Goal: Task Accomplishment & Management: Complete application form

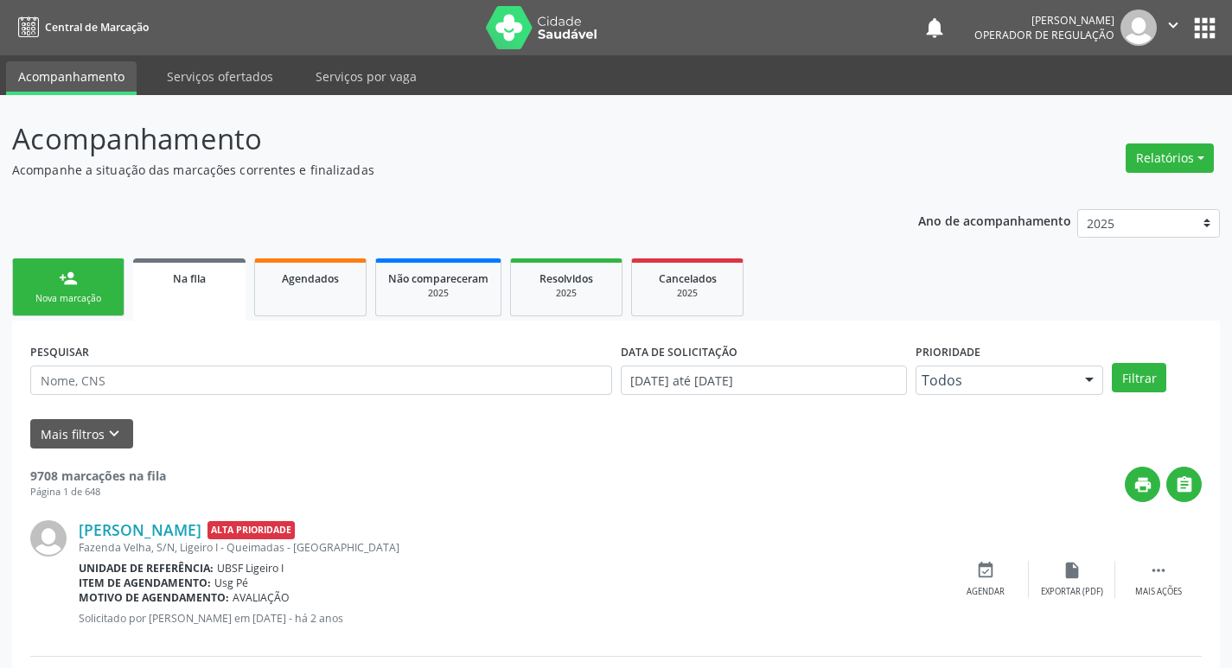
click at [726, 530] on div "Josinaldo da Silva Venâncio Alta Prioridade" at bounding box center [511, 530] width 864 height 19
click at [83, 290] on link "person_add Nova marcação" at bounding box center [68, 288] width 112 height 58
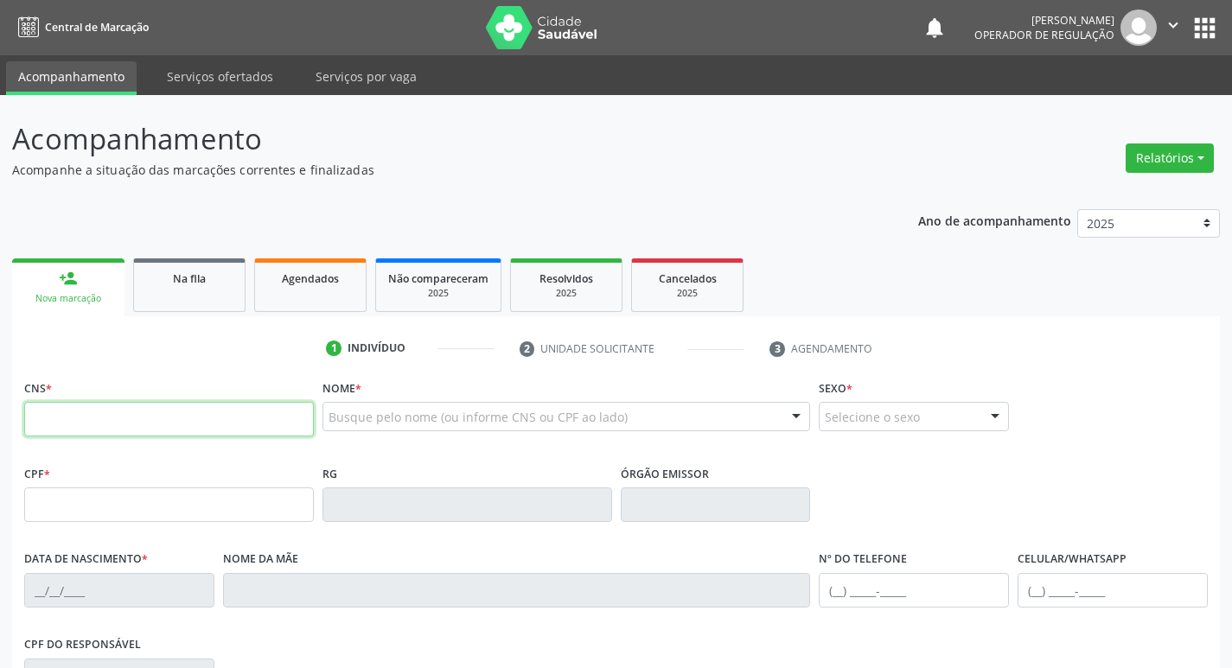
click at [53, 421] on input "text" at bounding box center [169, 419] width 290 height 35
click at [67, 427] on input "text" at bounding box center [169, 419] width 290 height 35
click at [33, 418] on input "text" at bounding box center [169, 419] width 290 height 35
click at [37, 426] on input "text" at bounding box center [169, 419] width 290 height 35
click at [197, 291] on link "Na fila" at bounding box center [189, 286] width 112 height 54
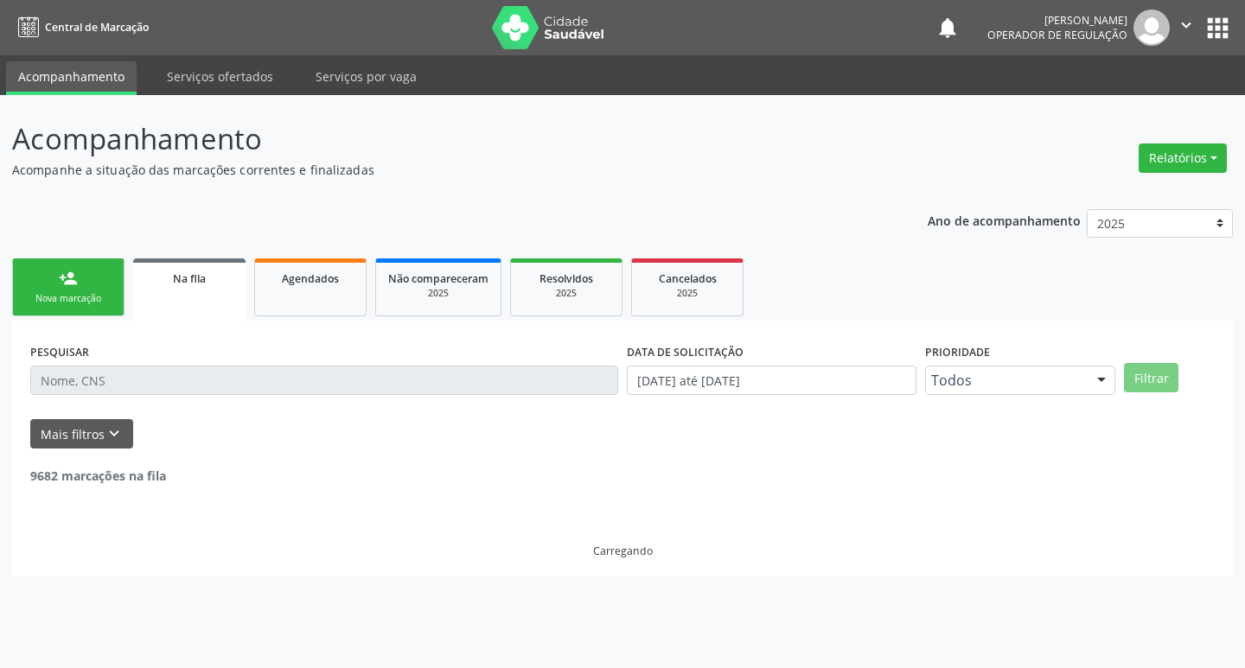
click at [70, 301] on div "Nova marcação" at bounding box center [68, 298] width 86 height 13
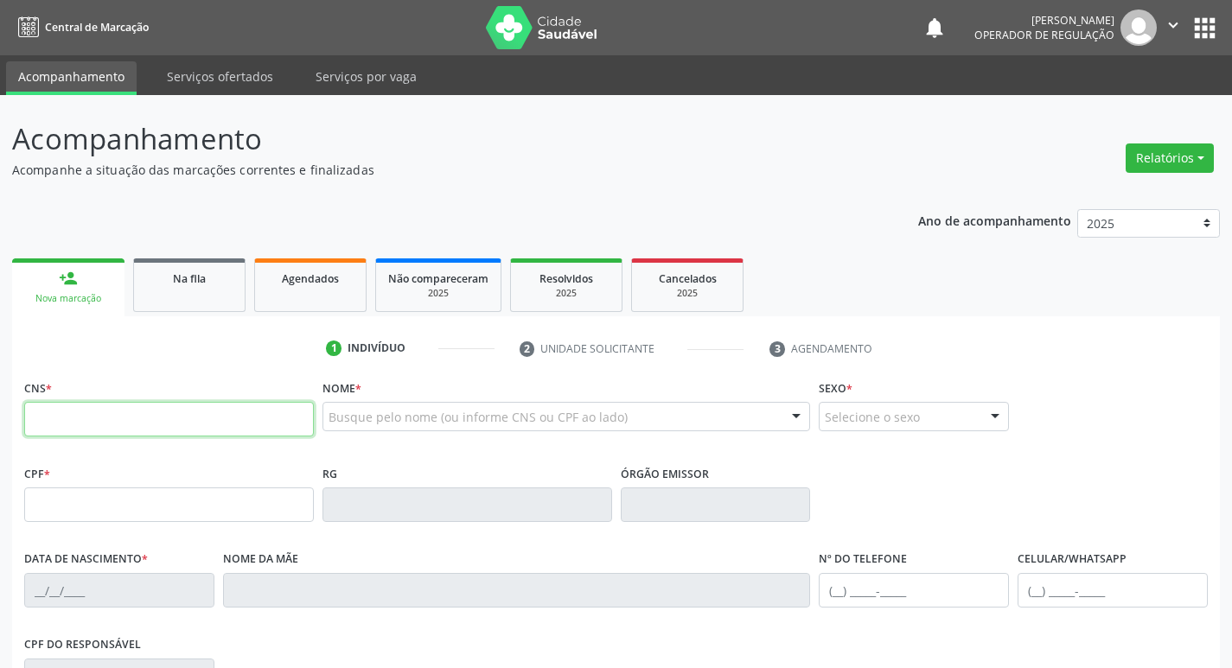
click at [70, 425] on input "text" at bounding box center [169, 419] width 290 height 35
type input "2"
type input "700 4024 4302 9345"
type input "023.558.914-43"
type input "23/01/1973"
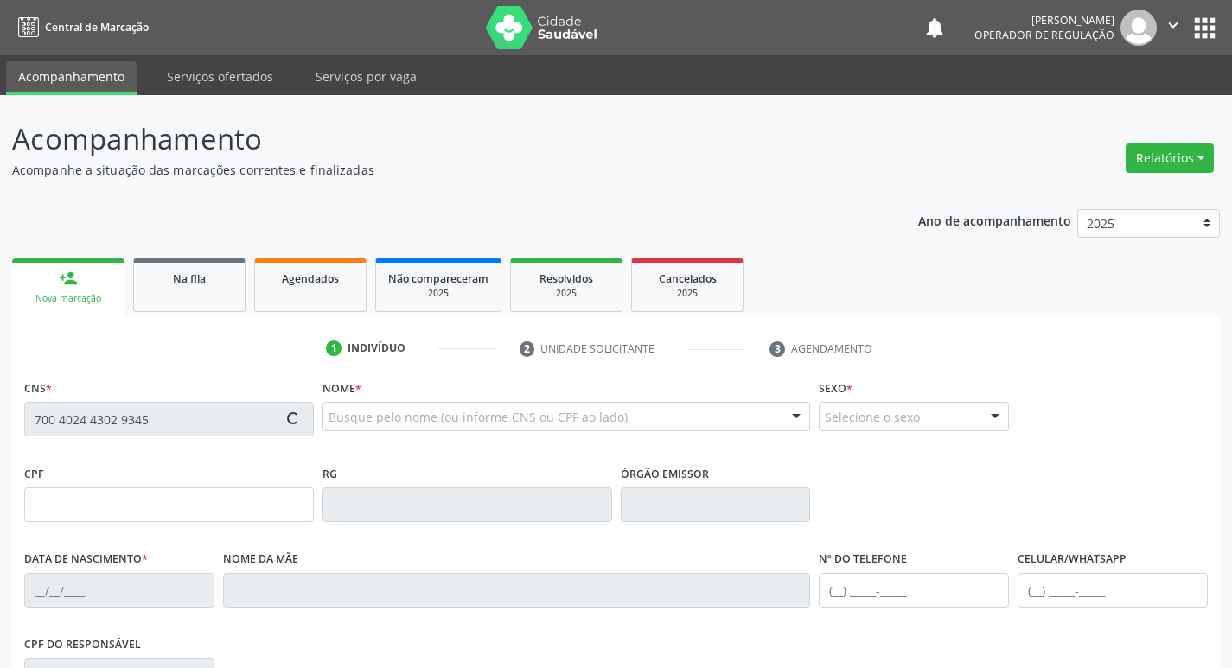
type input "Maria de Fátima da Silva"
type input "(83) 99107-5834"
type input "482.518.444-87"
type input "261"
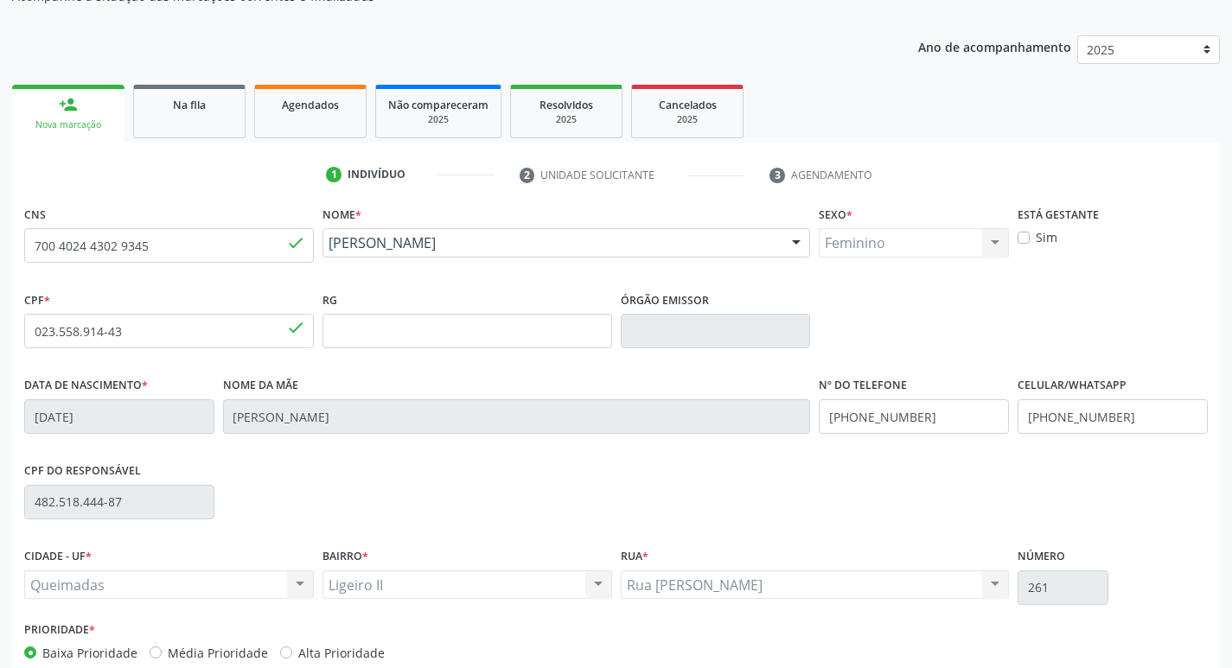
scroll to position [269, 0]
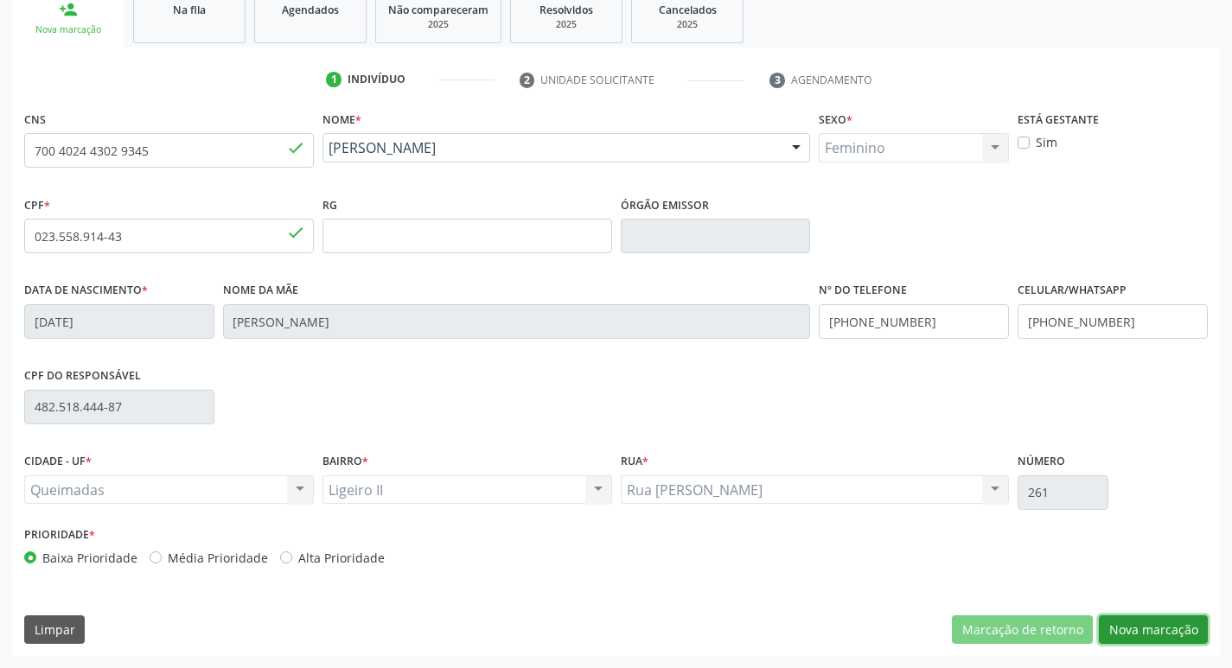
click at [1160, 621] on button "Nova marcação" at bounding box center [1153, 630] width 109 height 29
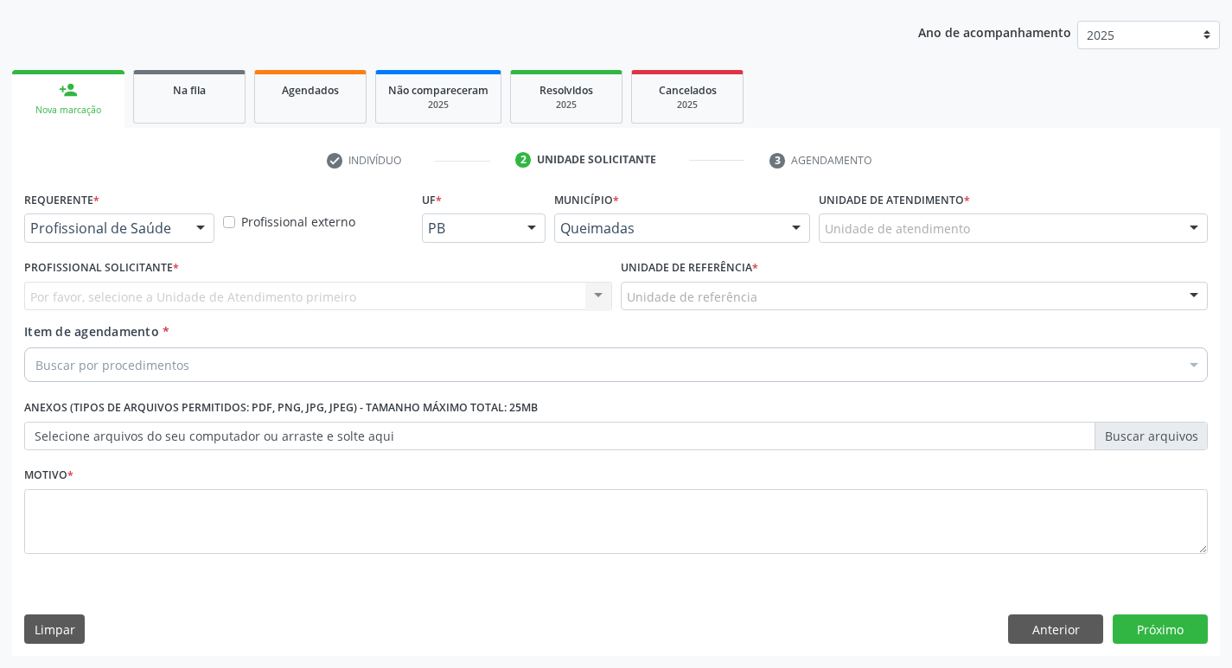
scroll to position [189, 0]
click at [207, 231] on div at bounding box center [201, 228] width 26 height 29
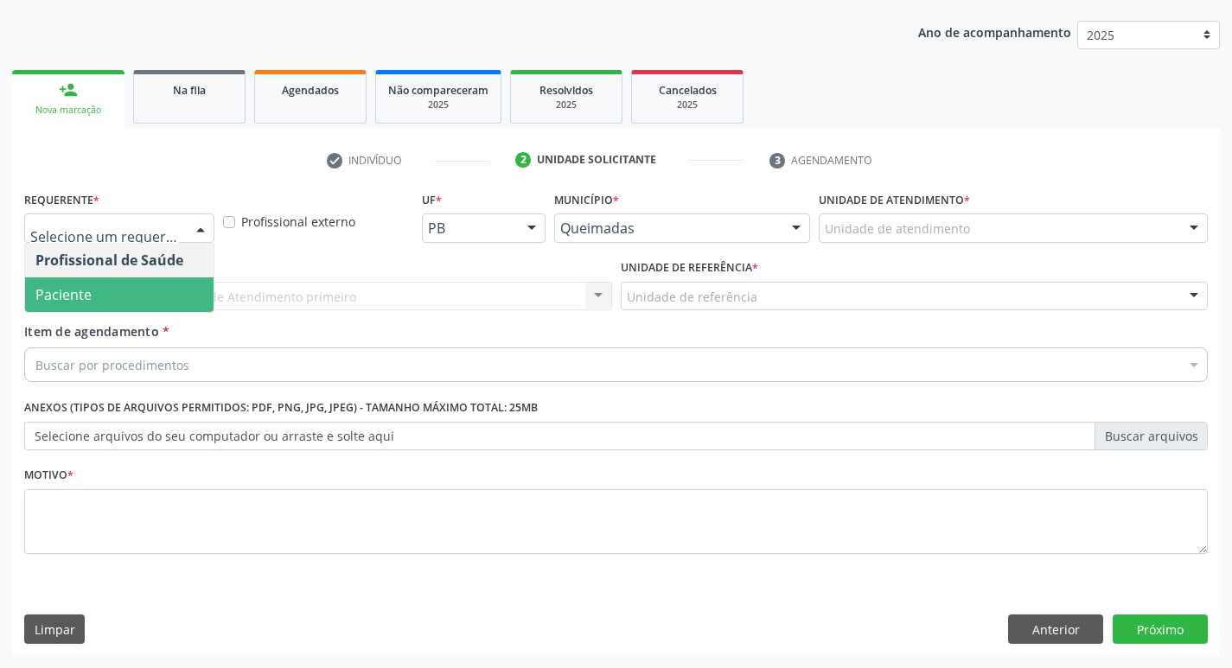
click at [139, 287] on span "Paciente" at bounding box center [119, 295] width 189 height 35
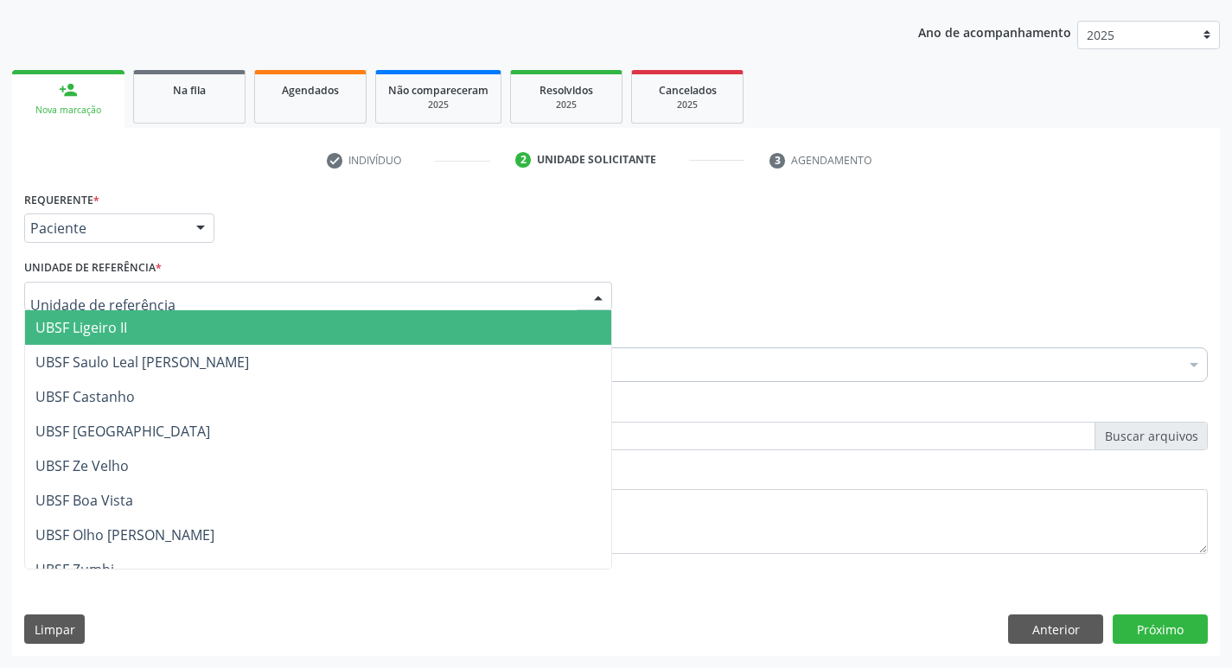
click at [138, 323] on span "UBSF Ligeiro II" at bounding box center [318, 327] width 586 height 35
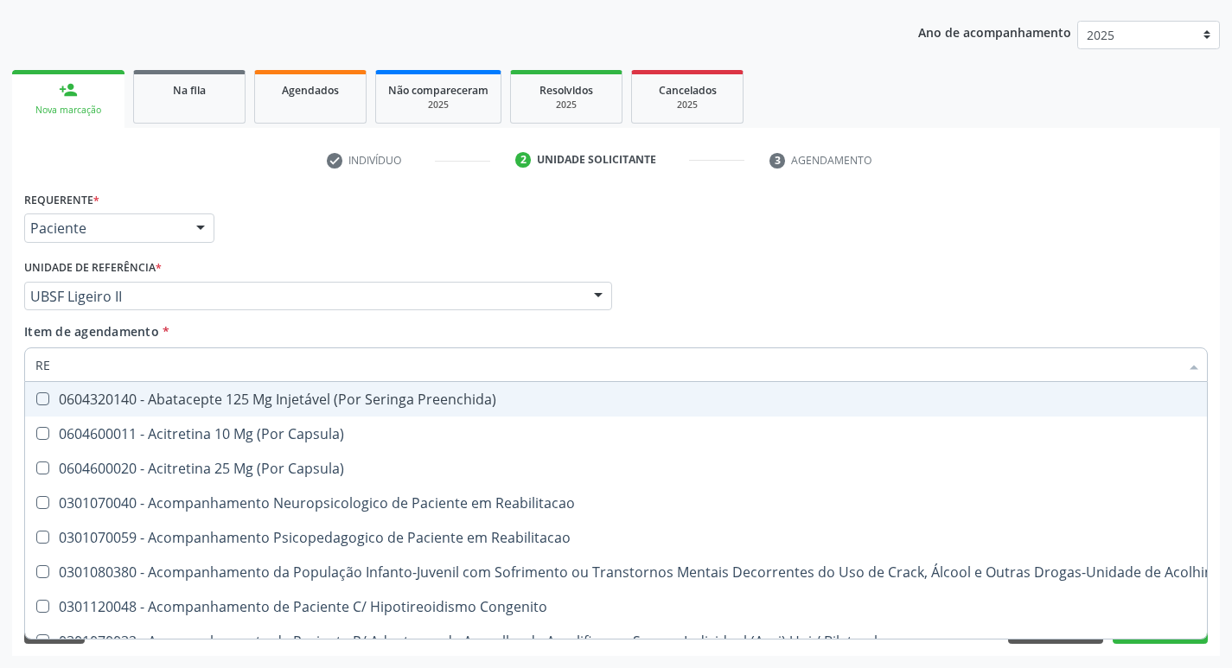
type input "REU"
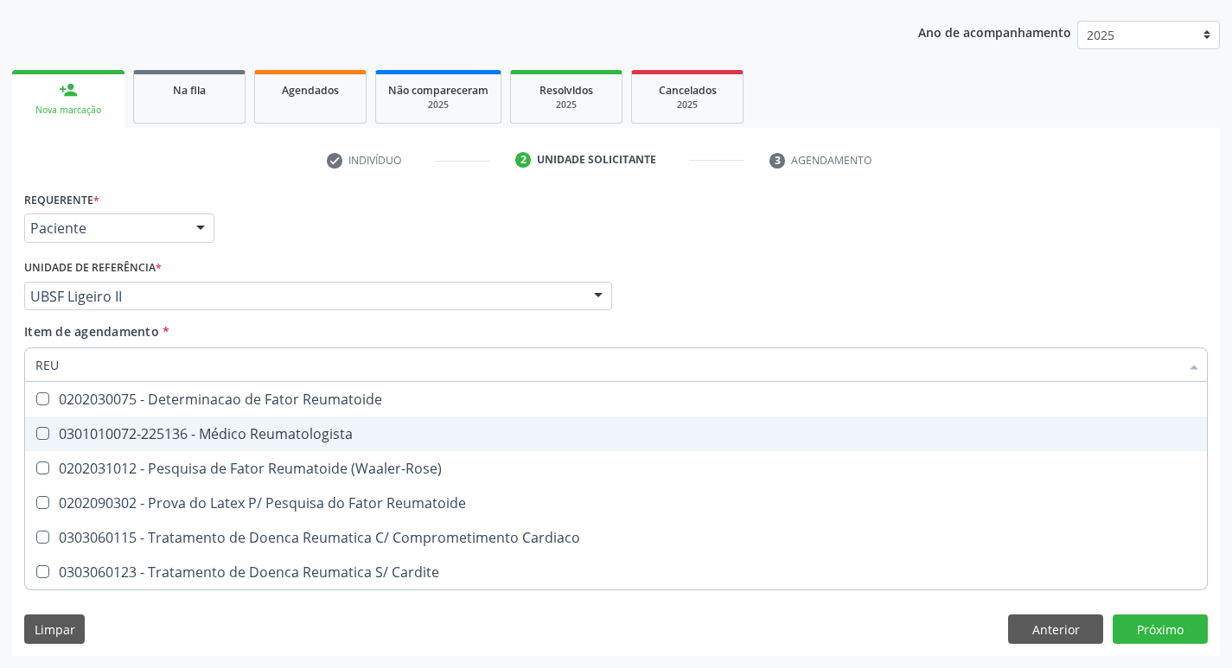
click at [45, 435] on Reumatologista at bounding box center [42, 433] width 13 height 13
click at [36, 435] on Reumatologista "checkbox" at bounding box center [30, 433] width 11 height 11
checkbox Reumatologista "true"
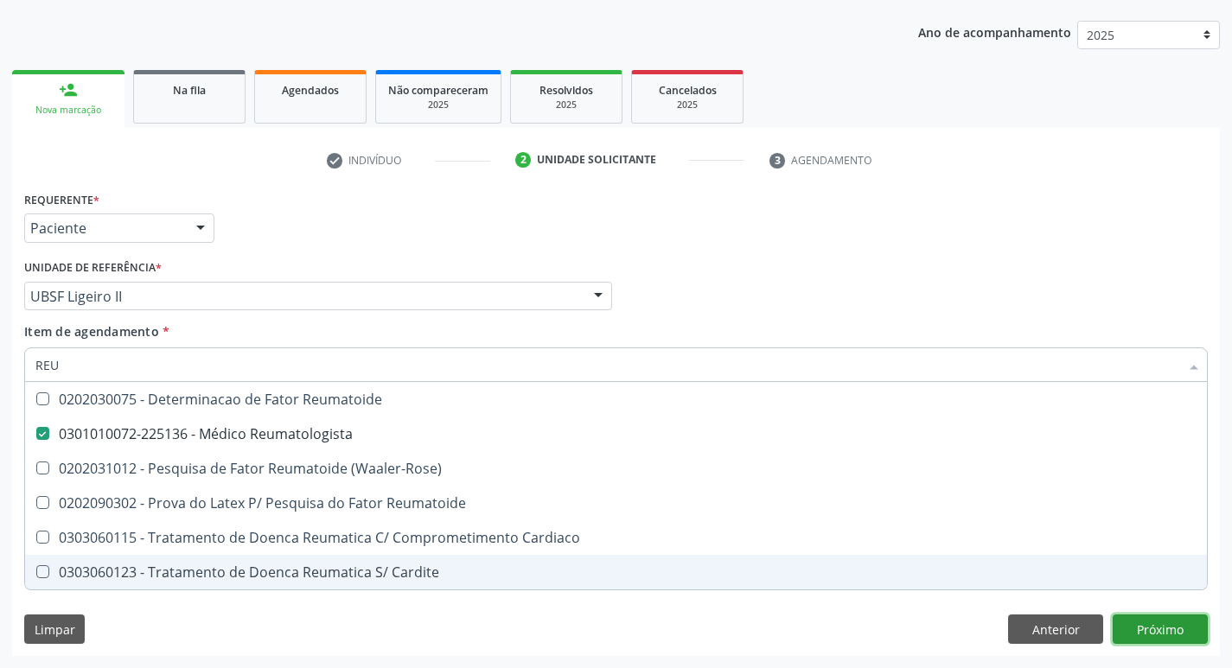
click at [1165, 624] on div "Requerente * Paciente Profissional de Saúde Paciente Nenhum resultado encontrad…" at bounding box center [616, 422] width 1208 height 470
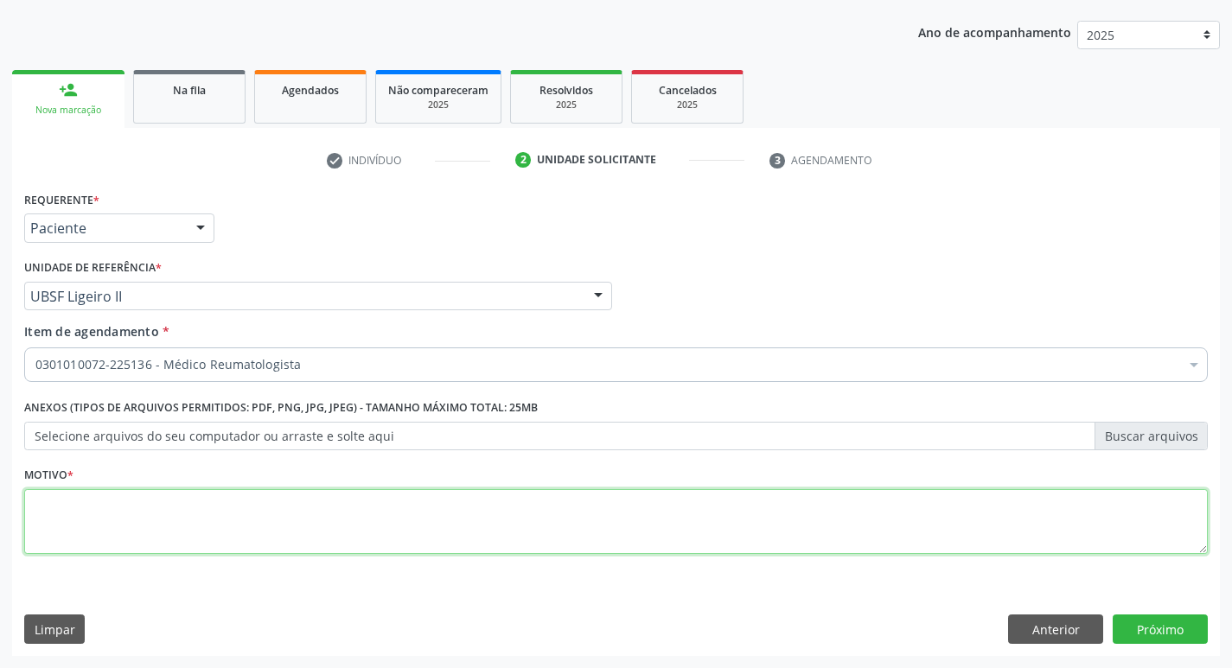
click at [135, 513] on textarea at bounding box center [616, 522] width 1184 height 66
type textarea "ARTROSE"
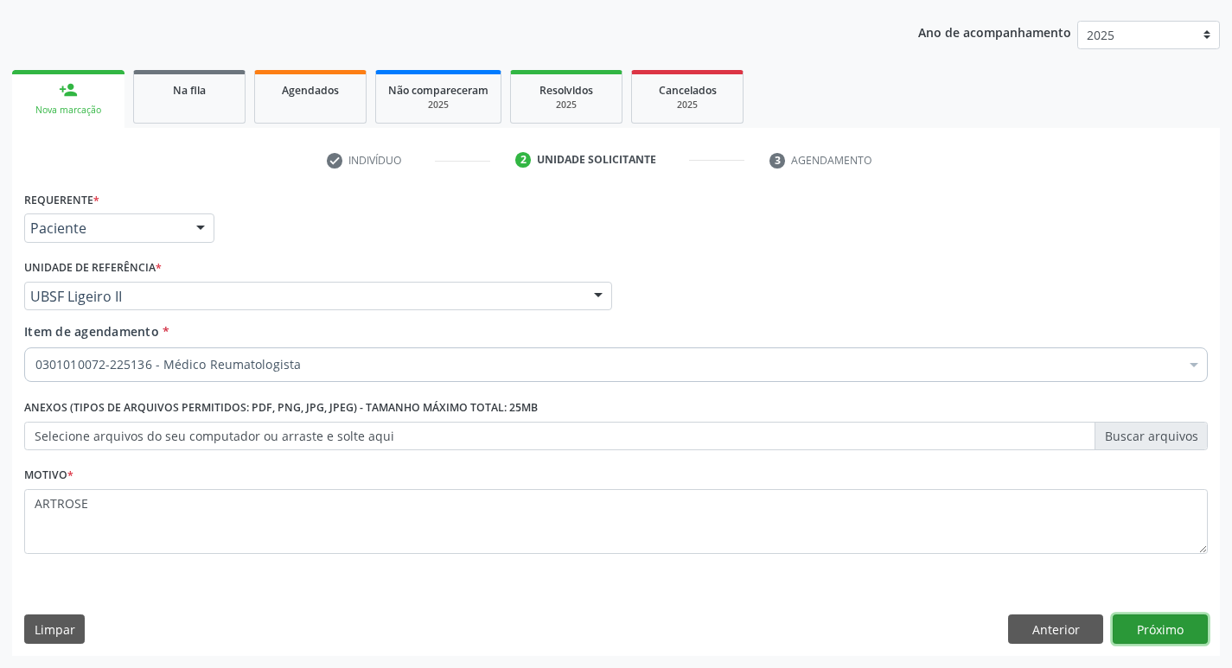
click at [1159, 643] on button "Próximo" at bounding box center [1160, 629] width 95 height 29
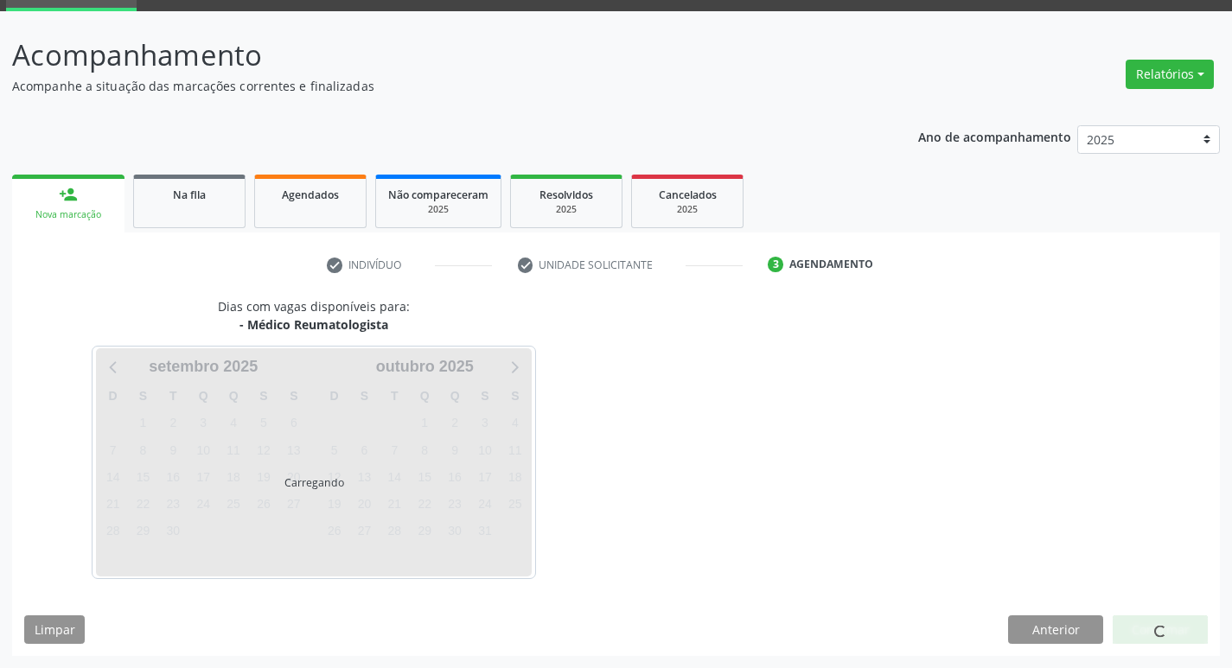
scroll to position [84, 0]
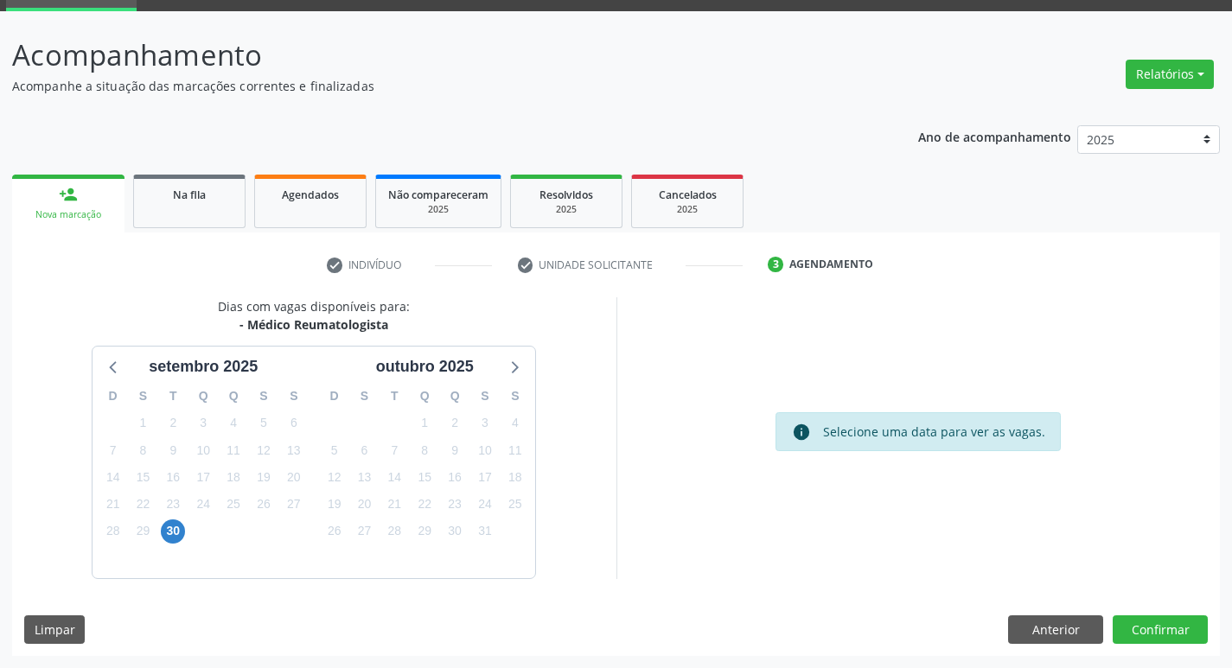
click at [488, 491] on div "24" at bounding box center [485, 504] width 24 height 27
click at [489, 475] on span "17" at bounding box center [485, 477] width 24 height 24
click at [1162, 632] on button "Confirmar" at bounding box center [1160, 630] width 95 height 29
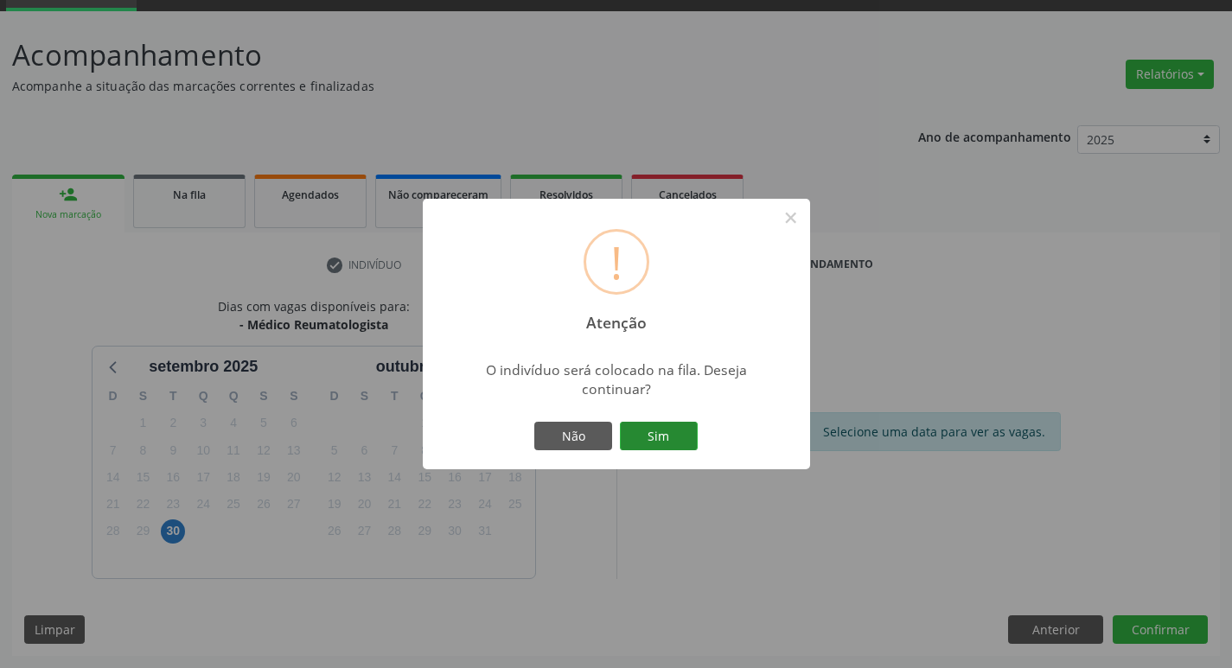
click at [656, 442] on button "Sim" at bounding box center [659, 436] width 78 height 29
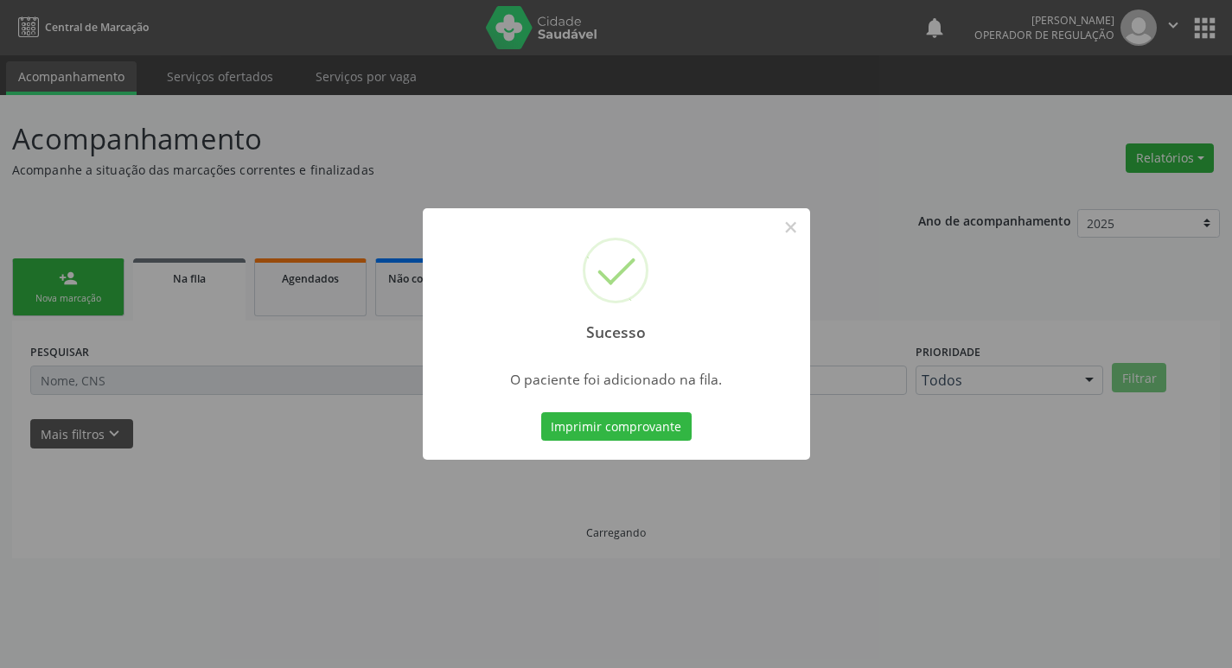
scroll to position [0, 0]
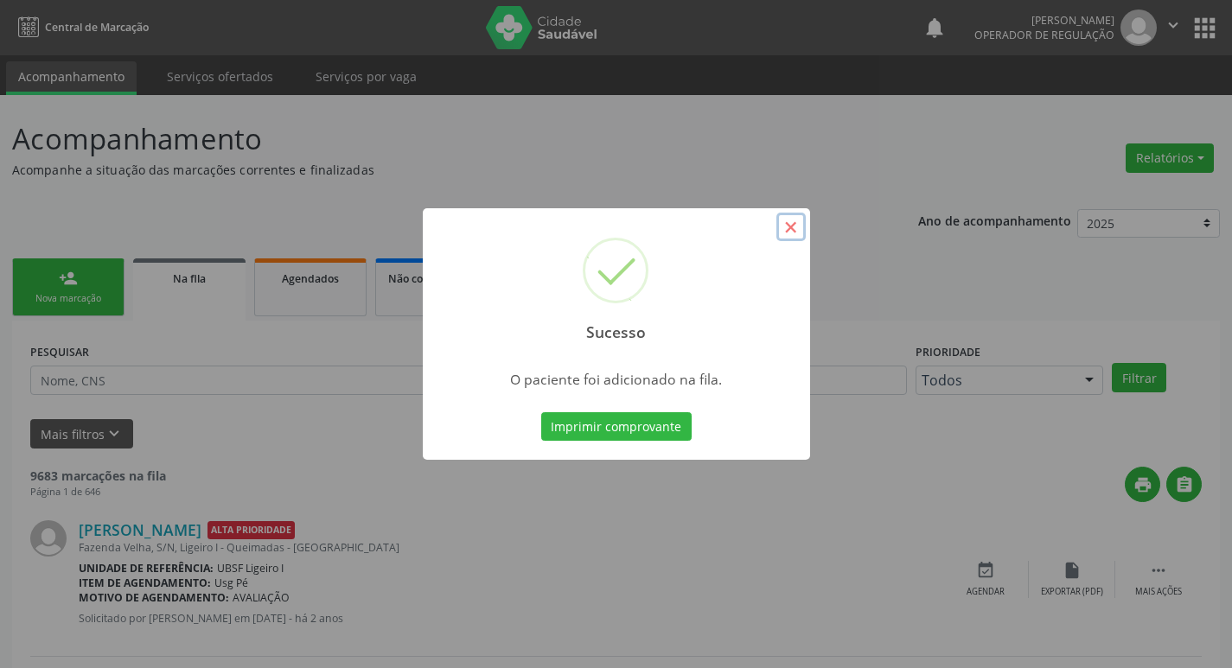
click at [800, 228] on button "×" at bounding box center [791, 227] width 29 height 29
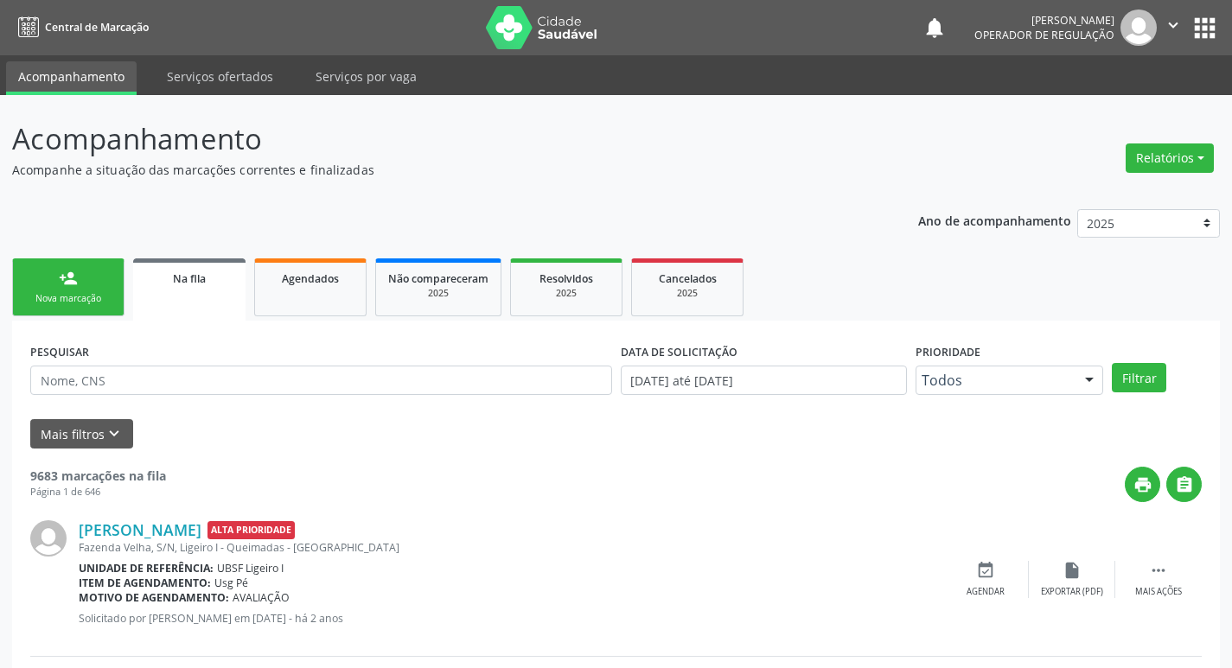
click at [59, 283] on div "person_add" at bounding box center [68, 278] width 19 height 19
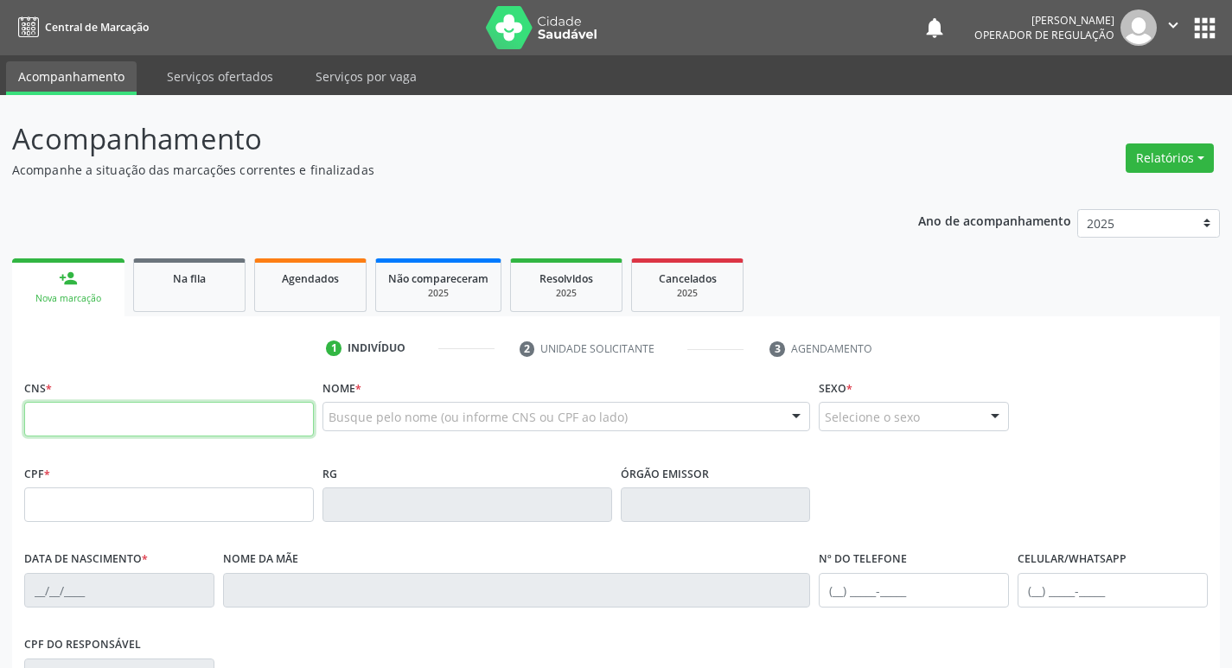
click at [41, 412] on input "text" at bounding box center [169, 419] width 290 height 35
type input "700 0038 6987 3609"
type input "676.739.884-53"
type input "20/03/1967"
type input "Helena Berlamino da Silva"
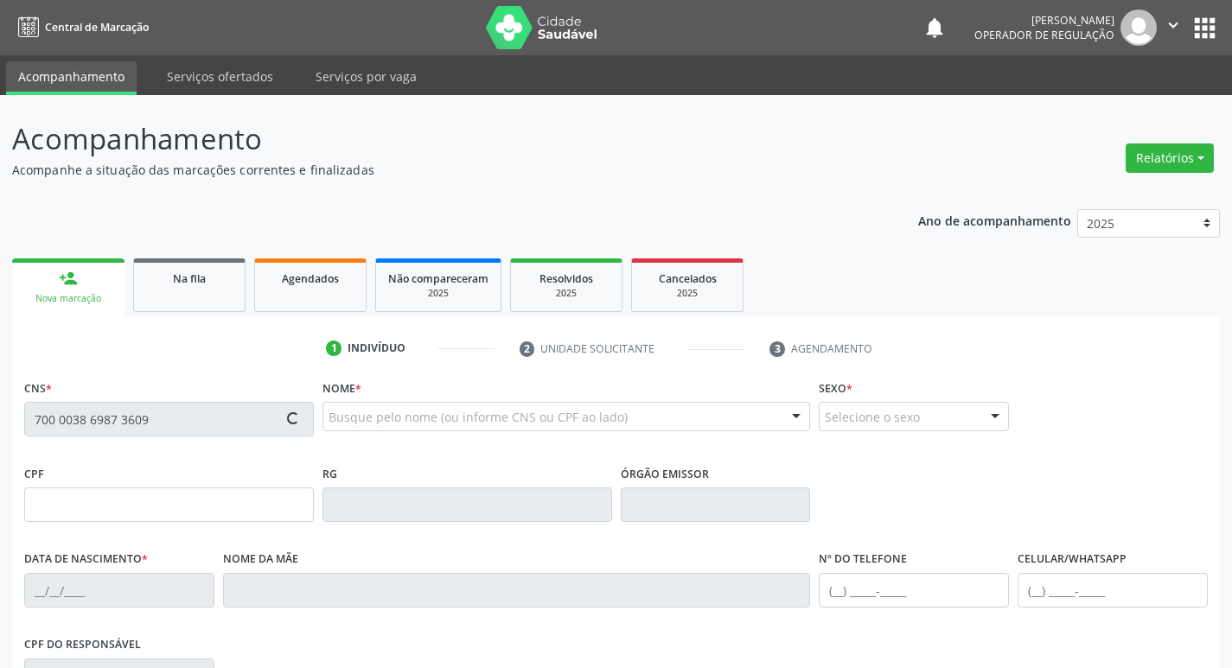
type input "(83) 3347-1058"
type input "172"
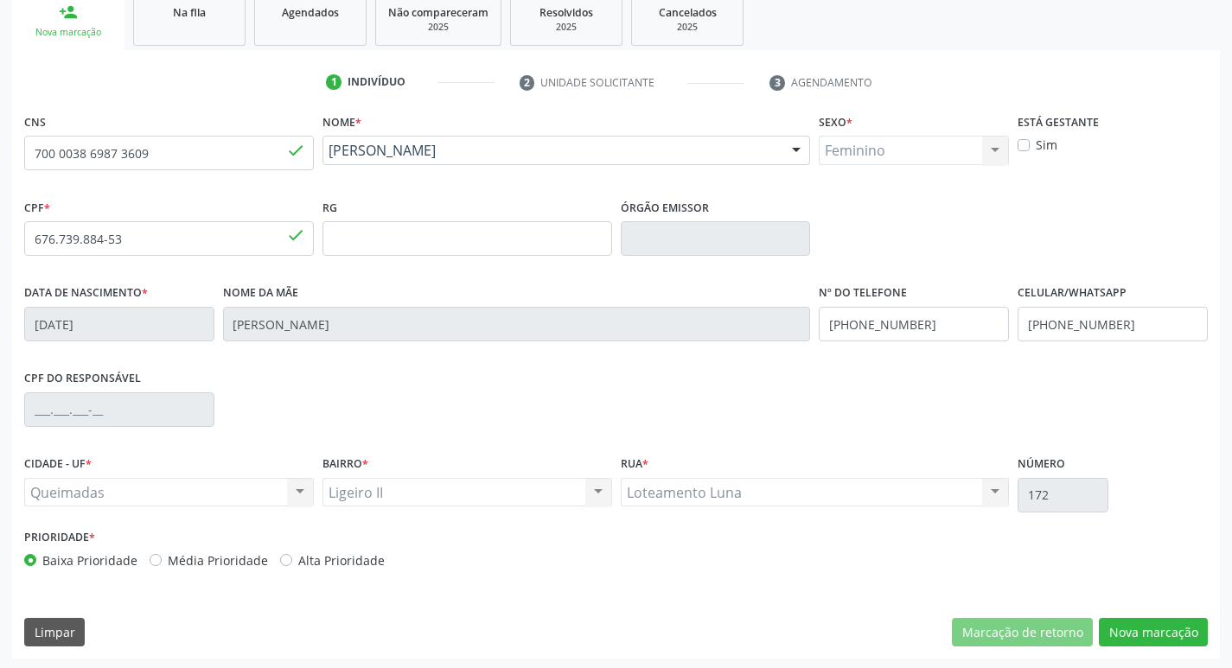
scroll to position [269, 0]
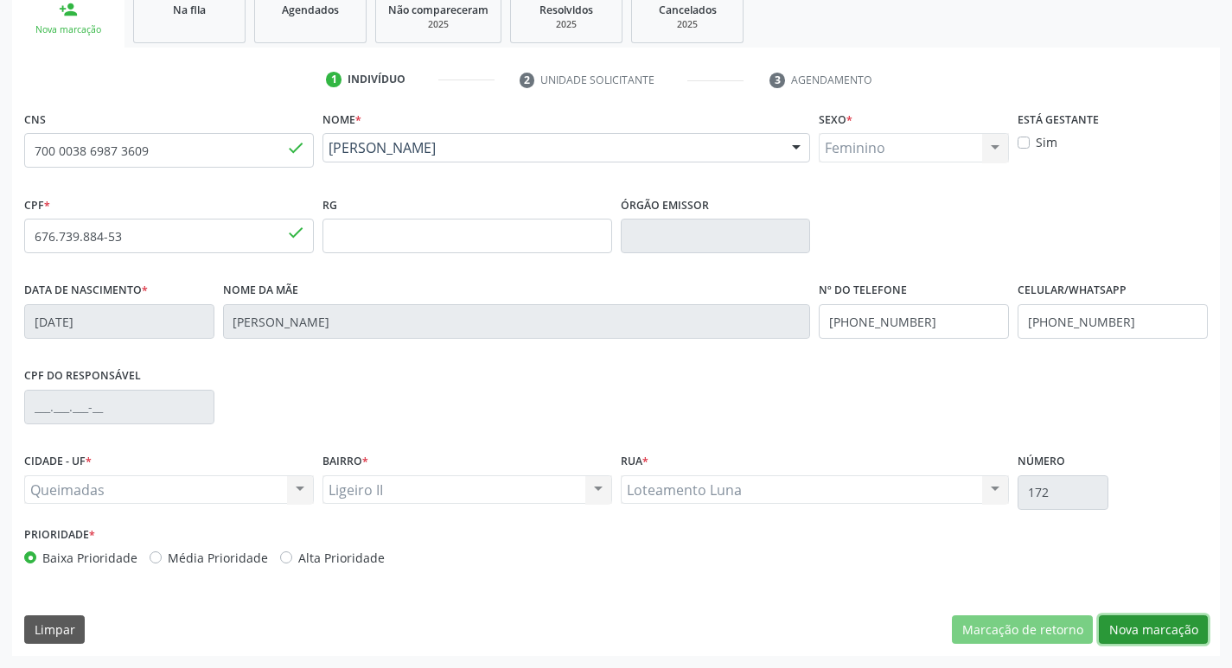
click at [1146, 630] on button "Nova marcação" at bounding box center [1153, 630] width 109 height 29
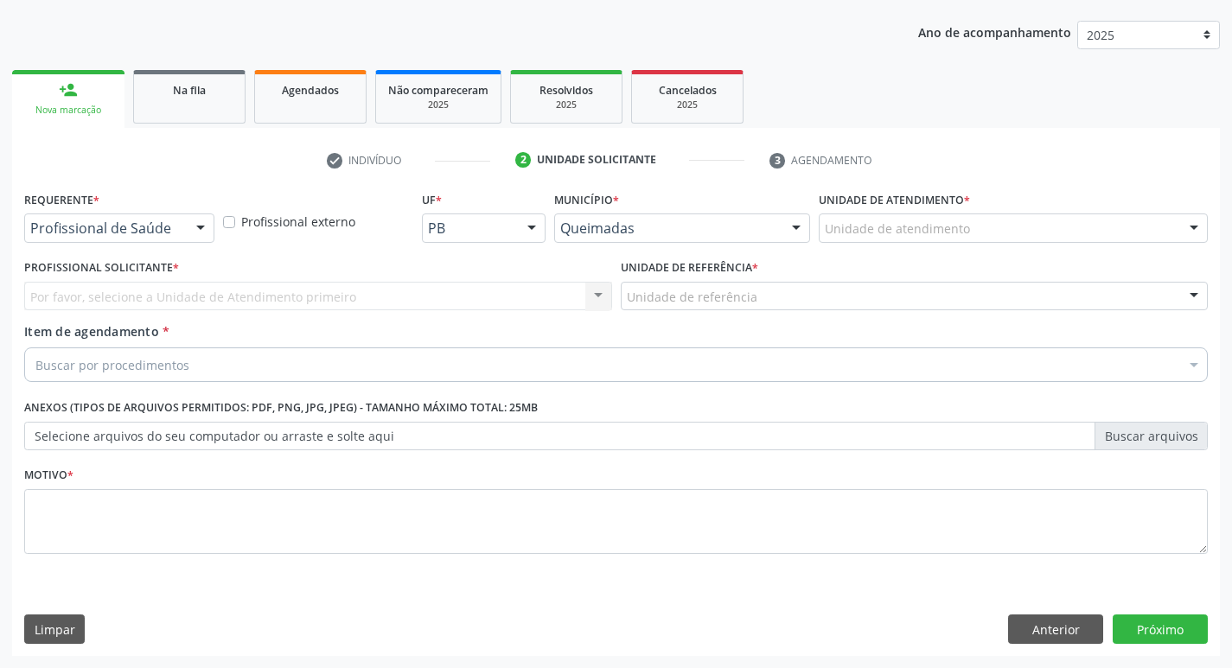
scroll to position [189, 0]
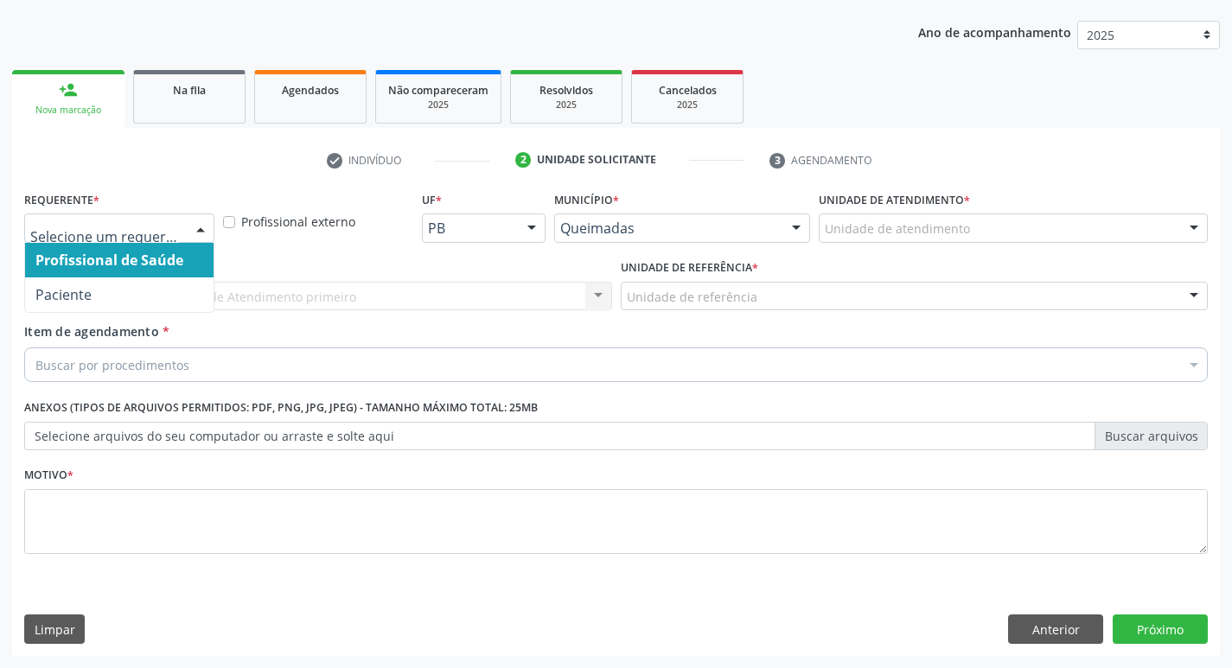
click at [205, 223] on div at bounding box center [201, 228] width 26 height 29
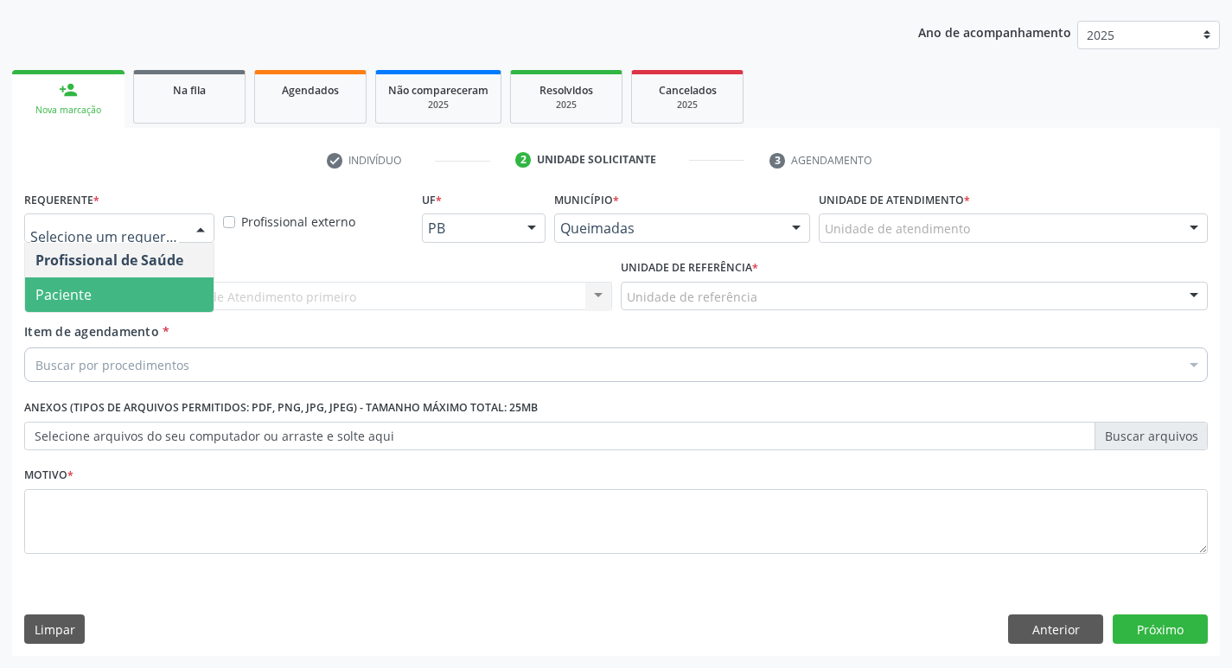
click at [167, 308] on span "Paciente" at bounding box center [119, 295] width 189 height 35
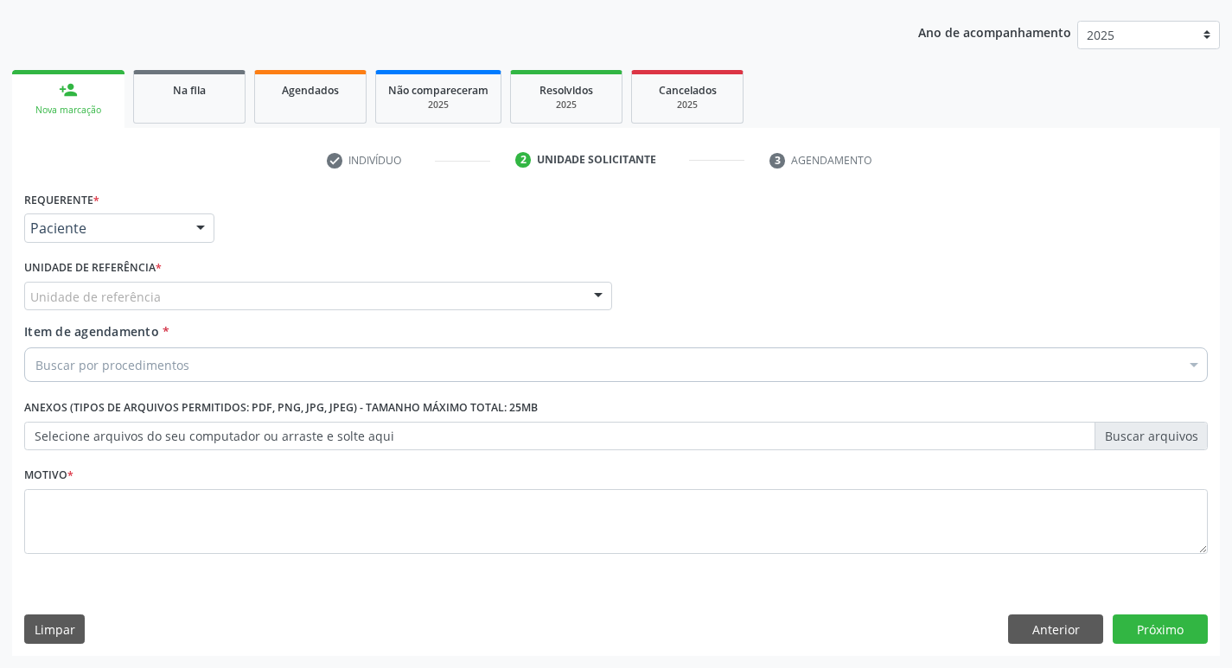
click at [167, 299] on div "Unidade de referência" at bounding box center [318, 296] width 588 height 29
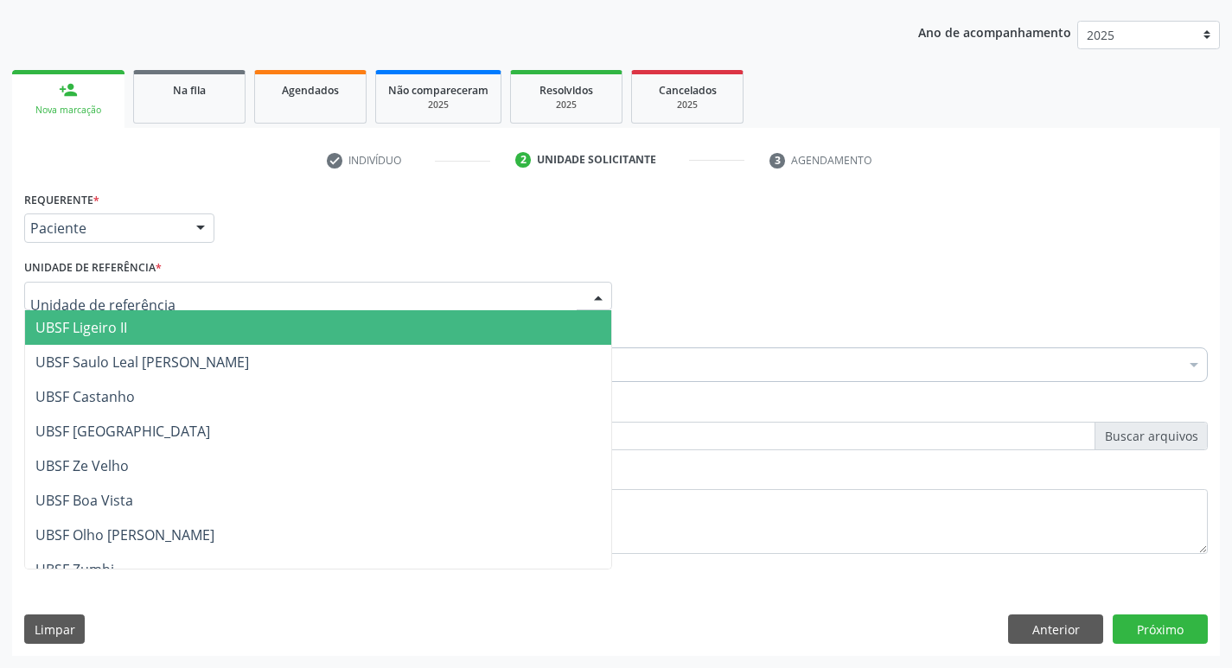
click at [162, 321] on span "UBSF Ligeiro II" at bounding box center [318, 327] width 586 height 35
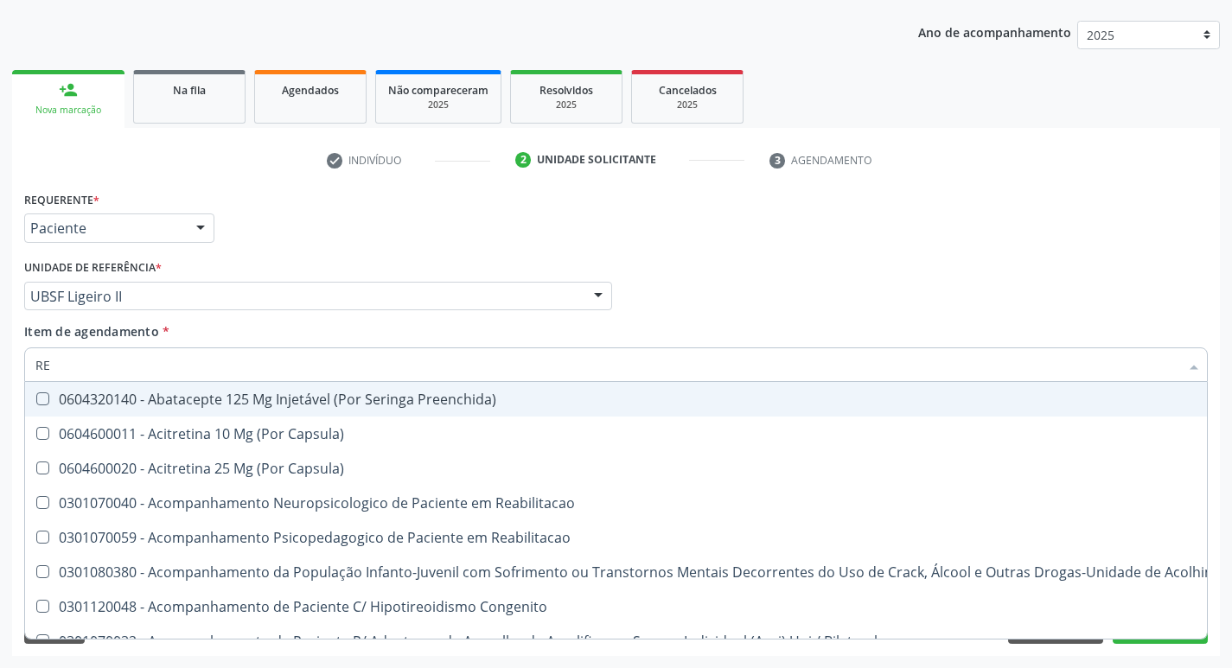
type input "REU"
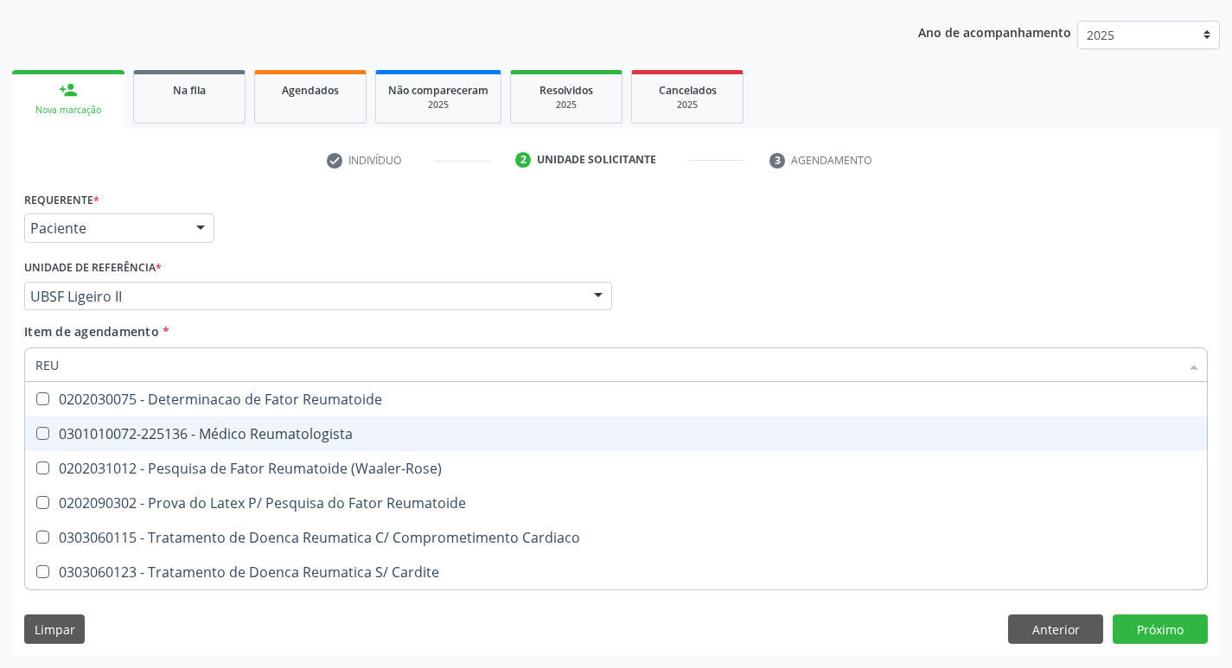
click at [45, 432] on Reumatologista at bounding box center [42, 433] width 13 height 13
click at [36, 432] on Reumatologista "checkbox" at bounding box center [30, 433] width 11 height 11
checkbox Reumatologista "true"
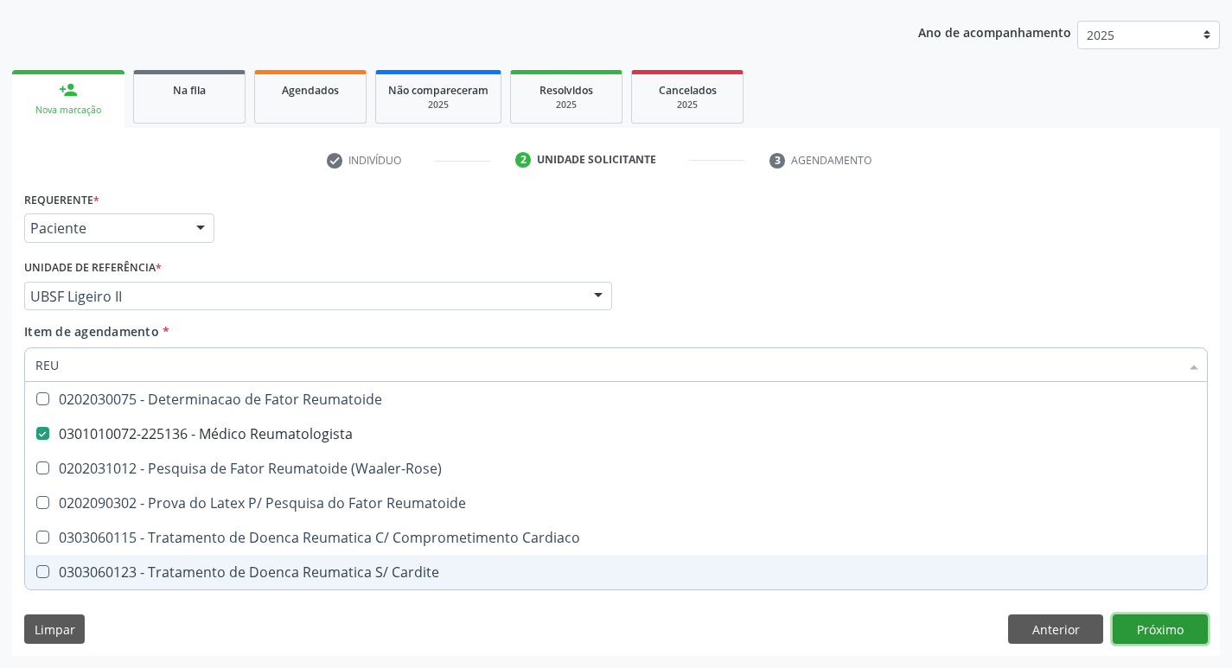
click at [1184, 636] on div "Requerente * Paciente Profissional de Saúde Paciente Nenhum resultado encontrad…" at bounding box center [616, 422] width 1208 height 470
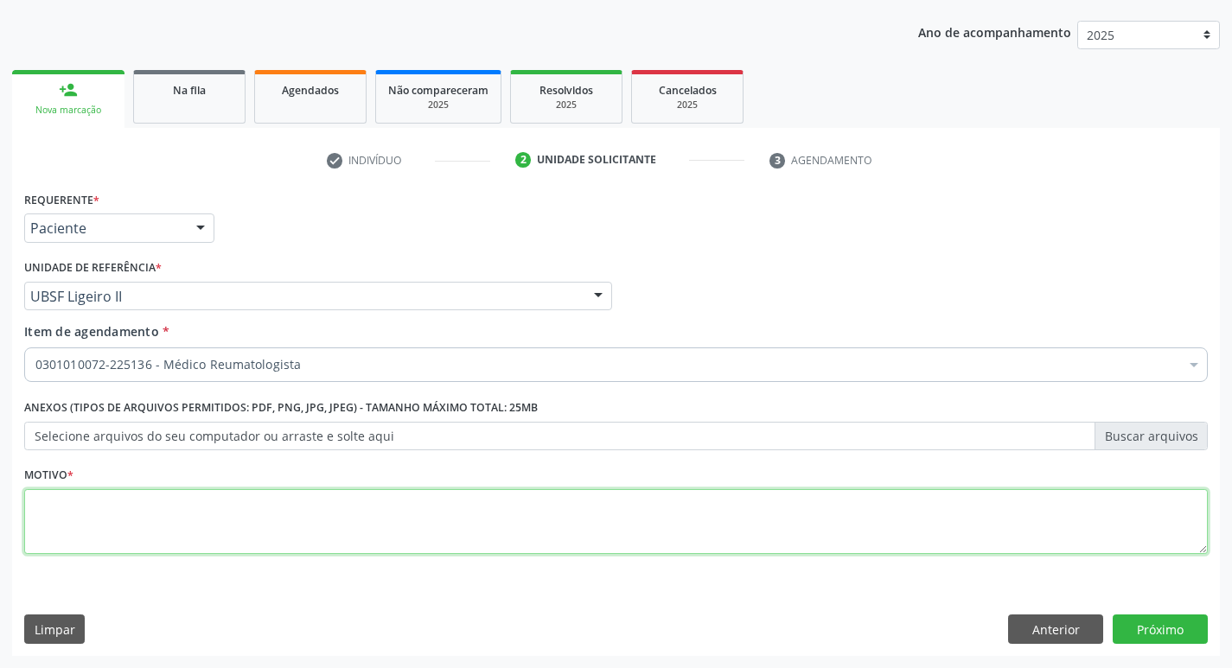
click at [80, 506] on textarea at bounding box center [616, 522] width 1184 height 66
type textarea "ARTROSE"
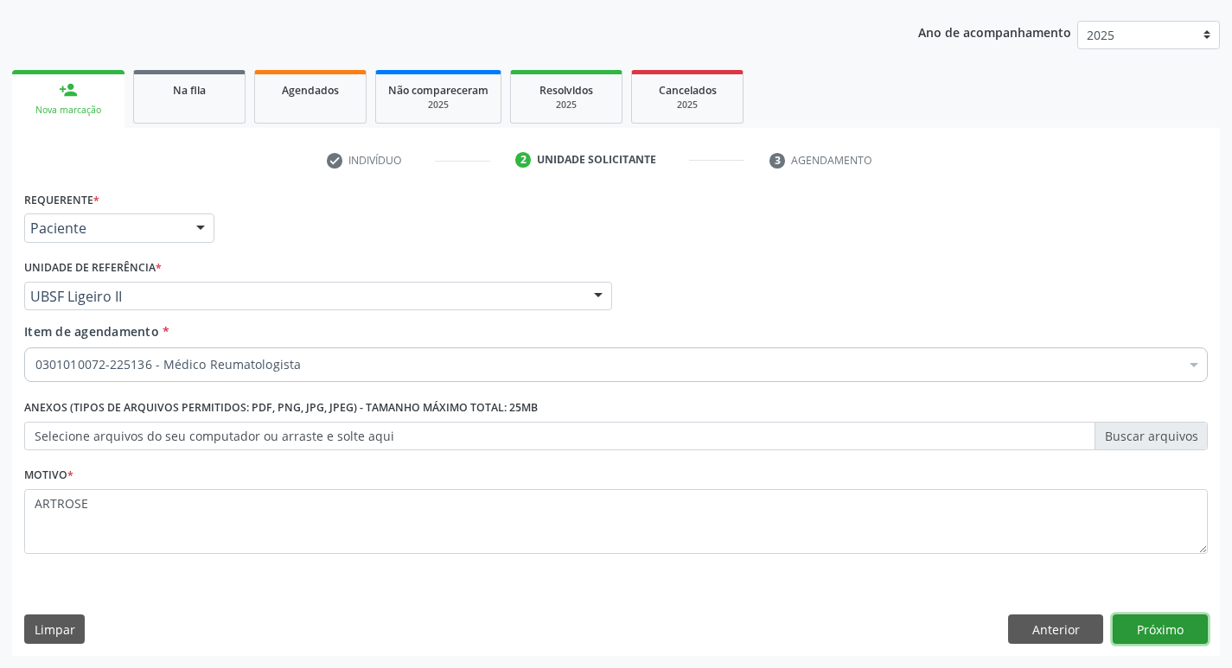
click at [1171, 628] on button "Próximo" at bounding box center [1160, 629] width 95 height 29
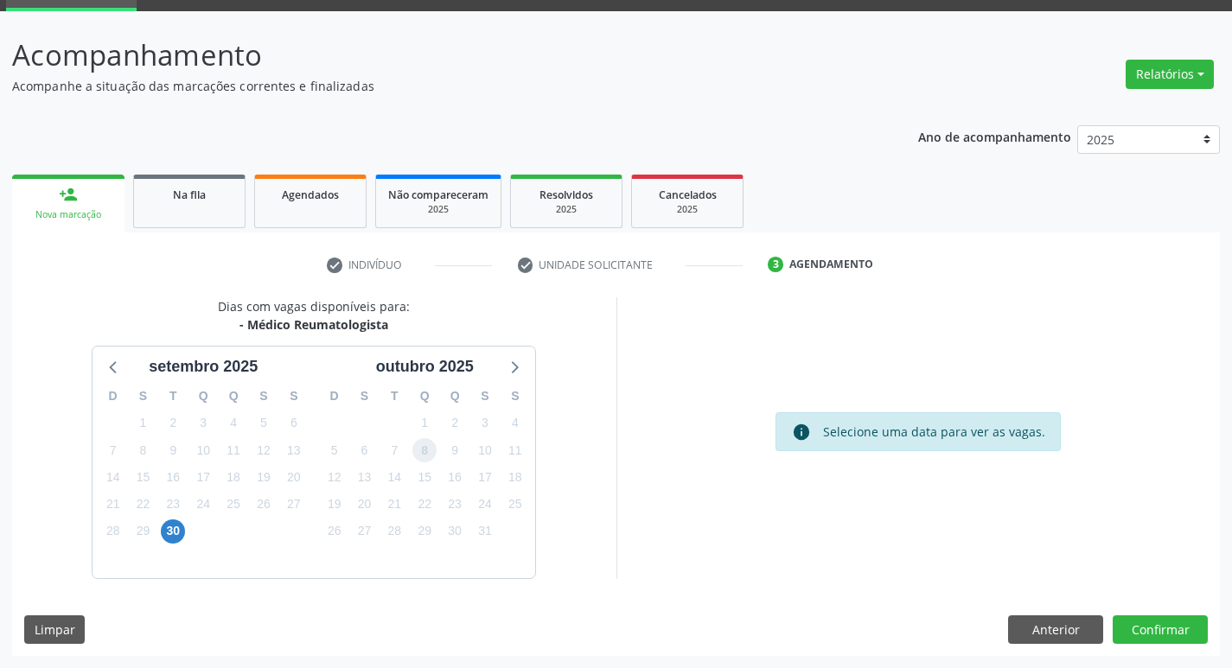
click at [425, 448] on span "8" at bounding box center [424, 450] width 24 height 24
drag, startPoint x: 1137, startPoint y: 635, endPoint x: 1148, endPoint y: 631, distance: 11.8
click at [1148, 631] on button "Confirmar" at bounding box center [1160, 630] width 95 height 29
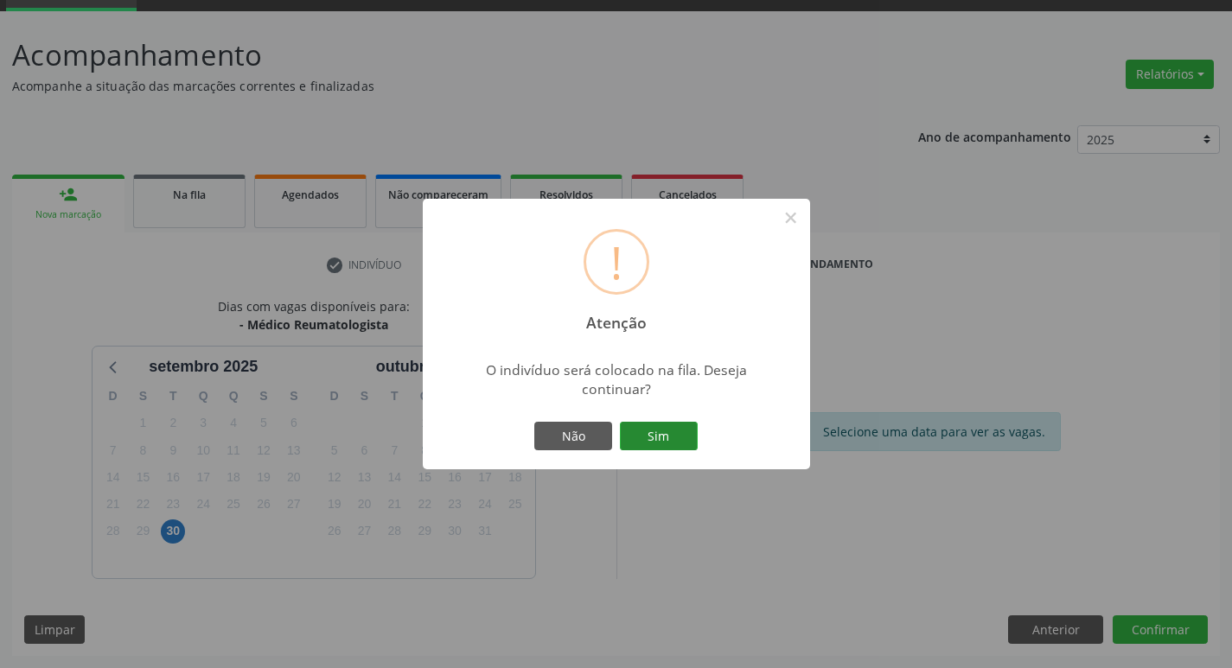
click at [657, 428] on button "Sim" at bounding box center [659, 436] width 78 height 29
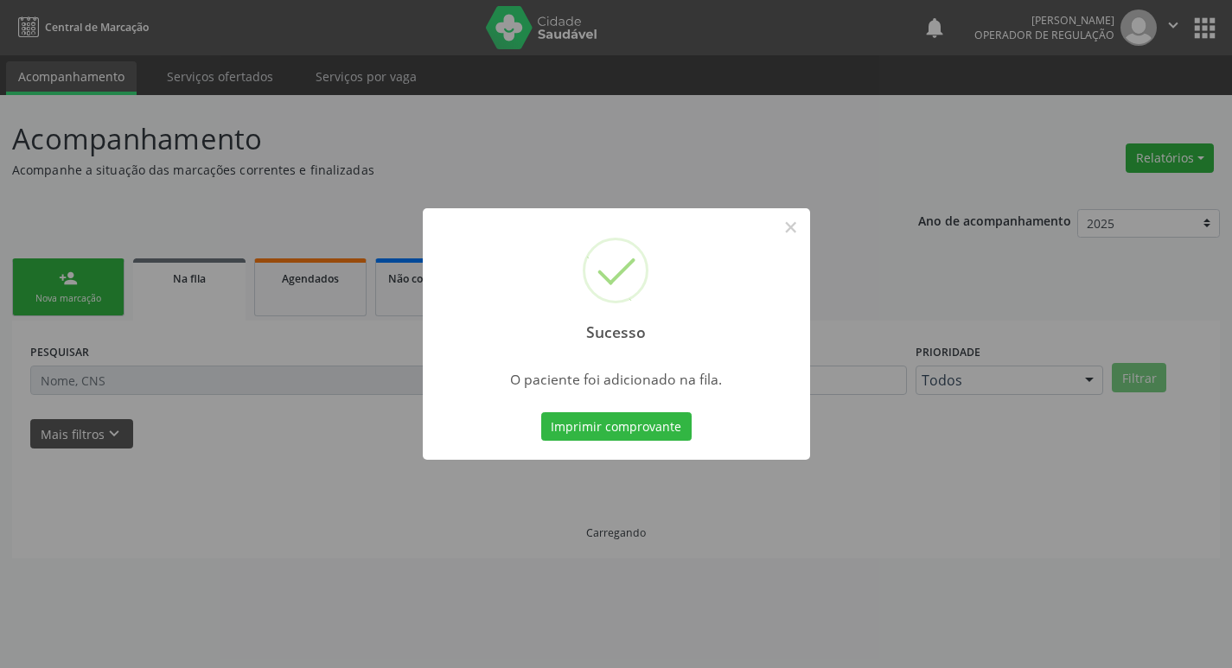
scroll to position [0, 0]
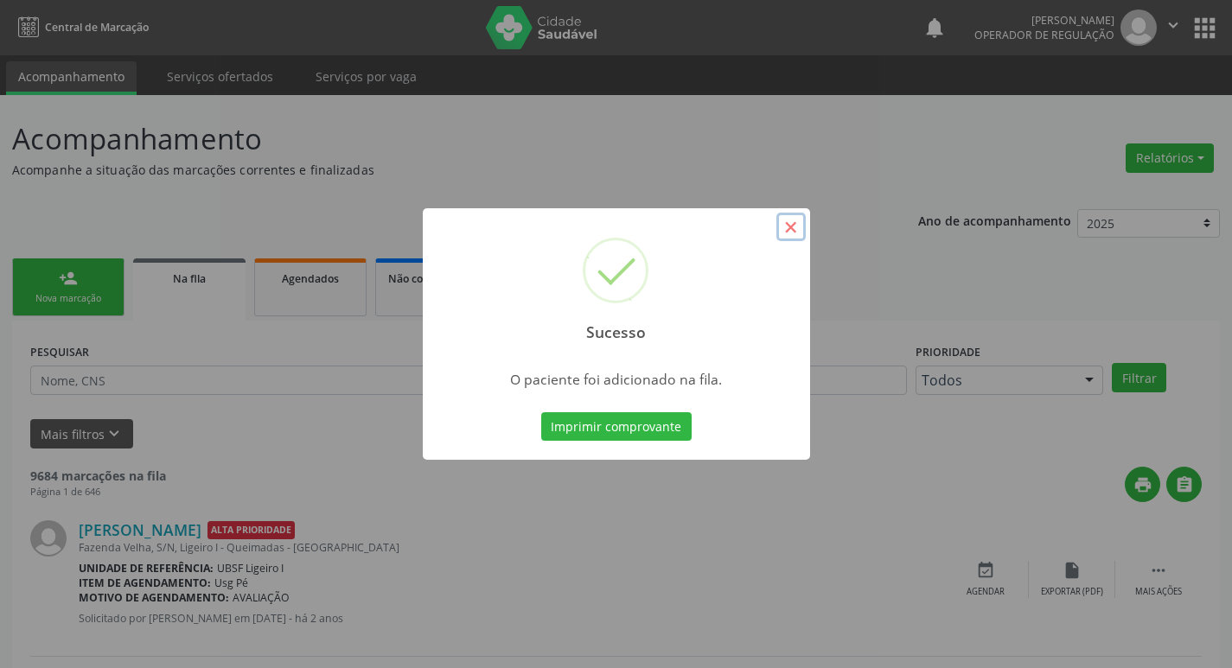
click at [801, 229] on button "×" at bounding box center [791, 227] width 29 height 29
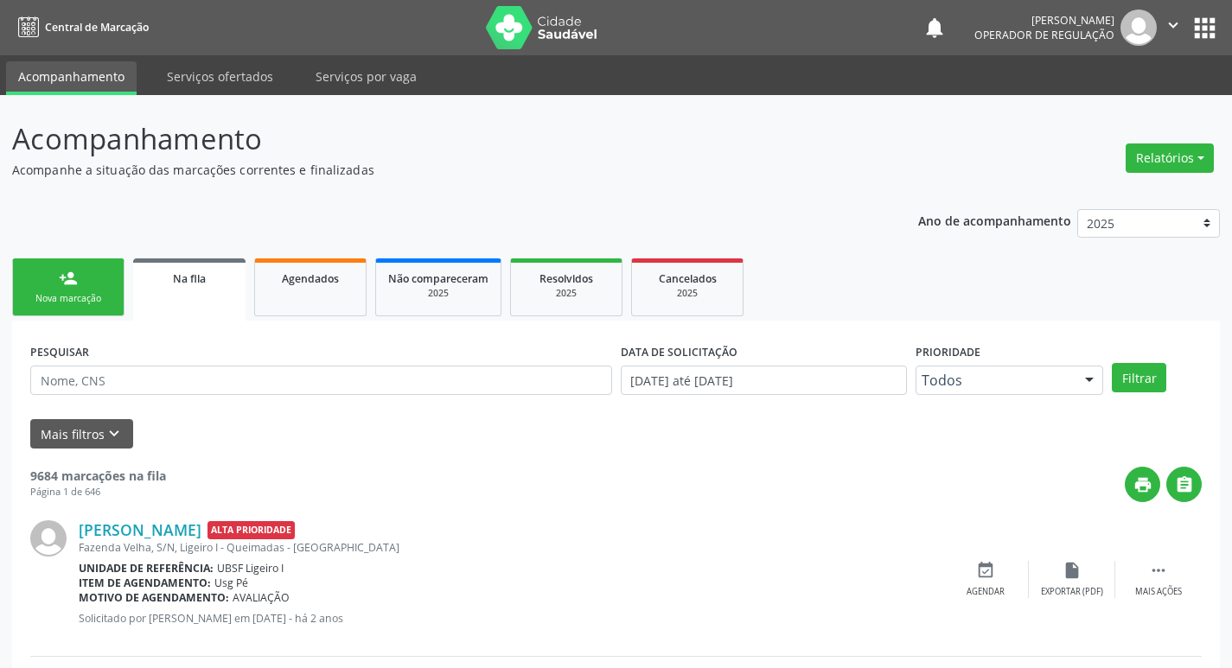
click at [74, 299] on div "Nova marcação" at bounding box center [68, 298] width 86 height 13
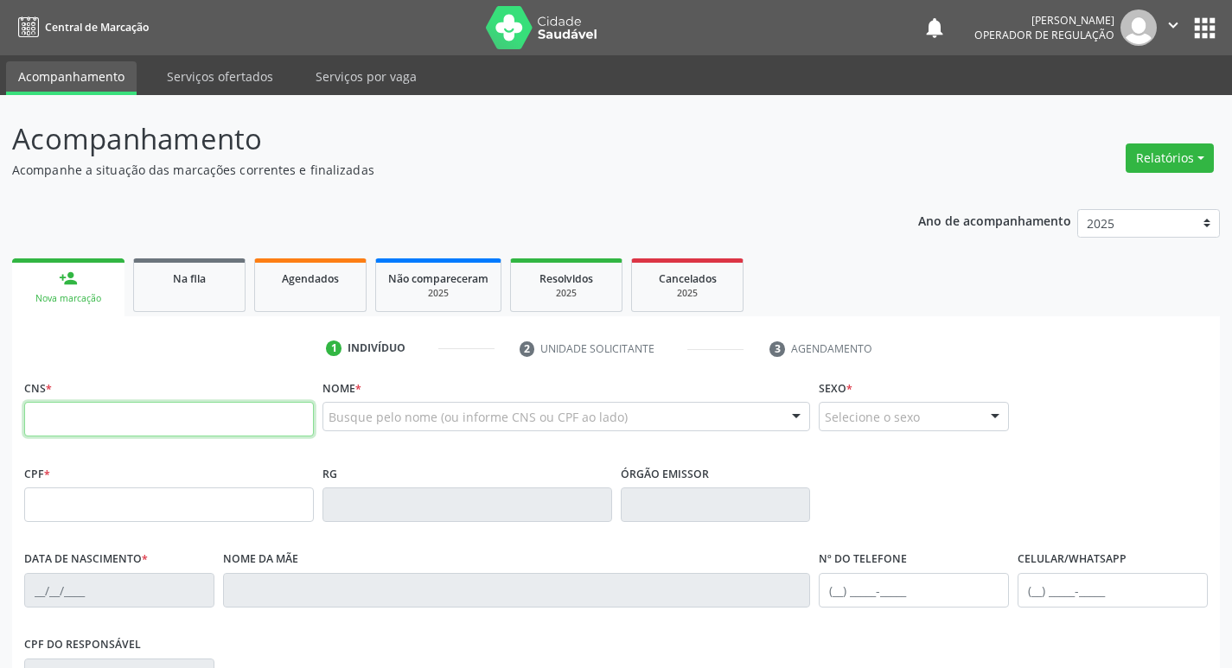
click at [56, 412] on input "text" at bounding box center [169, 419] width 290 height 35
type input "706 9031 6174 1833"
type input "176.887.794-72"
type input "23/11/1953"
type input "Leonor Aguiar de Souza"
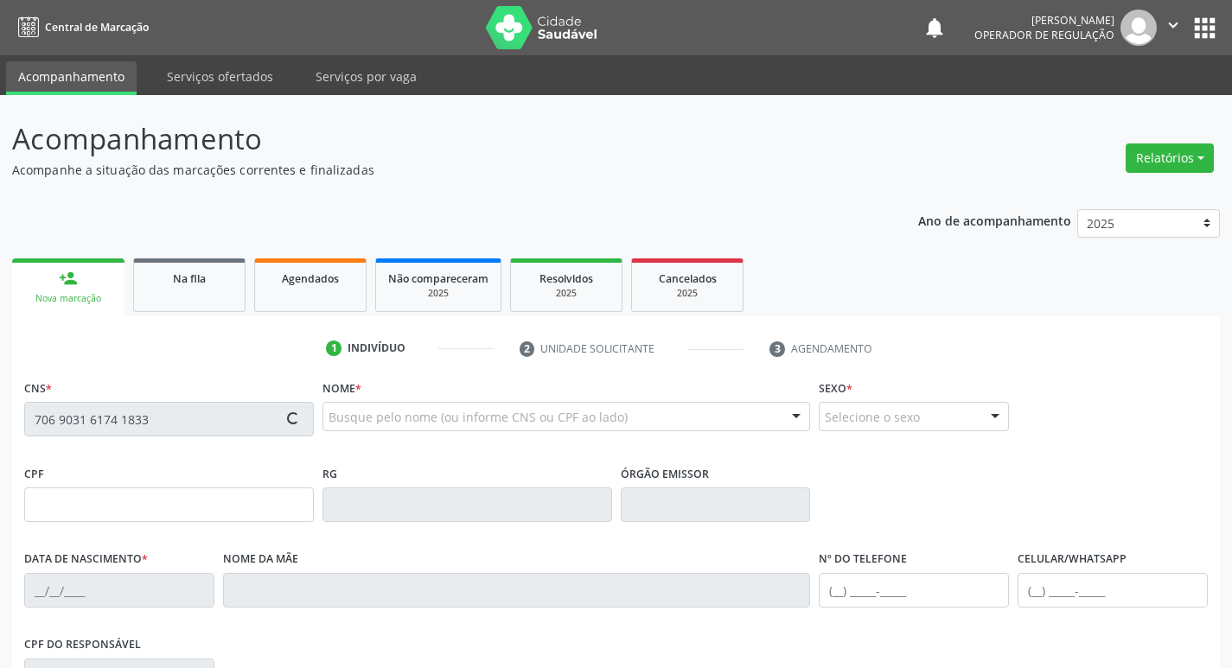
type input "(83) 98762-1290"
type input "71"
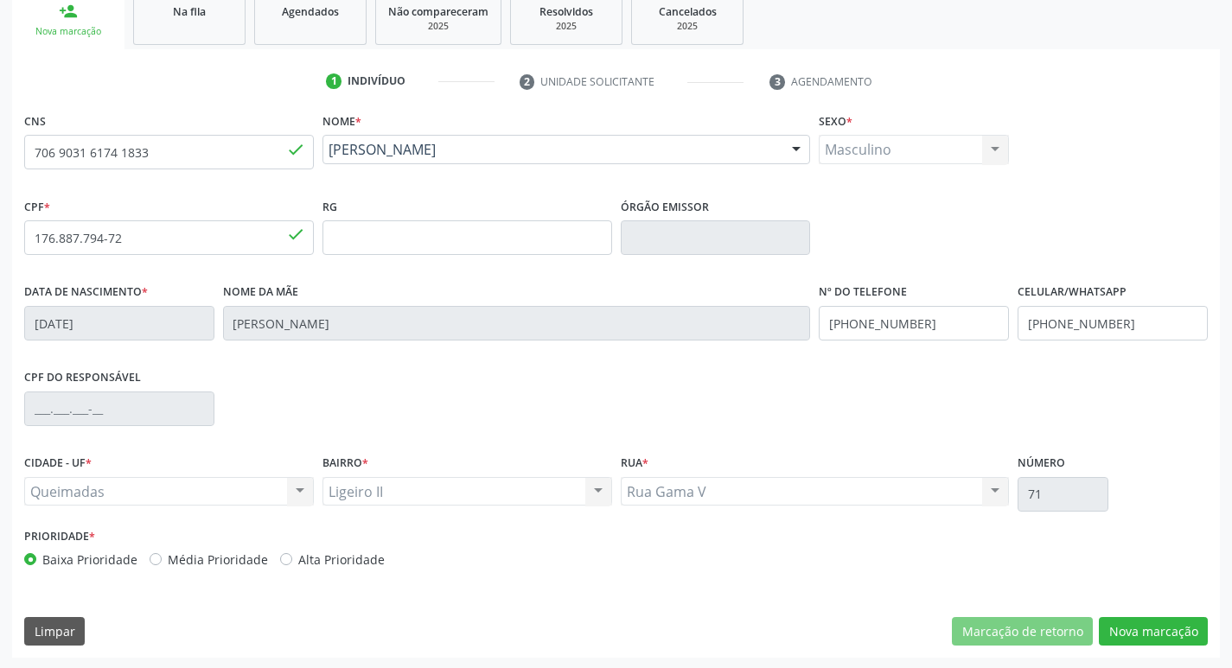
scroll to position [269, 0]
click at [1141, 634] on button "Nova marcação" at bounding box center [1153, 630] width 109 height 29
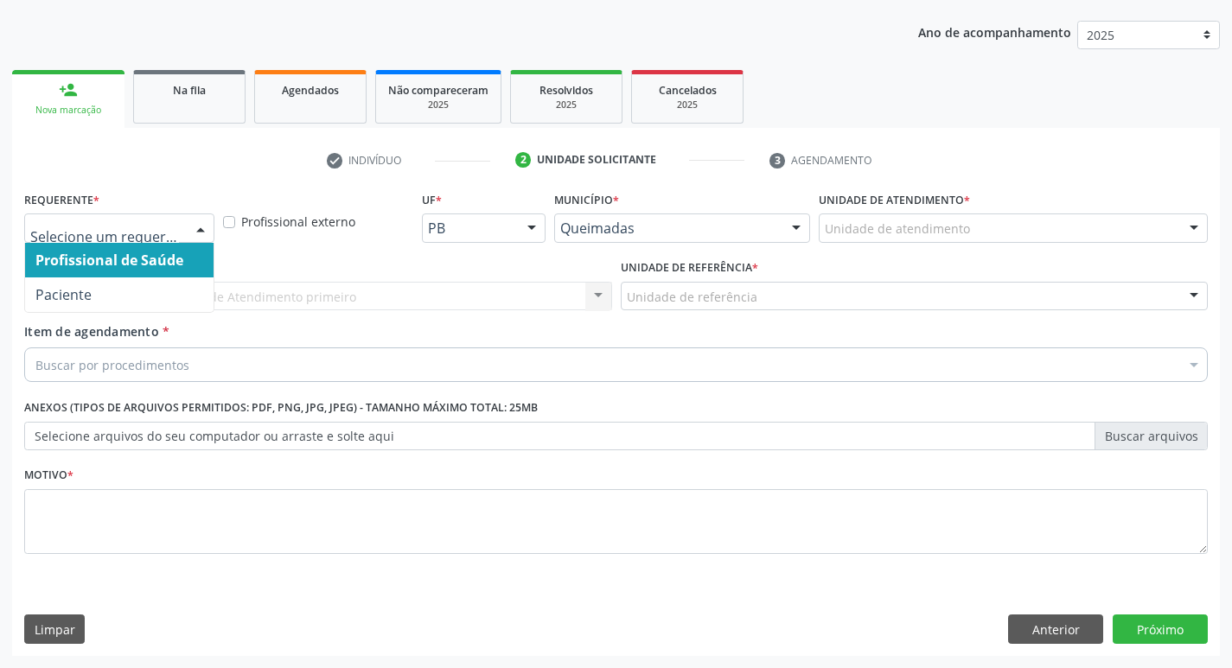
click at [201, 227] on div at bounding box center [201, 228] width 26 height 29
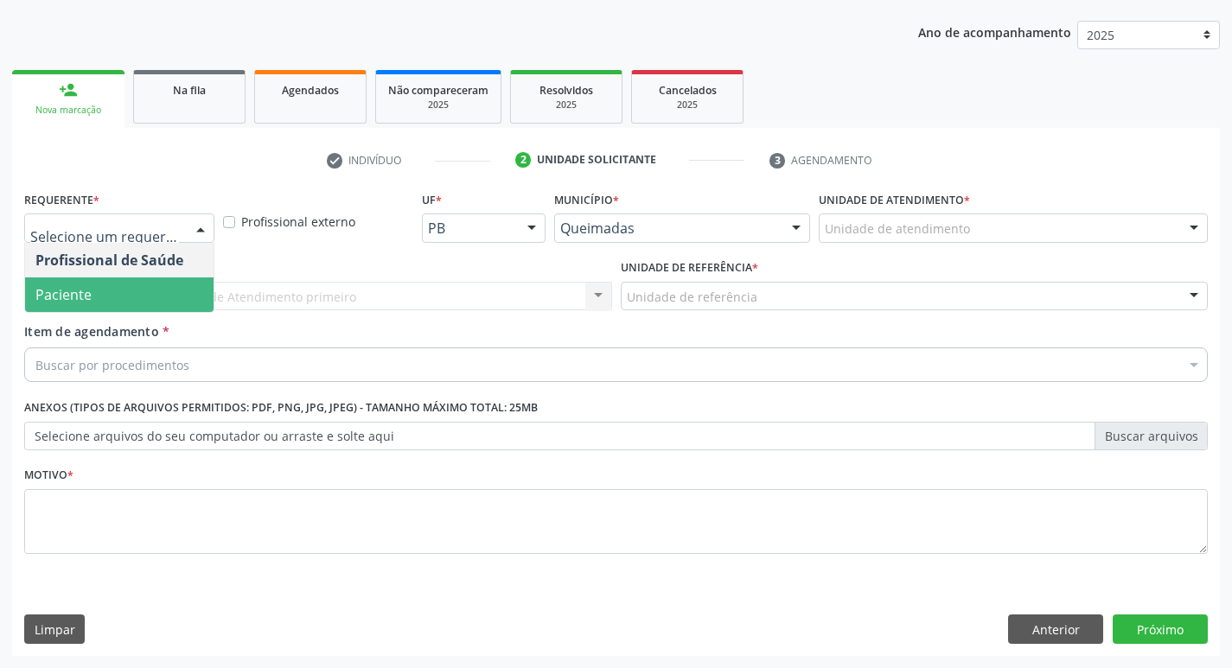
click at [146, 283] on span "Paciente" at bounding box center [119, 295] width 189 height 35
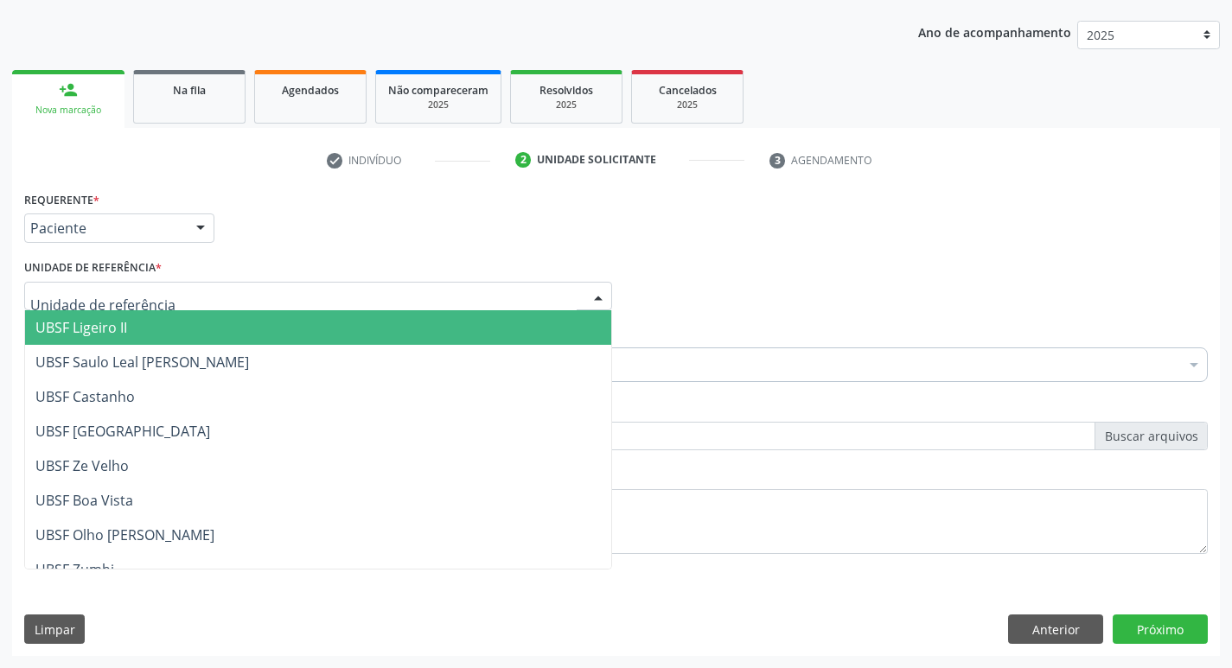
click at [137, 330] on span "UBSF Ligeiro II" at bounding box center [318, 327] width 586 height 35
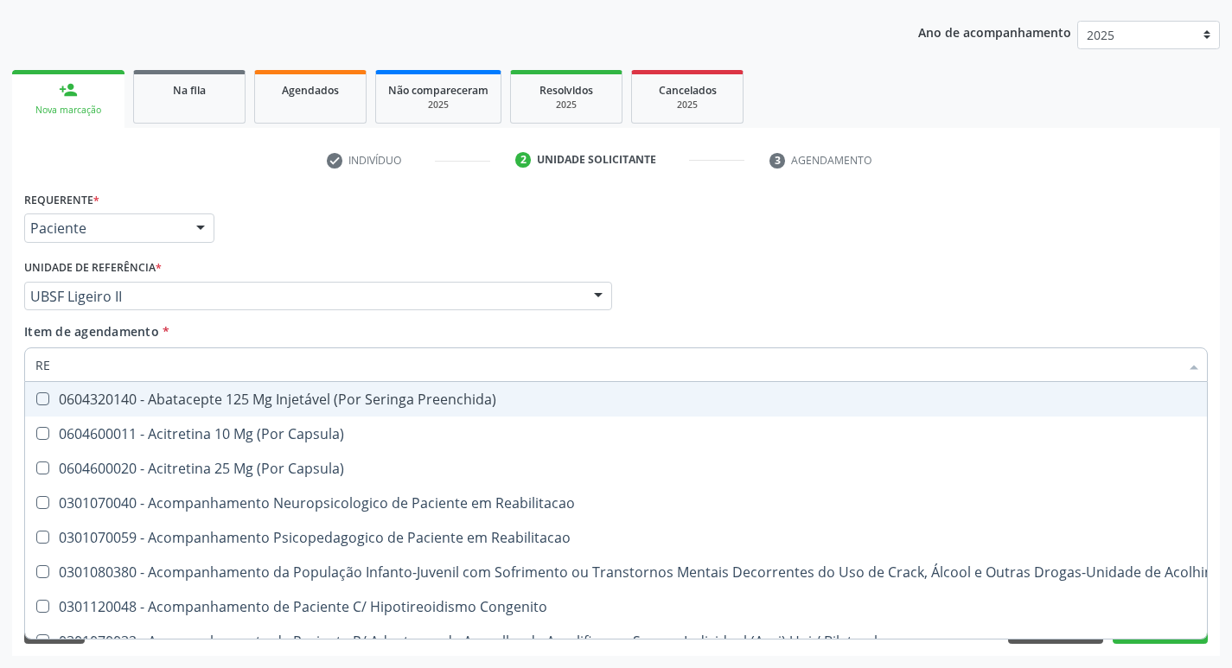
type input "REU"
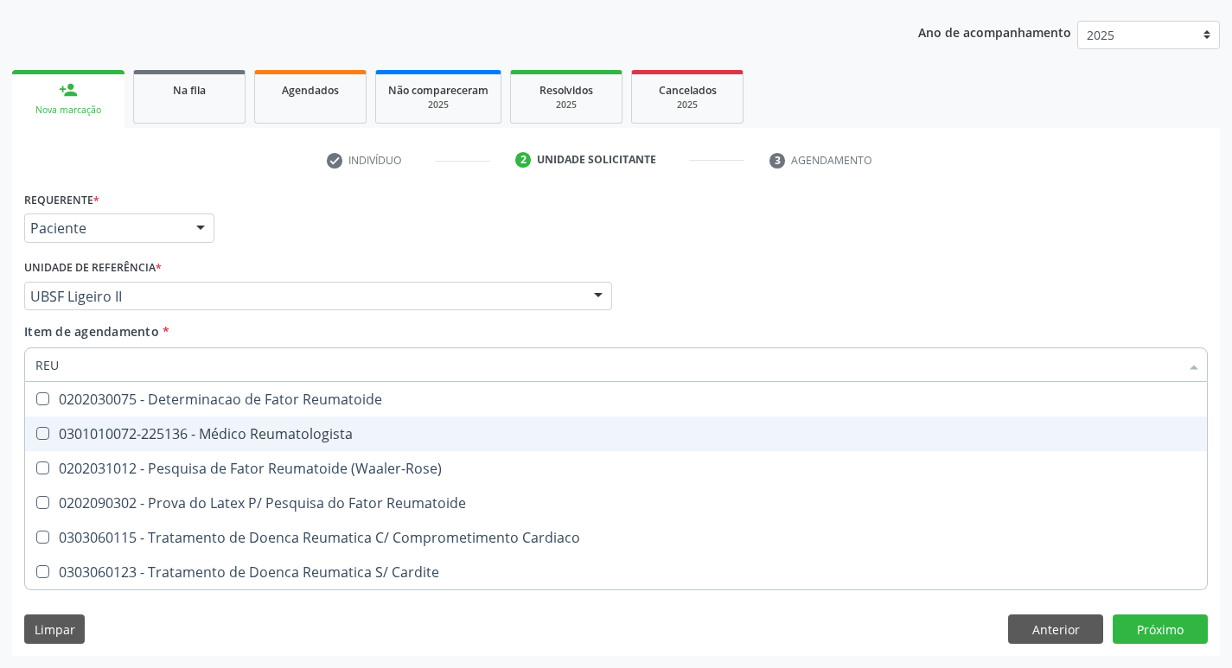
click at [43, 435] on Reumatologista at bounding box center [42, 433] width 13 height 13
click at [36, 435] on Reumatologista "checkbox" at bounding box center [30, 433] width 11 height 11
checkbox Reumatologista "true"
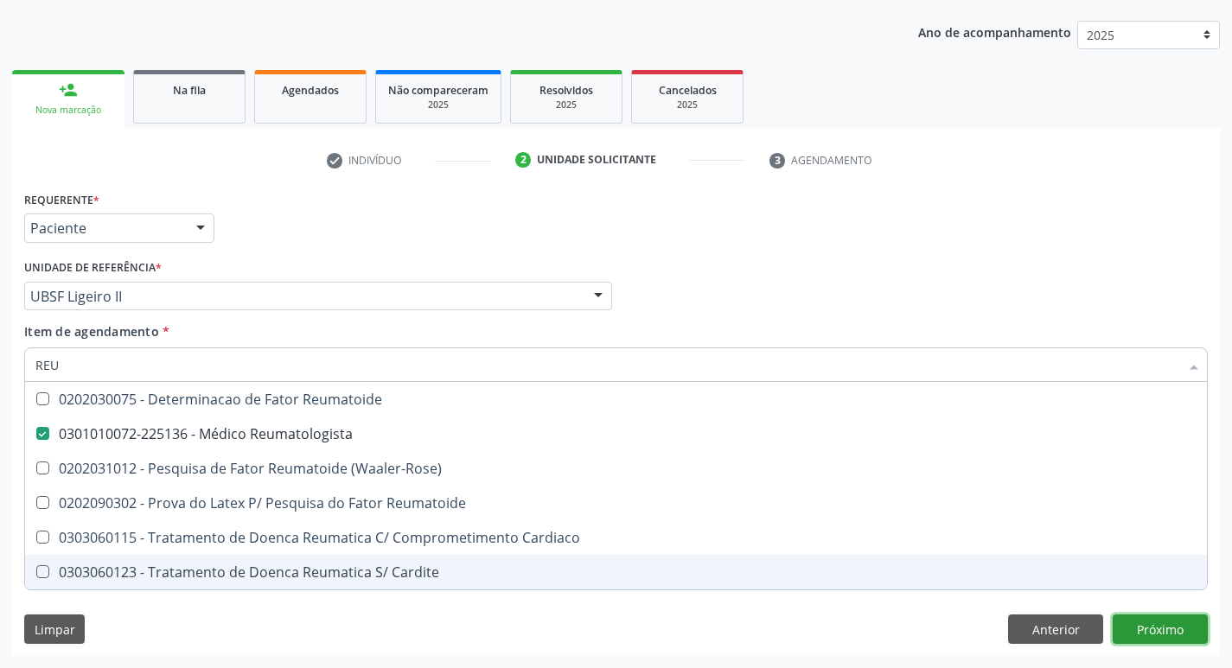
click at [1140, 632] on div "Requerente * Paciente Profissional de Saúde Paciente Nenhum resultado encontrad…" at bounding box center [616, 422] width 1208 height 470
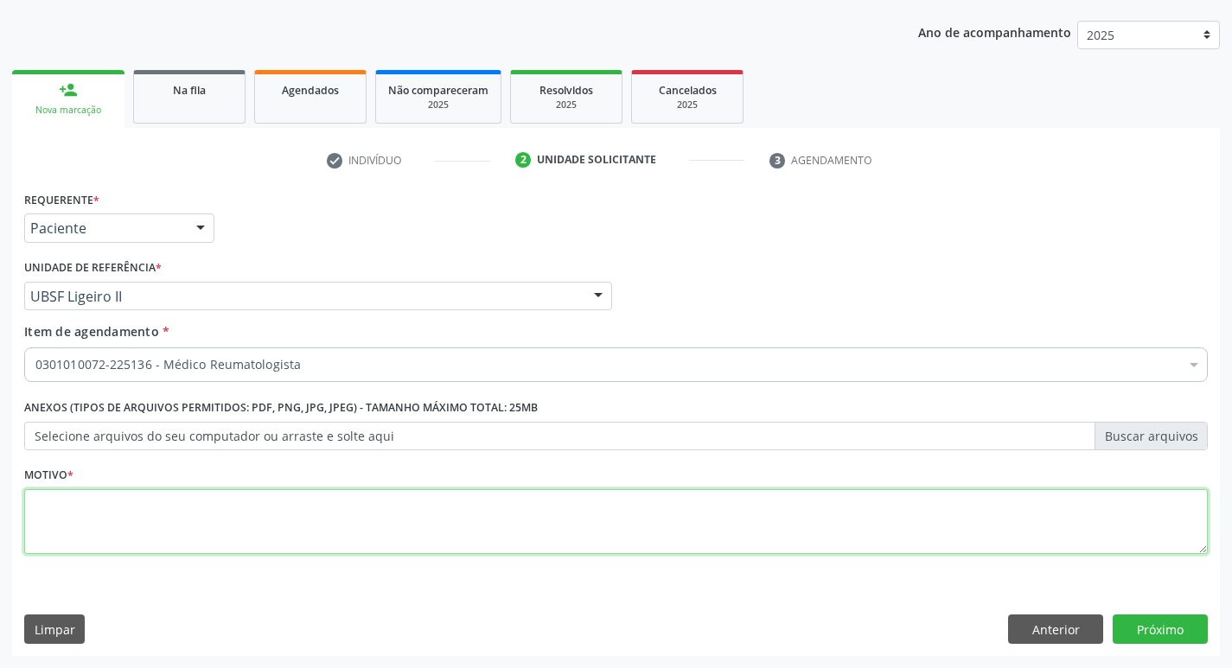
click at [137, 538] on textarea at bounding box center [616, 522] width 1184 height 66
click at [62, 535] on textarea at bounding box center [616, 522] width 1184 height 66
type textarea "AVALIACAO"
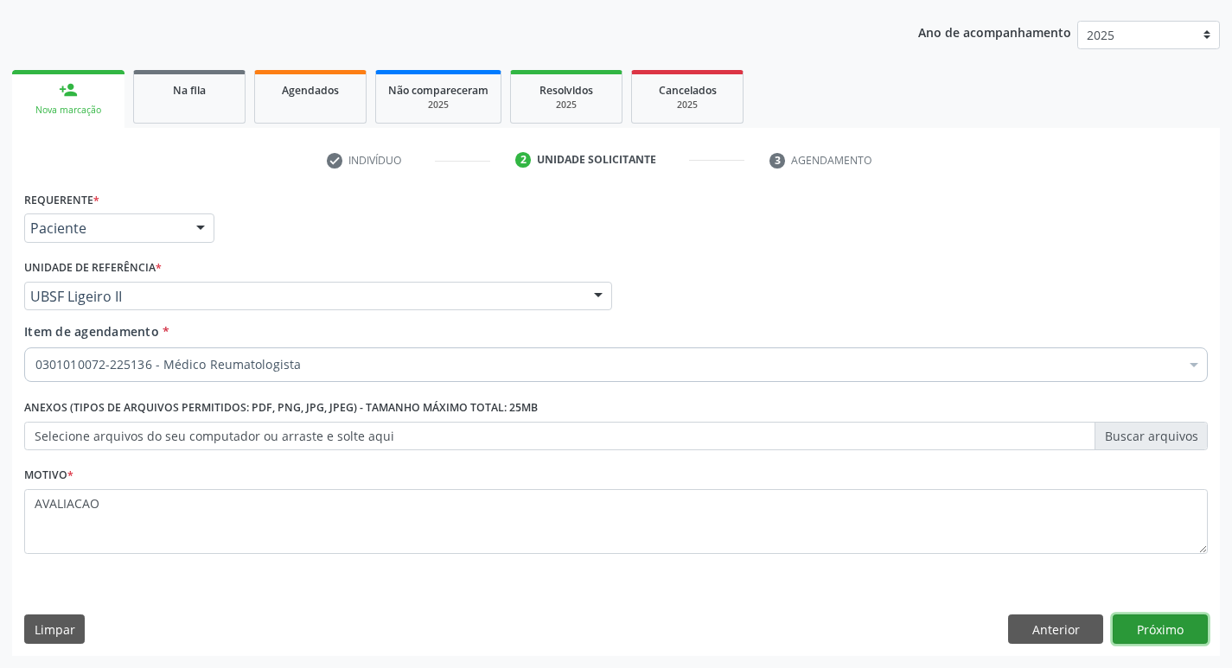
click at [1126, 635] on button "Próximo" at bounding box center [1160, 629] width 95 height 29
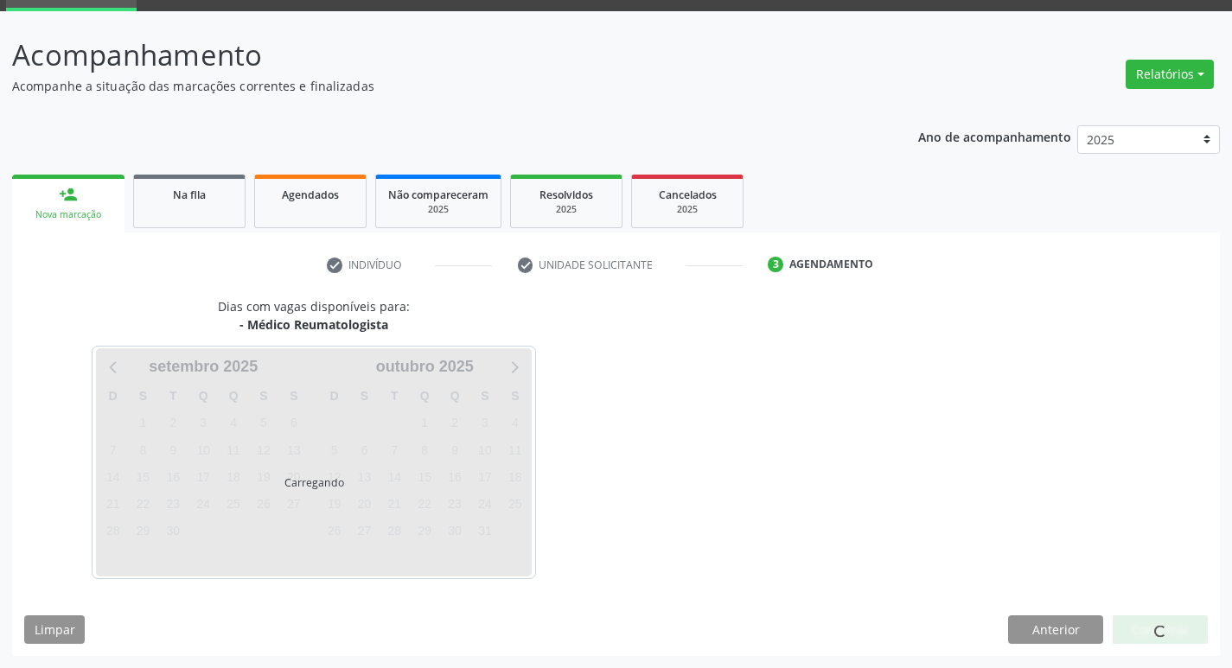
scroll to position [84, 0]
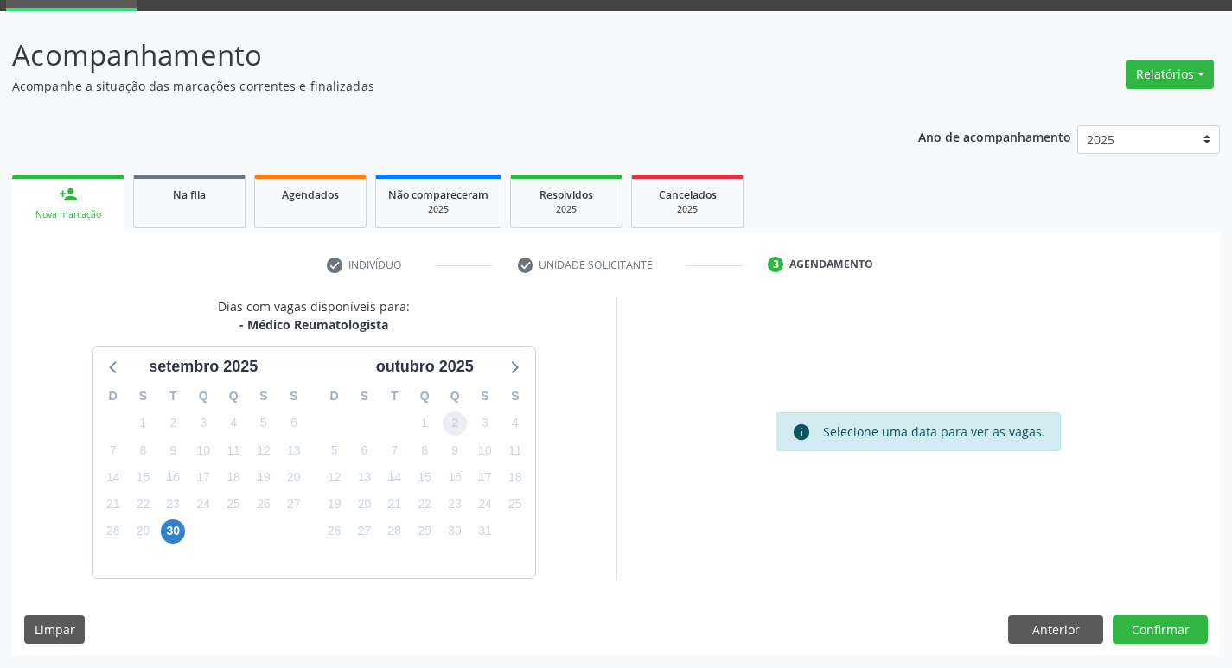
click at [461, 425] on span "2" at bounding box center [455, 424] width 24 height 24
click at [1126, 622] on button "Confirmar" at bounding box center [1160, 630] width 95 height 29
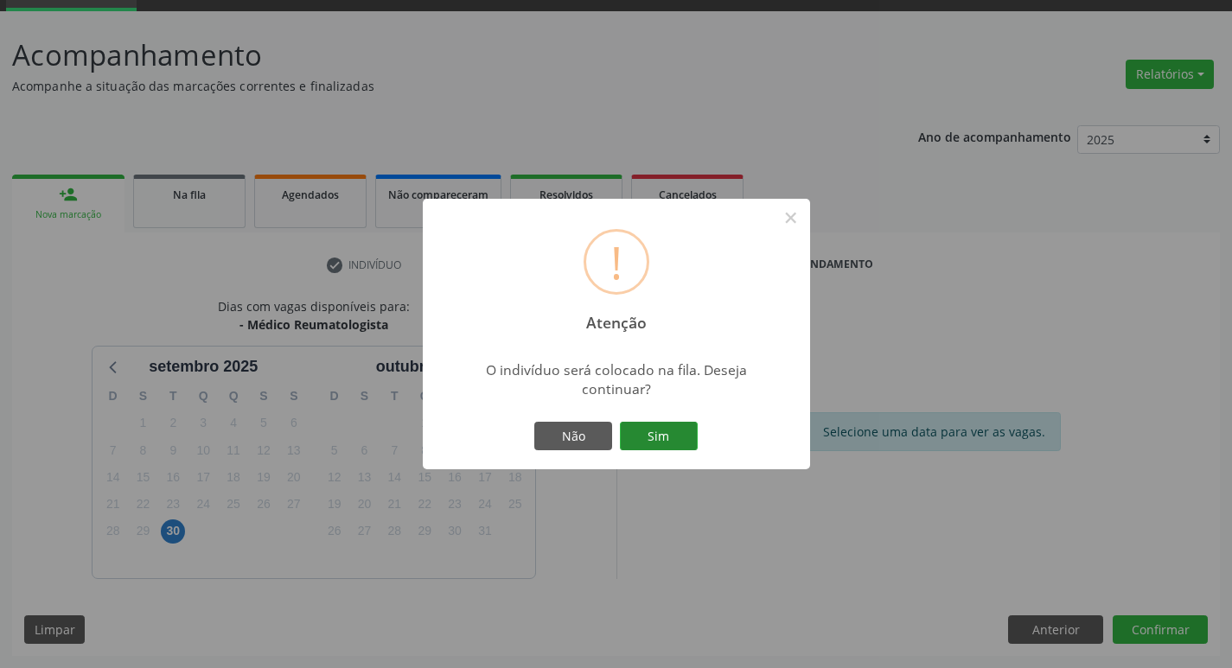
click at [649, 446] on button "Sim" at bounding box center [659, 436] width 78 height 29
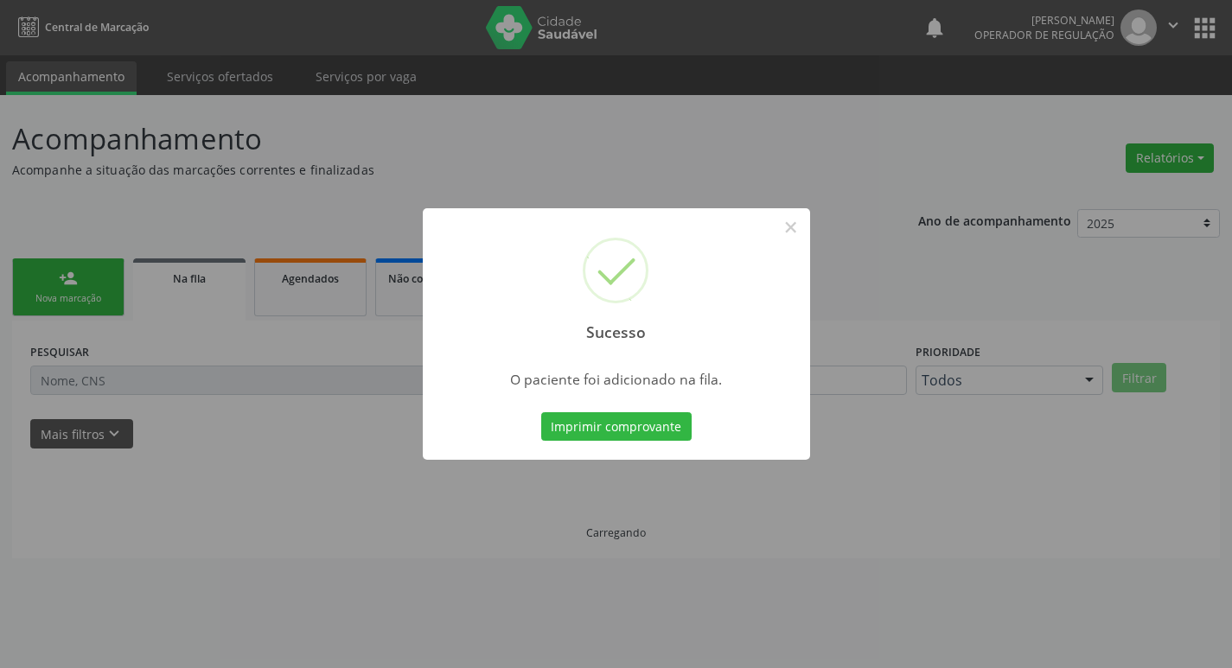
scroll to position [0, 0]
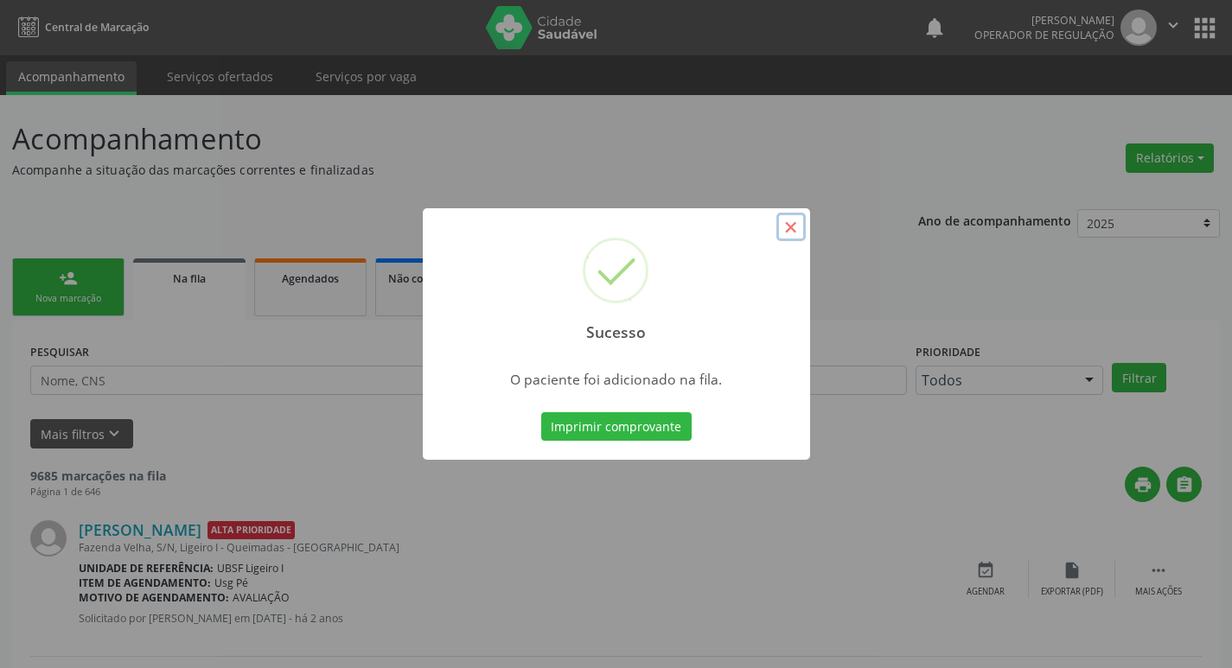
click at [787, 229] on button "×" at bounding box center [791, 227] width 29 height 29
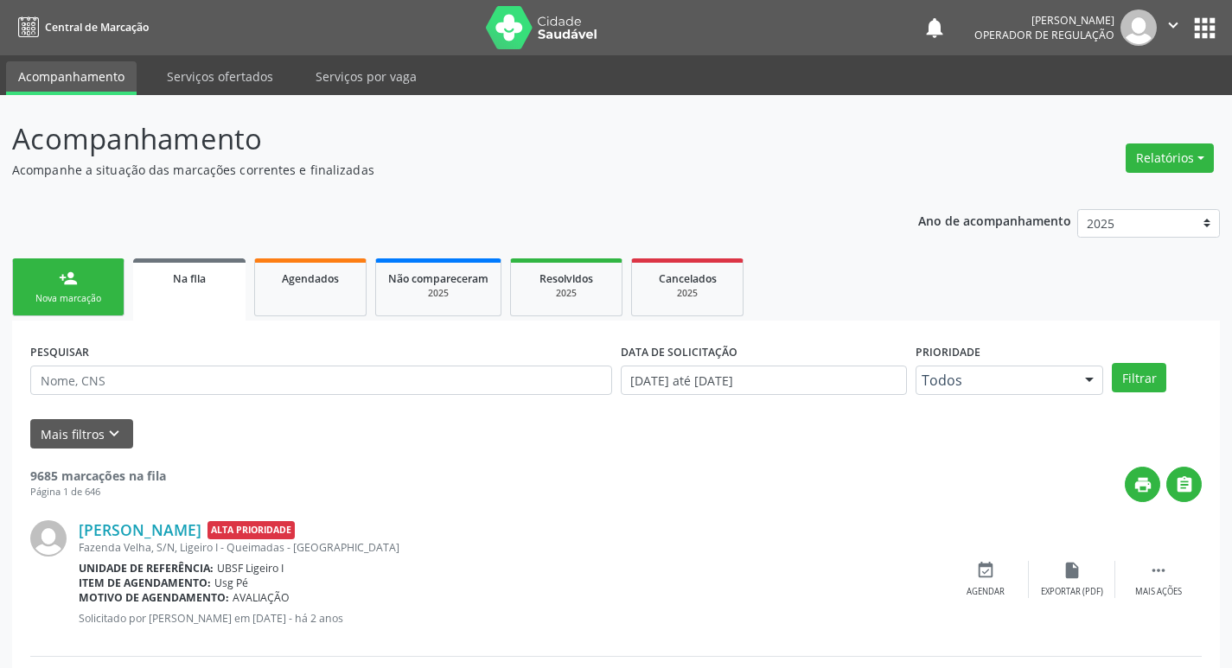
click at [78, 305] on div "Nova marcação" at bounding box center [68, 298] width 86 height 13
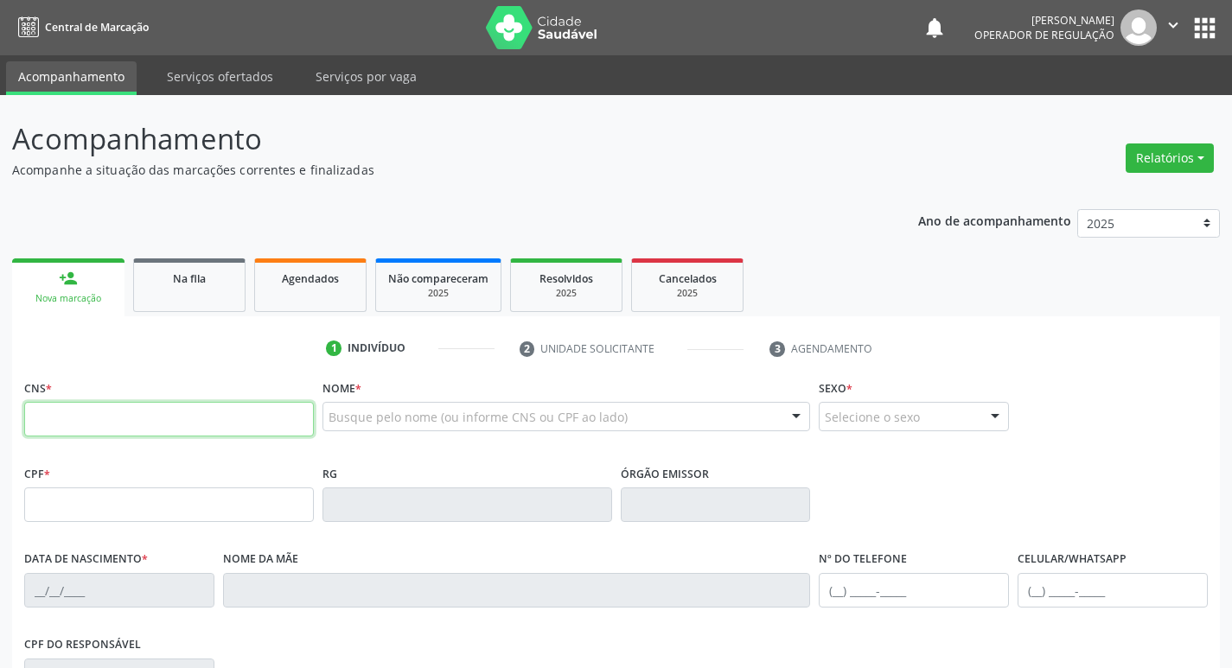
click at [63, 433] on input "text" at bounding box center [169, 419] width 290 height 35
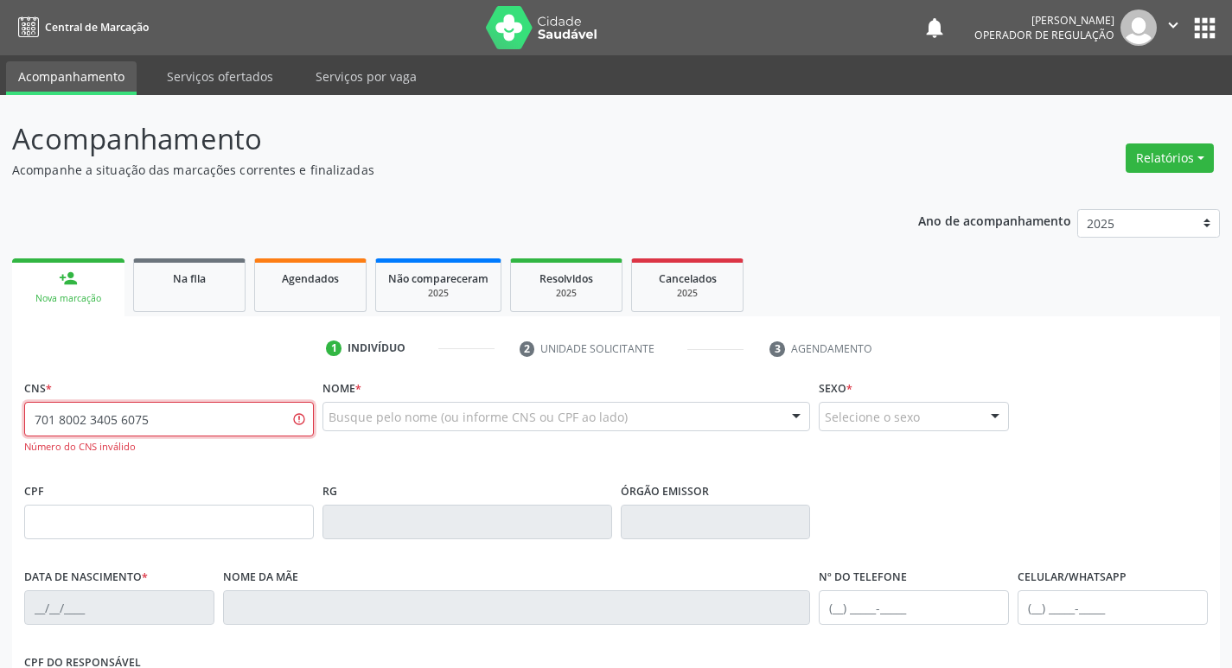
type input "701 8002 3405 6075"
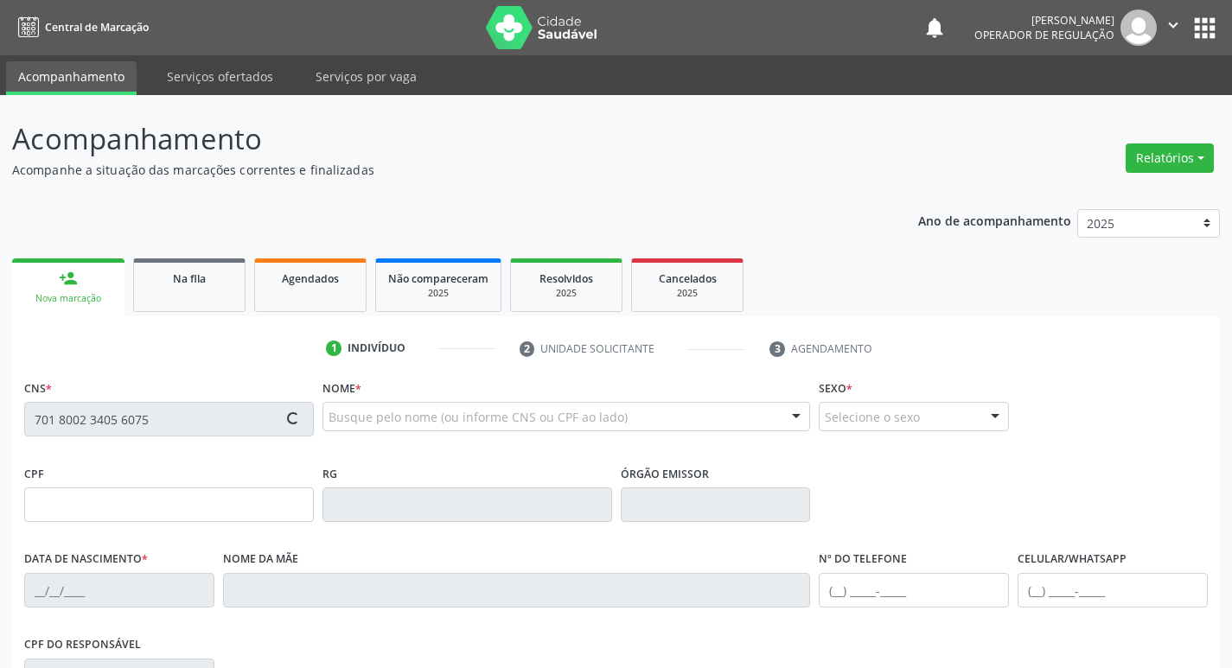
type input "073.513.274-75"
type input "24/08/1988"
type input "Ana Maria Marcelino da Silva"
type input "(83) 98793-1090"
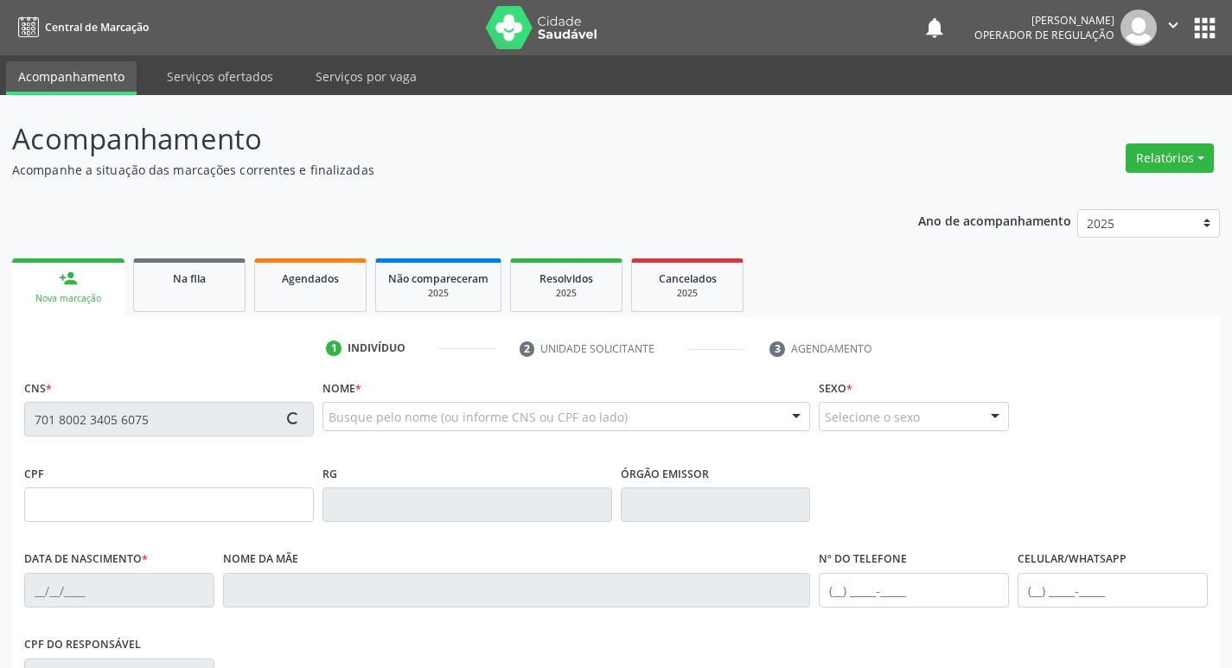
type input "713.427.884-00"
type input "195"
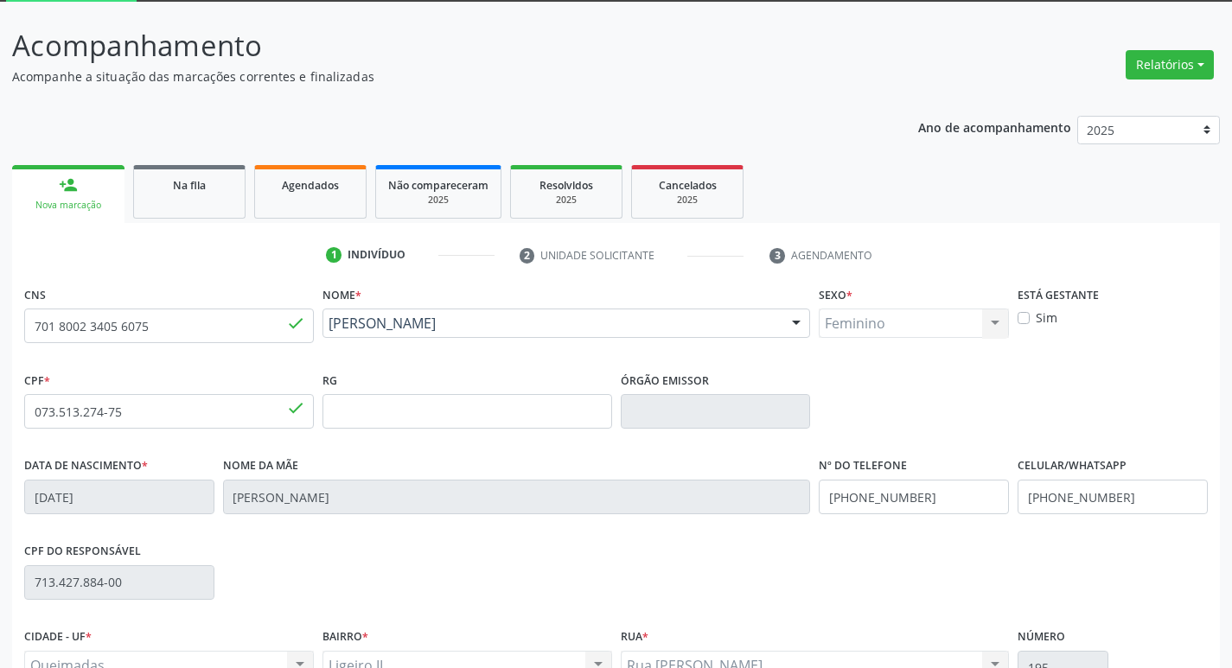
scroll to position [269, 0]
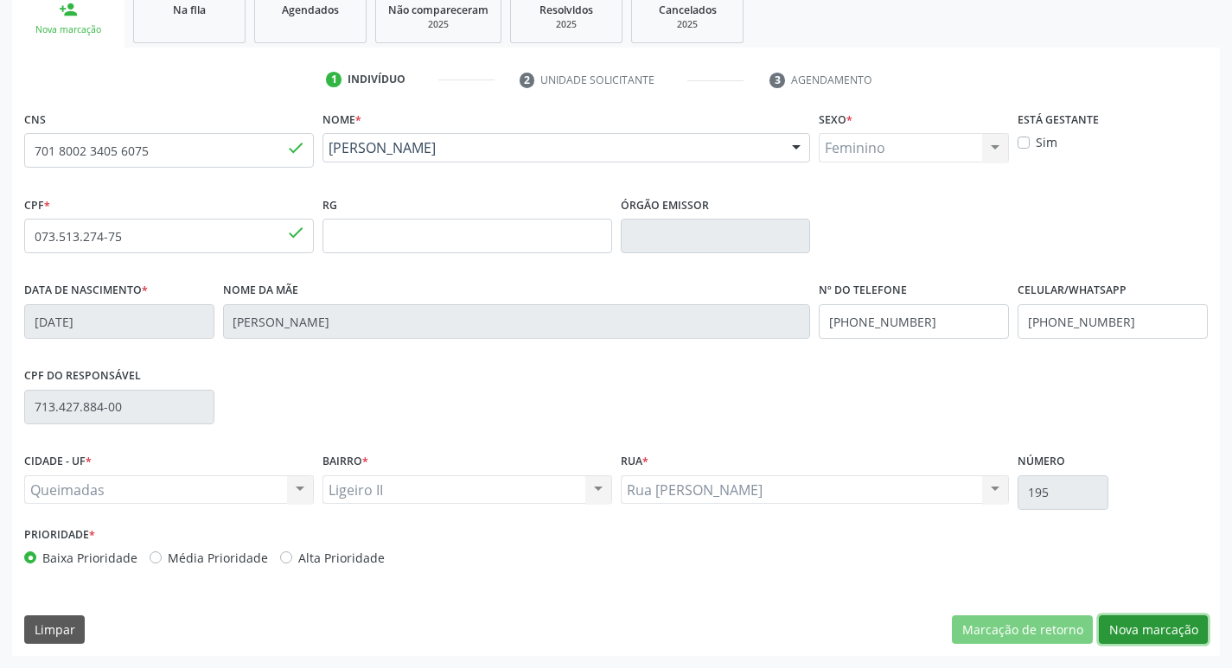
click at [1160, 634] on button "Nova marcação" at bounding box center [1153, 630] width 109 height 29
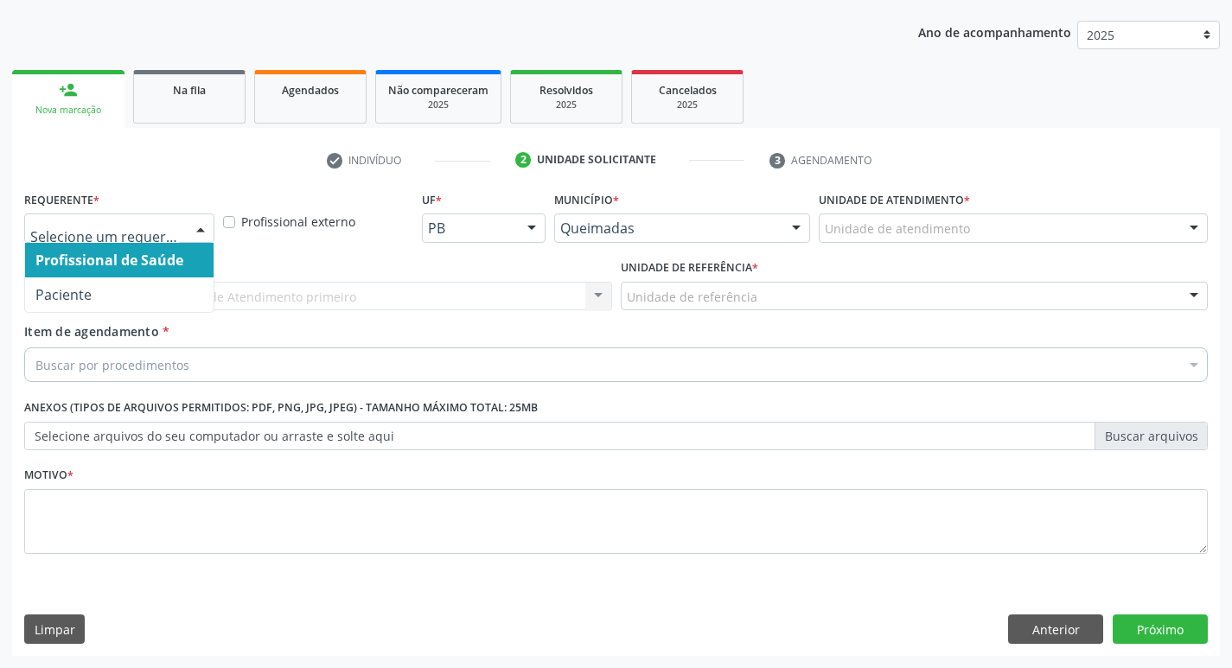
click at [193, 228] on div at bounding box center [201, 228] width 26 height 29
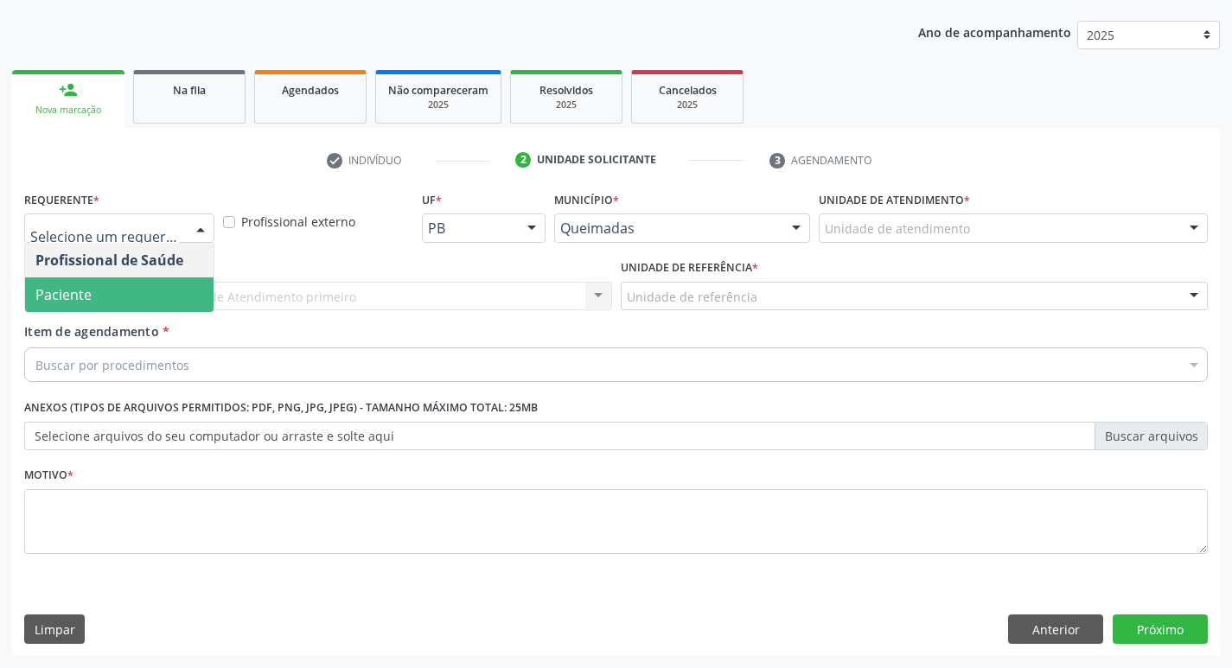
click at [153, 297] on span "Paciente" at bounding box center [119, 295] width 189 height 35
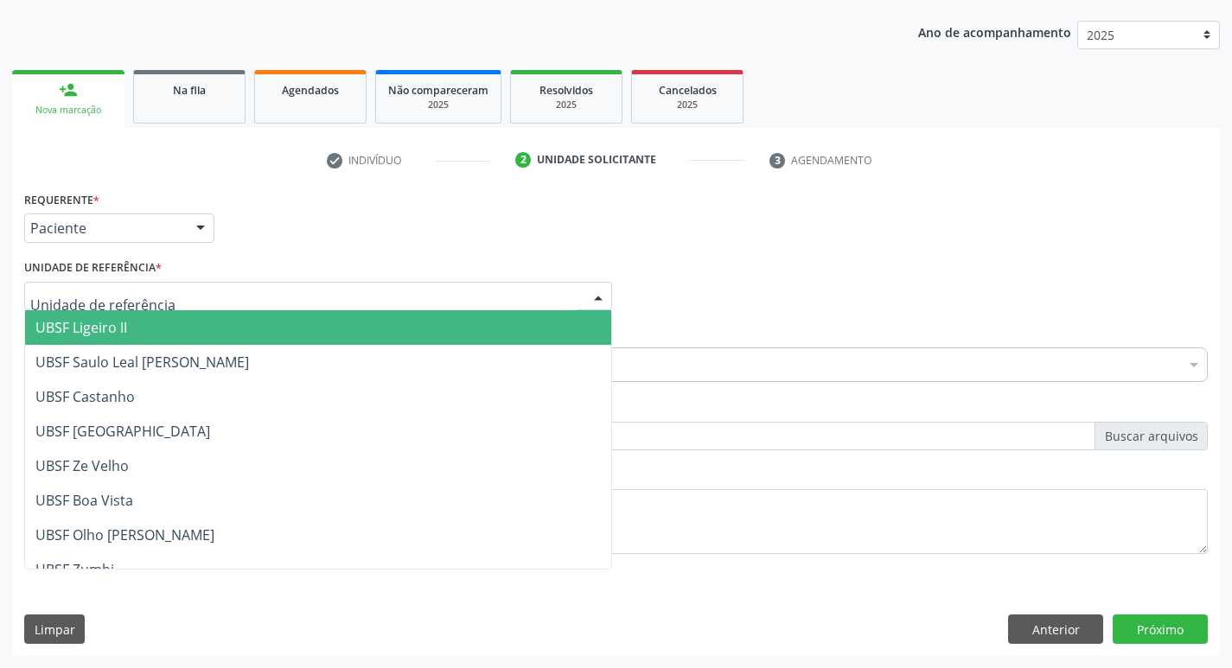
click at [122, 332] on span "UBSF Ligeiro II" at bounding box center [81, 327] width 92 height 19
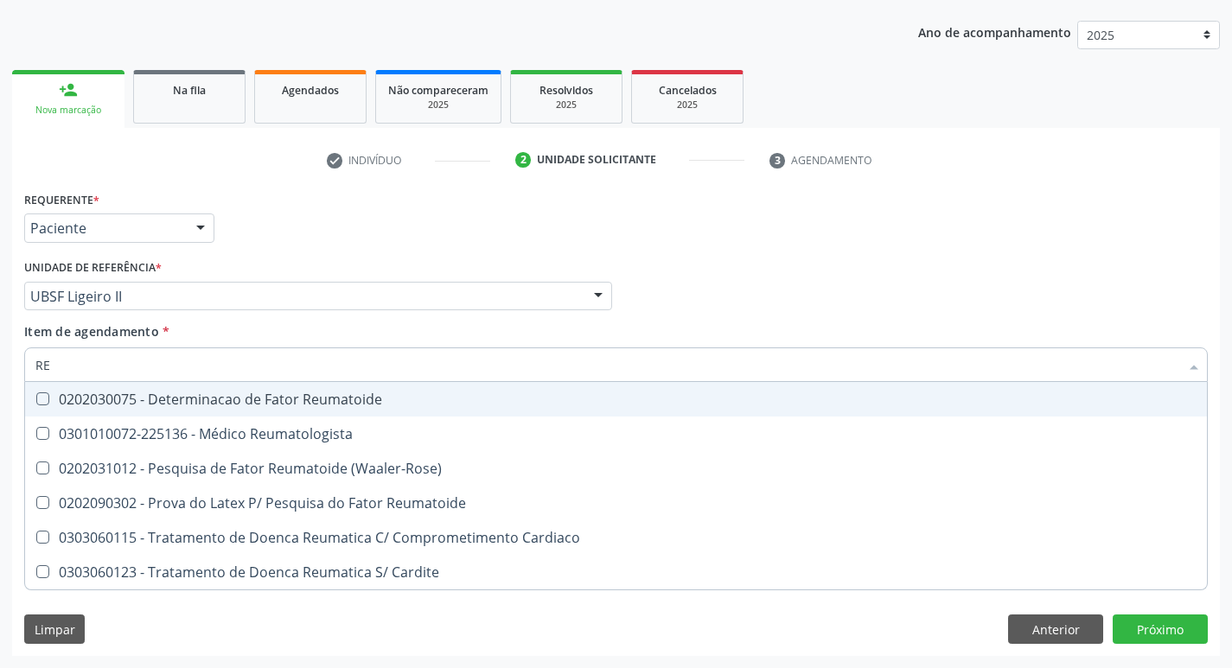
type input "REU"
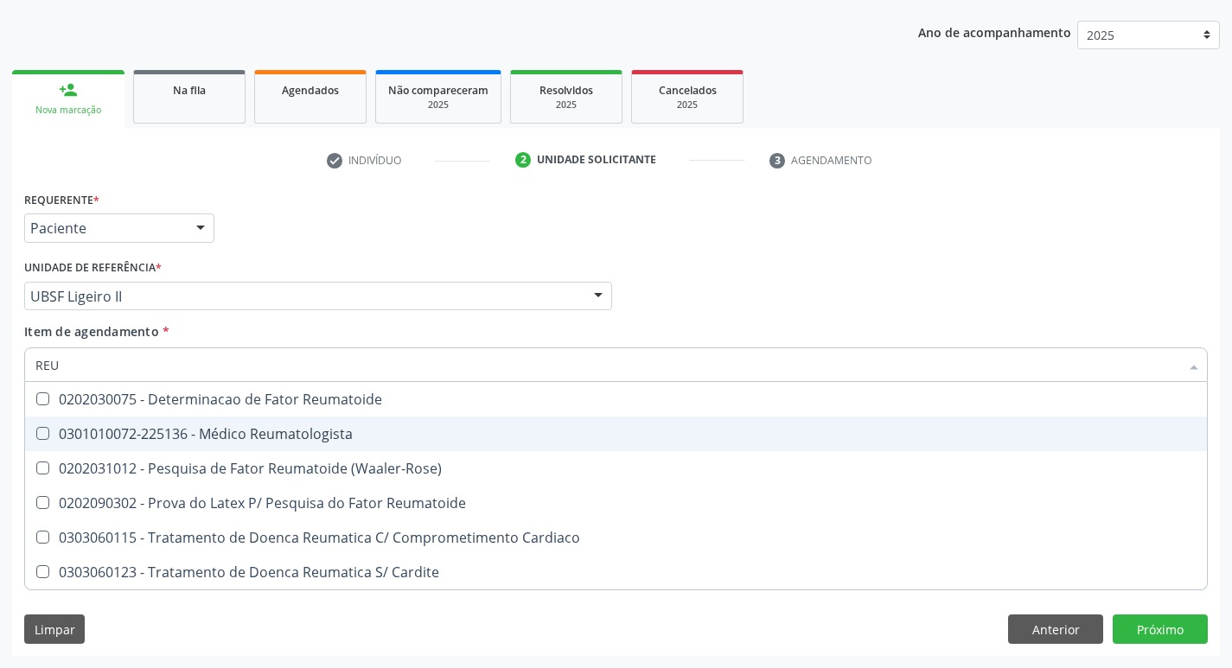
click at [40, 436] on Reumatologista at bounding box center [42, 433] width 13 height 13
click at [36, 436] on Reumatologista "checkbox" at bounding box center [30, 433] width 11 height 11
checkbox Reumatologista "true"
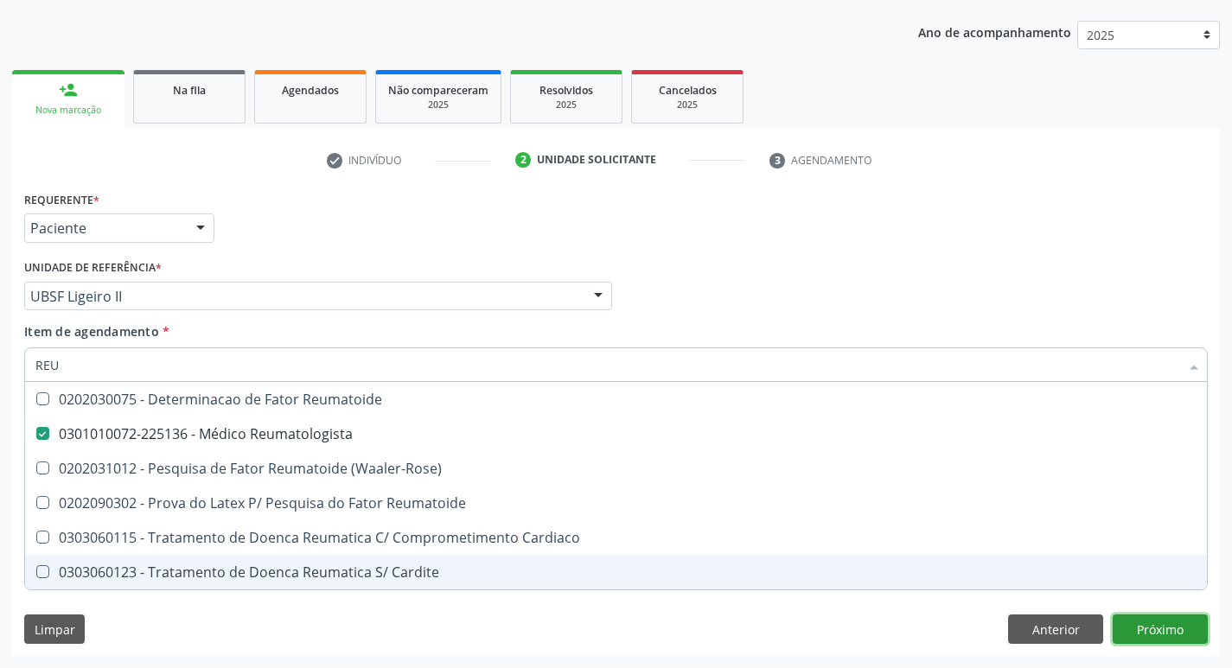
click at [1173, 643] on button "Próximo" at bounding box center [1160, 629] width 95 height 29
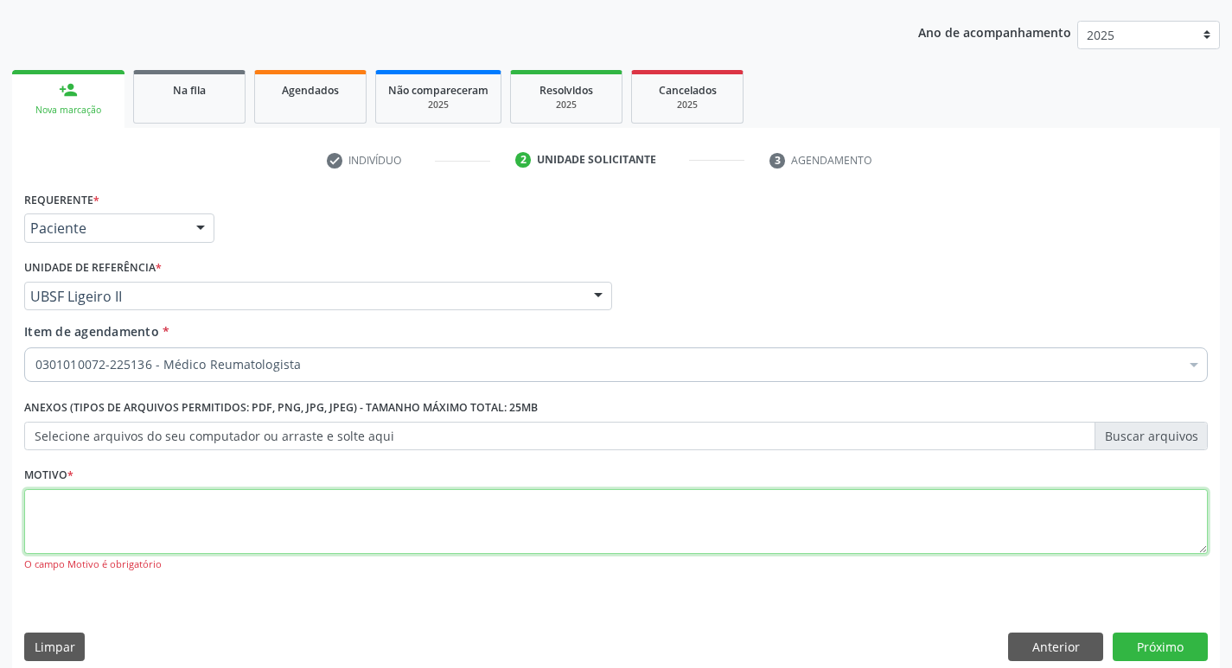
click at [56, 524] on textarea at bounding box center [616, 522] width 1184 height 66
type textarea "AVALIACAO"
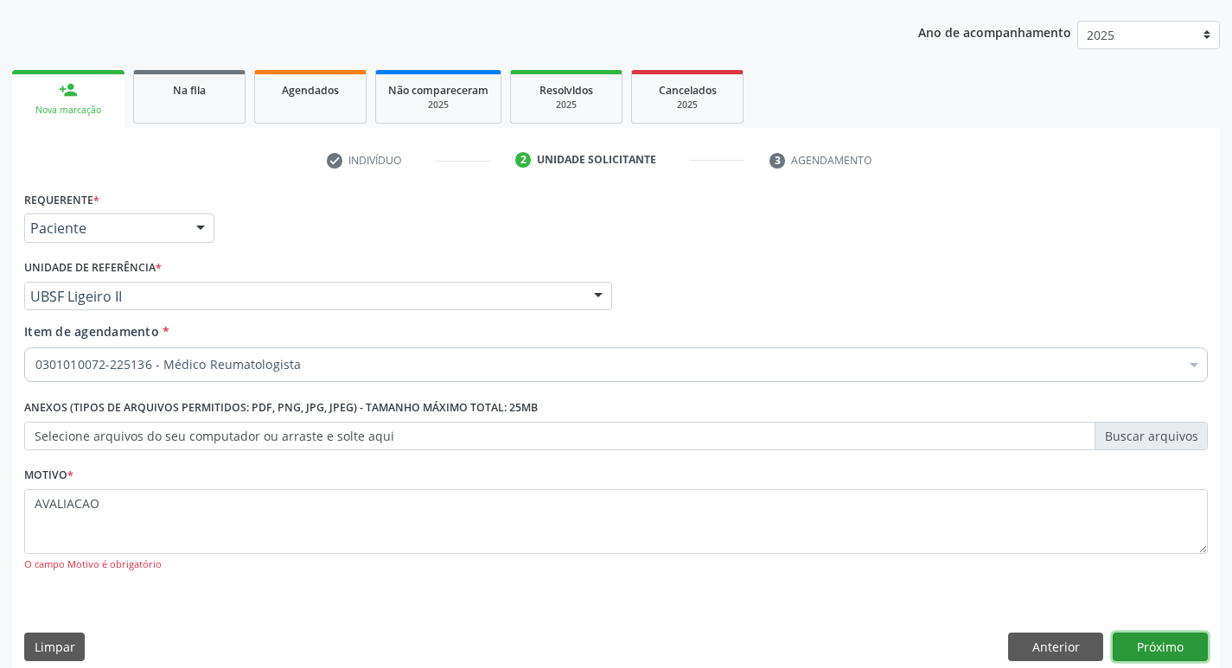
click at [1167, 644] on button "Próximo" at bounding box center [1160, 647] width 95 height 29
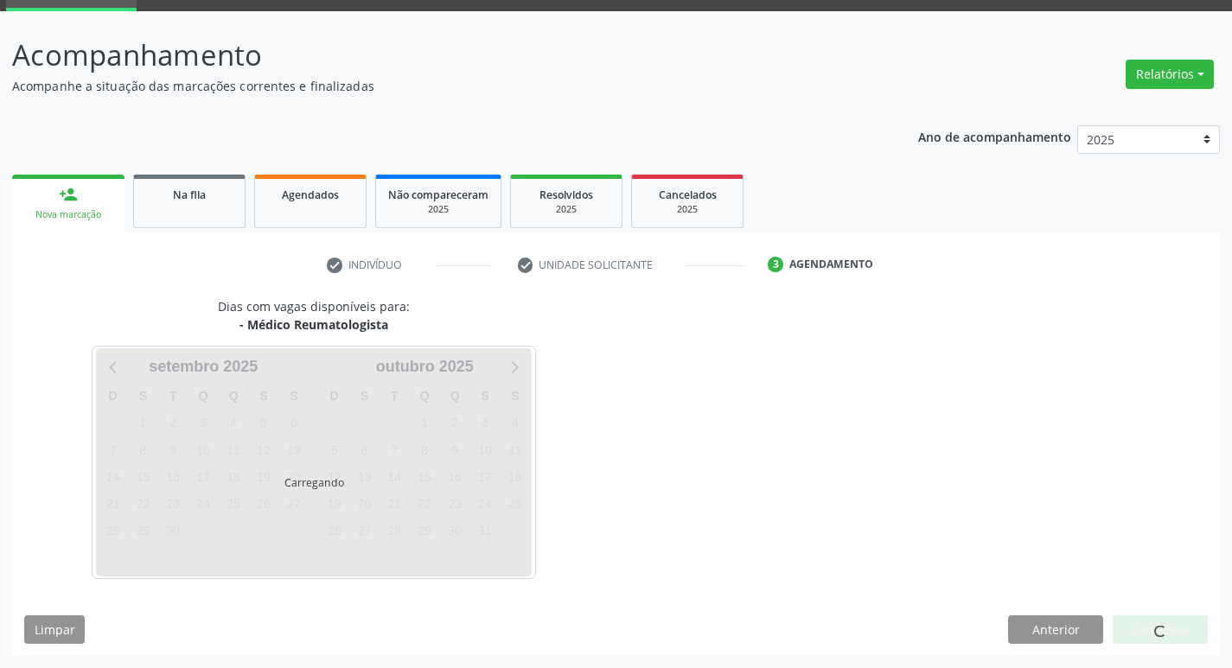
scroll to position [84, 0]
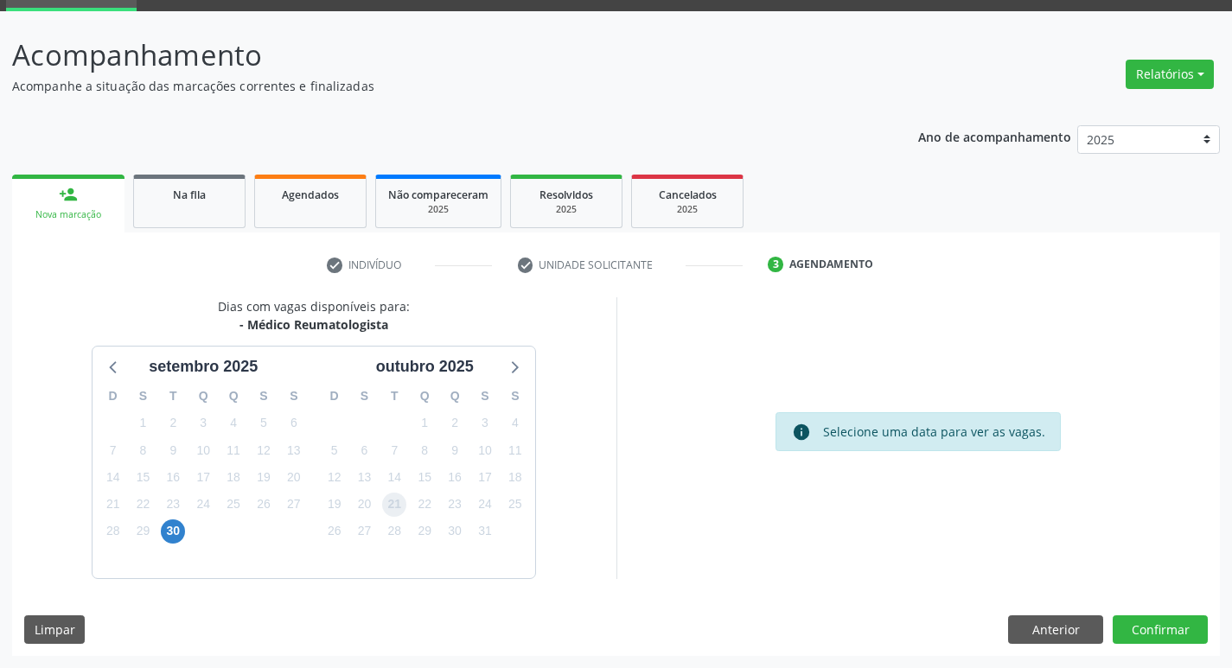
click at [403, 511] on span "21" at bounding box center [394, 505] width 24 height 24
click at [1149, 633] on button "Confirmar" at bounding box center [1160, 630] width 95 height 29
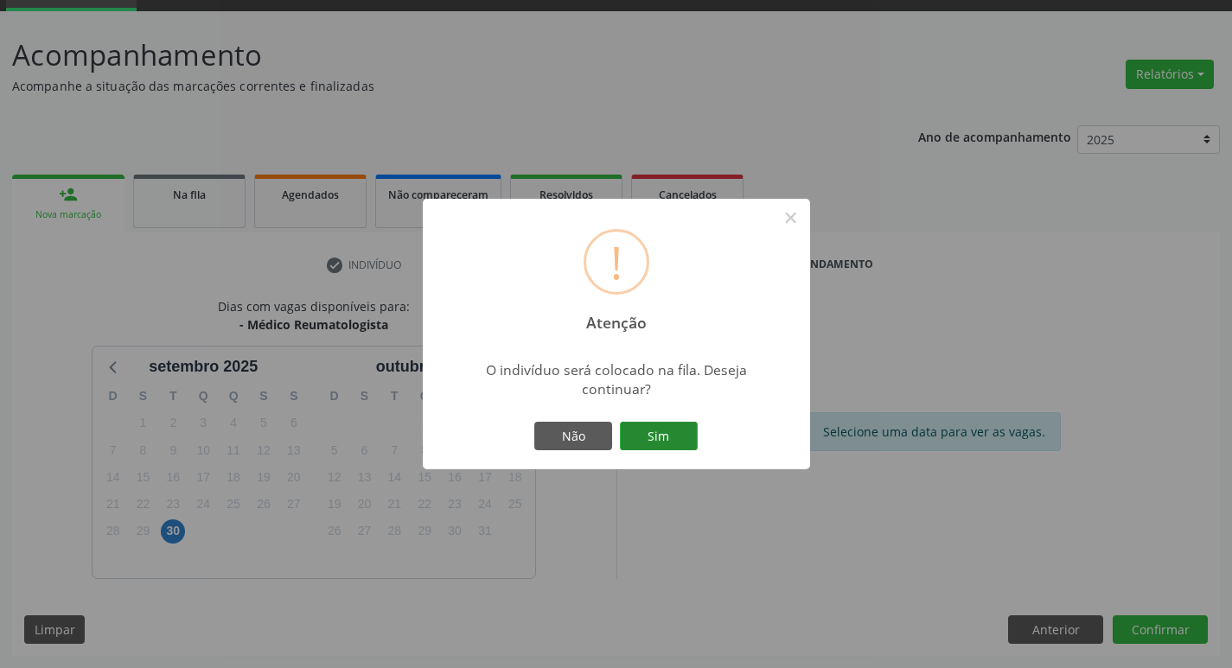
click at [653, 444] on button "Sim" at bounding box center [659, 436] width 78 height 29
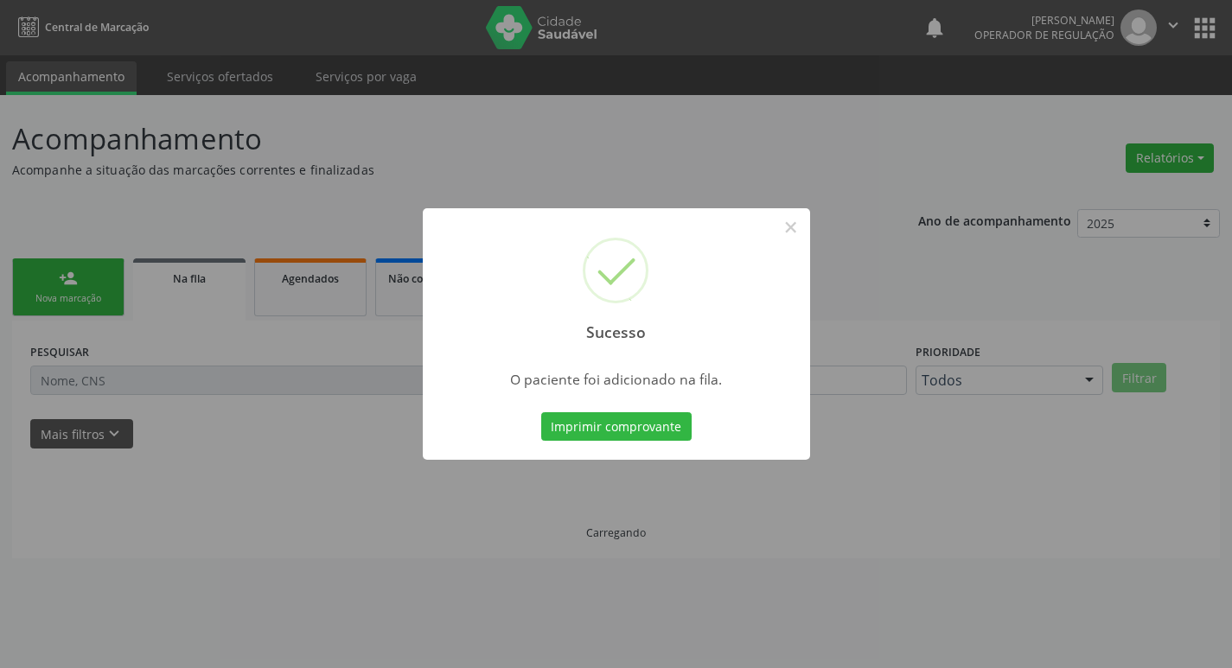
scroll to position [0, 0]
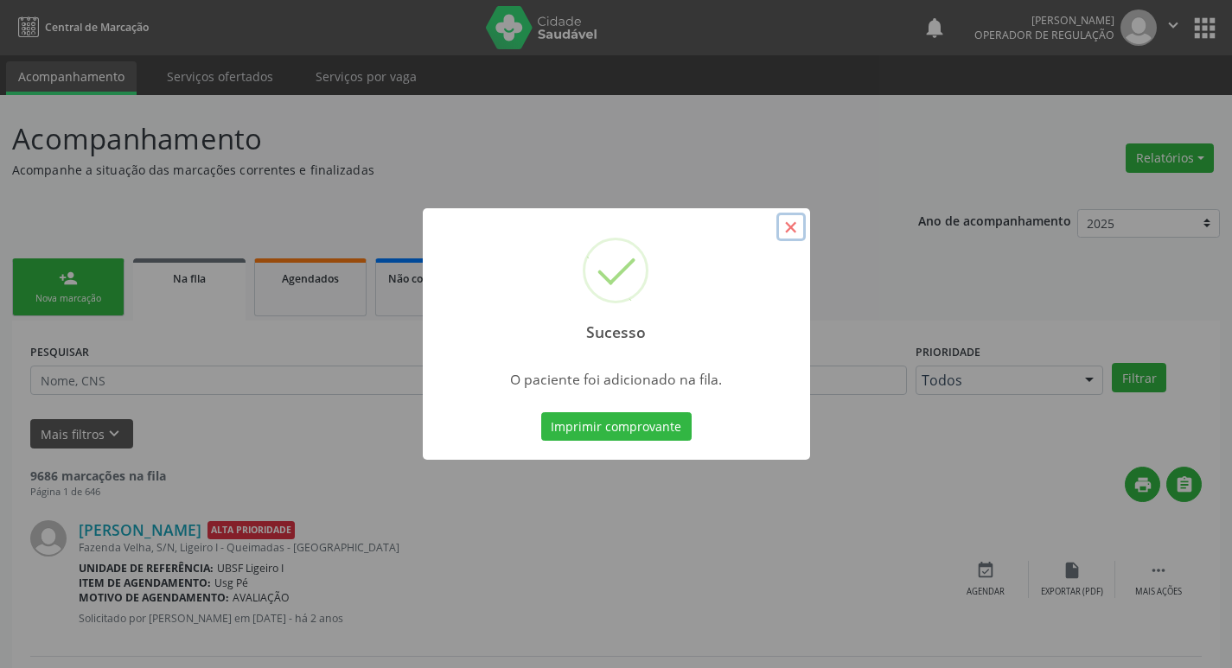
click at [788, 233] on button "×" at bounding box center [791, 227] width 29 height 29
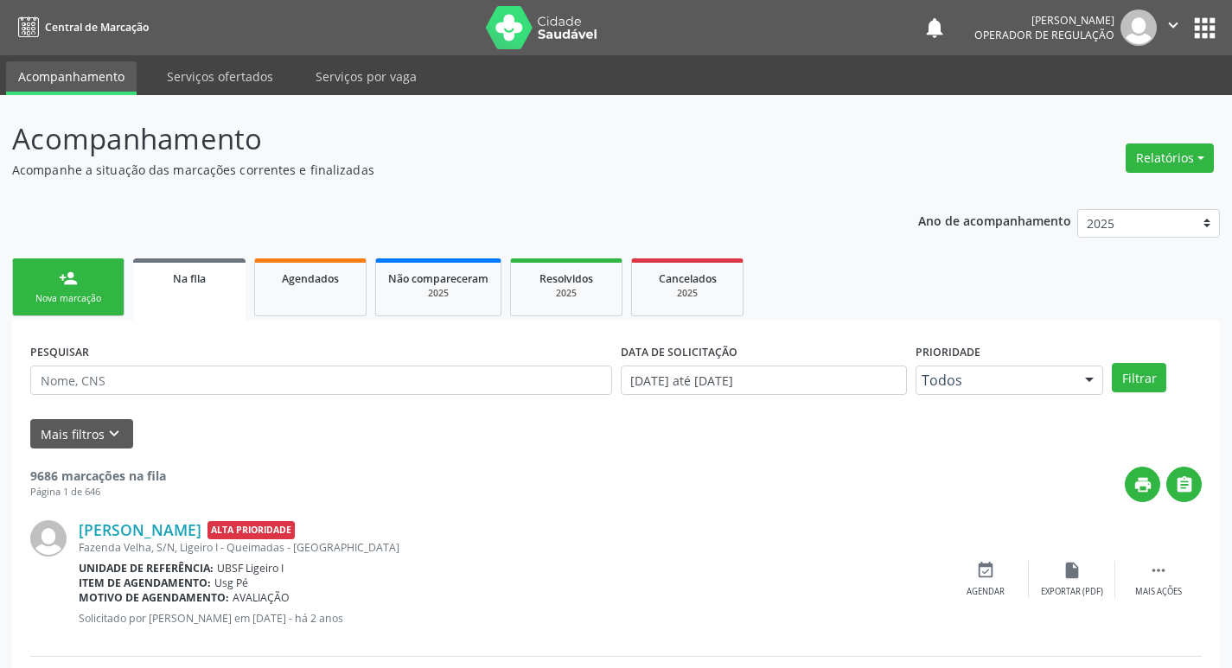
click at [64, 291] on link "person_add Nova marcação" at bounding box center [68, 288] width 112 height 58
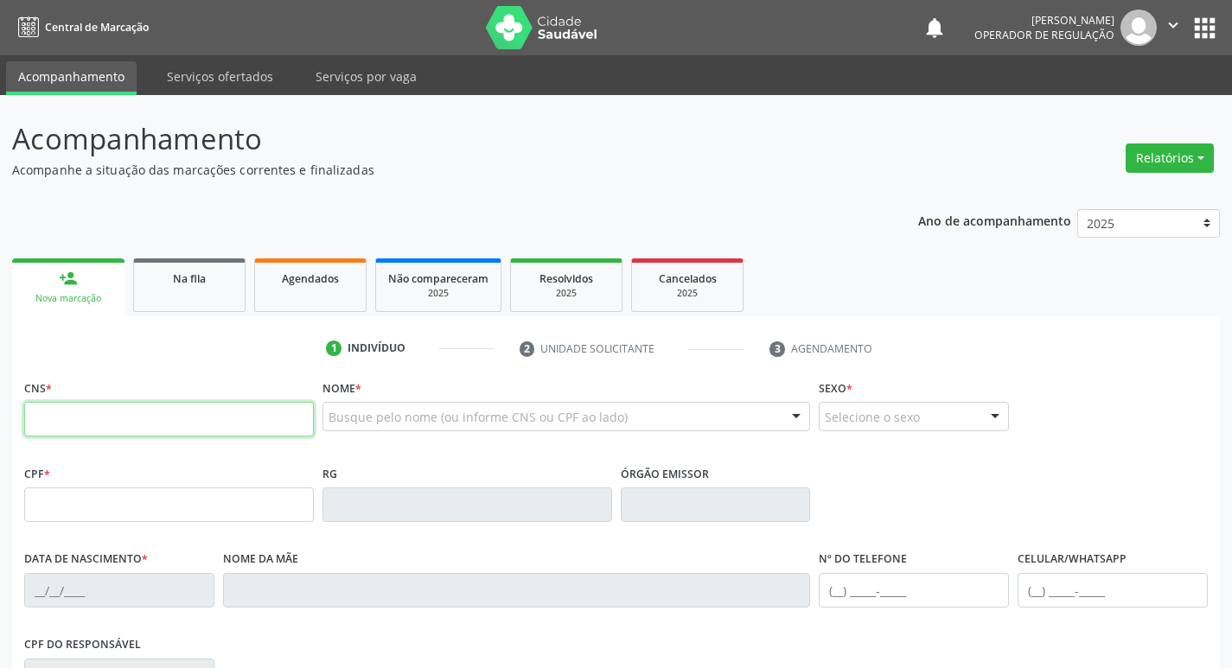
click at [114, 414] on input "text" at bounding box center [169, 419] width 290 height 35
click at [61, 430] on input "text" at bounding box center [169, 419] width 290 height 35
type input "701 8082 3776 1079"
type input "068.336.064-71"
type input "10/08/1983"
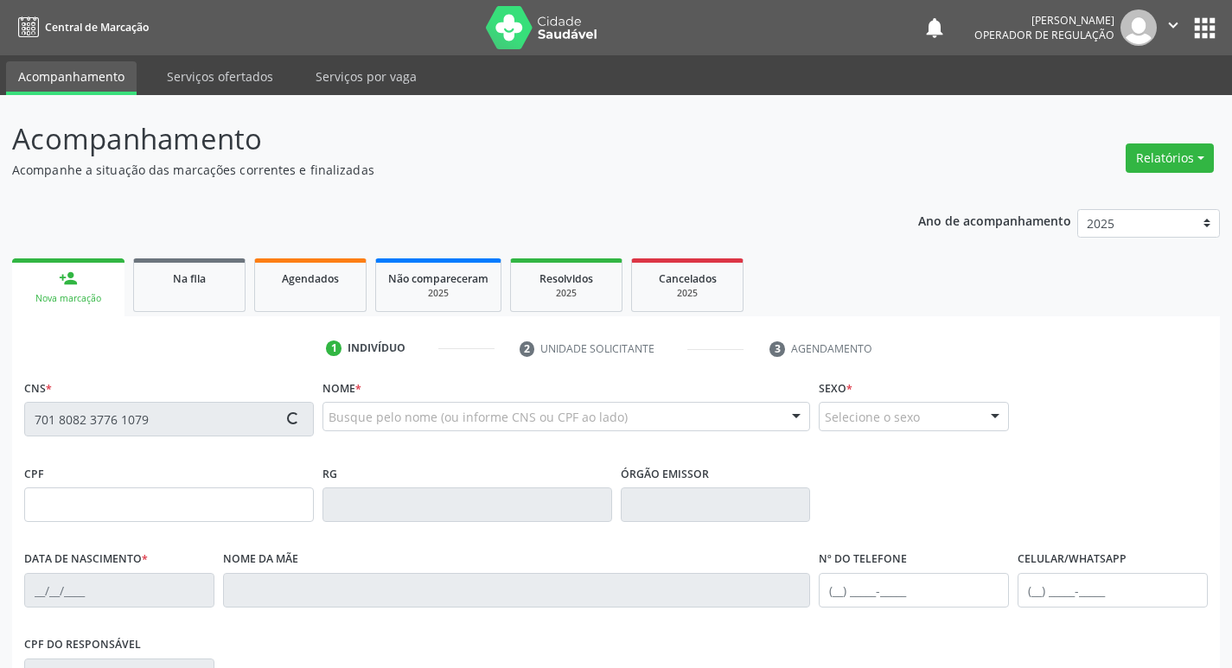
type input "Maria Severina de Jesus"
type input "(83) 99138-8263"
type input "29"
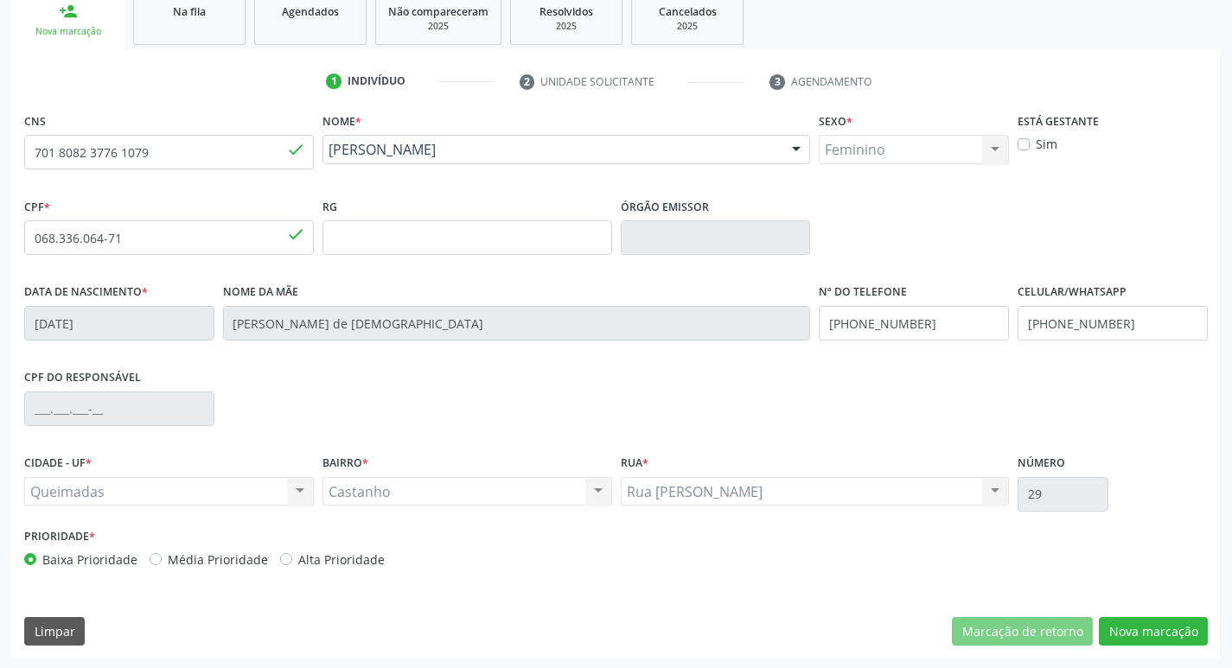
scroll to position [269, 0]
click at [1180, 638] on button "Nova marcação" at bounding box center [1153, 630] width 109 height 29
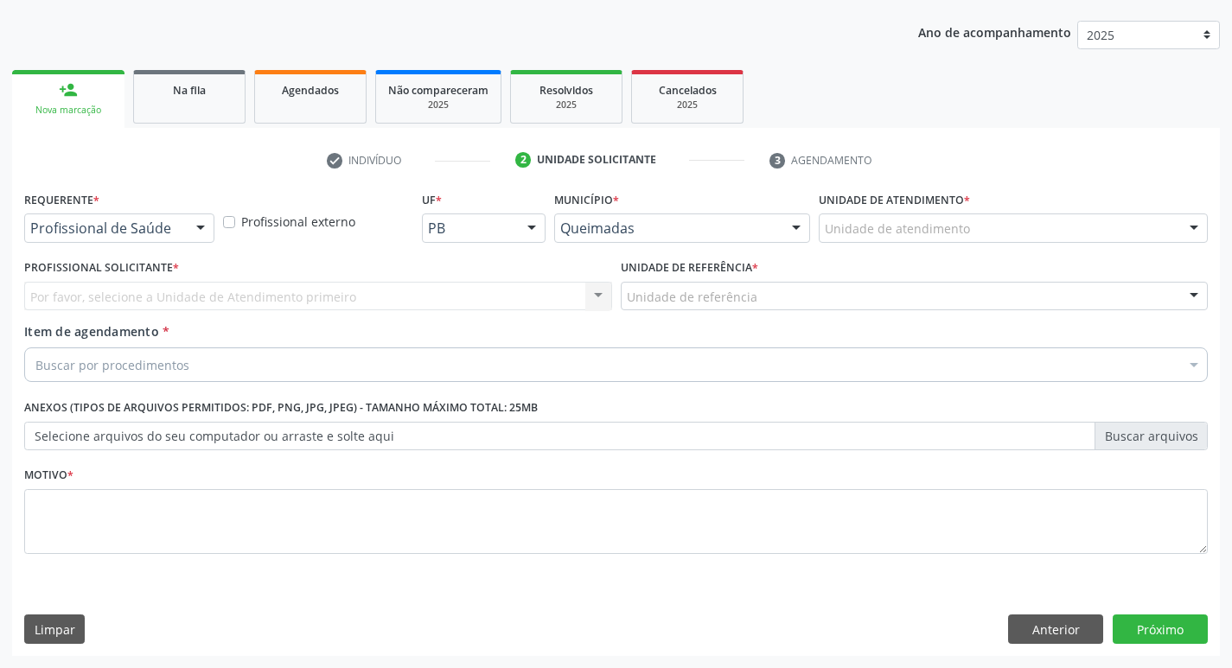
scroll to position [189, 0]
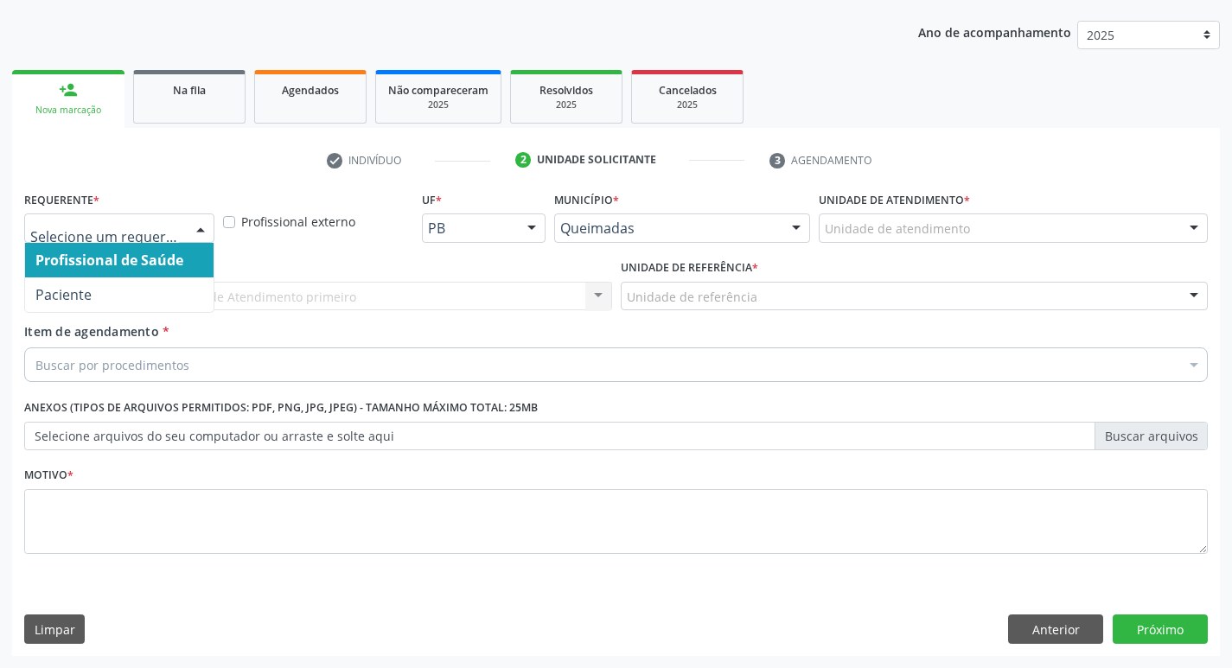
click at [207, 228] on div at bounding box center [201, 228] width 26 height 29
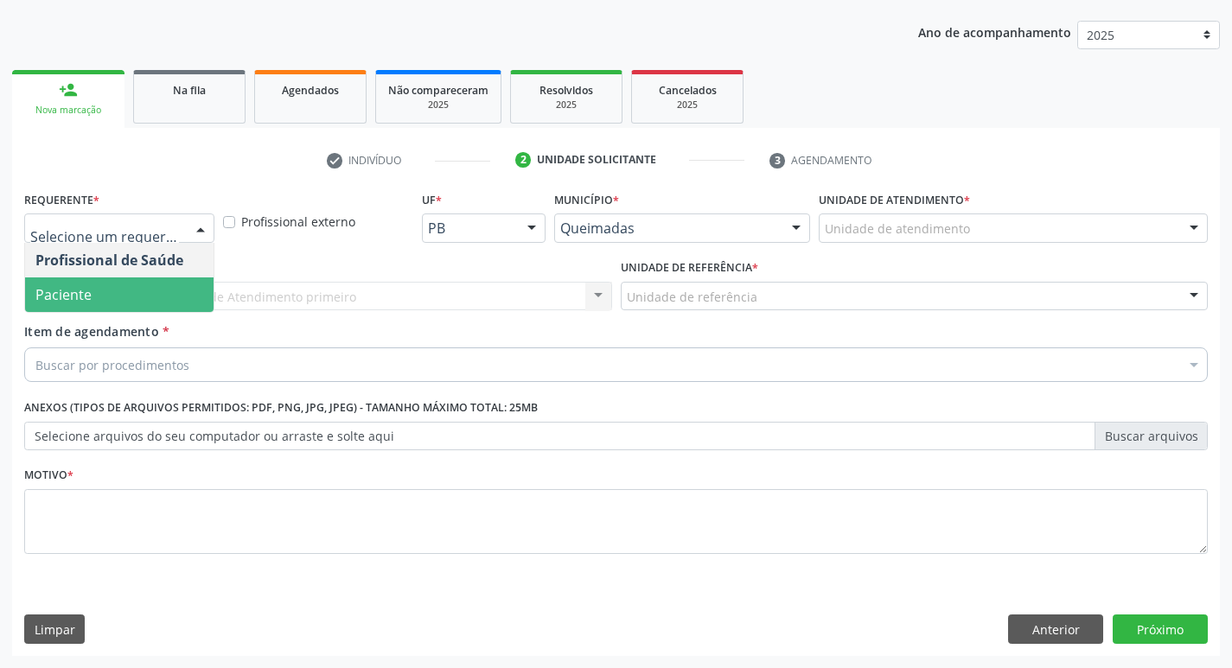
click at [80, 284] on span "Paciente" at bounding box center [119, 295] width 189 height 35
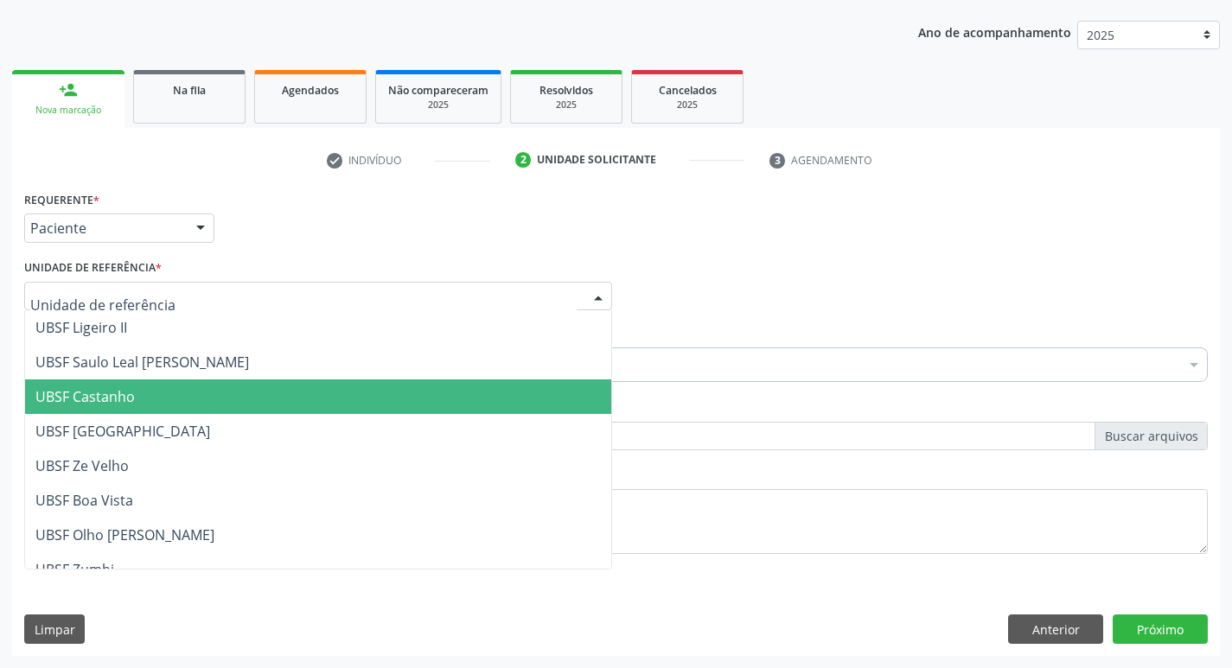
click at [94, 397] on span "UBSF Castanho" at bounding box center [84, 396] width 99 height 19
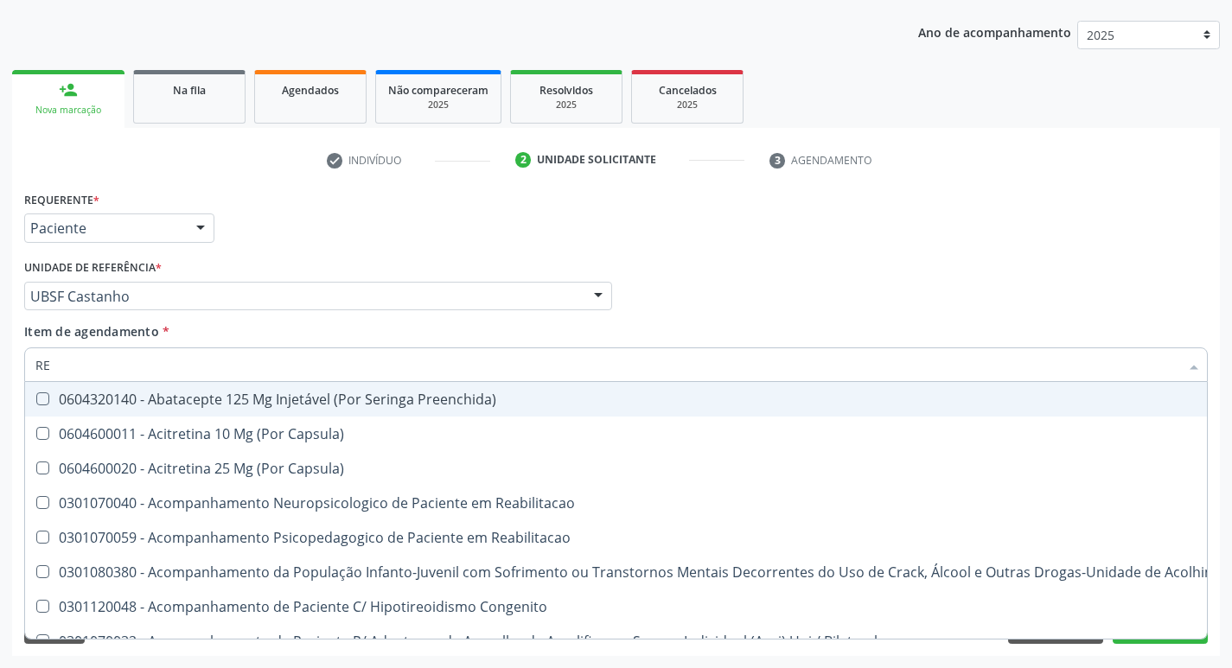
type input "REU"
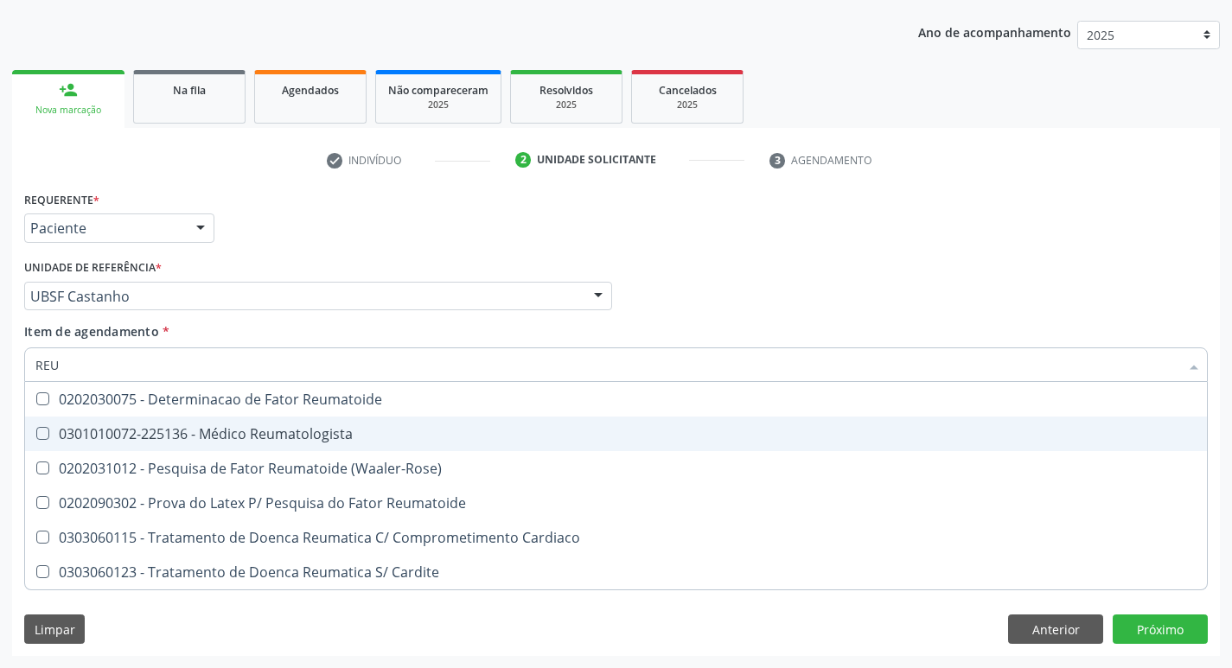
click at [50, 432] on div "0301010072-225136 - Médico Reumatologista" at bounding box center [615, 434] width 1161 height 14
checkbox Reumatologista "true"
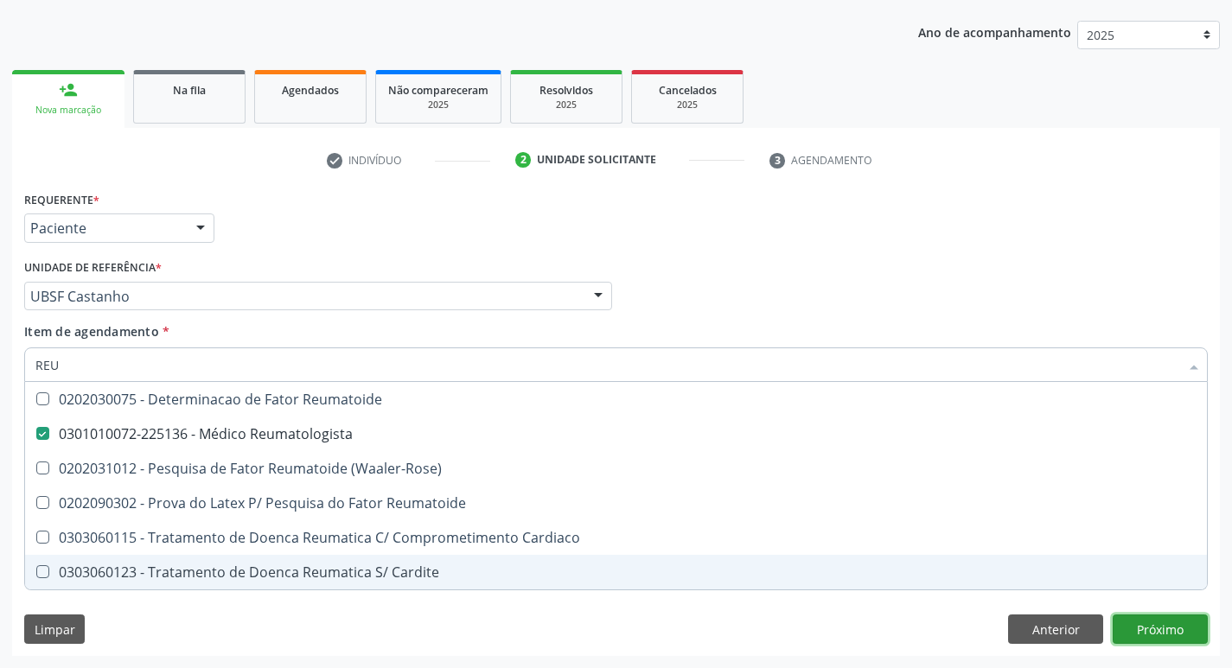
click at [1160, 628] on div "Requerente * Paciente Profissional de Saúde Paciente Nenhum resultado encontrad…" at bounding box center [616, 422] width 1208 height 470
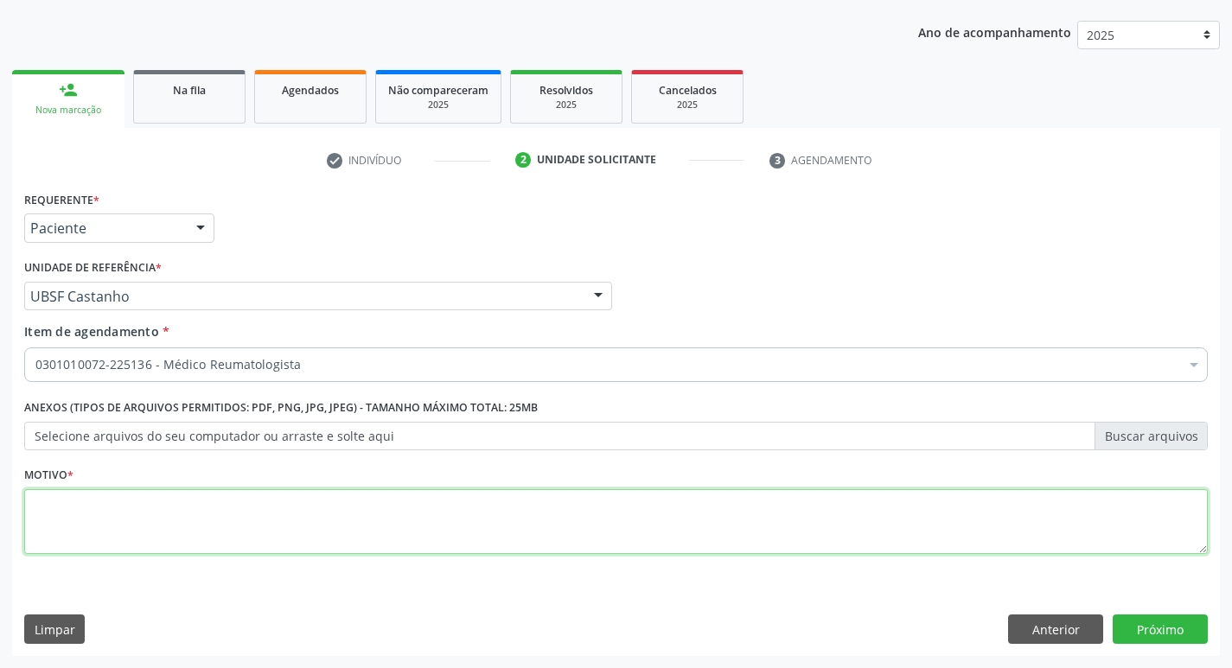
click at [106, 533] on textarea at bounding box center [616, 522] width 1184 height 66
type textarea "CONSULTA"
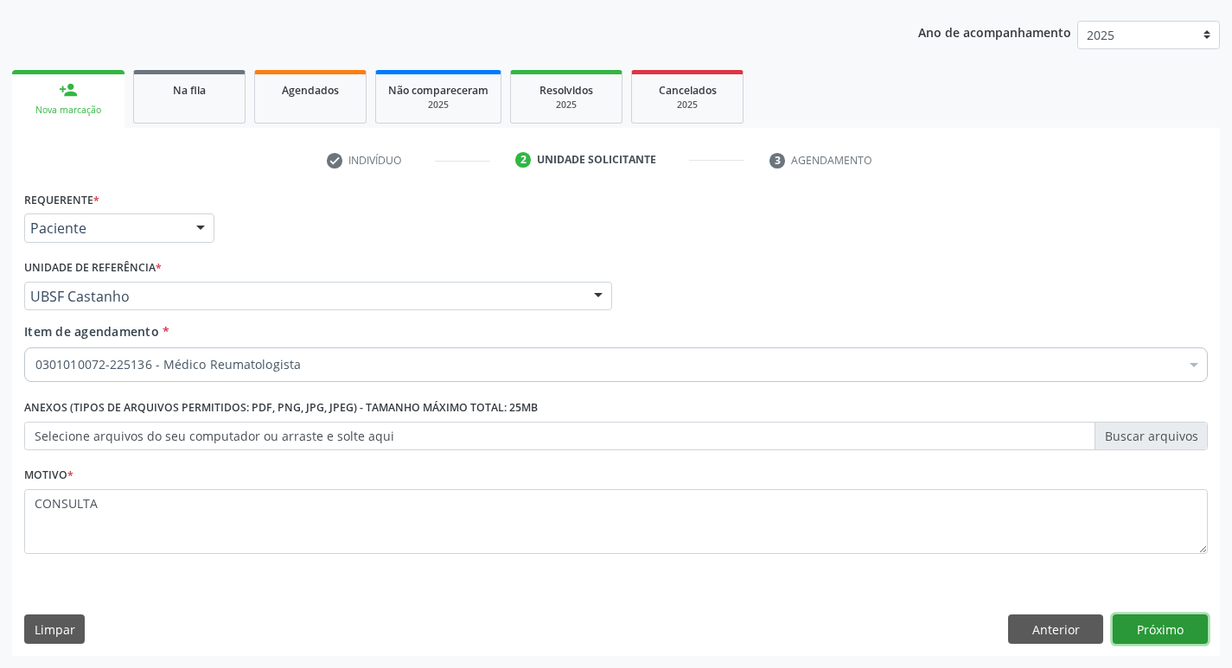
click at [1135, 637] on button "Próximo" at bounding box center [1160, 629] width 95 height 29
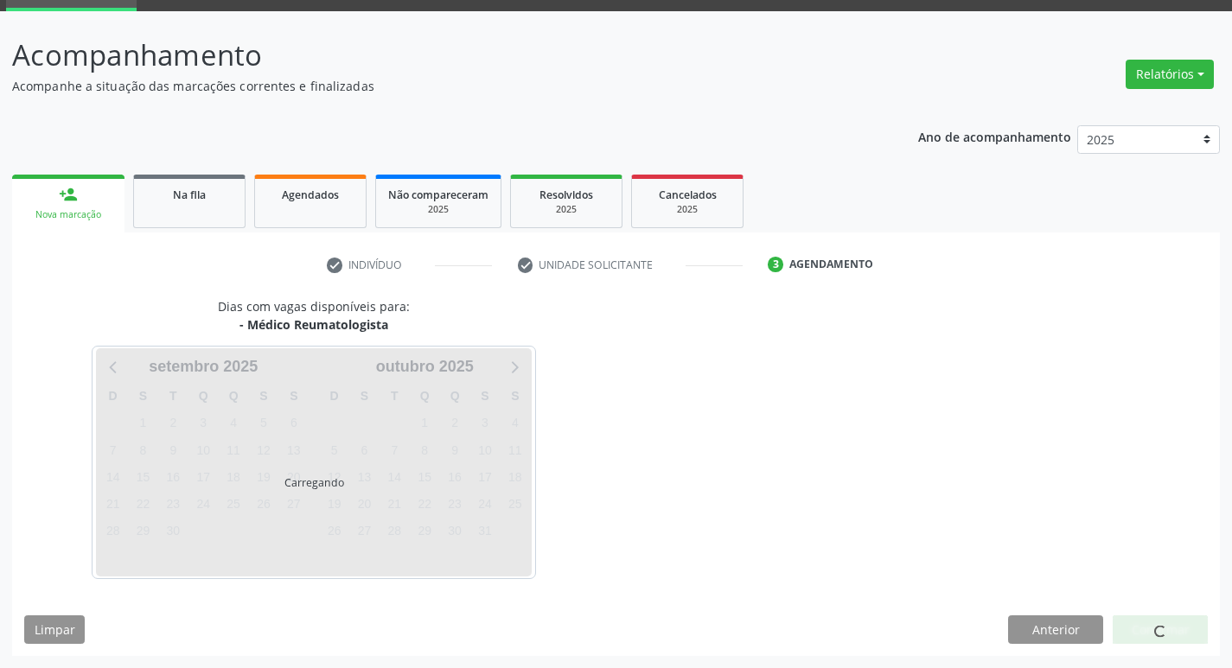
scroll to position [84, 0]
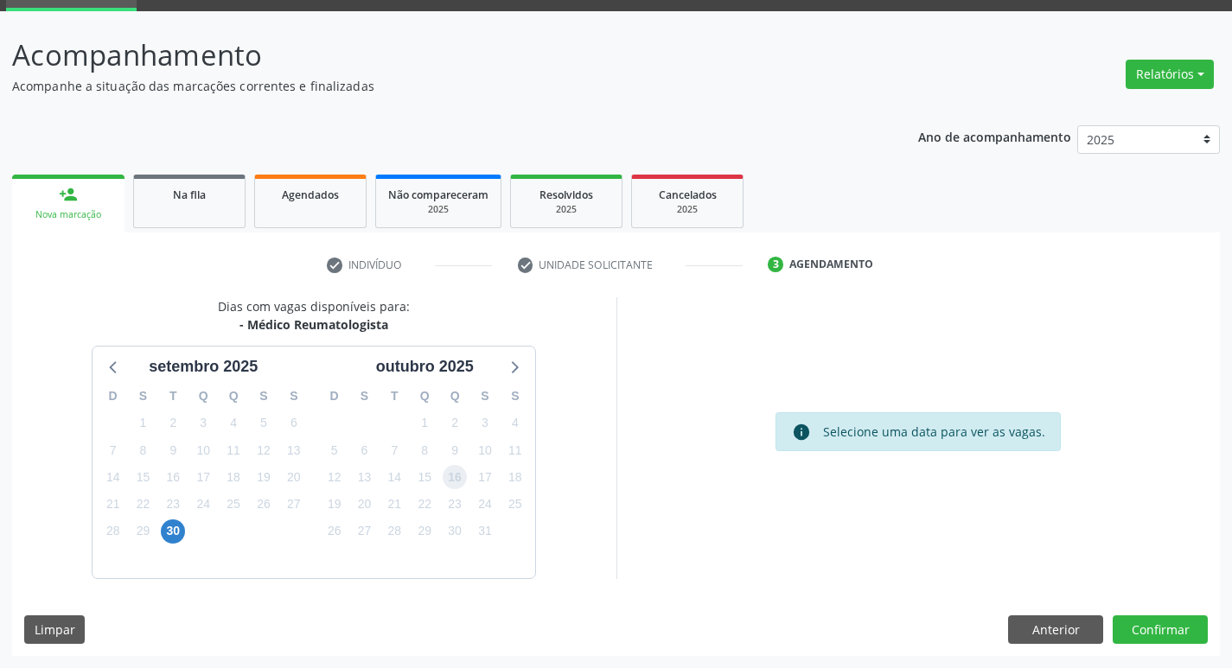
click at [457, 484] on span "16" at bounding box center [455, 477] width 24 height 24
click at [1154, 619] on button "Confirmar" at bounding box center [1160, 630] width 95 height 29
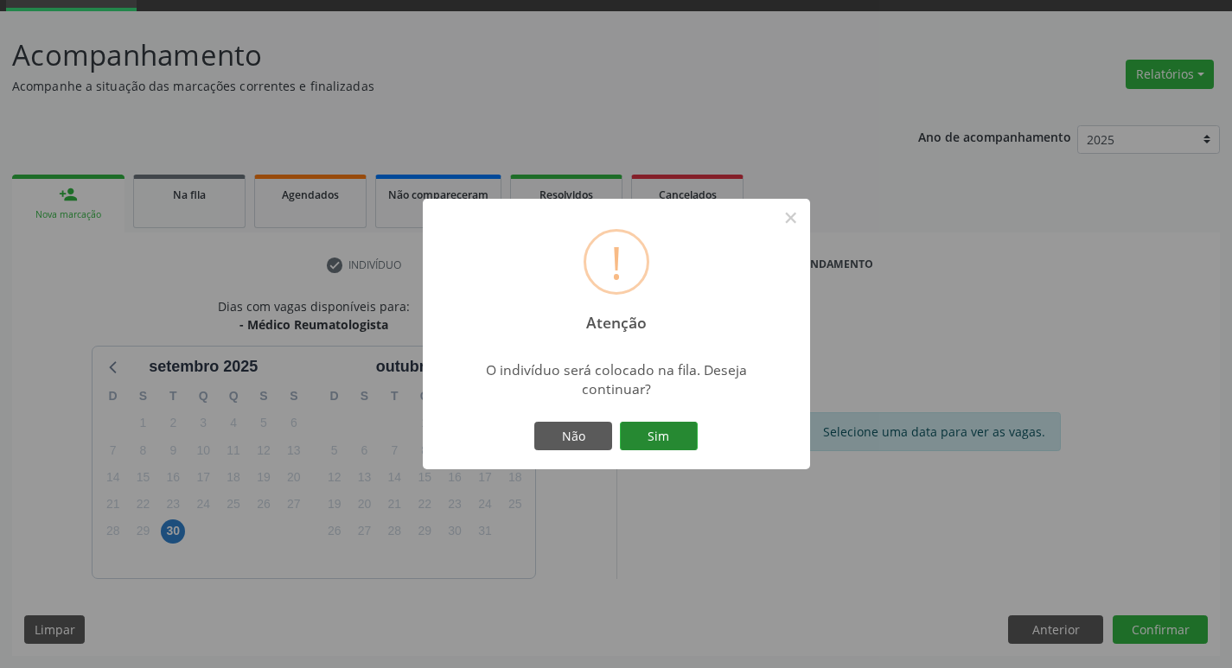
click at [665, 445] on button "Sim" at bounding box center [659, 436] width 78 height 29
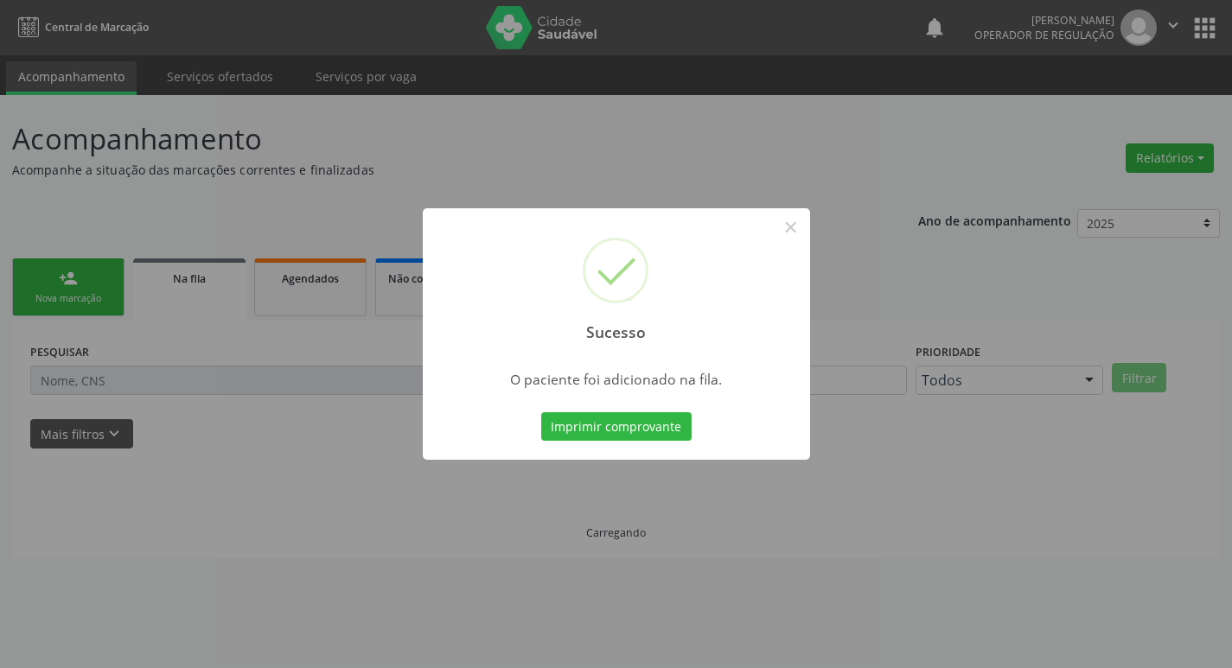
scroll to position [0, 0]
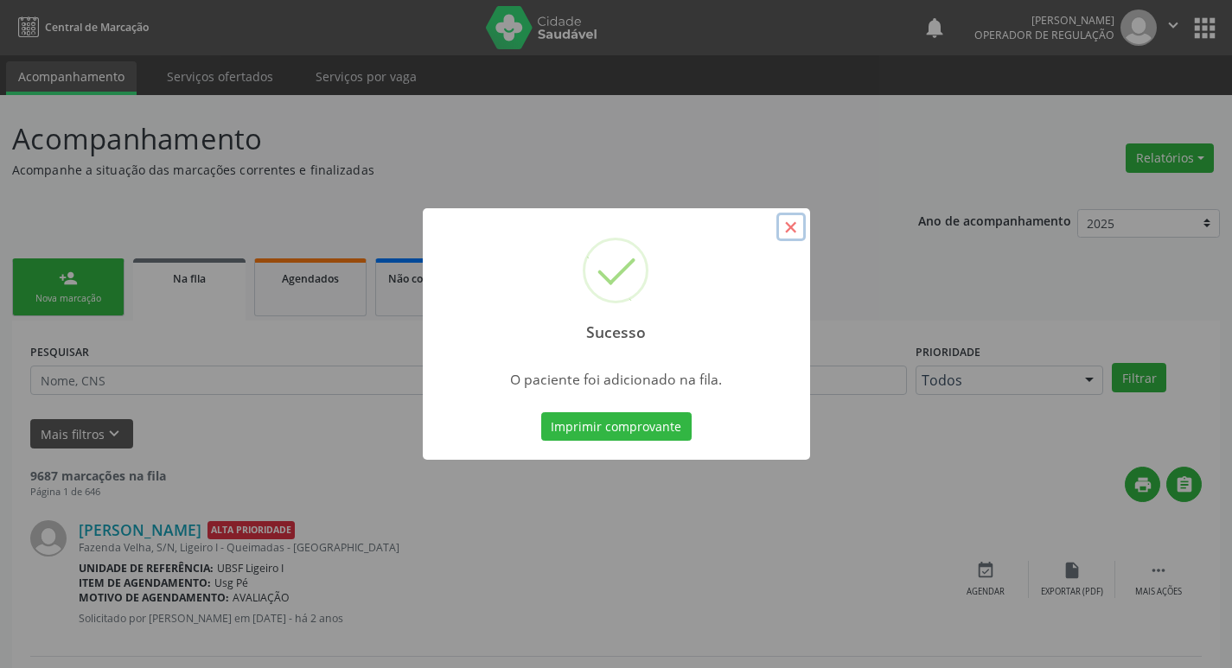
click at [790, 233] on button "×" at bounding box center [791, 227] width 29 height 29
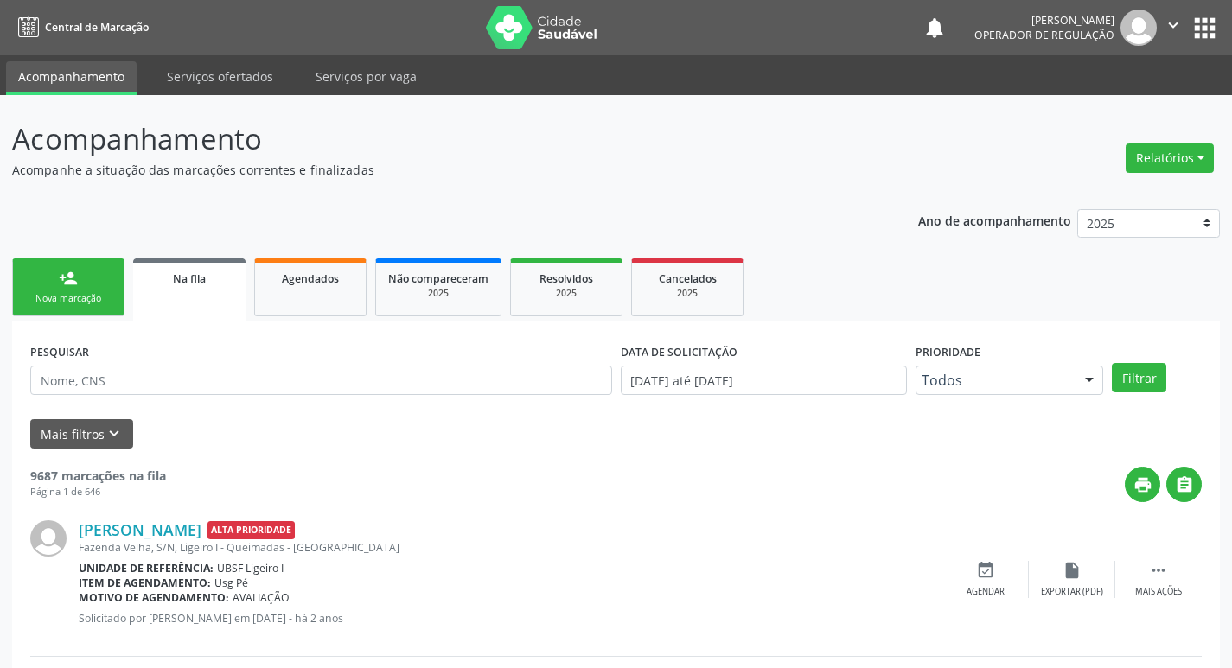
click at [93, 292] on div "Nova marcação" at bounding box center [68, 298] width 86 height 13
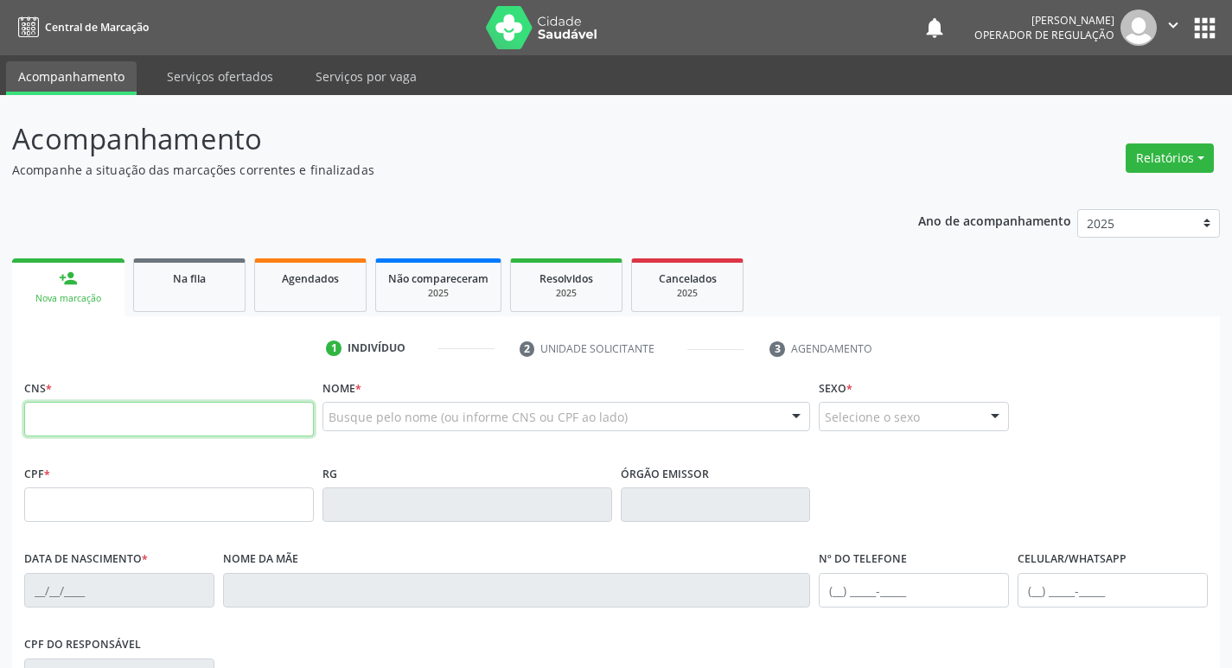
click at [76, 413] on input "text" at bounding box center [169, 419] width 290 height 35
type input "700 0037 6497 5800"
type input "039.392.184-05"
type input "25/03/1972"
type input "Severina Régis Pereira"
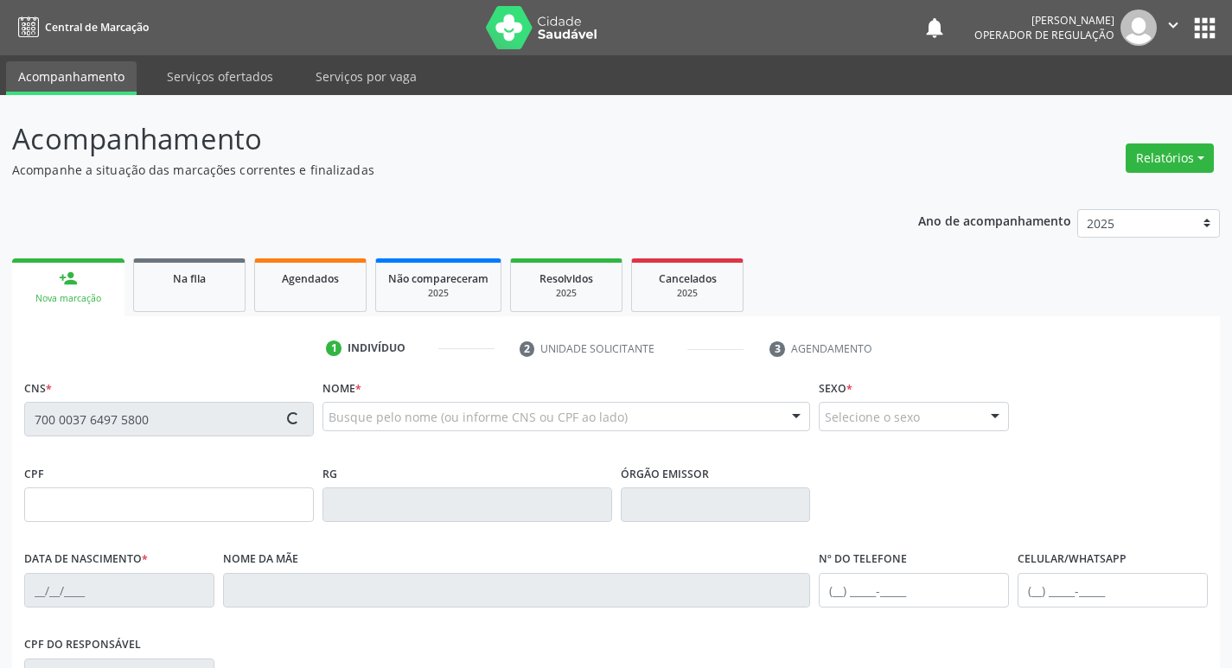
type input "(83) 99116-4417"
type input "267"
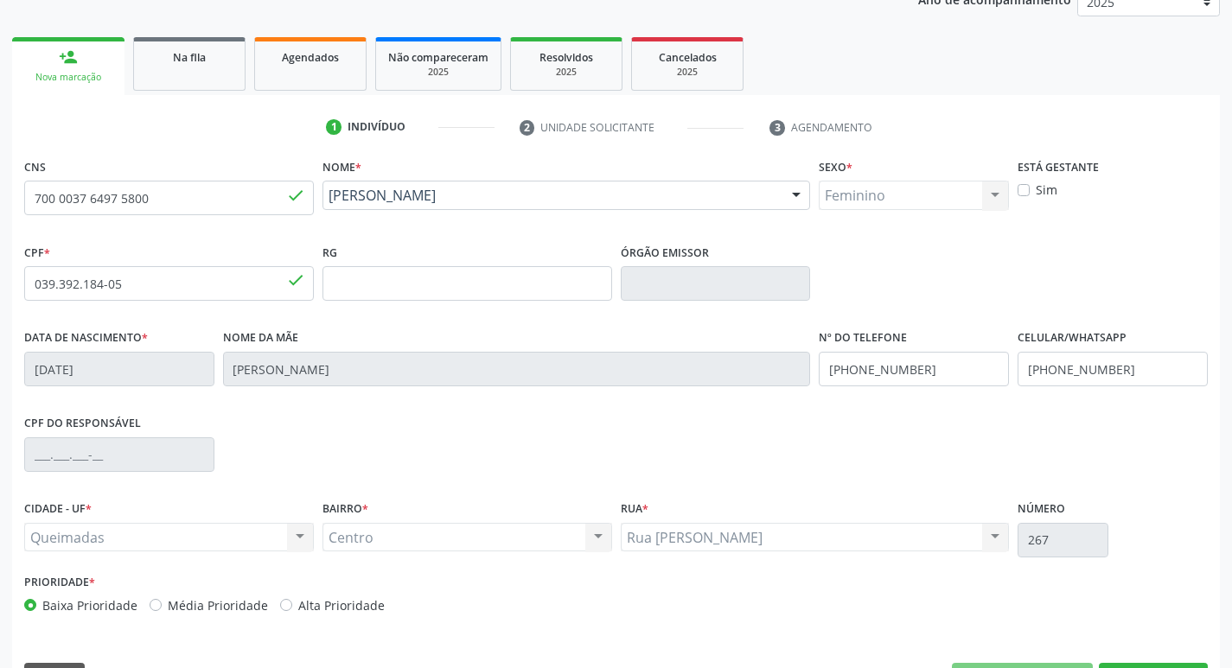
scroll to position [269, 0]
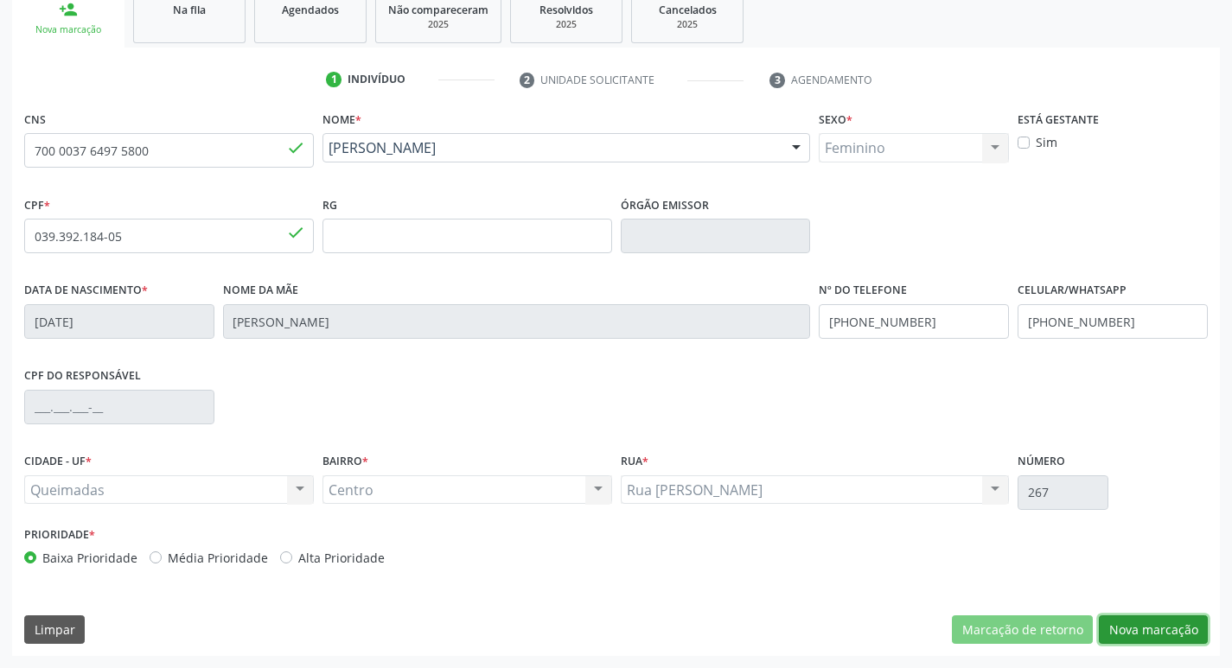
click at [1168, 626] on button "Nova marcação" at bounding box center [1153, 630] width 109 height 29
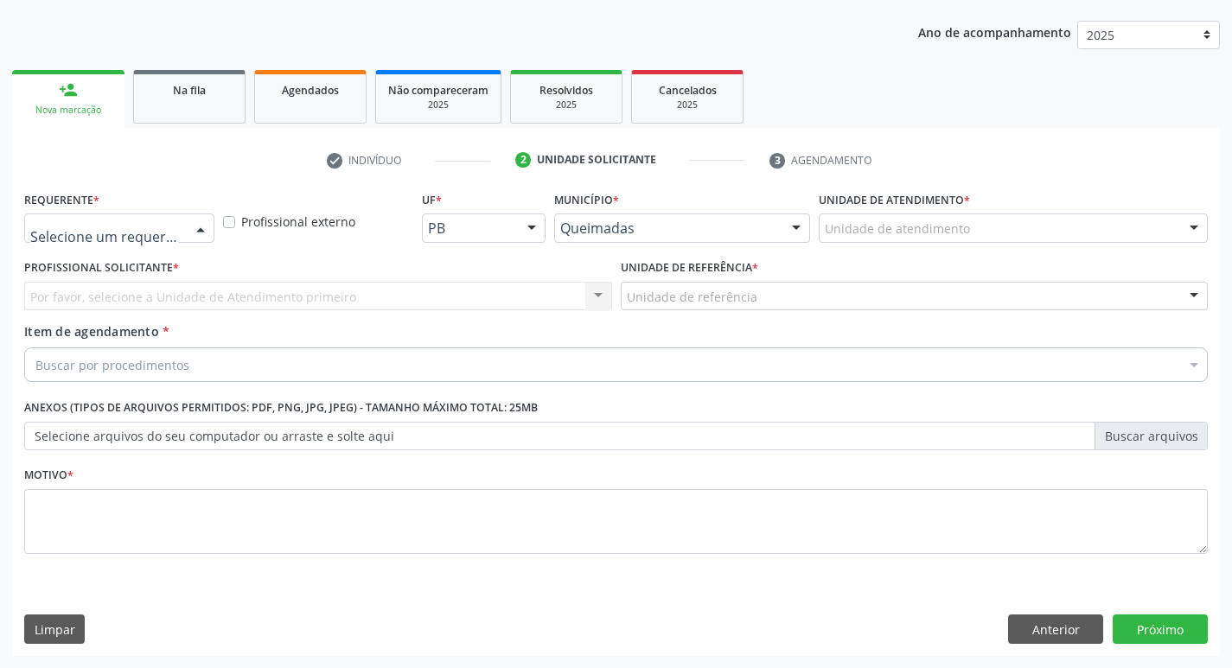
click at [210, 229] on div at bounding box center [201, 228] width 26 height 29
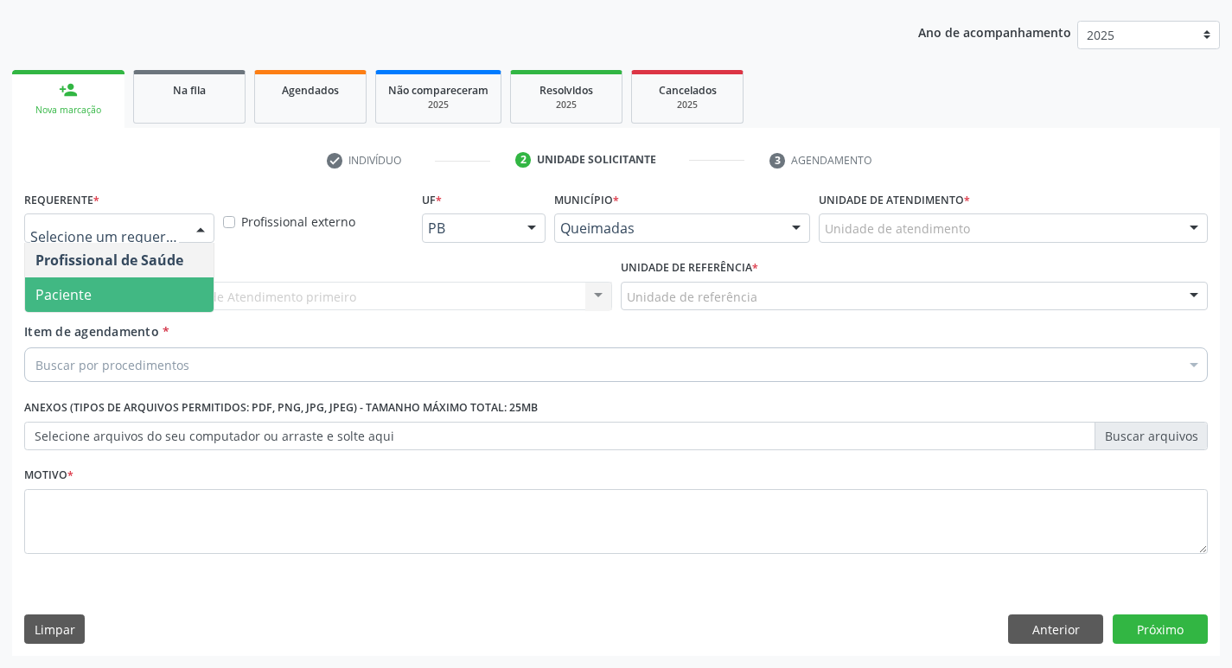
click at [86, 292] on span "Paciente" at bounding box center [63, 294] width 56 height 19
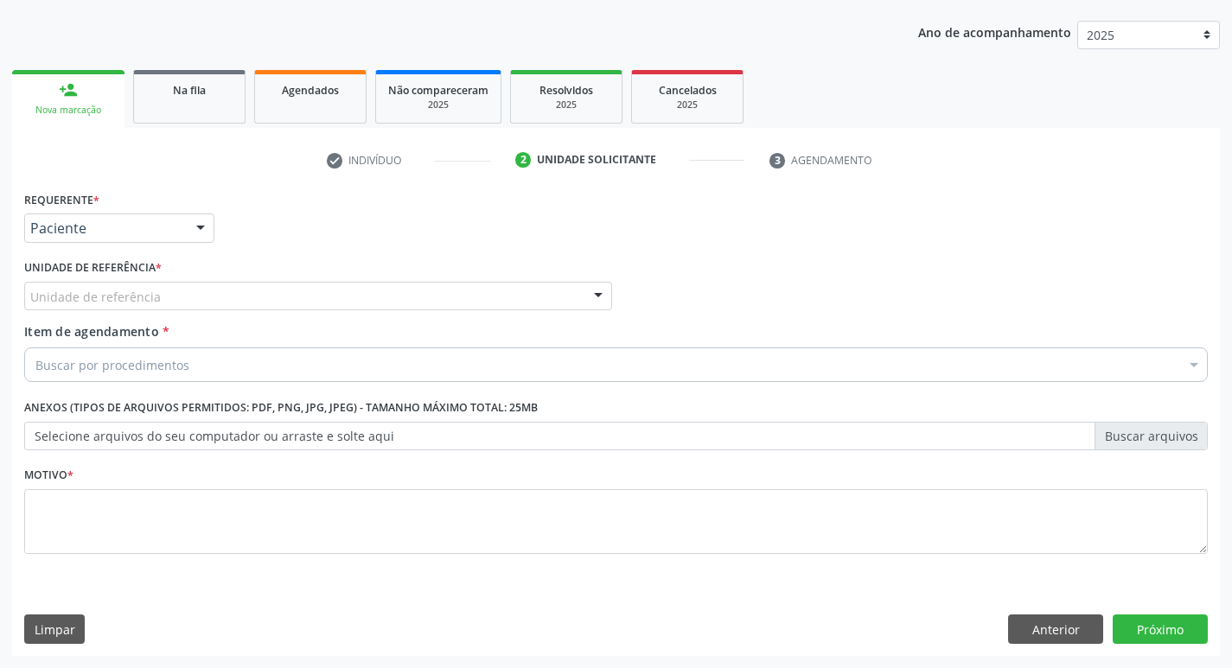
click at [74, 306] on div "Unidade de referência" at bounding box center [318, 296] width 588 height 29
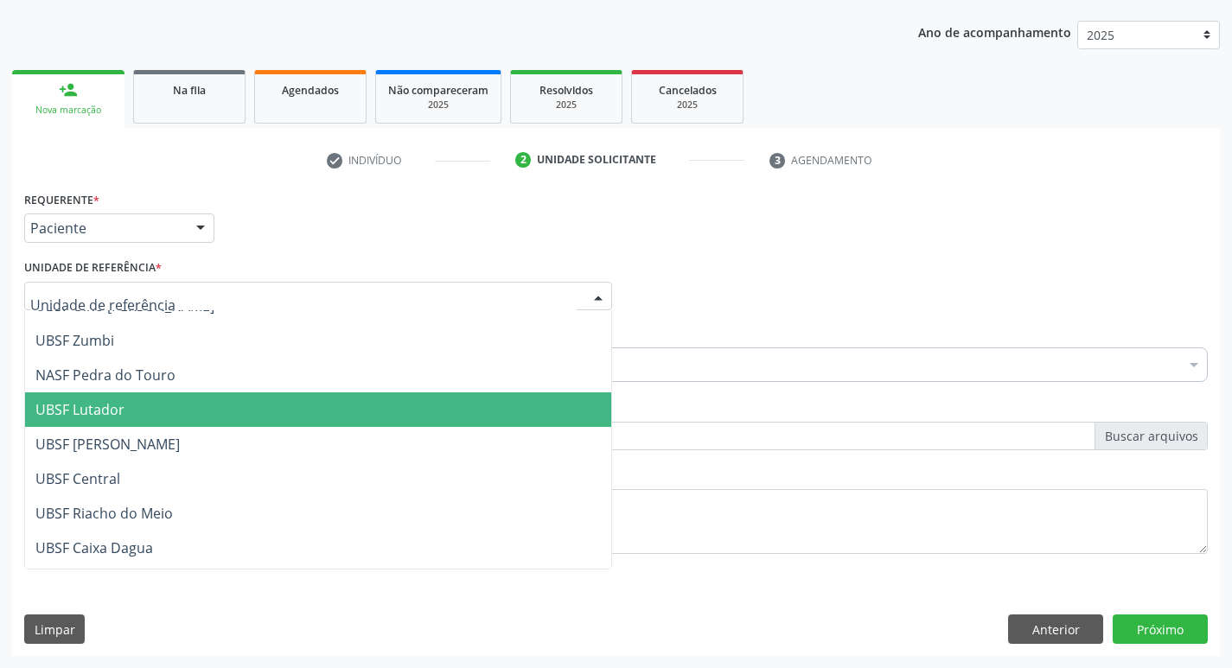
scroll to position [259, 0]
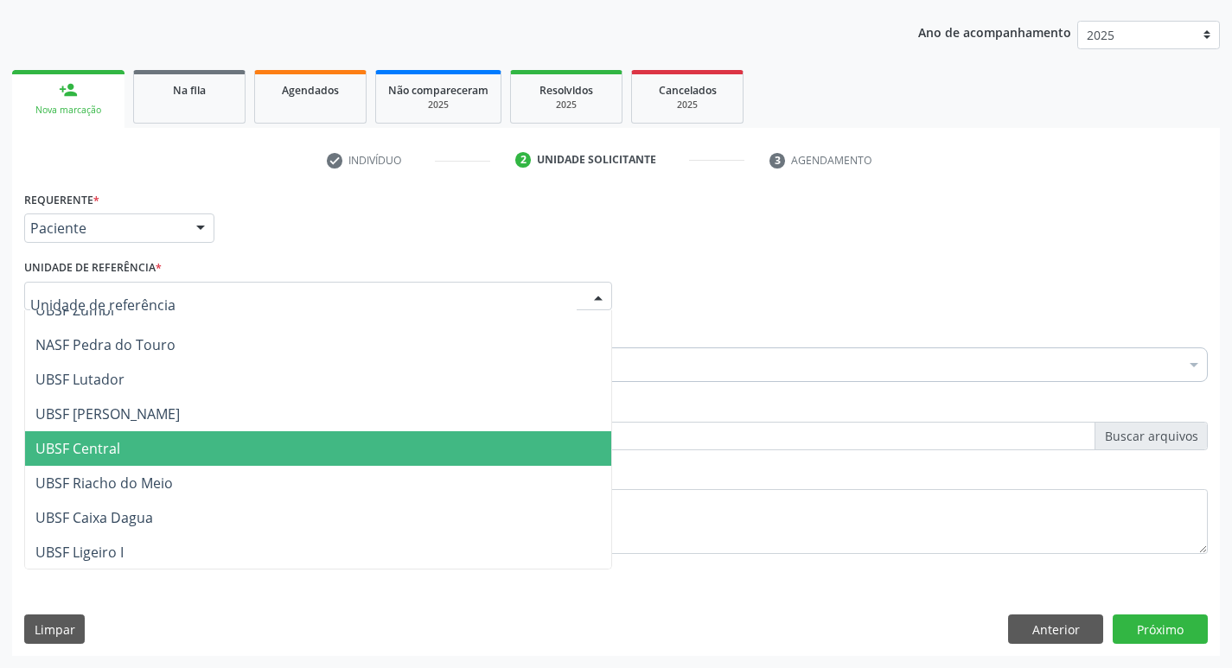
click at [86, 455] on span "UBSF Central" at bounding box center [77, 448] width 85 height 19
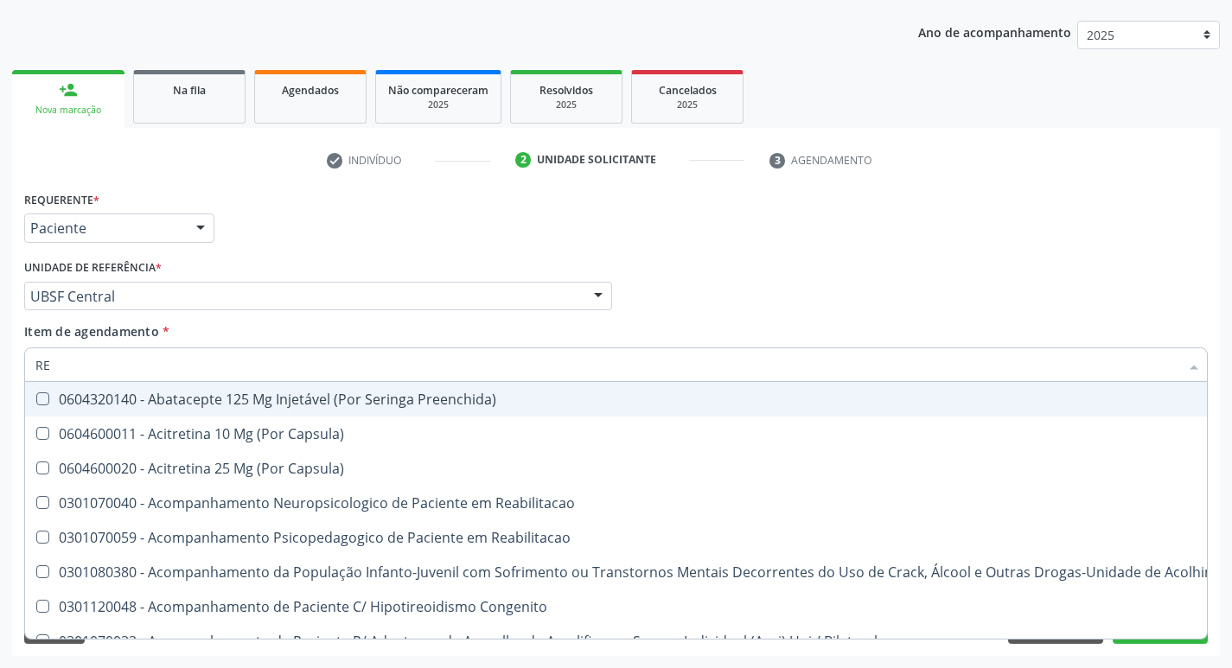
type input "REU"
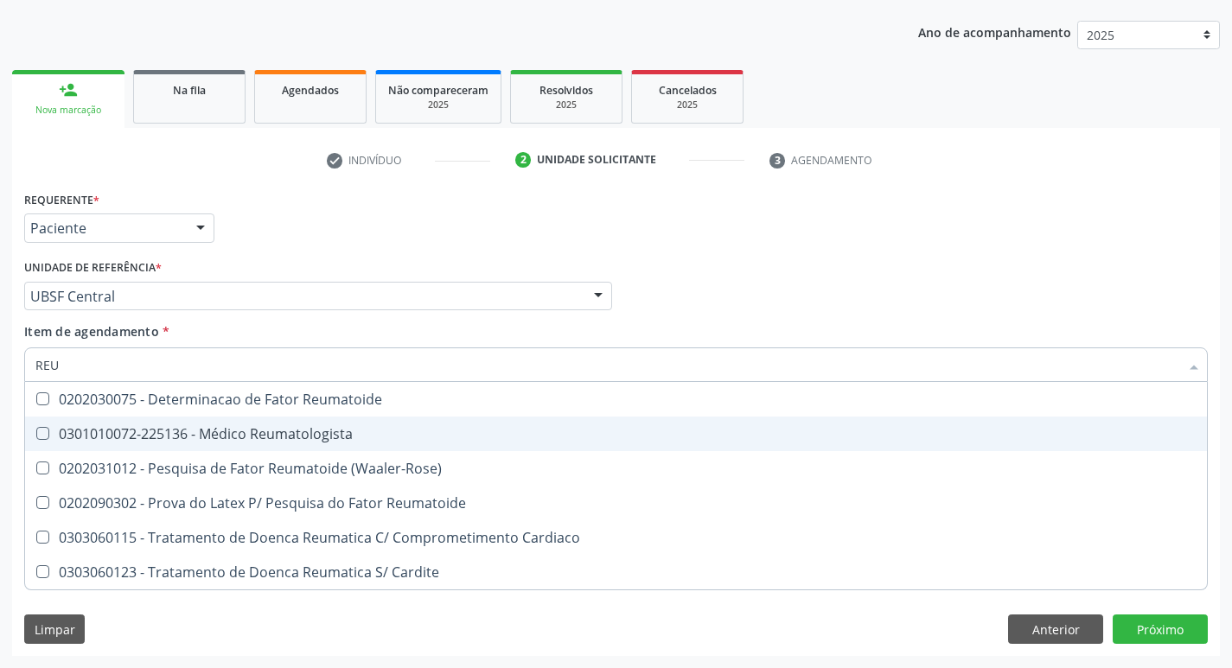
click at [38, 433] on Reumatologista at bounding box center [42, 433] width 13 height 13
click at [36, 433] on Reumatologista "checkbox" at bounding box center [30, 433] width 11 height 11
checkbox Reumatologista "true"
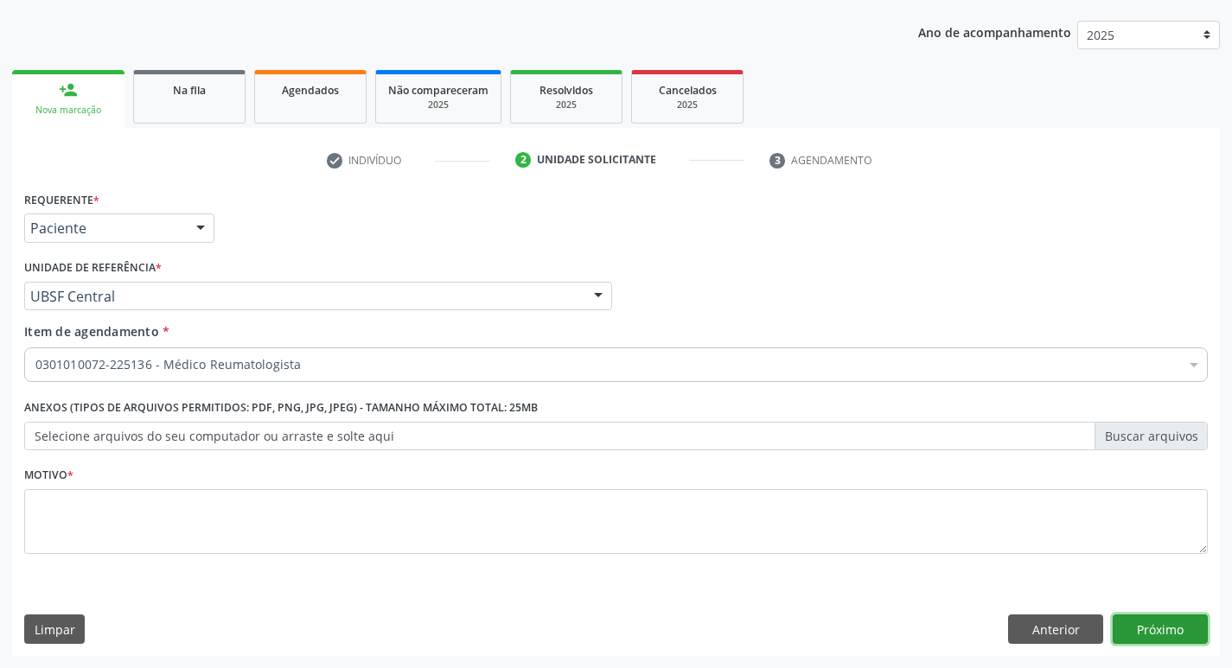
click at [1163, 625] on div "Requerente * Paciente Profissional de Saúde Paciente Nenhum resultado encontrad…" at bounding box center [616, 422] width 1208 height 470
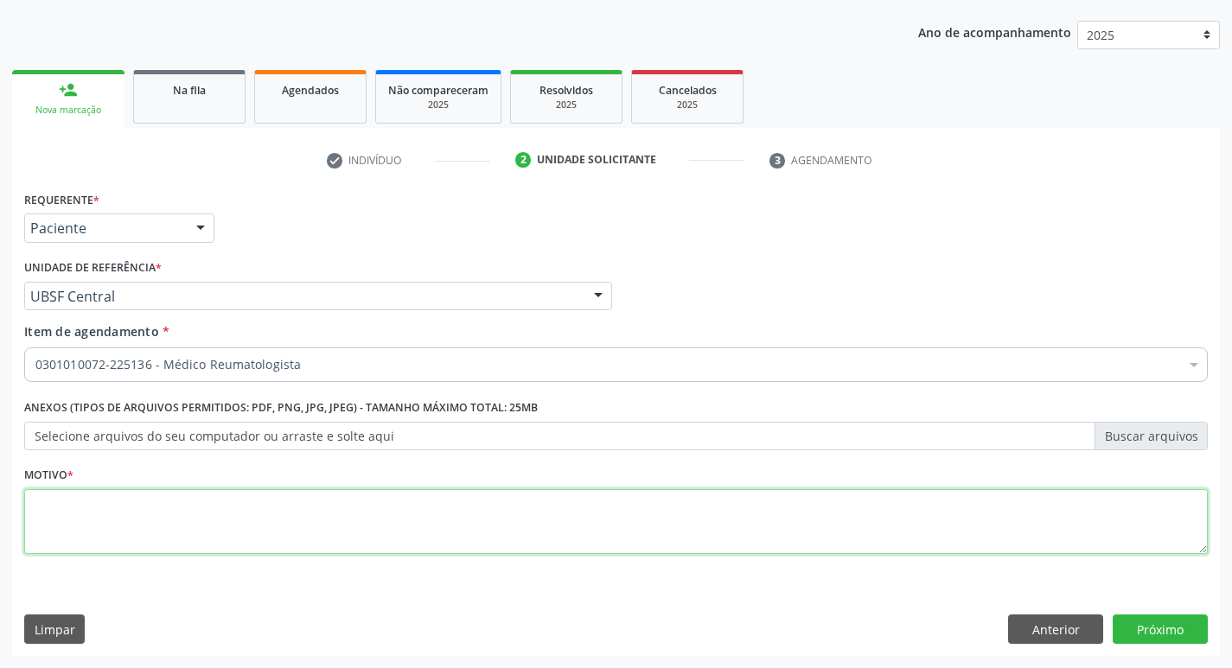
click at [96, 515] on textarea at bounding box center [616, 522] width 1184 height 66
type textarea "AVALIACAO"
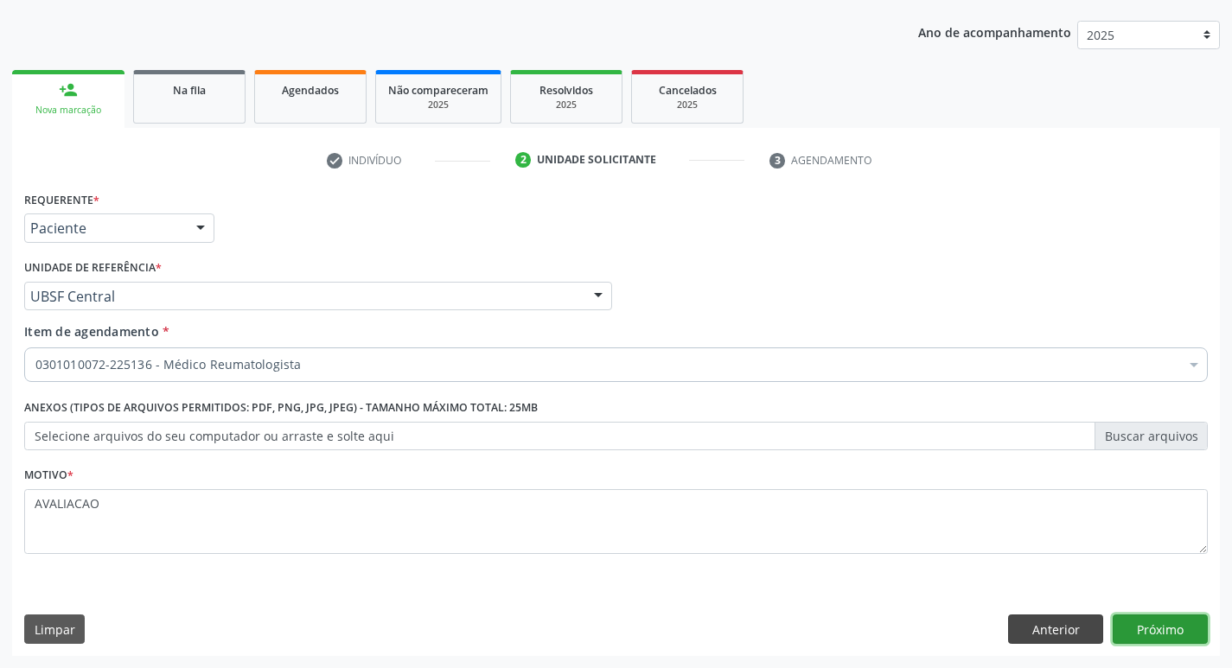
drag, startPoint x: 1138, startPoint y: 625, endPoint x: 1074, endPoint y: 632, distance: 64.4
click at [1087, 643] on div "Anterior Próximo" at bounding box center [1108, 629] width 200 height 29
click at [1168, 632] on button "Próximo" at bounding box center [1160, 629] width 95 height 29
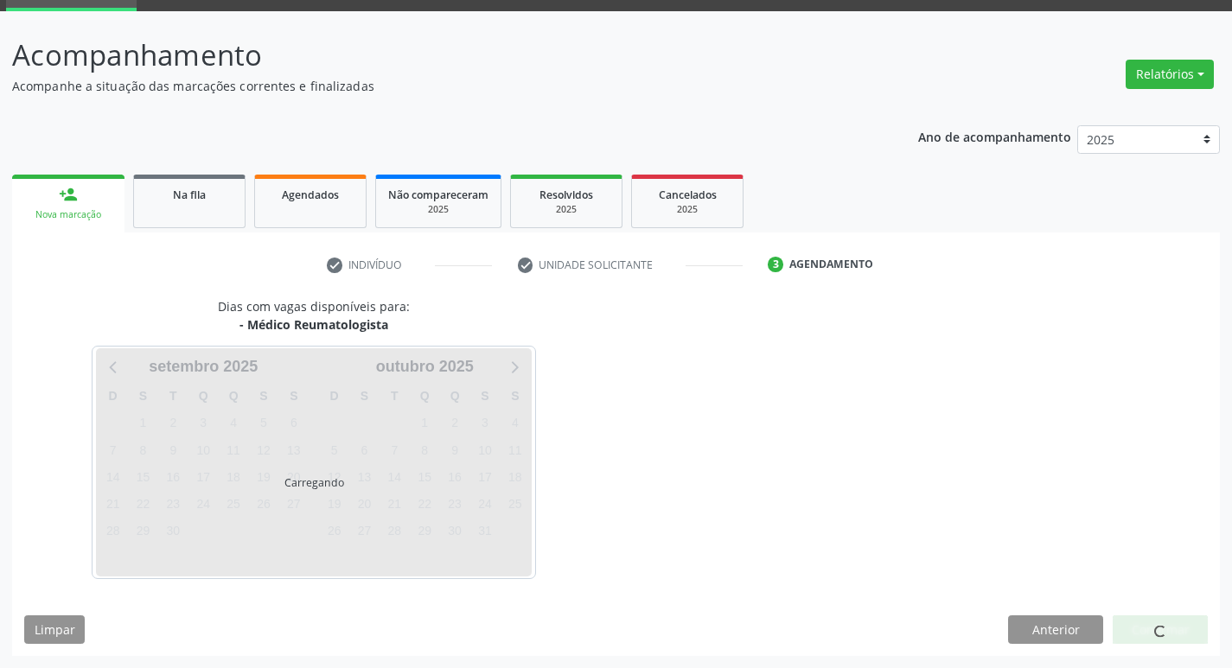
scroll to position [84, 0]
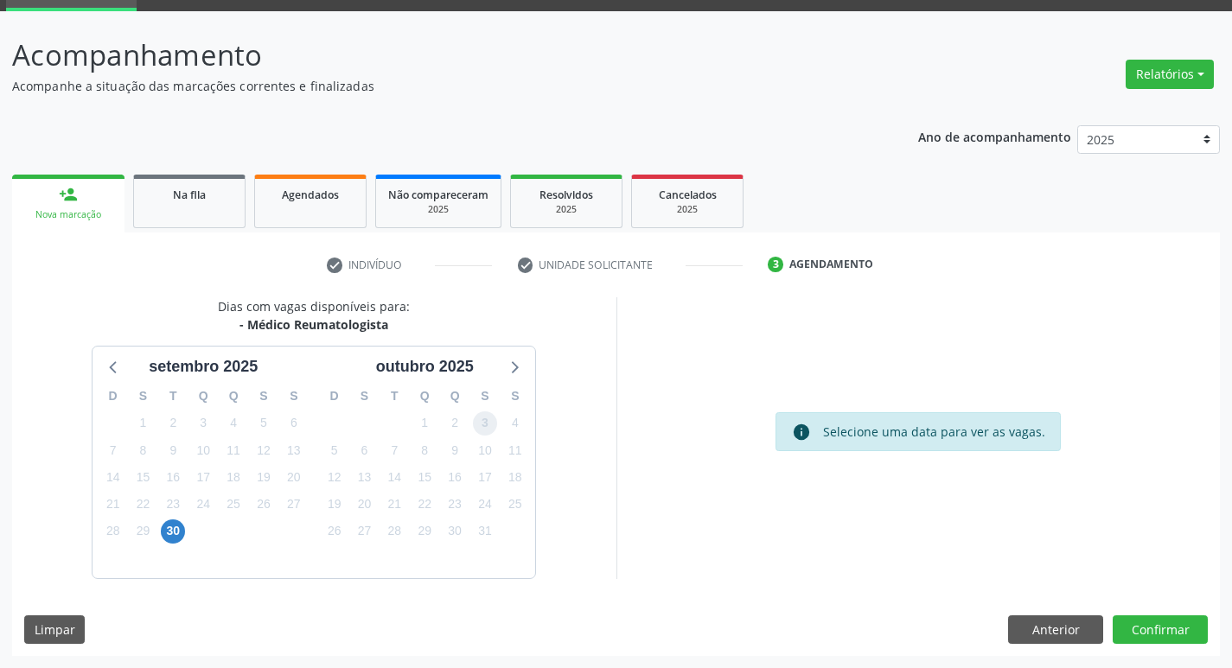
click at [481, 428] on span "3" at bounding box center [485, 424] width 24 height 24
click at [1142, 616] on button "Confirmar" at bounding box center [1160, 630] width 95 height 29
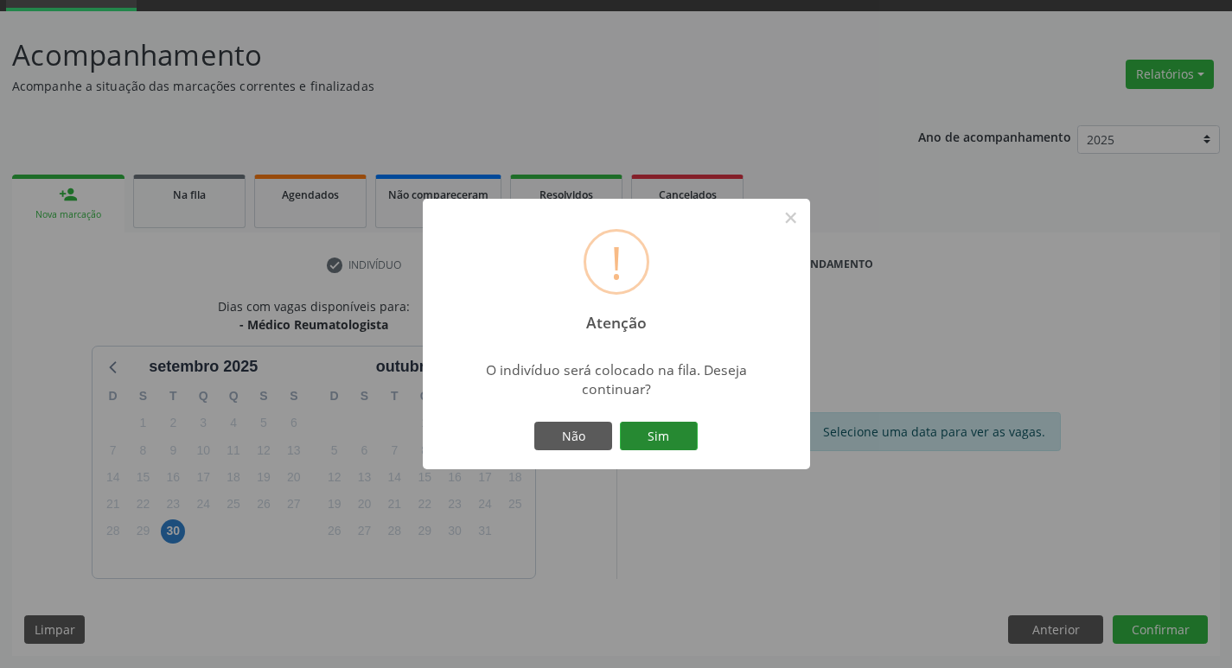
click at [668, 423] on button "Sim" at bounding box center [659, 436] width 78 height 29
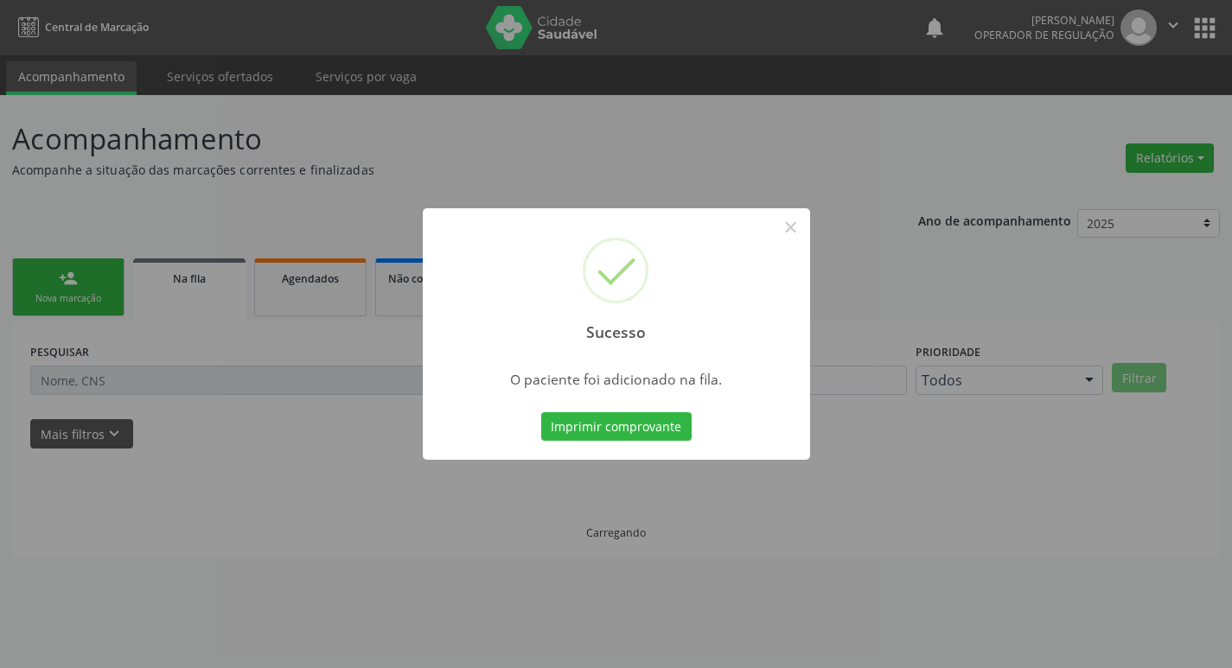
scroll to position [0, 0]
click at [796, 235] on button "×" at bounding box center [797, 227] width 29 height 29
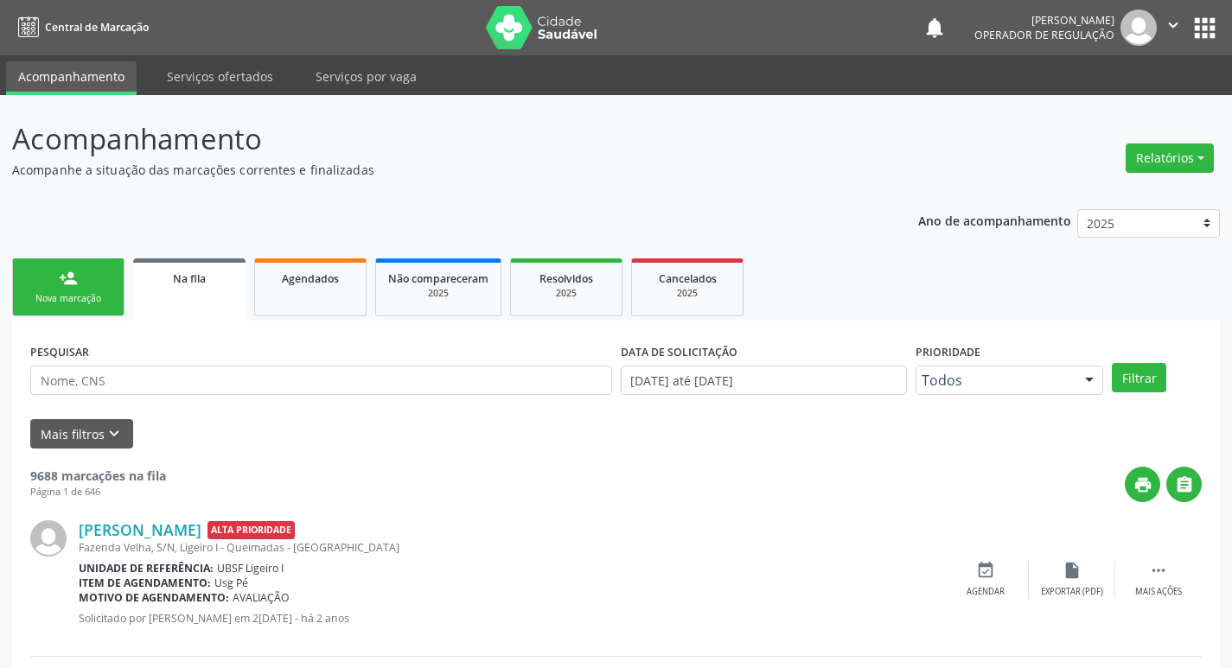
click at [72, 298] on div "Nova marcação" at bounding box center [68, 298] width 86 height 13
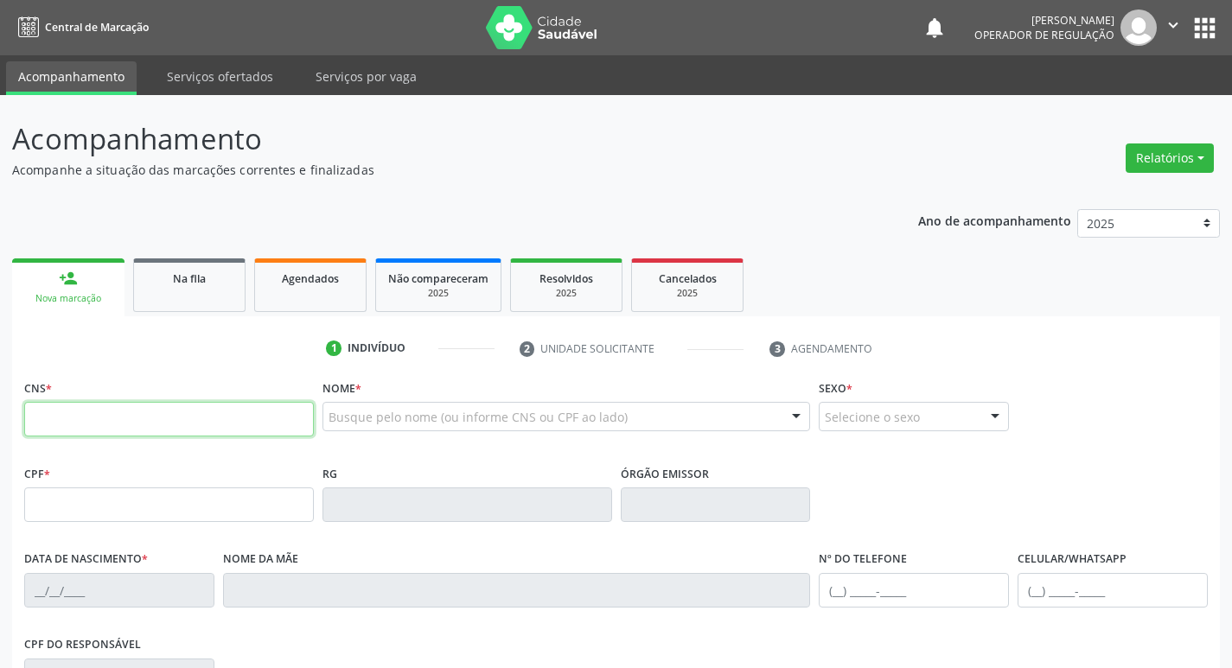
click at [39, 417] on input "text" at bounding box center [169, 419] width 290 height 35
type input "708 0023 3921 4823"
type input "081.769.527-37"
type input "02/05/1971"
type input "Ivanilda Silva Arruda"
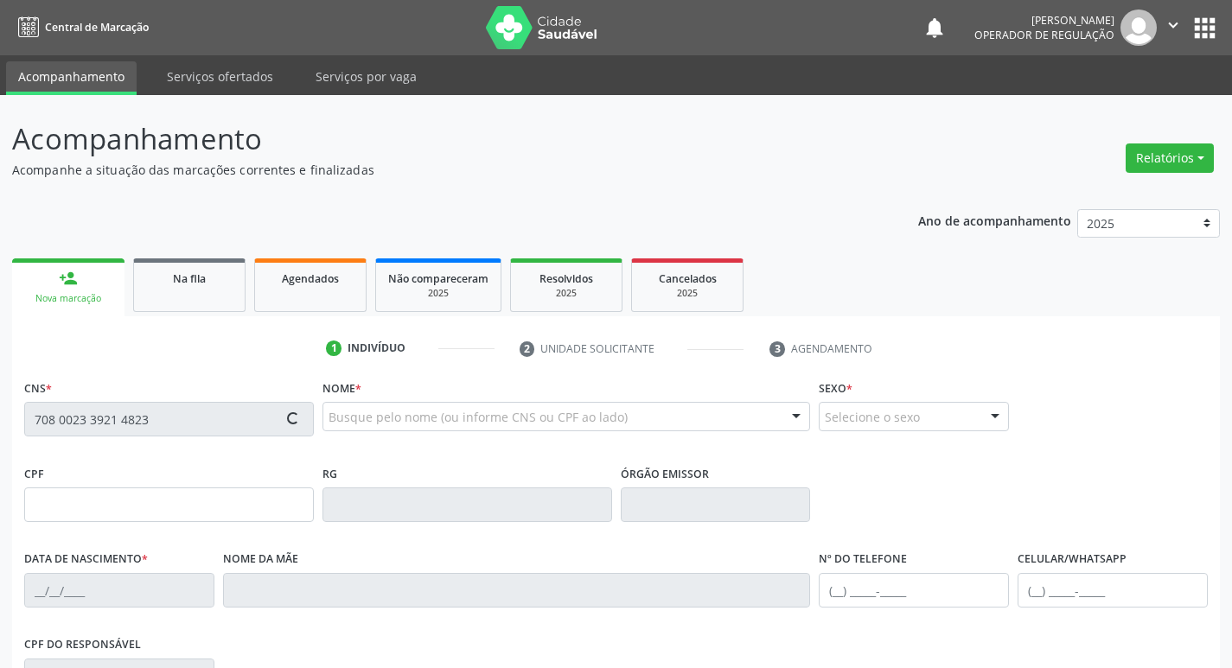
type input "(83) 99943-6640"
type input "48"
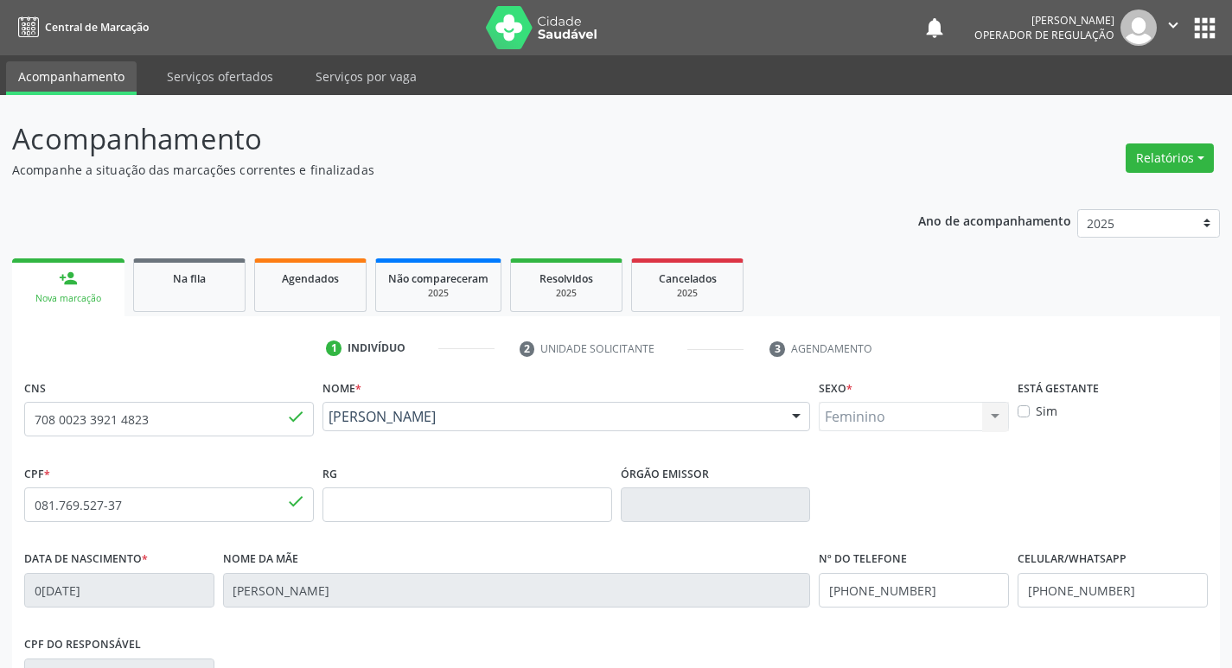
scroll to position [269, 0]
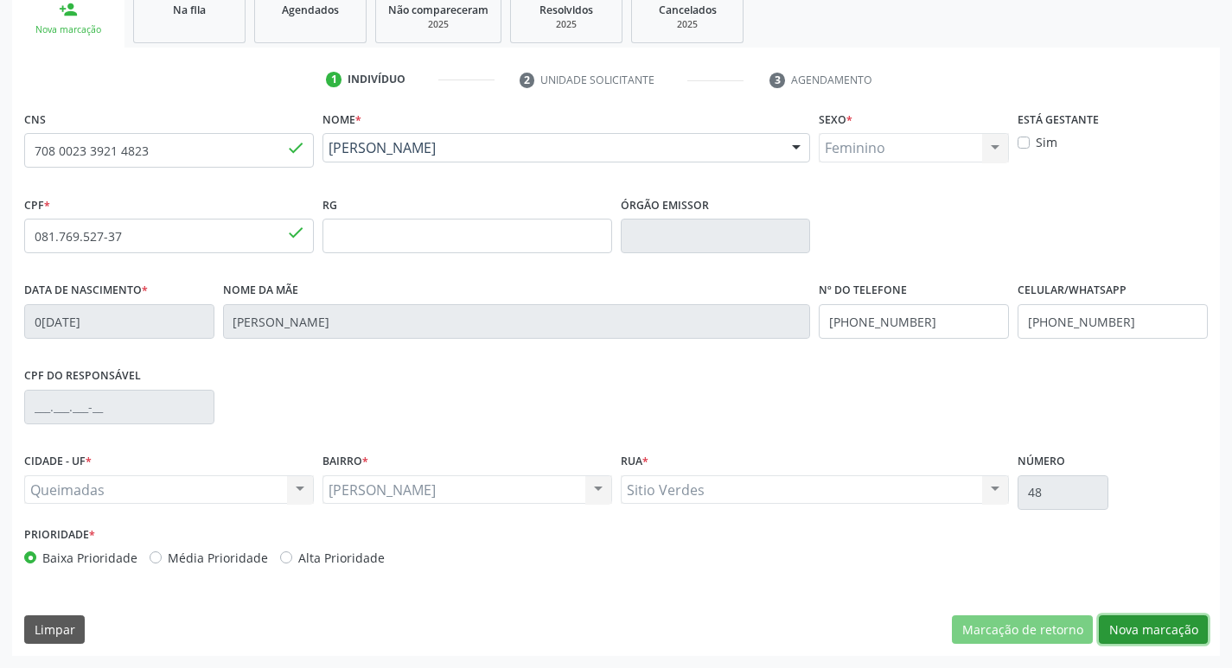
click at [1131, 632] on button "Nova marcação" at bounding box center [1153, 630] width 109 height 29
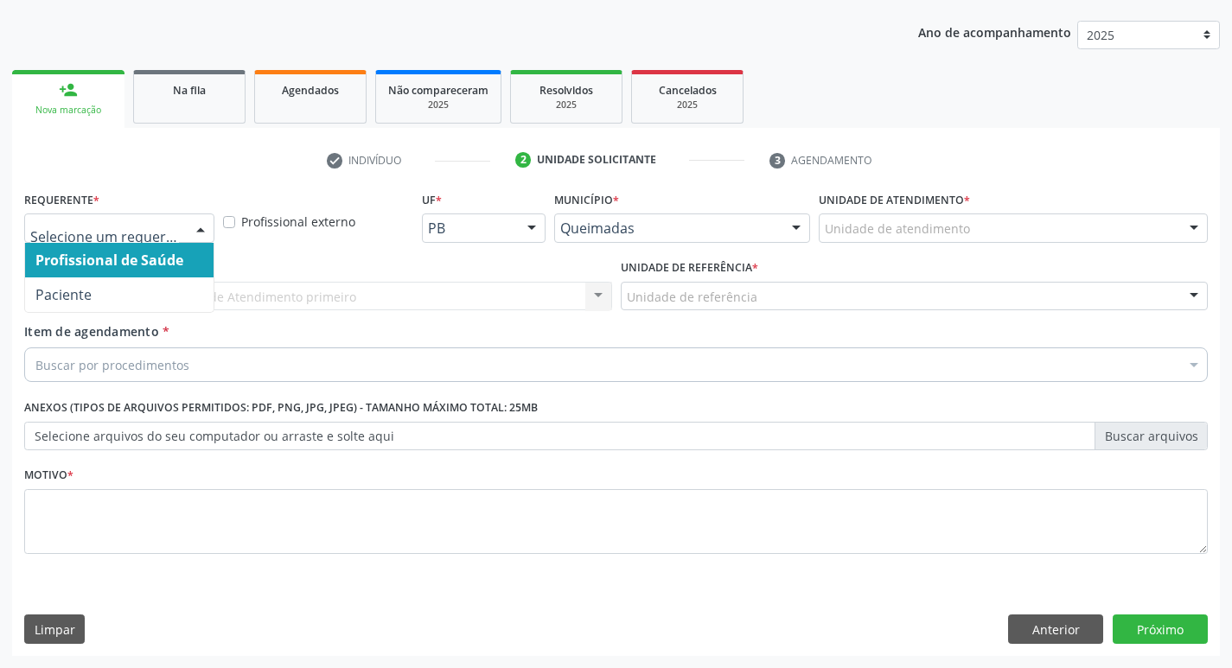
click at [205, 235] on div at bounding box center [201, 228] width 26 height 29
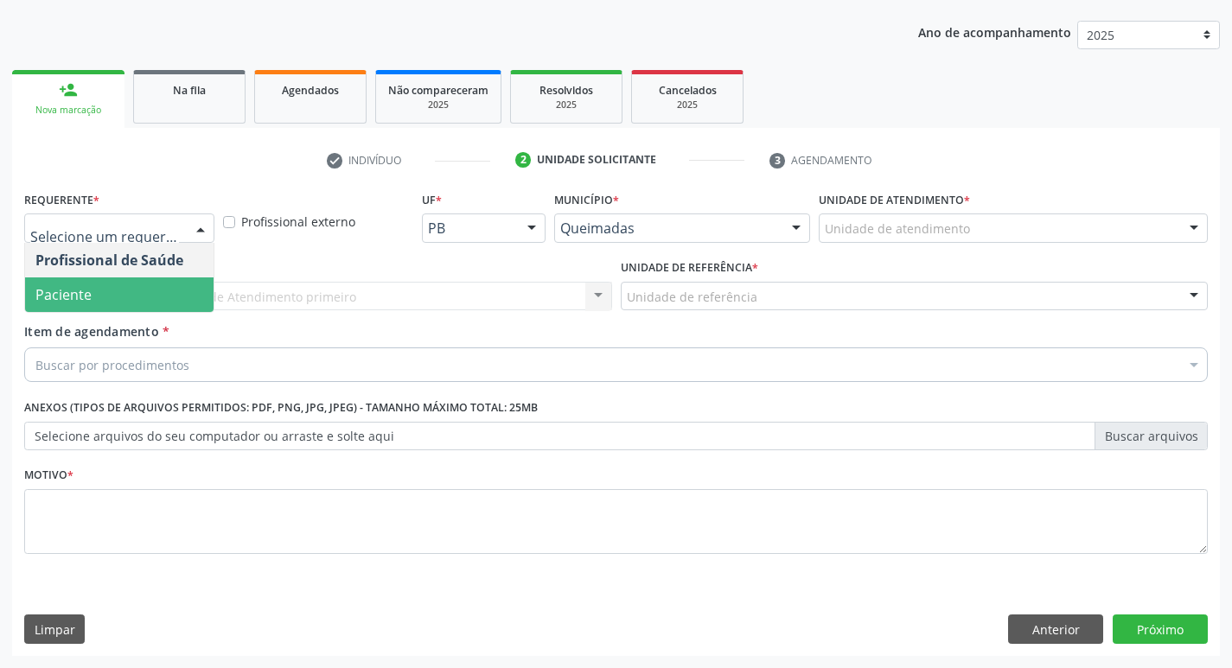
click at [197, 281] on span "Paciente" at bounding box center [119, 295] width 189 height 35
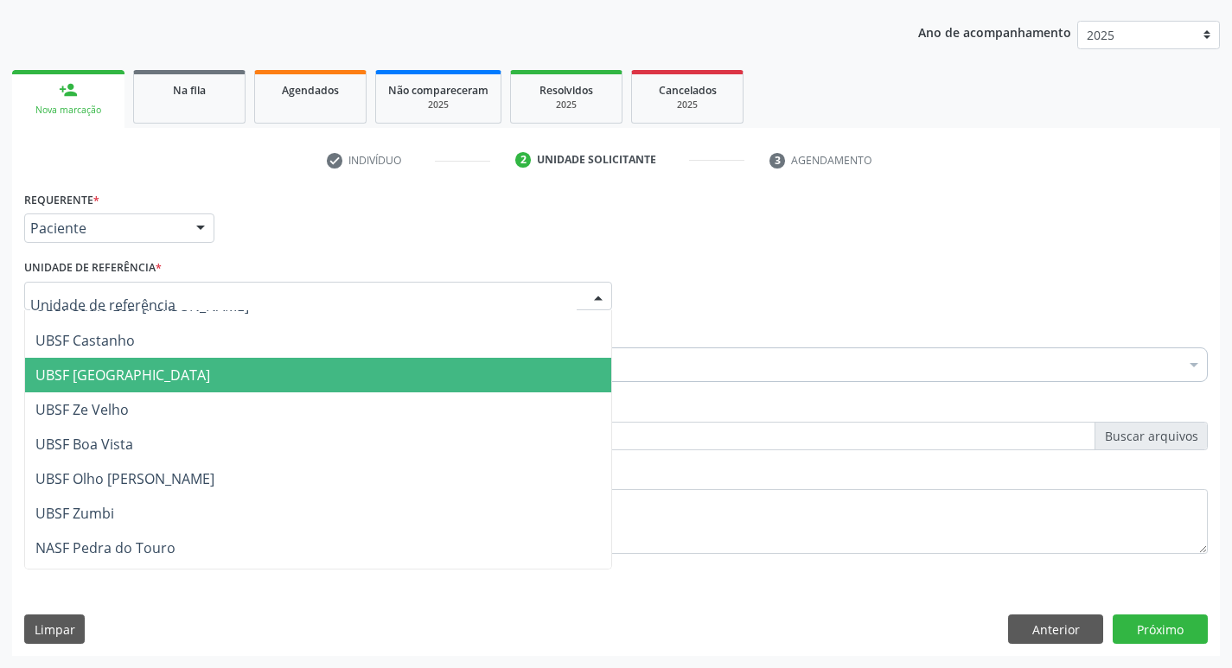
scroll to position [86, 0]
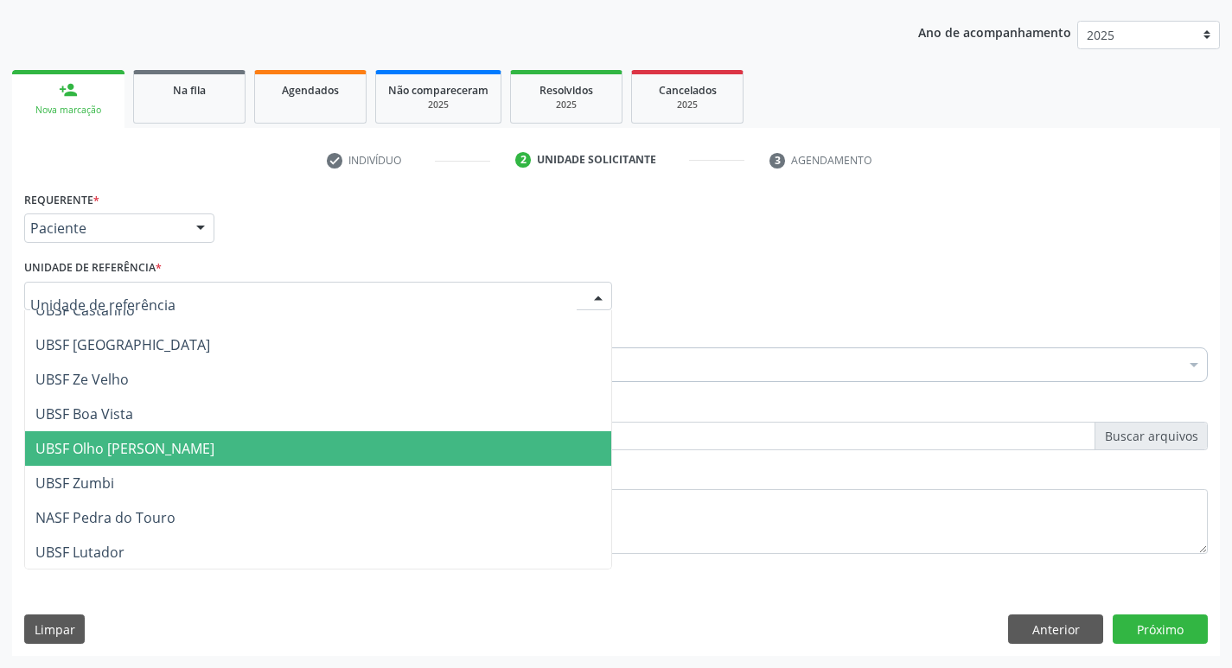
click at [123, 443] on span "UBSF Olho [PERSON_NAME]" at bounding box center [124, 448] width 179 height 19
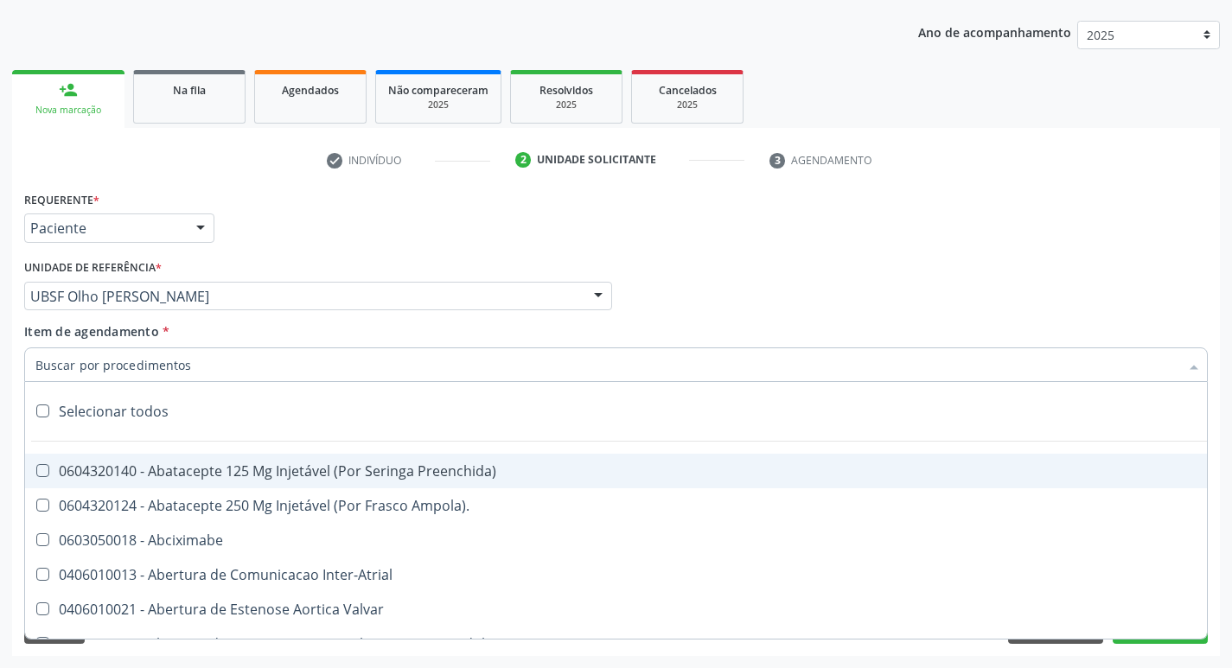
click at [77, 374] on div at bounding box center [616, 365] width 1184 height 35
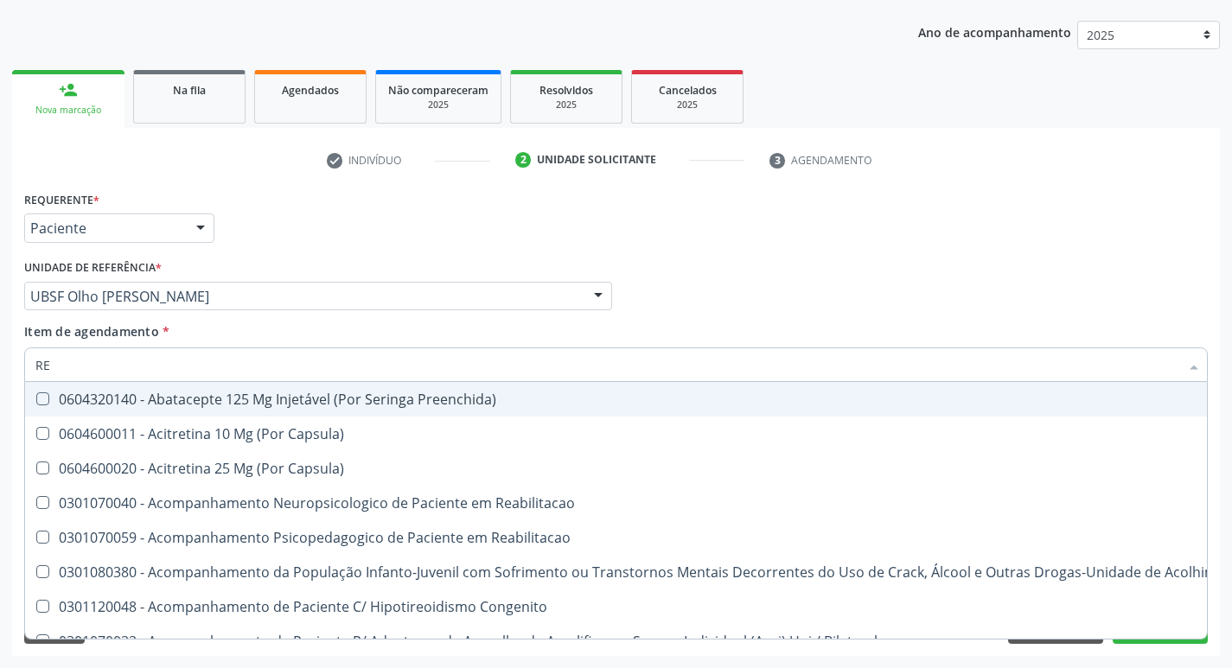
type input "REU"
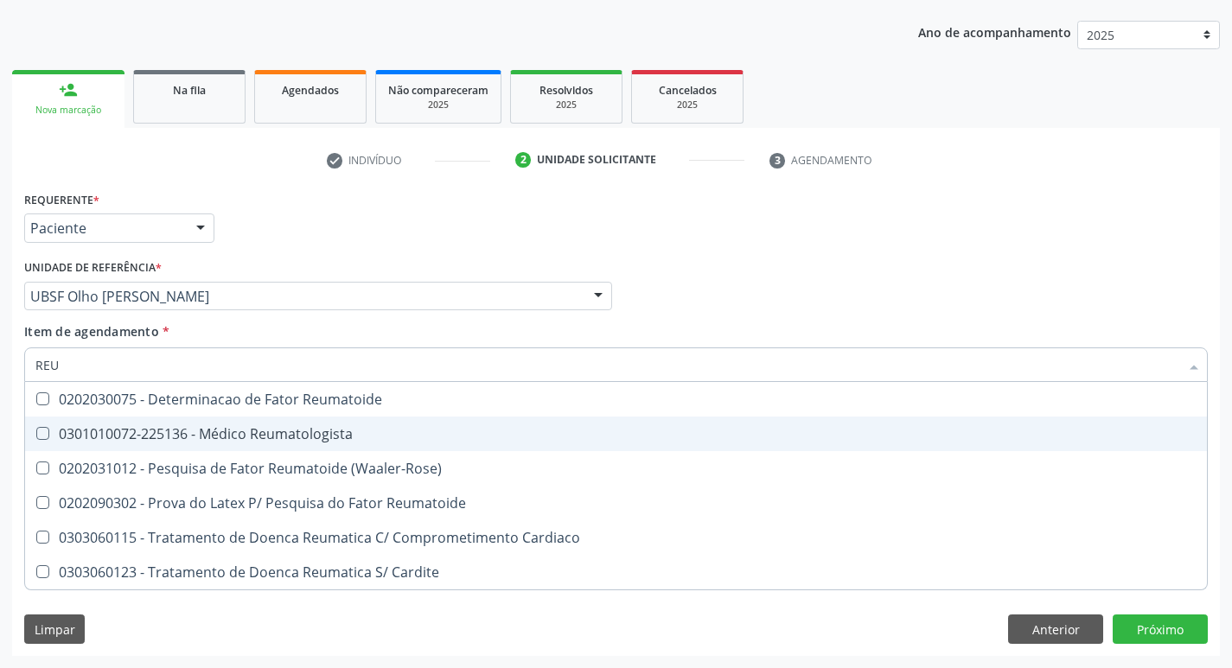
click at [48, 424] on span "0301010072-225136 - Médico Reumatologista" at bounding box center [616, 434] width 1182 height 35
checkbox Reumatologista "true"
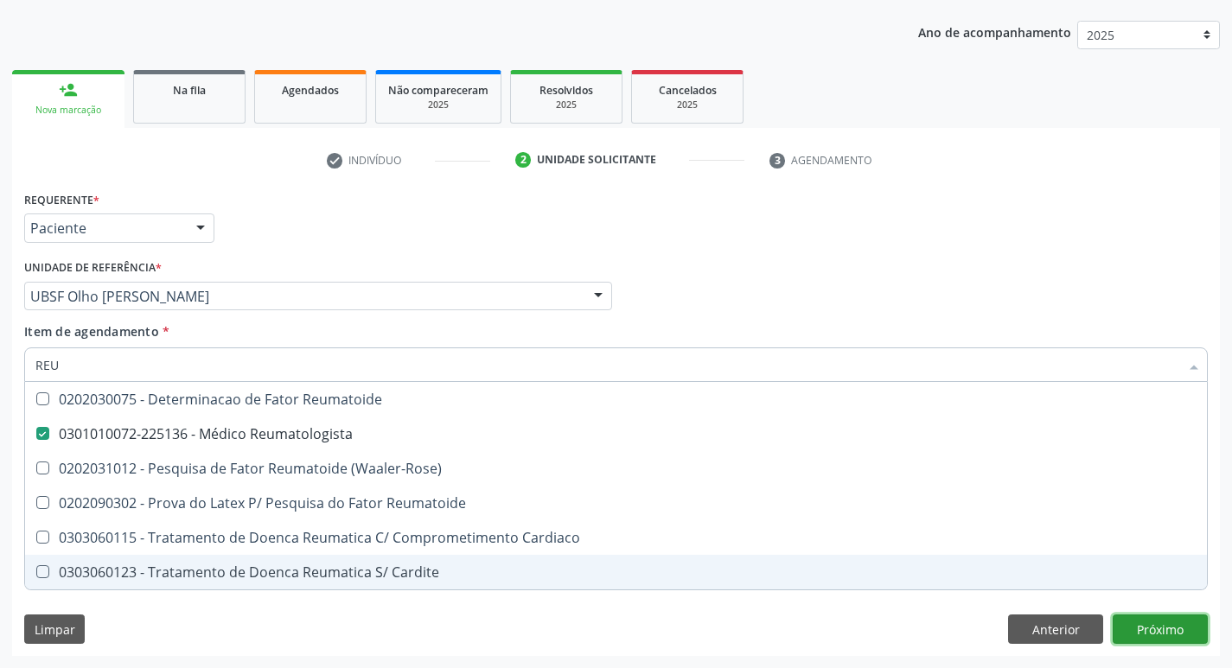
click at [1132, 635] on div "Requerente * Paciente Profissional de Saúde Paciente Nenhum resultado encontrad…" at bounding box center [616, 422] width 1208 height 470
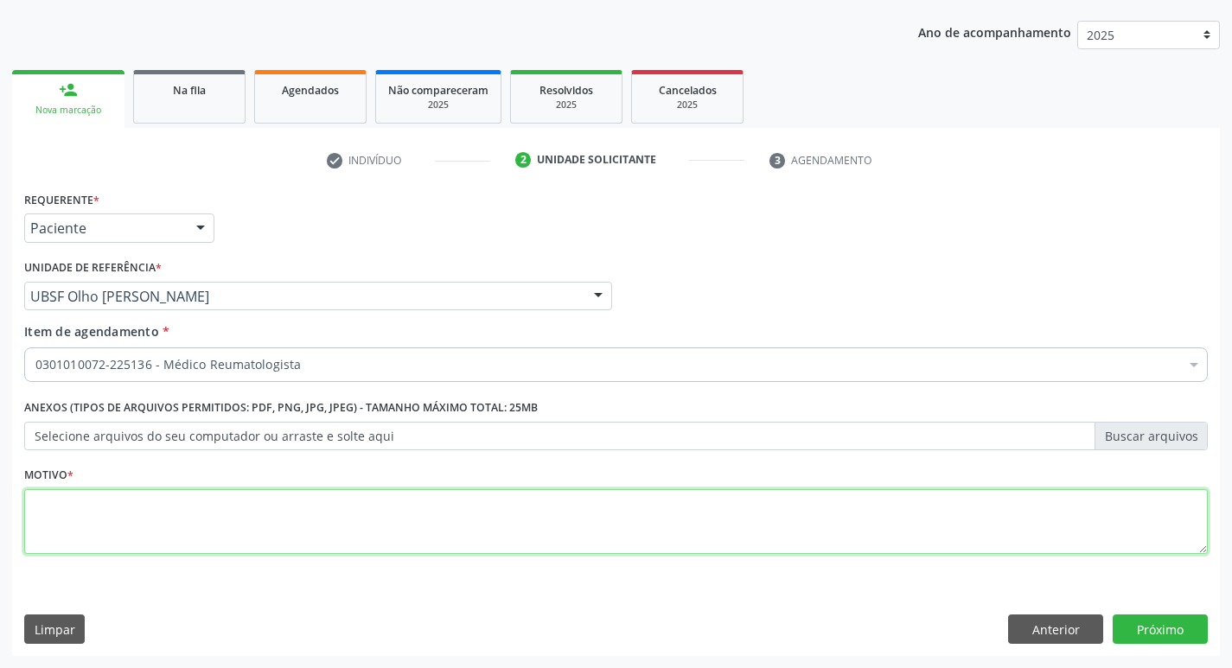
click at [88, 540] on textarea at bounding box center [616, 522] width 1184 height 66
type textarea "AVALIACAO"
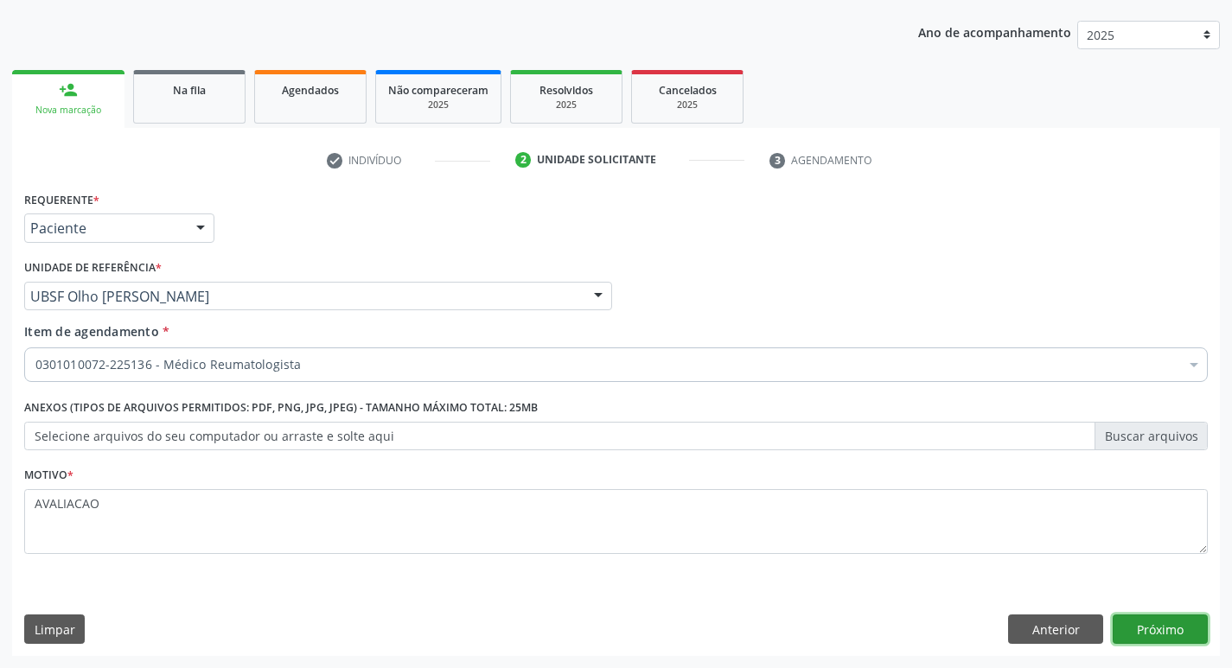
click at [1151, 636] on button "Próximo" at bounding box center [1160, 629] width 95 height 29
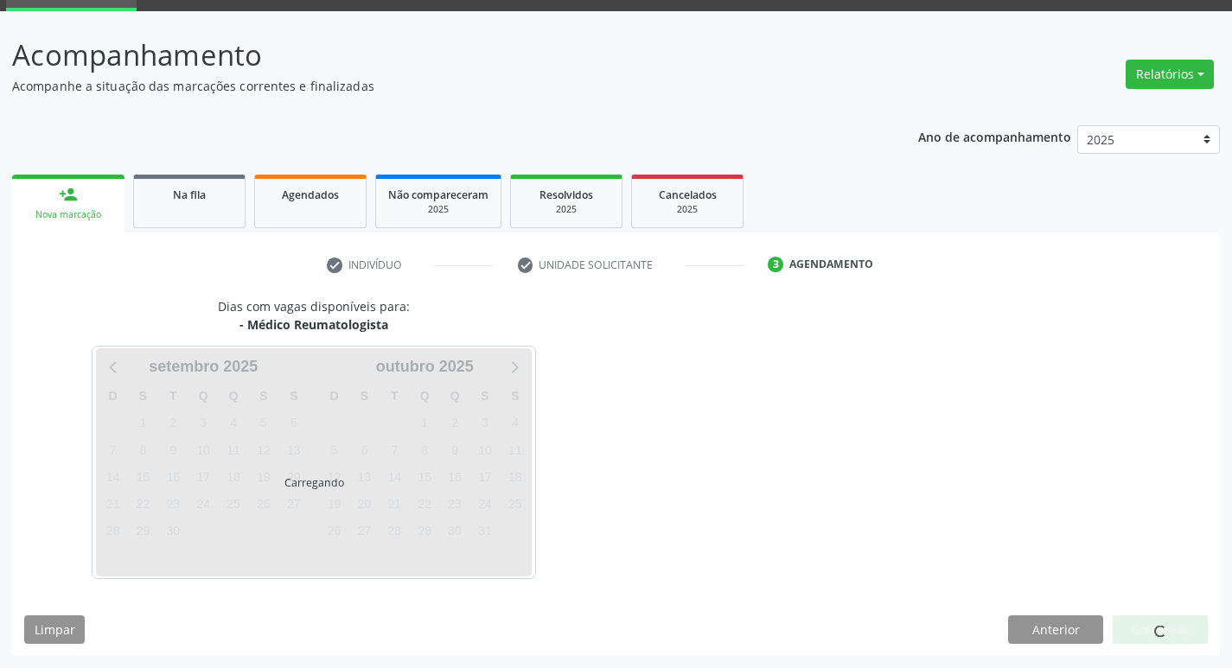
scroll to position [84, 0]
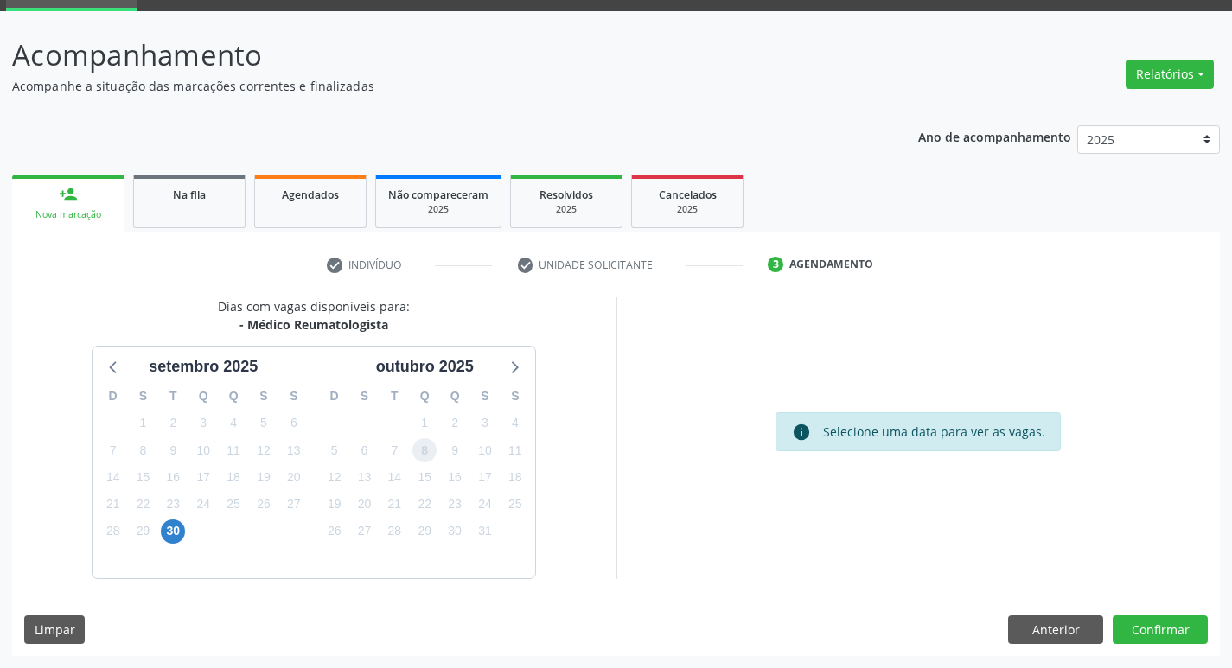
click at [419, 455] on span "8" at bounding box center [424, 450] width 24 height 24
click at [1145, 630] on button "Confirmar" at bounding box center [1160, 630] width 95 height 29
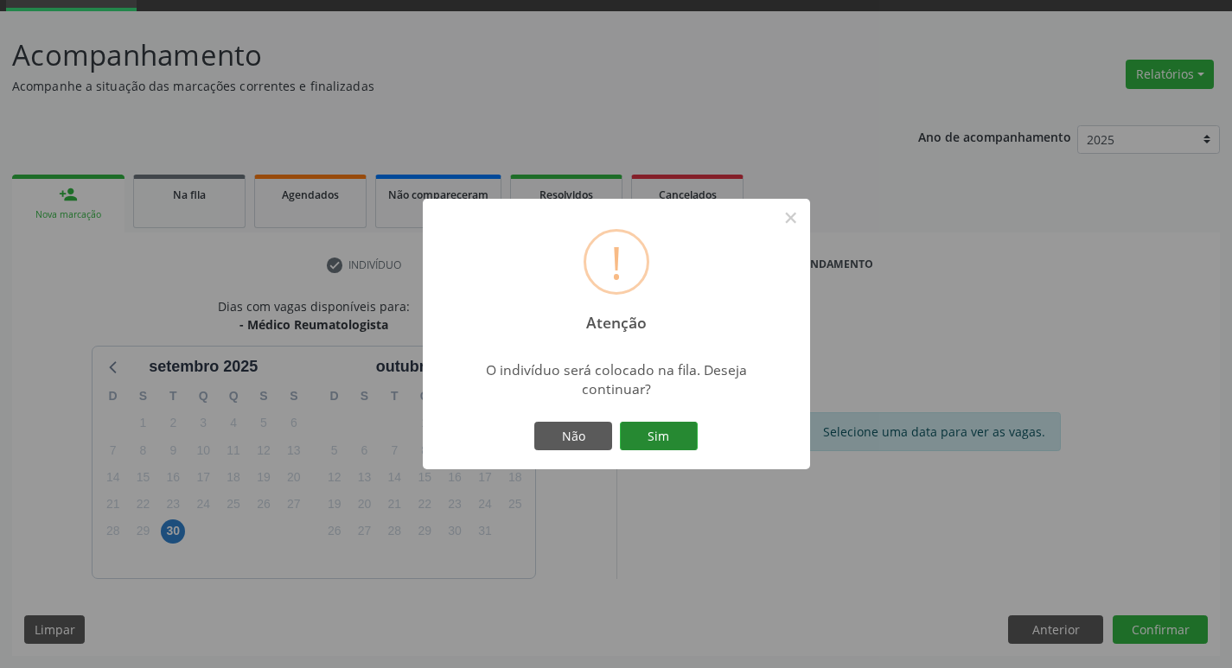
click at [682, 431] on button "Sim" at bounding box center [659, 436] width 78 height 29
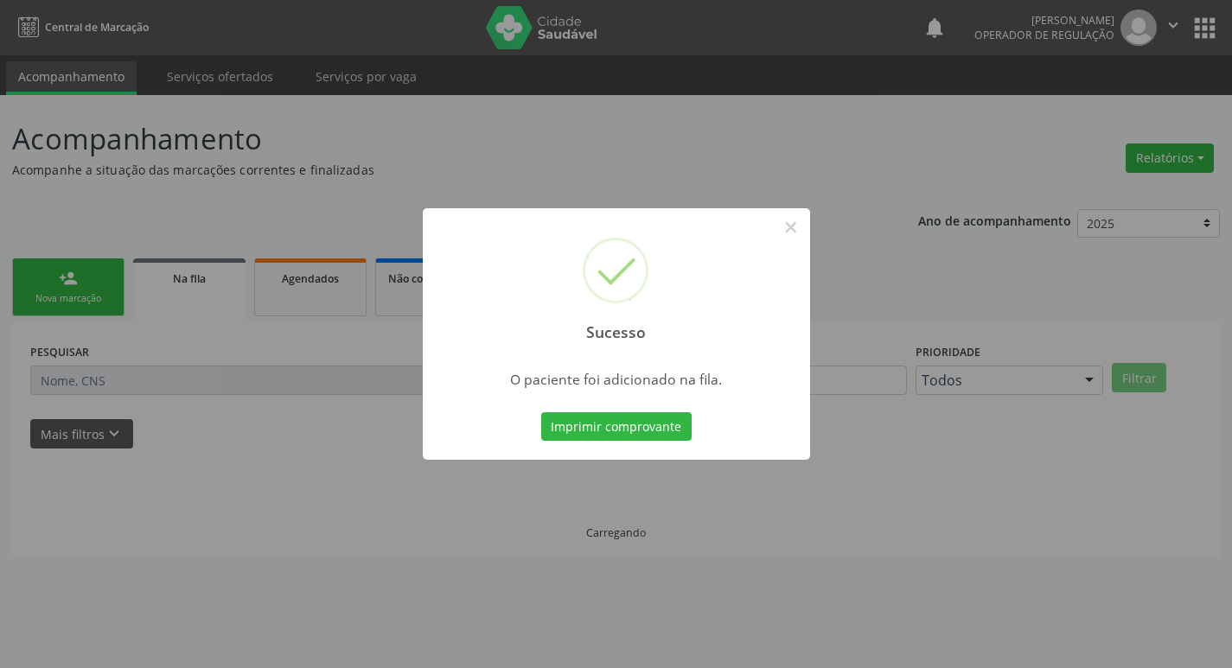
scroll to position [0, 0]
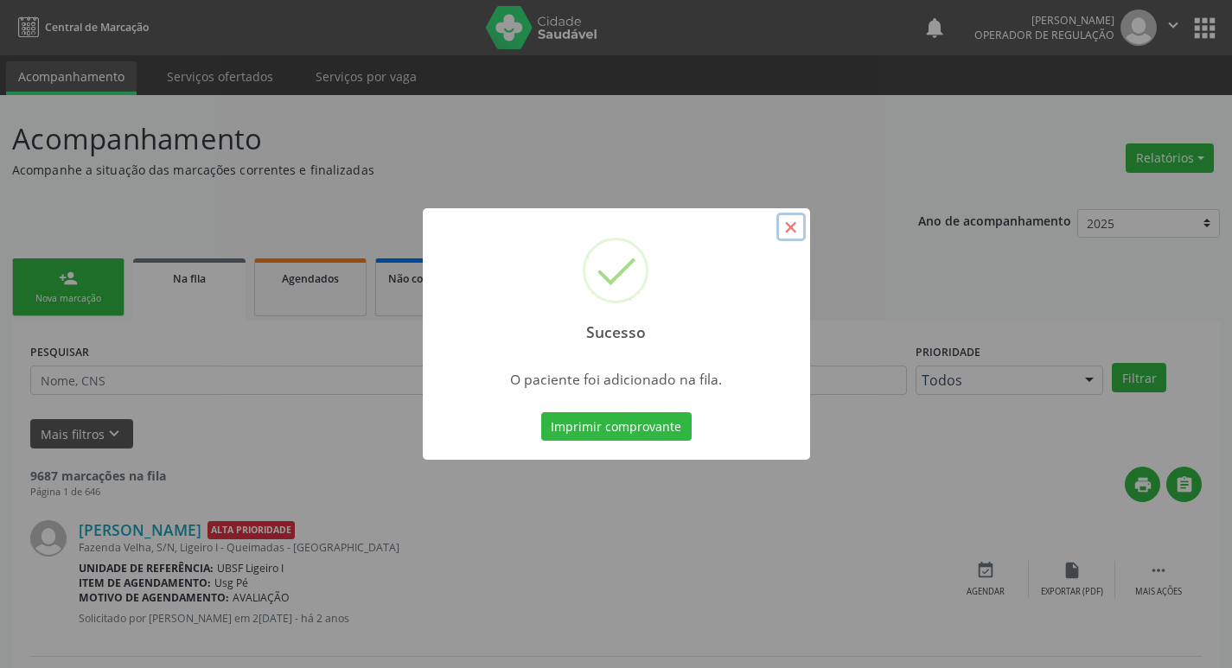
click at [799, 223] on button "×" at bounding box center [791, 227] width 29 height 29
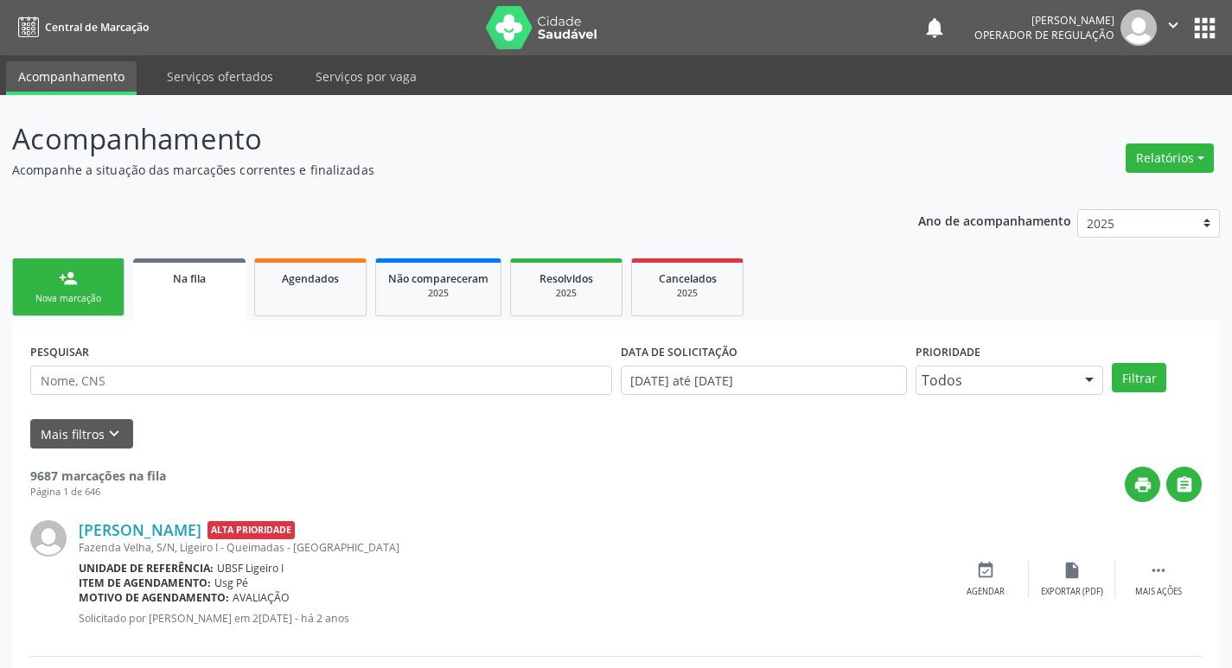
click at [93, 296] on div "Nova marcação" at bounding box center [68, 298] width 86 height 13
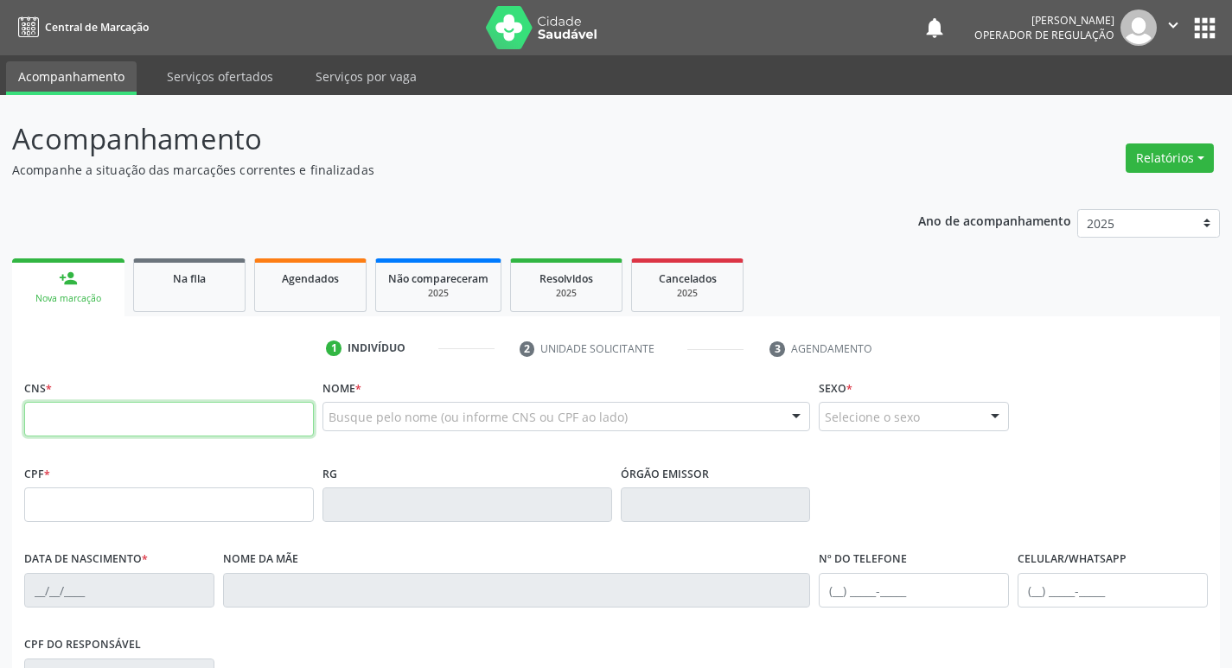
click at [96, 416] on input "text" at bounding box center [169, 419] width 290 height 35
type input "707 8046 1948 1313"
type input "062.930.844-62"
type input "09/09/1981"
type input "Marlene Severina Cardoso da Silva"
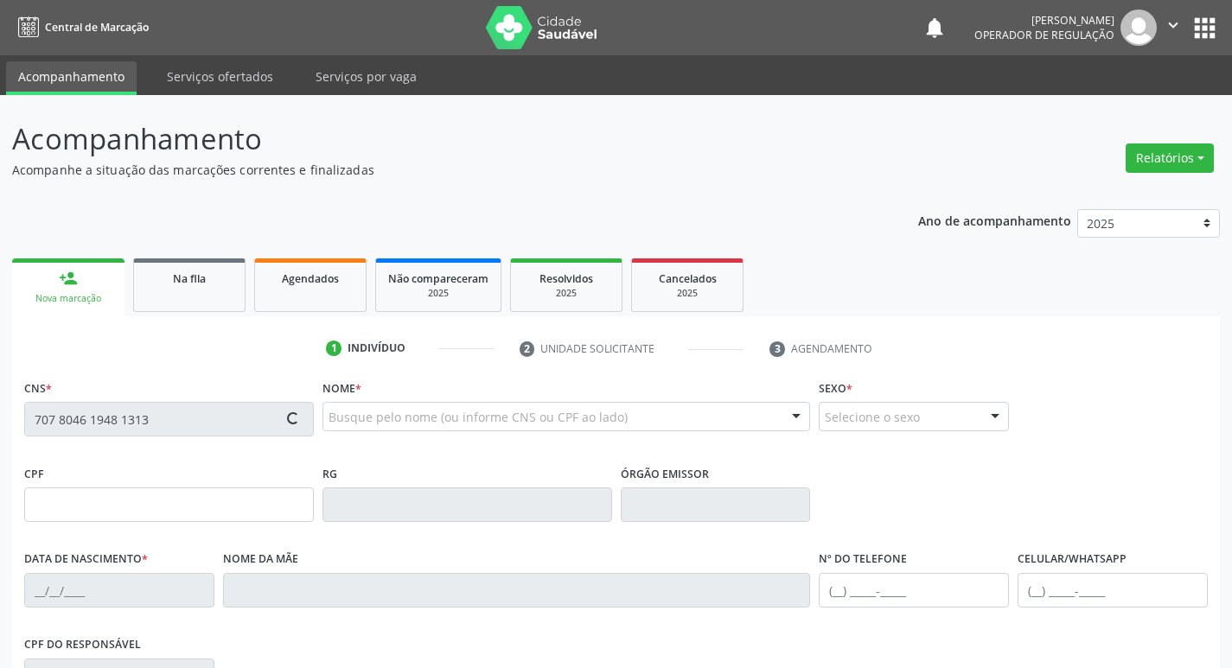
type input "(83) 3347-1058"
type input "213"
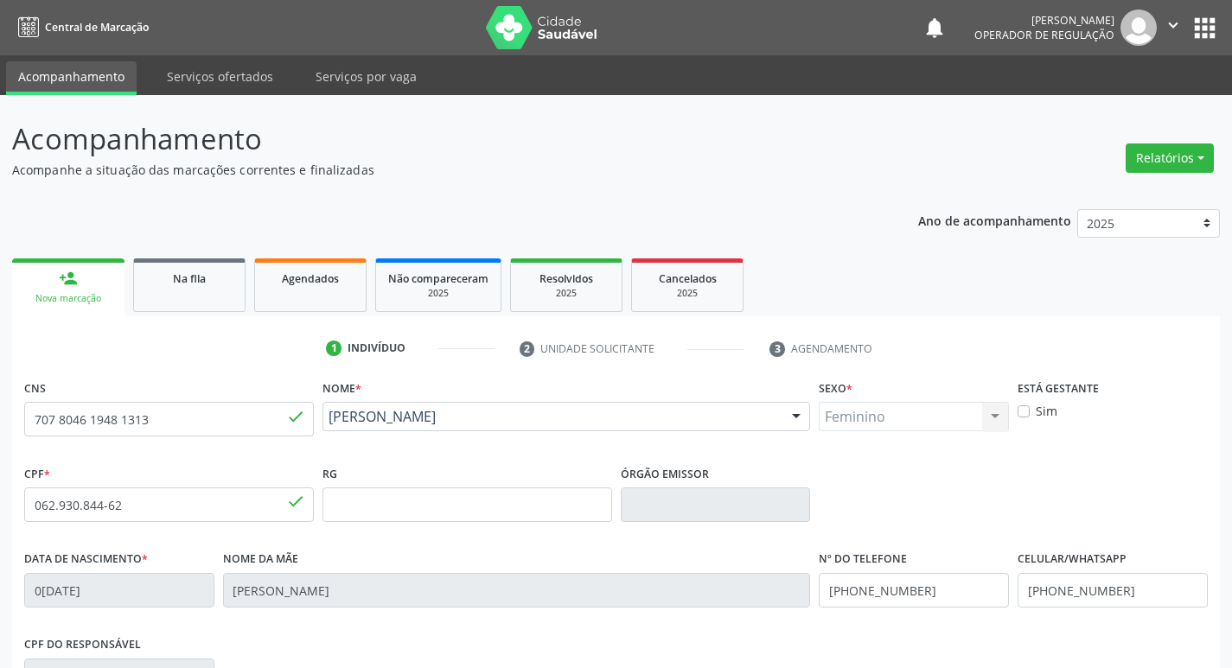
scroll to position [269, 0]
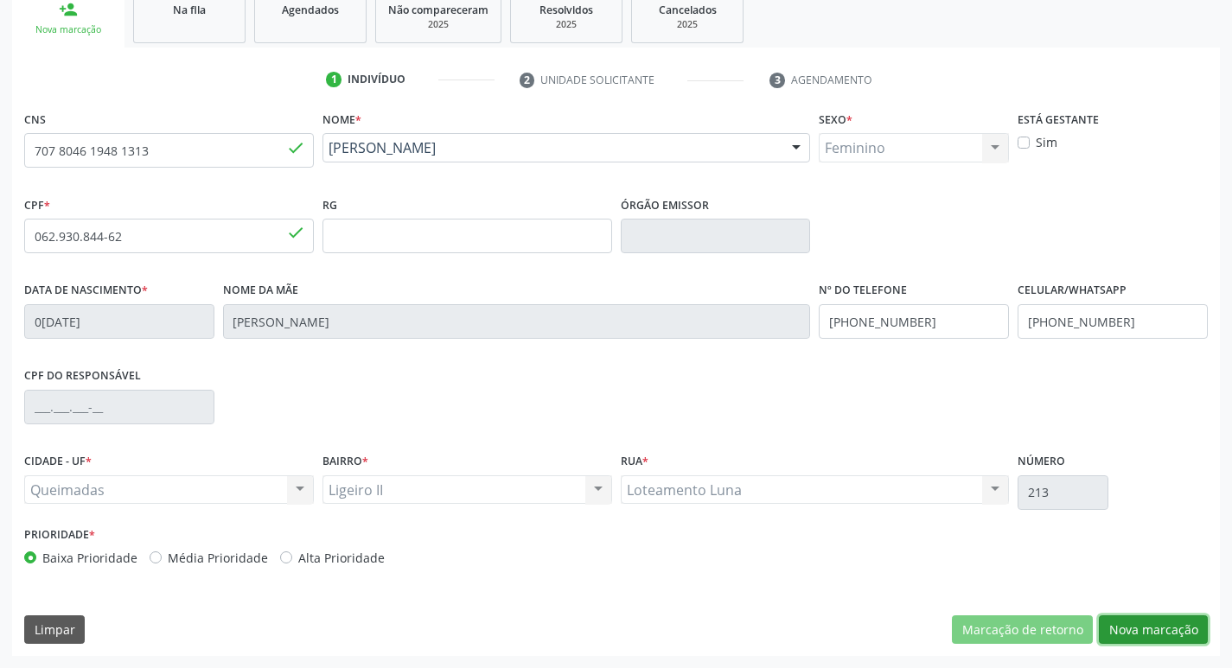
click at [1144, 626] on button "Nova marcação" at bounding box center [1153, 630] width 109 height 29
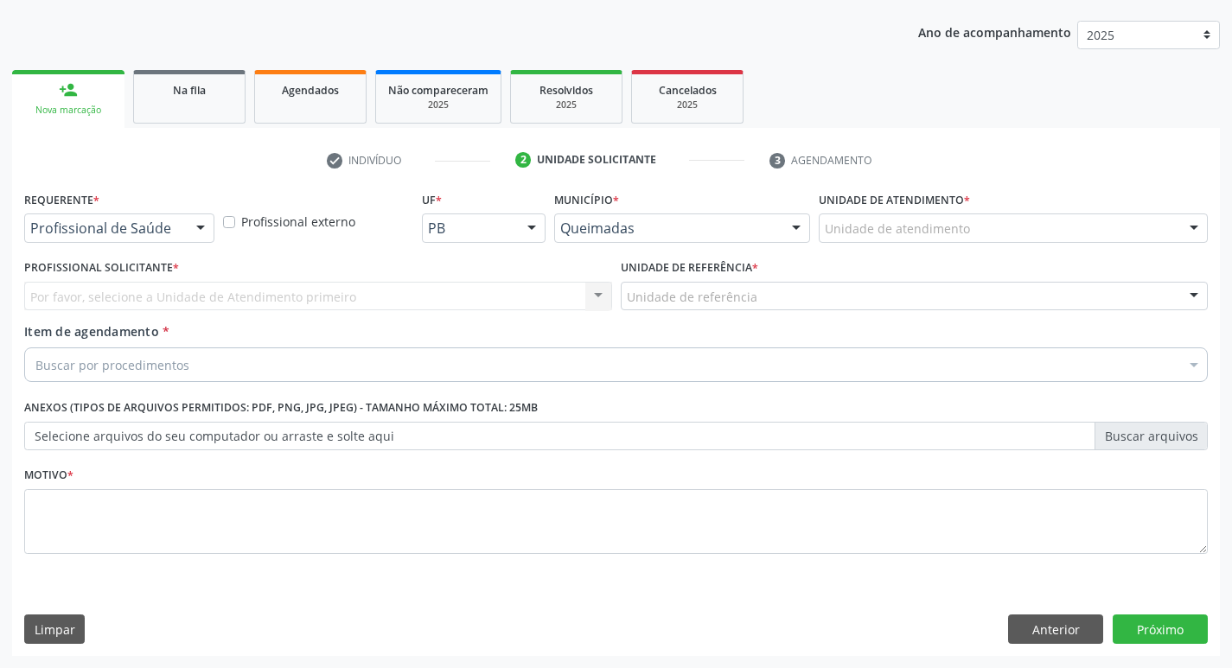
click at [202, 230] on div at bounding box center [201, 228] width 26 height 29
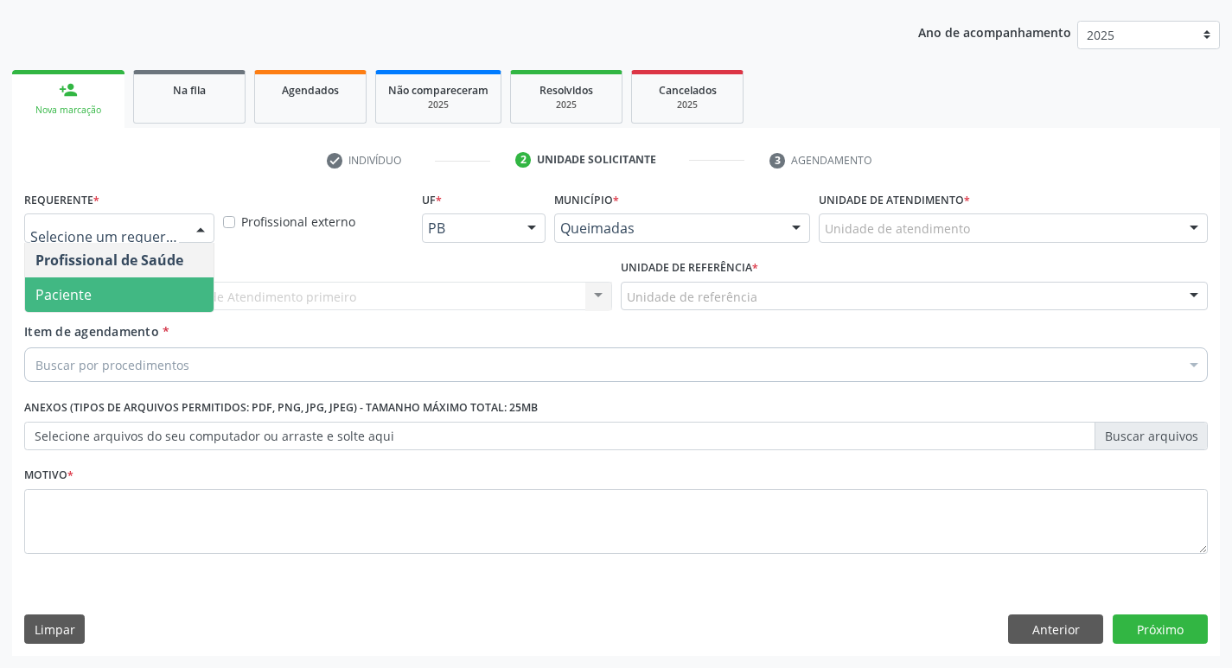
click at [182, 303] on span "Paciente" at bounding box center [119, 295] width 189 height 35
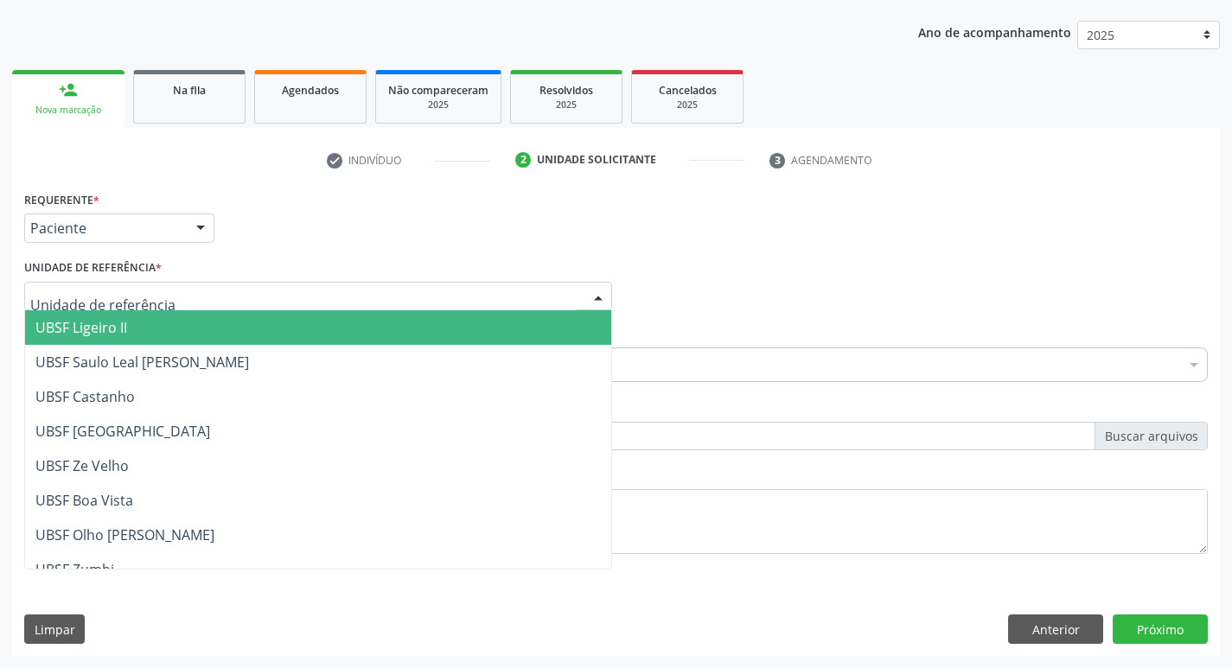
click at [176, 303] on div at bounding box center [318, 296] width 588 height 29
click at [173, 322] on span "UBSF Ligeiro II" at bounding box center [318, 327] width 586 height 35
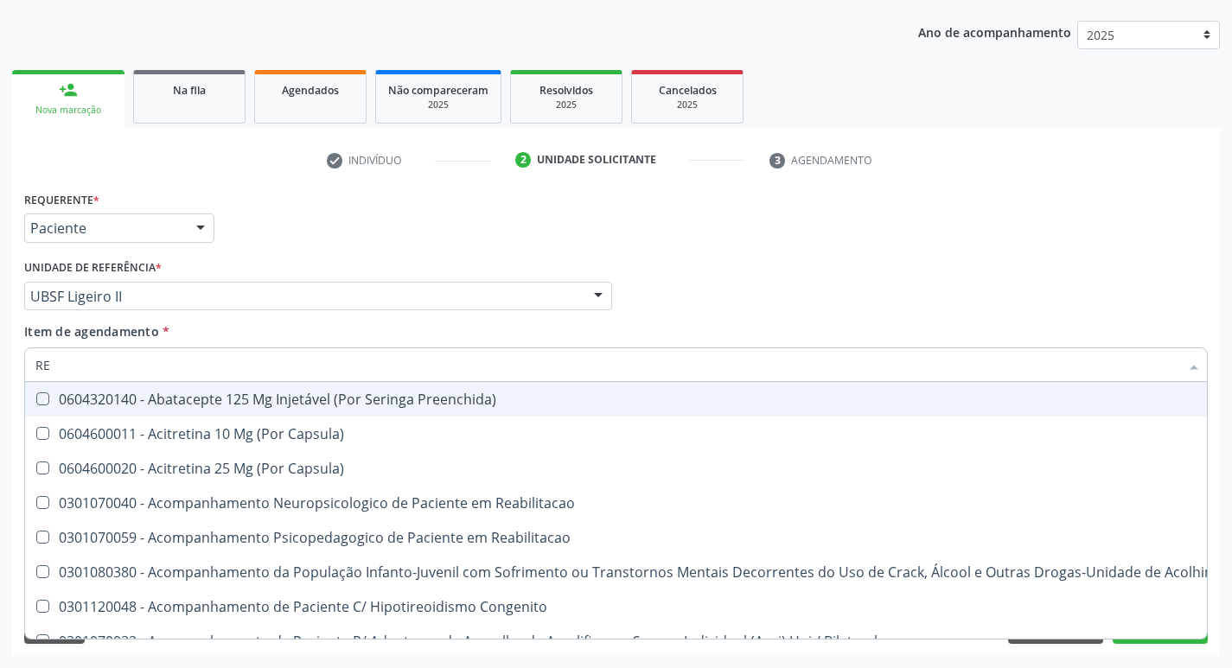
type input "REU"
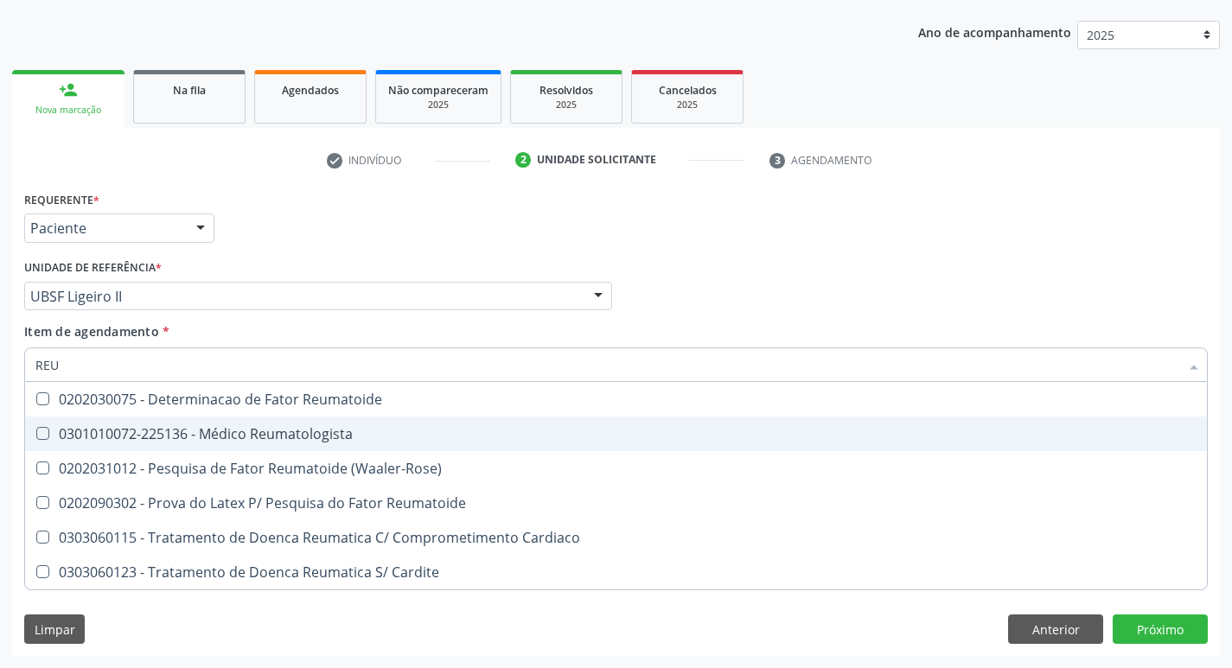
click at [35, 433] on div at bounding box center [31, 434] width 13 height 14
checkbox Reumatologista "true"
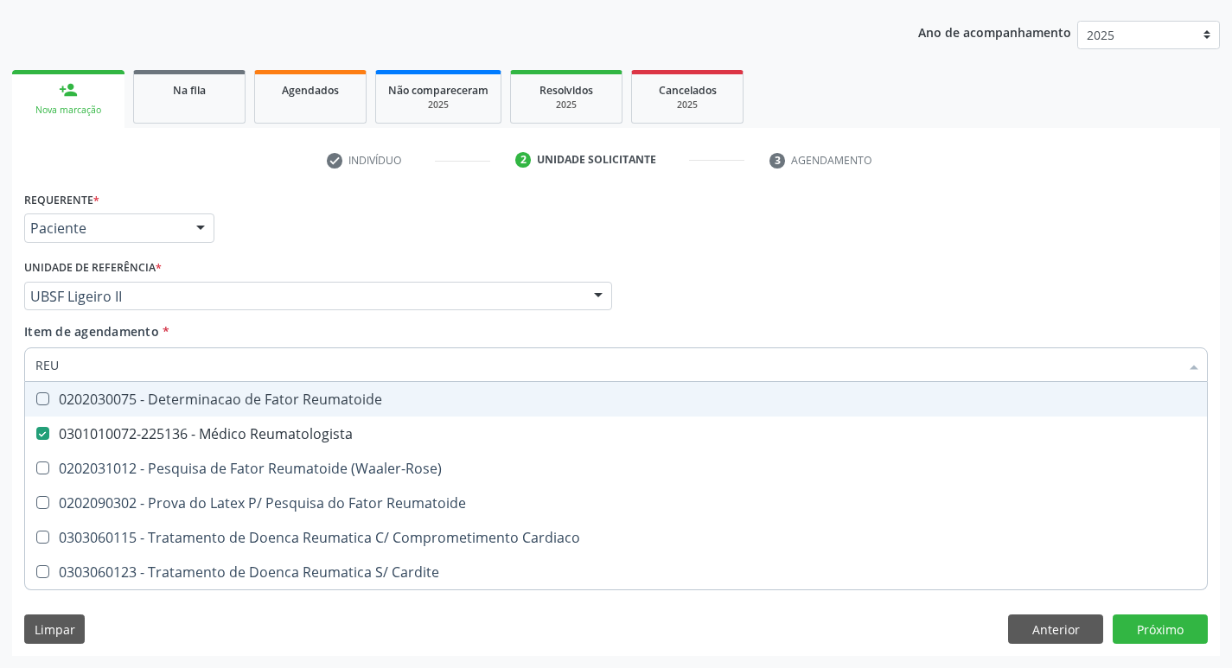
click at [905, 305] on div "Profissional Solicitante Por favor, selecione a Unidade de Atendimento primeiro…" at bounding box center [616, 288] width 1193 height 67
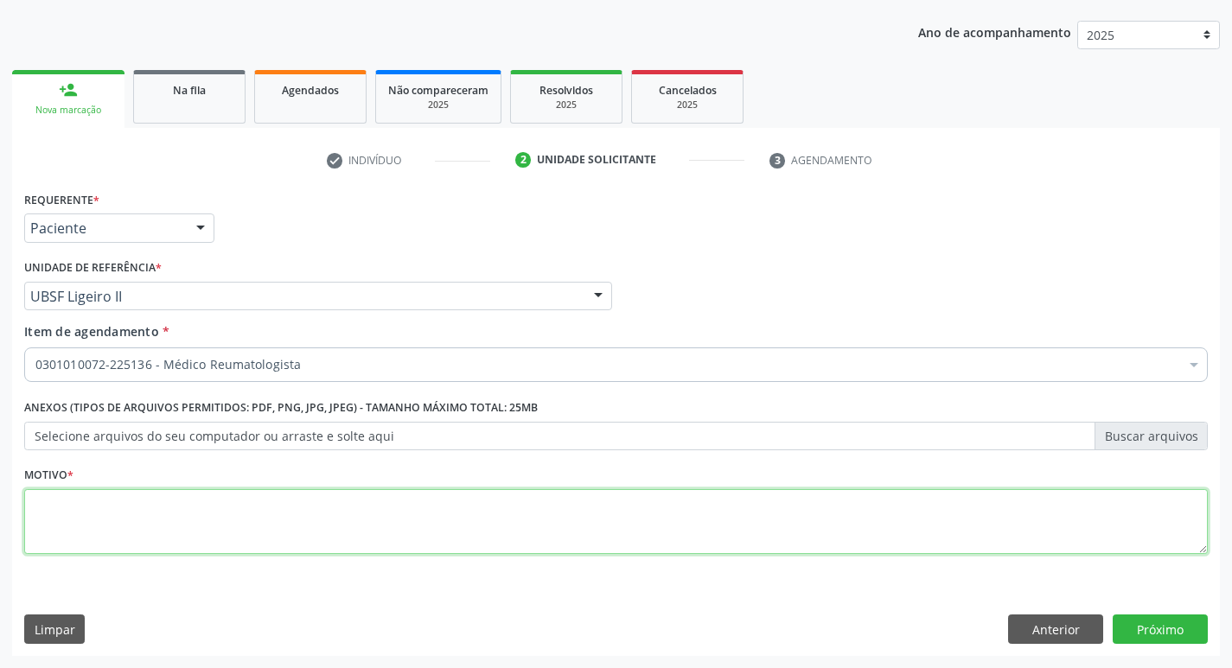
click at [73, 516] on textarea at bounding box center [616, 522] width 1184 height 66
type textarea "AVALIACAO"
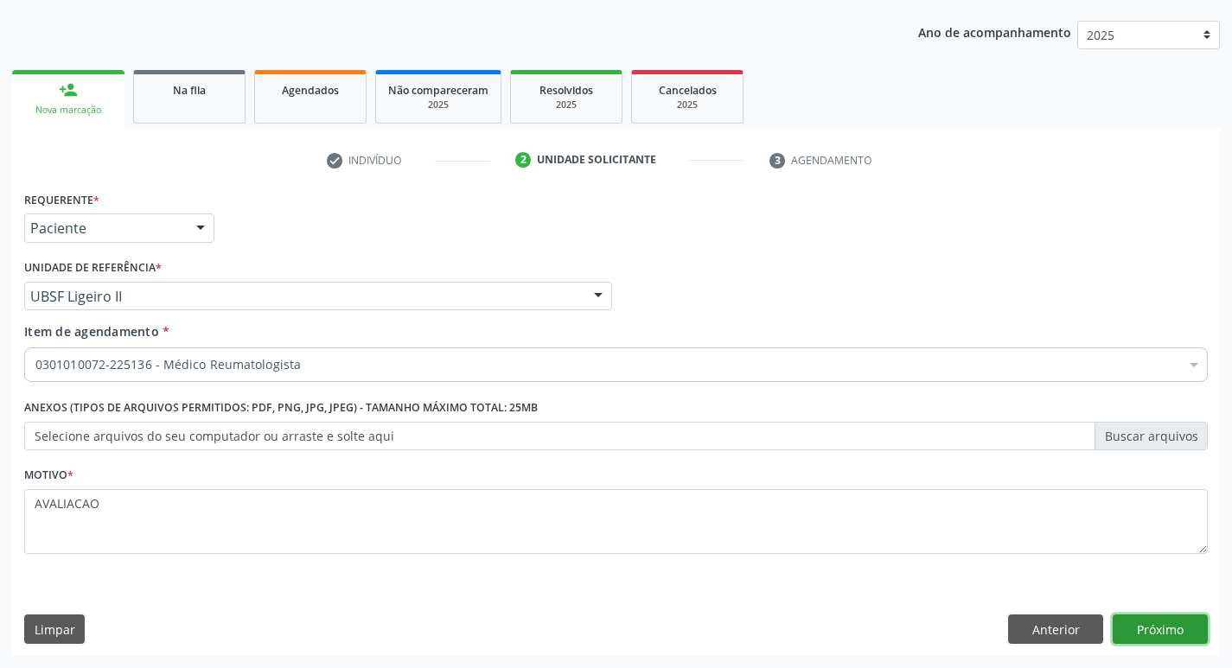
click at [1171, 630] on button "Próximo" at bounding box center [1160, 629] width 95 height 29
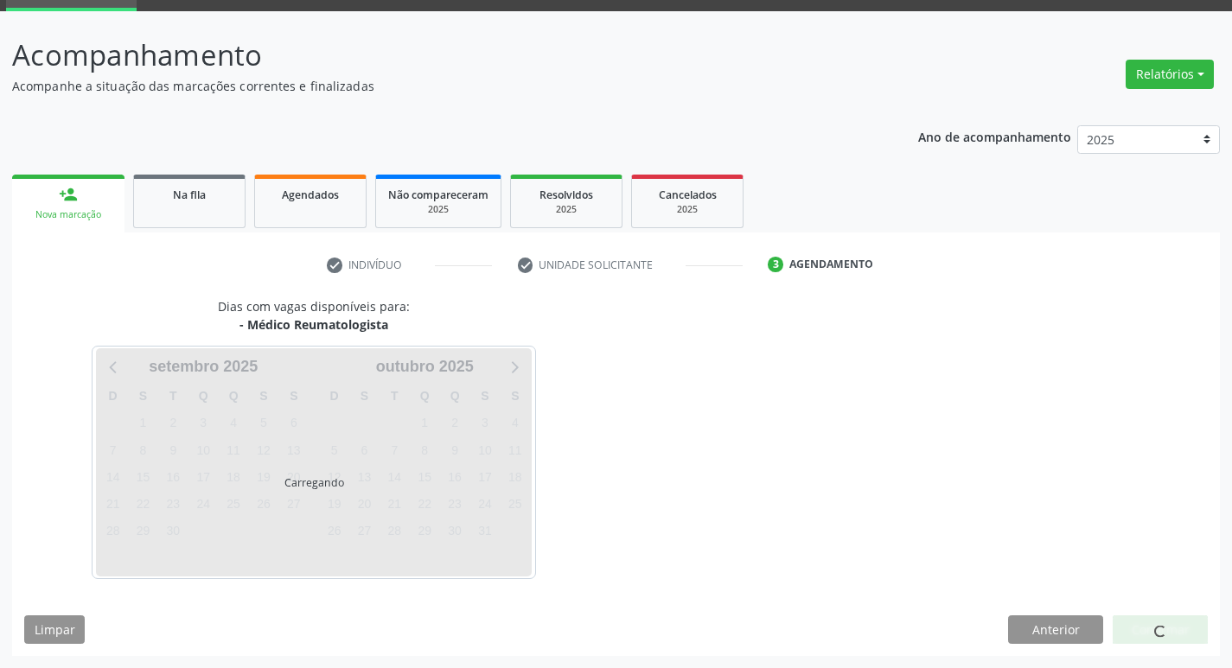
scroll to position [84, 0]
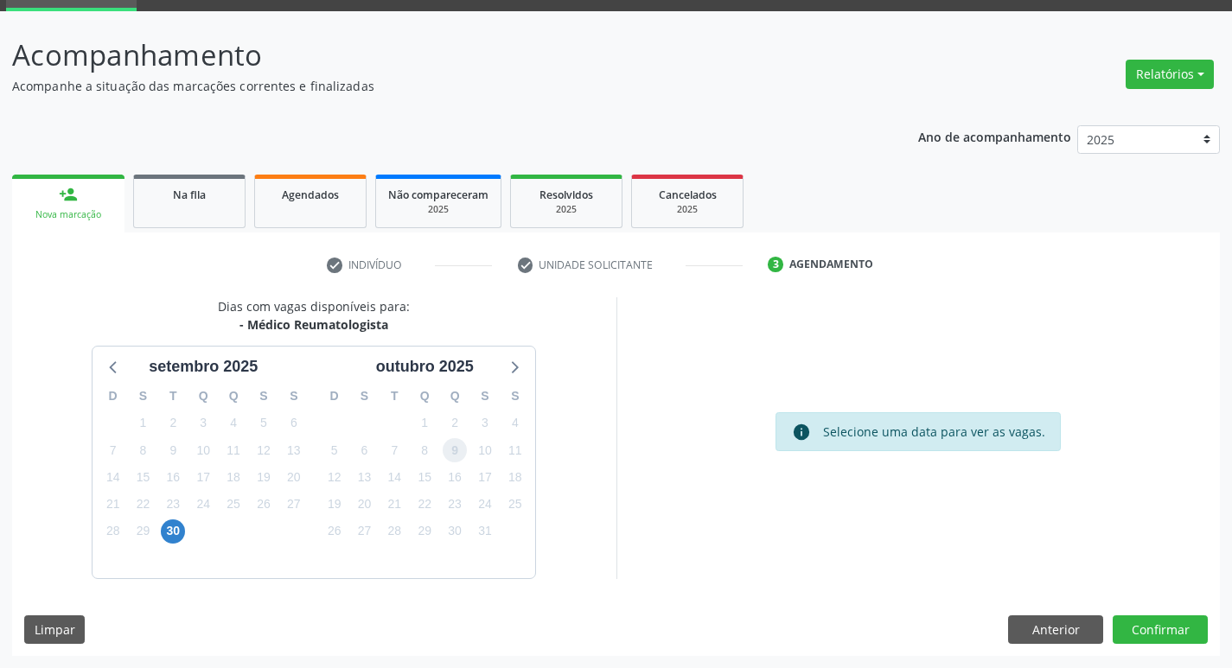
click at [444, 450] on span "9" at bounding box center [455, 450] width 24 height 24
click at [1140, 630] on button "Confirmar" at bounding box center [1160, 630] width 95 height 29
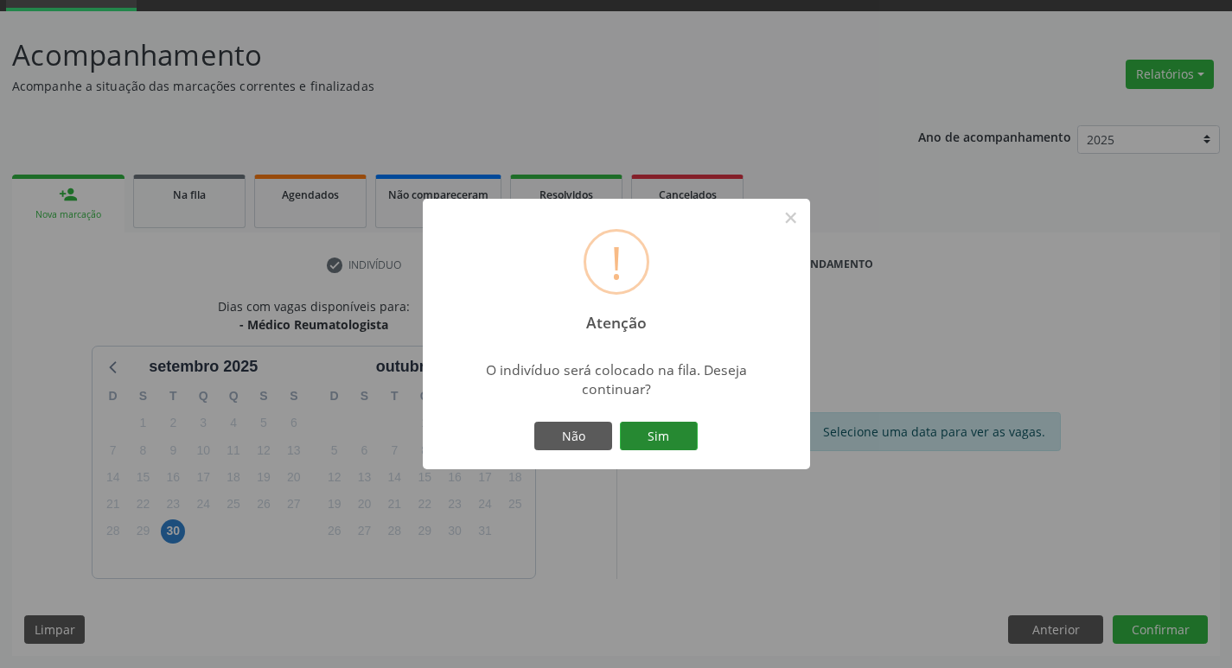
click at [649, 431] on button "Sim" at bounding box center [659, 436] width 78 height 29
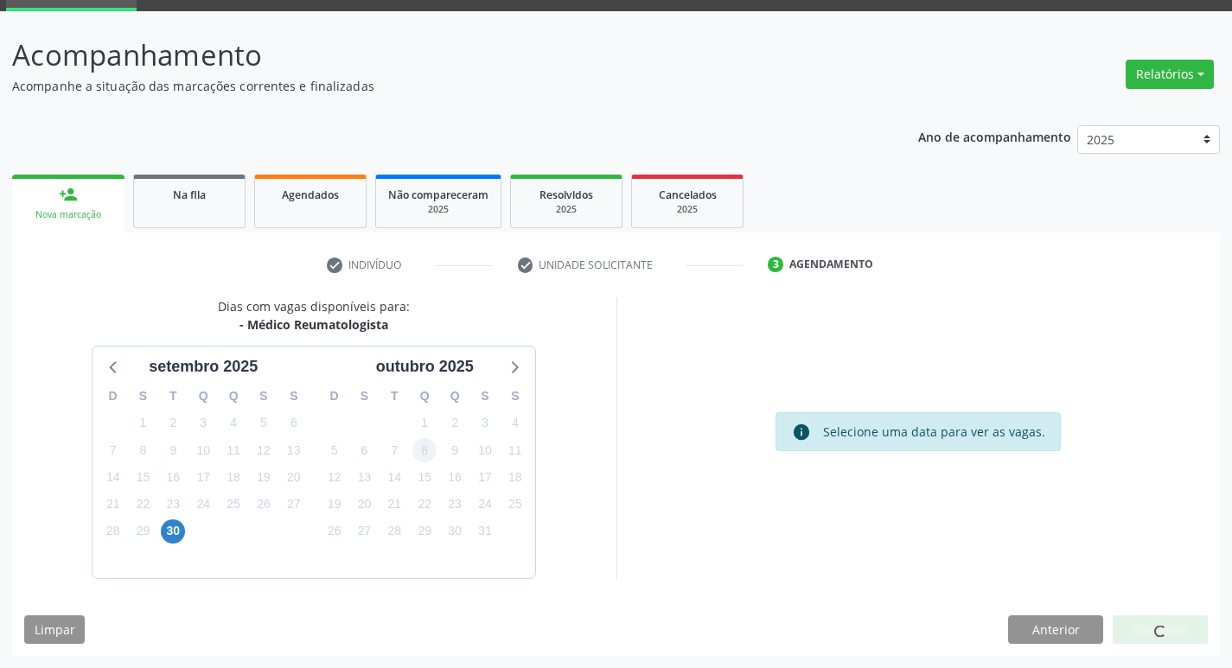
scroll to position [0, 0]
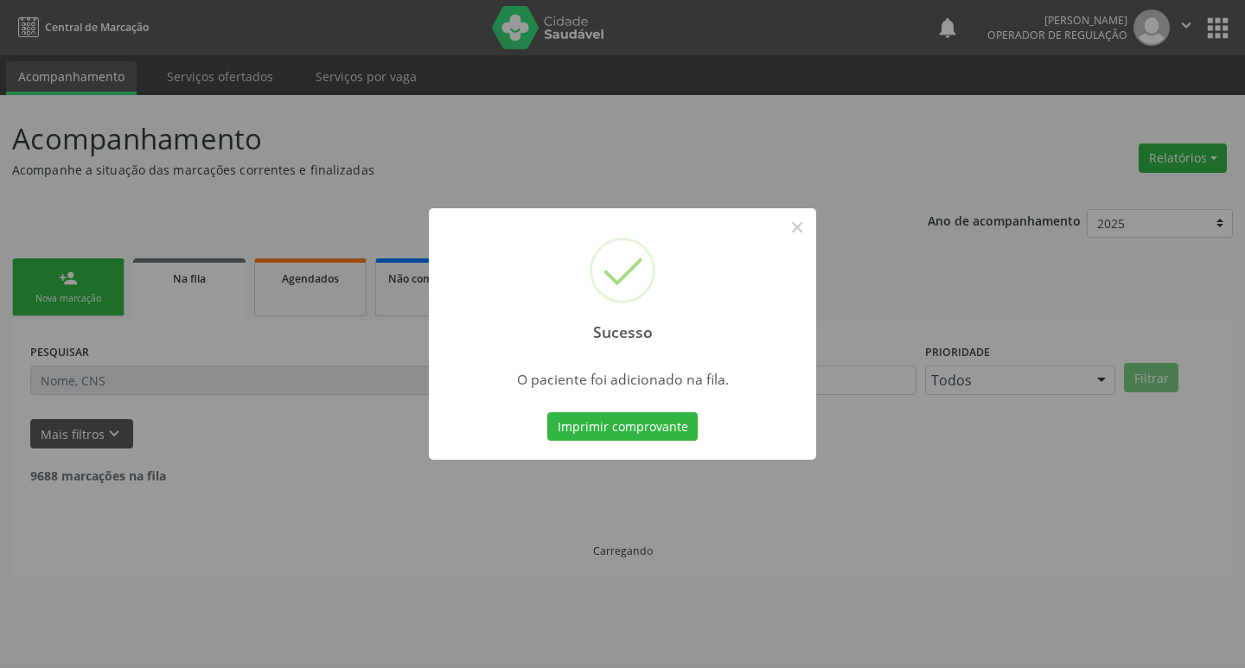
click at [423, 454] on div "Sucesso × O paciente foi adicionado na fila. Imprimir comprovante Cancel" at bounding box center [622, 334] width 1245 height 668
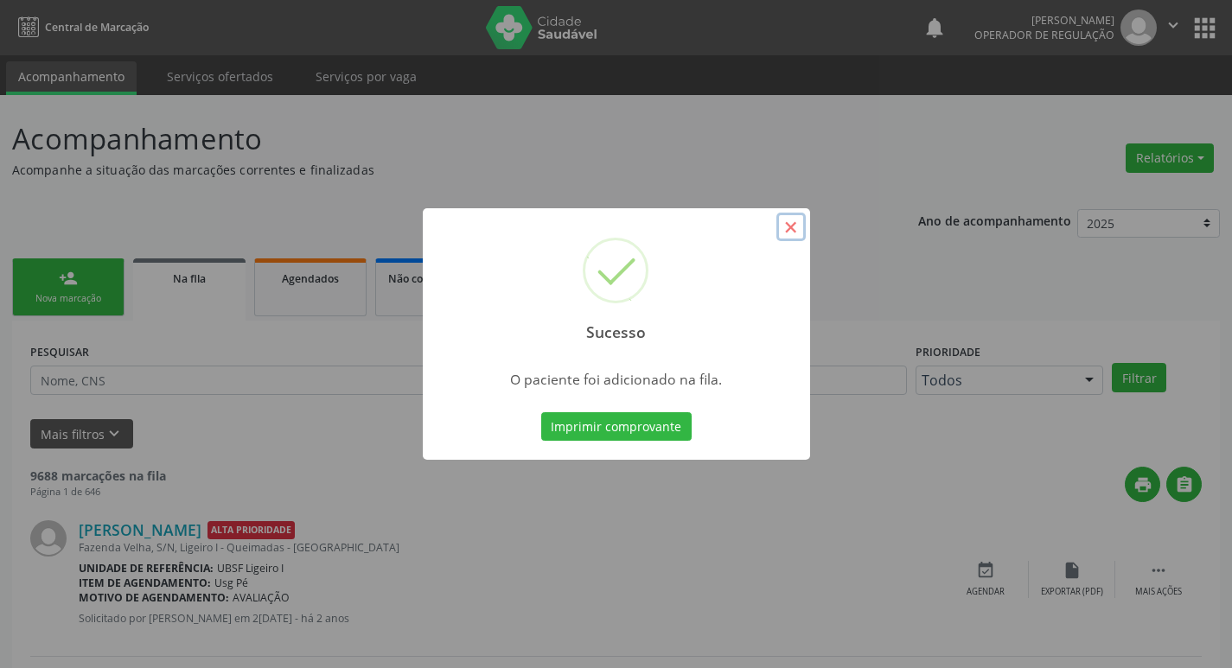
click at [789, 220] on button "×" at bounding box center [791, 227] width 29 height 29
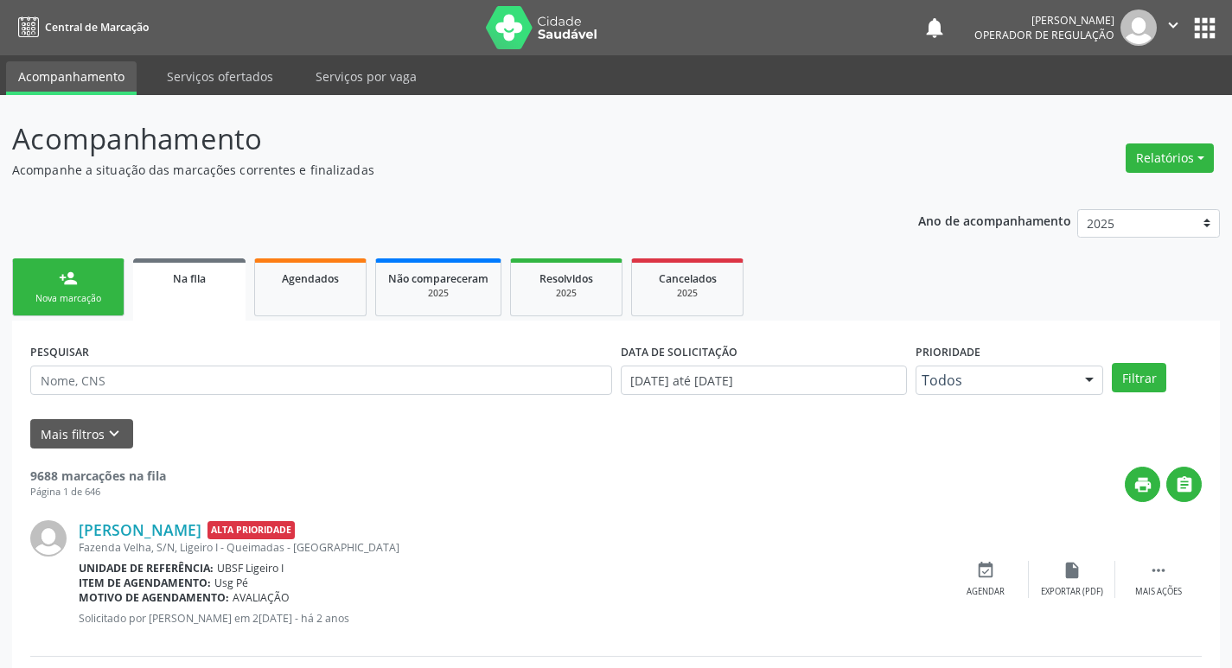
click at [75, 293] on div "Nova marcação" at bounding box center [68, 298] width 86 height 13
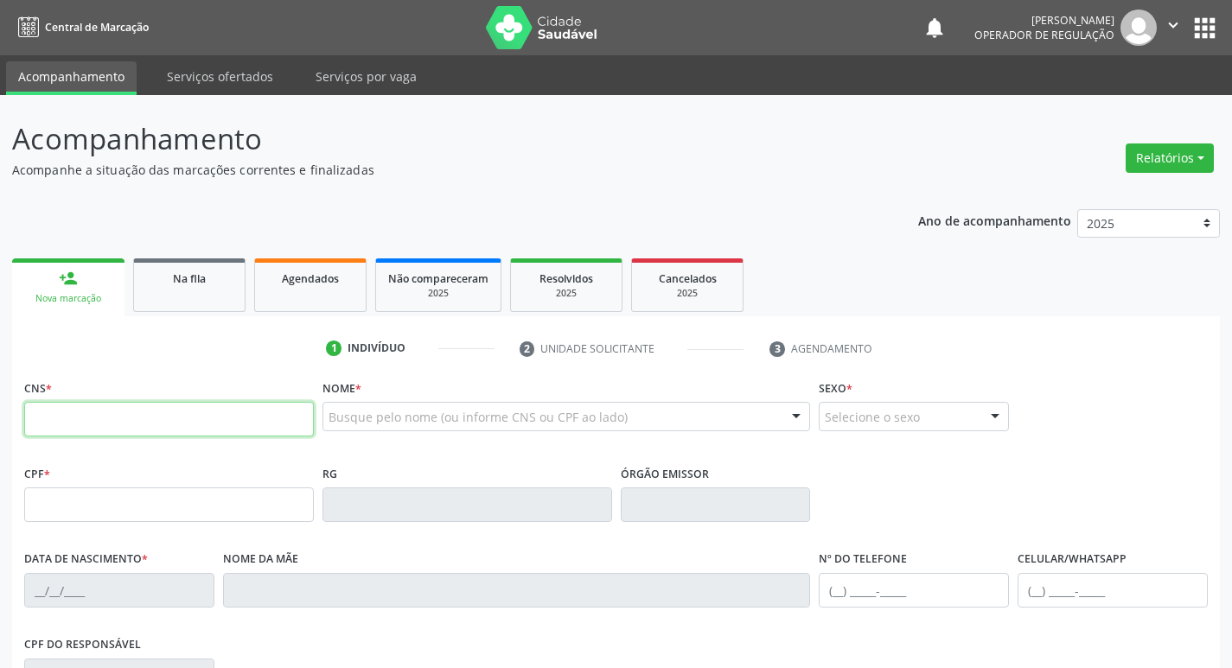
click at [126, 426] on input "text" at bounding box center [169, 419] width 290 height 35
type input "705 0096 4421 4558"
type input "067.256.474-21"
type input "10/02/1975"
type input "Iraci Clemente da Conceição"
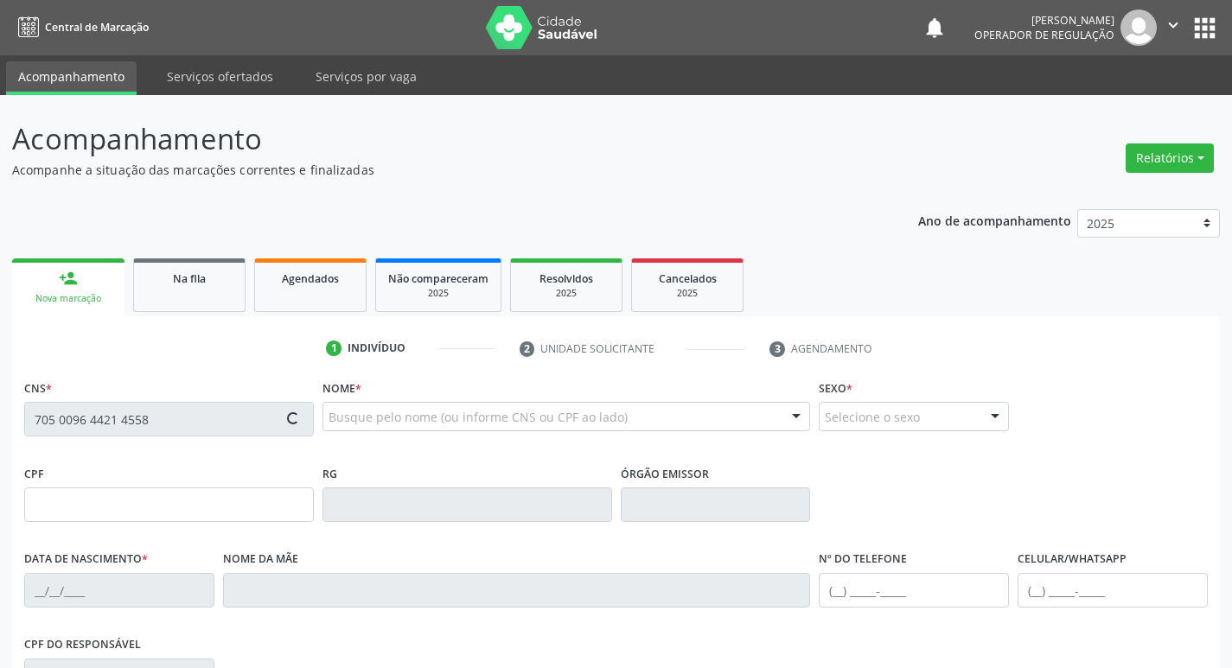
type input "(83) 99363-1071"
type input "28"
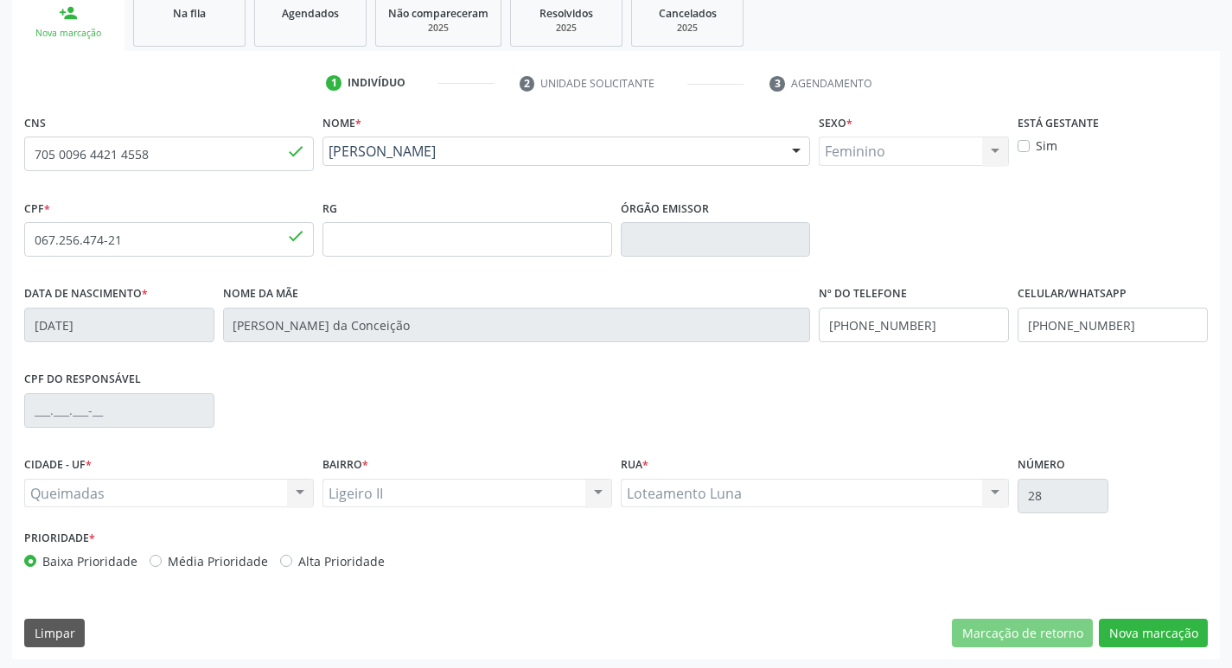
scroll to position [269, 0]
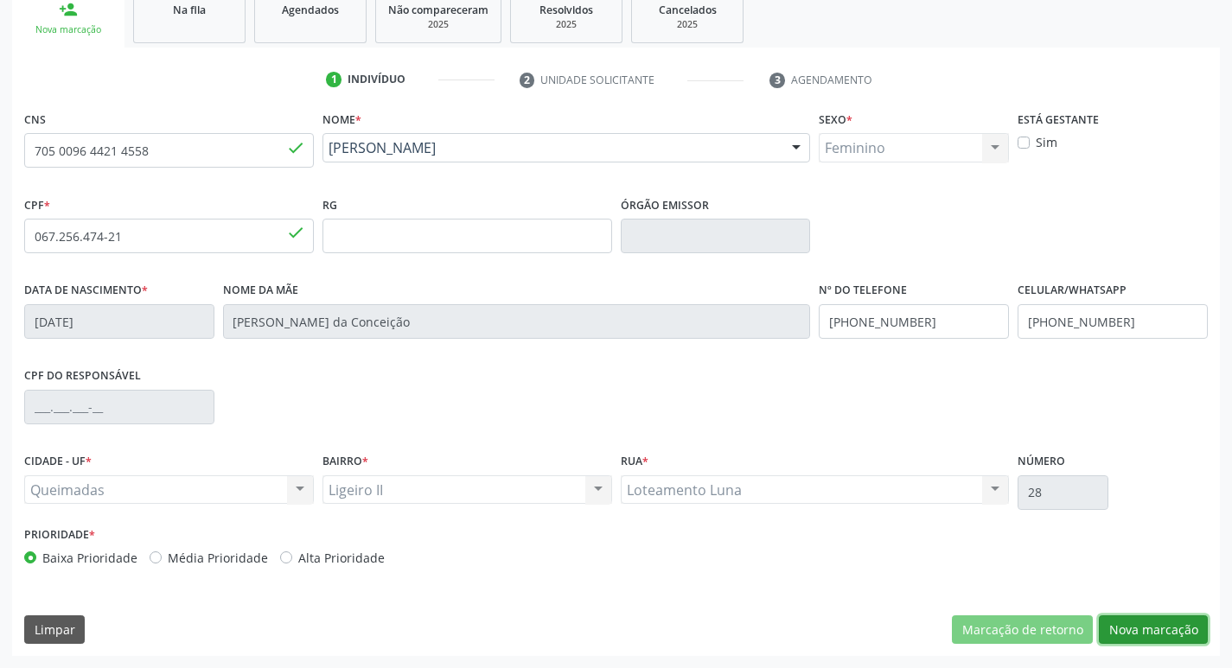
click at [1153, 638] on button "Nova marcação" at bounding box center [1153, 630] width 109 height 29
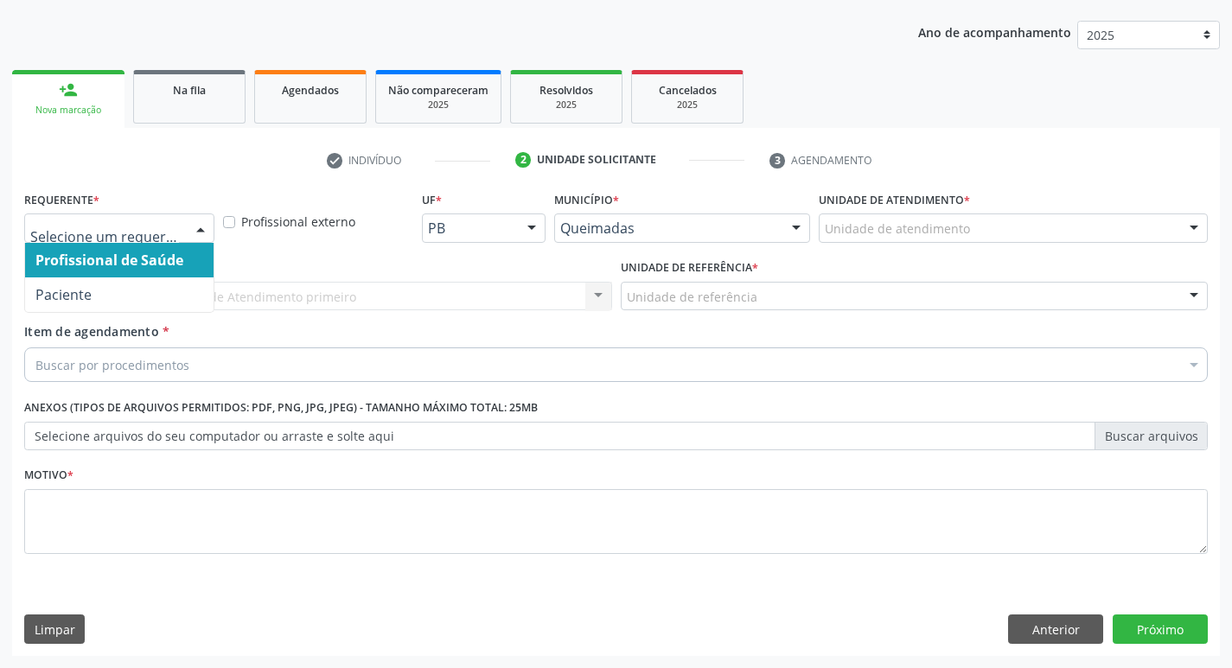
click at [195, 227] on div at bounding box center [201, 228] width 26 height 29
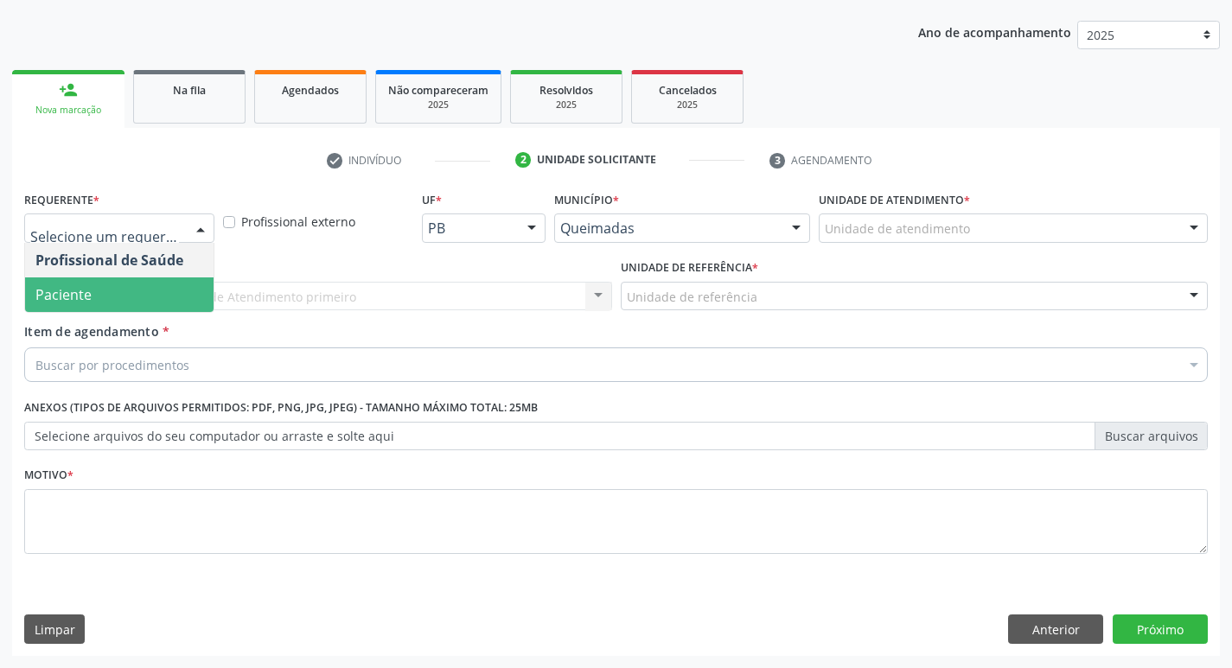
click at [132, 297] on span "Paciente" at bounding box center [119, 295] width 189 height 35
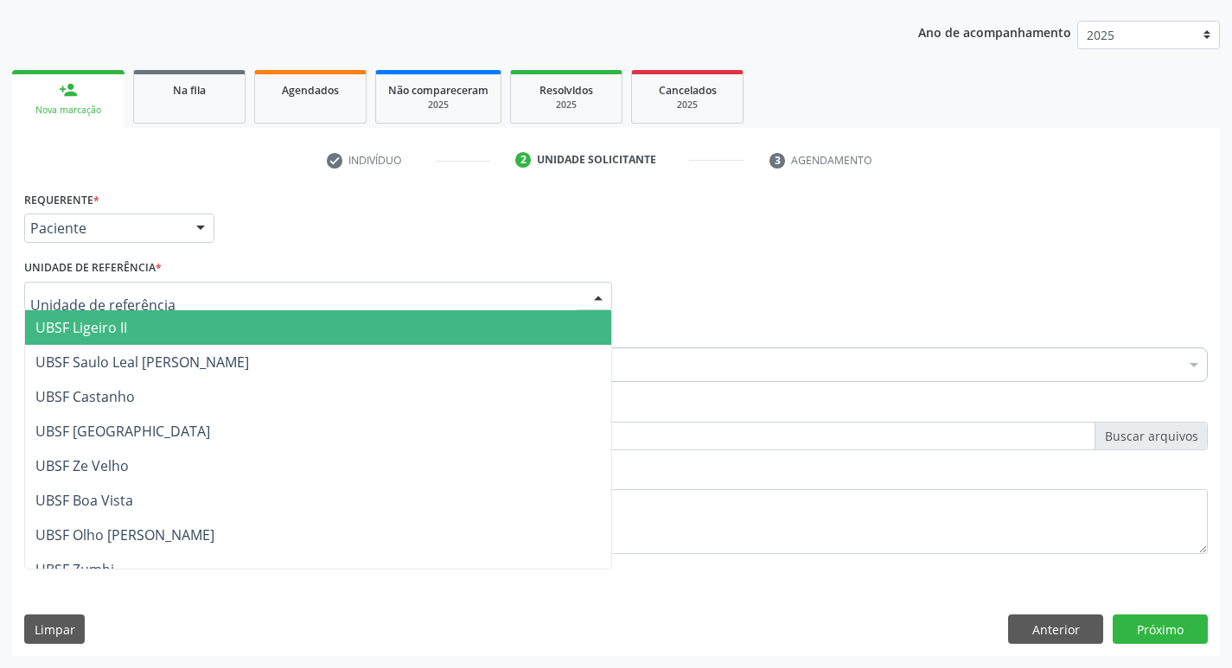
click at [86, 322] on span "UBSF Ligeiro II" at bounding box center [81, 327] width 92 height 19
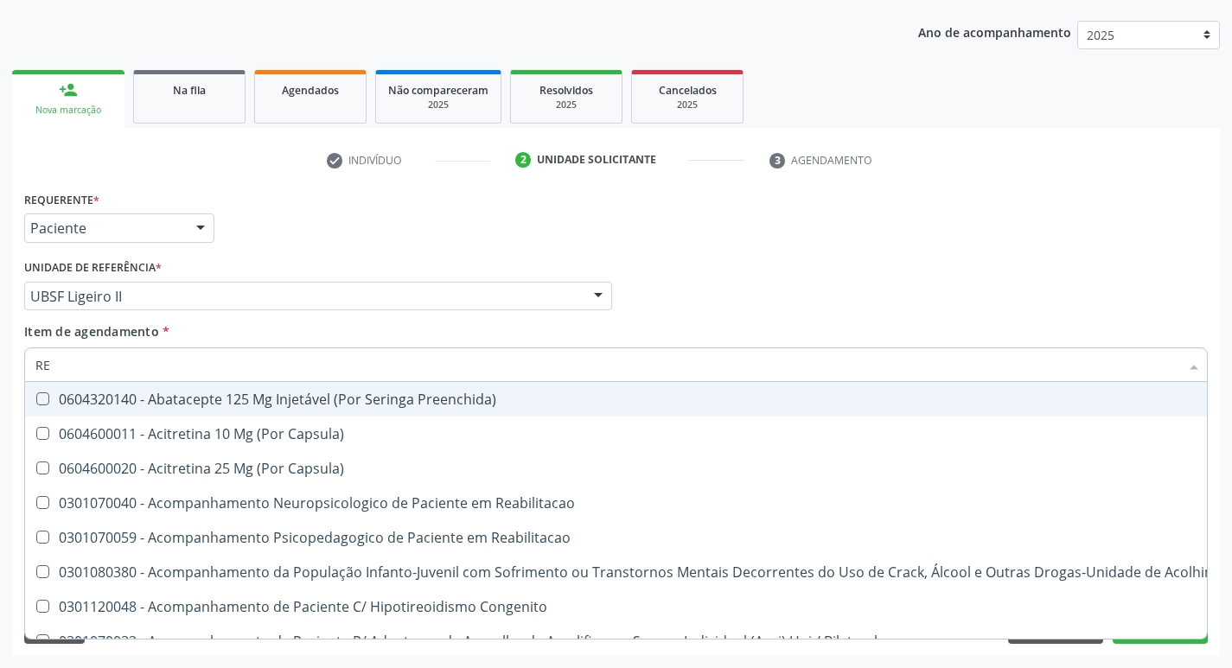
type input "REU"
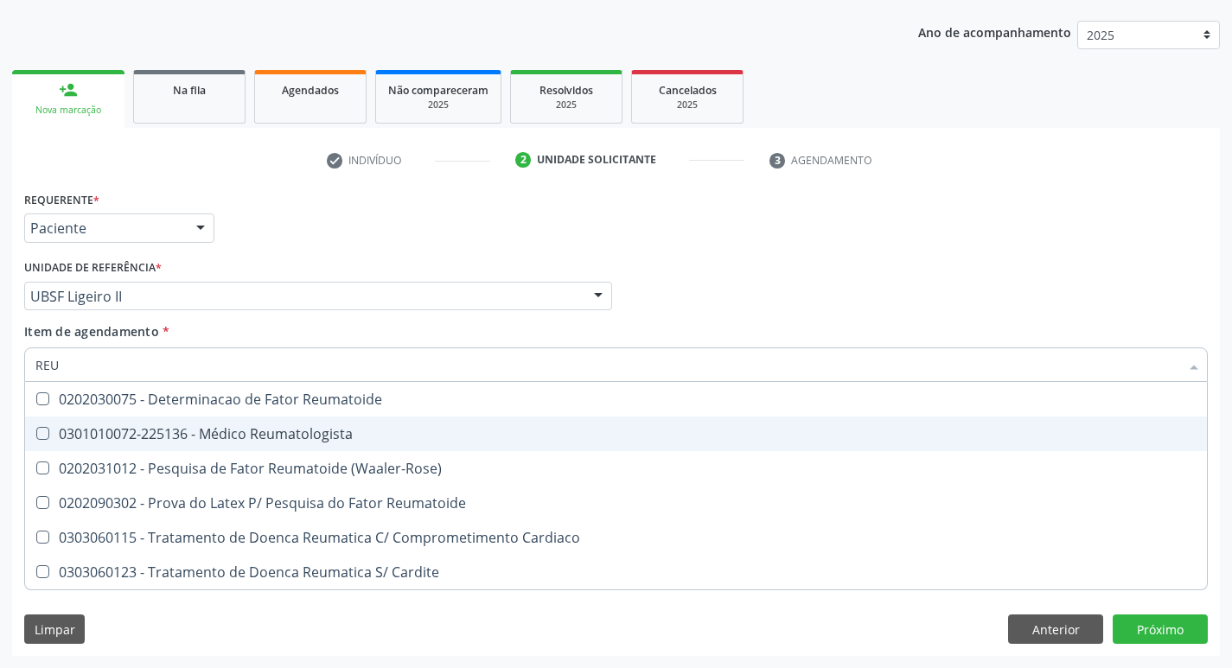
click at [41, 441] on div "0301010072-225136 - Médico Reumatologista" at bounding box center [615, 434] width 1161 height 14
checkbox Reumatologista "true"
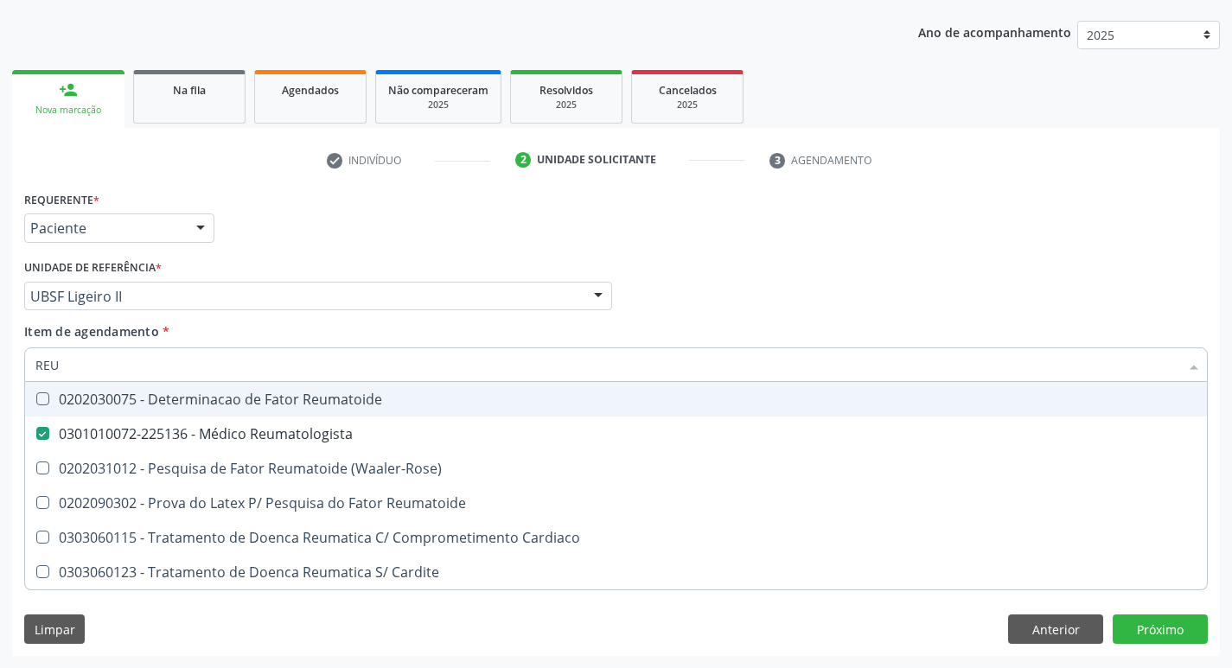
click at [1090, 270] on div "Profissional Solicitante Por favor, selecione a Unidade de Atendimento primeiro…" at bounding box center [616, 288] width 1193 height 67
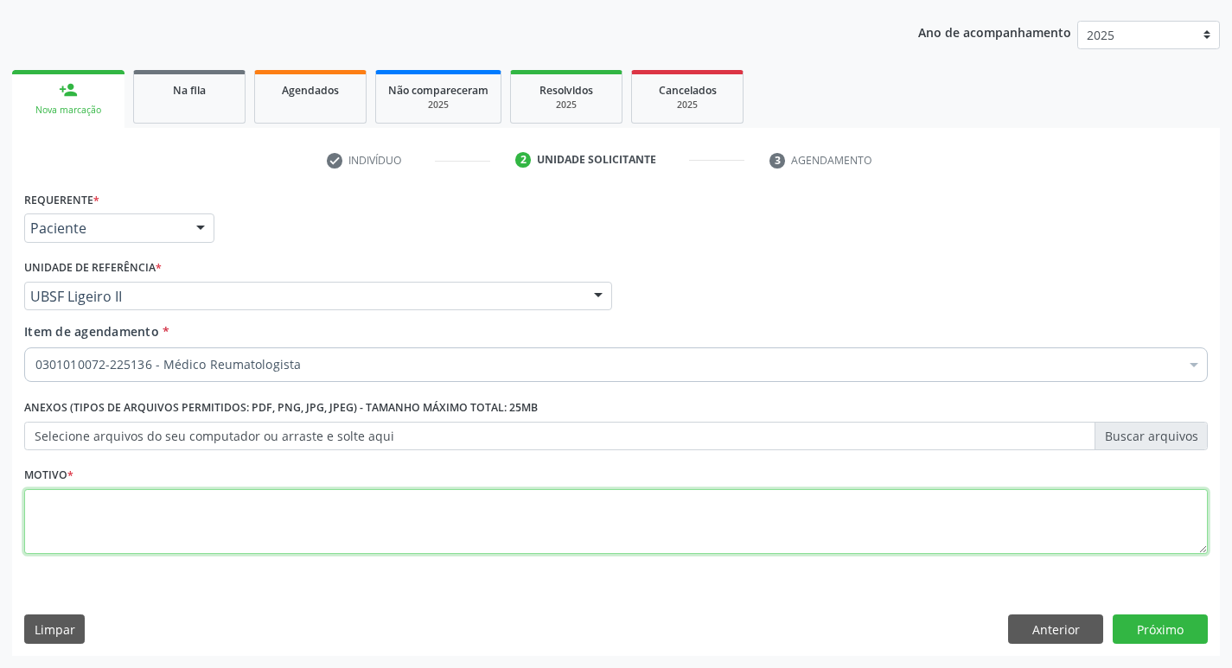
click at [140, 515] on textarea at bounding box center [616, 522] width 1184 height 66
type textarea "AVALIACAO"
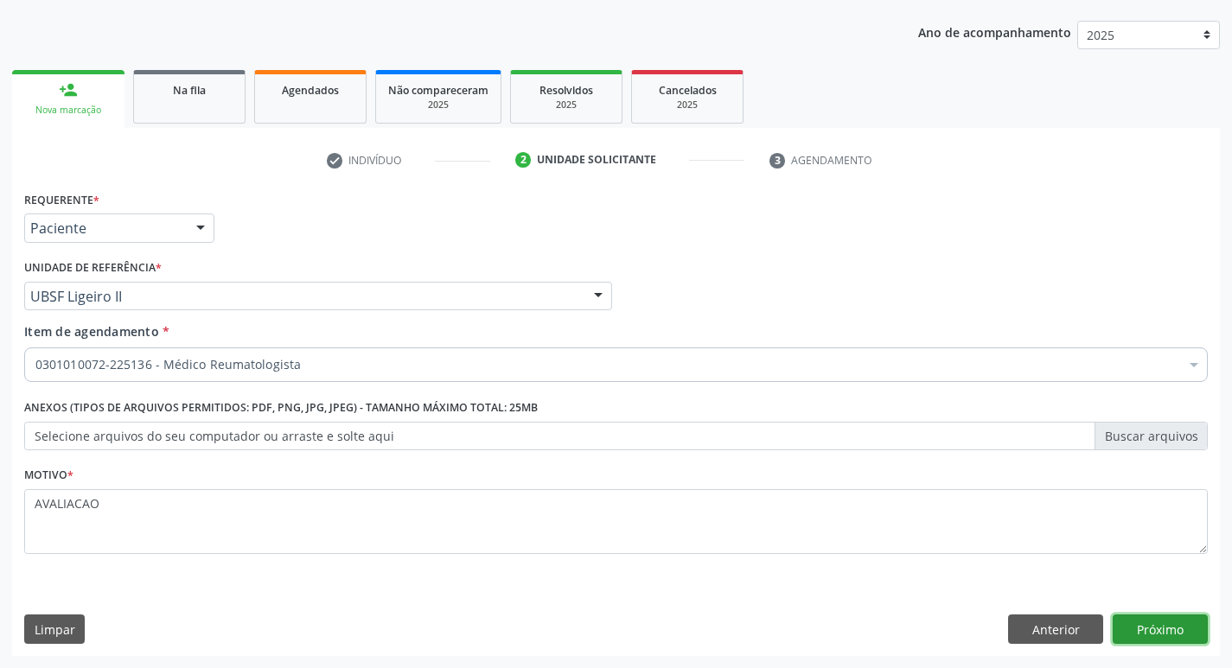
click at [1136, 630] on button "Próximo" at bounding box center [1160, 629] width 95 height 29
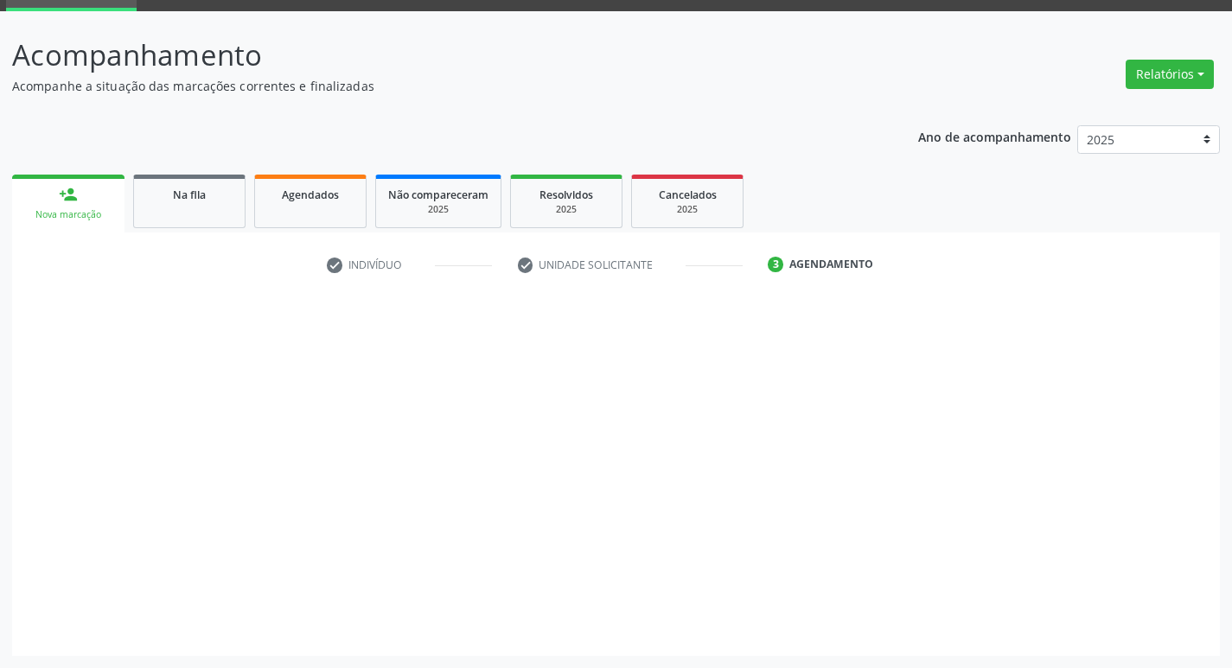
scroll to position [84, 0]
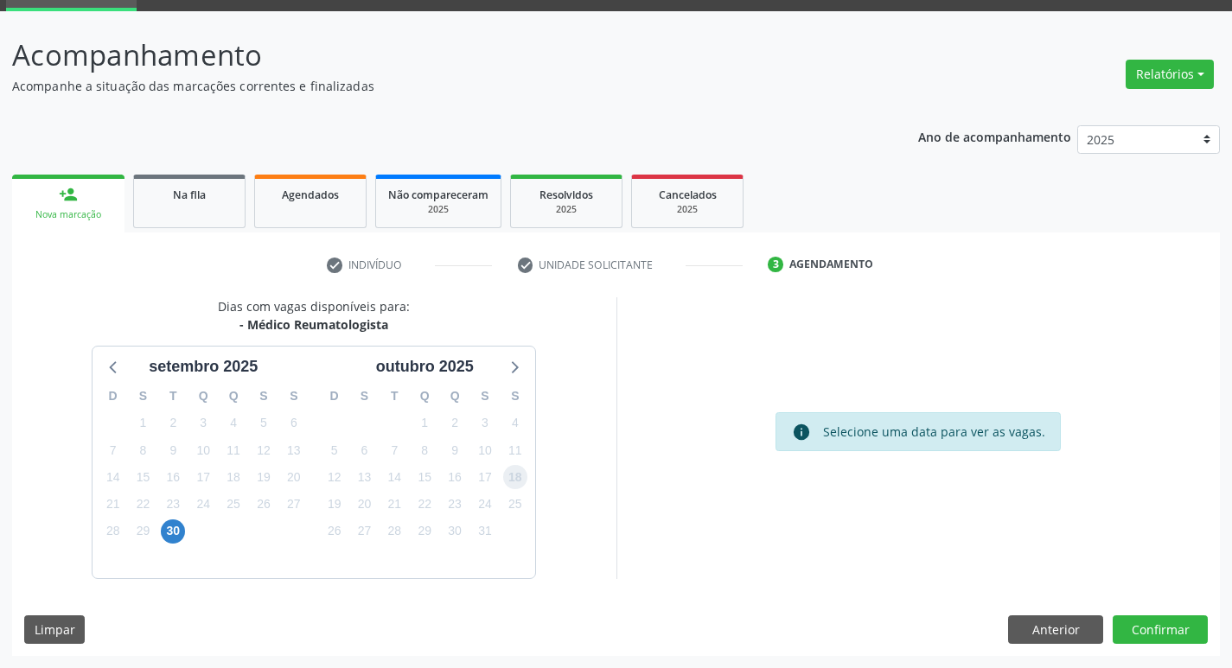
click at [512, 475] on span "18" at bounding box center [515, 477] width 24 height 24
click at [1174, 633] on button "Confirmar" at bounding box center [1160, 630] width 95 height 29
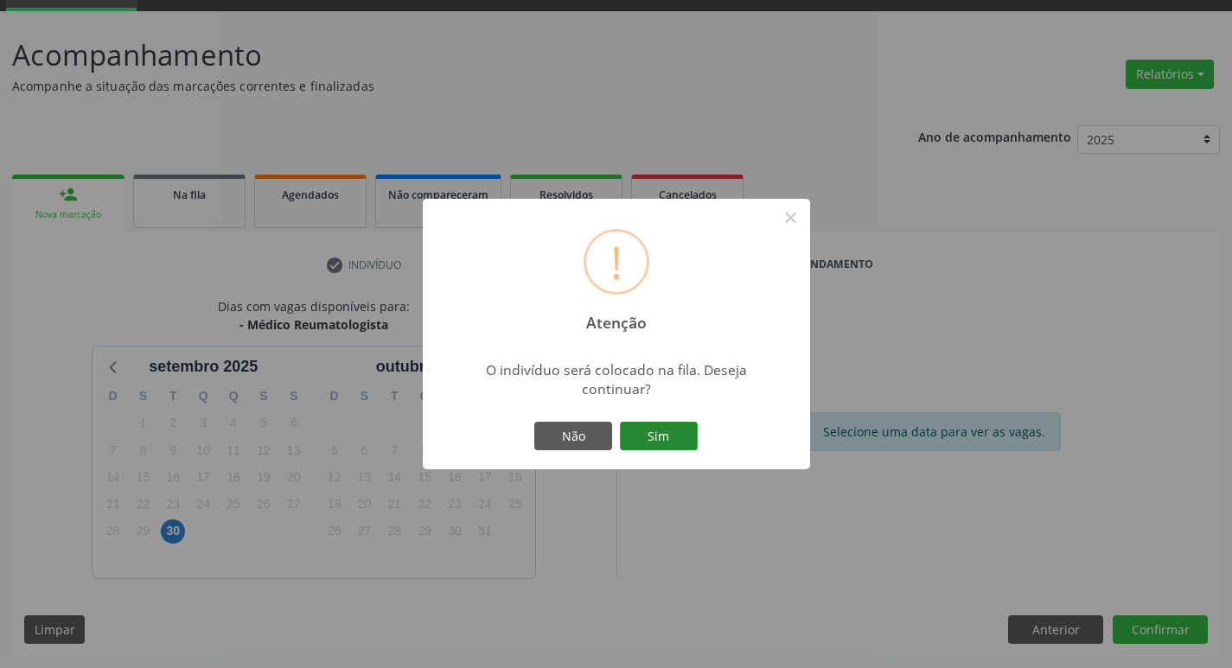
click at [677, 435] on button "Sim" at bounding box center [659, 436] width 78 height 29
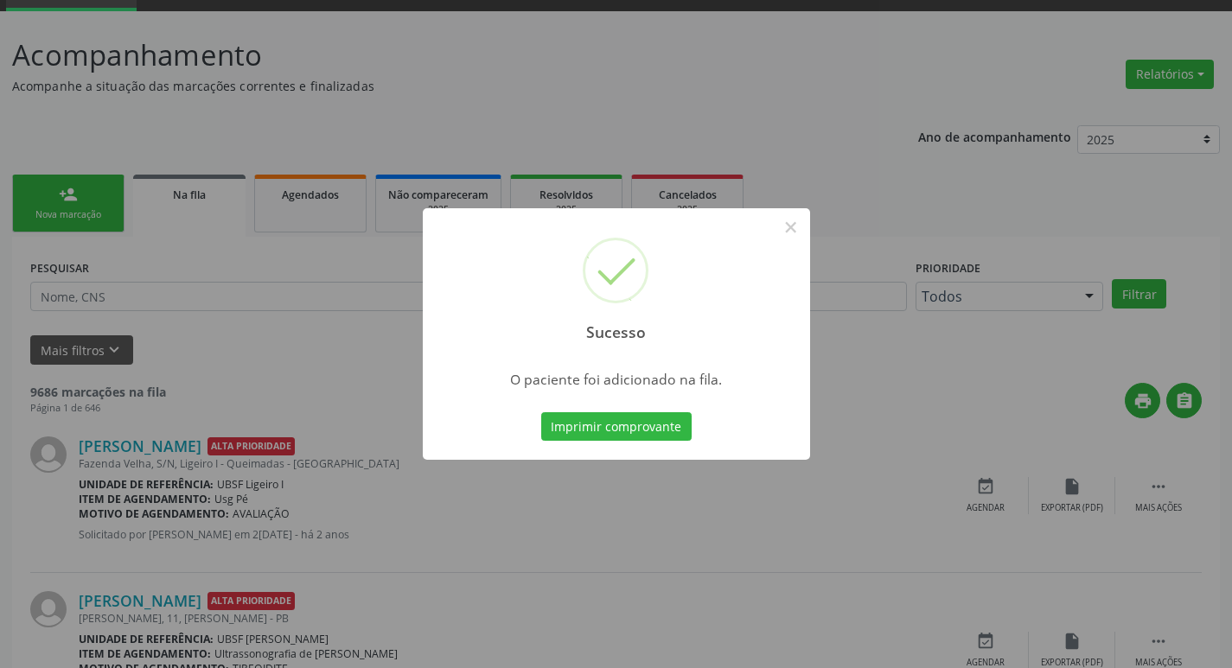
scroll to position [0, 0]
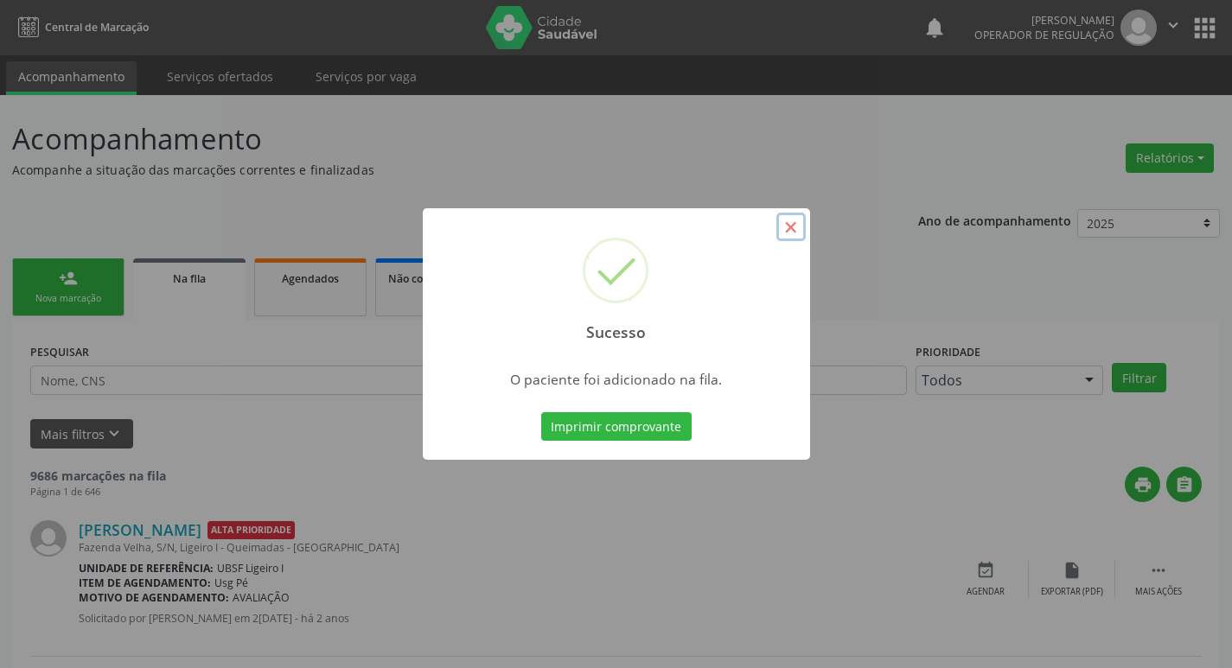
click at [783, 225] on button "×" at bounding box center [791, 227] width 29 height 29
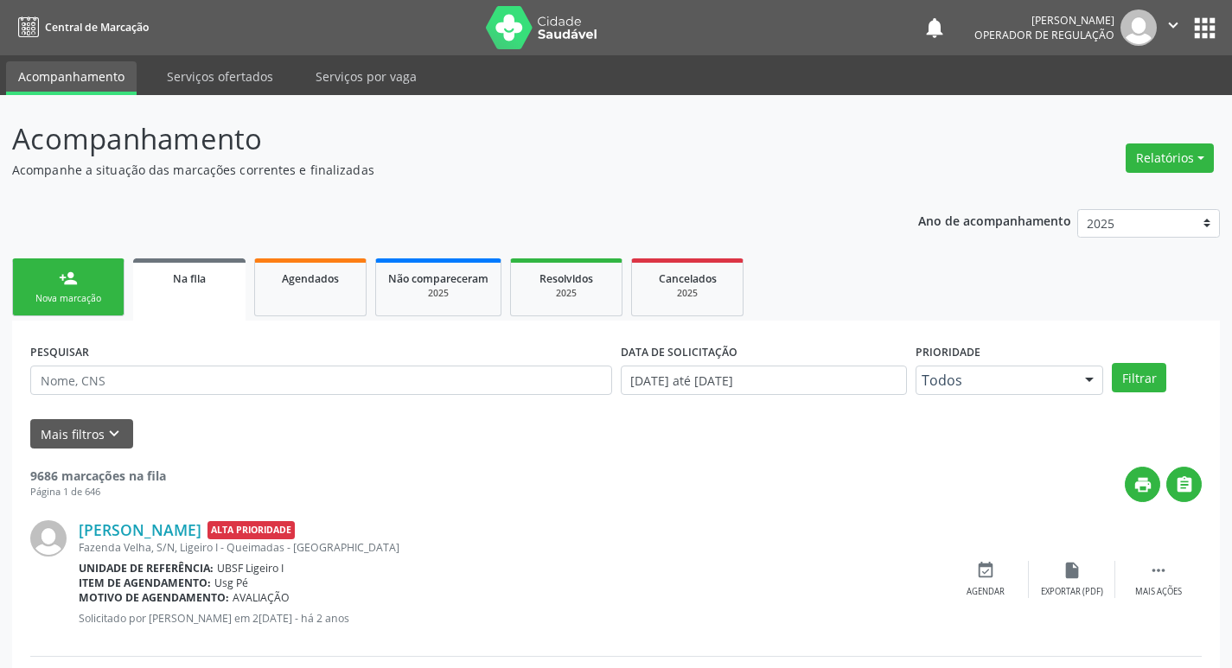
click at [74, 277] on div "person_add" at bounding box center [68, 278] width 19 height 19
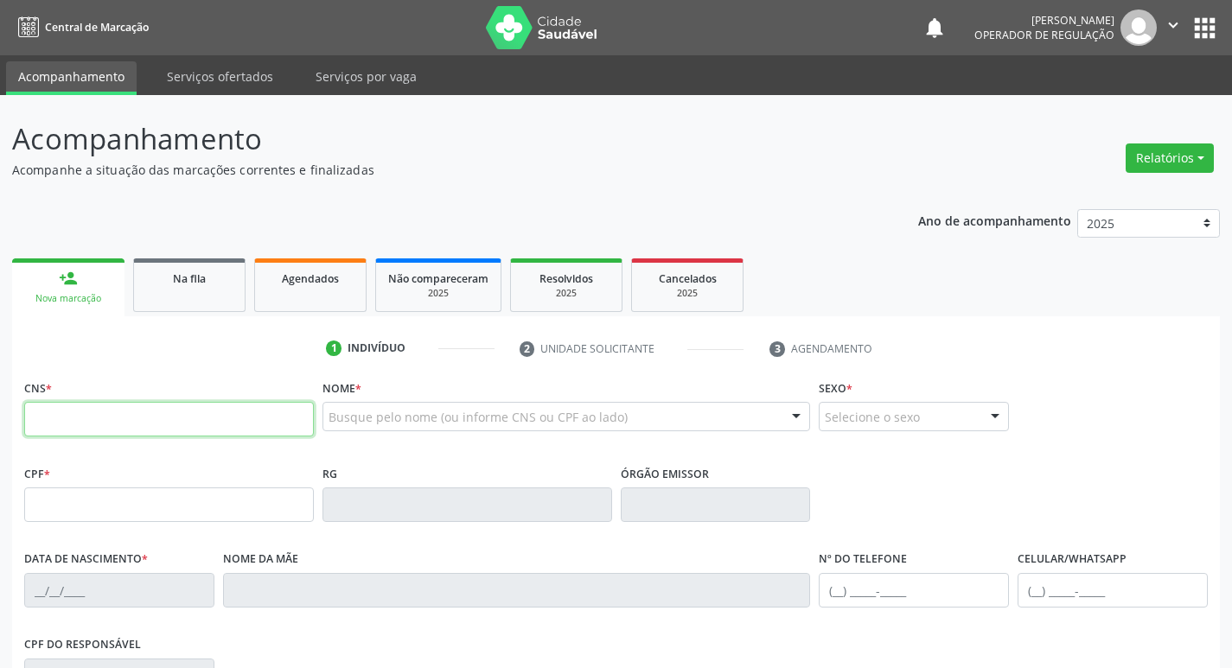
click at [139, 417] on input "text" at bounding box center [169, 419] width 290 height 35
click at [138, 420] on input "text" at bounding box center [169, 419] width 290 height 35
type input "703 2076 7538 2096"
type input "059.240.117-04"
type input "01/10/1991"
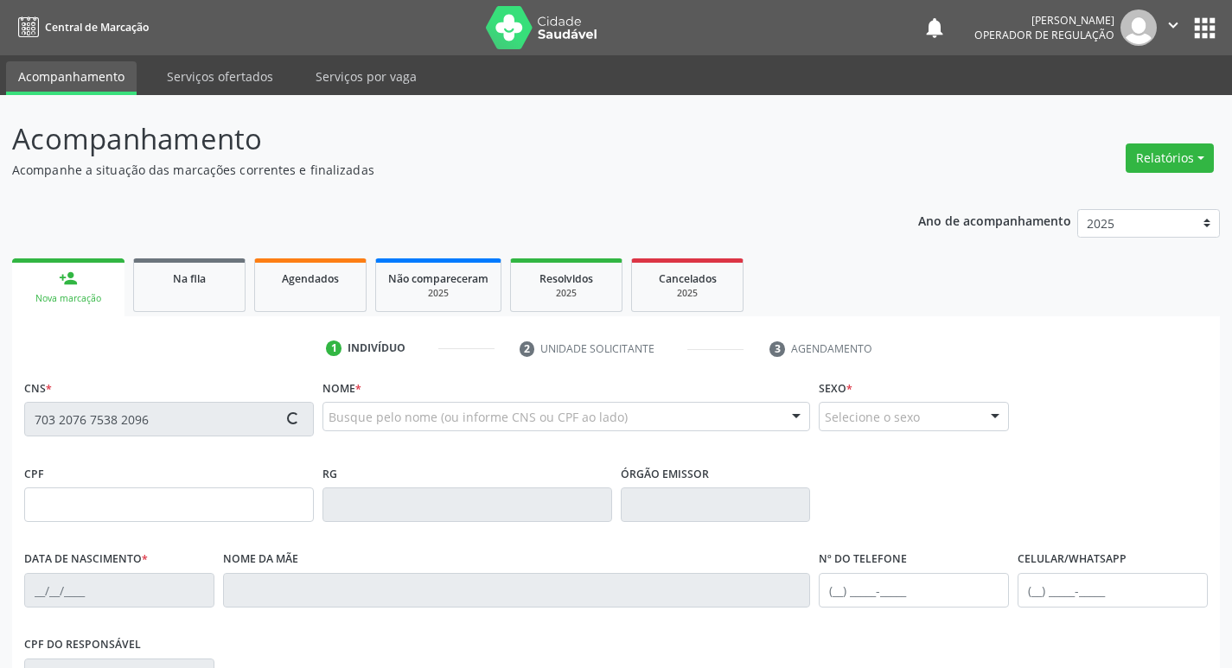
type input "Rosemare Ferreira Barbosa de Freitas"
type input "(83) 99195-5727"
type input "235"
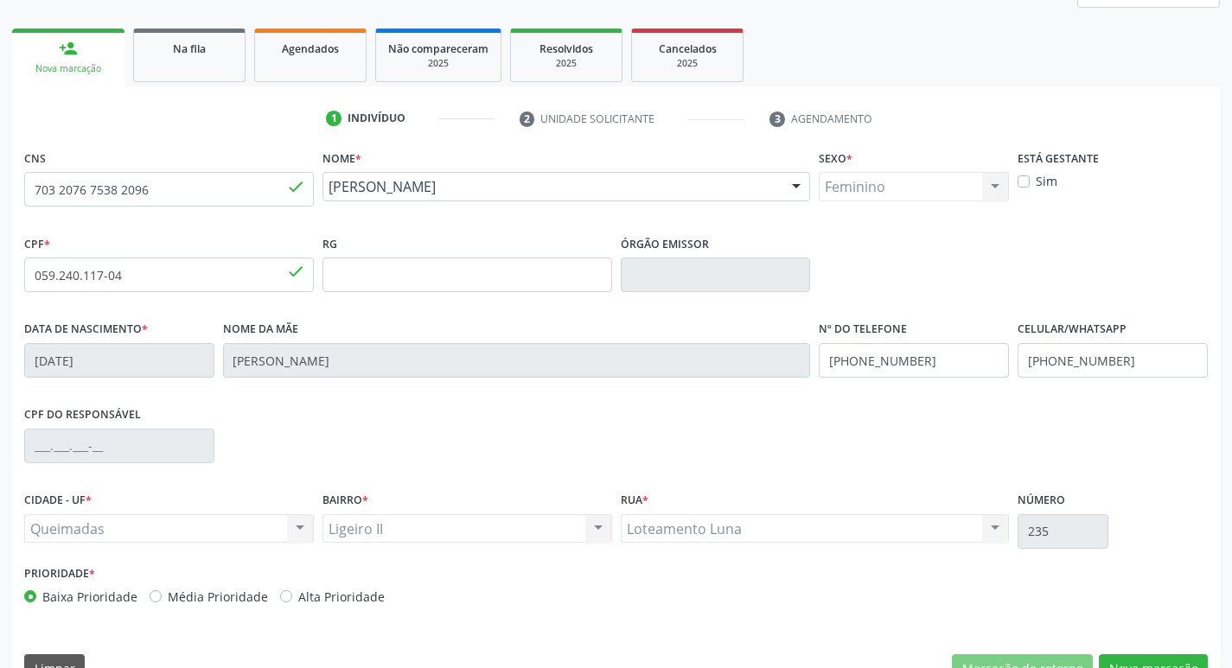
scroll to position [269, 0]
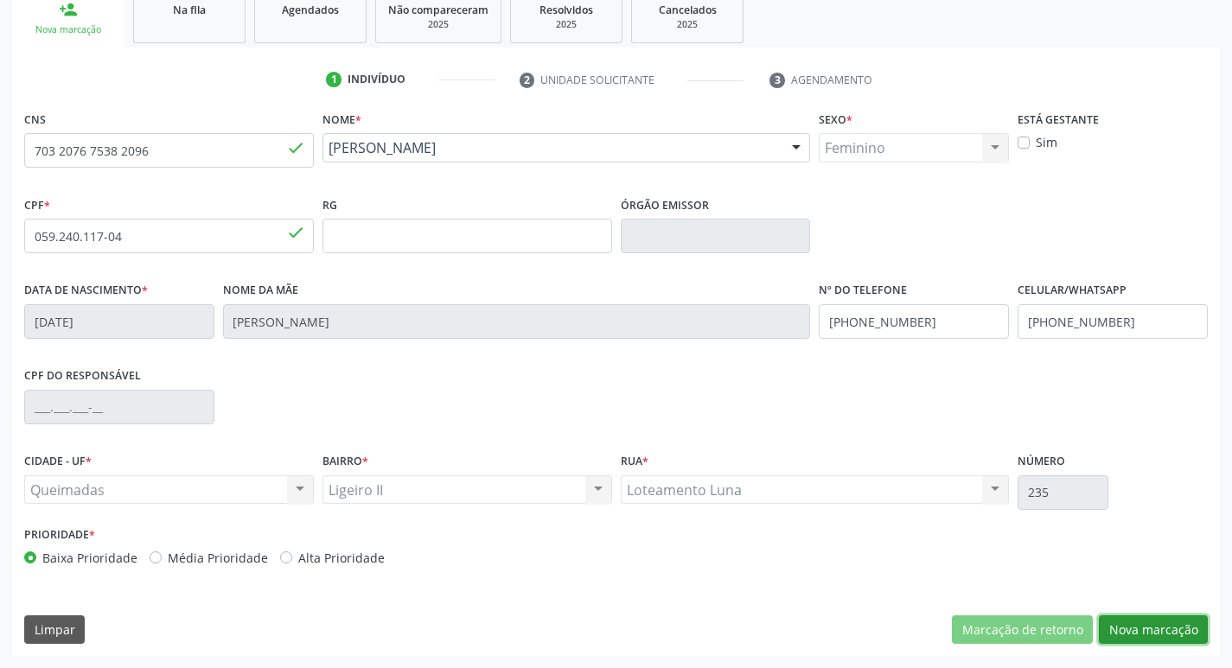
click at [1126, 630] on button "Nova marcação" at bounding box center [1153, 630] width 109 height 29
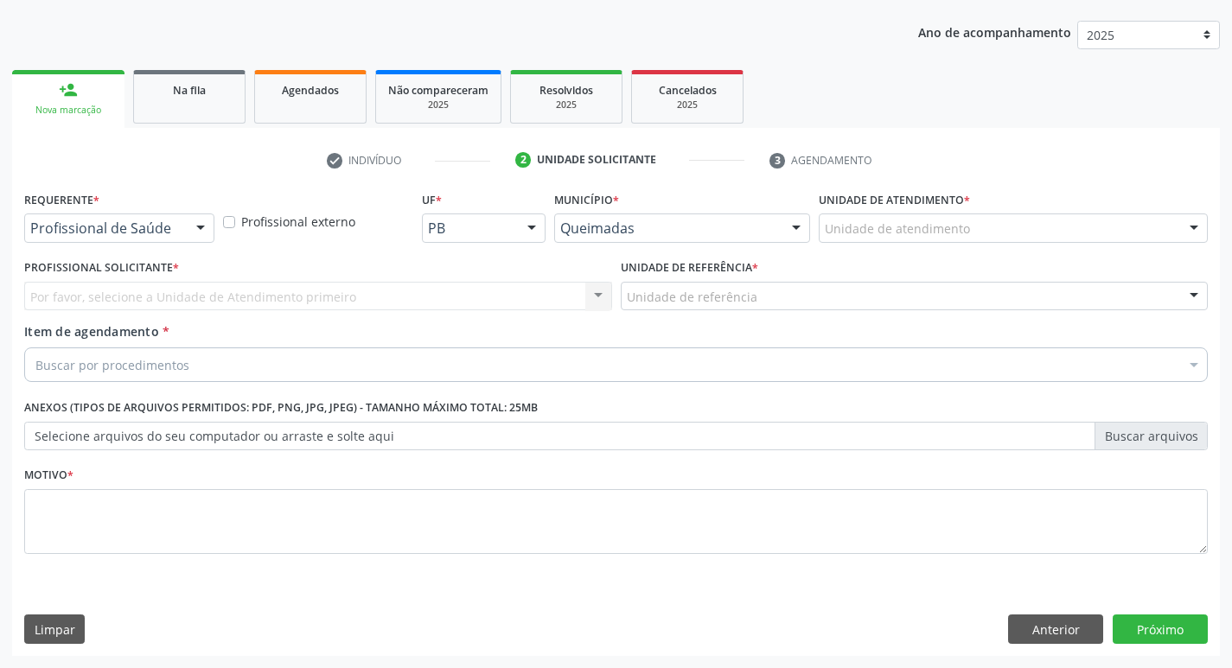
scroll to position [189, 0]
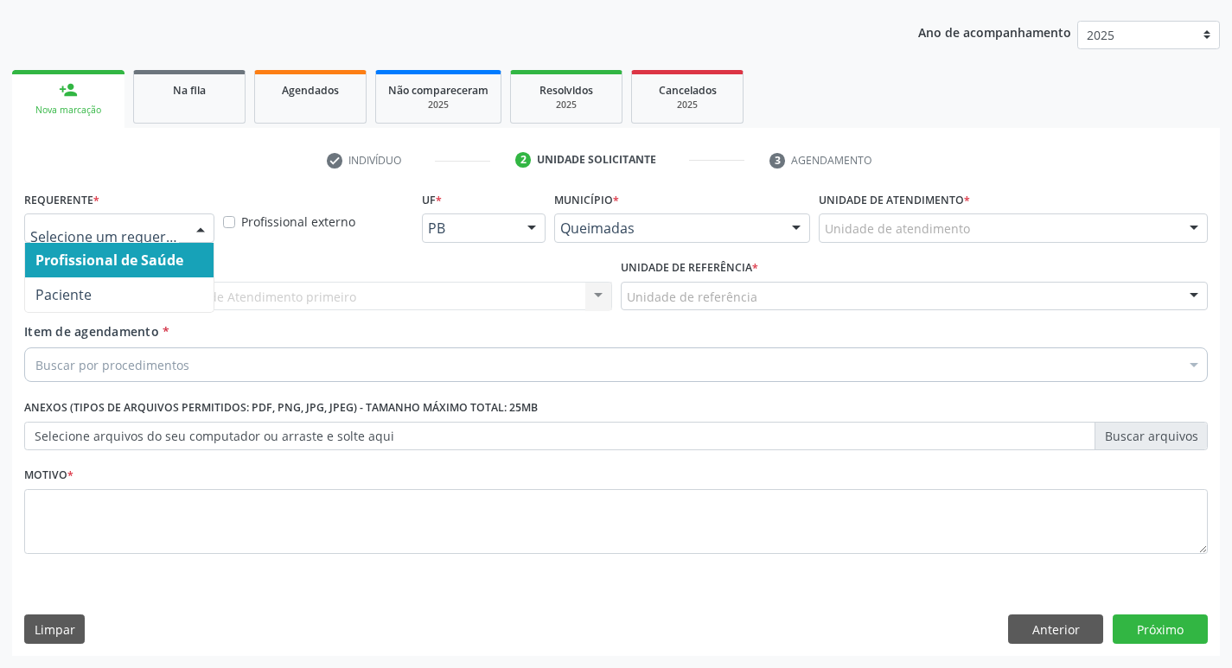
click at [200, 227] on div at bounding box center [201, 228] width 26 height 29
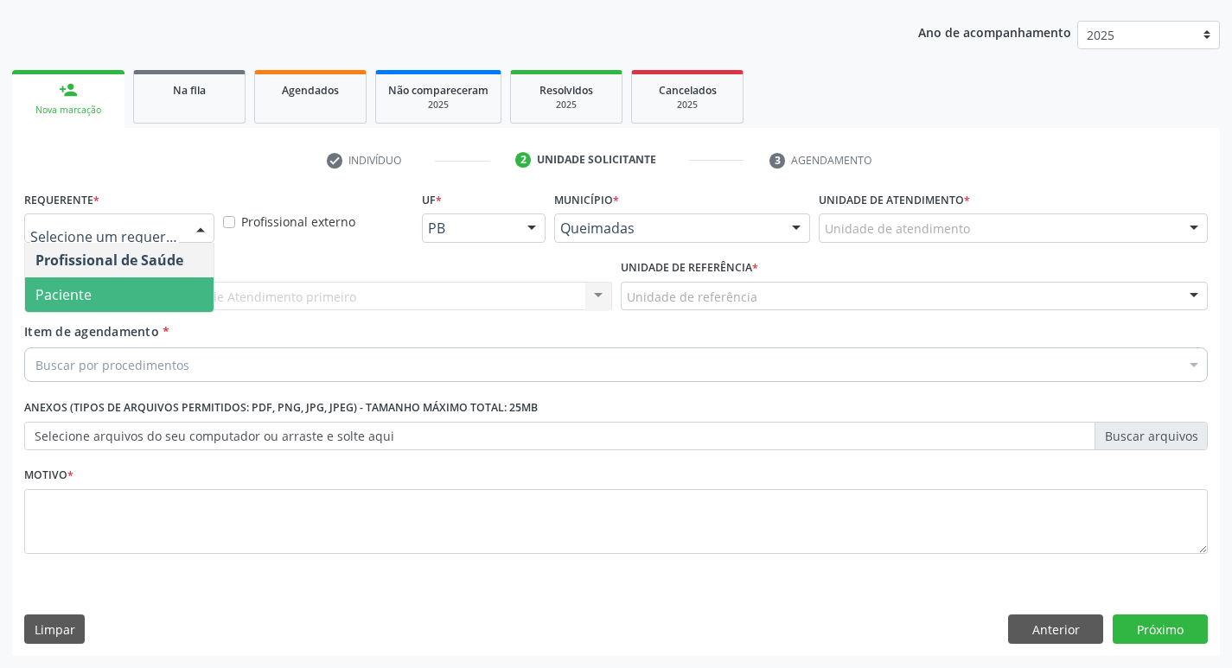
click at [180, 293] on span "Paciente" at bounding box center [119, 295] width 189 height 35
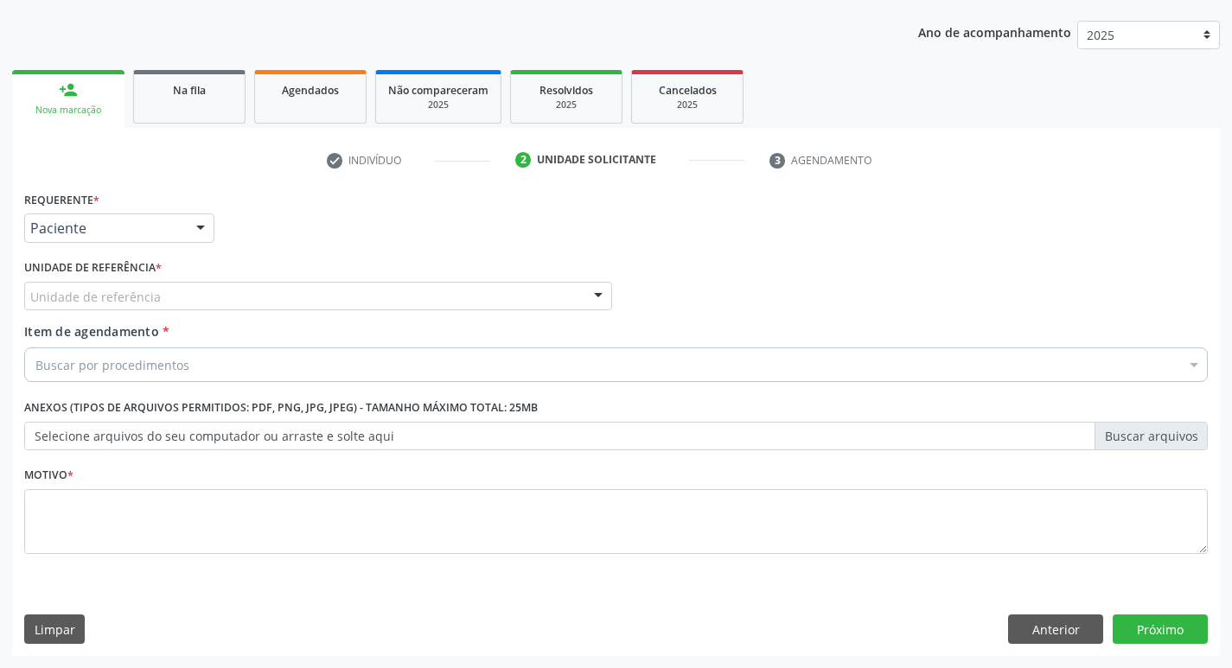
click at [180, 293] on div "Unidade de referência" at bounding box center [318, 296] width 588 height 29
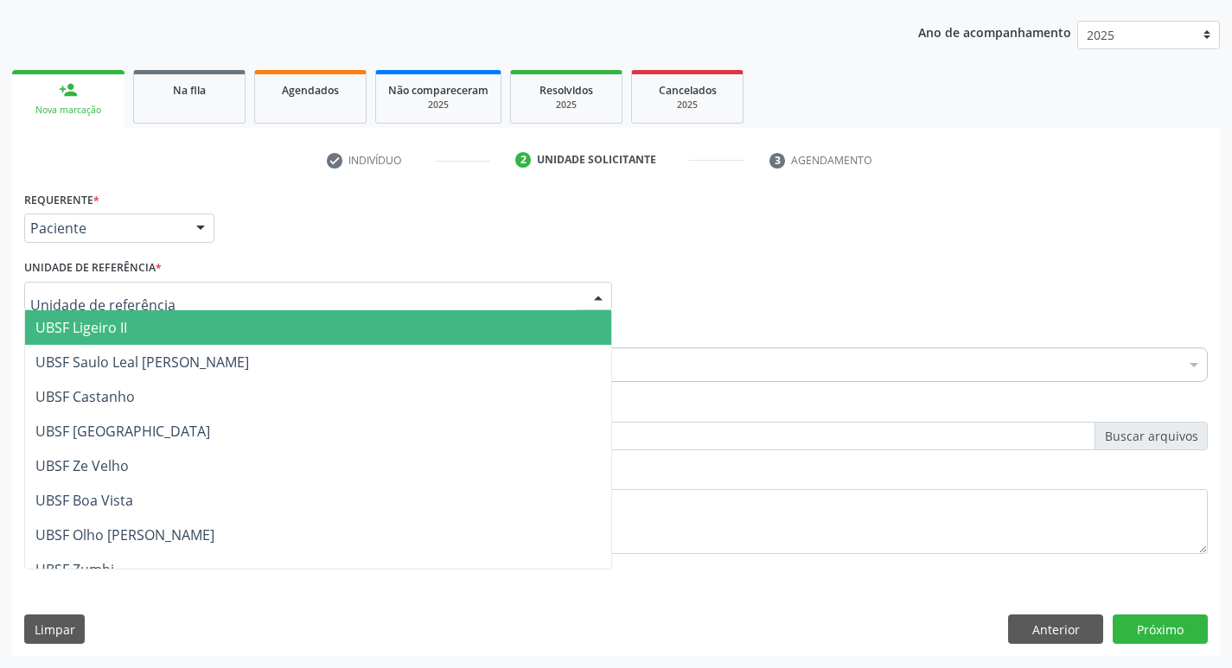
click at [166, 324] on span "UBSF Ligeiro II" at bounding box center [318, 327] width 586 height 35
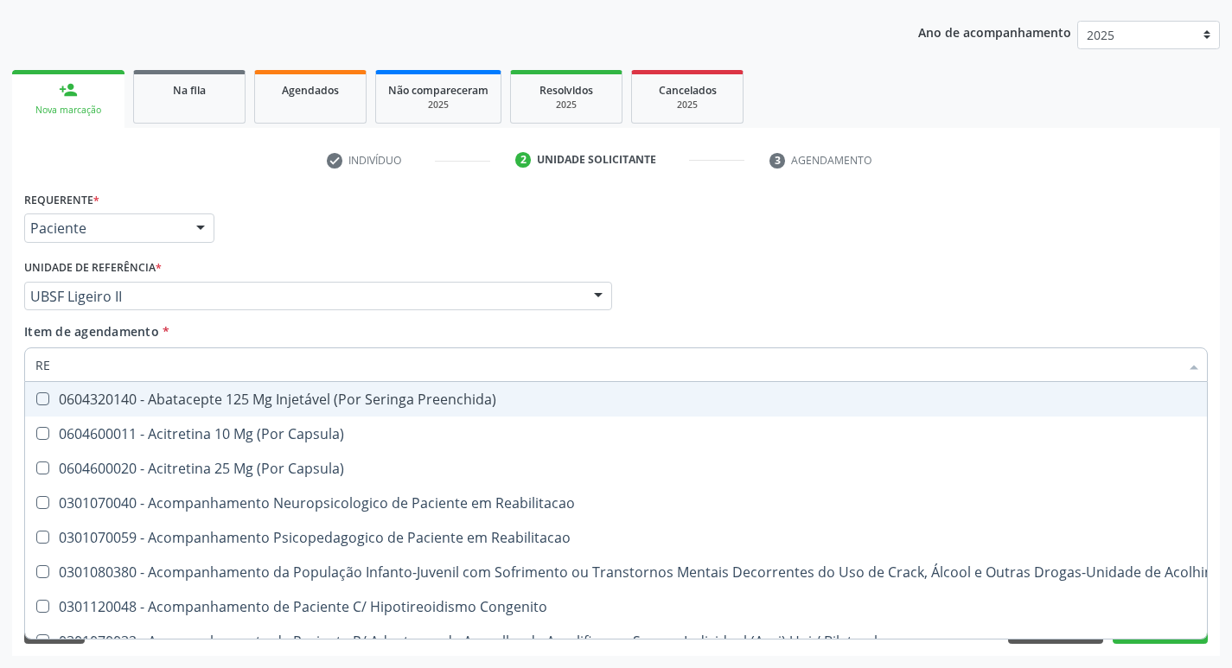
type input "REU"
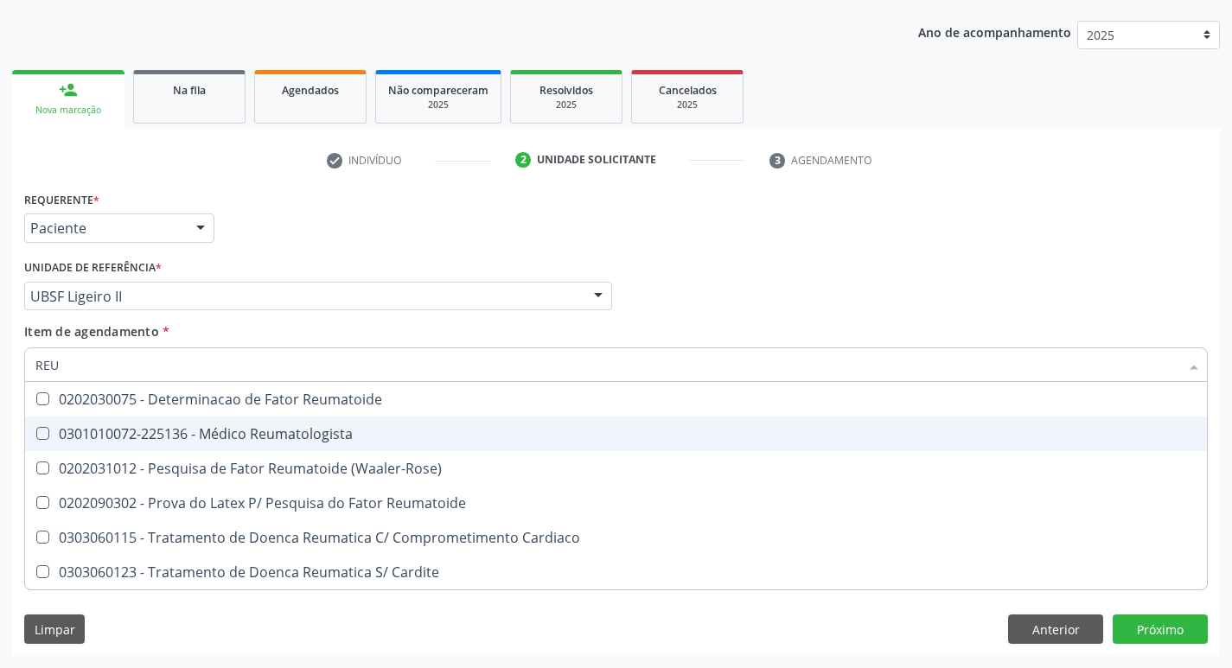
click at [48, 435] on Reumatologista at bounding box center [42, 433] width 13 height 13
click at [36, 435] on Reumatologista "checkbox" at bounding box center [30, 433] width 11 height 11
checkbox Reumatologista "true"
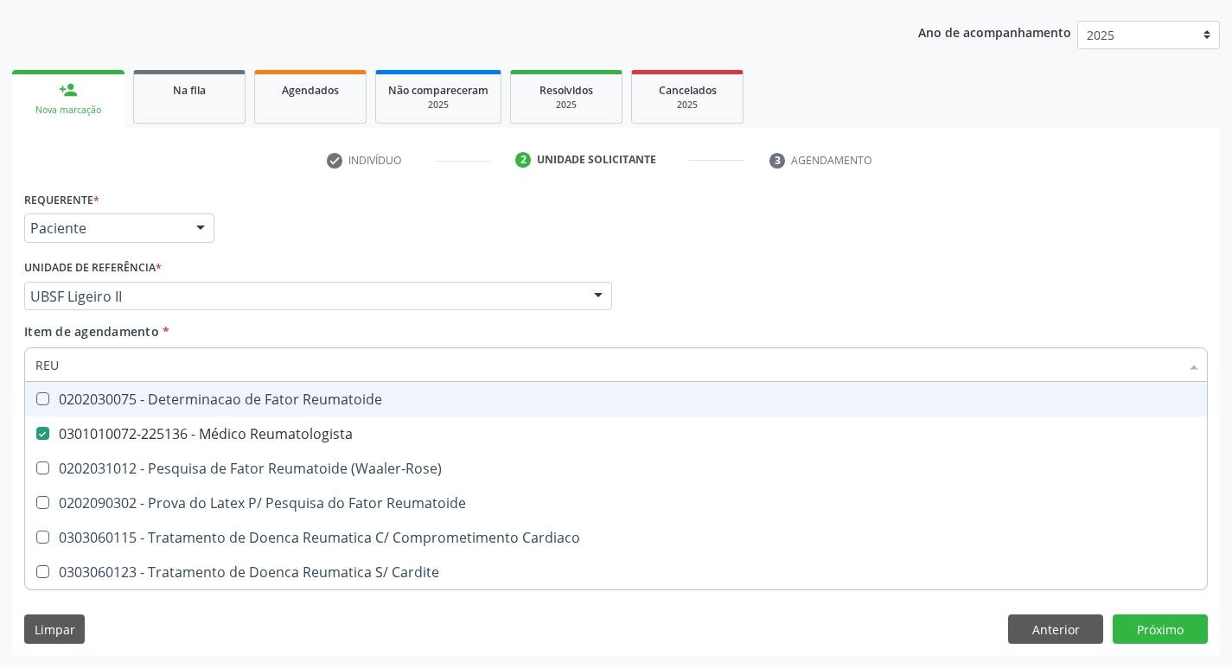
click at [991, 257] on div "Profissional Solicitante Por favor, selecione a Unidade de Atendimento primeiro…" at bounding box center [616, 288] width 1193 height 67
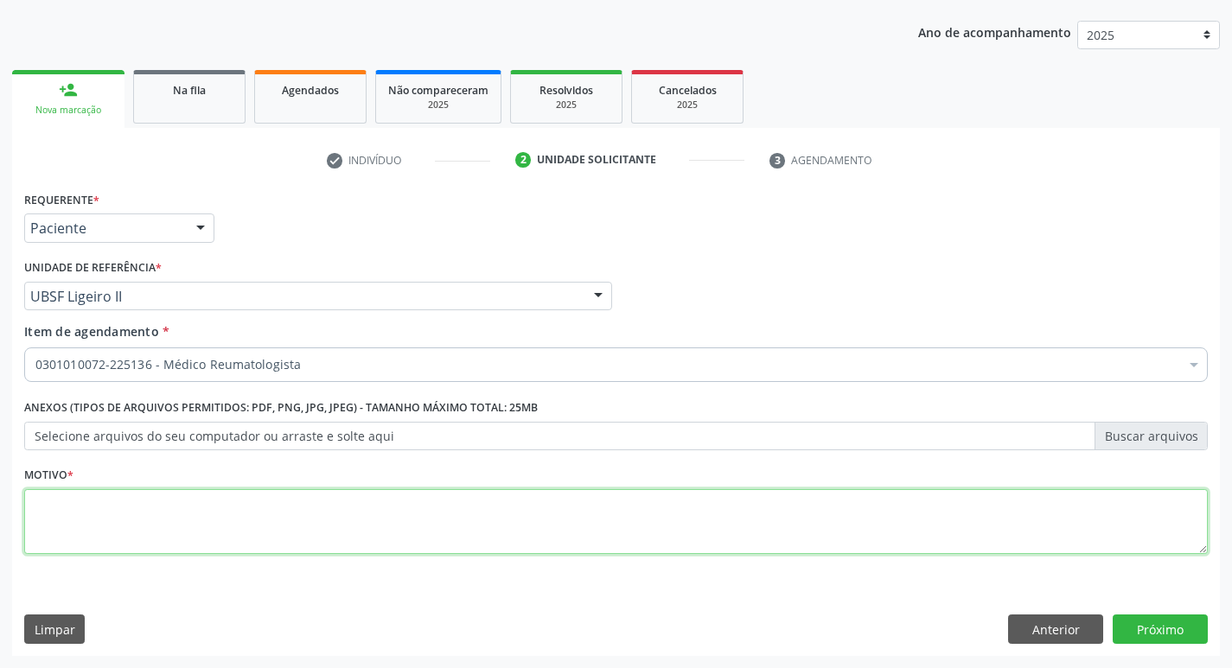
drag, startPoint x: 78, startPoint y: 515, endPoint x: 82, endPoint y: 496, distance: 19.5
click at [79, 515] on textarea at bounding box center [616, 522] width 1184 height 66
type textarea "AVALIACAO"
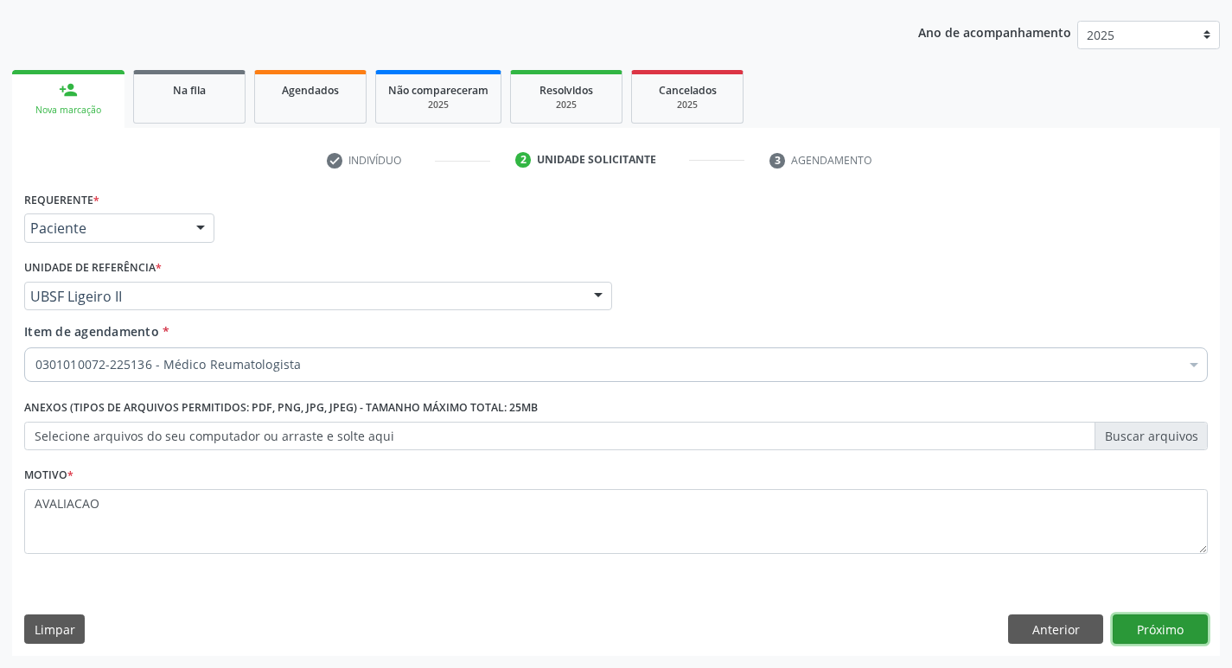
click at [1159, 638] on button "Próximo" at bounding box center [1160, 629] width 95 height 29
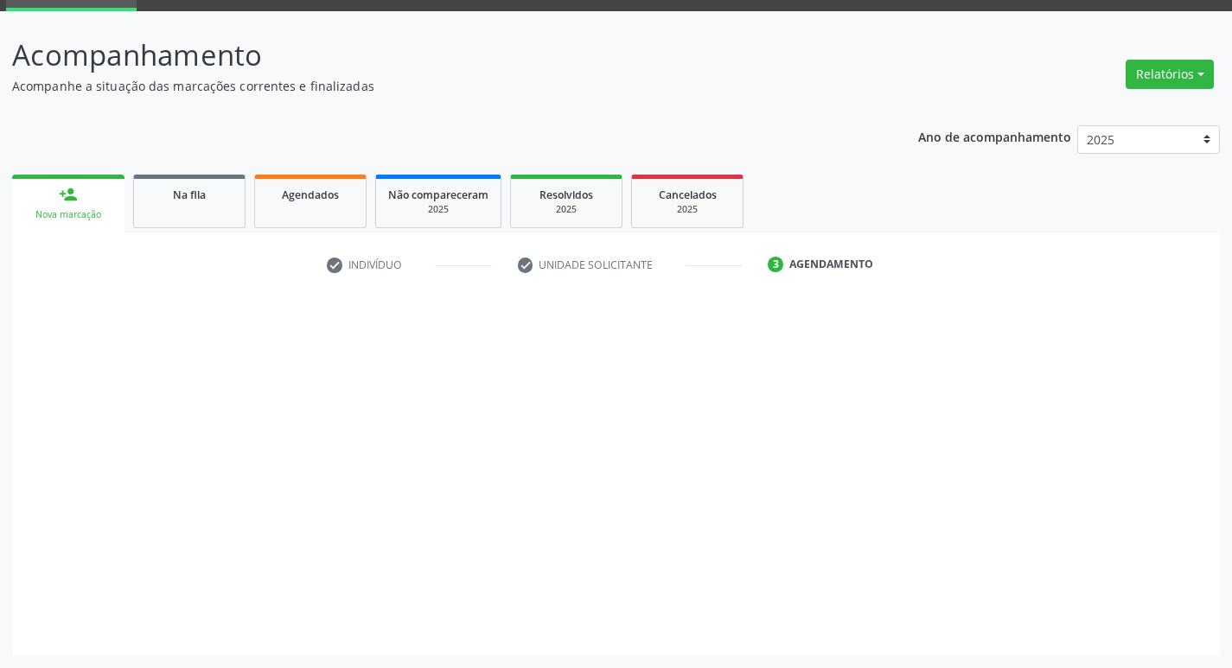
scroll to position [84, 0]
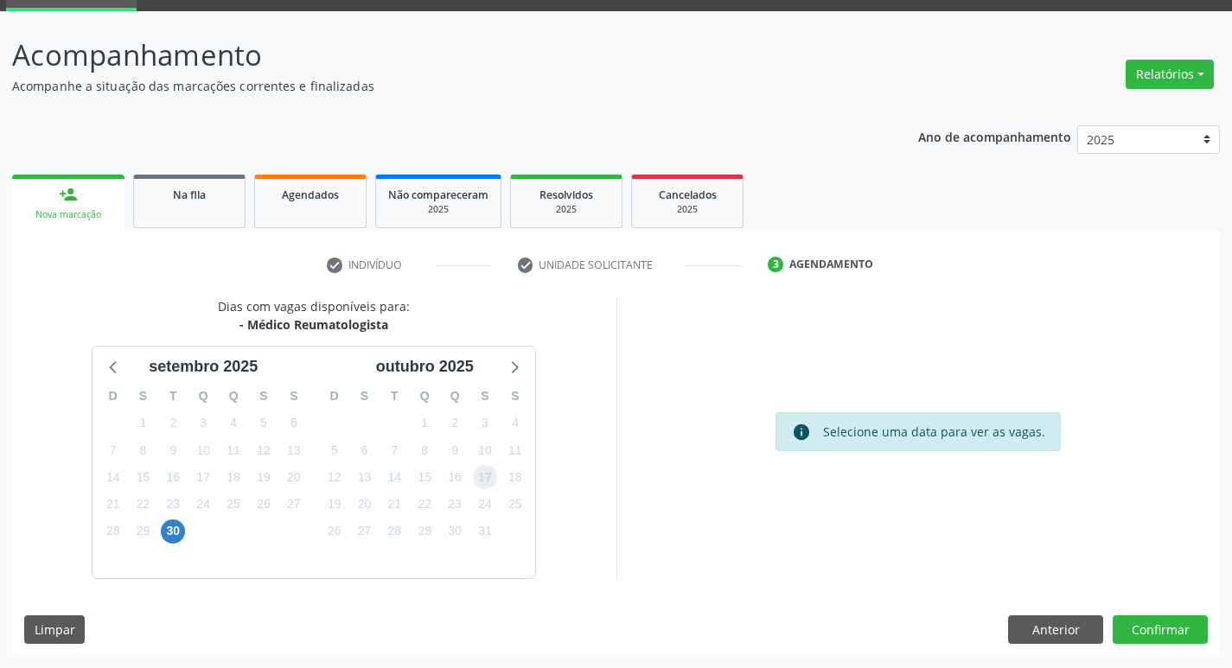
click at [484, 476] on span "17" at bounding box center [485, 477] width 24 height 24
click at [1176, 636] on button "Confirmar" at bounding box center [1160, 630] width 95 height 29
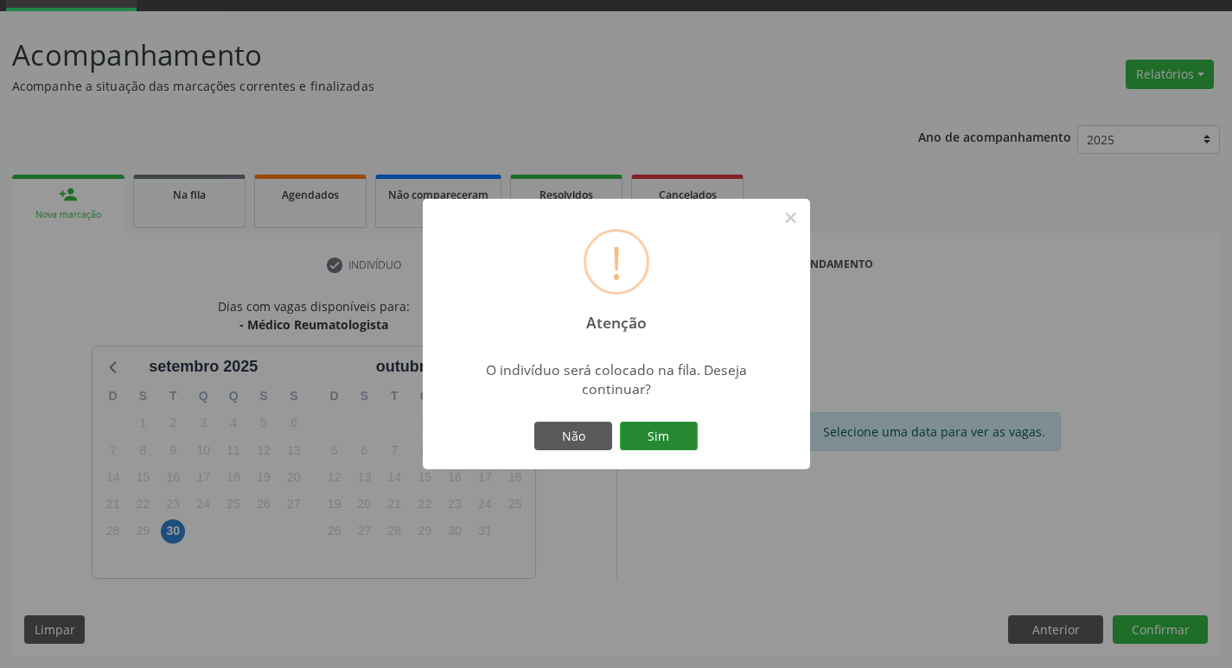
click at [660, 446] on button "Sim" at bounding box center [659, 436] width 78 height 29
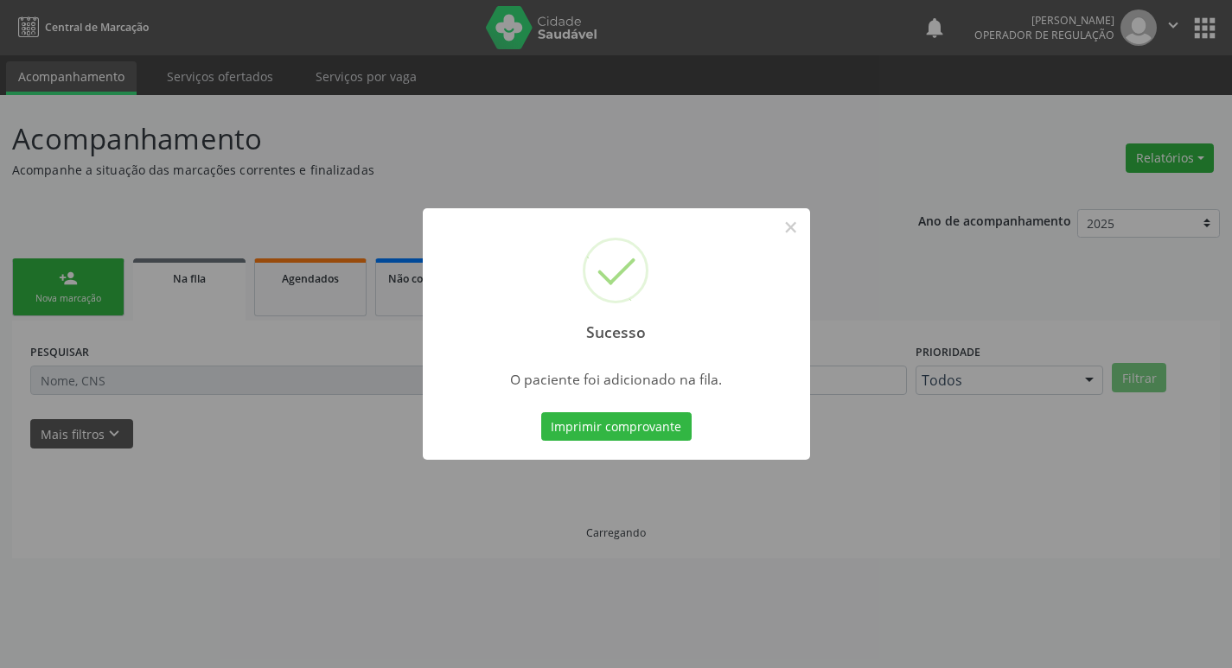
scroll to position [0, 0]
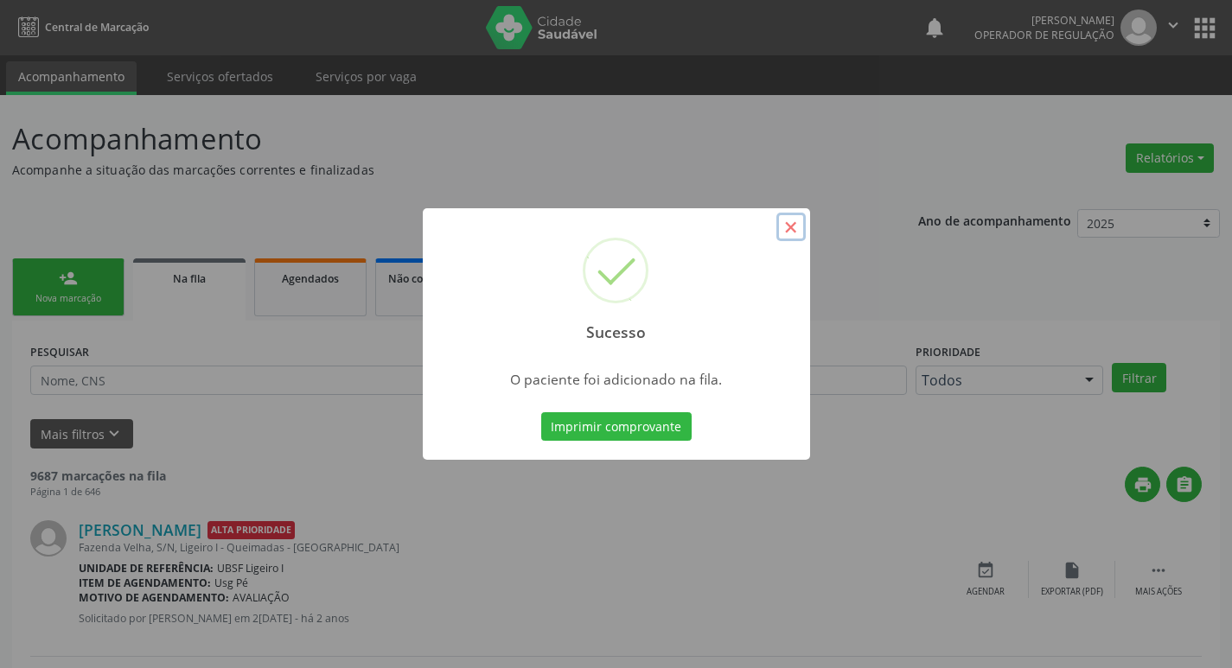
click at [801, 223] on button "×" at bounding box center [791, 227] width 29 height 29
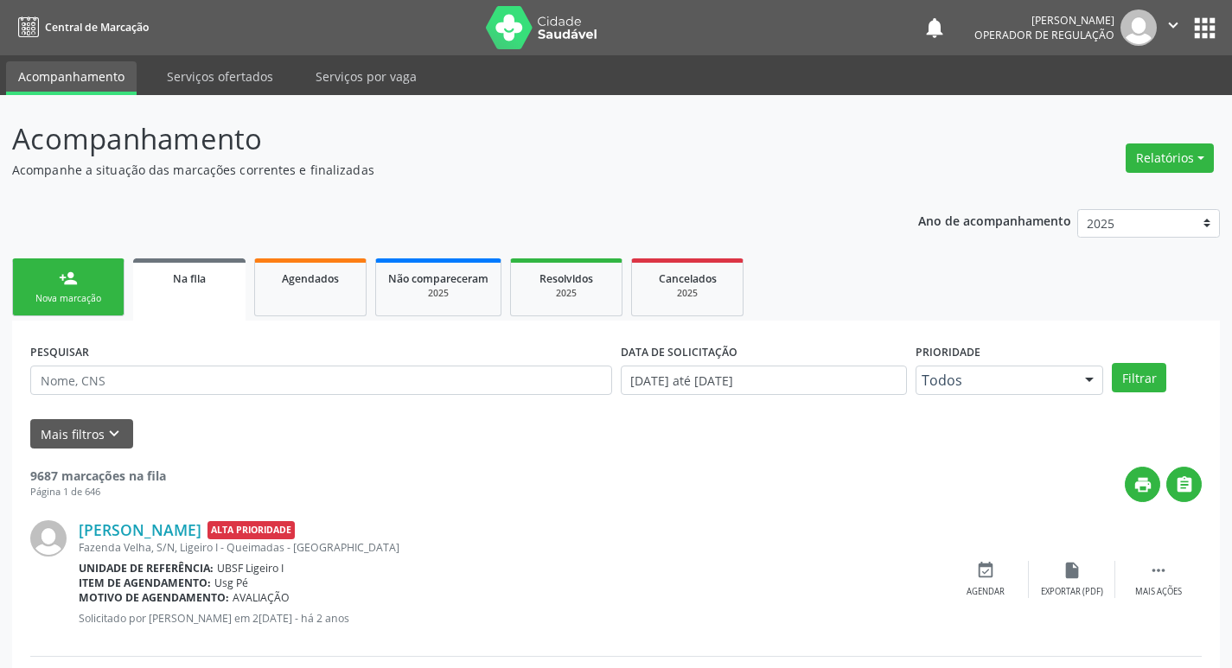
click at [98, 285] on link "person_add Nova marcação" at bounding box center [68, 288] width 112 height 58
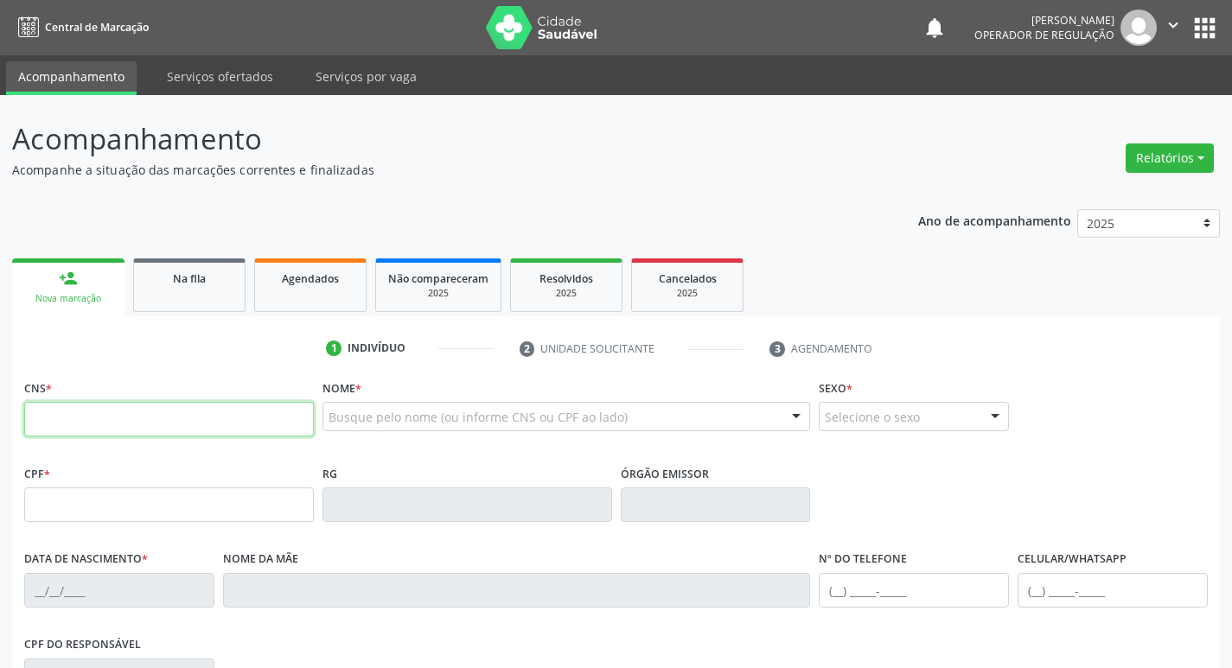
click at [33, 414] on input "text" at bounding box center [169, 419] width 290 height 35
type input "709 7050 7624 9790"
type input "014.848.154-08"
type input "08/08/1977"
type input "Francisca Maria da Silva"
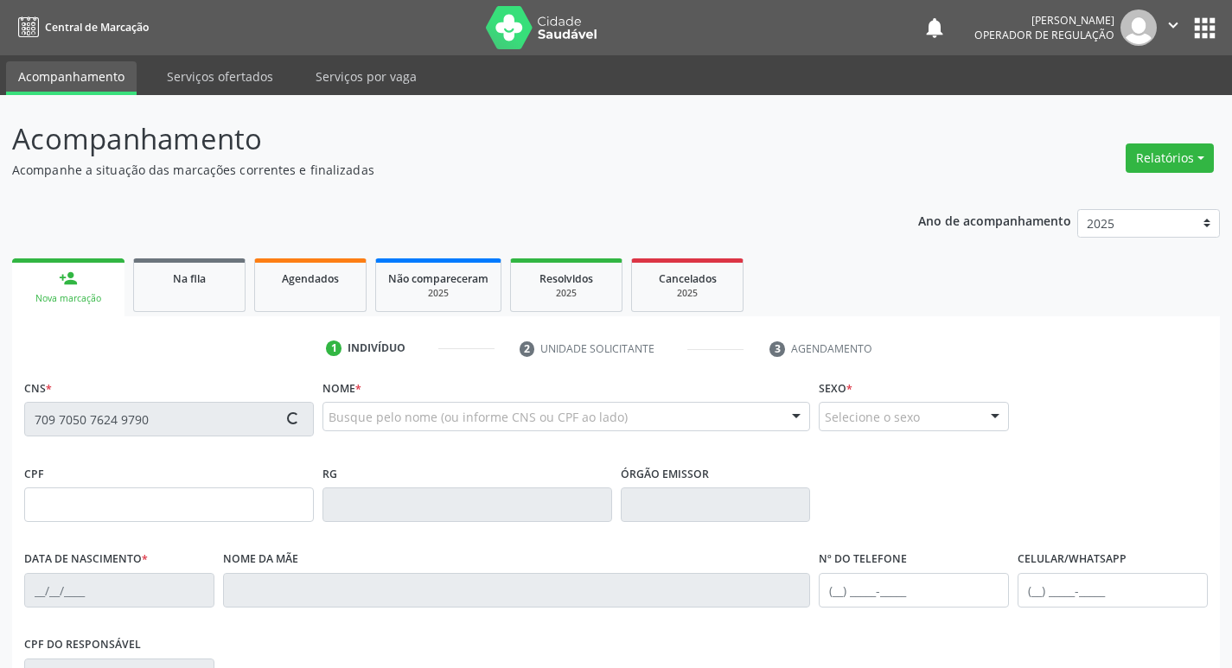
type input "(83) 99395-9022"
type input "158"
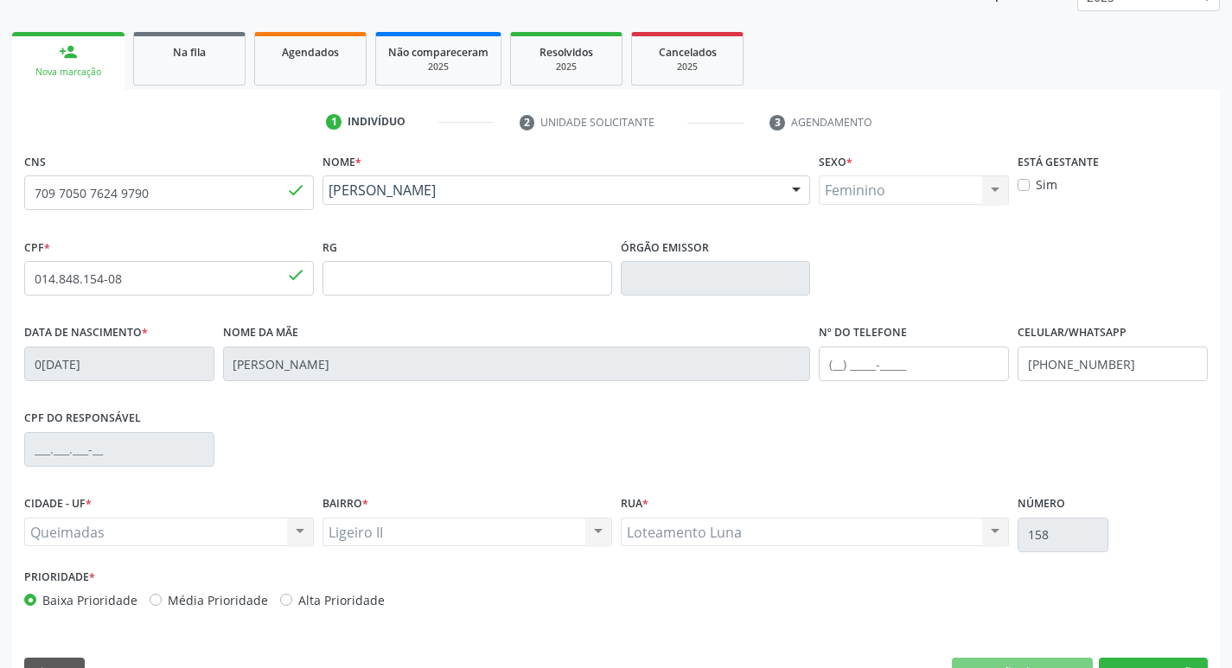
scroll to position [269, 0]
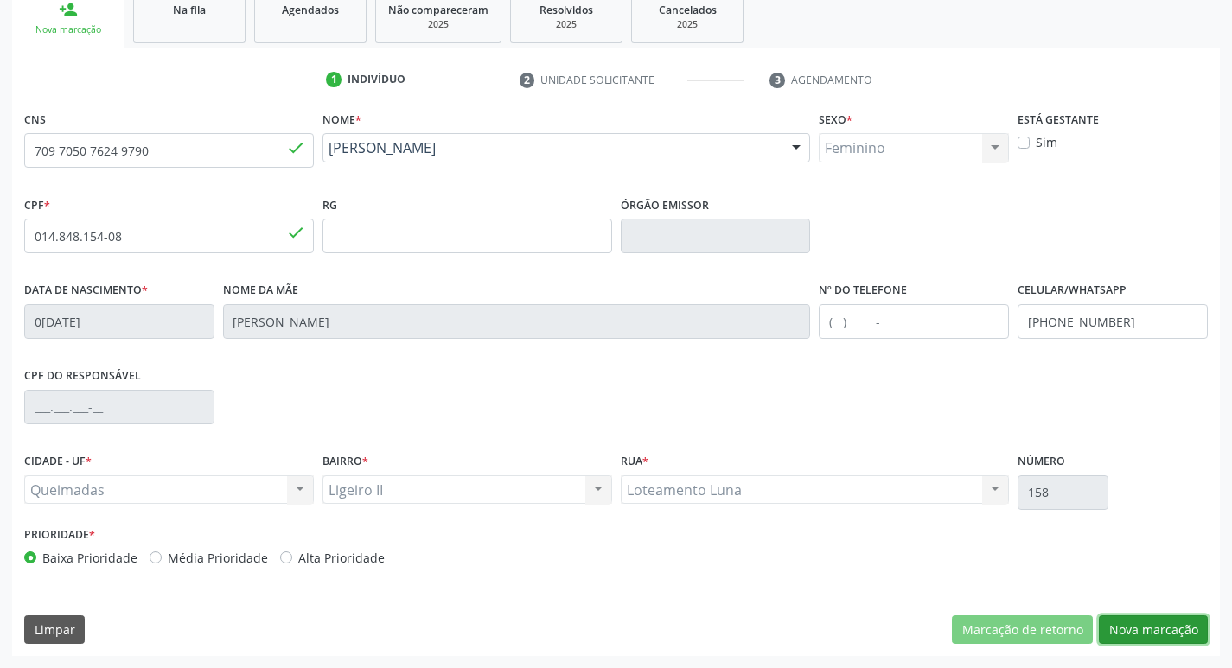
click at [1150, 627] on button "Nova marcação" at bounding box center [1153, 630] width 109 height 29
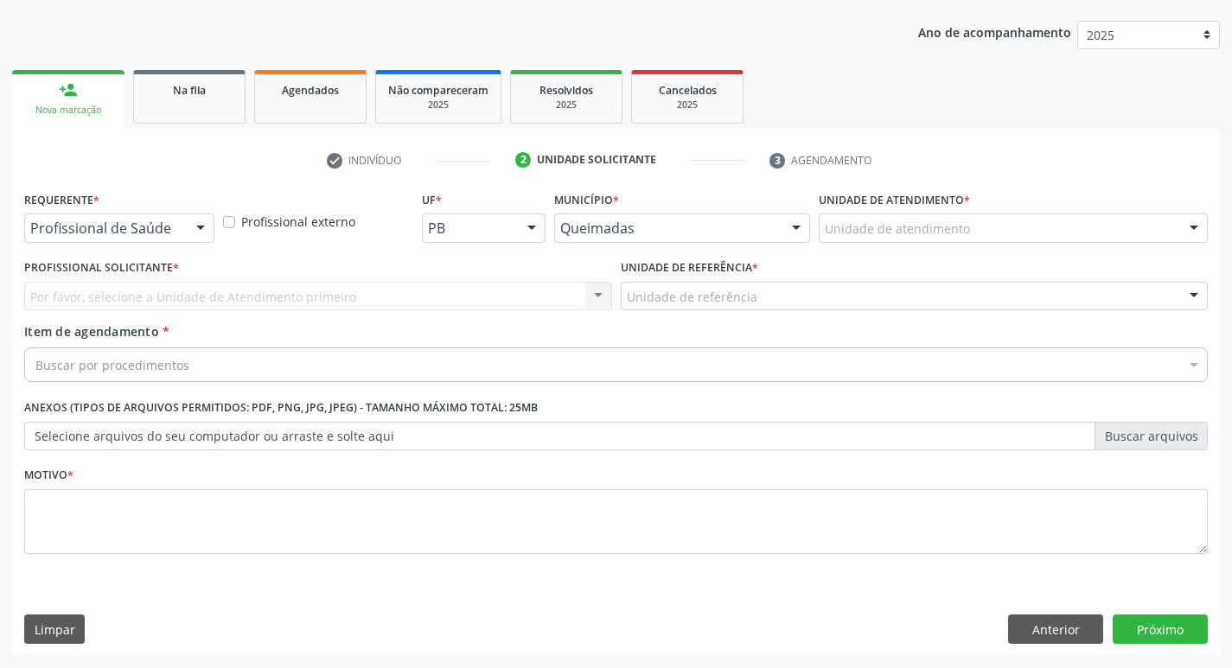
click at [201, 233] on div at bounding box center [201, 228] width 26 height 29
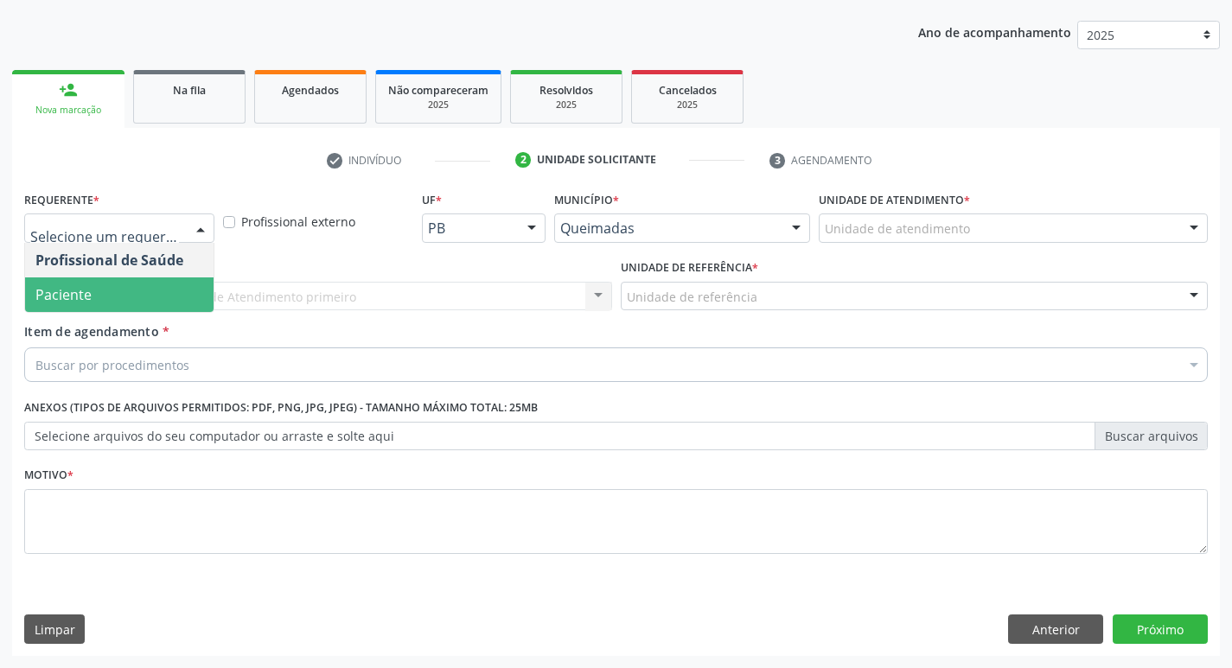
click at [154, 304] on span "Paciente" at bounding box center [119, 295] width 189 height 35
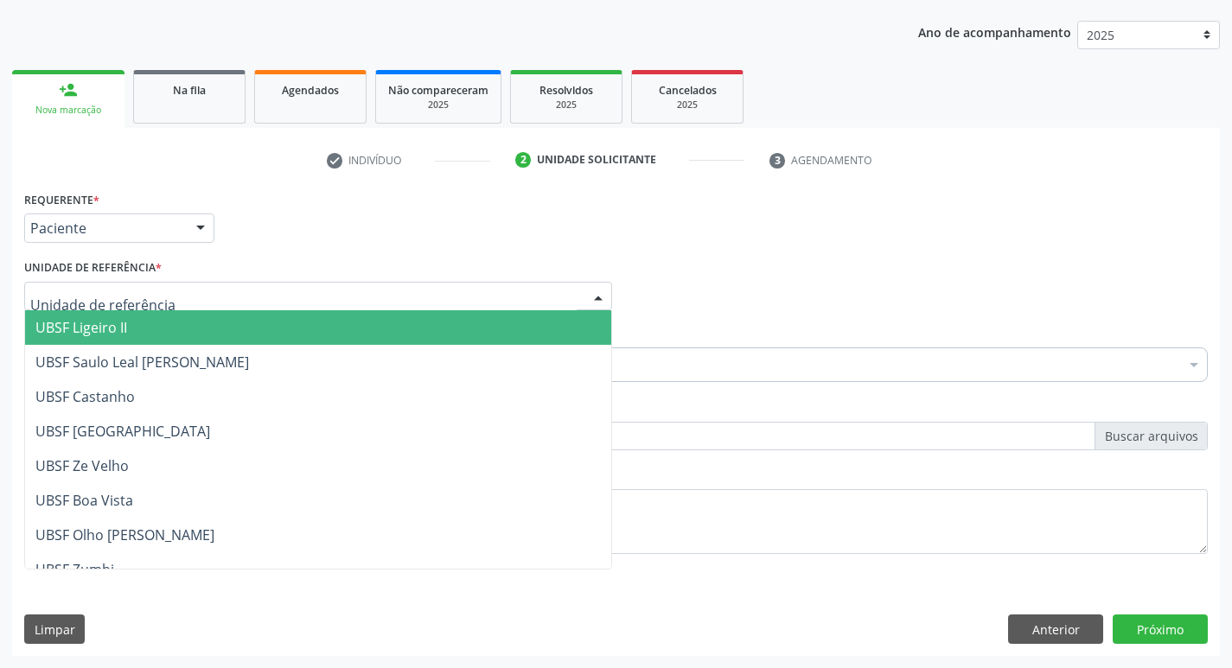
click at [144, 304] on input "text" at bounding box center [303, 305] width 547 height 35
click at [125, 331] on span "UBSF Ligeiro II" at bounding box center [81, 327] width 92 height 19
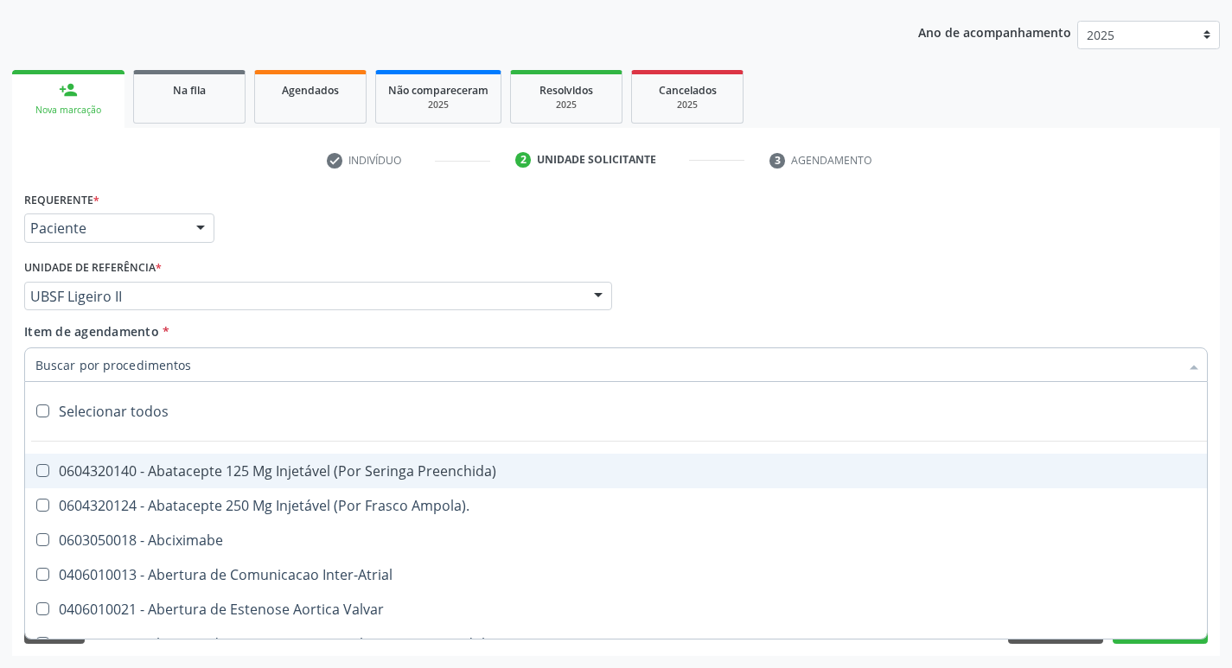
drag, startPoint x: 124, startPoint y: 369, endPoint x: 127, endPoint y: 424, distance: 54.6
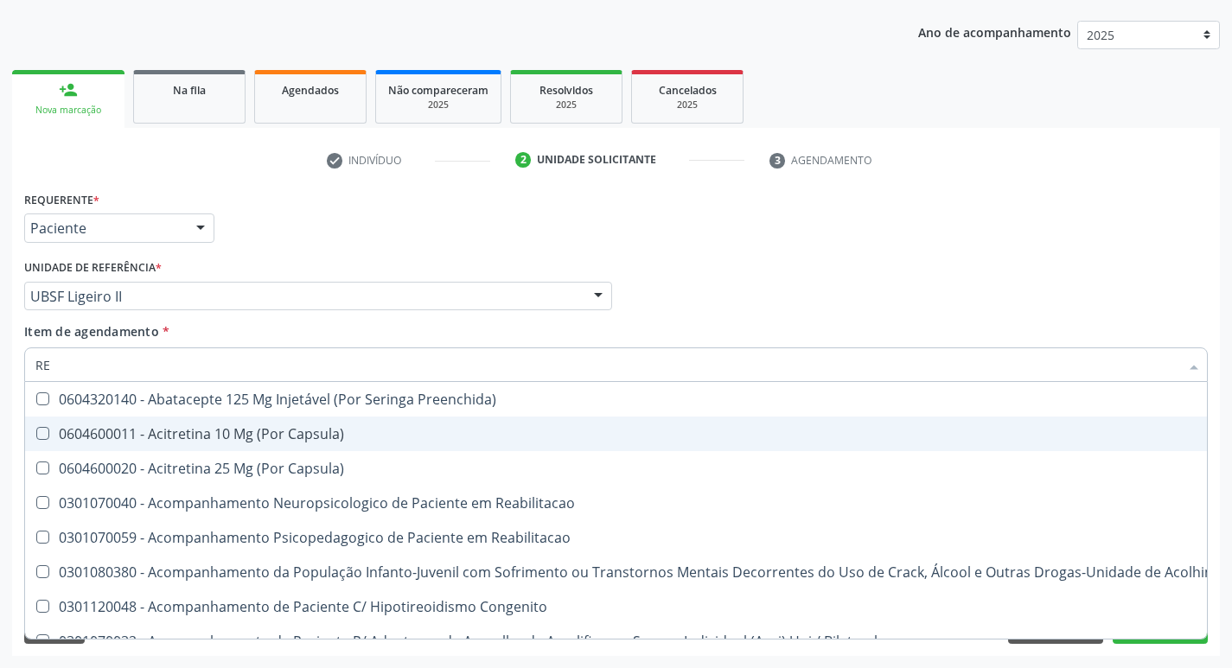
type input "REU"
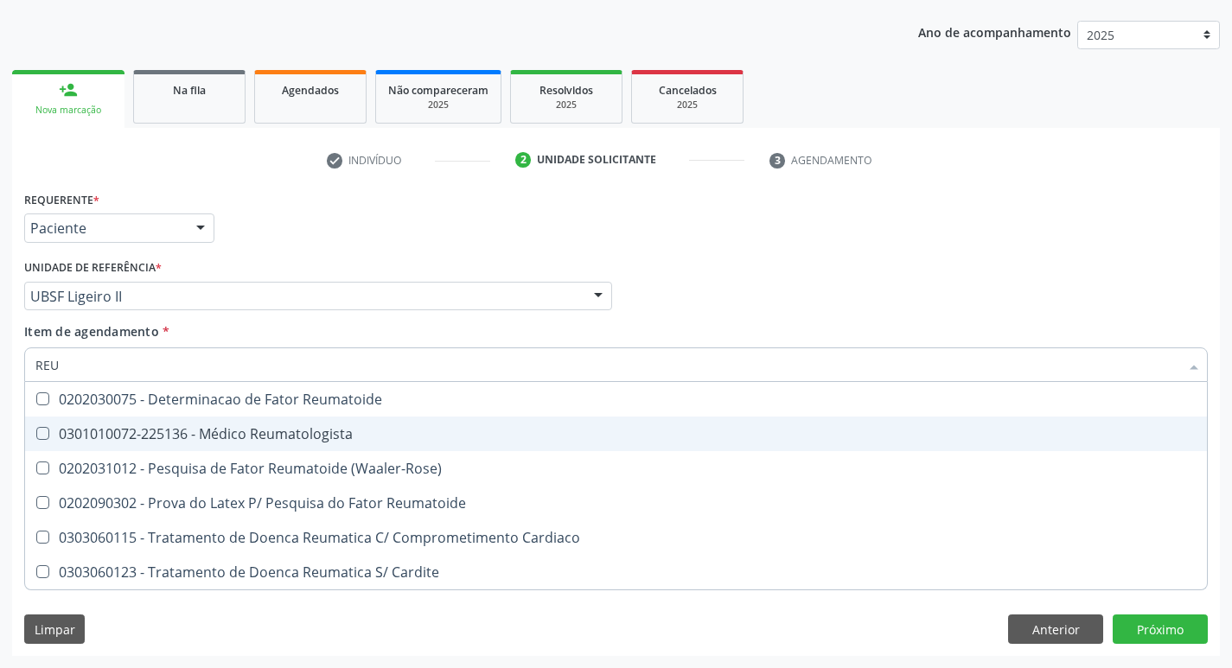
click at [39, 427] on Reumatologista at bounding box center [42, 433] width 13 height 13
click at [36, 428] on Reumatologista "checkbox" at bounding box center [30, 433] width 11 height 11
checkbox Reumatologista "true"
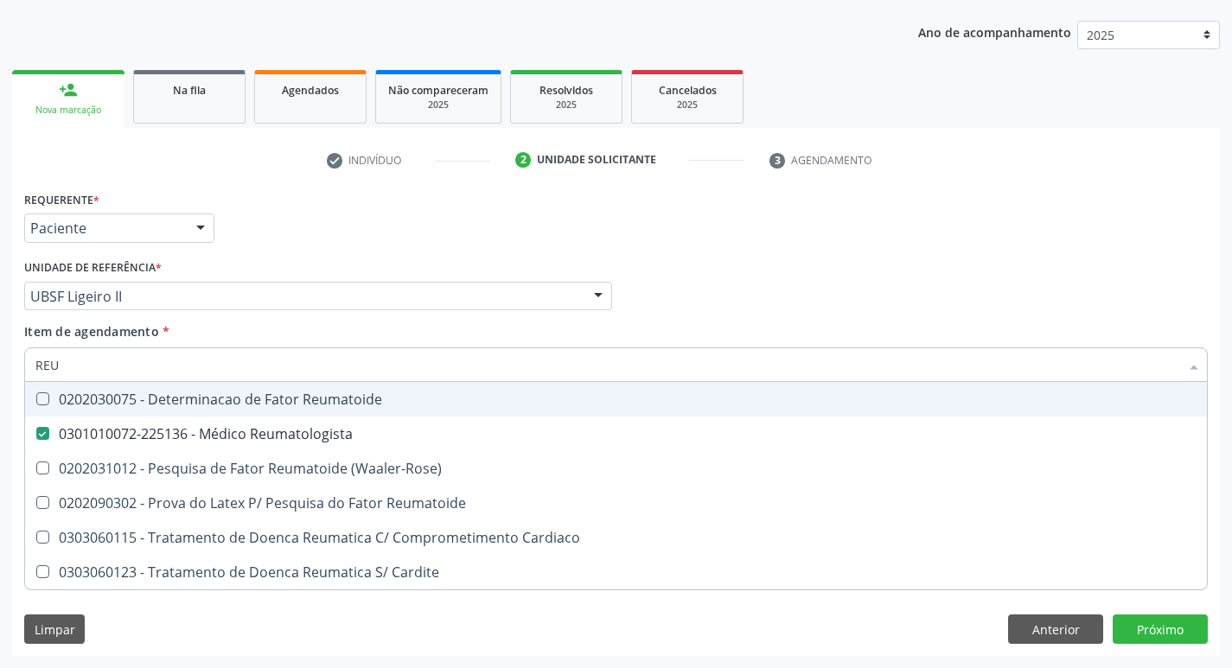
click at [966, 328] on div "Item de agendamento * REU Desfazer seleção 0202030075 - Determinacao de Fator R…" at bounding box center [616, 350] width 1184 height 54
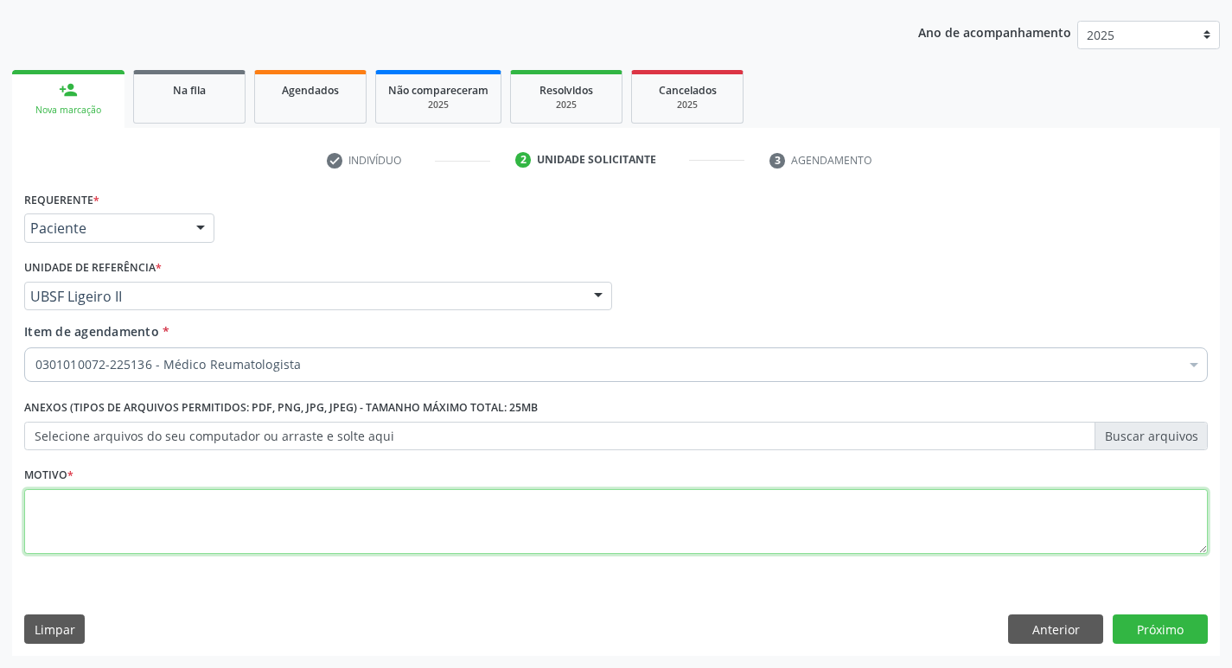
click at [93, 535] on textarea at bounding box center [616, 522] width 1184 height 66
type textarea "ARTROSE"
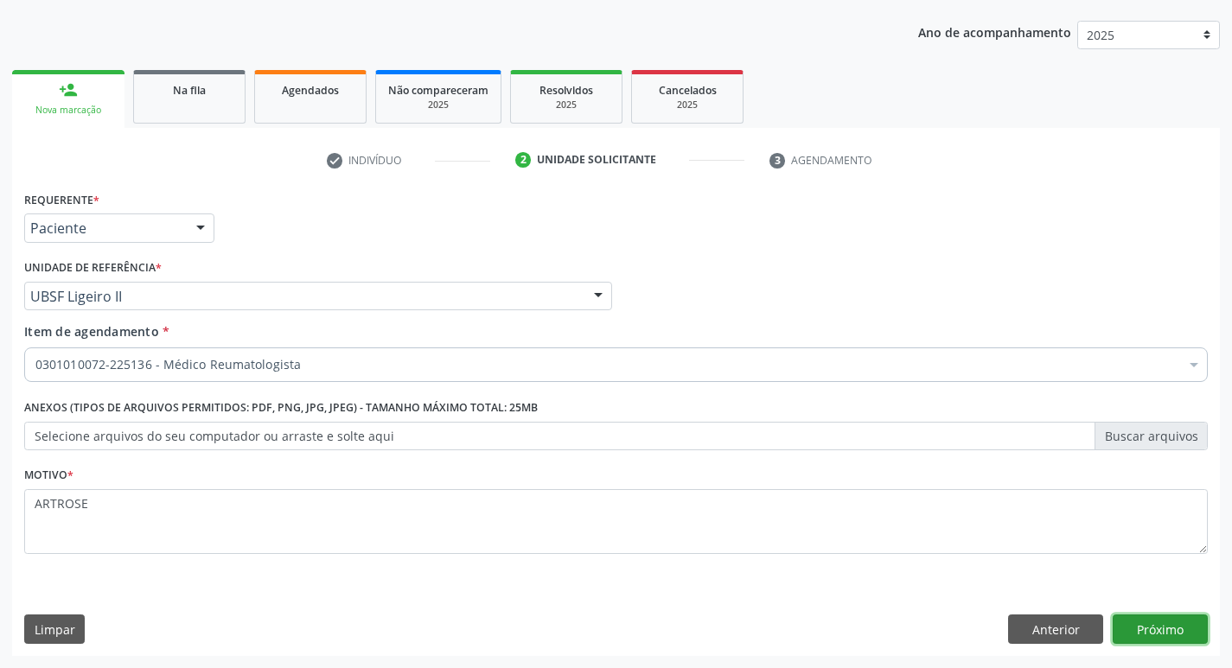
click at [1189, 631] on button "Próximo" at bounding box center [1160, 629] width 95 height 29
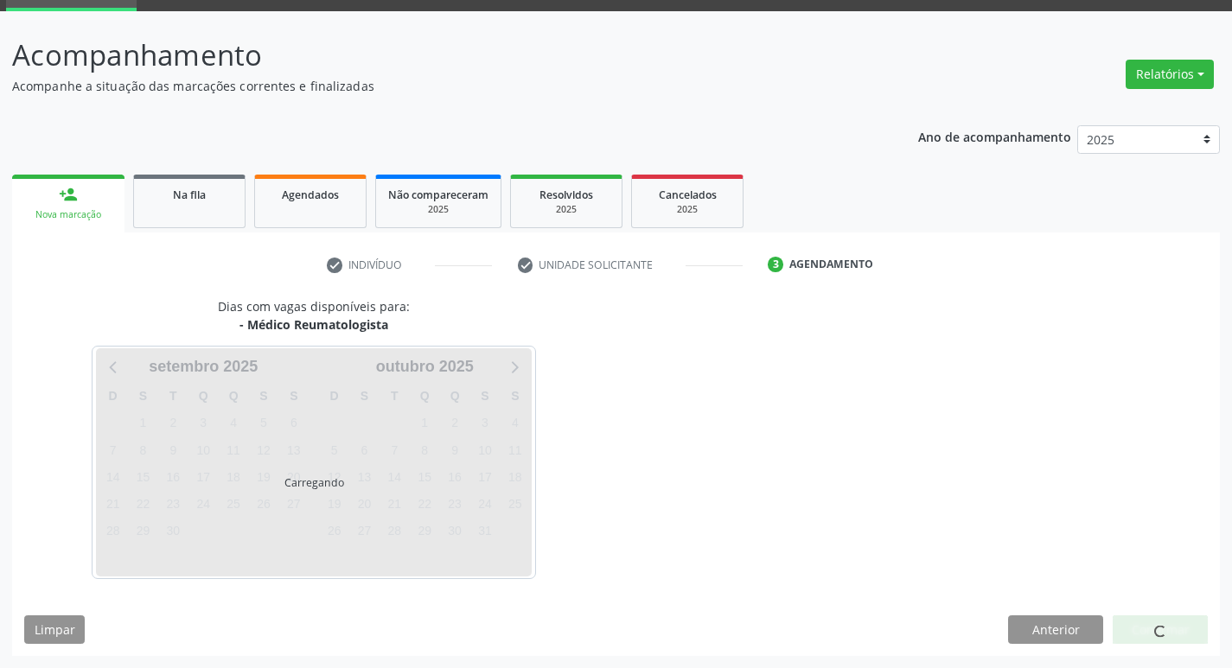
scroll to position [84, 0]
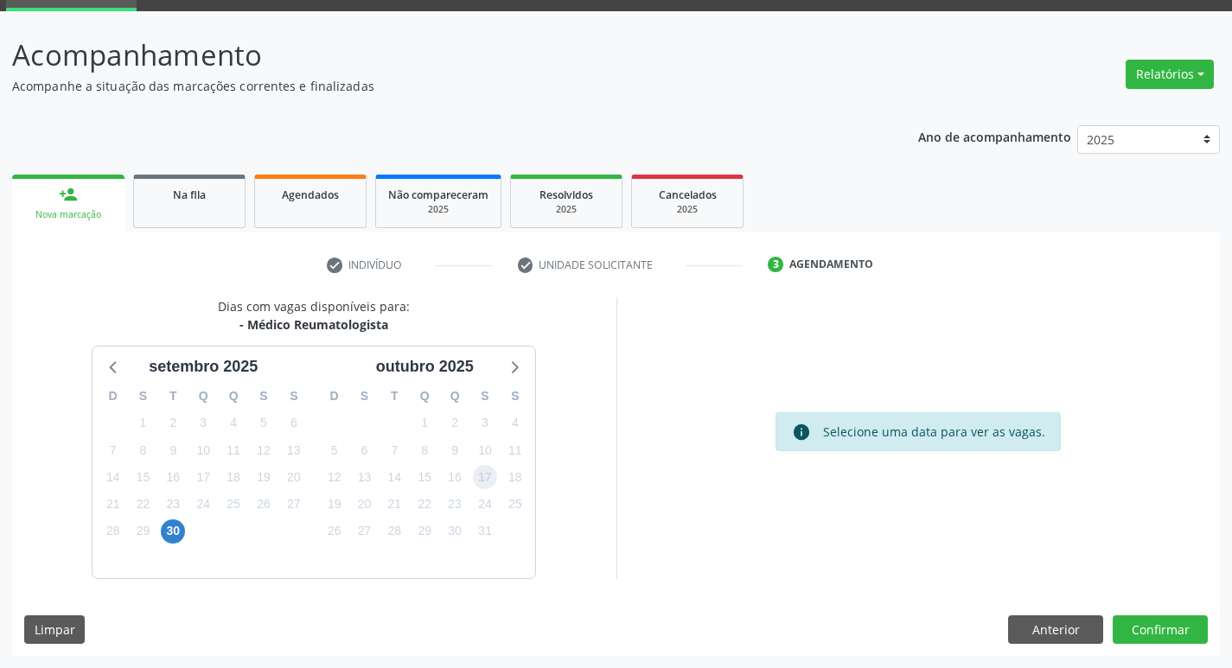
click at [493, 477] on span "17" at bounding box center [485, 477] width 24 height 24
click at [1145, 630] on button "Confirmar" at bounding box center [1160, 630] width 95 height 29
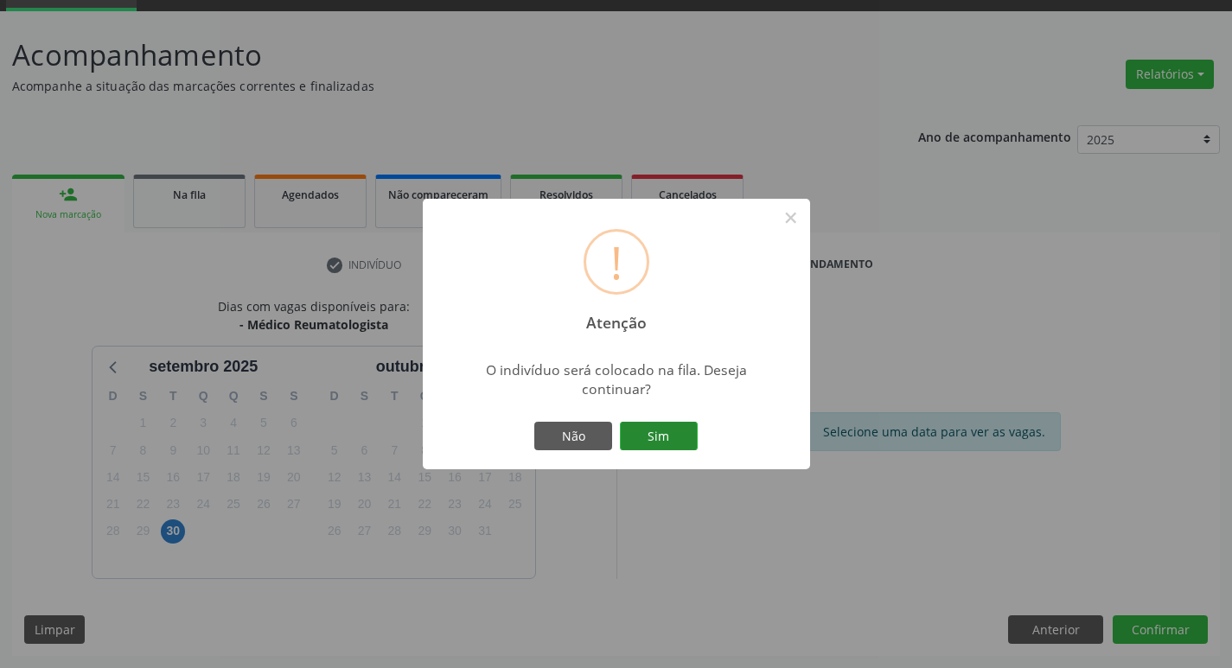
click at [686, 448] on button "Sim" at bounding box center [659, 436] width 78 height 29
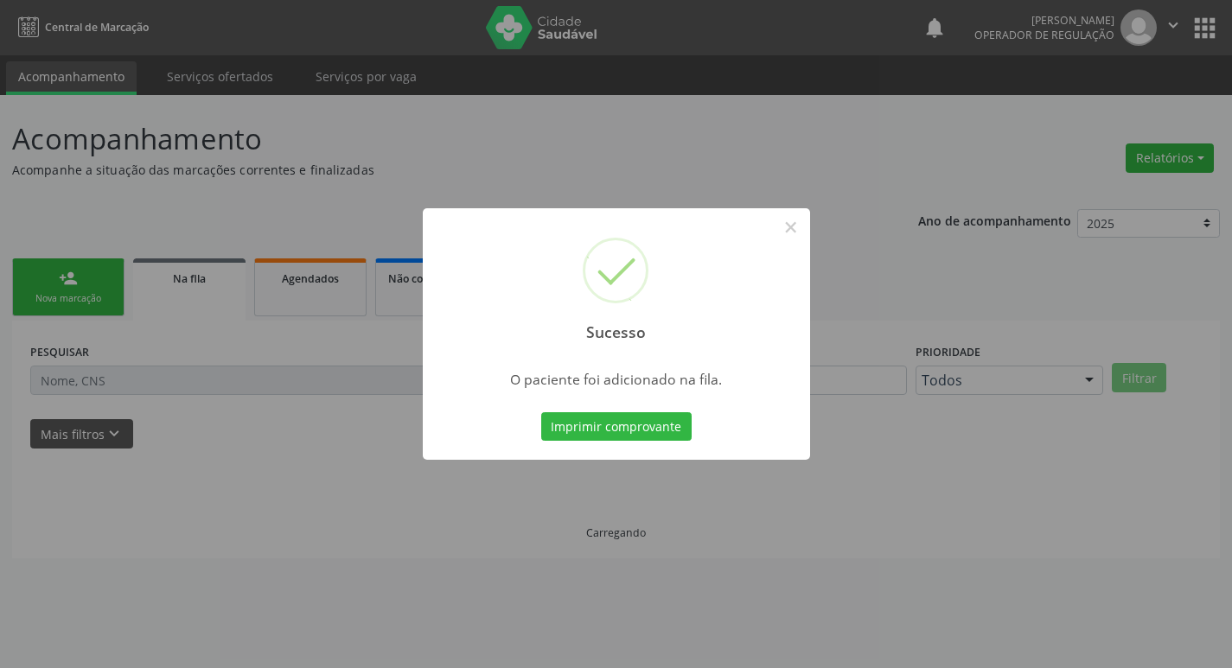
scroll to position [0, 0]
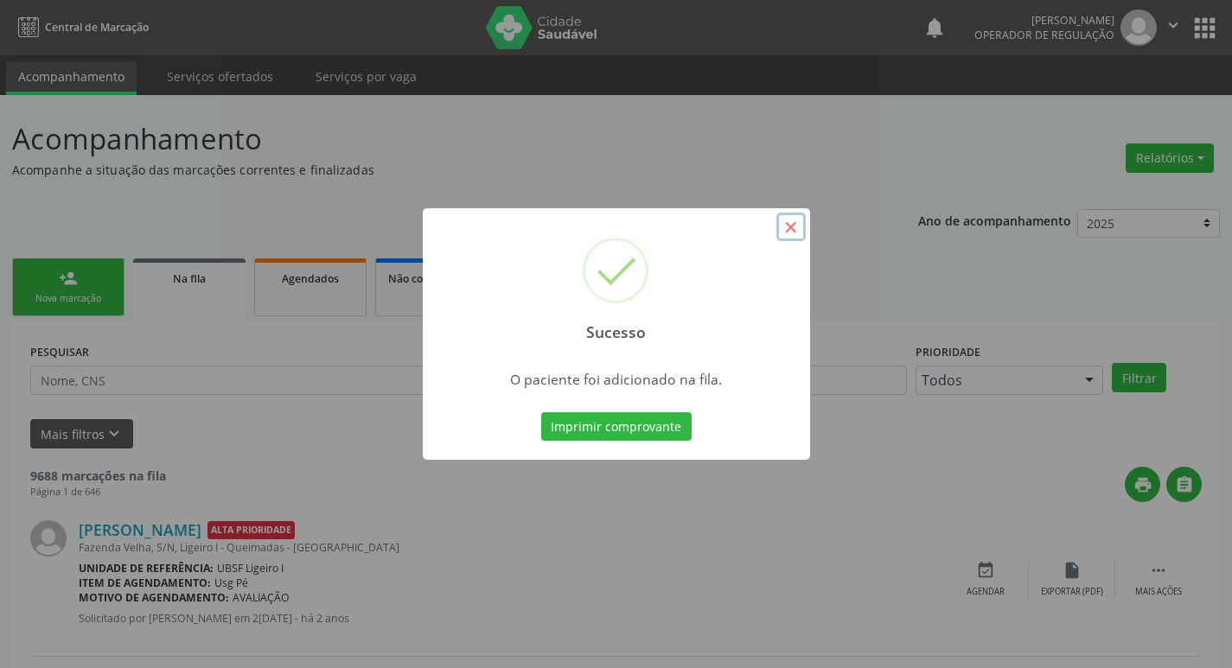
click at [800, 218] on button "×" at bounding box center [791, 227] width 29 height 29
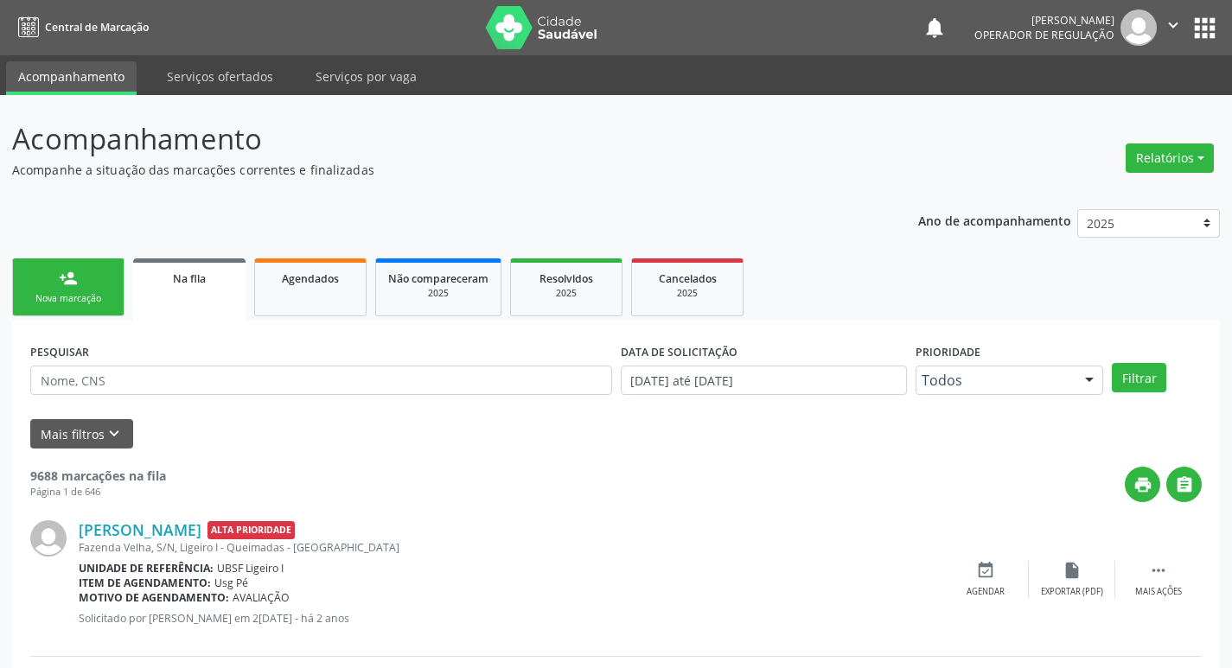
click at [88, 313] on link "person_add Nova marcação" at bounding box center [68, 288] width 112 height 58
click at [94, 280] on link "person_add Nova marcação" at bounding box center [68, 288] width 112 height 58
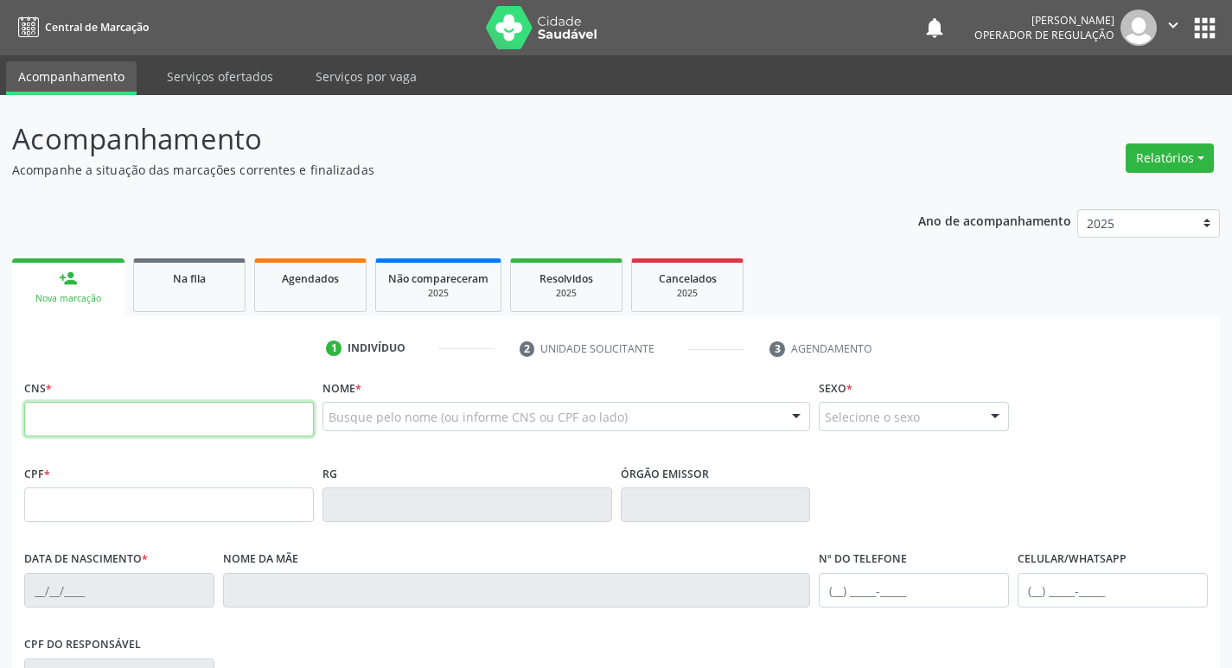
click at [122, 413] on input "text" at bounding box center [169, 419] width 290 height 35
click at [89, 419] on input "text" at bounding box center [169, 419] width 290 height 35
type input "705 0044 5520 8157"
type input "076.823.694-00"
type input "19/06/1982"
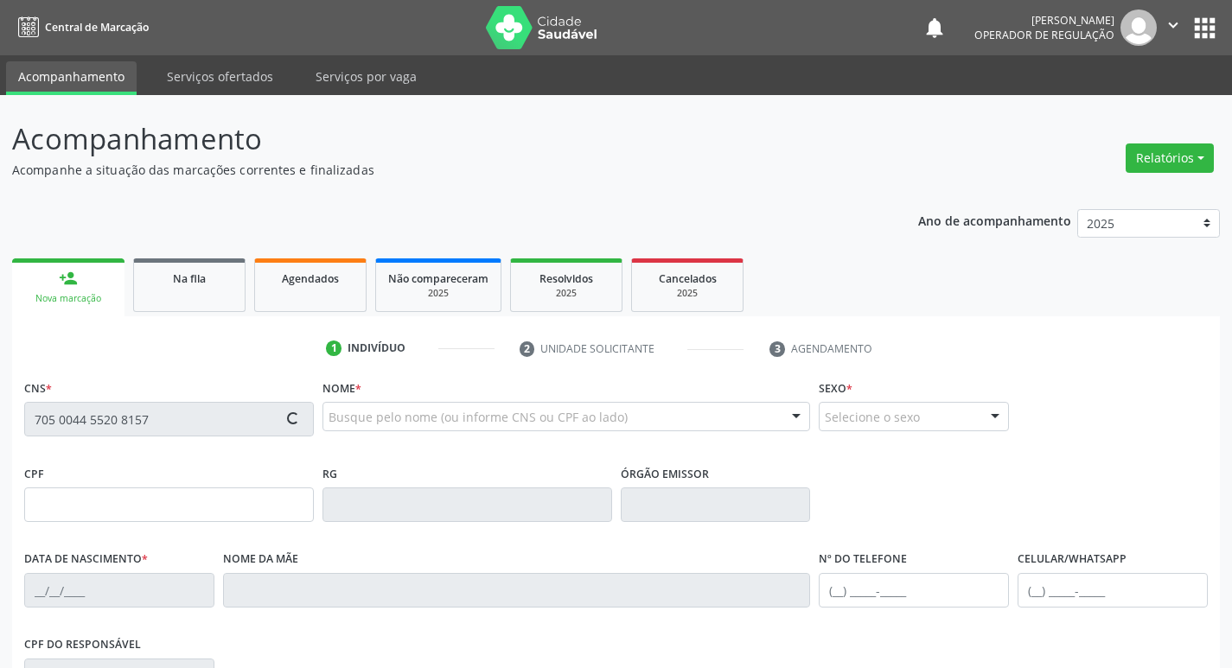
type input "Raimunda Rosa Tavares"
type input "(83) 99693-7017"
type input "S/N"
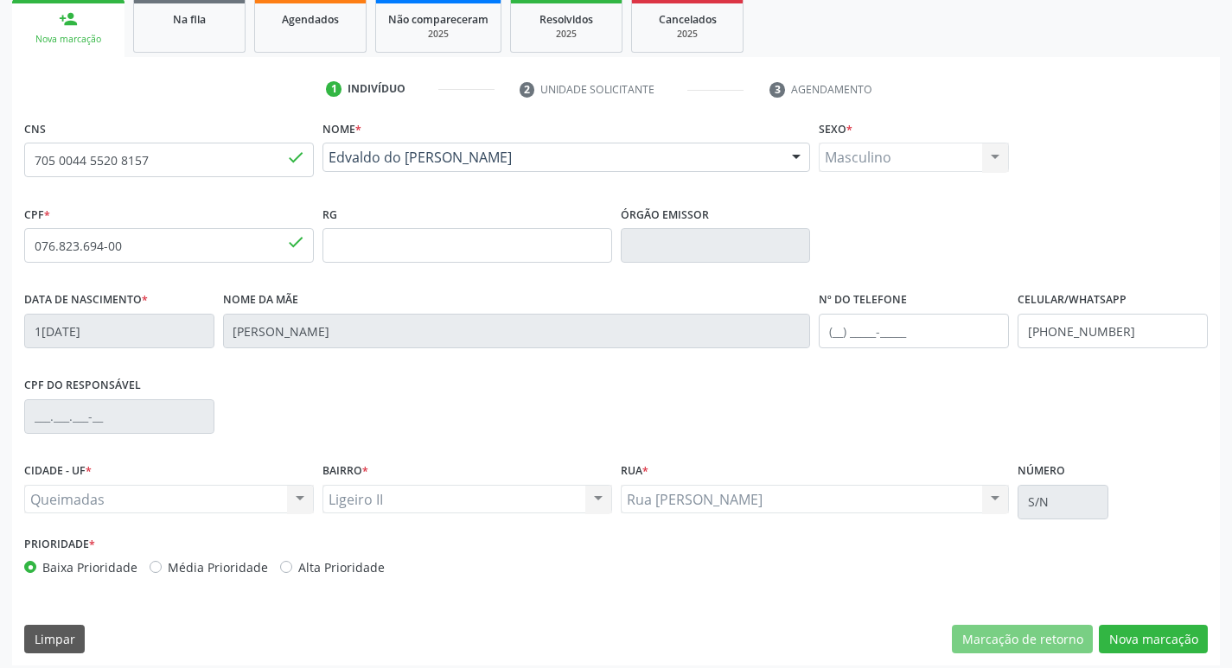
scroll to position [269, 0]
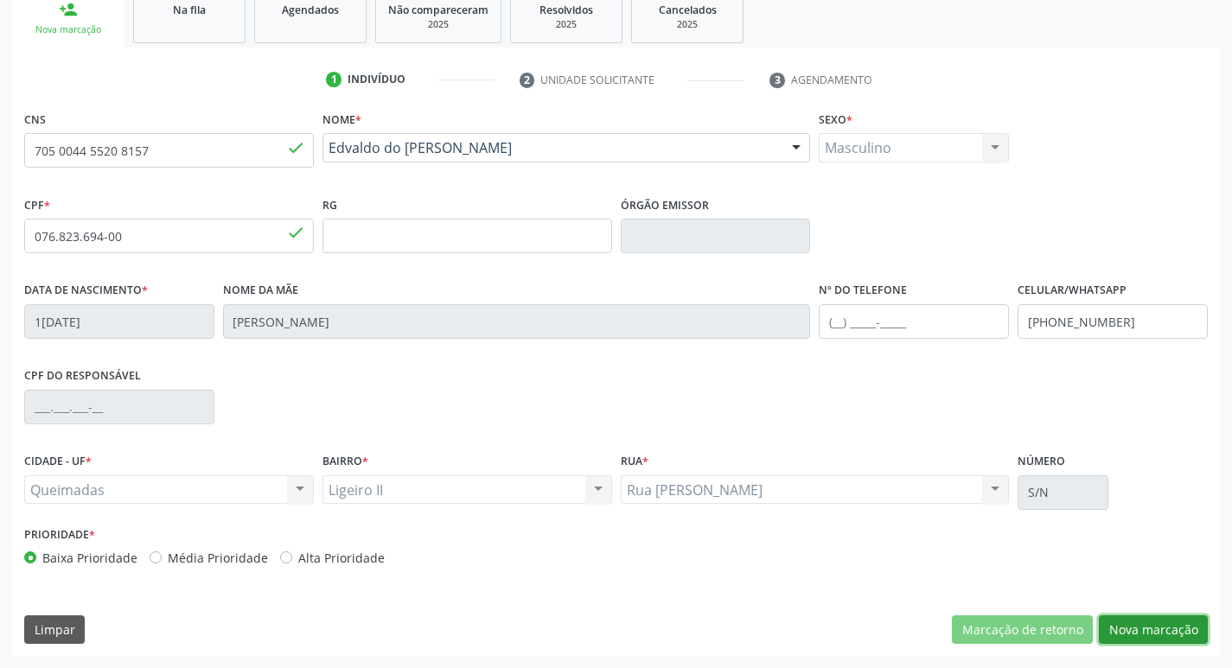
click at [1154, 632] on button "Nova marcação" at bounding box center [1153, 630] width 109 height 29
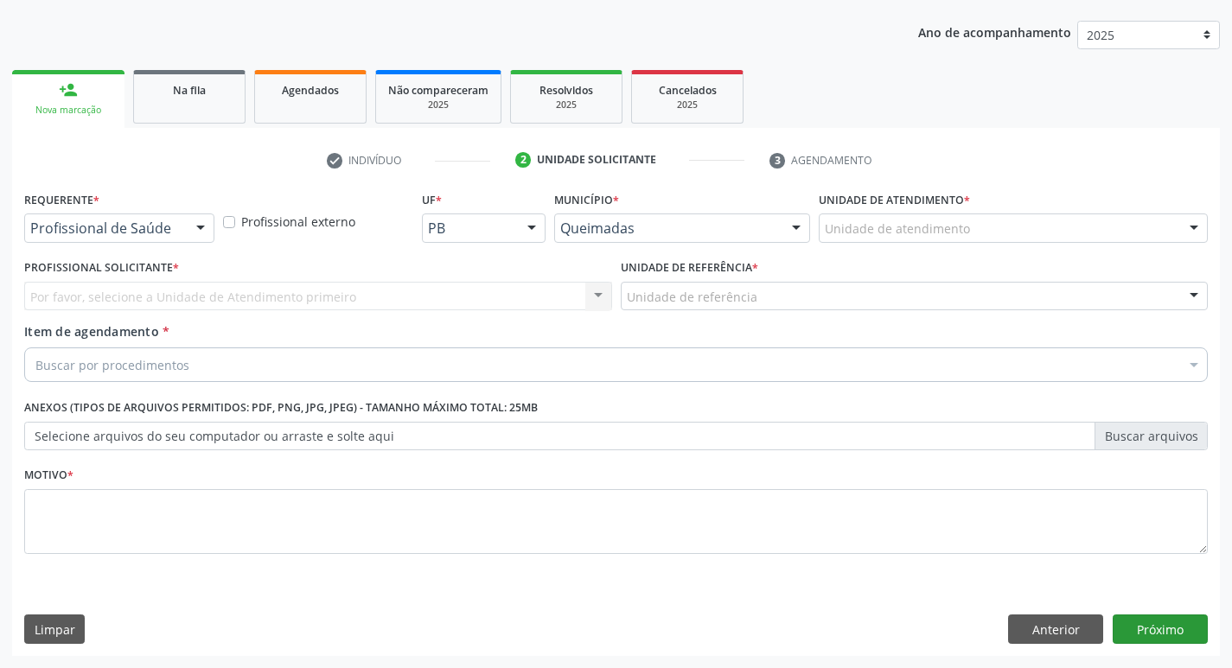
scroll to position [189, 0]
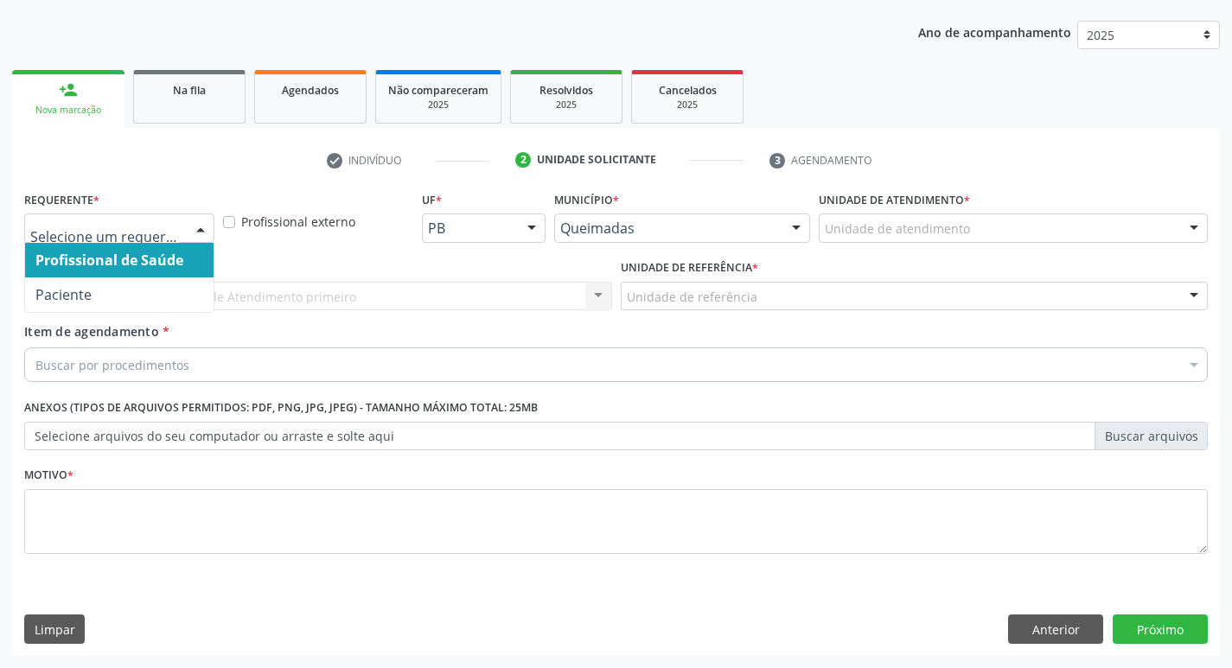
click at [203, 222] on div at bounding box center [201, 228] width 26 height 29
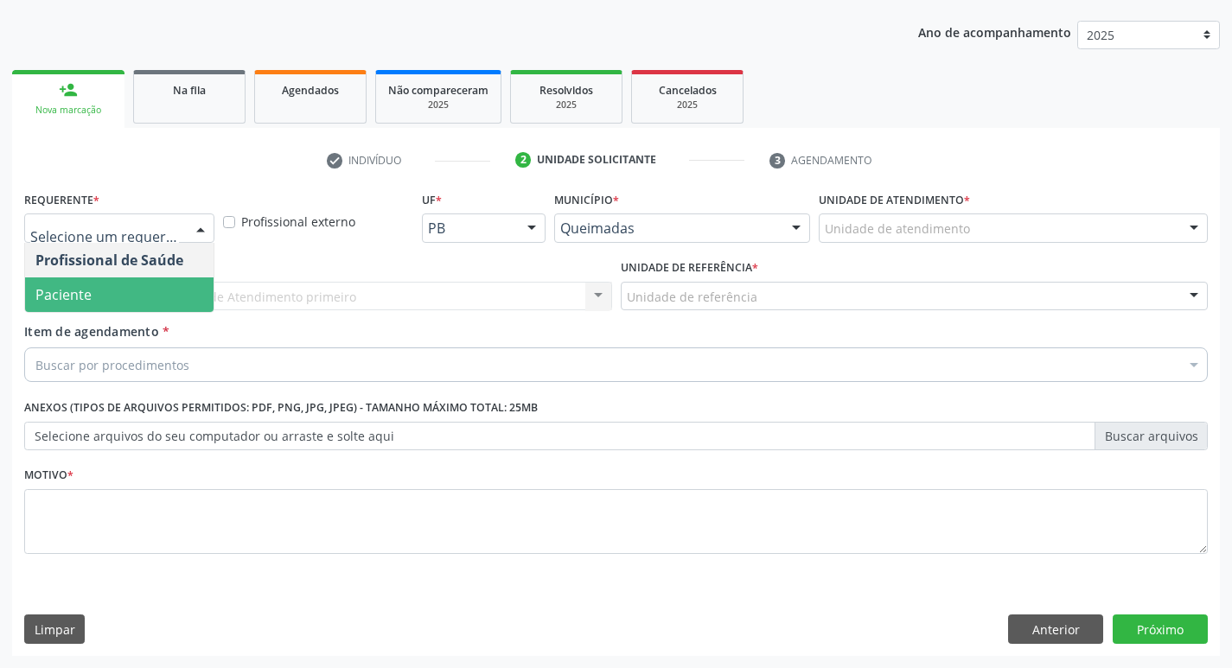
click at [192, 307] on span "Paciente" at bounding box center [119, 295] width 189 height 35
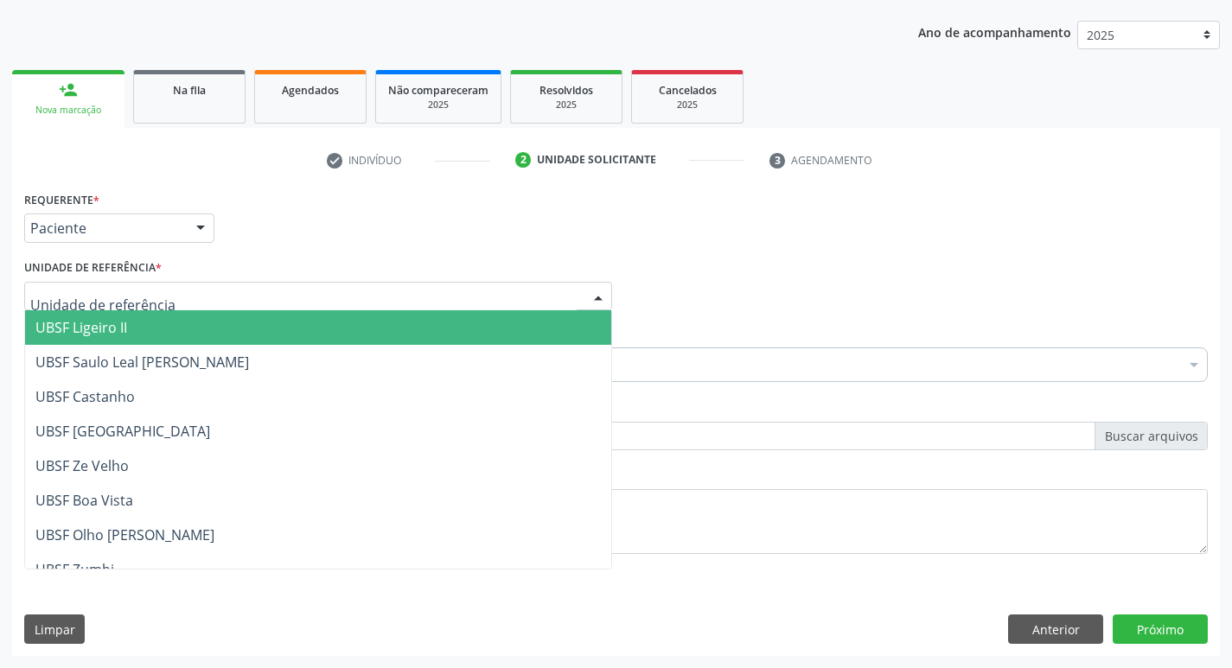
click at [192, 300] on div at bounding box center [318, 296] width 588 height 29
click at [191, 318] on span "UBSF Ligeiro II" at bounding box center [318, 327] width 586 height 35
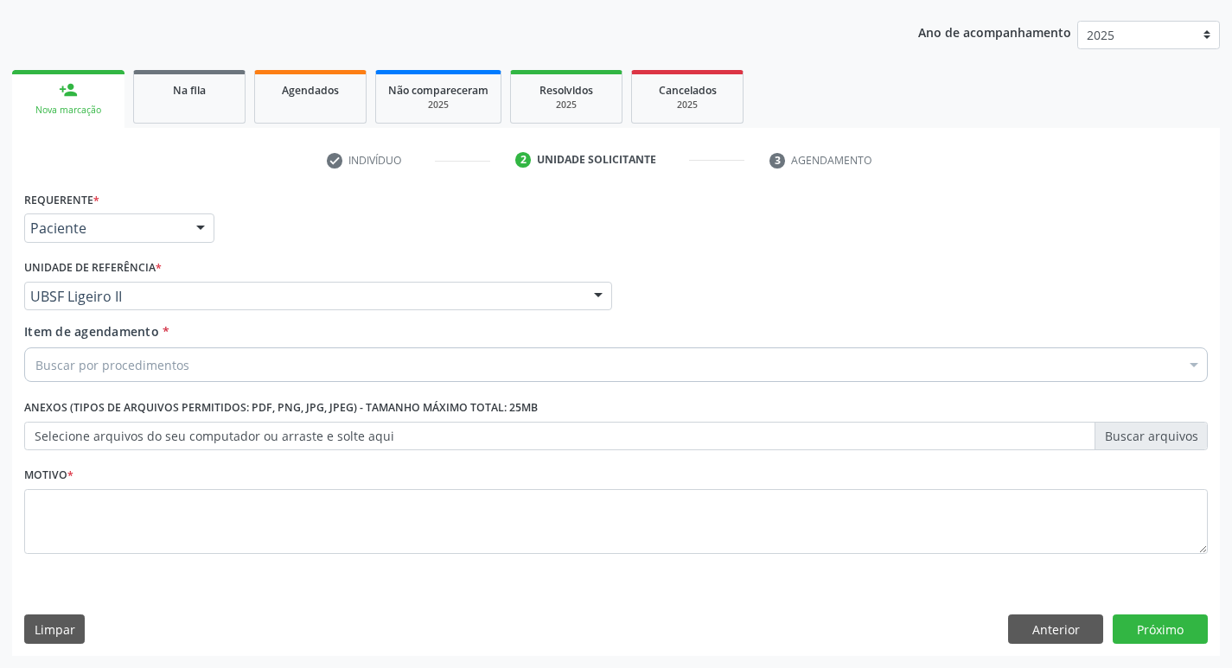
click at [186, 356] on div "Buscar por procedimentos" at bounding box center [616, 365] width 1184 height 35
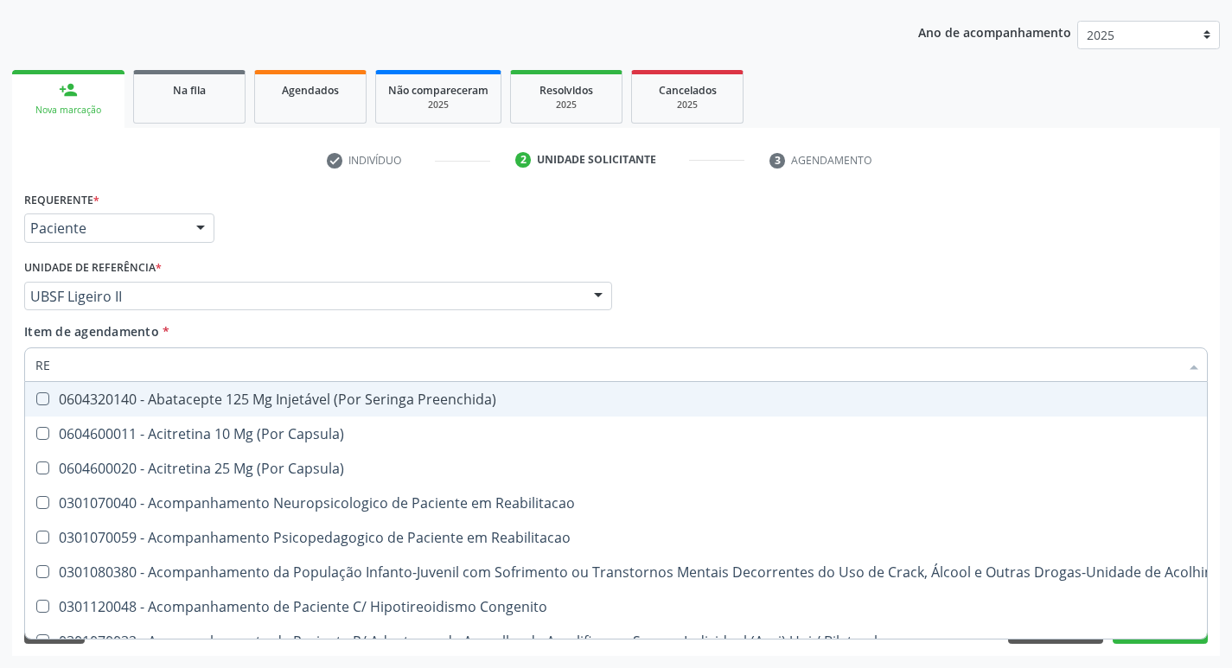
type input "REU"
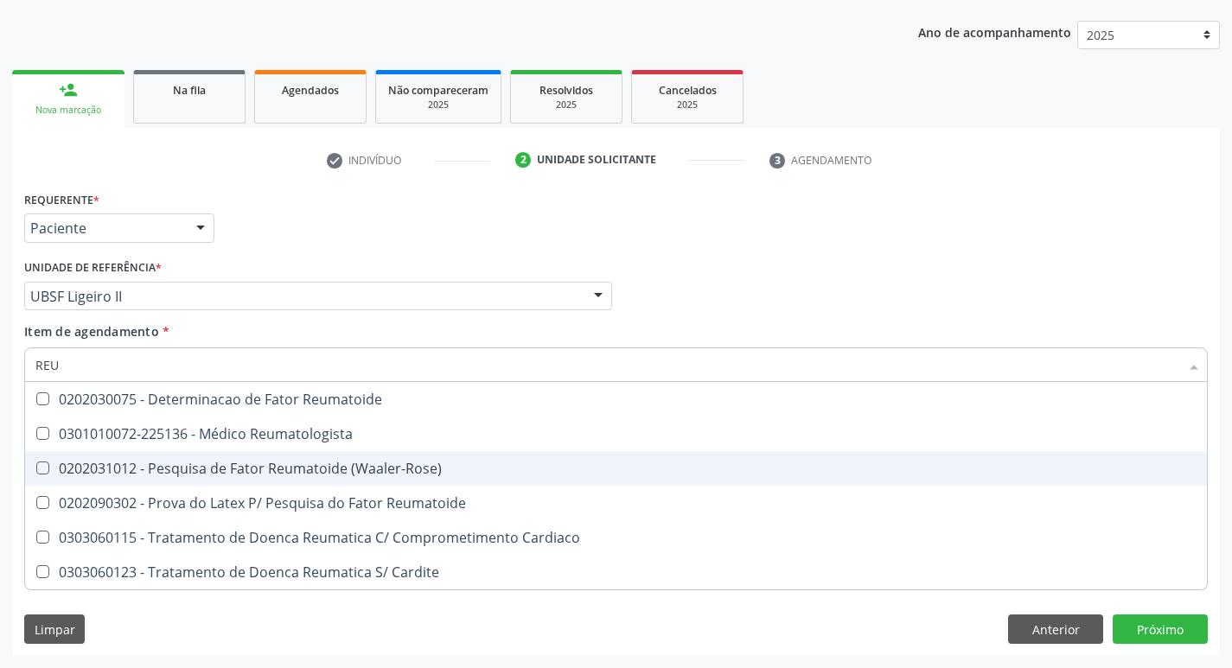
click at [39, 465] on \(Waaler-Rose\) at bounding box center [42, 468] width 13 height 13
click at [36, 465] on \(Waaler-Rose\) "checkbox" at bounding box center [30, 468] width 11 height 11
checkbox \(Waaler-Rose\) "true"
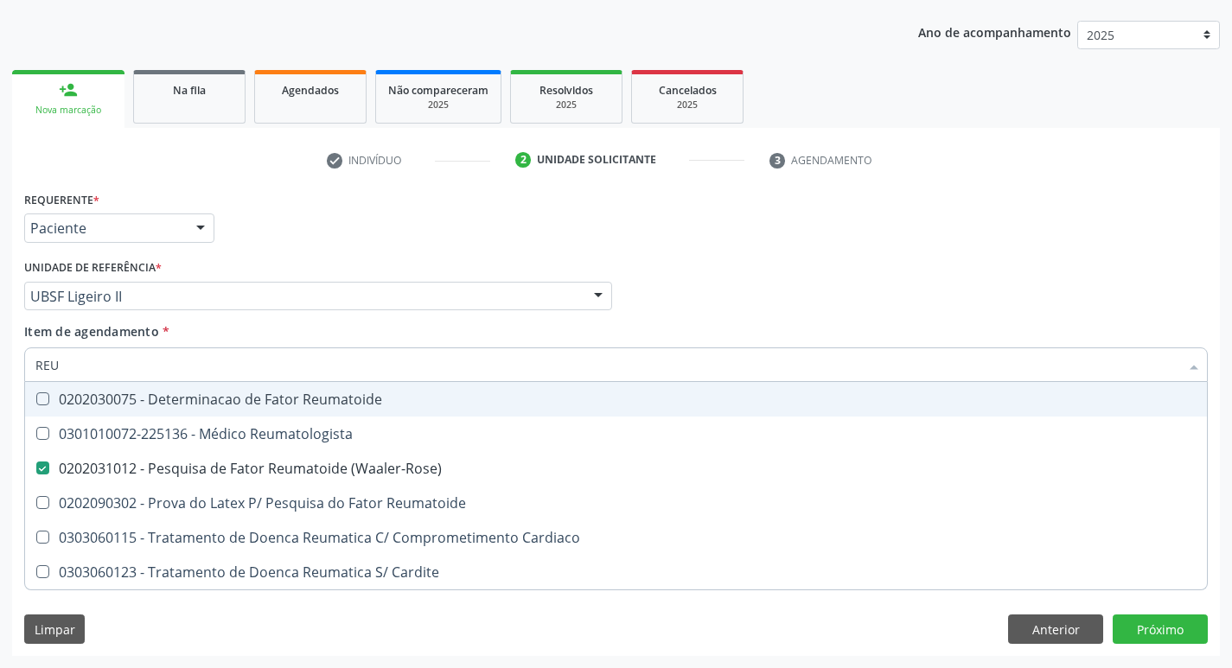
type input "REU"
click at [939, 314] on div "Profissional Solicitante Por favor, selecione a Unidade de Atendimento primeiro…" at bounding box center [616, 288] width 1193 height 67
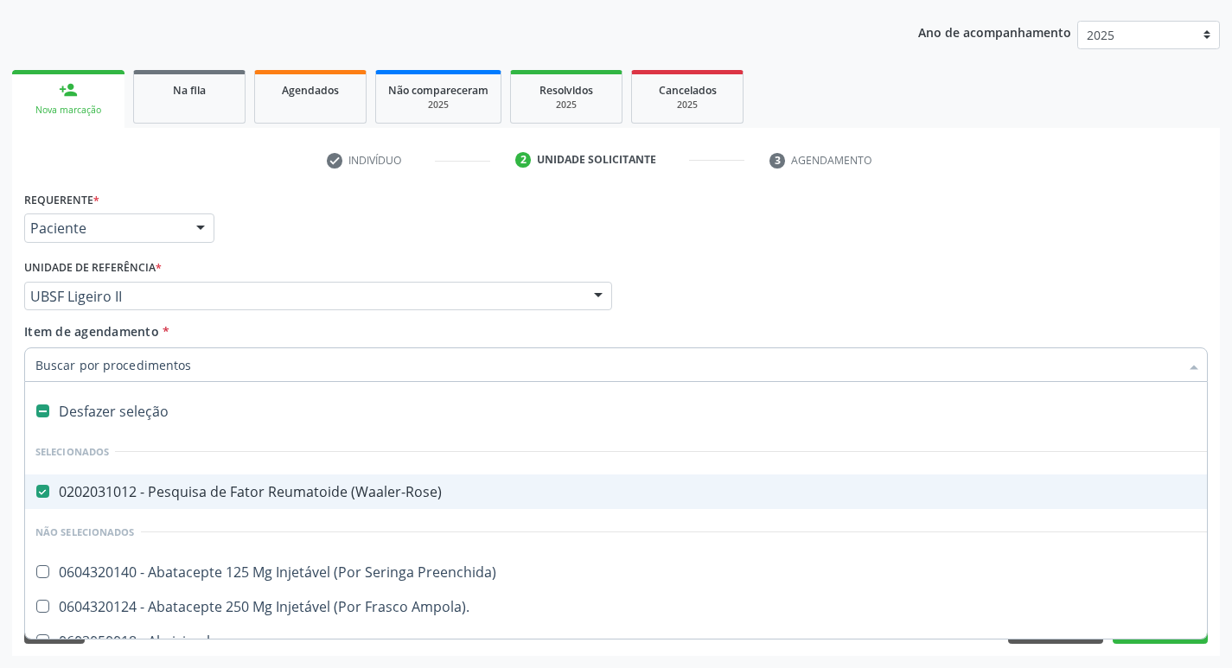
click at [35, 493] on div at bounding box center [31, 492] width 13 height 14
checkbox \(Waaler-Rose\) "false"
click at [114, 361] on input "Item de agendamento *" at bounding box center [607, 365] width 1144 height 35
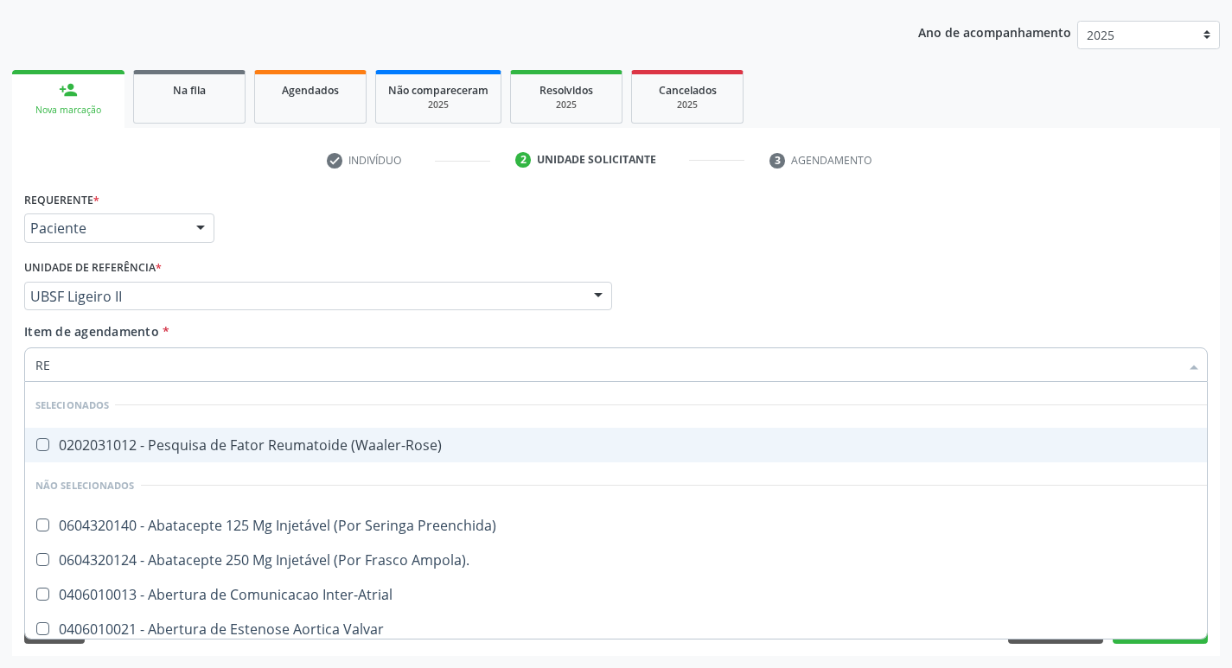
type input "REU"
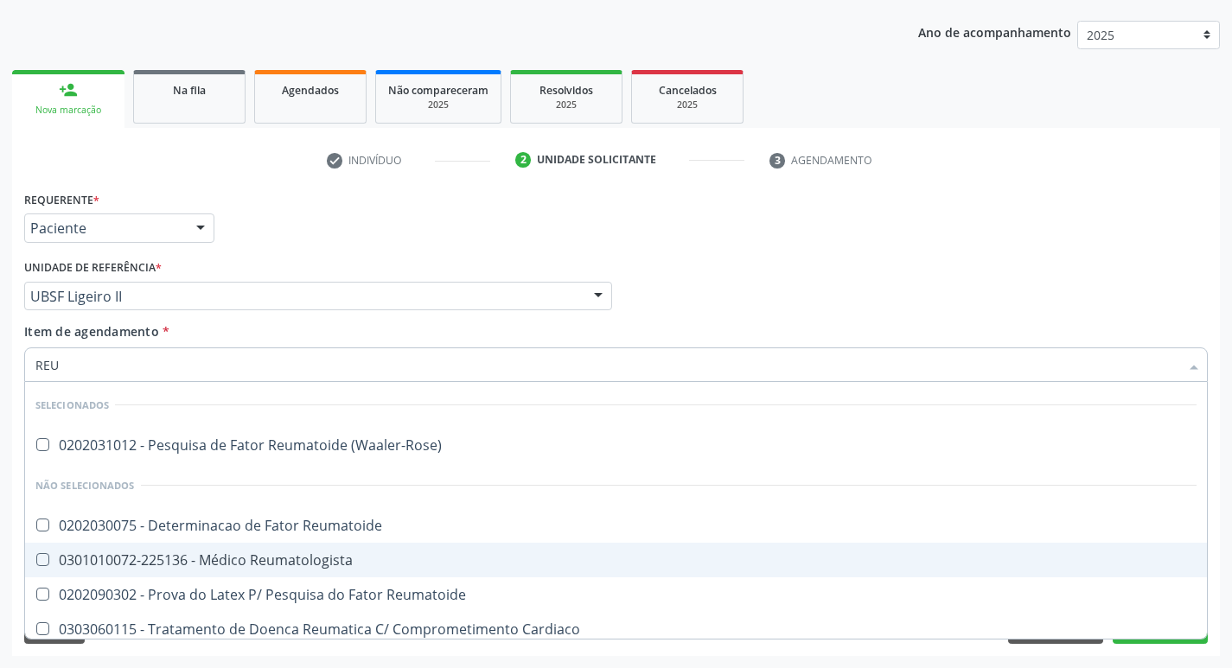
click at [46, 559] on Reumatologista at bounding box center [42, 559] width 13 height 13
click at [36, 559] on Reumatologista "checkbox" at bounding box center [30, 559] width 11 height 11
checkbox Reumatologista "true"
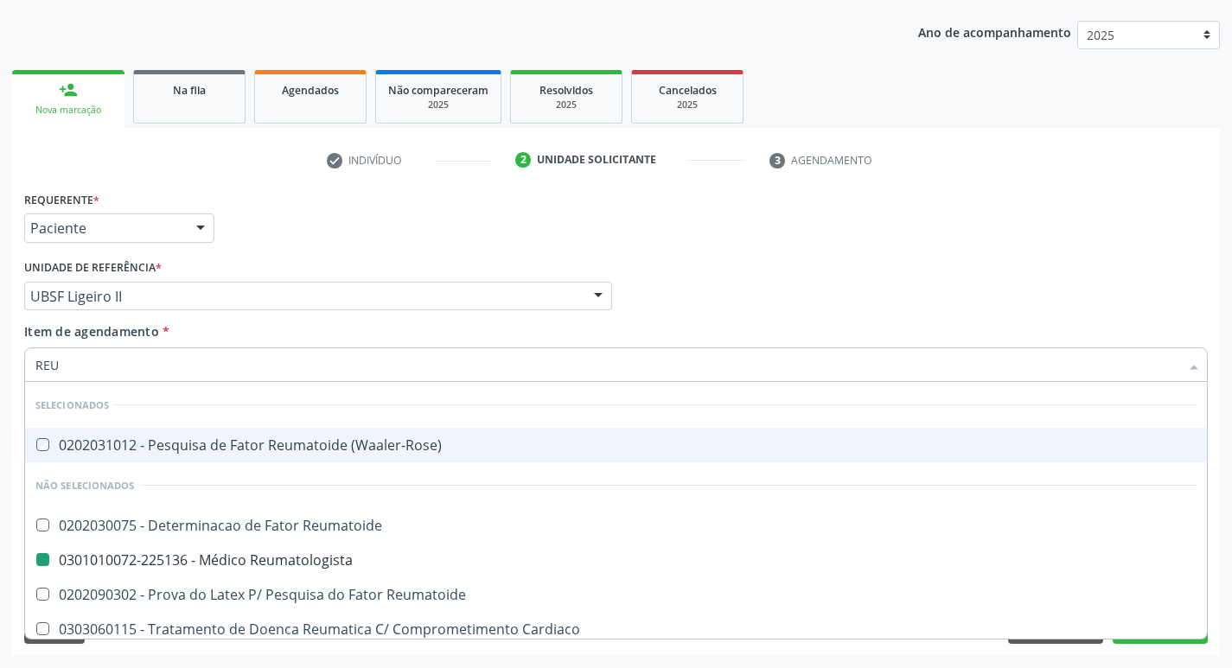
click at [732, 278] on div "Profissional Solicitante Por favor, selecione a Unidade de Atendimento primeiro…" at bounding box center [616, 288] width 1193 height 67
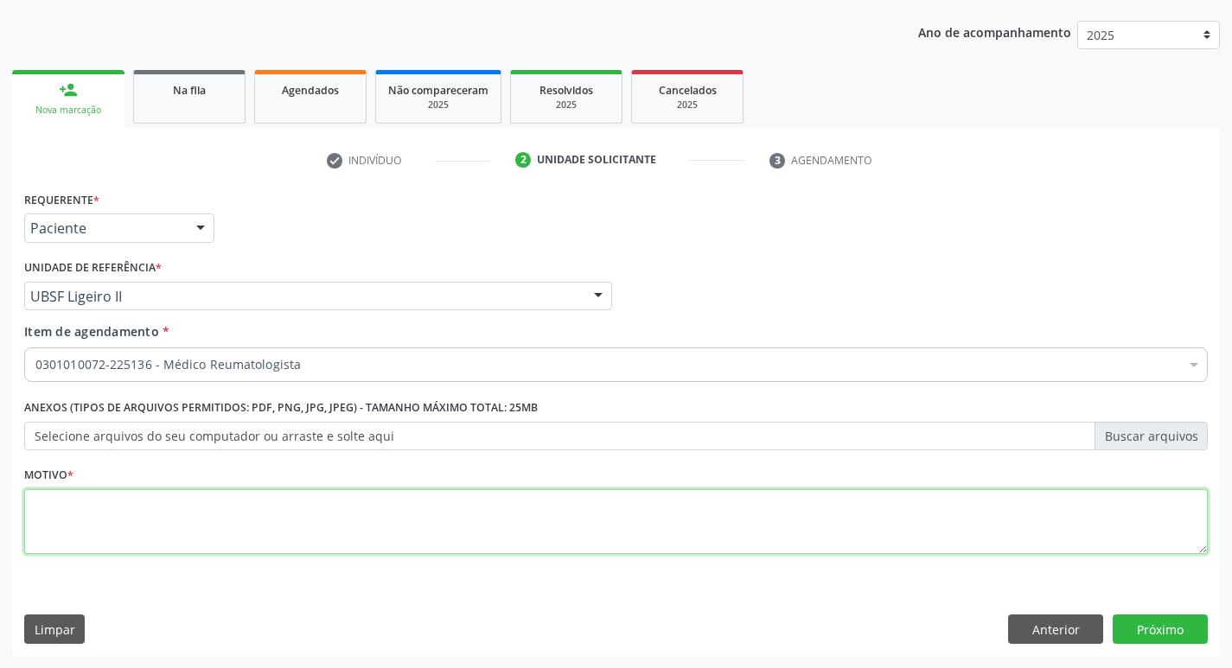
click at [28, 521] on textarea at bounding box center [616, 522] width 1184 height 66
type textarea "AVALIACAO"
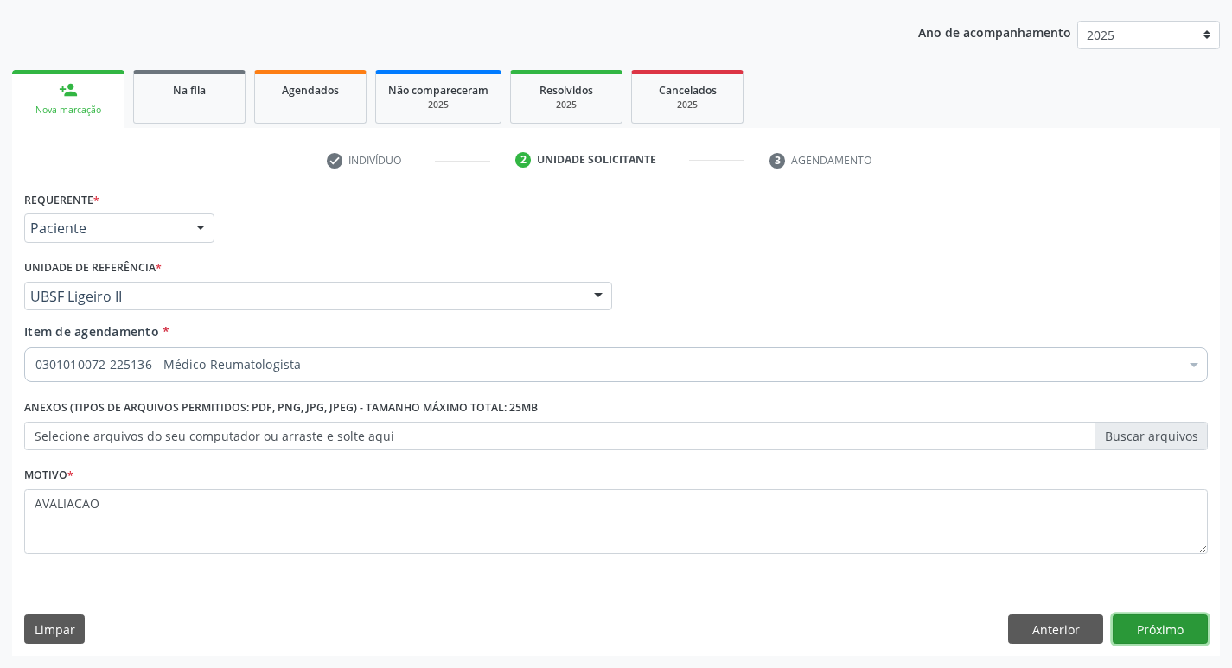
click at [1168, 639] on button "Próximo" at bounding box center [1160, 629] width 95 height 29
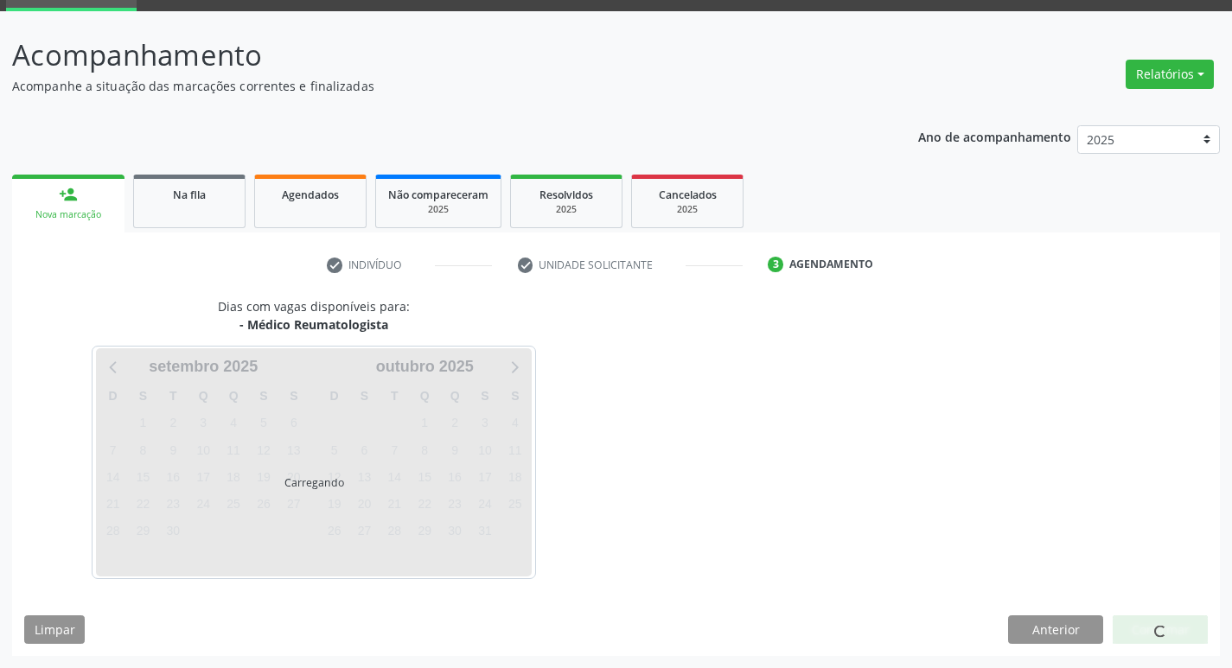
scroll to position [84, 0]
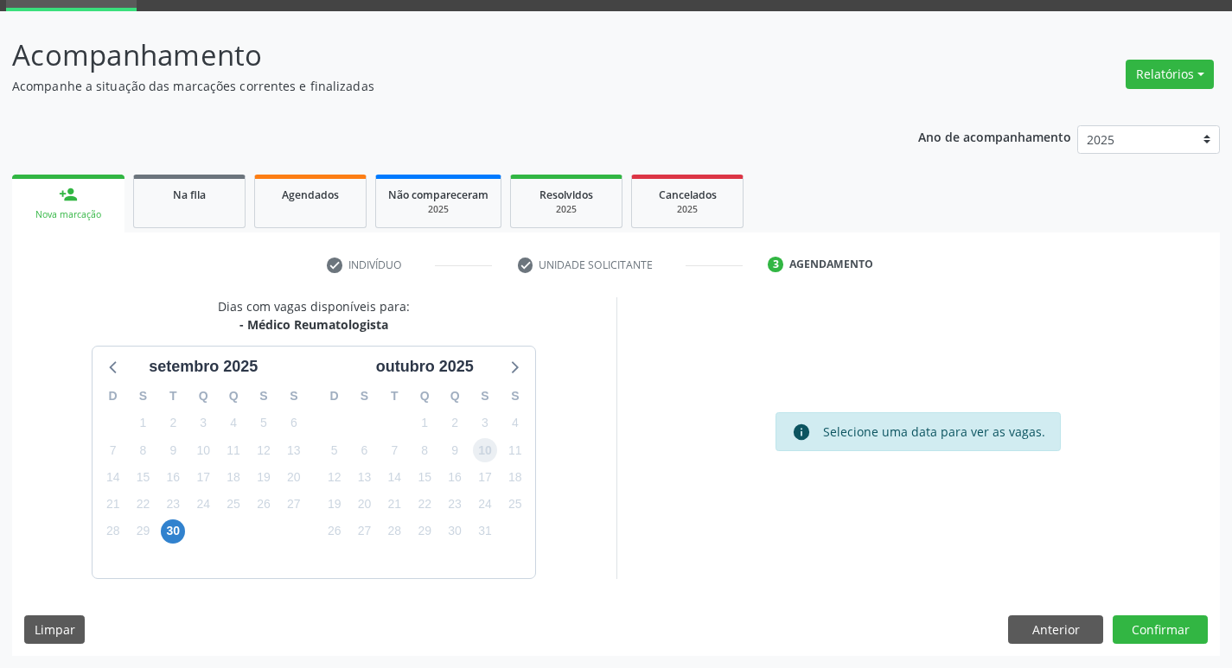
click at [489, 444] on span "10" at bounding box center [485, 450] width 24 height 24
click at [1147, 623] on button "Confirmar" at bounding box center [1160, 630] width 95 height 29
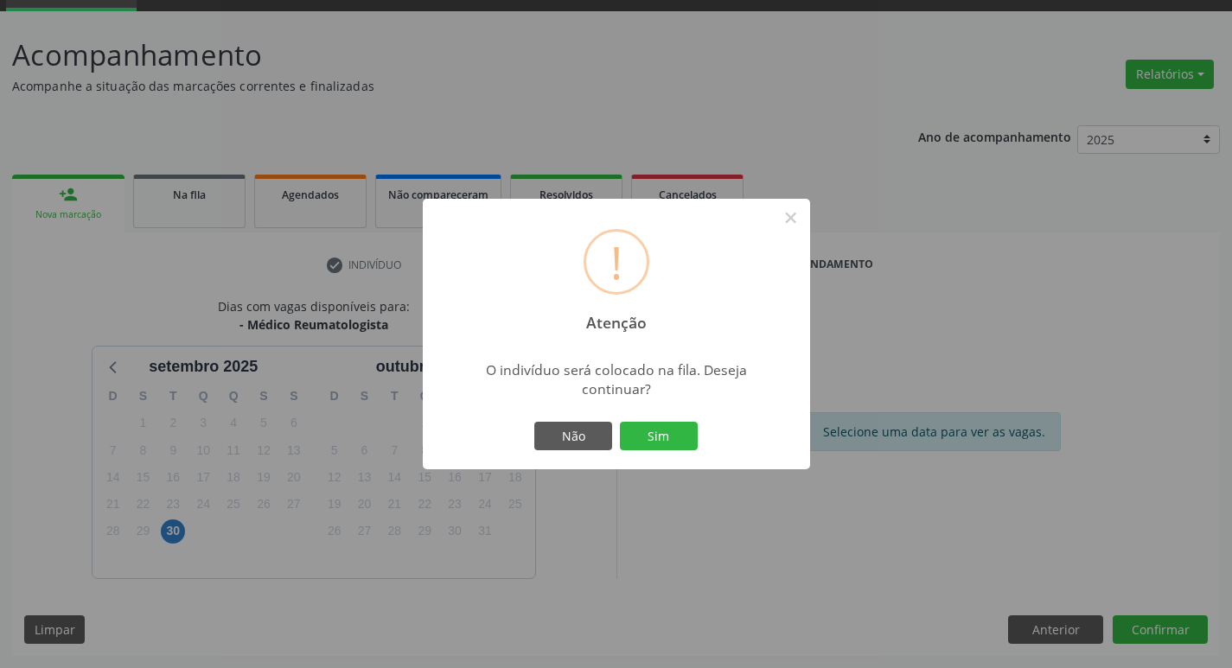
scroll to position [84, 0]
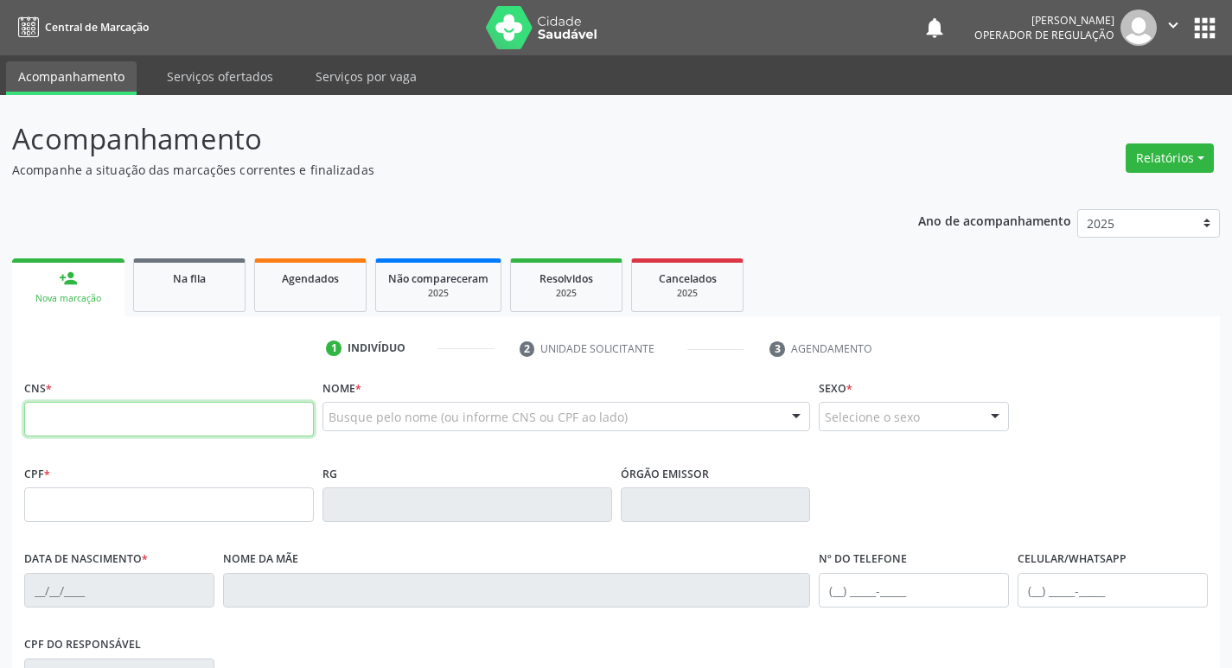
click at [46, 411] on input "text" at bounding box center [169, 419] width 290 height 35
click at [106, 413] on input "text" at bounding box center [169, 419] width 290 height 35
type input "702 8001 7413 1260"
type input "14/10/1963"
type input "Maria do Socorro Clemente da Silva"
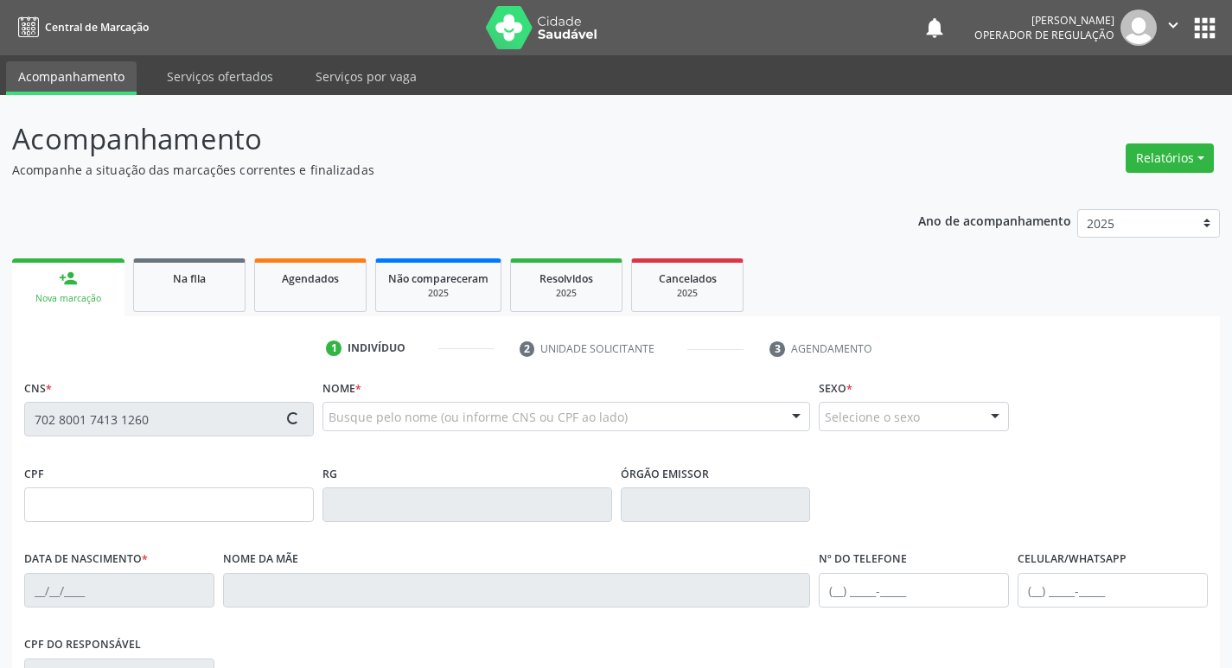
type input "(83) 99309-8203"
type input "S/N"
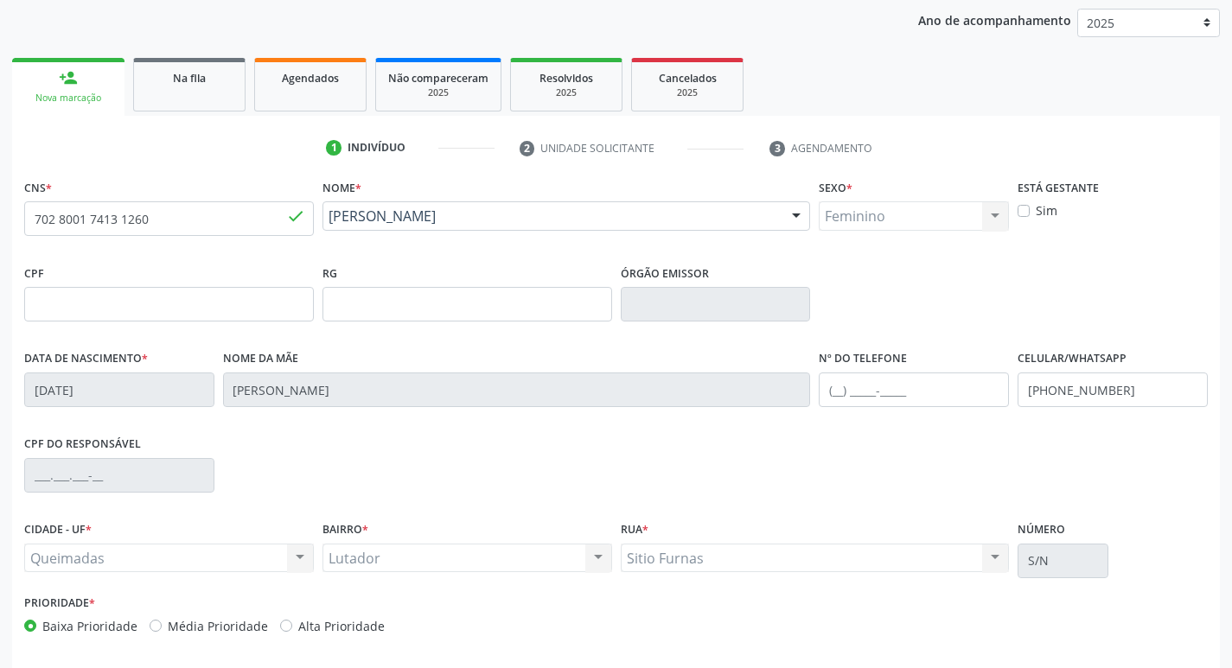
scroll to position [269, 0]
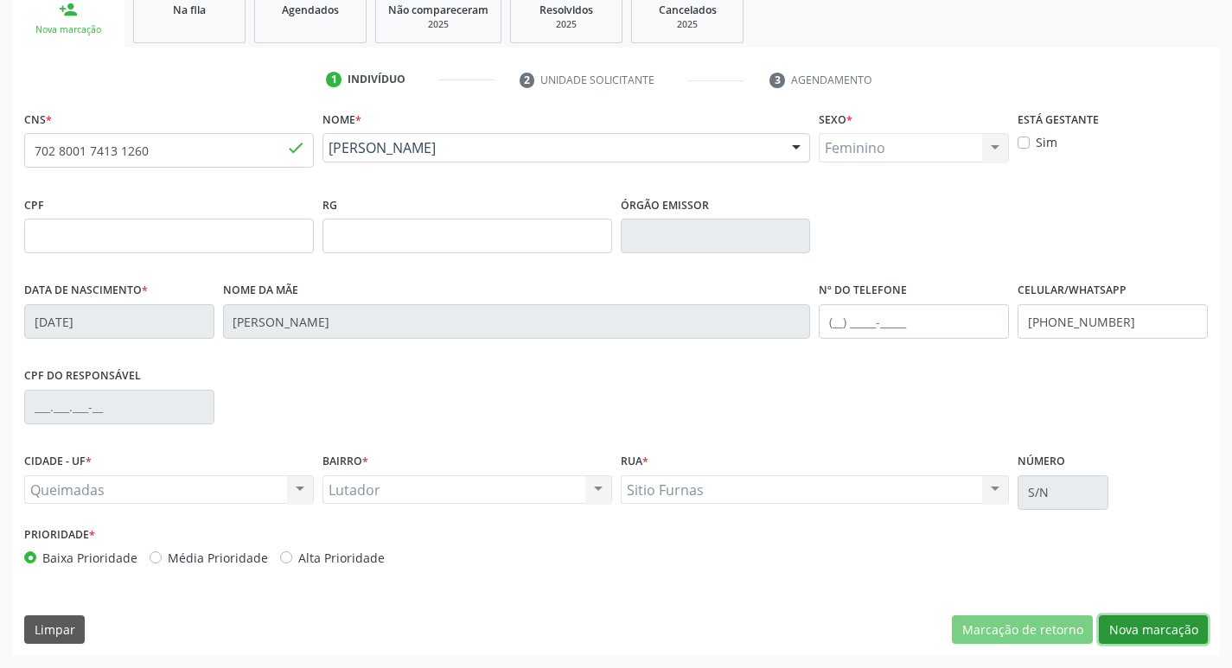
click at [1139, 637] on button "Nova marcação" at bounding box center [1153, 630] width 109 height 29
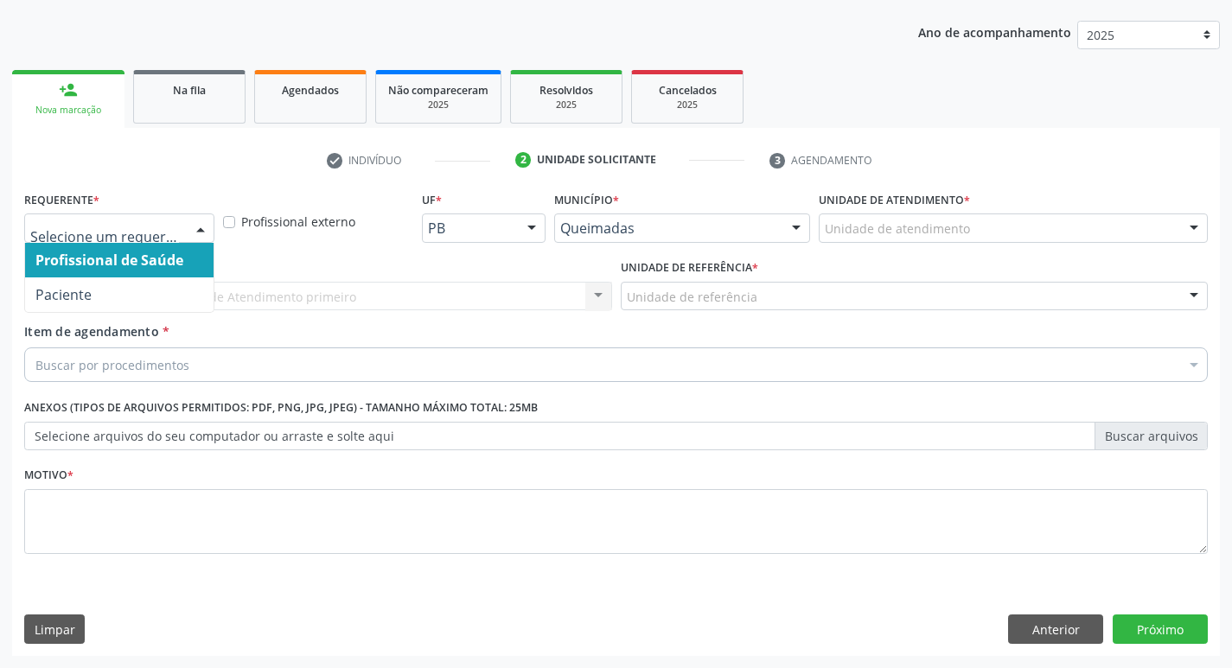
click at [206, 228] on div at bounding box center [201, 228] width 26 height 29
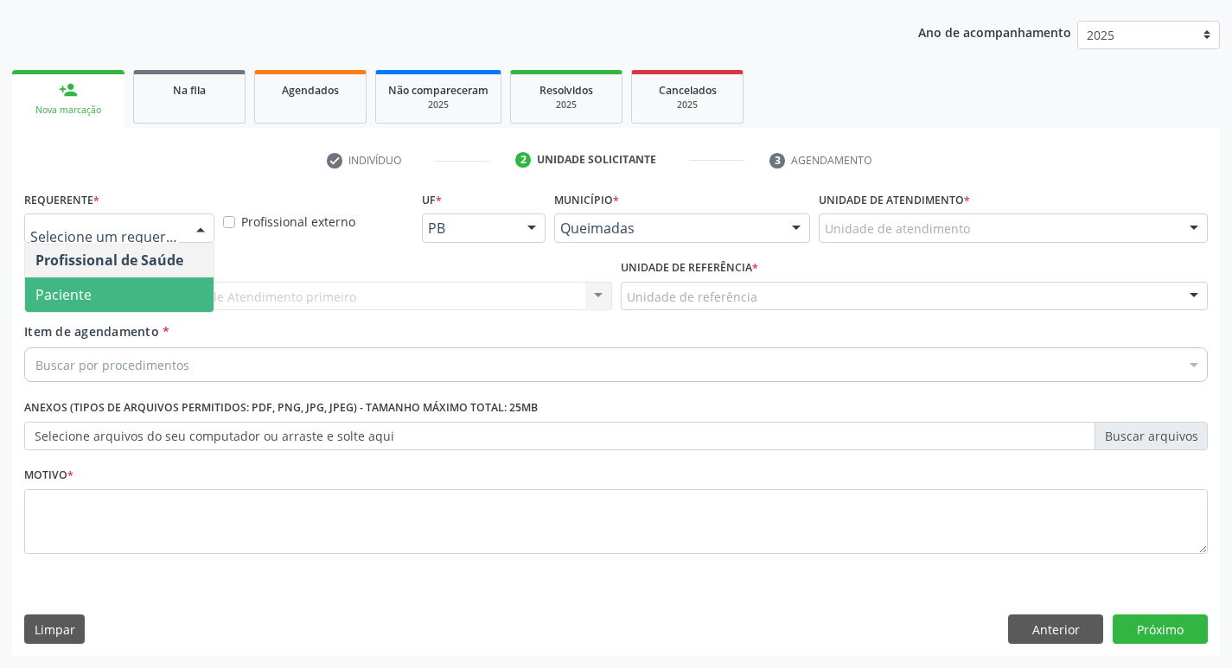
click at [168, 289] on span "Paciente" at bounding box center [119, 295] width 189 height 35
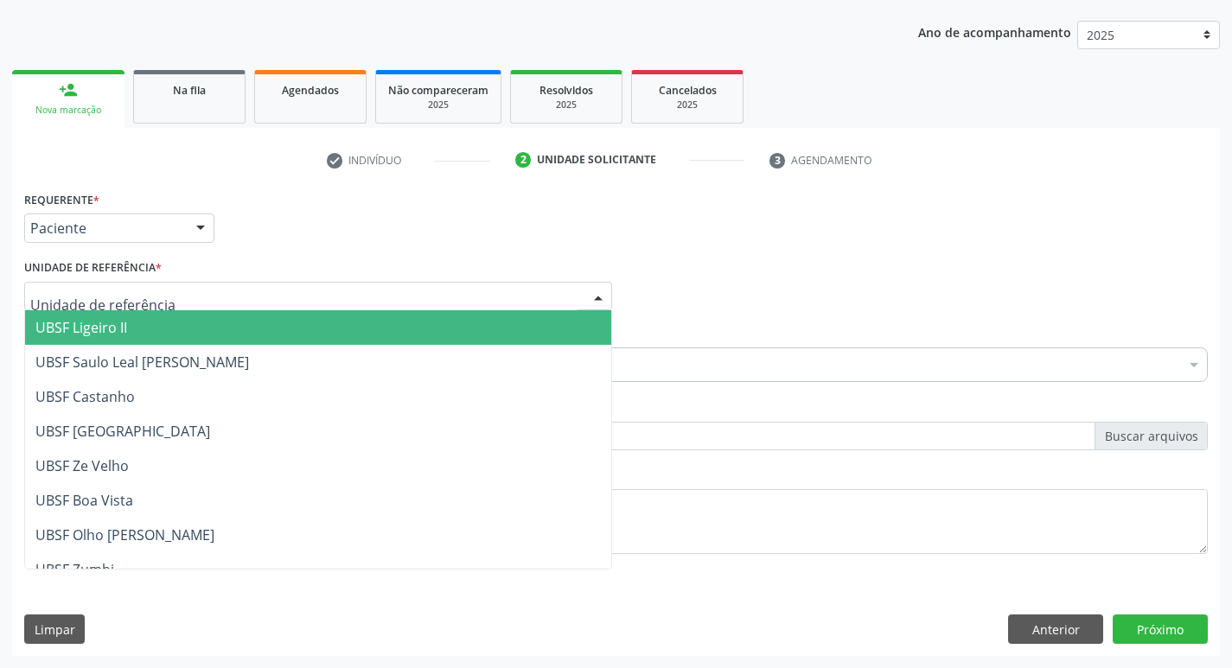
click at [163, 288] on div at bounding box center [318, 296] width 588 height 29
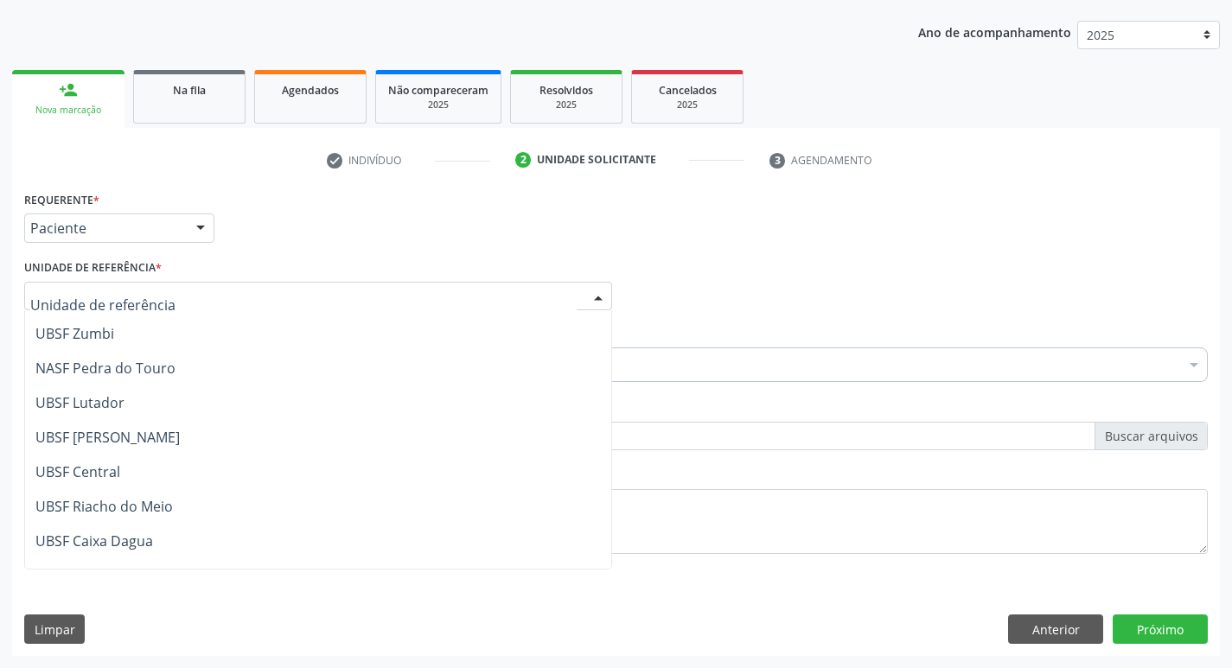
scroll to position [259, 0]
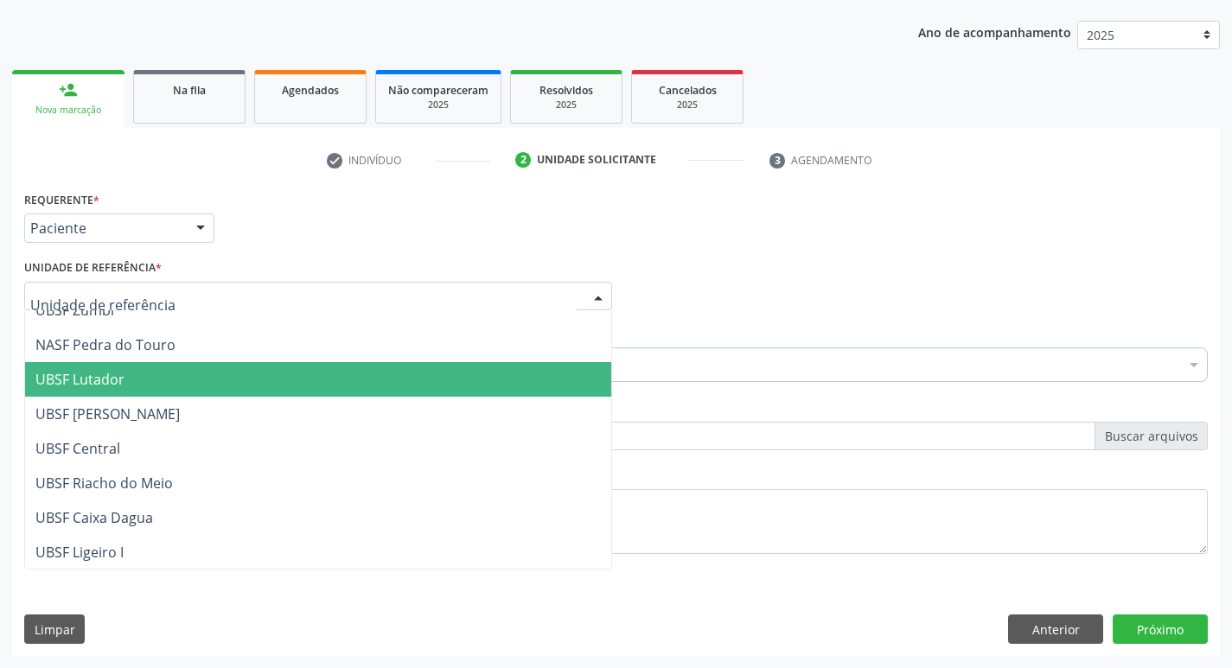
click at [153, 373] on span "UBSF Lutador" at bounding box center [318, 379] width 586 height 35
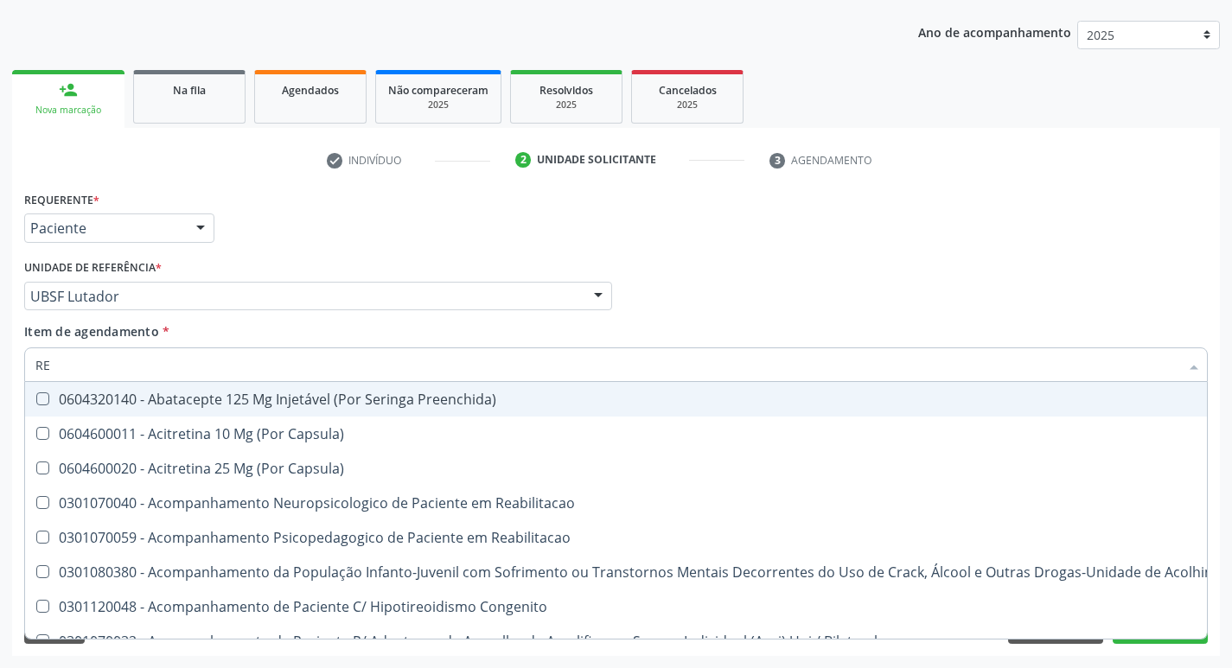
type input "REU"
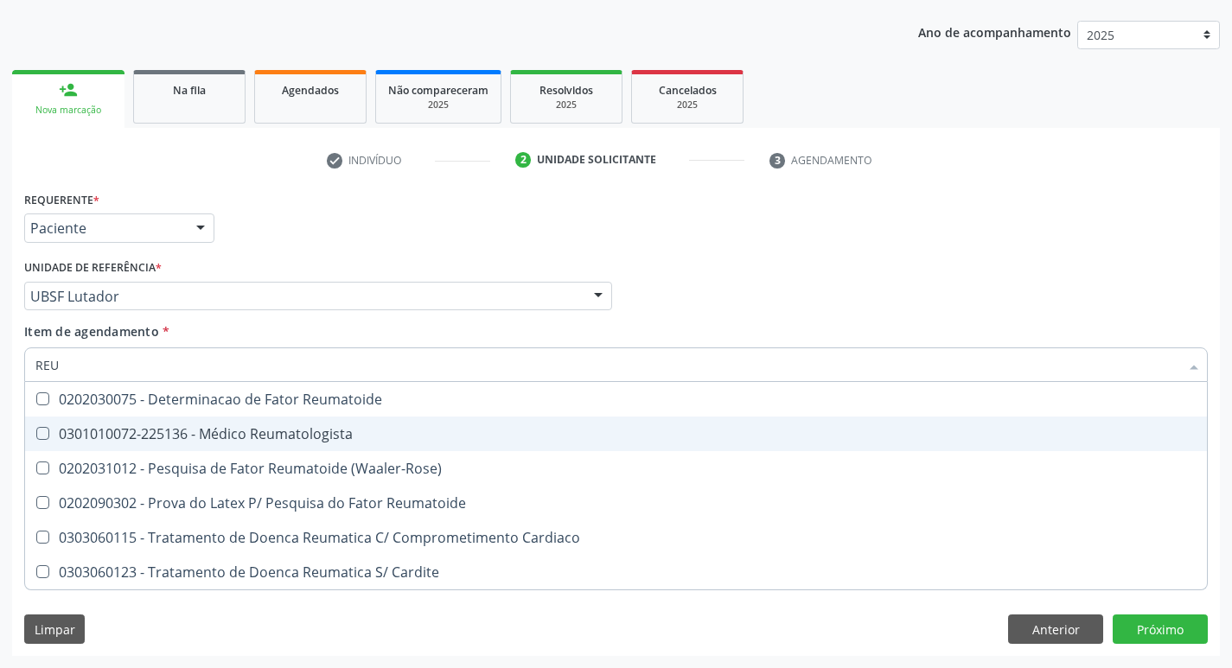
click at [47, 436] on Reumatologista at bounding box center [42, 433] width 13 height 13
click at [36, 436] on Reumatologista "checkbox" at bounding box center [30, 433] width 11 height 11
checkbox Reumatologista "true"
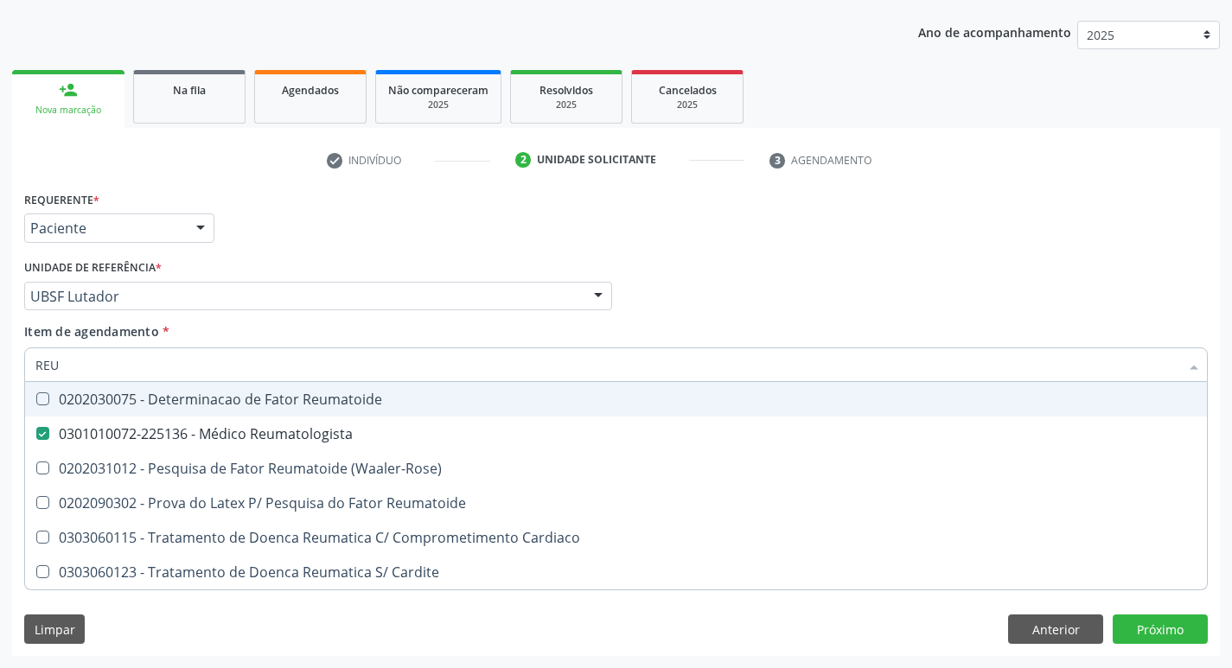
click at [849, 310] on div "Profissional Solicitante Por favor, selecione a Unidade de Atendimento primeiro…" at bounding box center [616, 288] width 1193 height 67
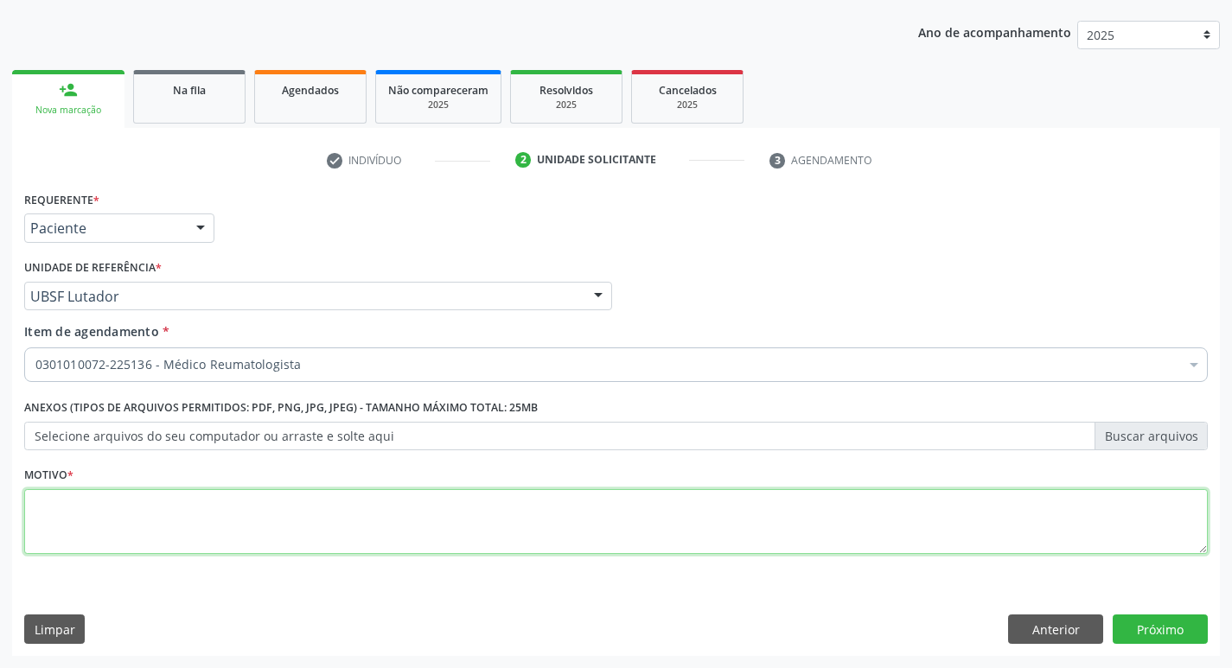
drag, startPoint x: 121, startPoint y: 521, endPoint x: 61, endPoint y: 482, distance: 71.7
click at [120, 521] on textarea at bounding box center [616, 522] width 1184 height 66
type textarea "R"
type textarea "AVALIACAO"
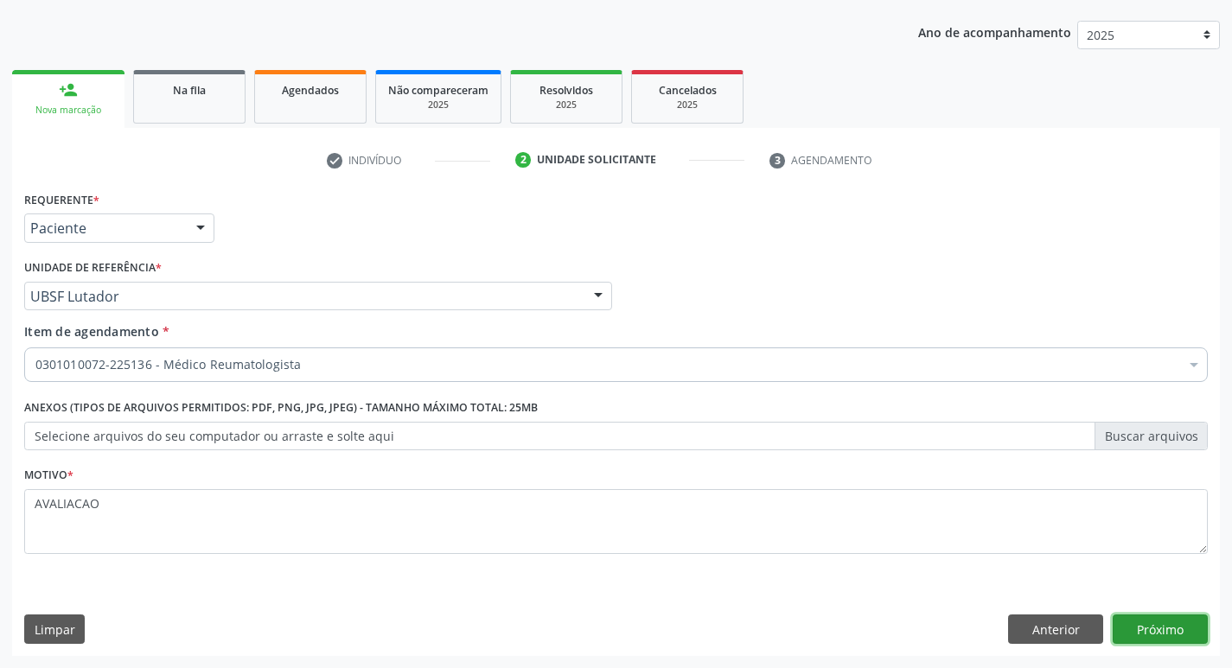
click at [1180, 630] on button "Próximo" at bounding box center [1160, 629] width 95 height 29
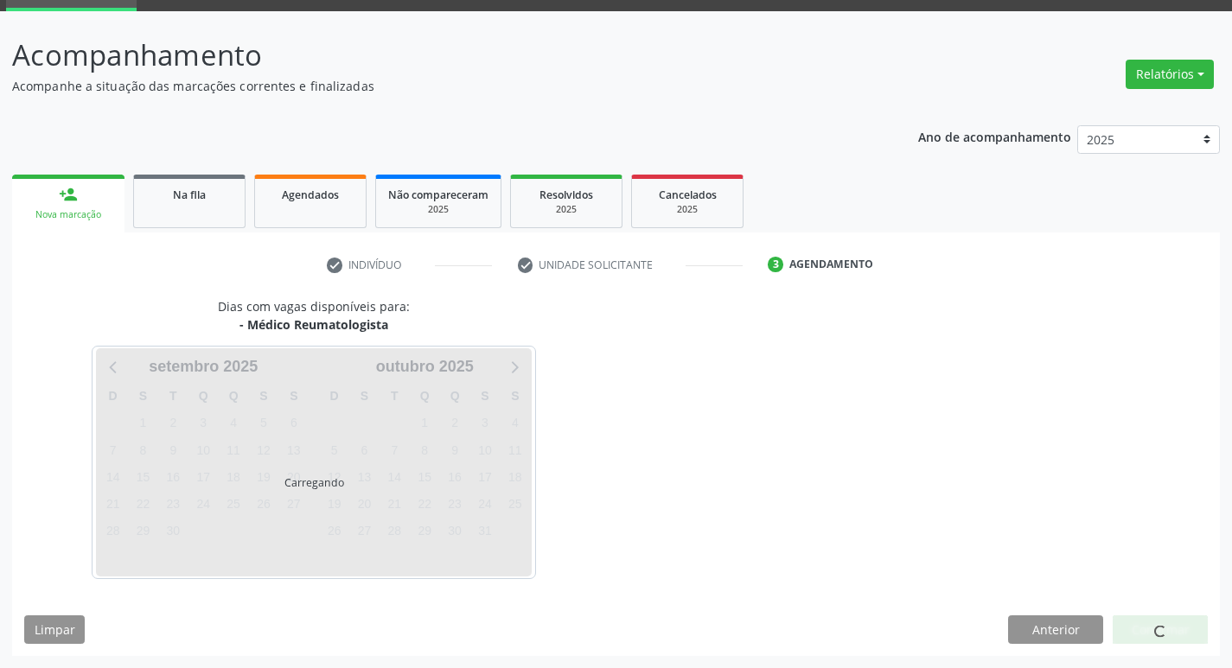
scroll to position [84, 0]
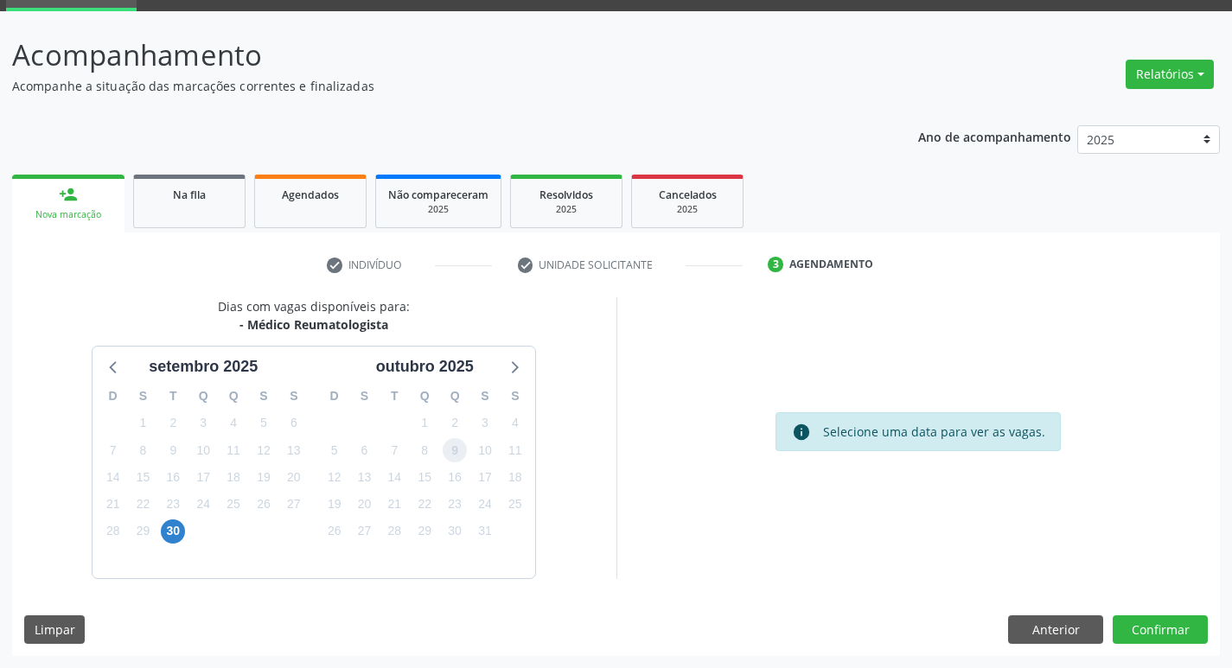
click at [459, 456] on span "9" at bounding box center [455, 450] width 24 height 24
click at [1148, 636] on button "Confirmar" at bounding box center [1160, 630] width 95 height 29
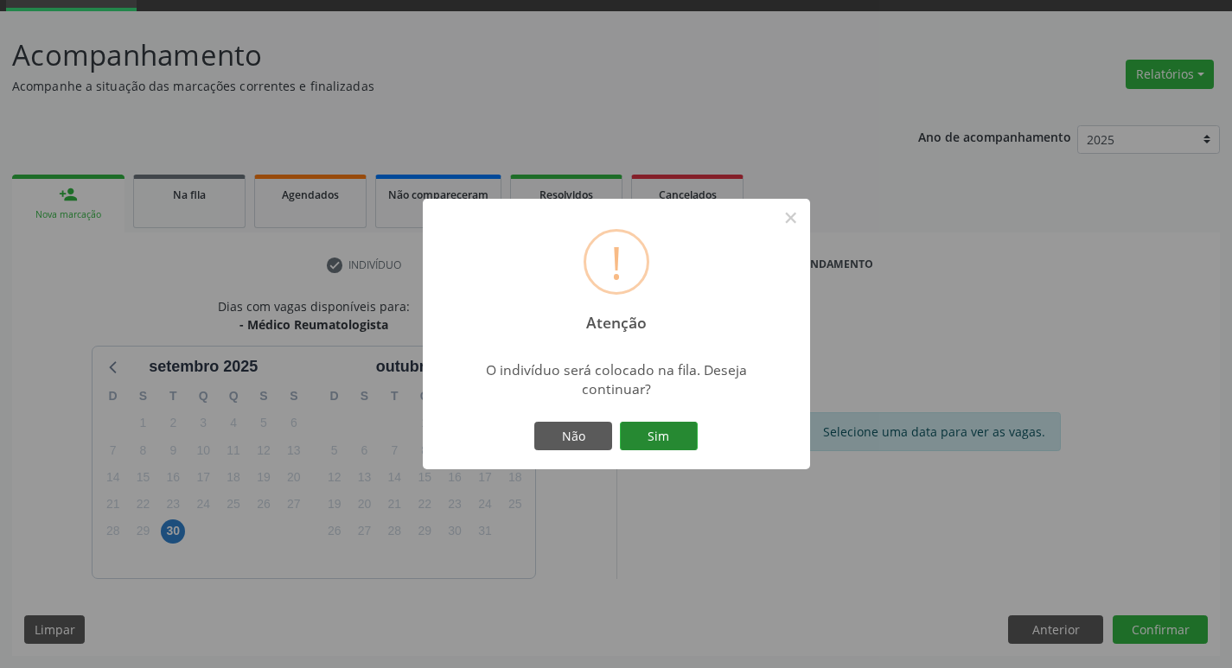
click at [655, 425] on button "Sim" at bounding box center [659, 436] width 78 height 29
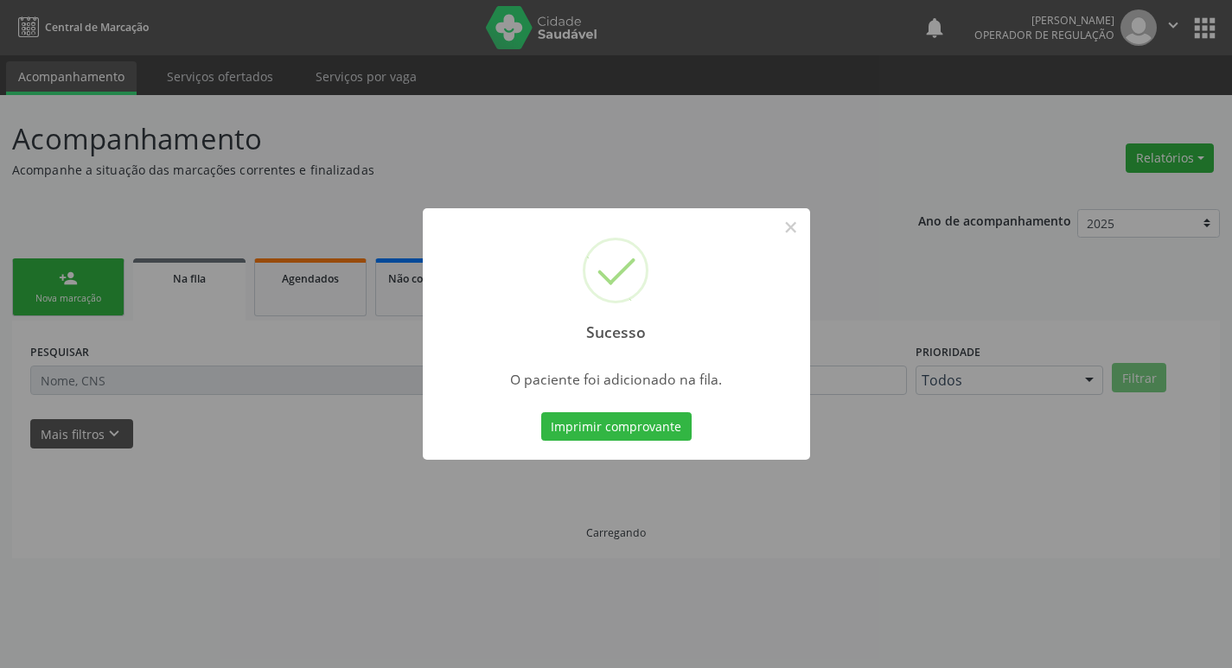
scroll to position [0, 0]
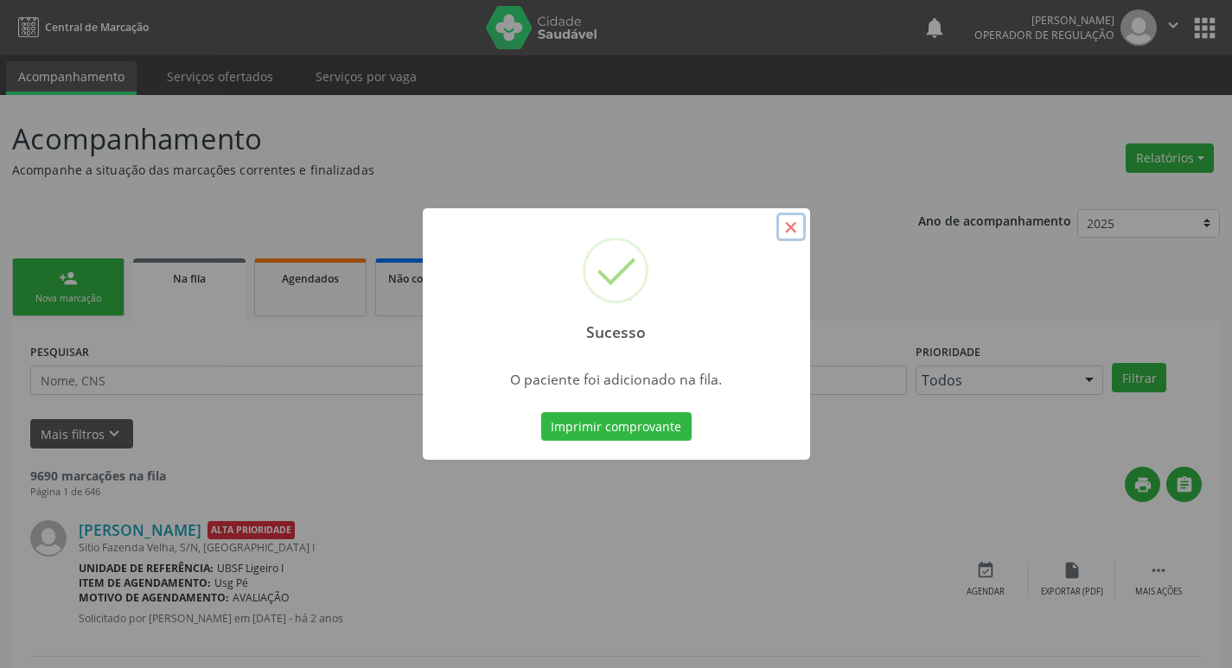
click at [802, 231] on button "×" at bounding box center [791, 227] width 29 height 29
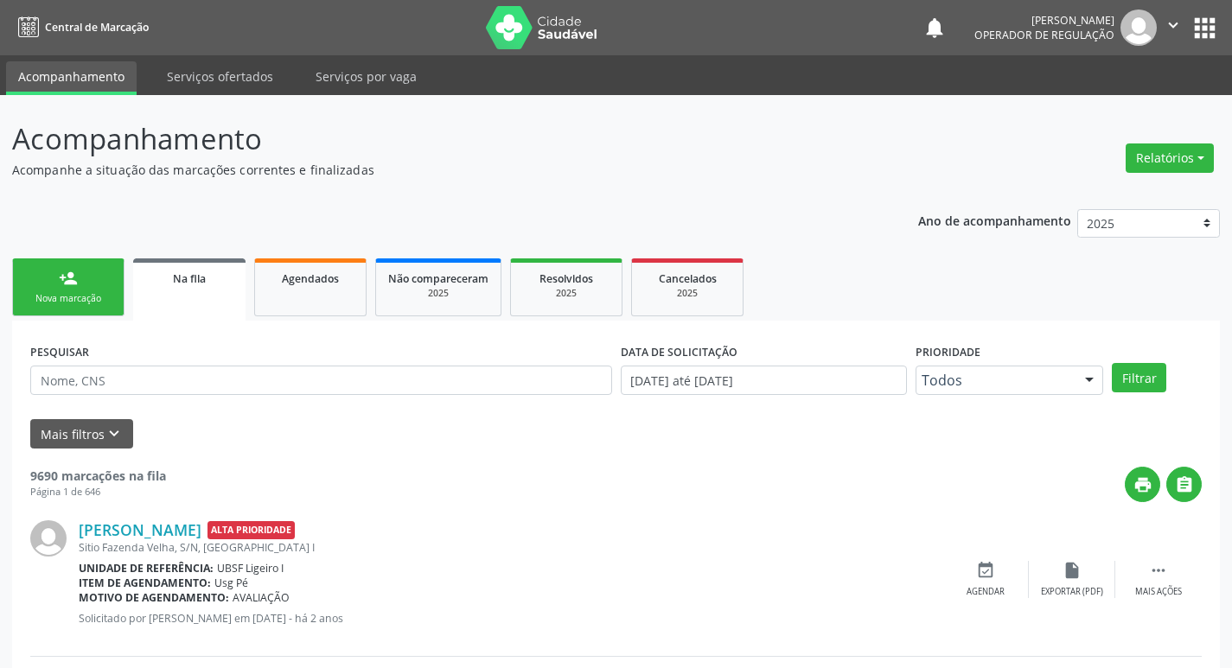
click at [69, 286] on div "person_add" at bounding box center [68, 278] width 19 height 19
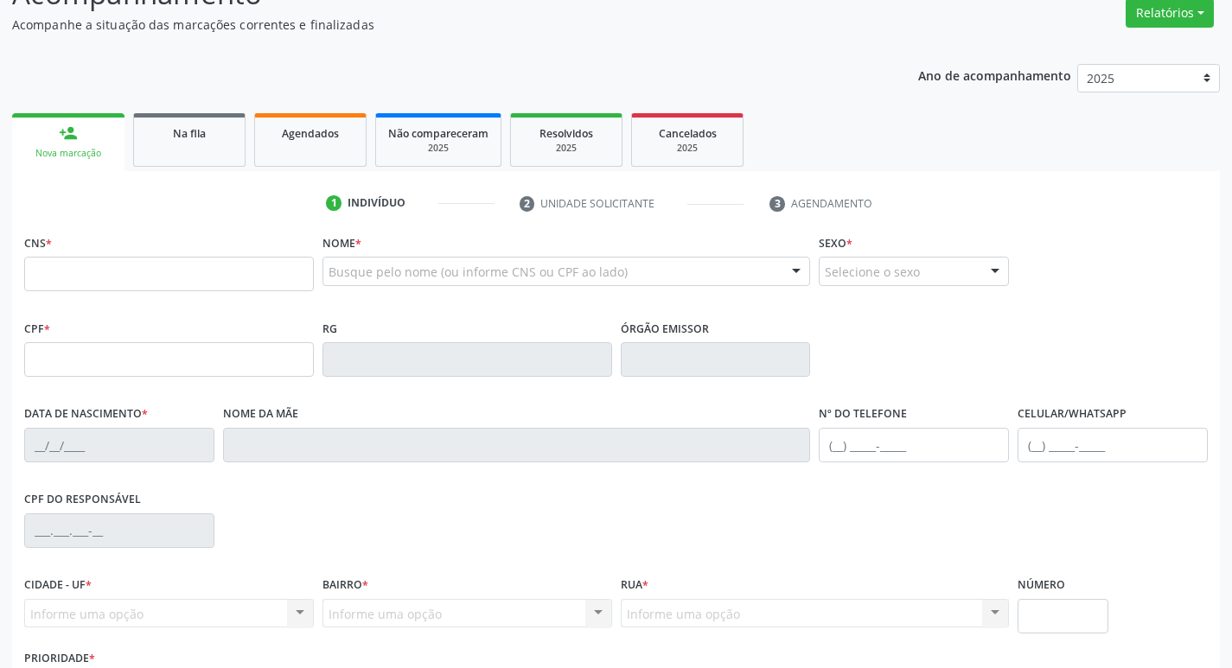
scroll to position [173, 0]
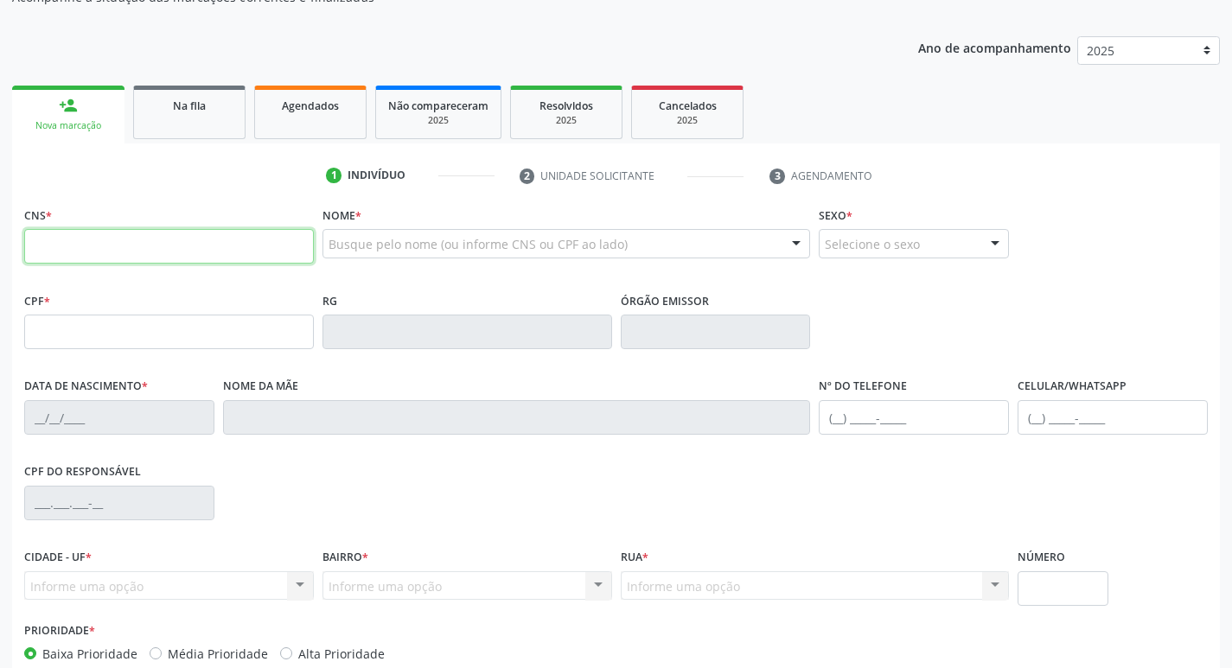
click at [102, 240] on input "text" at bounding box center [169, 246] width 290 height 35
click at [94, 241] on input "text" at bounding box center [169, 246] width 290 height 35
type input "700 0043 2522 4208"
type input "874.136.474-00"
type input "10/03/1969"
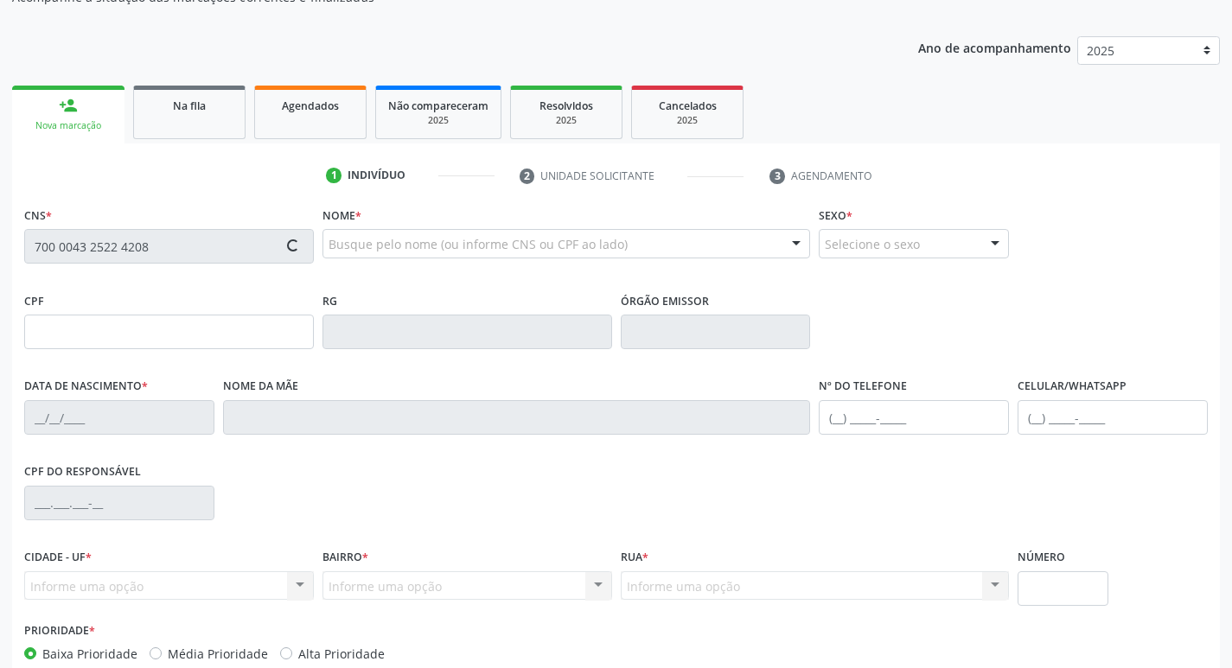
type input "Francisca Pereira de Souza"
type input "(83) 99306-5927"
type input "261"
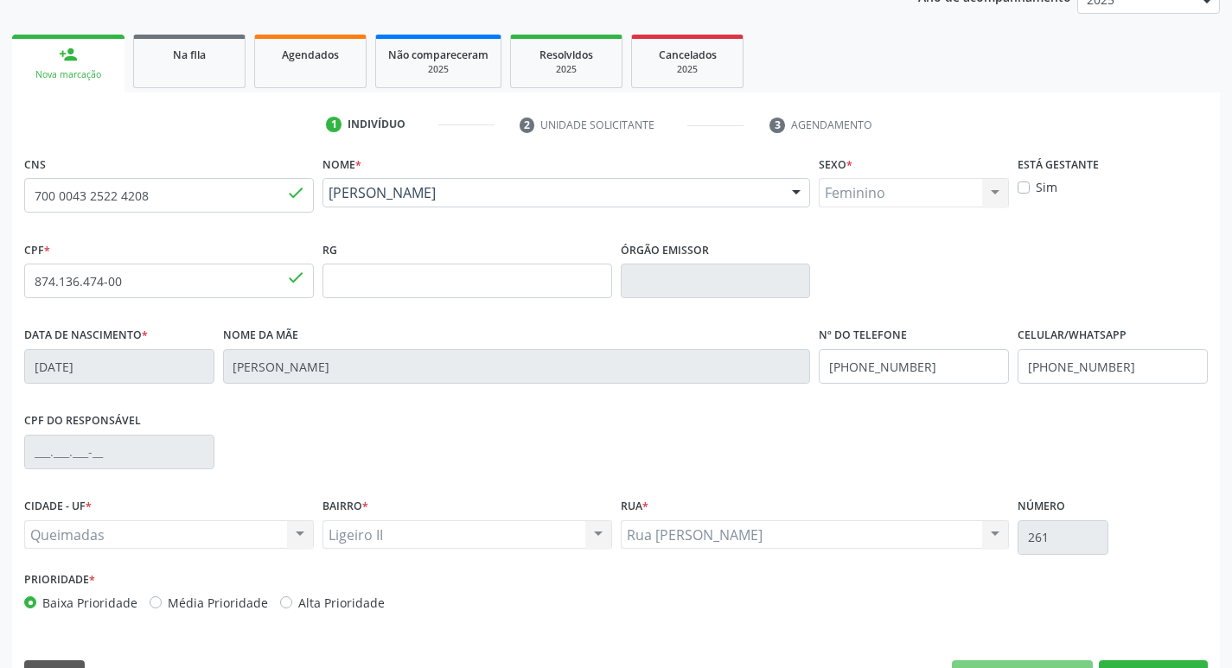
scroll to position [269, 0]
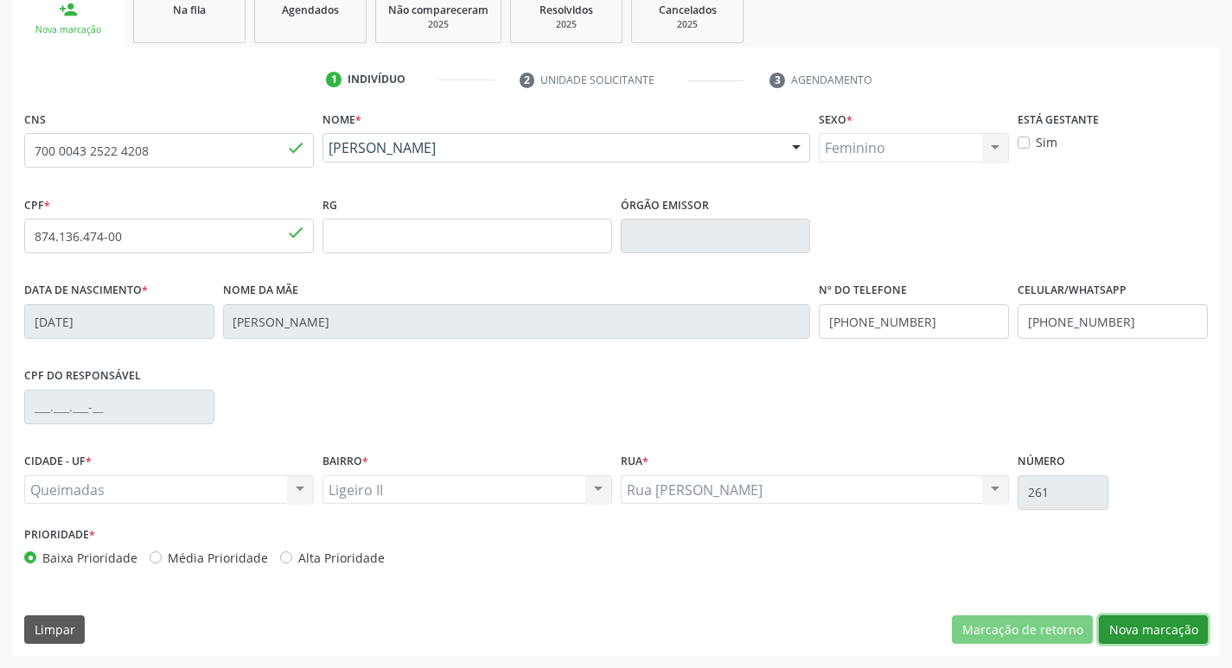
click at [1161, 619] on button "Nova marcação" at bounding box center [1153, 630] width 109 height 29
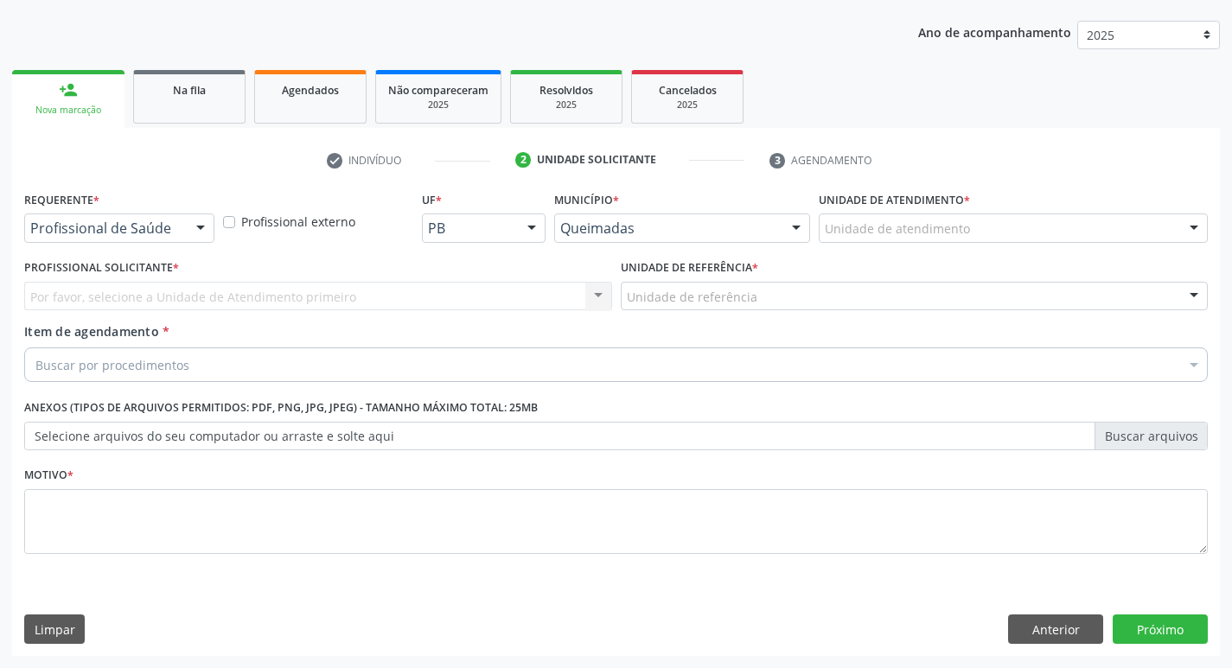
scroll to position [189, 0]
click at [194, 219] on div at bounding box center [201, 228] width 26 height 29
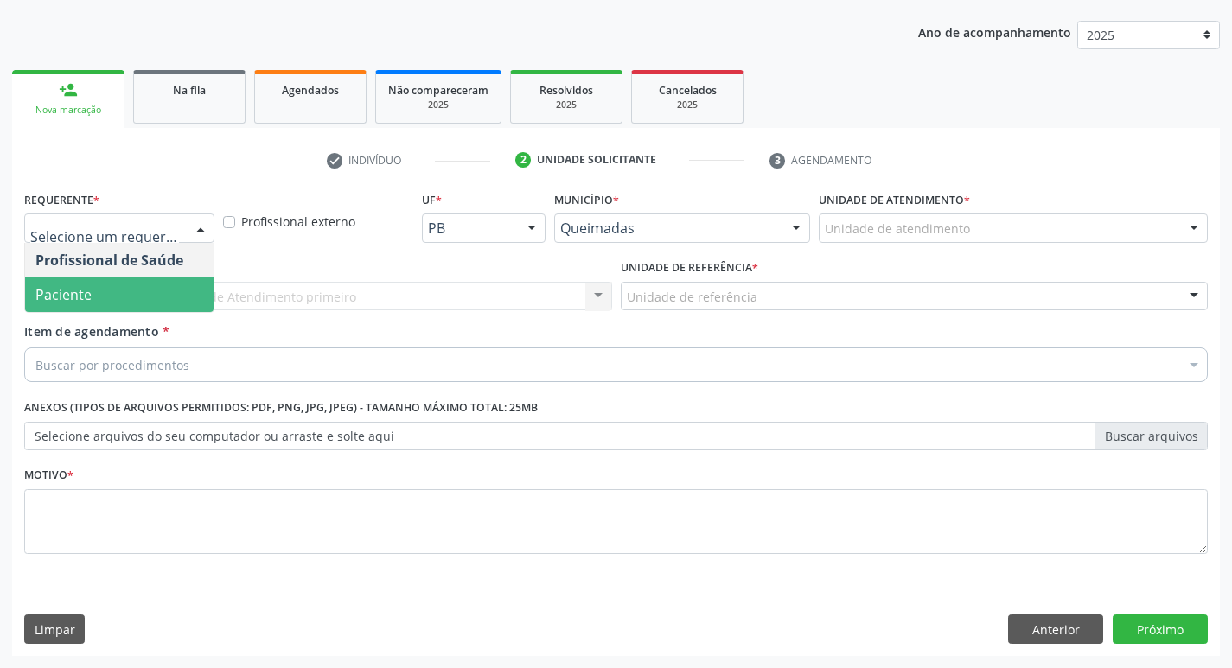
click at [179, 292] on span "Paciente" at bounding box center [119, 295] width 189 height 35
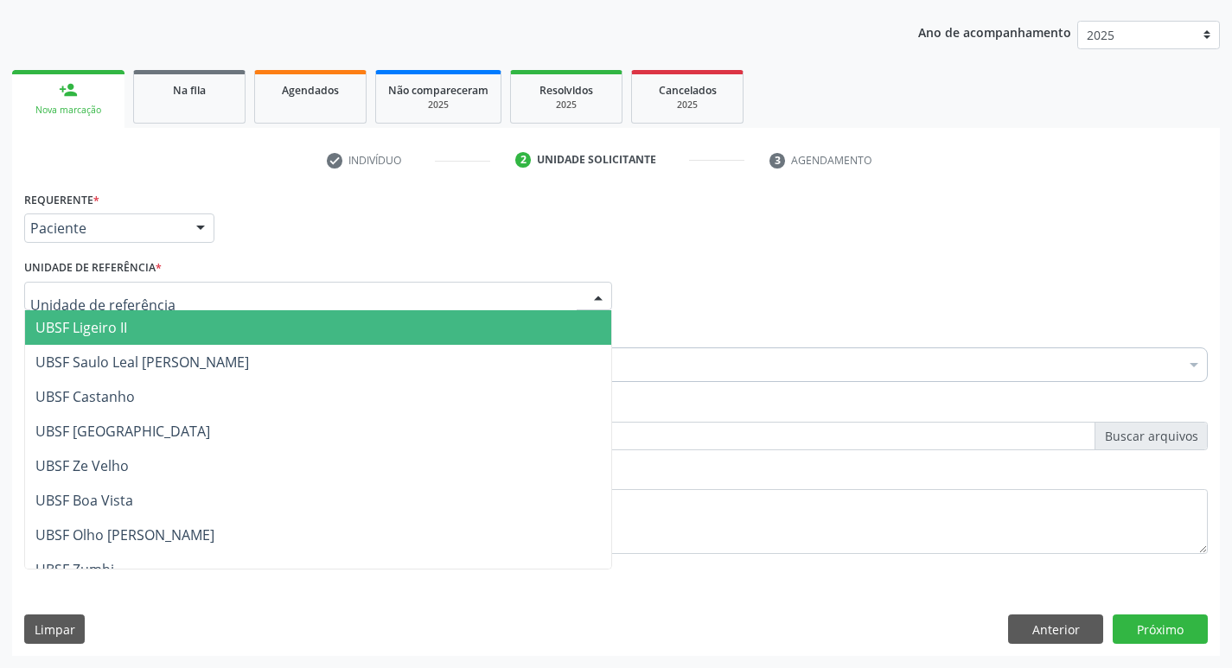
click at [179, 296] on div at bounding box center [318, 296] width 588 height 29
click at [171, 331] on span "UBSF Ligeiro II" at bounding box center [318, 327] width 586 height 35
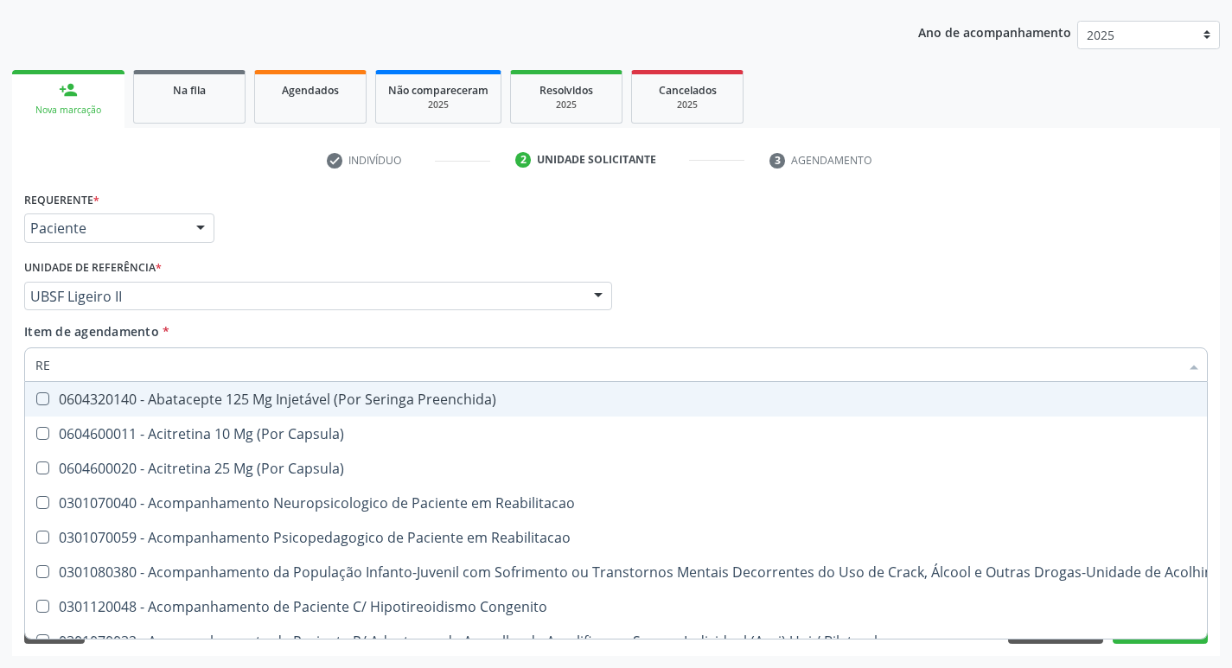
type input "REU"
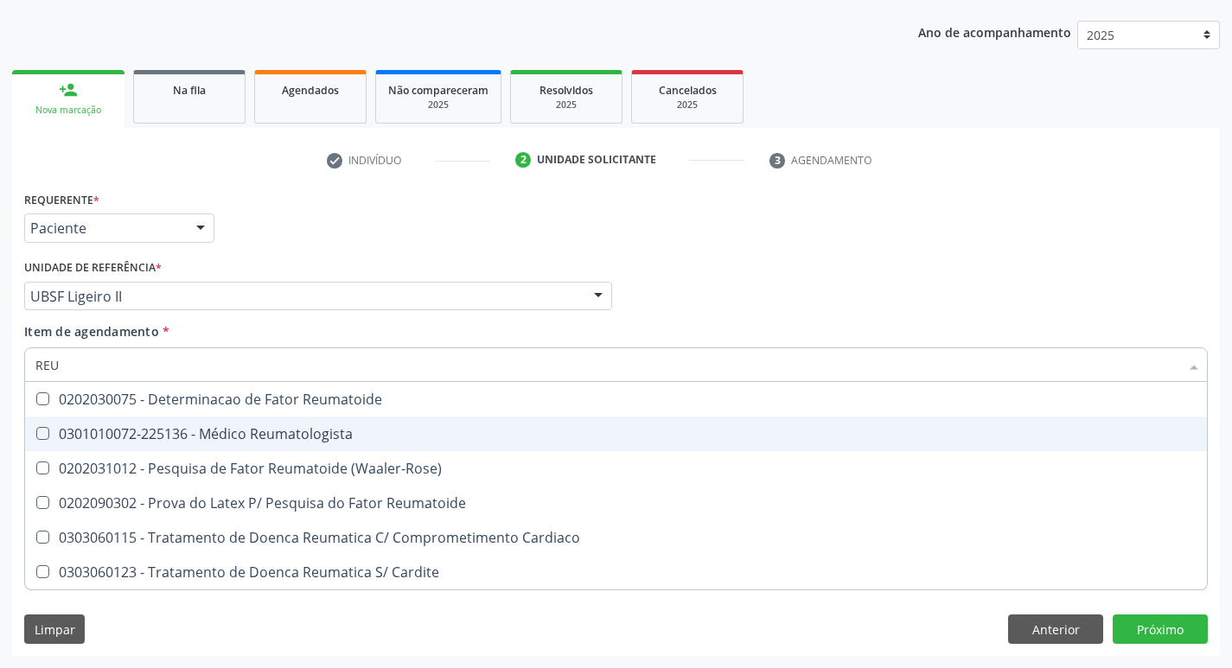
click at [42, 438] on Reumatologista at bounding box center [42, 433] width 13 height 13
click at [36, 438] on Reumatologista "checkbox" at bounding box center [30, 433] width 11 height 11
checkbox Reumatologista "true"
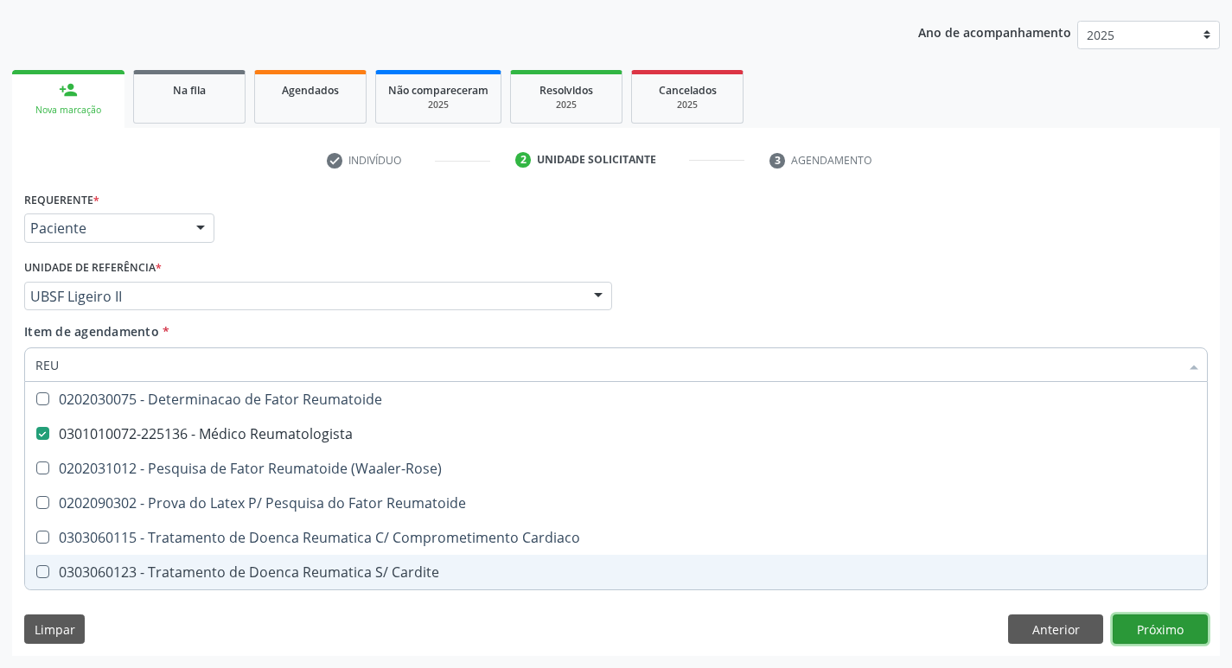
click at [1151, 620] on div "Requerente * Paciente Profissional de Saúde Paciente Nenhum resultado encontrad…" at bounding box center [616, 422] width 1208 height 470
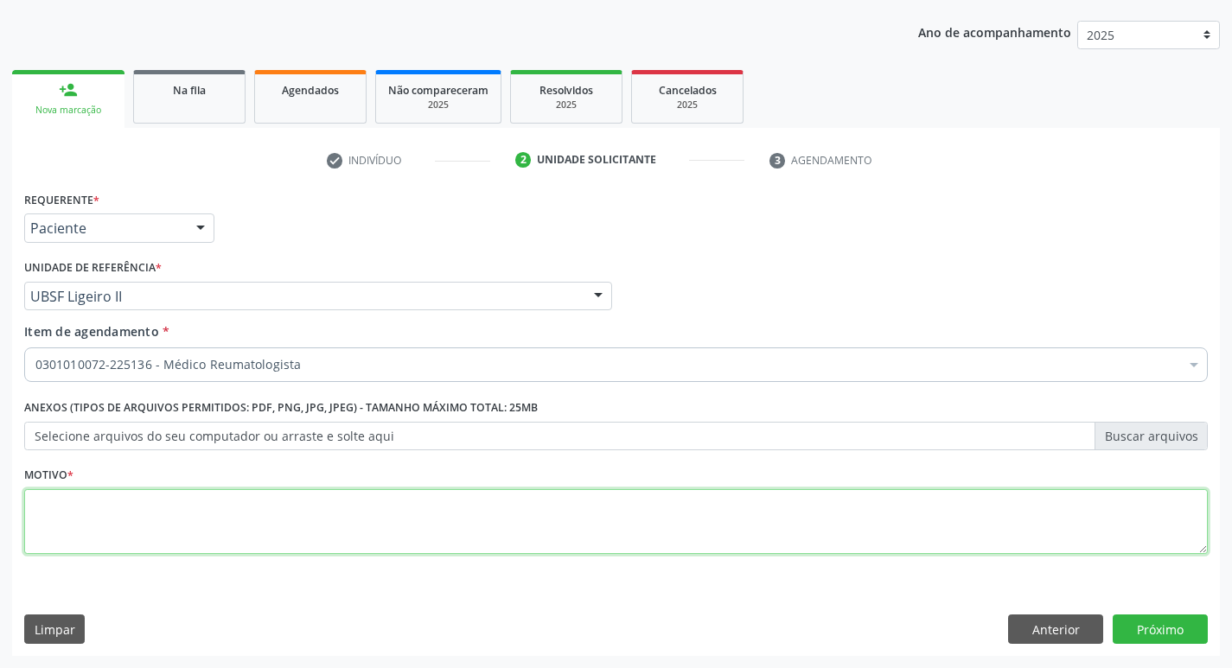
click at [66, 527] on textarea at bounding box center [616, 522] width 1184 height 66
type textarea "AVALIACAO"
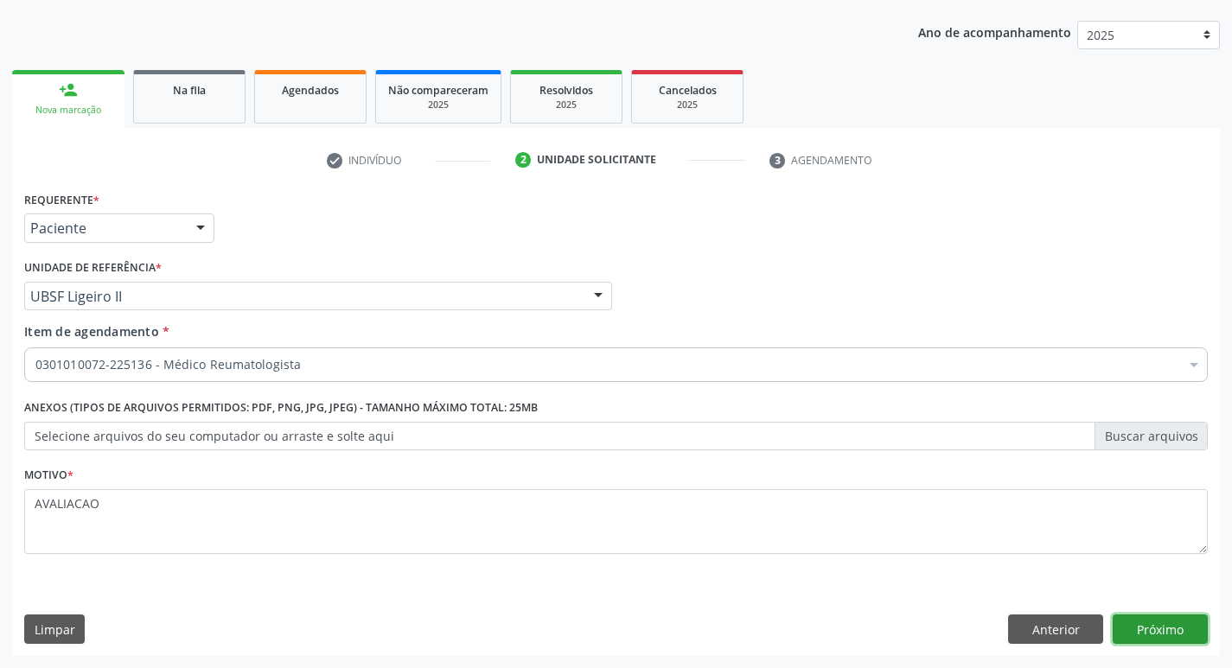
click at [1150, 639] on button "Próximo" at bounding box center [1160, 629] width 95 height 29
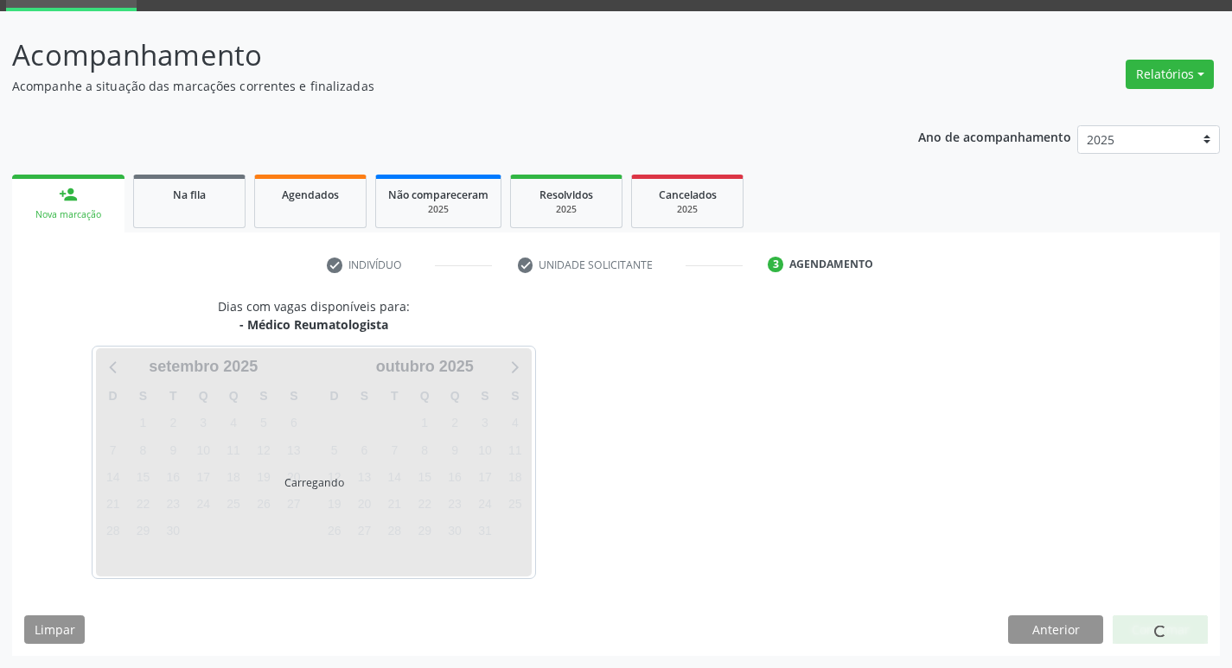
scroll to position [84, 0]
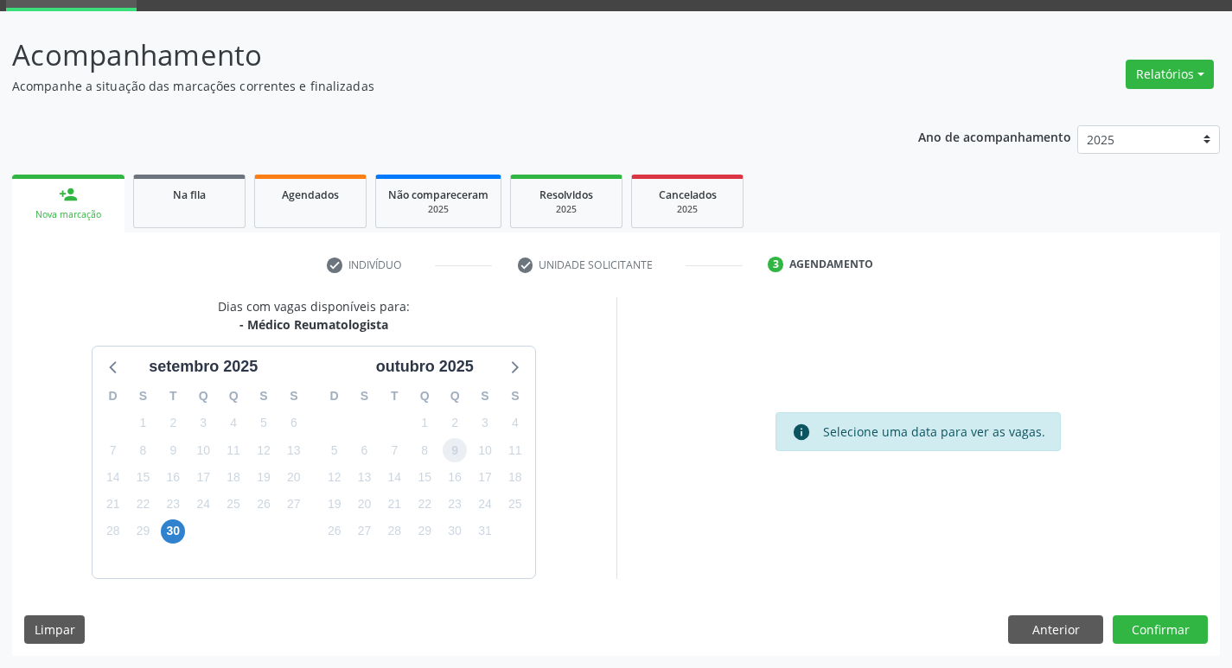
click at [448, 446] on span "9" at bounding box center [455, 450] width 24 height 24
click at [1171, 639] on button "Confirmar" at bounding box center [1160, 630] width 95 height 29
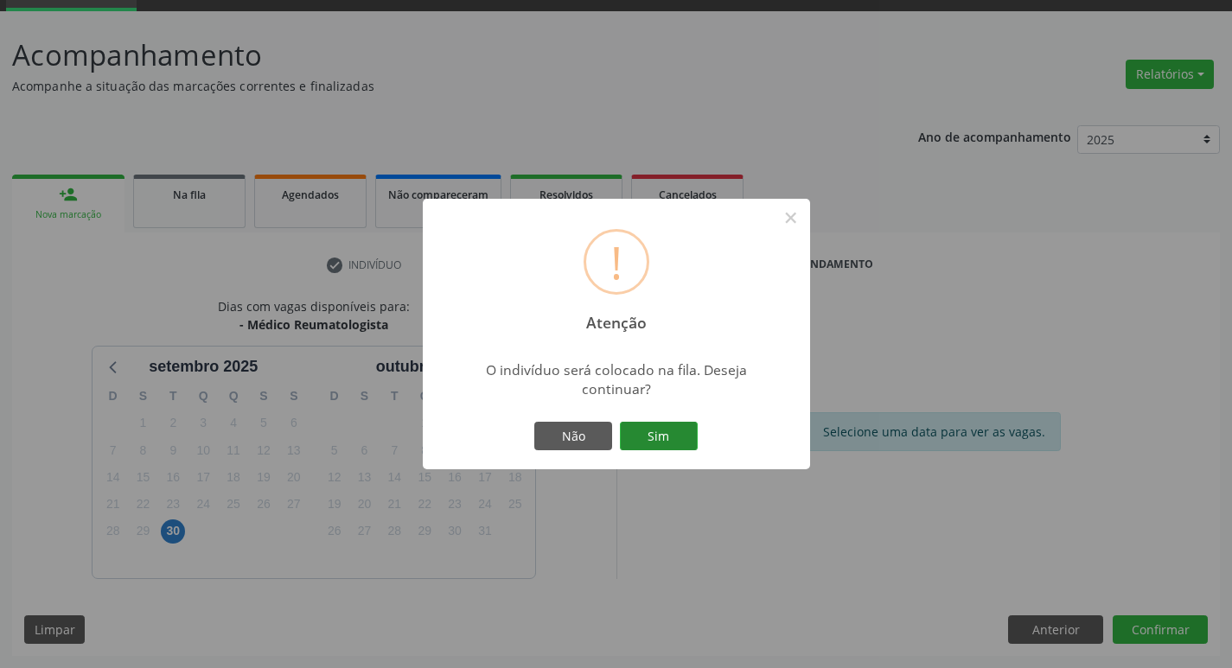
click at [649, 436] on button "Sim" at bounding box center [659, 436] width 78 height 29
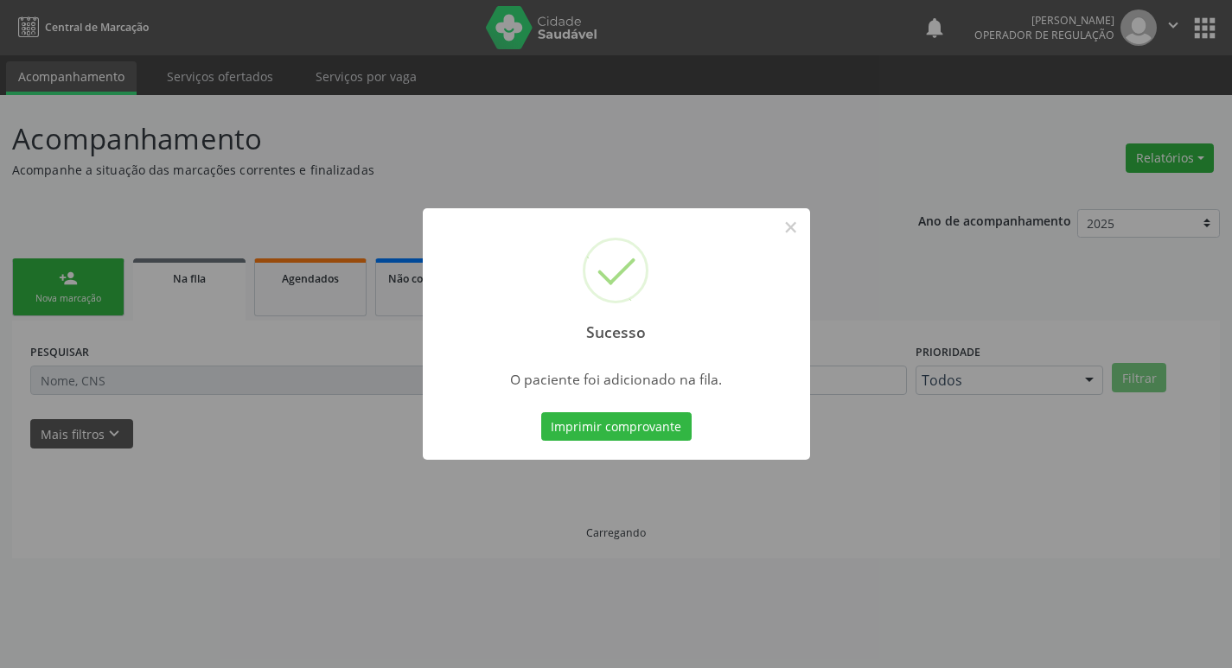
scroll to position [0, 0]
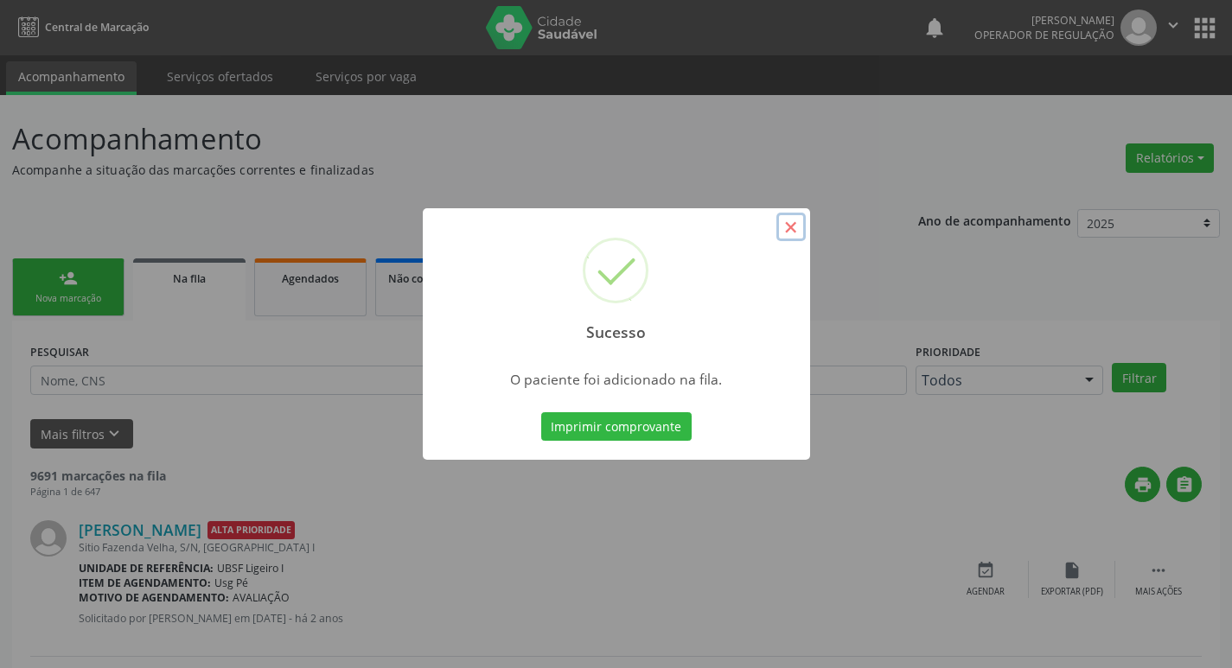
click at [794, 221] on button "×" at bounding box center [791, 227] width 29 height 29
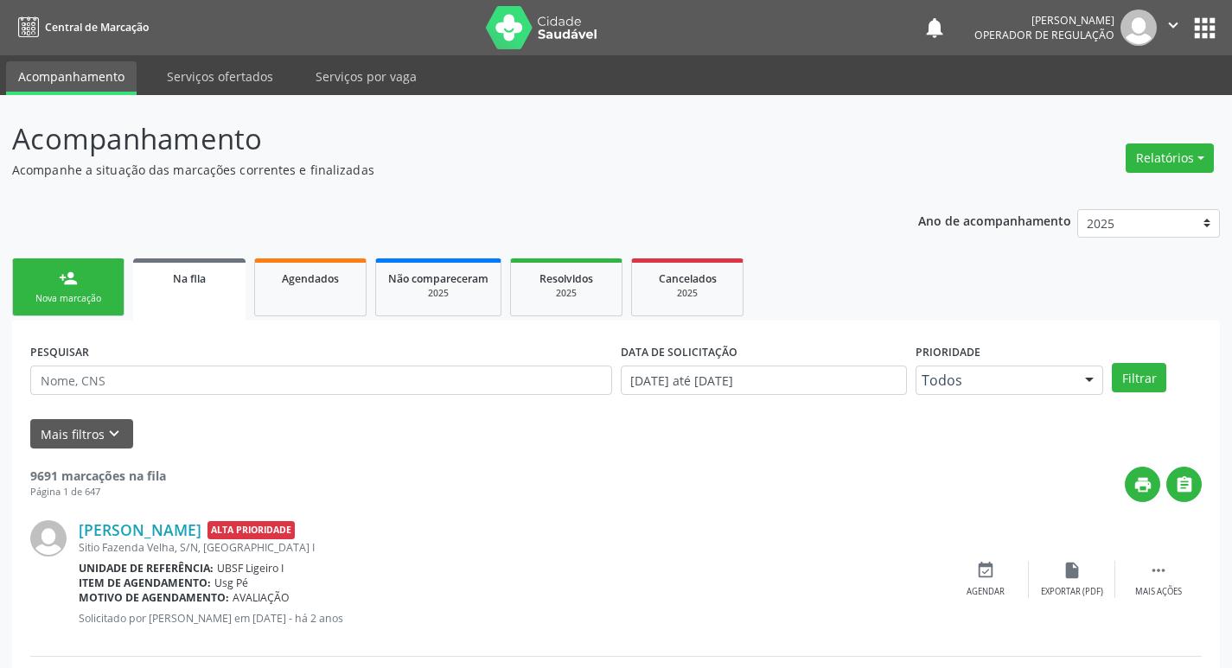
click at [70, 289] on link "person_add Nova marcação" at bounding box center [68, 288] width 112 height 58
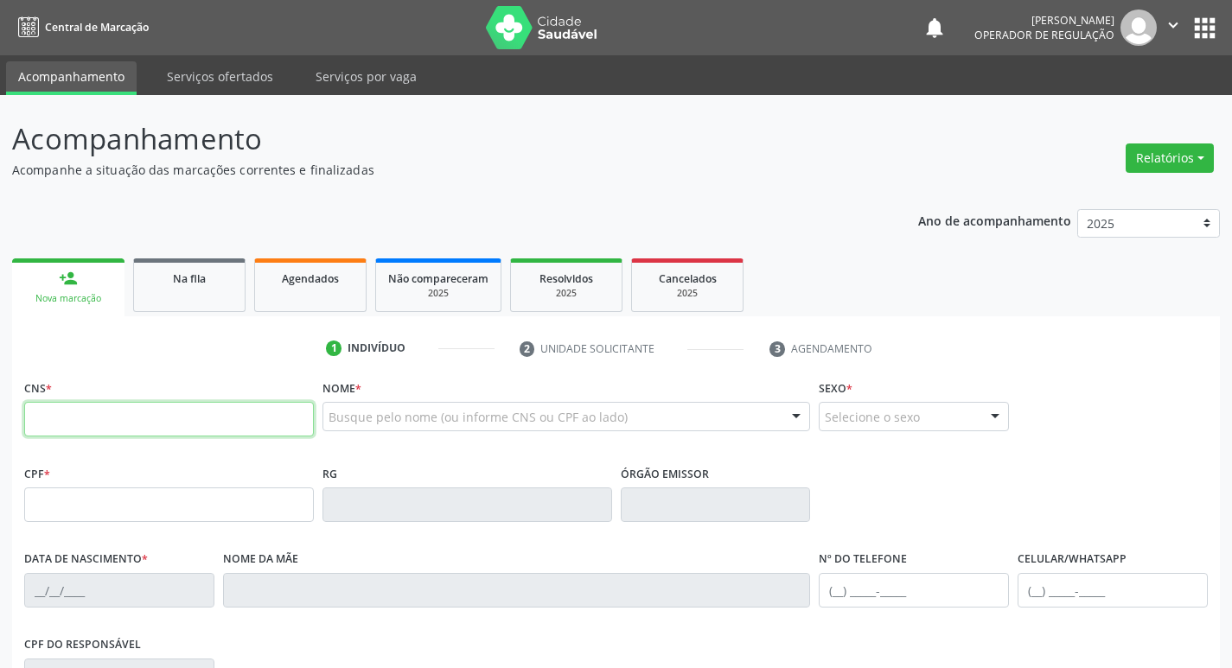
click at [46, 426] on input "text" at bounding box center [169, 419] width 290 height 35
type input "700 8084 8438 8783"
type input "009.353.454-00"
type input "01/08/1978"
type input "Severina da Silva Tavares"
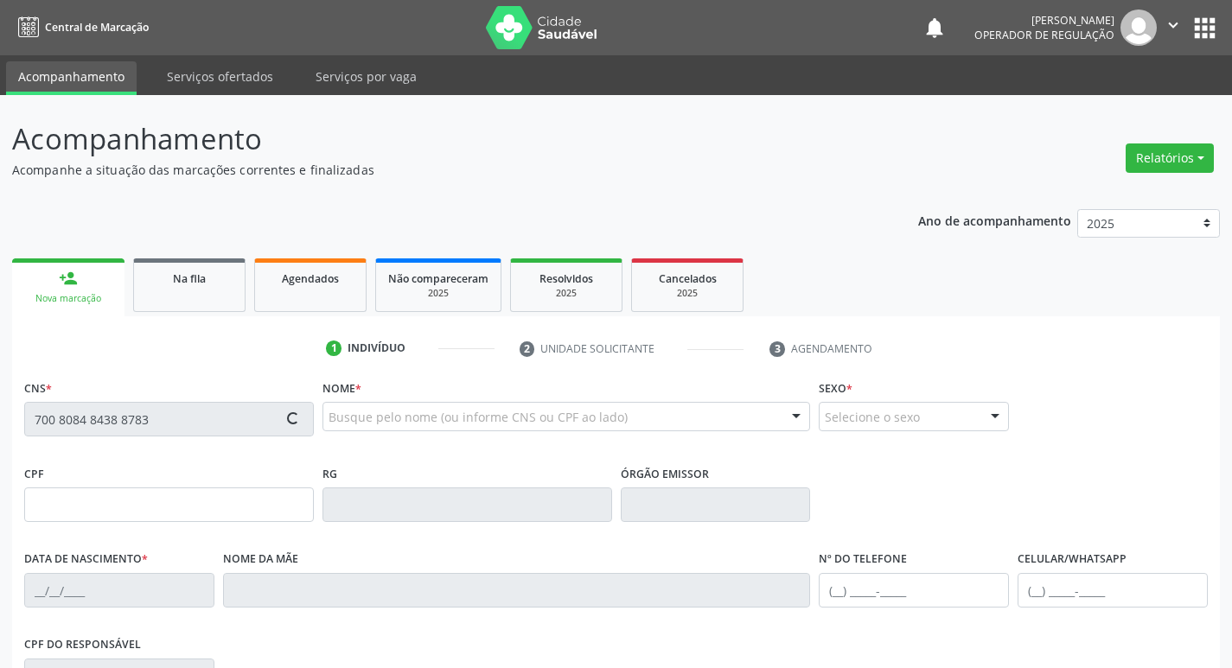
type input "(83) 99161-8131"
type input "S/N"
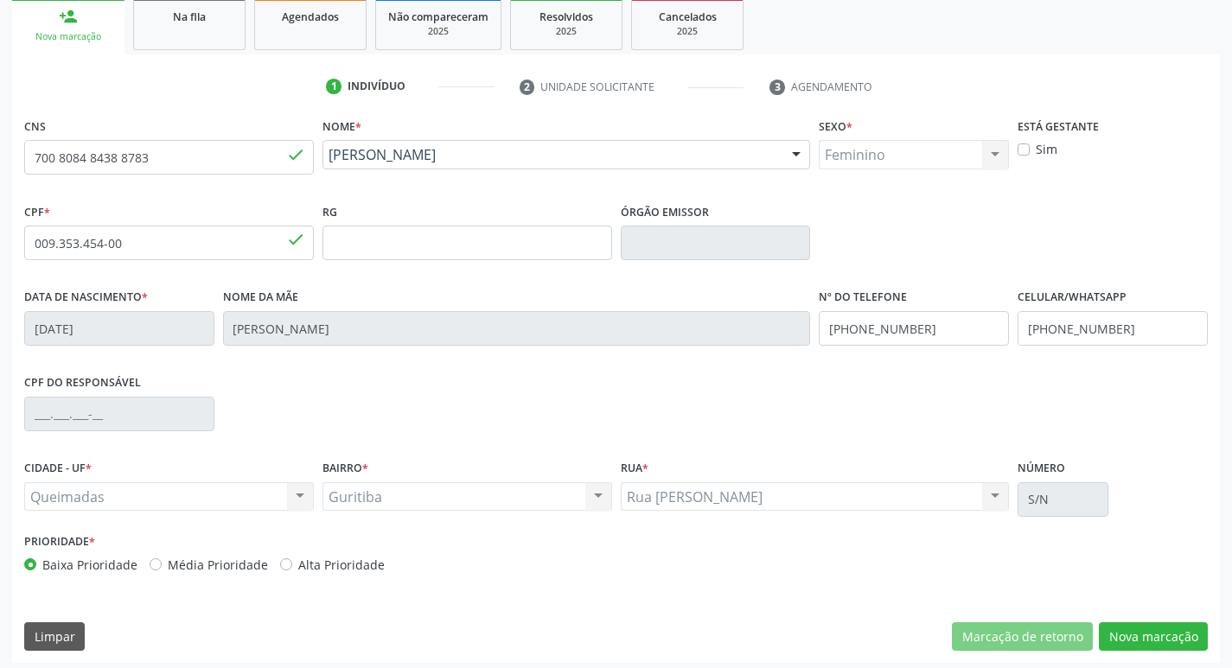
scroll to position [269, 0]
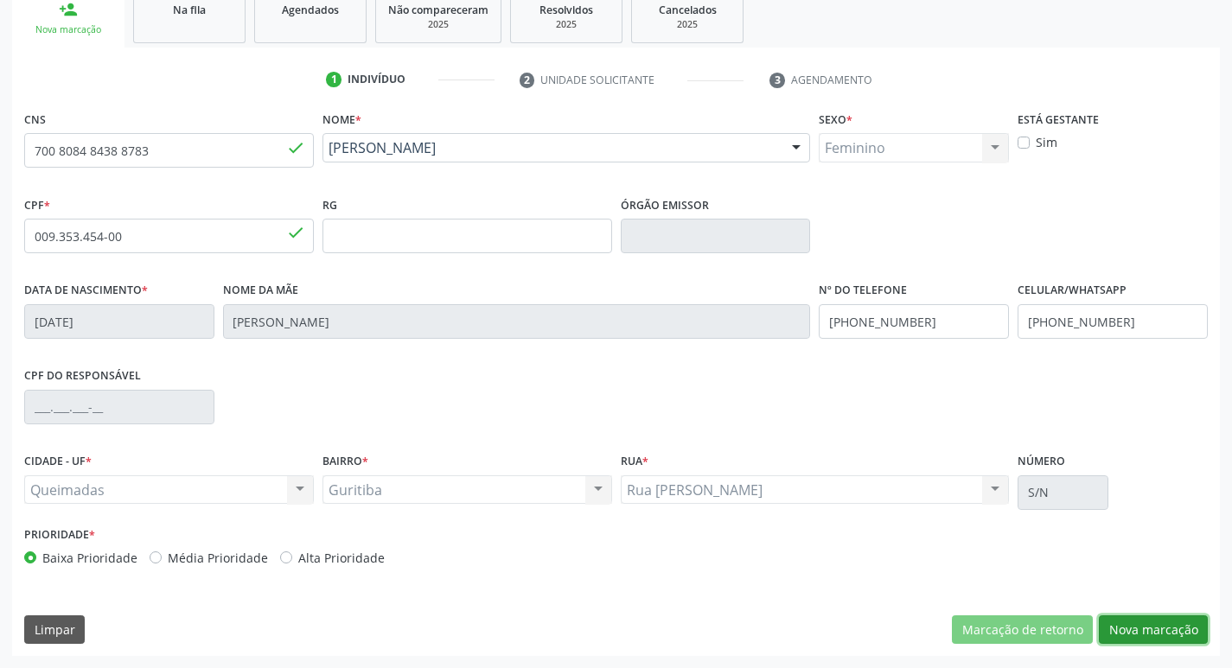
click at [1165, 632] on button "Nova marcação" at bounding box center [1153, 630] width 109 height 29
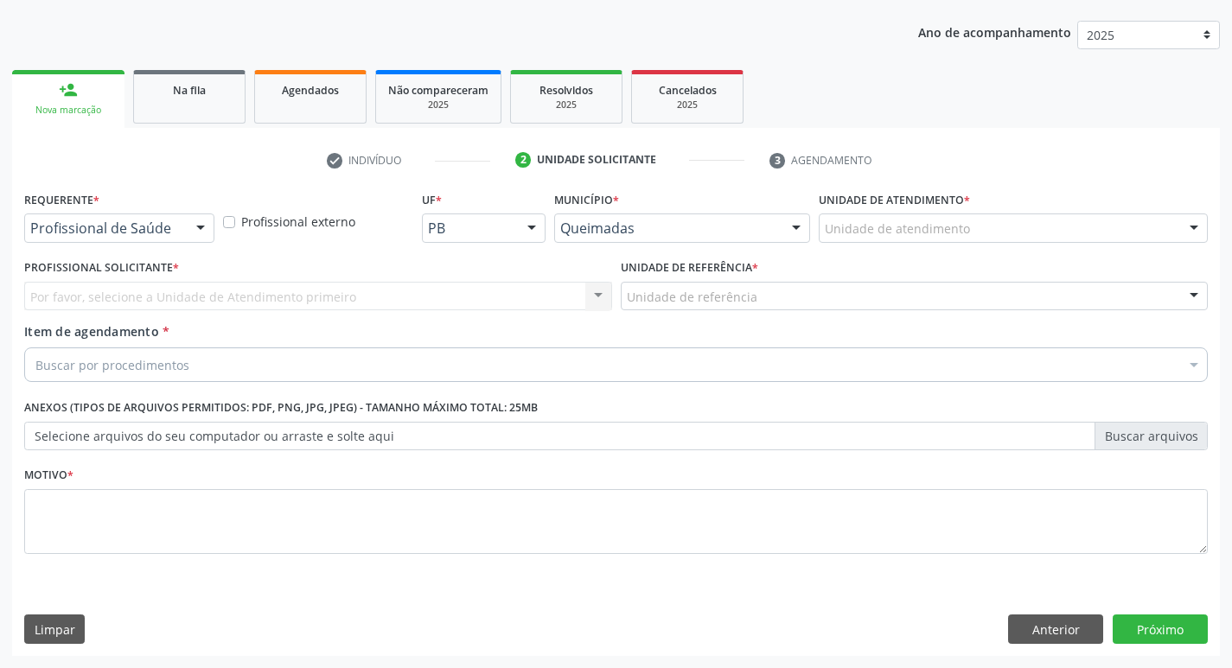
scroll to position [189, 0]
click at [196, 227] on div at bounding box center [201, 228] width 26 height 29
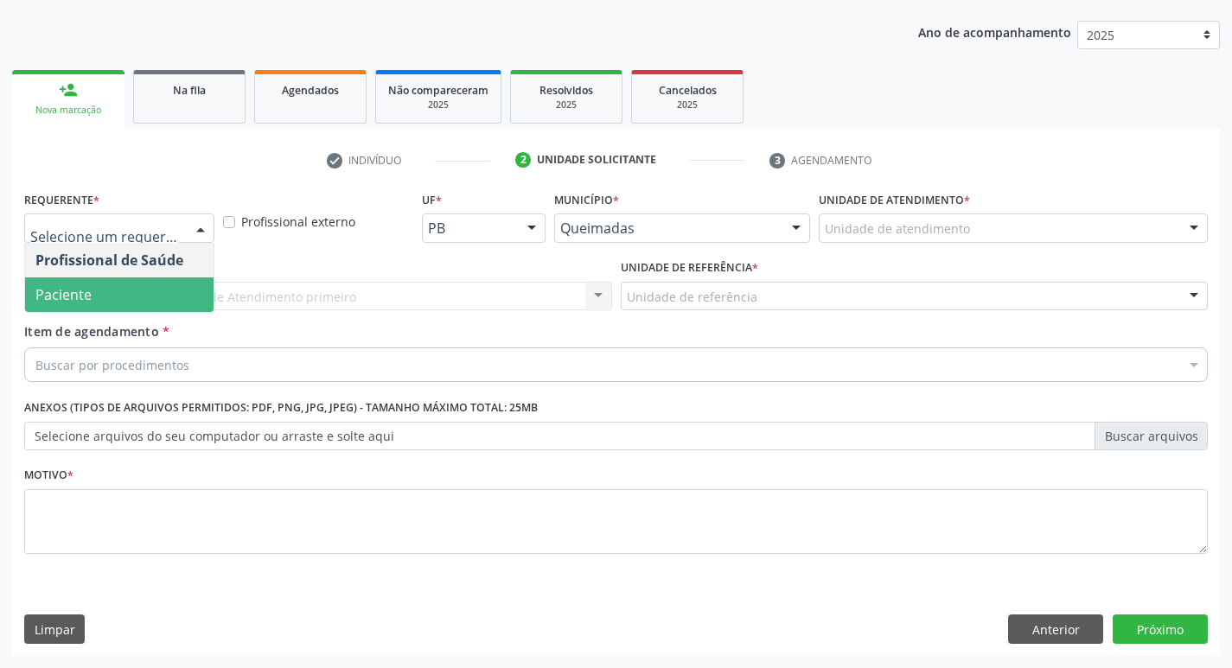
click at [76, 304] on span "Paciente" at bounding box center [119, 295] width 189 height 35
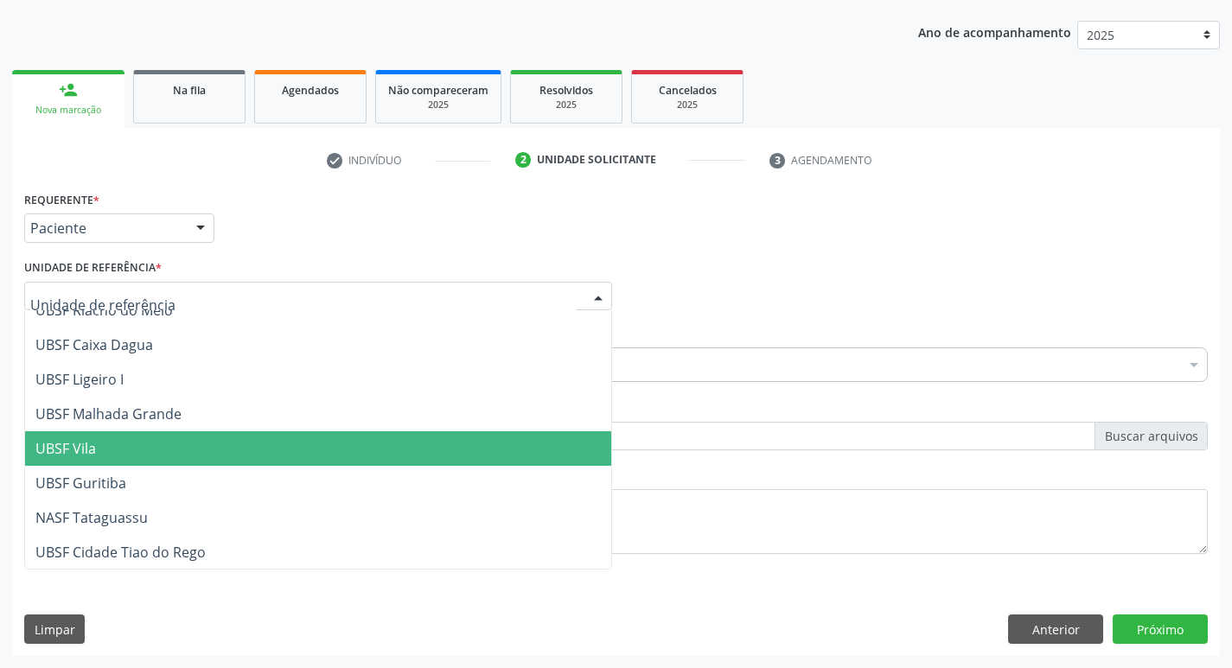
scroll to position [433, 0]
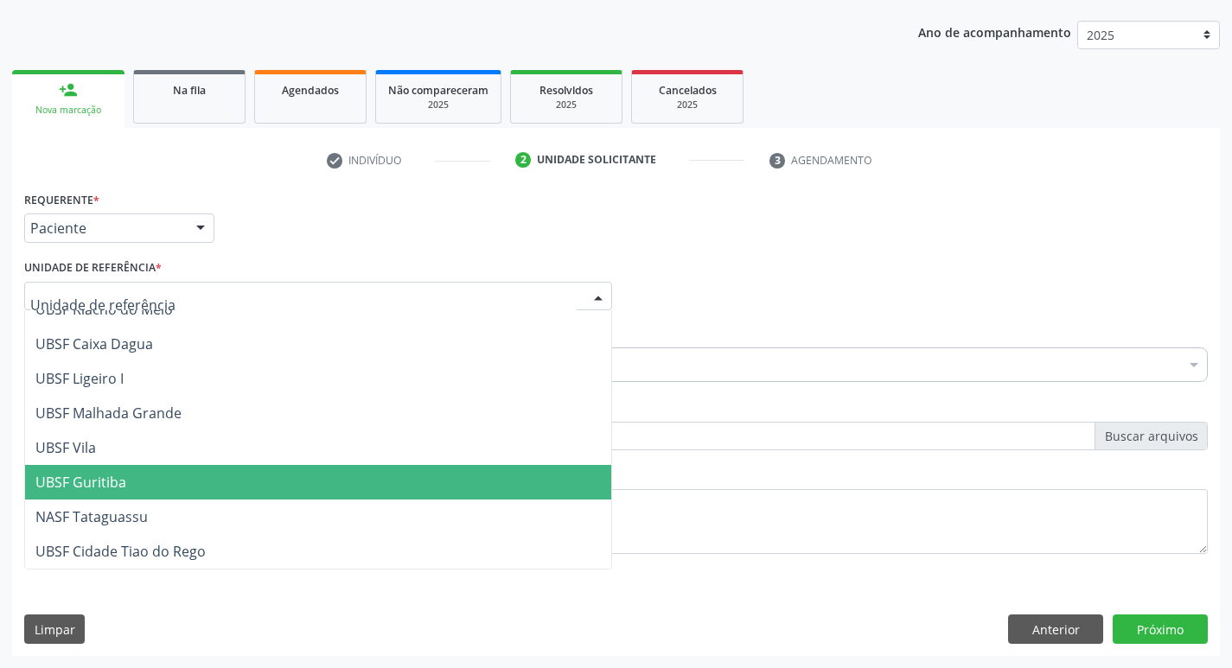
click at [74, 478] on span "UBSF Guritiba" at bounding box center [80, 482] width 91 height 19
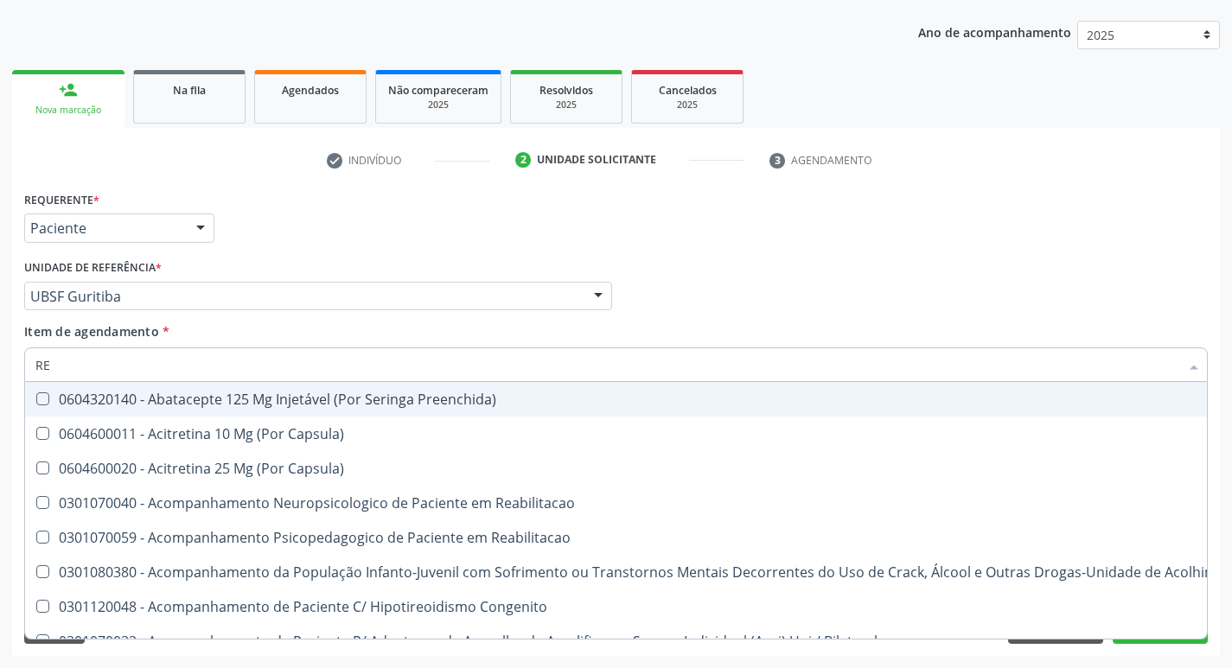
type input "REU"
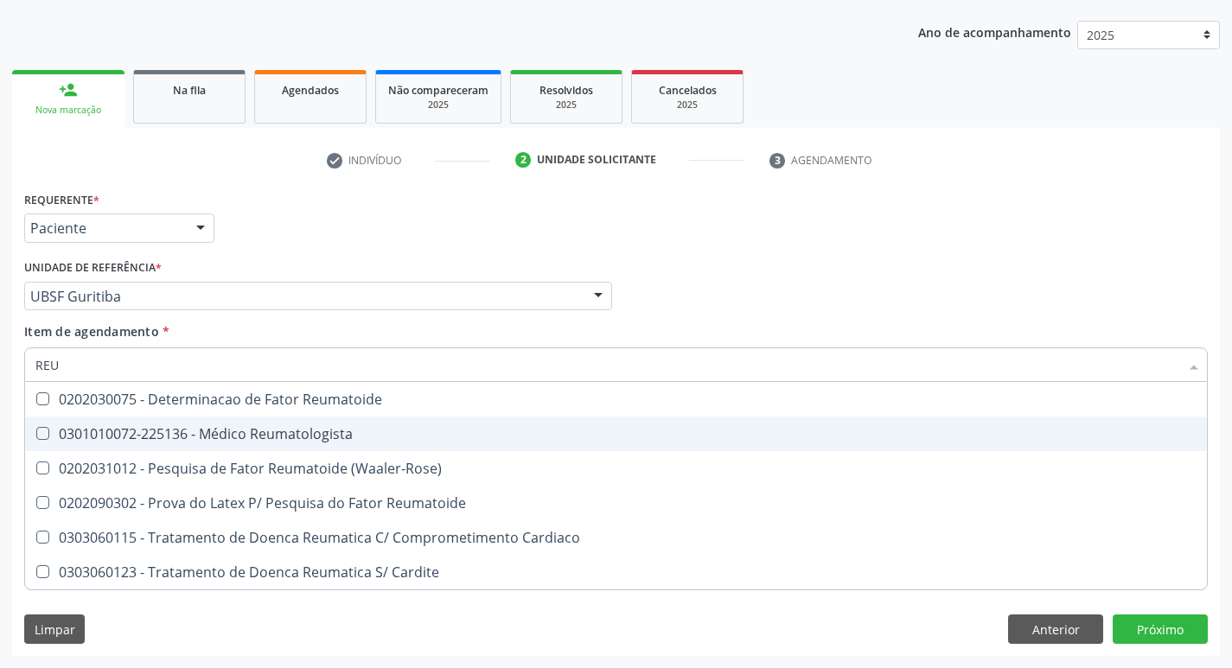
click at [48, 425] on span "0301010072-225136 - Médico Reumatologista" at bounding box center [616, 434] width 1182 height 35
checkbox Reumatologista "true"
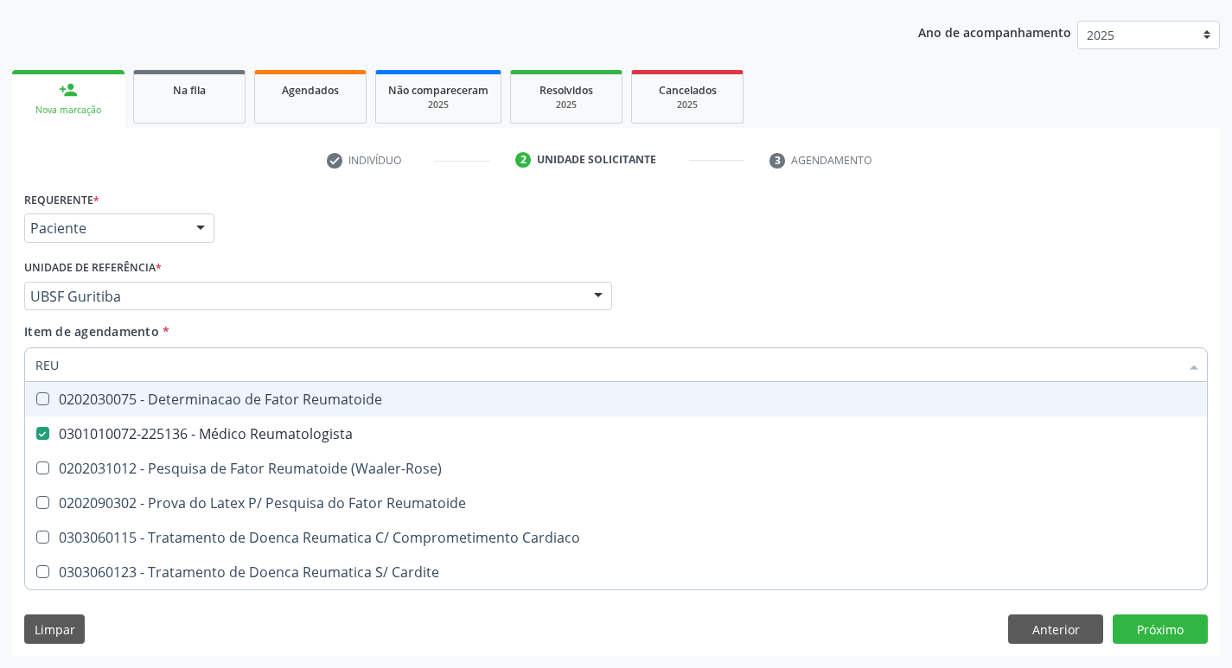
click at [1045, 320] on div "Profissional Solicitante Por favor, selecione a Unidade de Atendimento primeiro…" at bounding box center [616, 288] width 1193 height 67
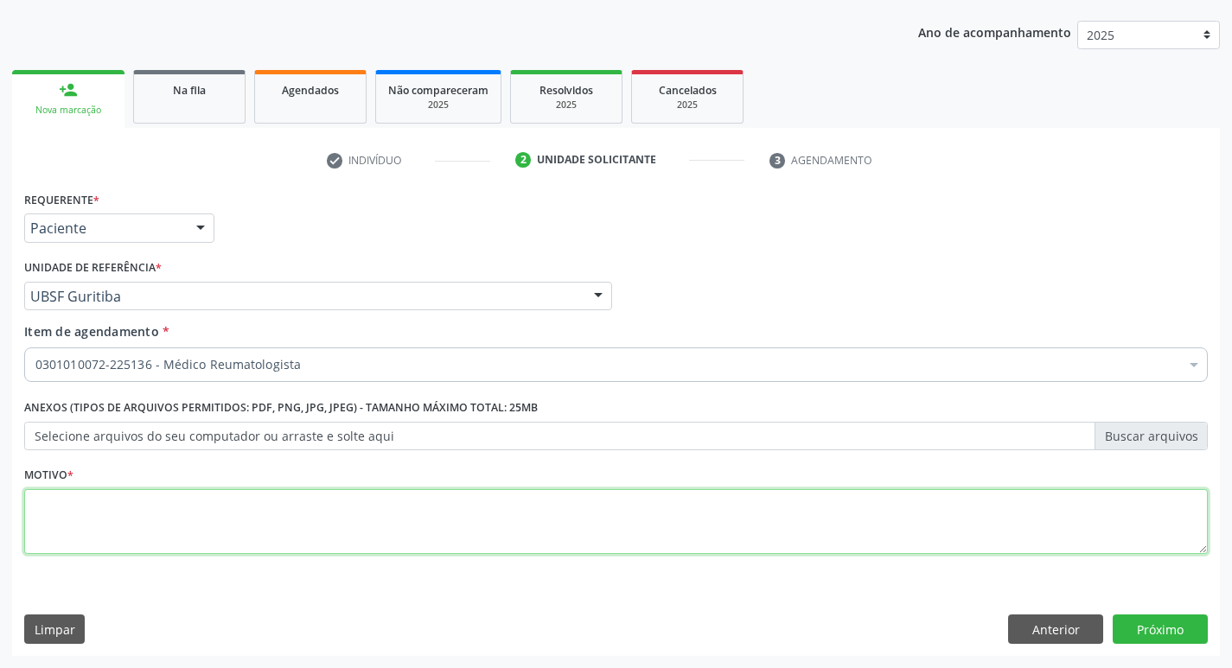
click at [85, 512] on textarea at bounding box center [616, 522] width 1184 height 66
type textarea "AVALIACAO"
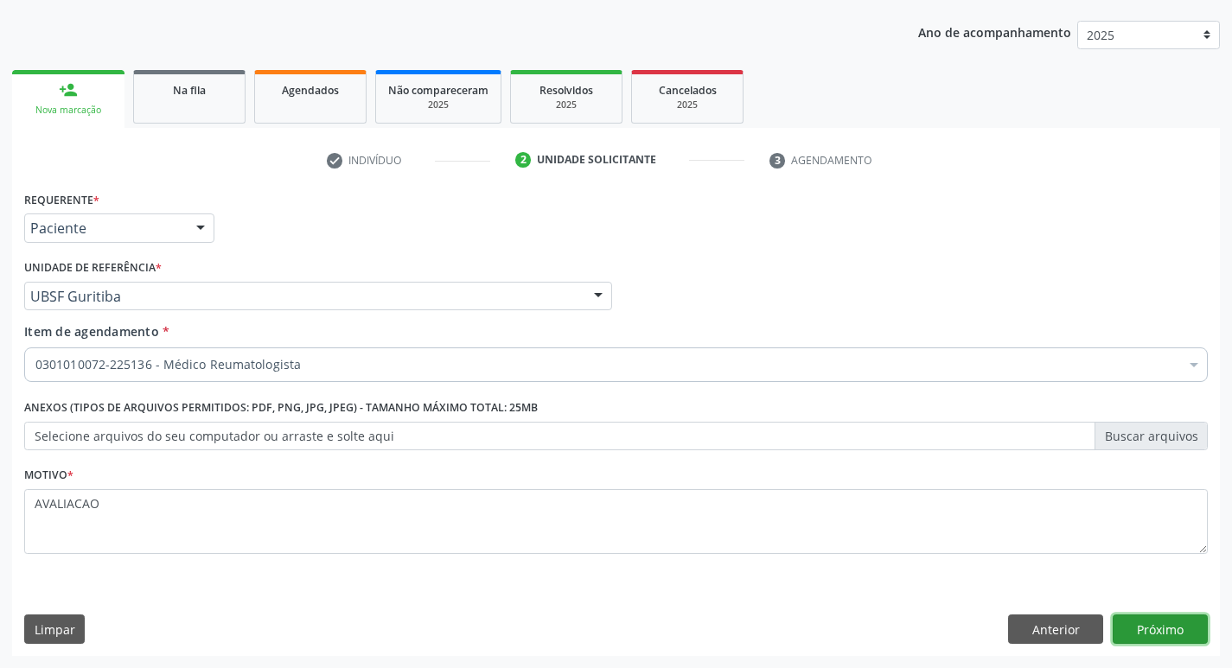
click at [1139, 619] on button "Próximo" at bounding box center [1160, 629] width 95 height 29
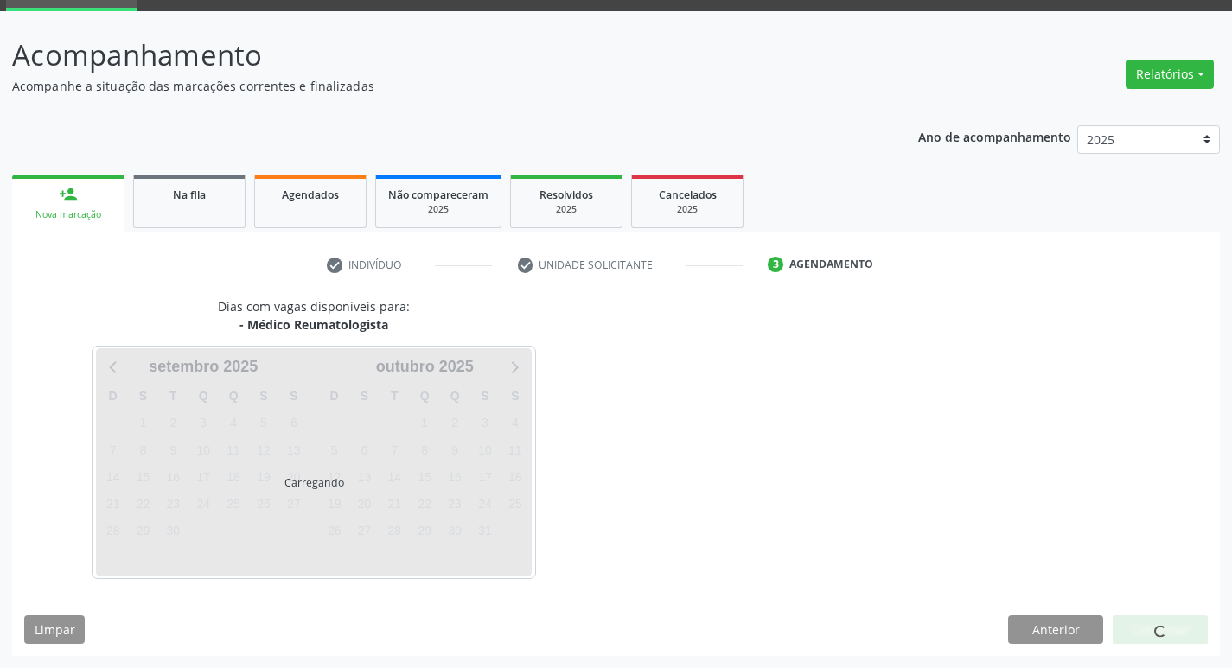
scroll to position [84, 0]
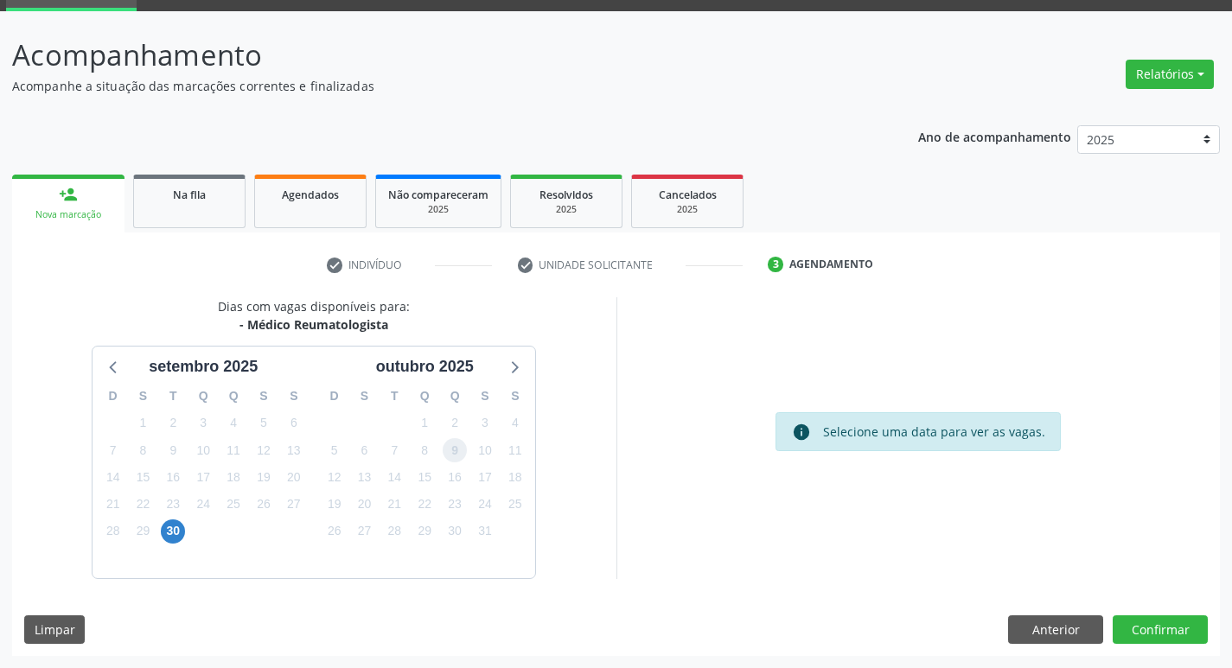
click at [450, 452] on span "9" at bounding box center [455, 450] width 24 height 24
click at [1178, 630] on button "Confirmar" at bounding box center [1160, 630] width 95 height 29
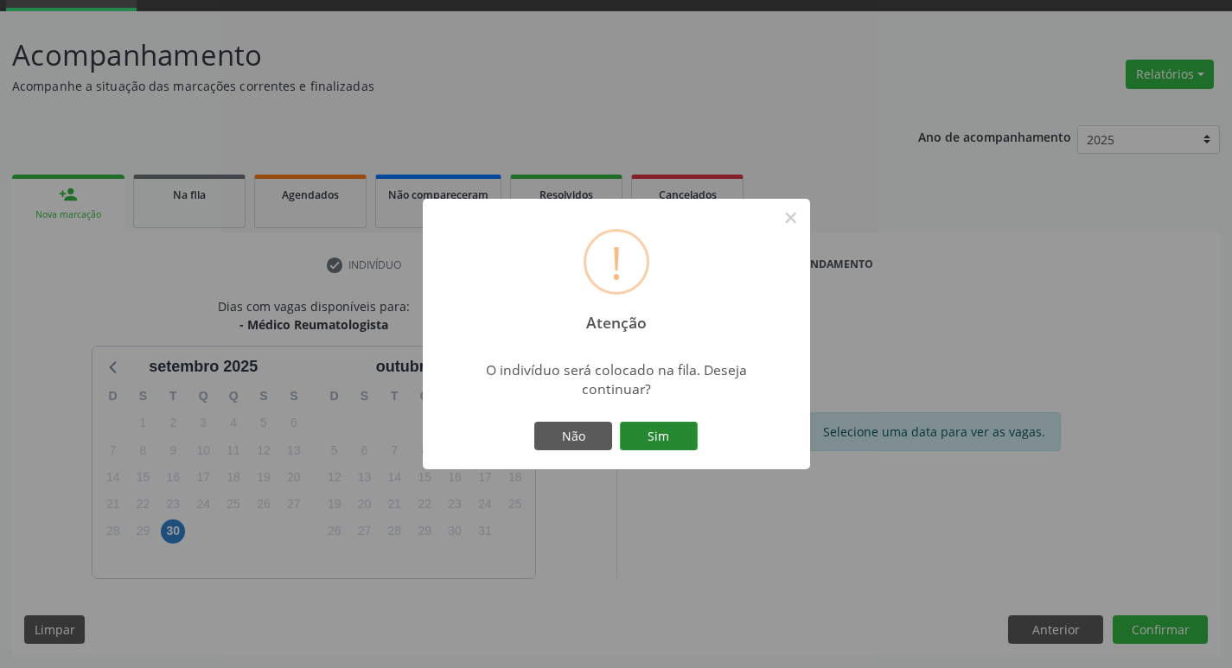
click at [662, 434] on button "Sim" at bounding box center [659, 436] width 78 height 29
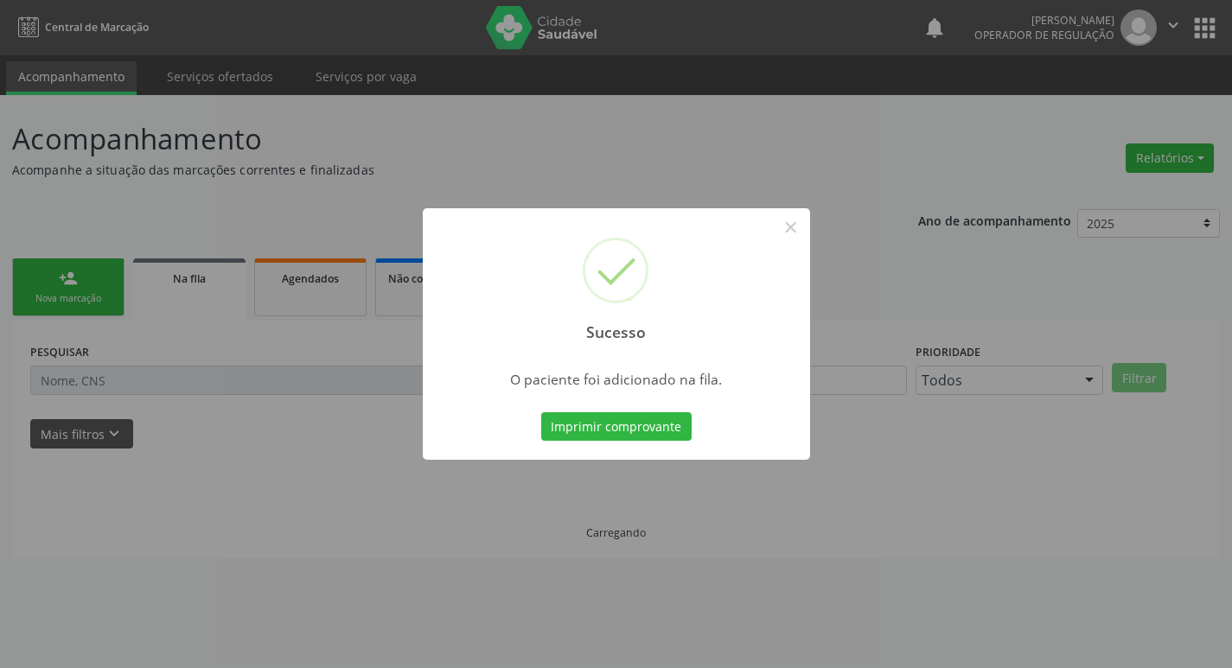
scroll to position [0, 0]
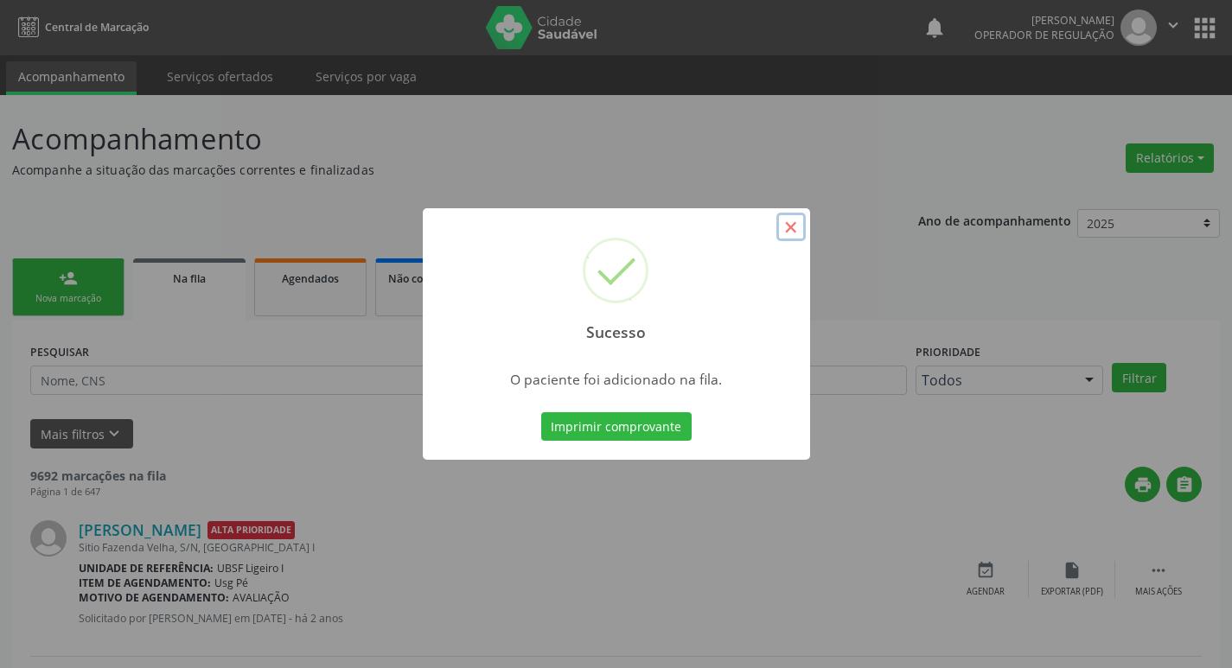
click at [793, 235] on button "×" at bounding box center [791, 227] width 29 height 29
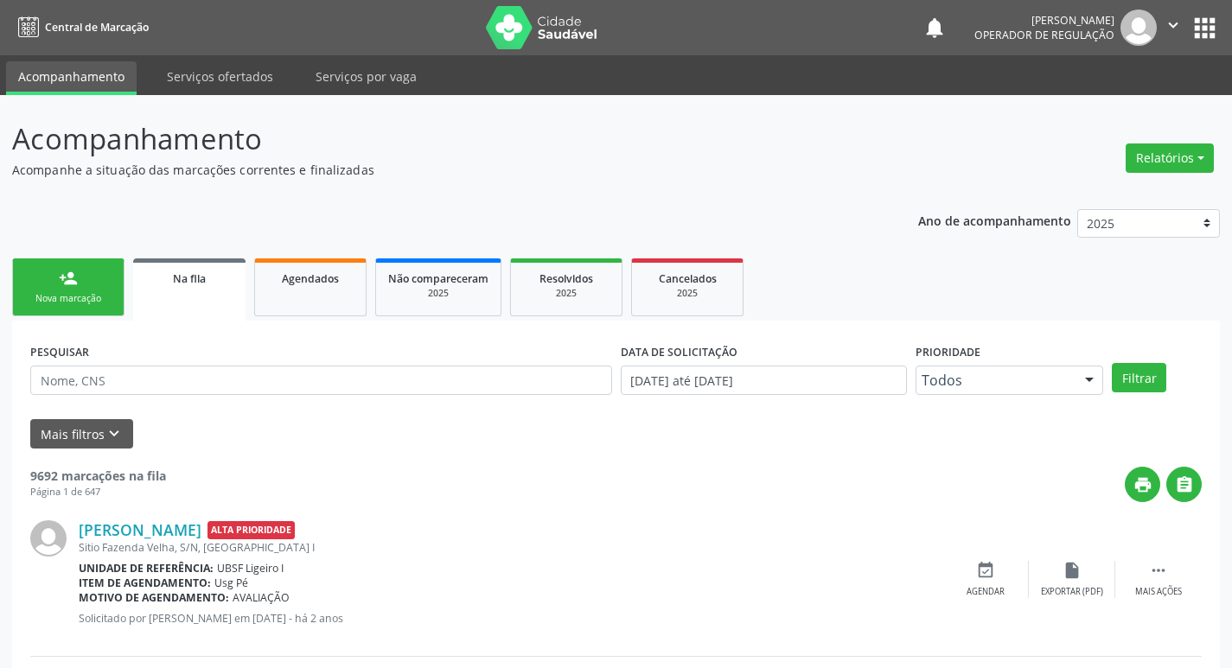
click at [85, 285] on link "person_add Nova marcação" at bounding box center [68, 288] width 112 height 58
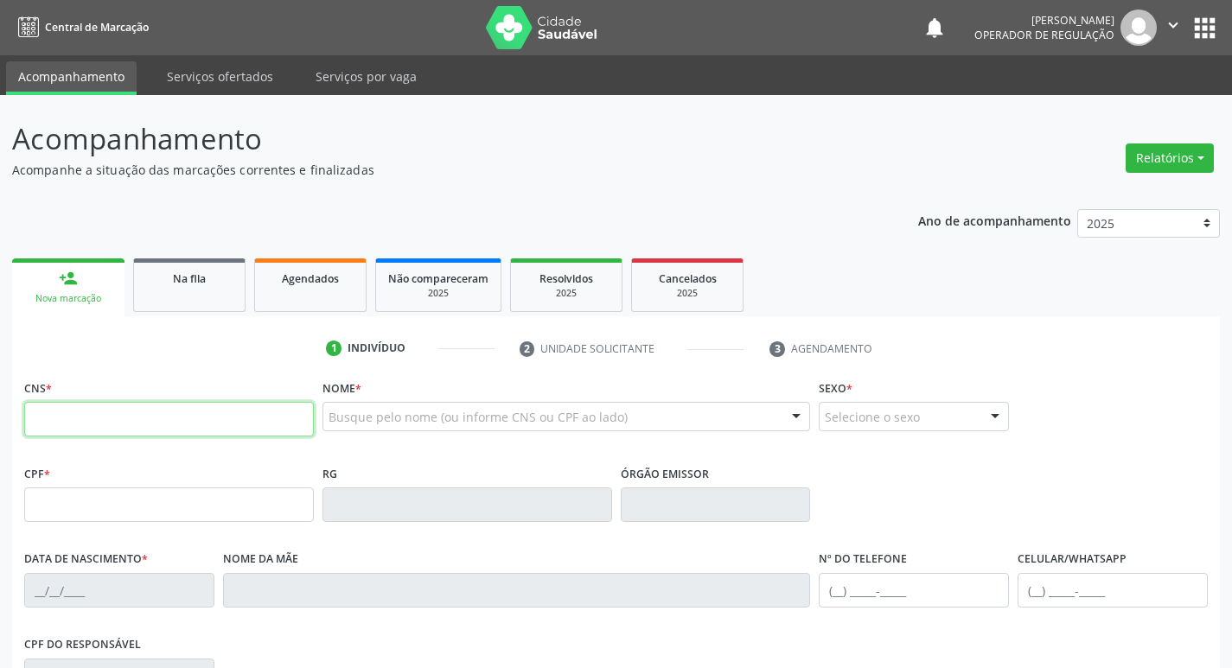
click at [84, 419] on input "text" at bounding box center [169, 419] width 290 height 35
click at [0, 438] on div "Acompanhamento Acompanhe a situação das marcações correntes e finalizadas Relat…" at bounding box center [616, 516] width 1232 height 842
click at [44, 428] on input "text" at bounding box center [169, 419] width 290 height 35
type input "703 4055 6248 3500"
type input "009.098.794-27"
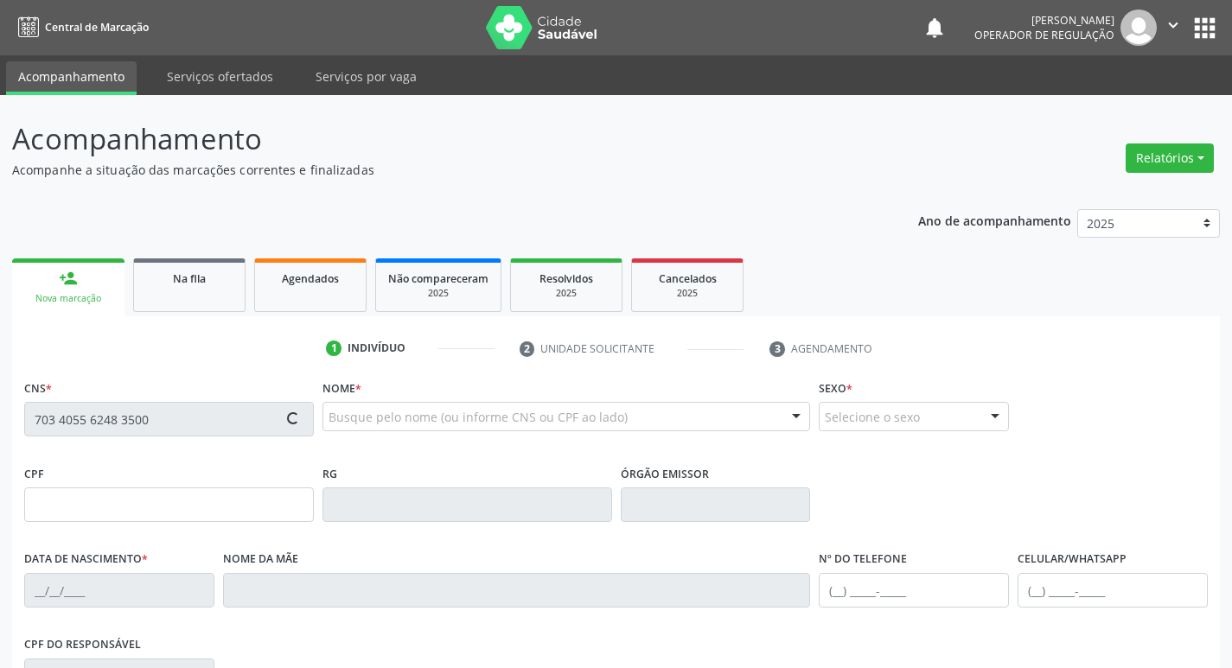
type input "15/11/1978"
type input "Ivanilda Dias Serafim"
type input "(83) 99182-5308"
type input "39"
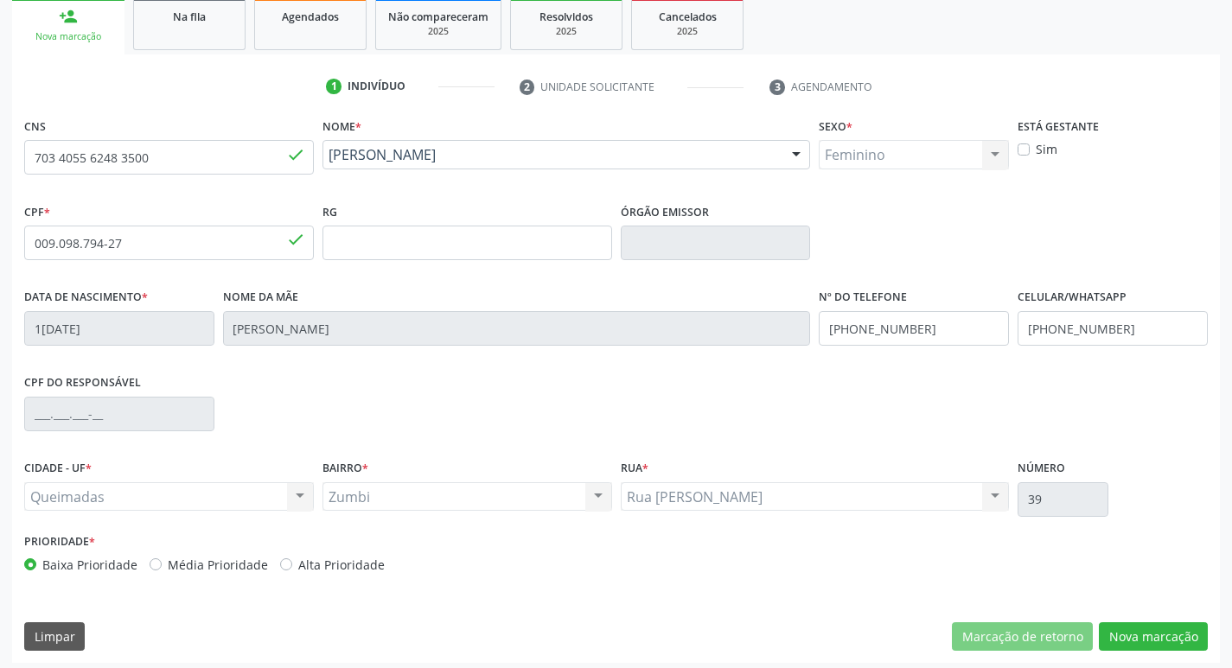
scroll to position [269, 0]
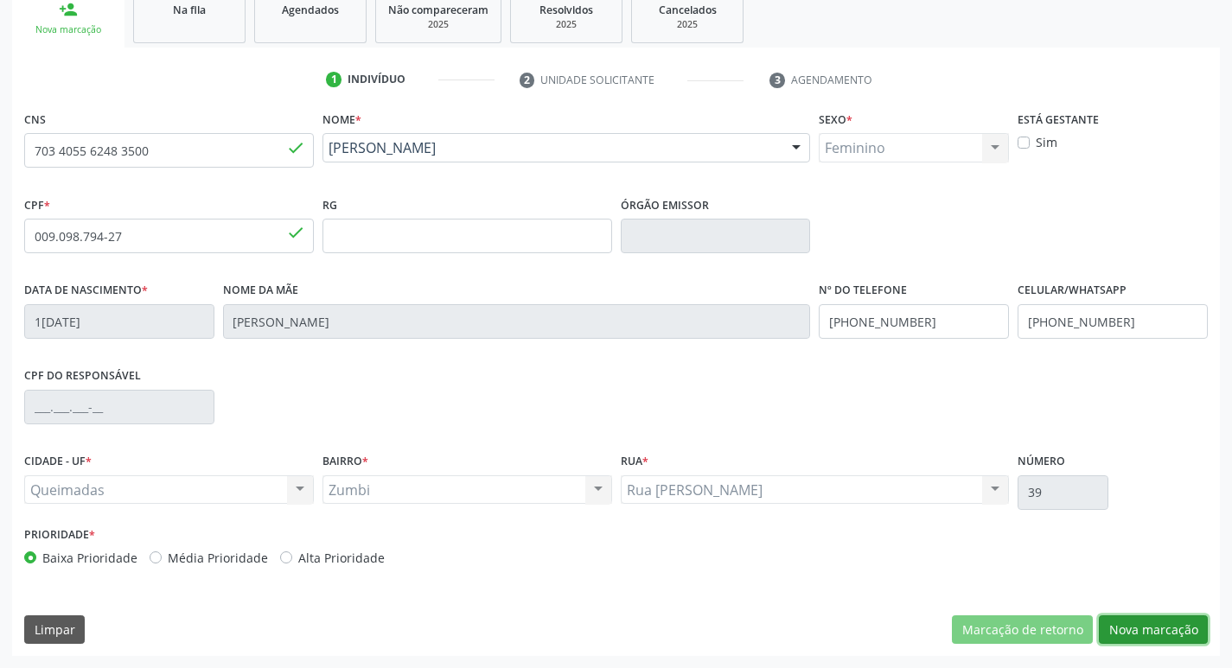
click at [1158, 635] on button "Nova marcação" at bounding box center [1153, 630] width 109 height 29
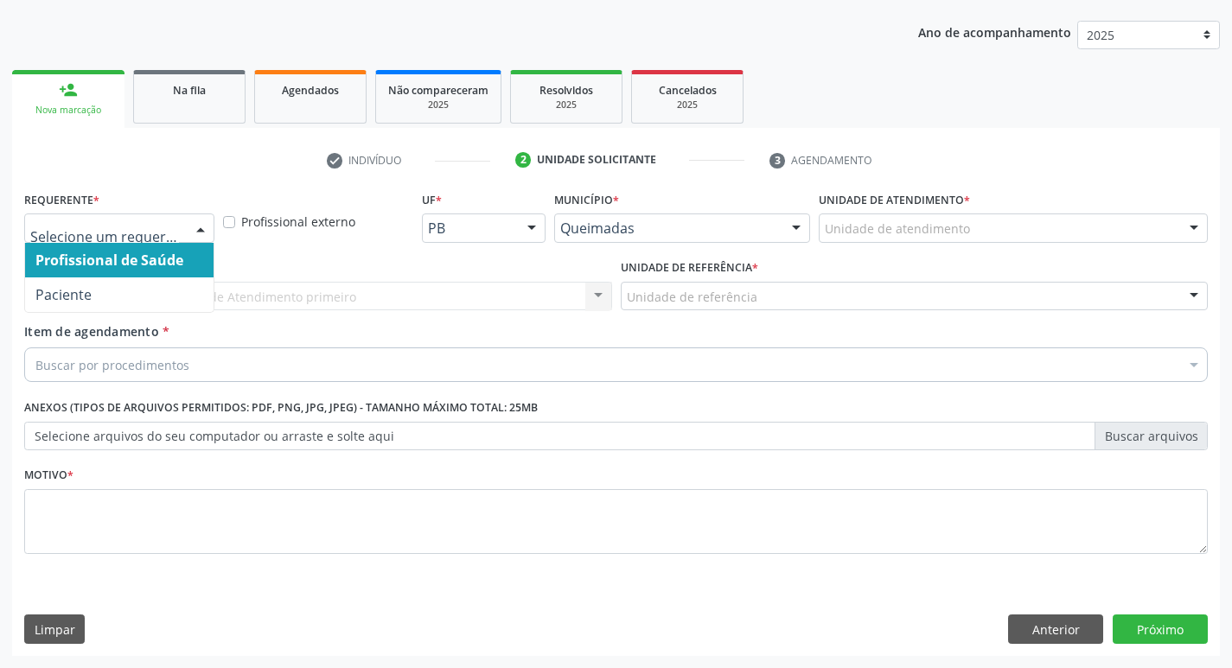
click at [197, 227] on div at bounding box center [201, 228] width 26 height 29
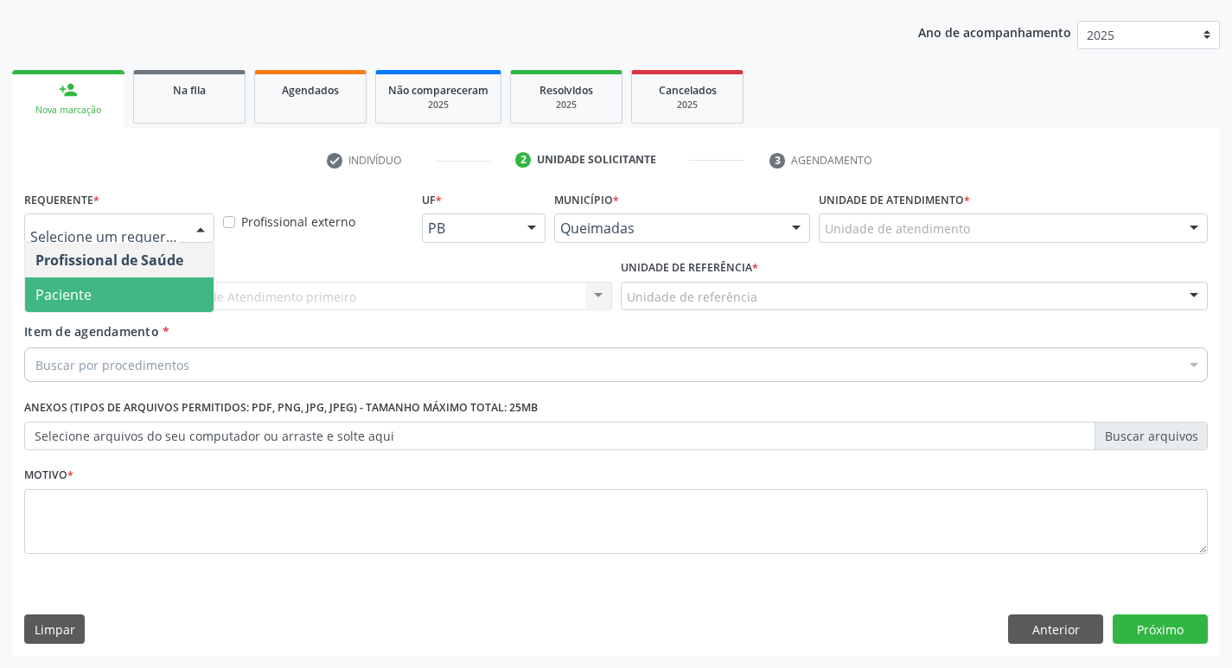
click at [189, 291] on span "Paciente" at bounding box center [119, 295] width 189 height 35
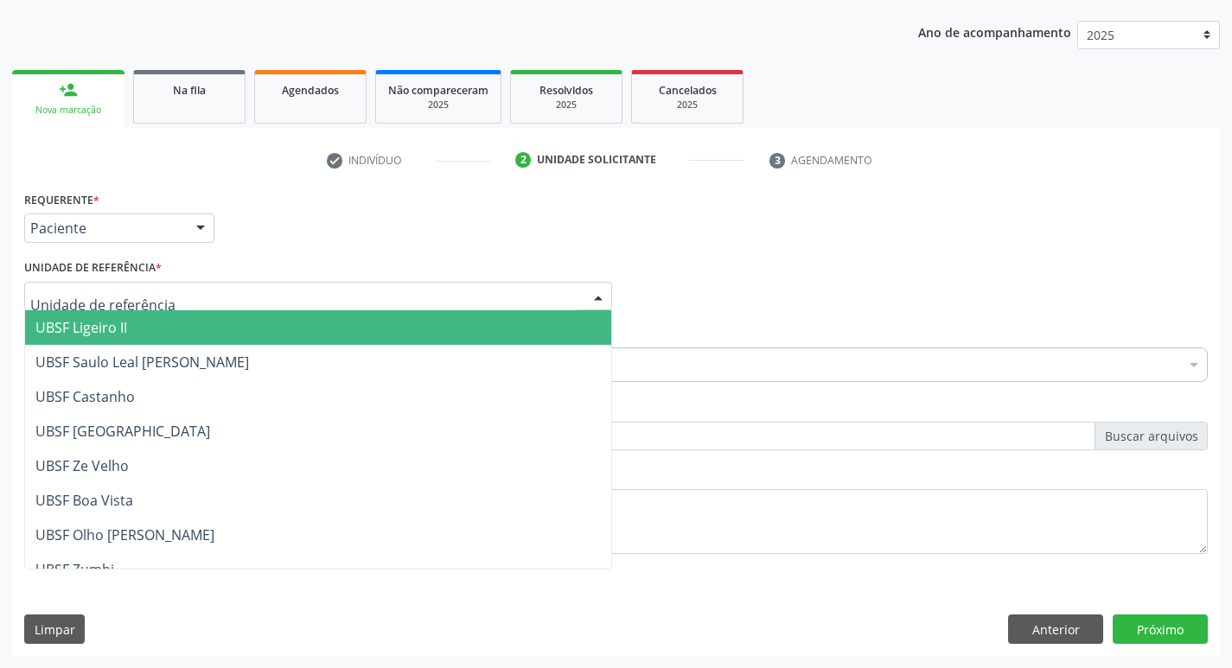
click at [186, 299] on div at bounding box center [318, 296] width 588 height 29
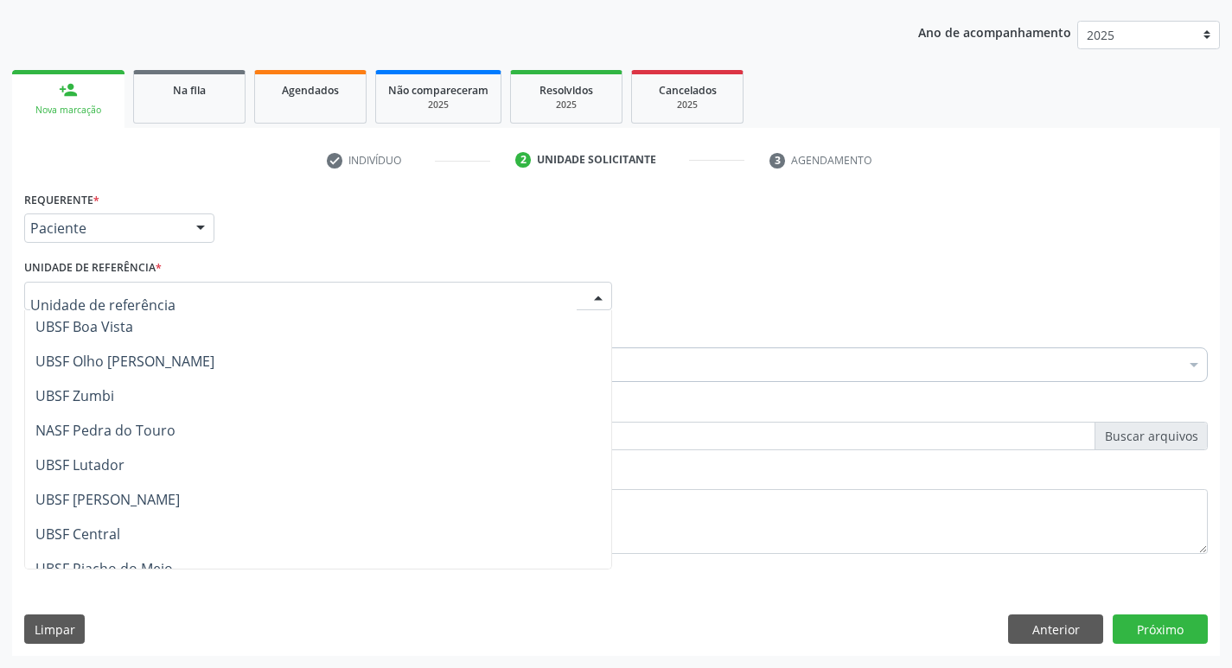
scroll to position [173, 0]
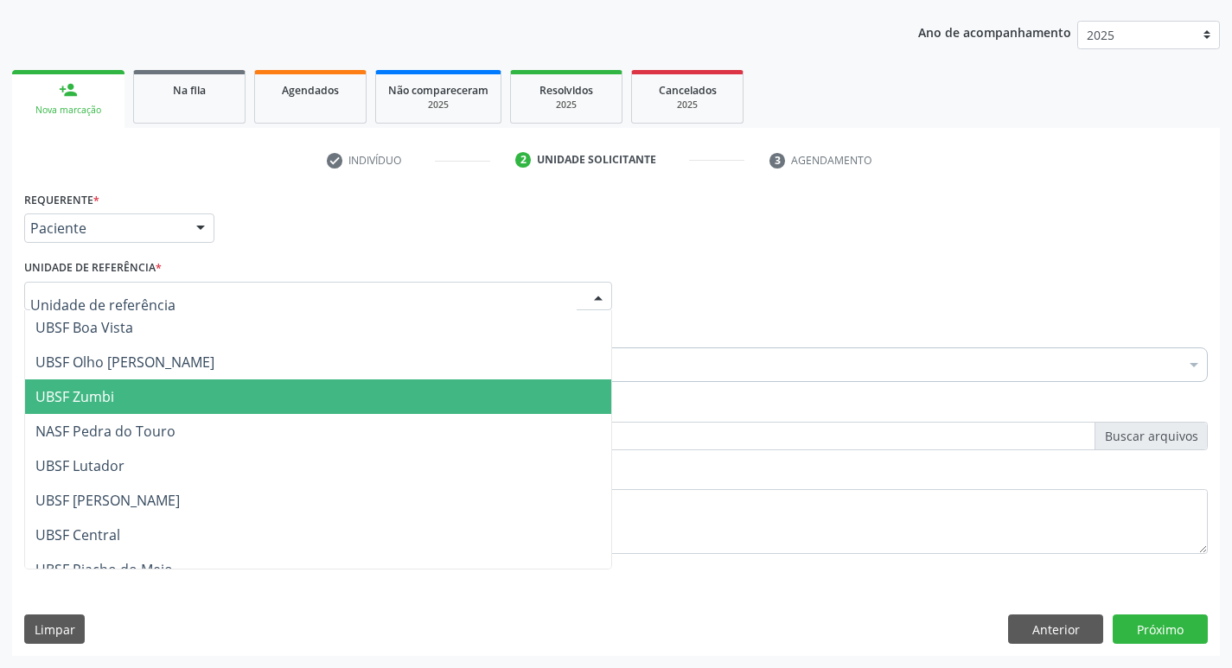
click at [117, 398] on span "UBSF Zumbi" at bounding box center [318, 397] width 586 height 35
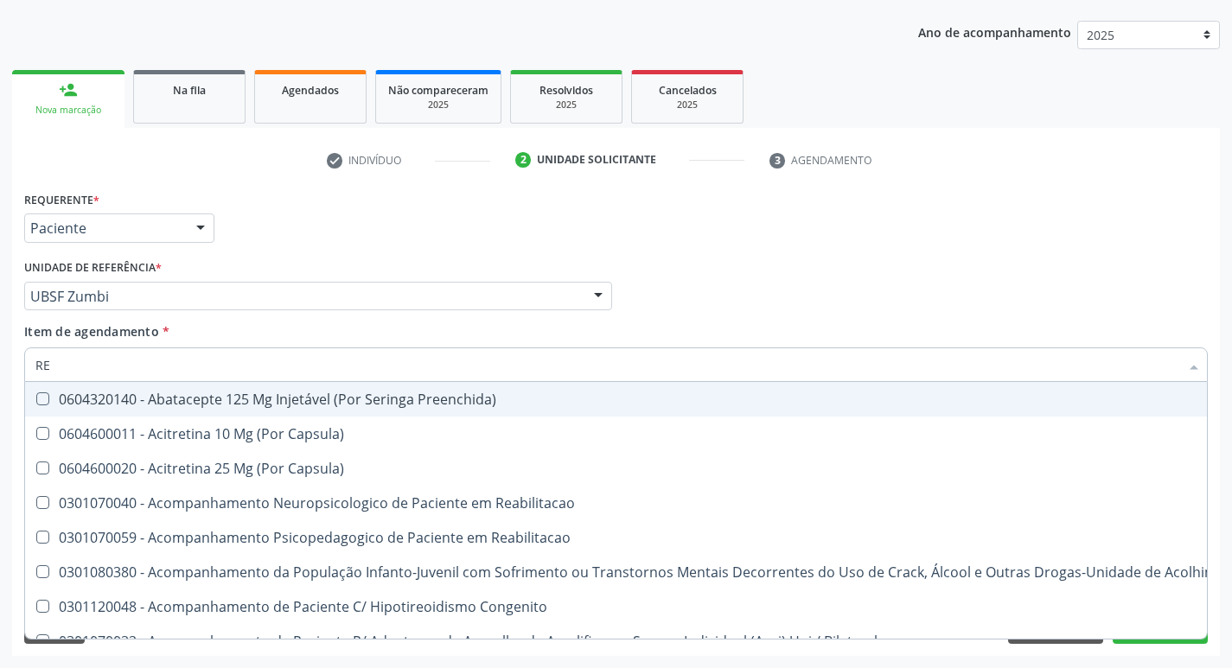
type input "REU"
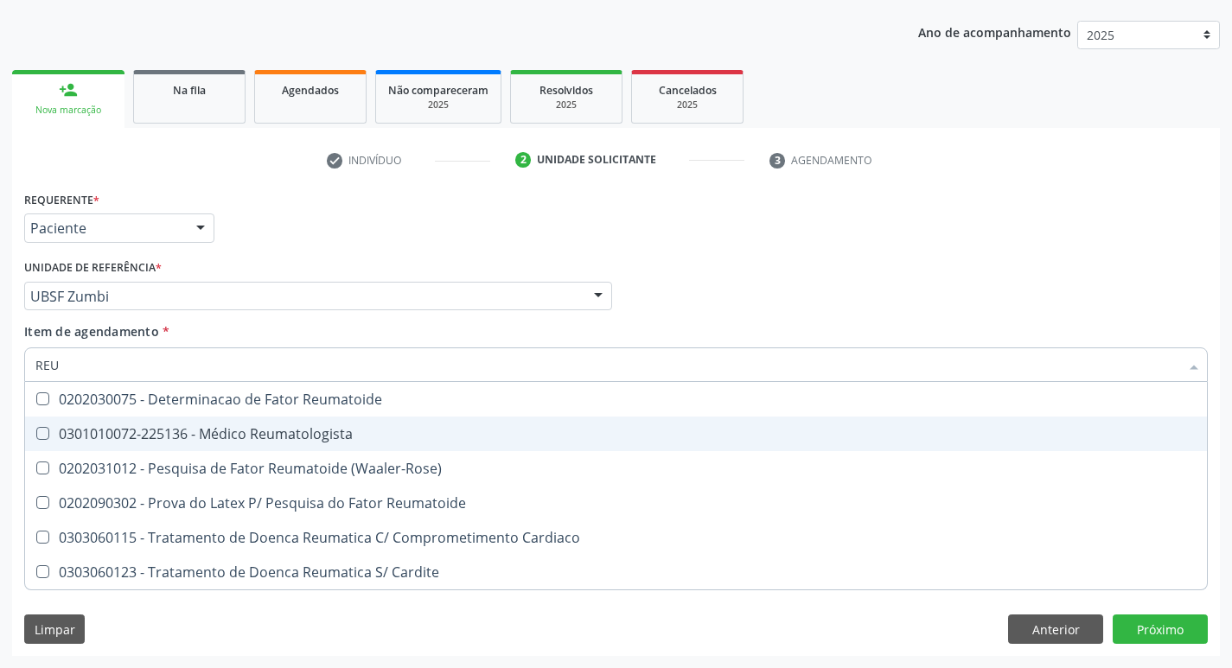
click at [42, 435] on Reumatologista at bounding box center [42, 433] width 13 height 13
click at [36, 435] on Reumatologista "checkbox" at bounding box center [30, 433] width 11 height 11
checkbox Reumatologista "true"
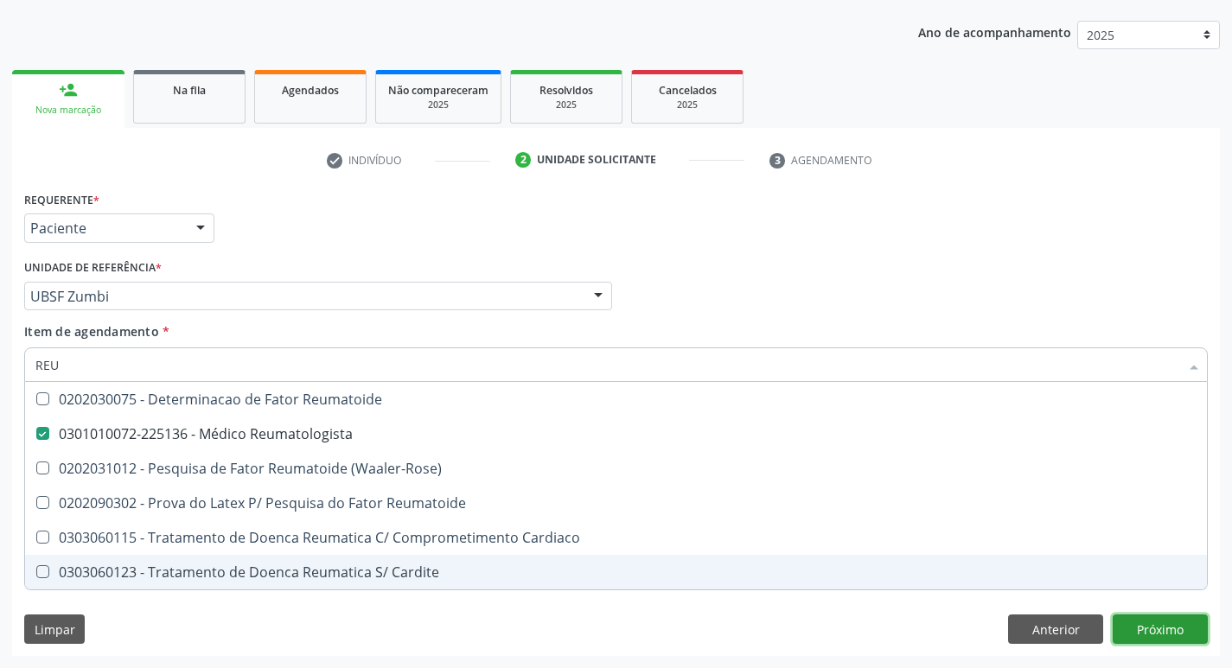
click at [1138, 642] on button "Próximo" at bounding box center [1160, 629] width 95 height 29
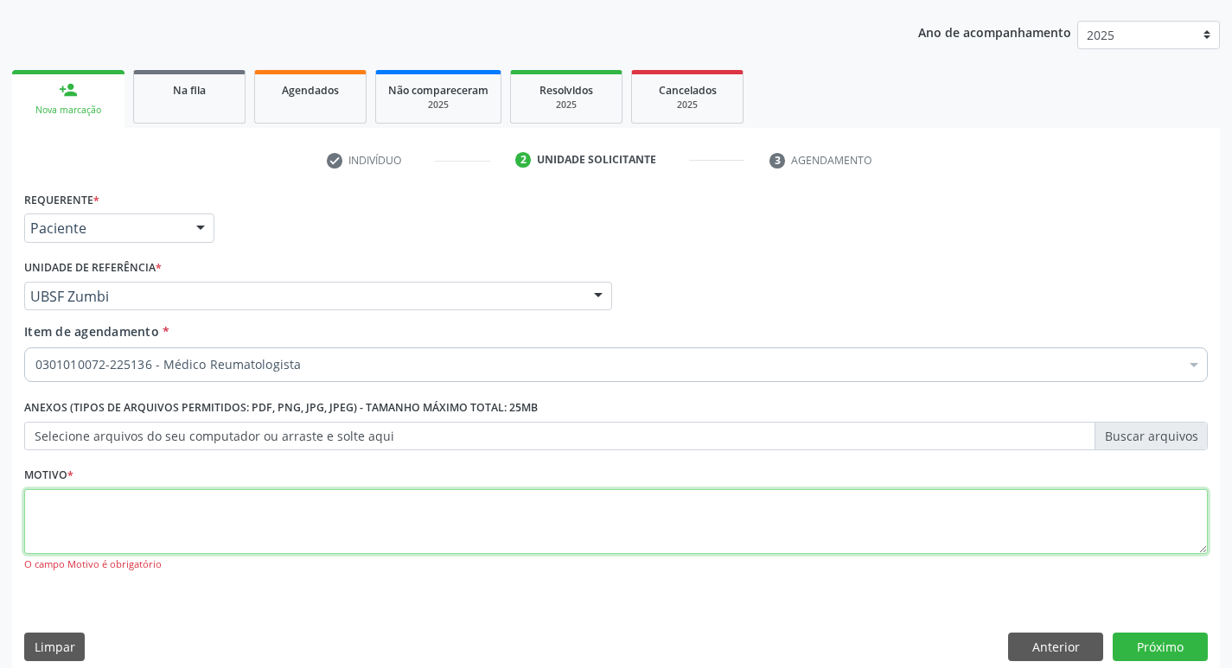
click at [83, 528] on textarea at bounding box center [616, 522] width 1184 height 66
type textarea "CONSULTA"
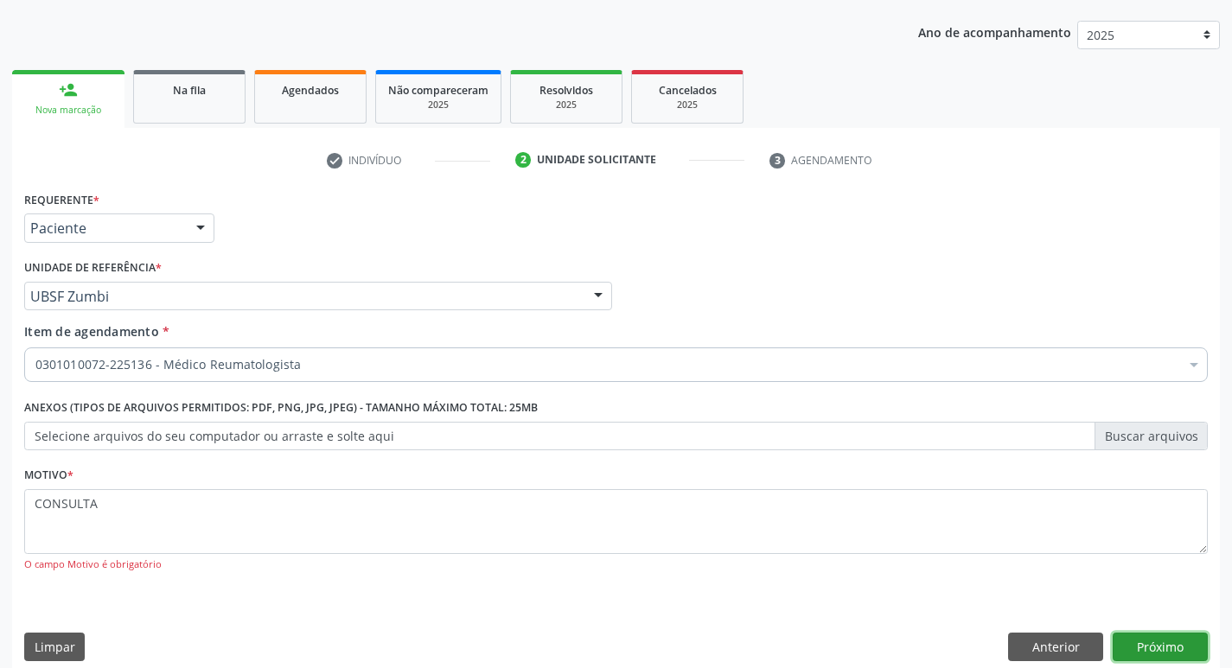
click at [1147, 647] on button "Próximo" at bounding box center [1160, 647] width 95 height 29
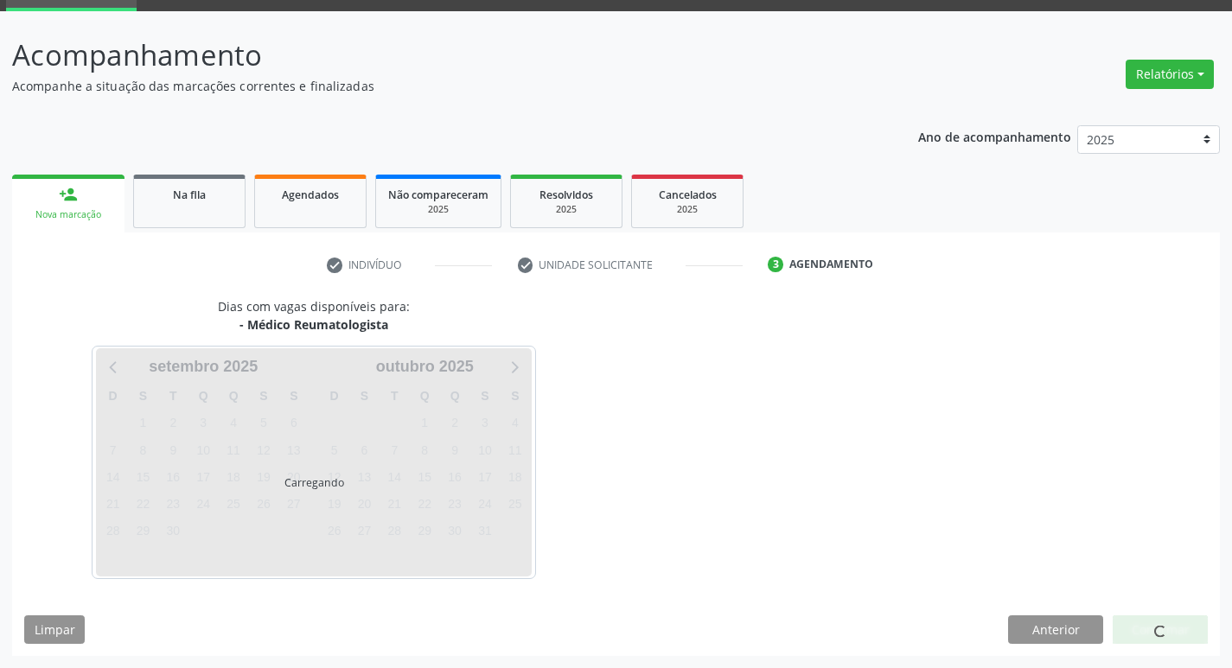
scroll to position [84, 0]
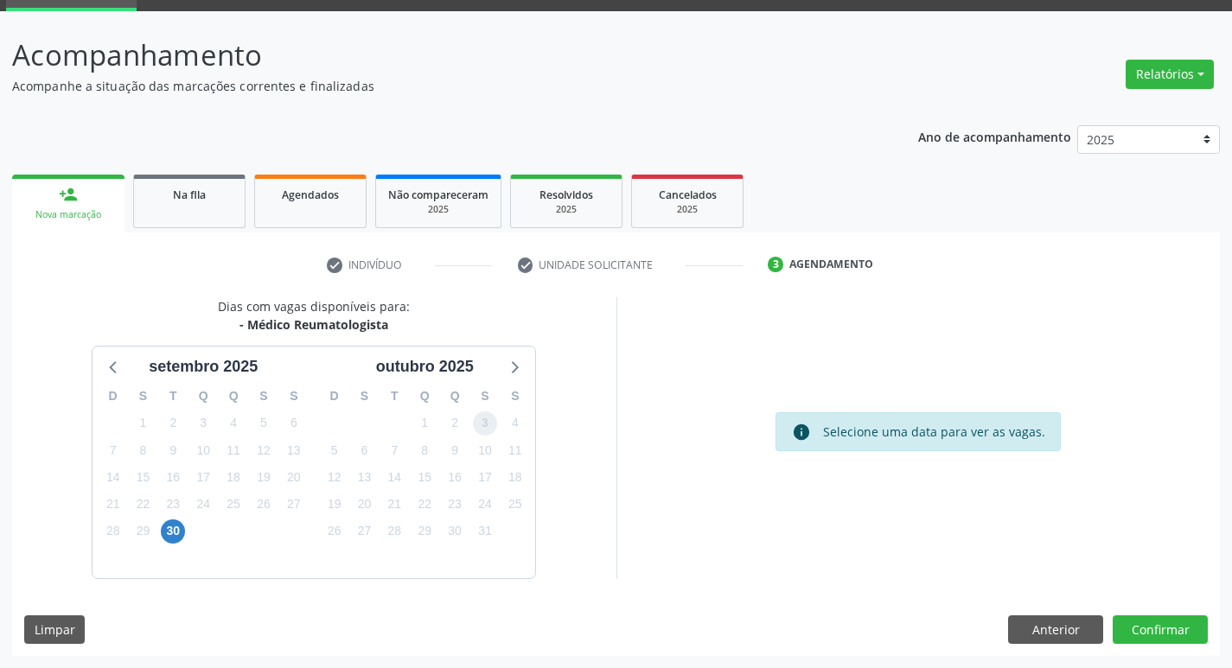
click at [477, 420] on span "3" at bounding box center [485, 424] width 24 height 24
click at [1164, 630] on button "Confirmar" at bounding box center [1160, 630] width 95 height 29
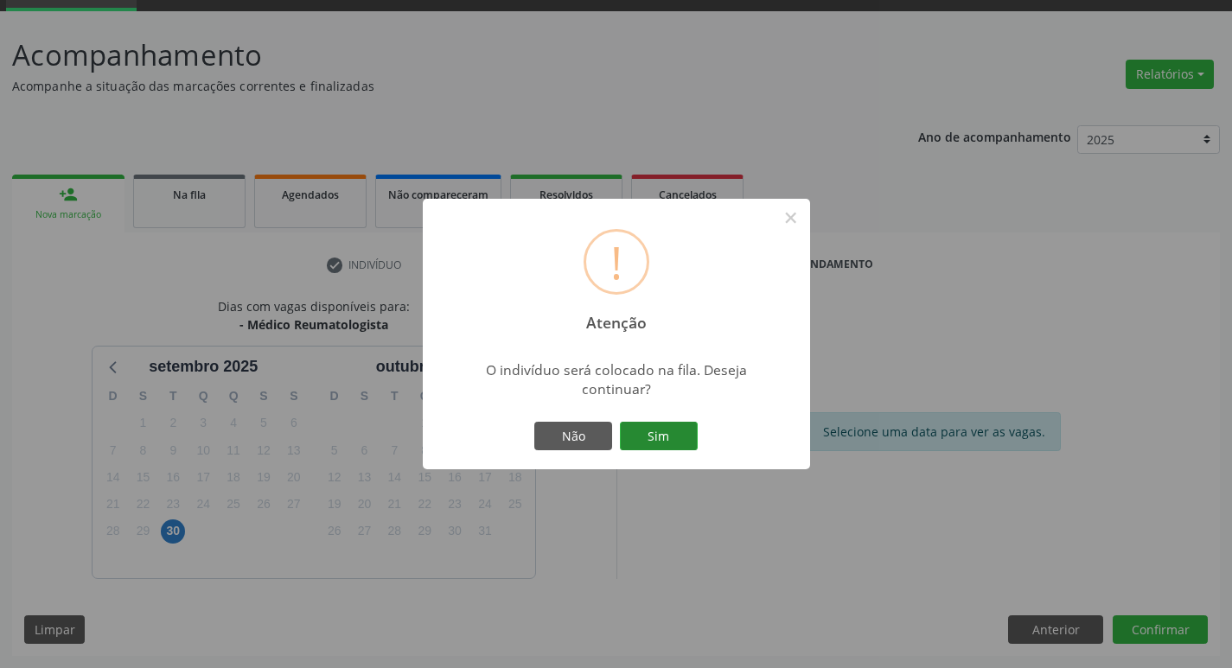
click at [648, 426] on button "Sim" at bounding box center [659, 436] width 78 height 29
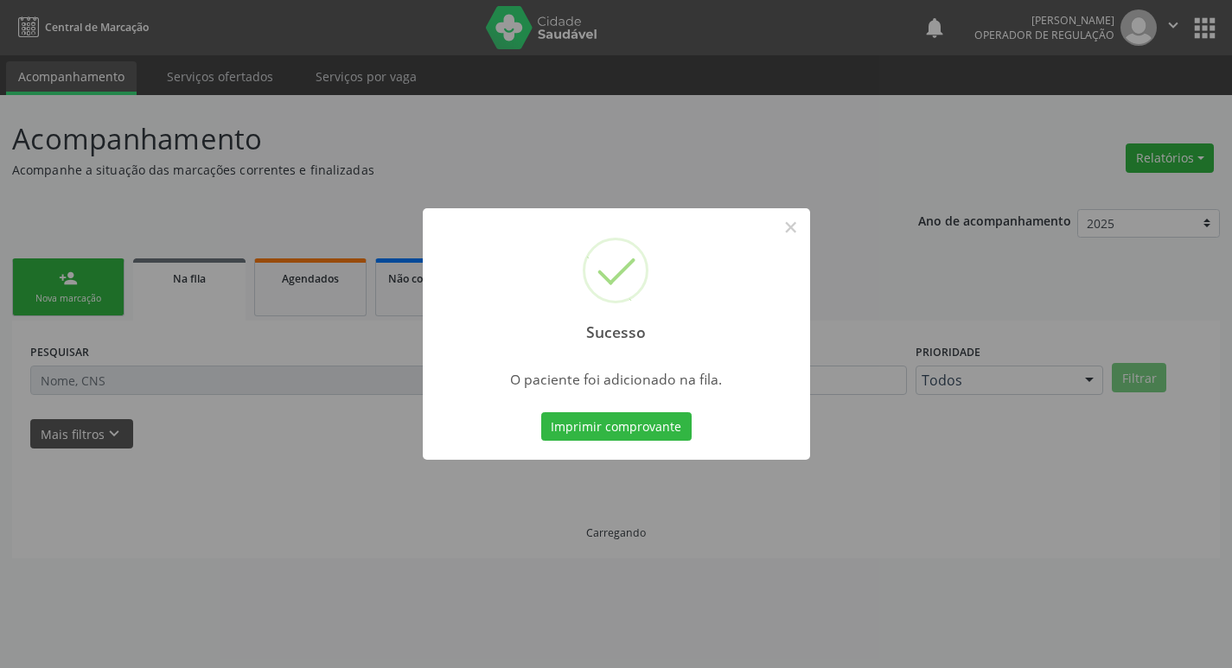
scroll to position [0, 0]
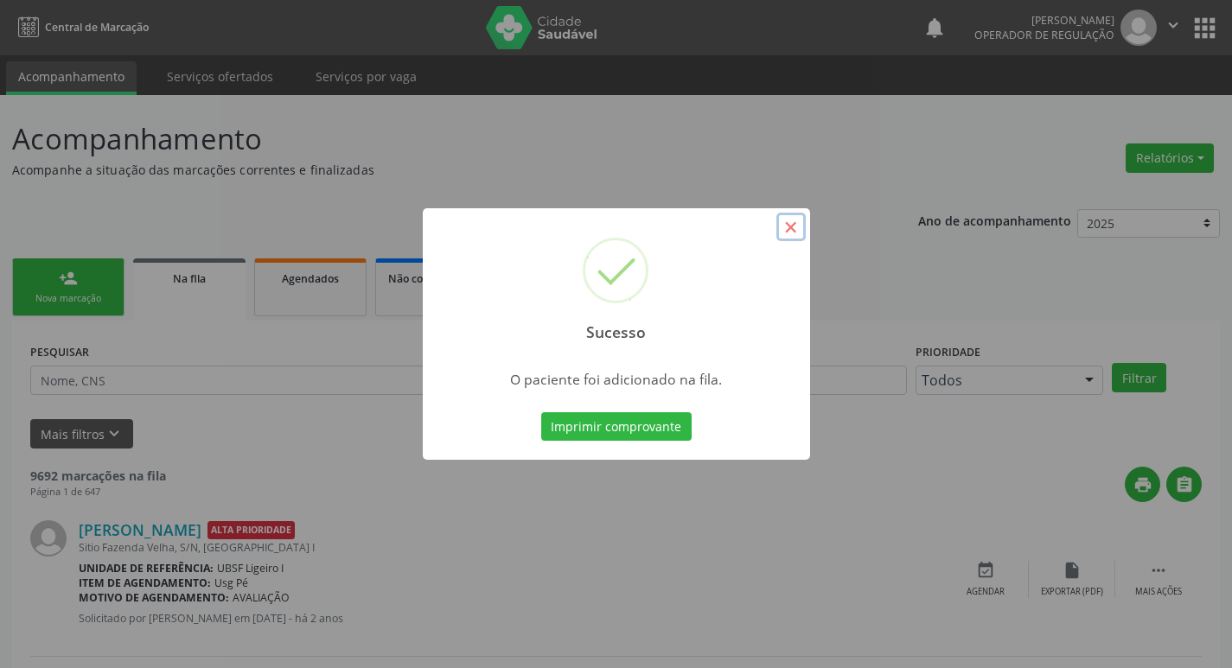
click at [777, 224] on button "×" at bounding box center [791, 227] width 29 height 29
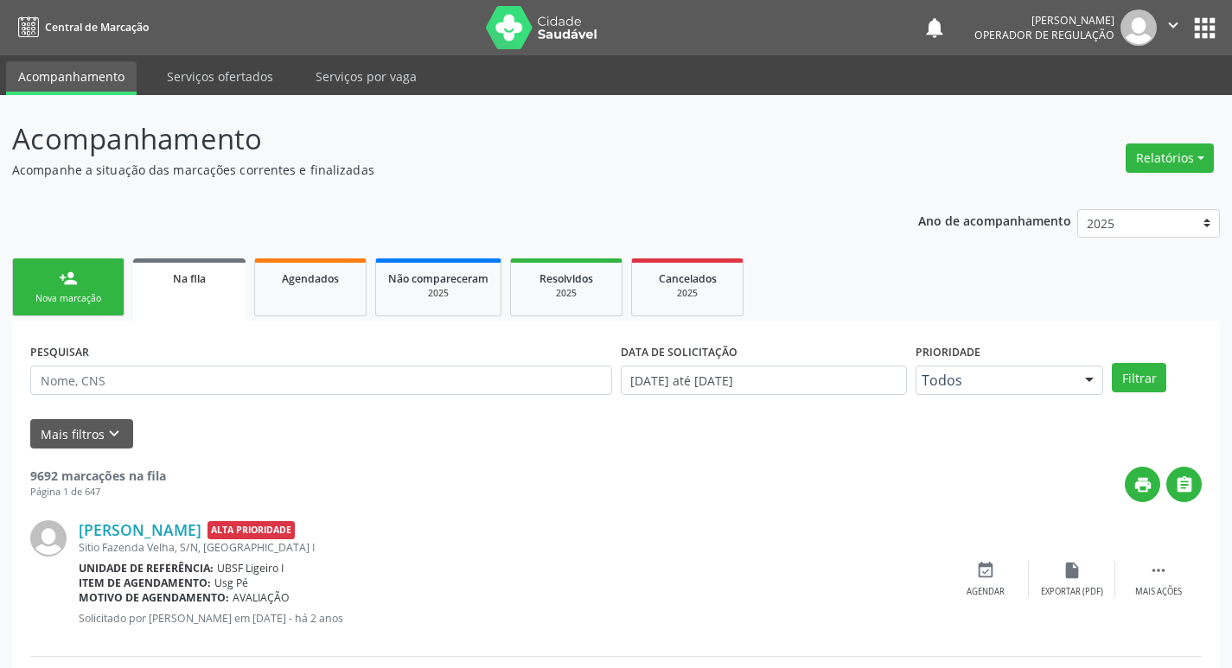
click at [75, 278] on div "person_add" at bounding box center [68, 278] width 19 height 19
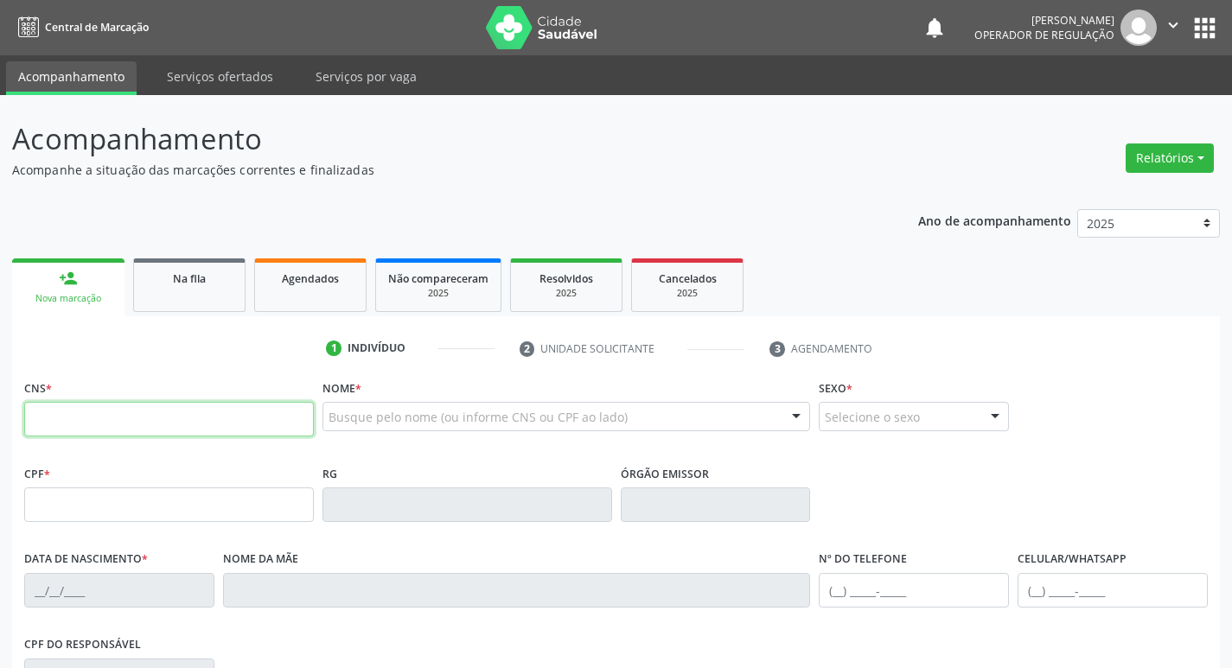
click at [95, 425] on input "text" at bounding box center [169, 419] width 290 height 35
click at [114, 417] on input "text" at bounding box center [169, 419] width 290 height 35
type input "708 6095 5298 4585"
type input "016.110.504-13"
type input "29/01/1988"
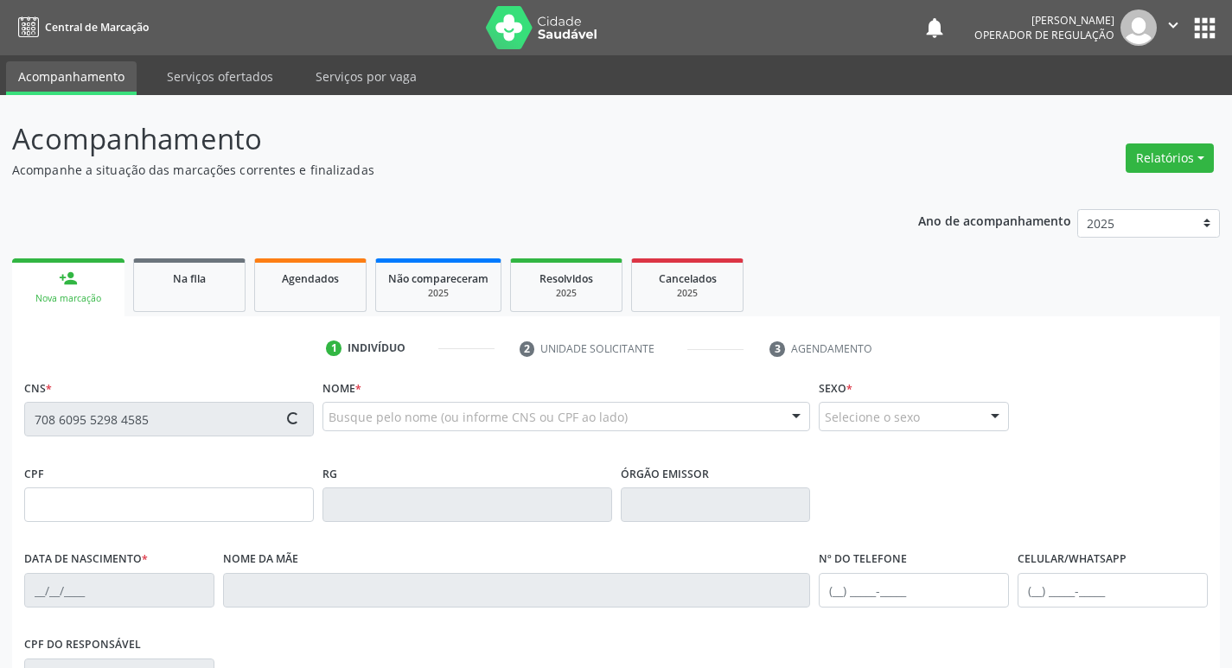
type input "Angelina Henrique Barbosa"
type input "(83) 99397-6472"
type input "191.076.334-91"
type input "S/N"
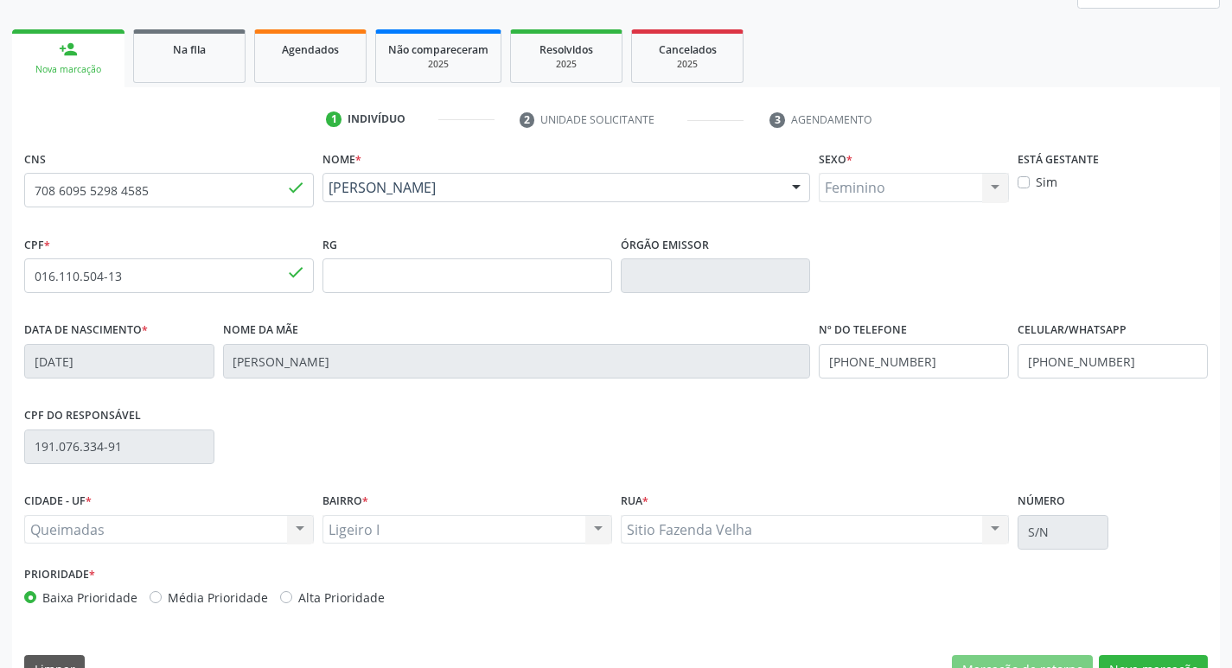
scroll to position [269, 0]
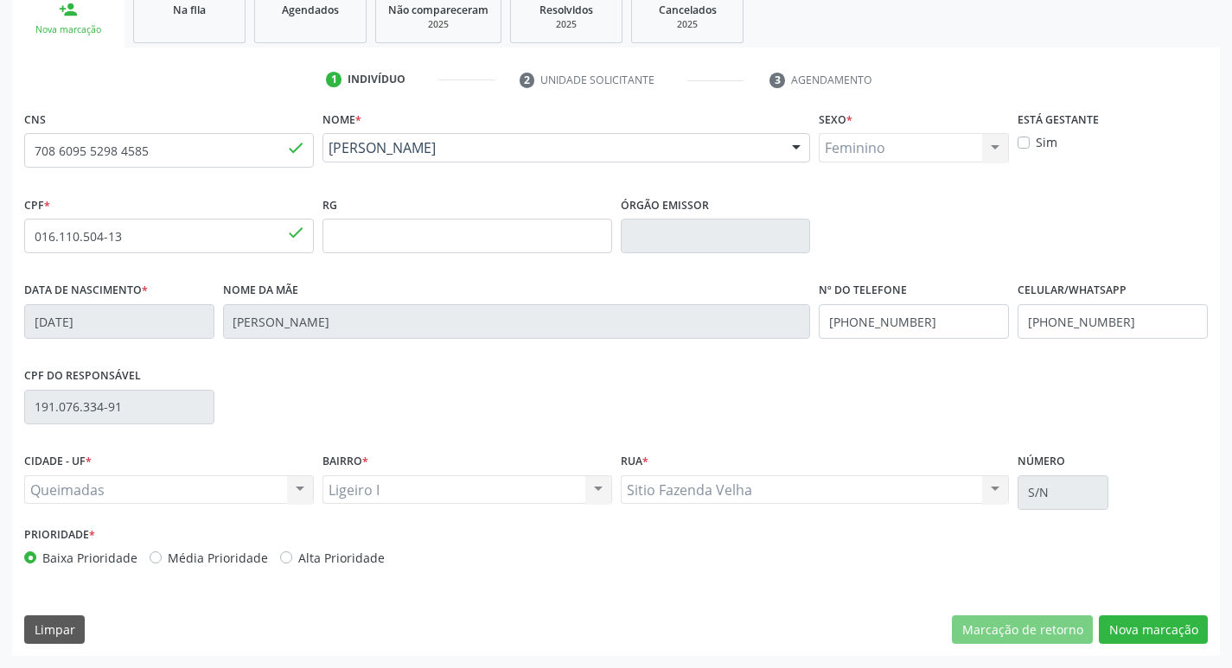
click at [320, 374] on div "CPF do responsável 191.076.334-91" at bounding box center [616, 406] width 1193 height 86
click at [1162, 629] on button "Nova marcação" at bounding box center [1153, 630] width 109 height 29
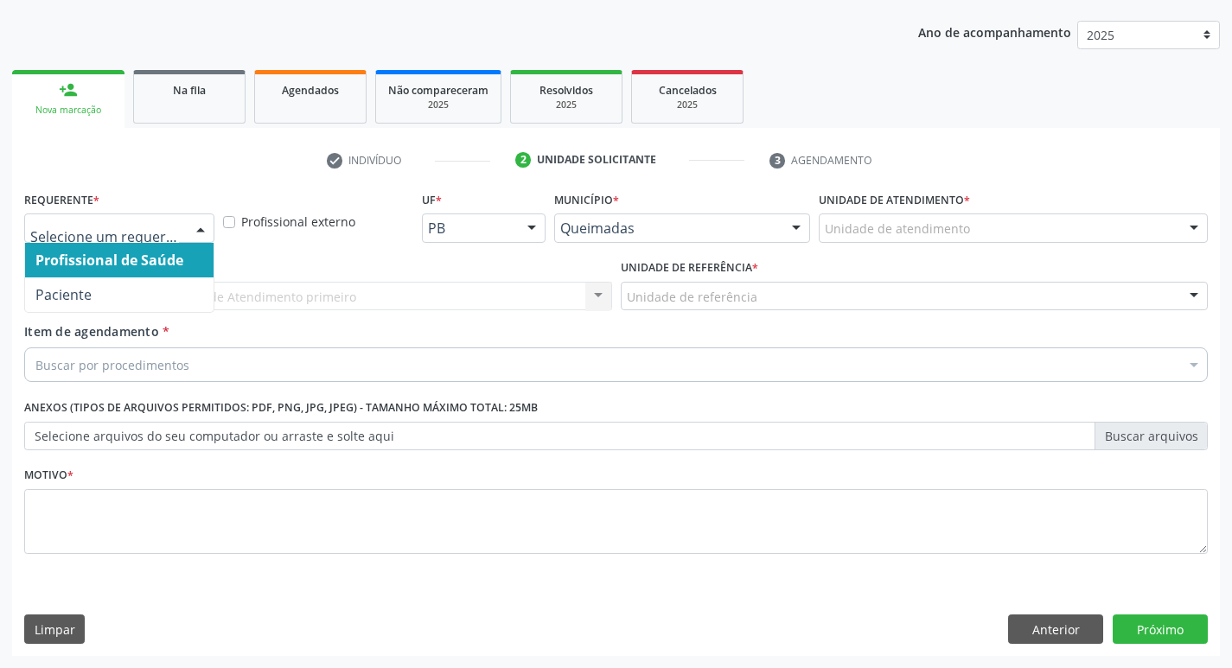
click at [205, 227] on div at bounding box center [201, 228] width 26 height 29
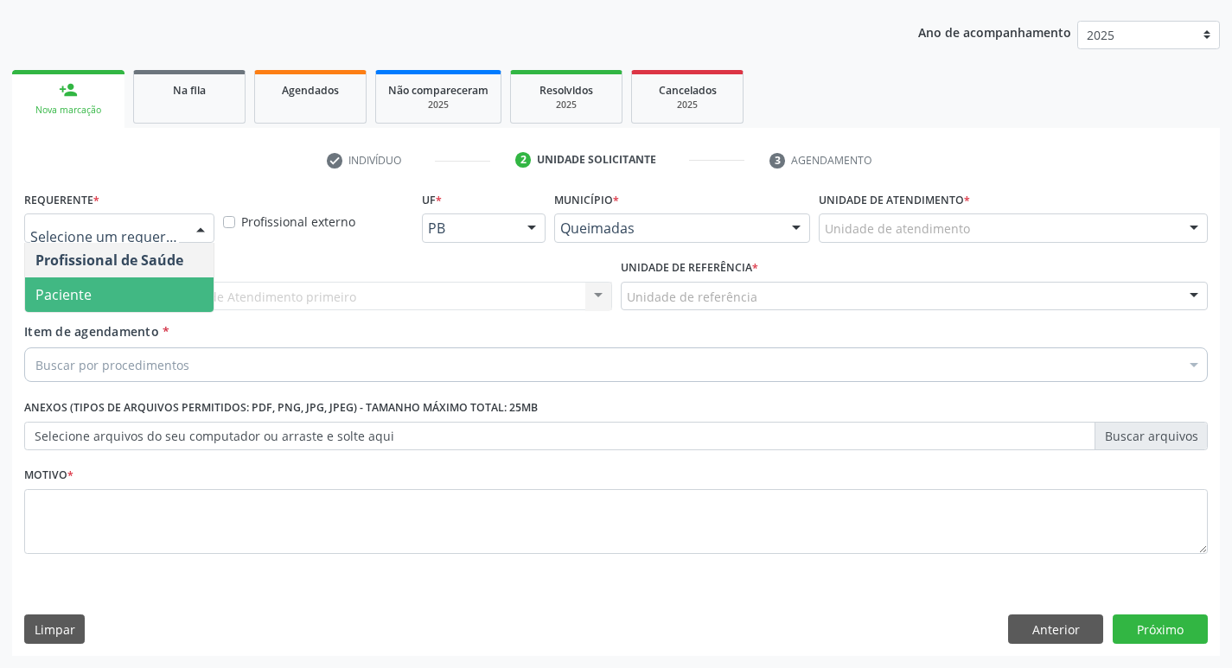
click at [124, 295] on span "Paciente" at bounding box center [119, 295] width 189 height 35
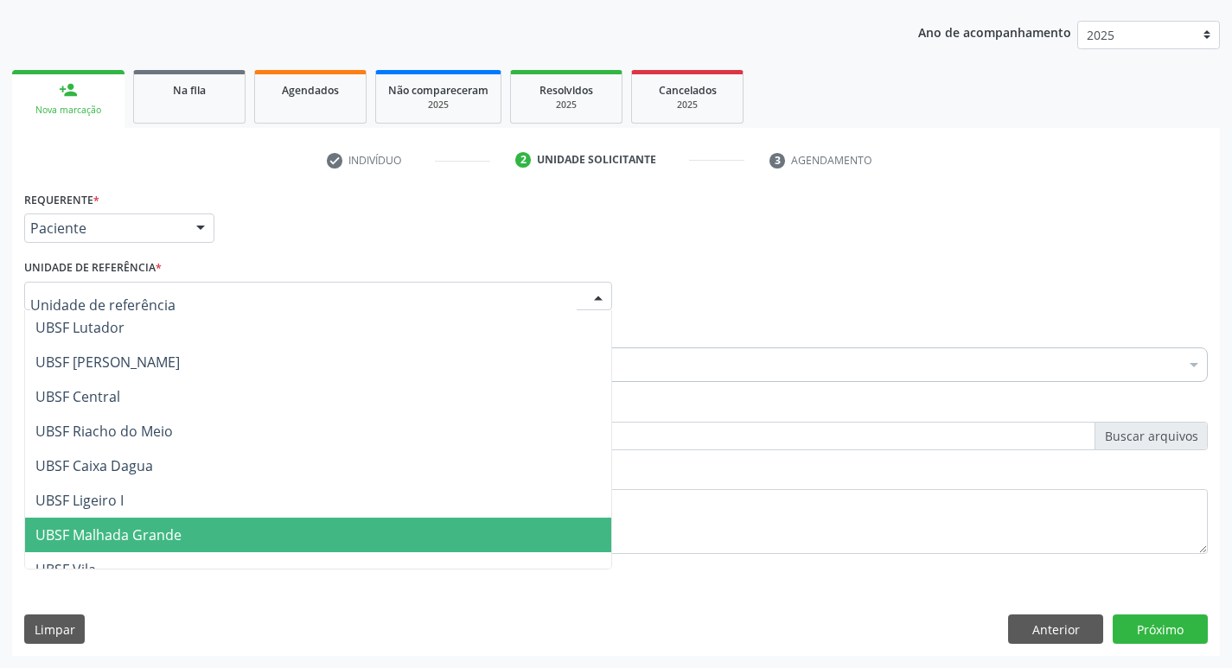
scroll to position [346, 0]
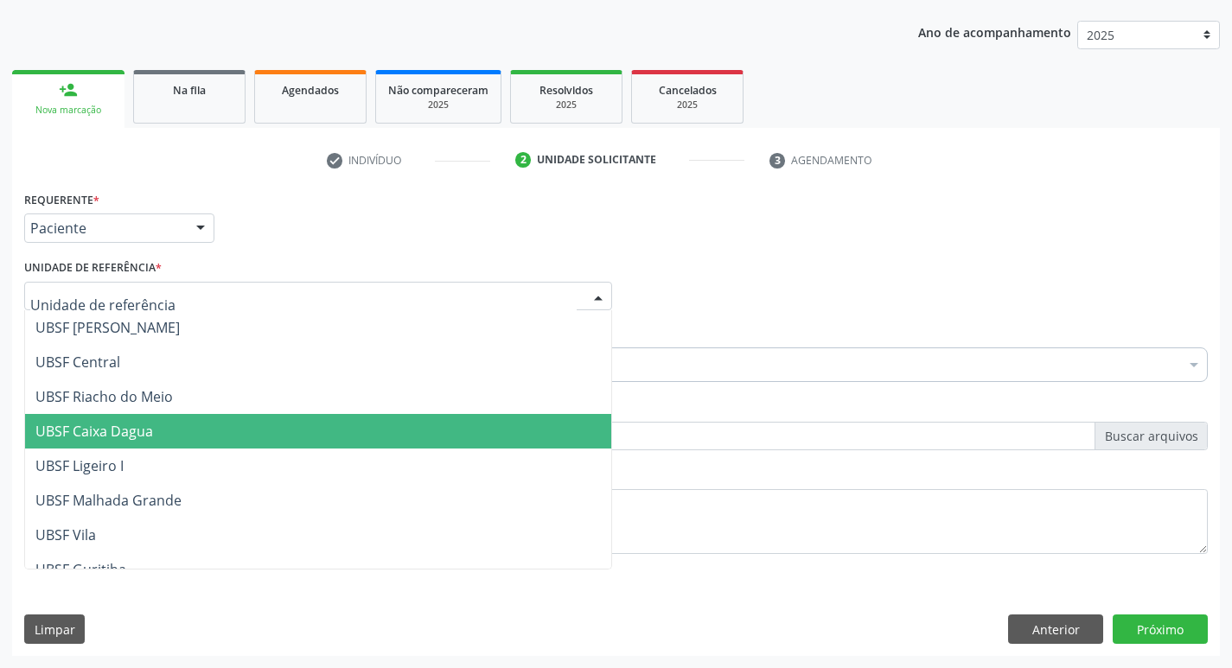
click at [98, 448] on span "UBSF Caixa Dagua" at bounding box center [318, 431] width 586 height 35
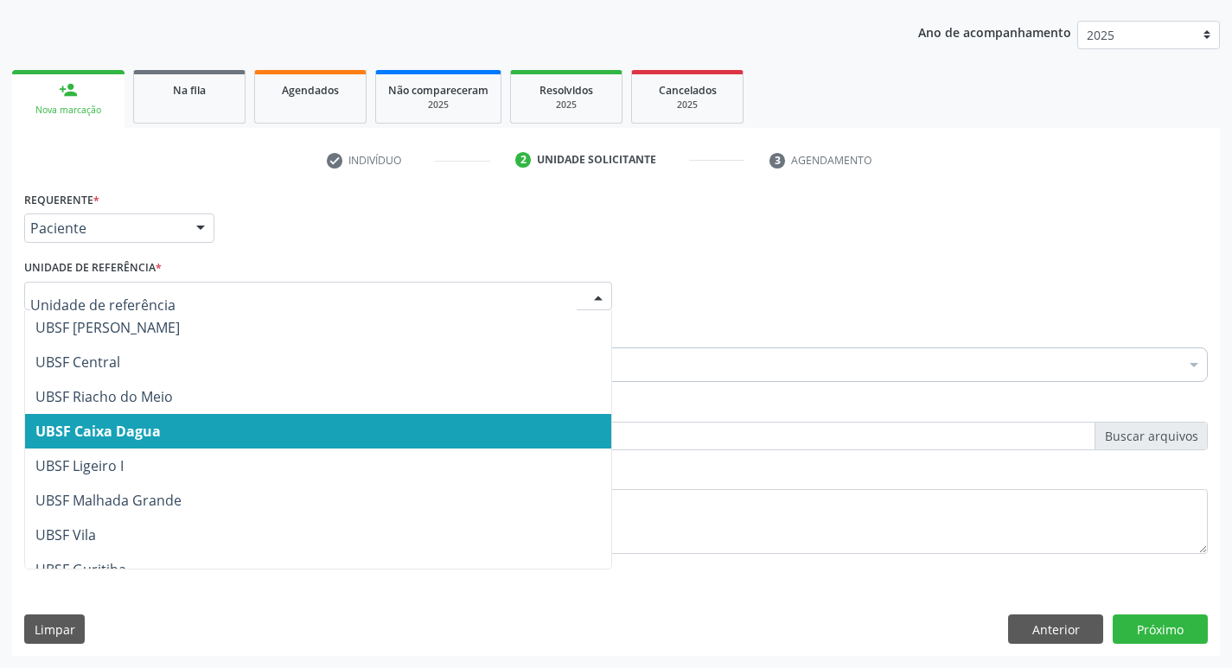
click at [154, 282] on div at bounding box center [318, 296] width 588 height 29
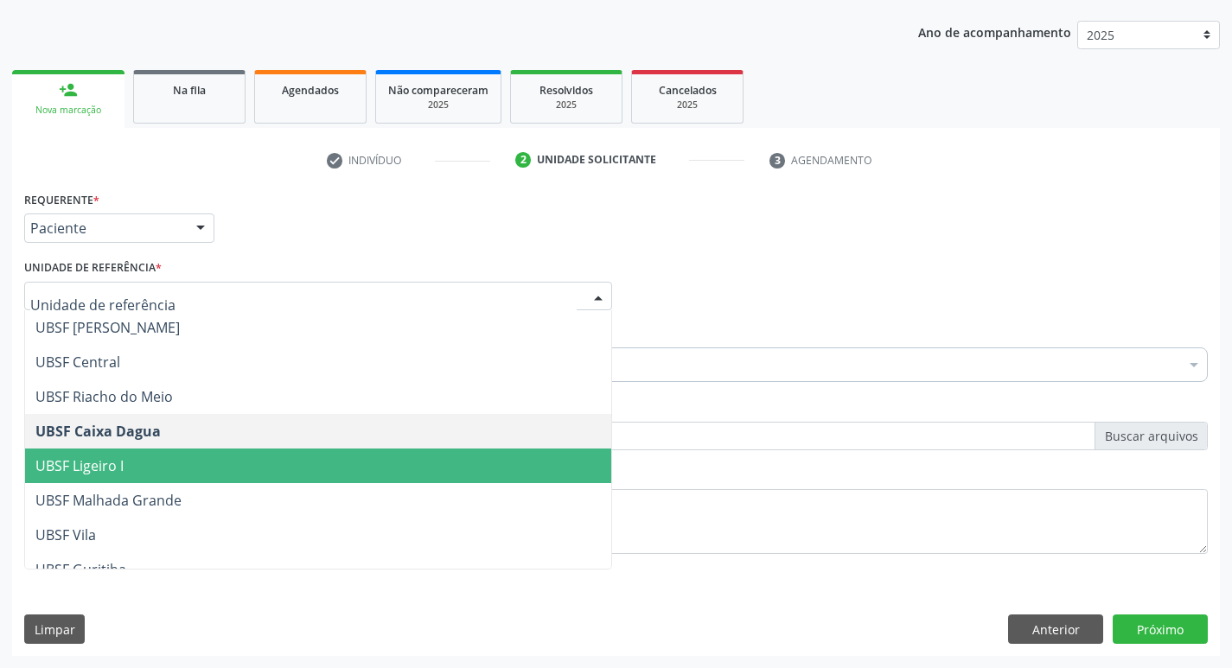
click at [153, 451] on span "UBSF Ligeiro I" at bounding box center [318, 466] width 586 height 35
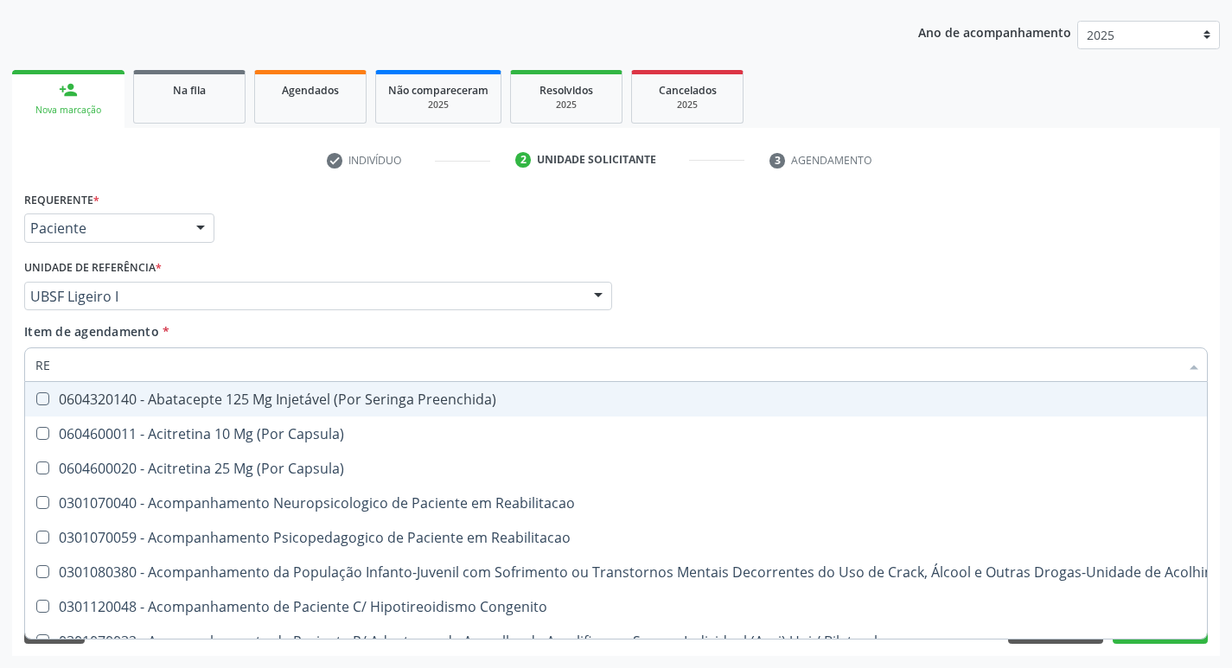
type input "REU"
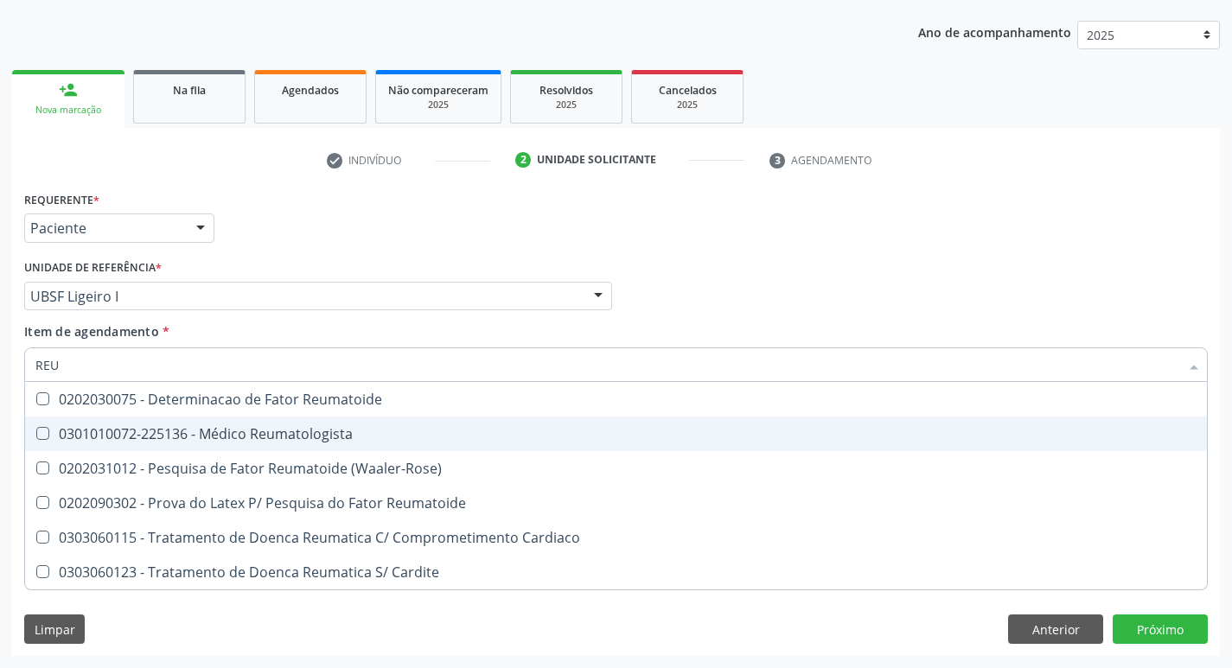
click at [37, 436] on Reumatologista at bounding box center [42, 433] width 13 height 13
click at [36, 436] on Reumatologista "checkbox" at bounding box center [30, 433] width 11 height 11
checkbox Reumatologista "true"
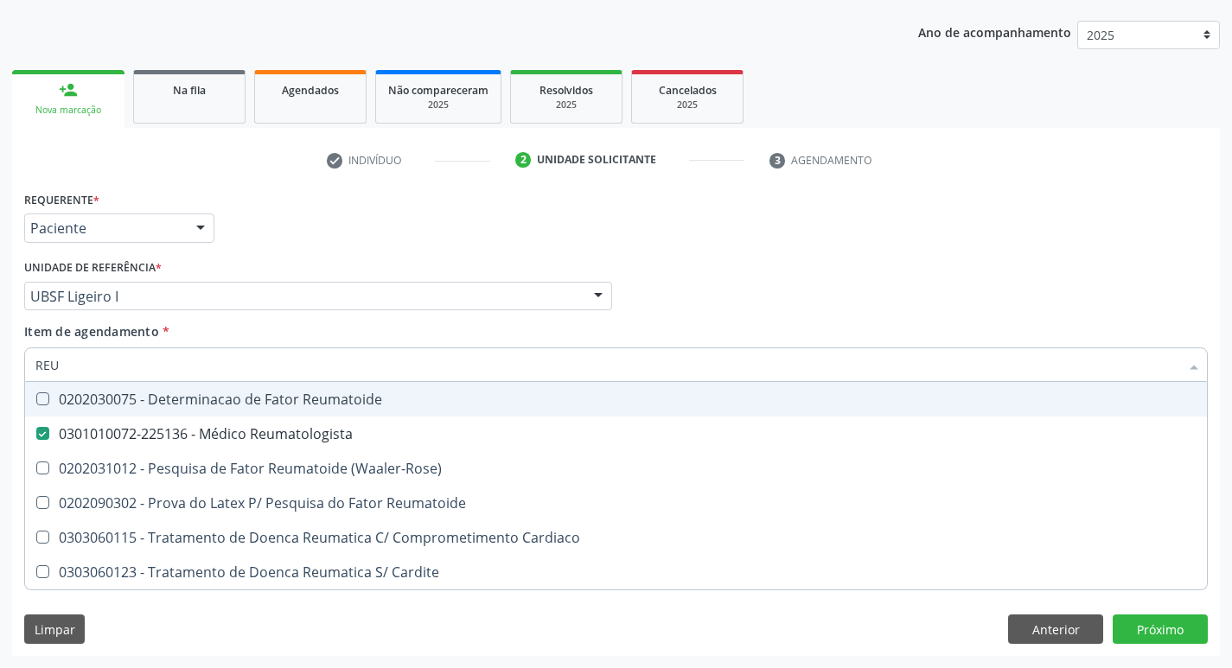
click at [679, 282] on div "Profissional Solicitante Por favor, selecione a Unidade de Atendimento primeiro…" at bounding box center [616, 288] width 1193 height 67
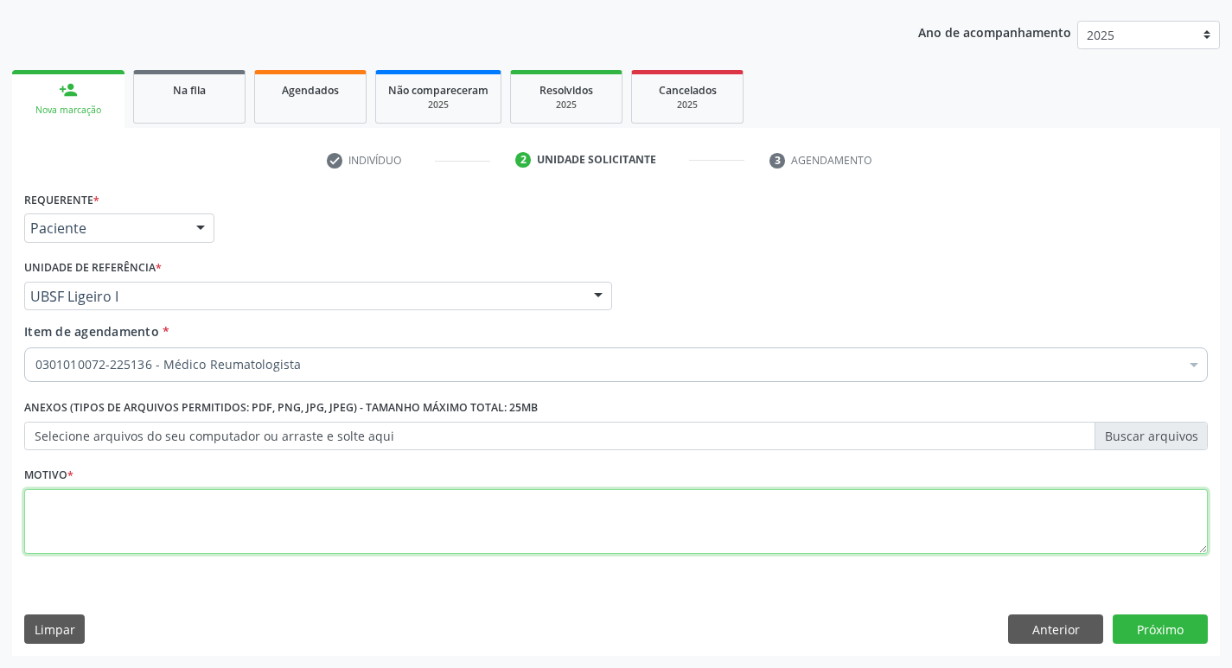
click at [68, 516] on textarea at bounding box center [616, 522] width 1184 height 66
type textarea "CONSULTA"
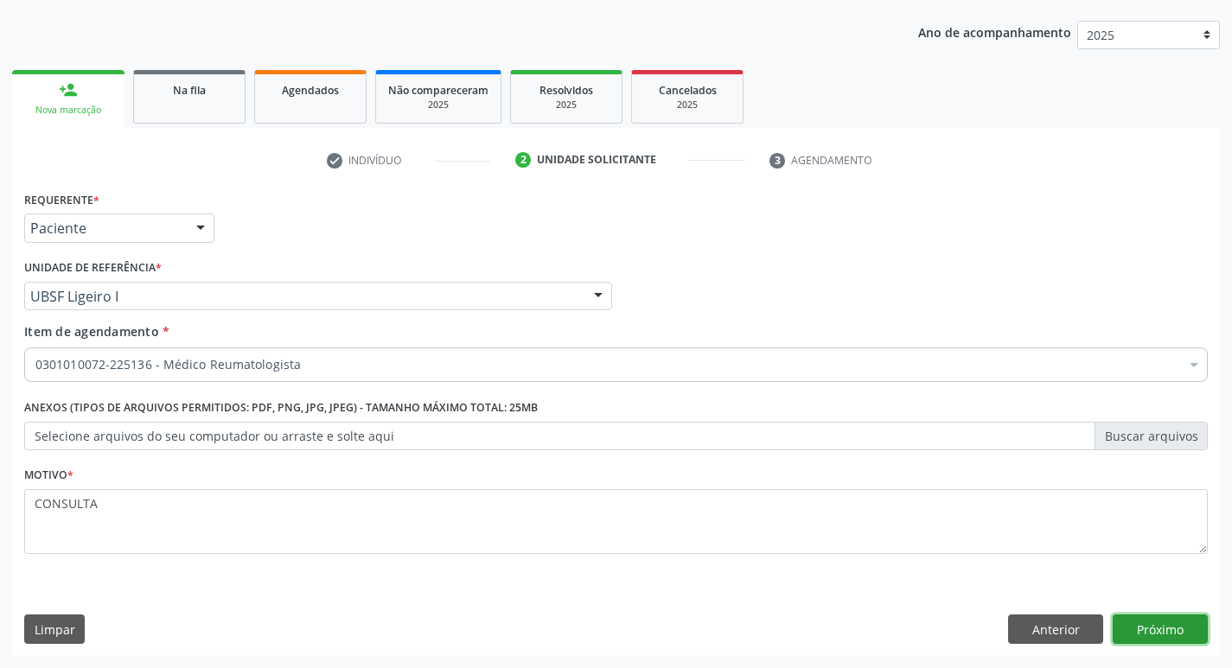
click at [1159, 629] on button "Próximo" at bounding box center [1160, 629] width 95 height 29
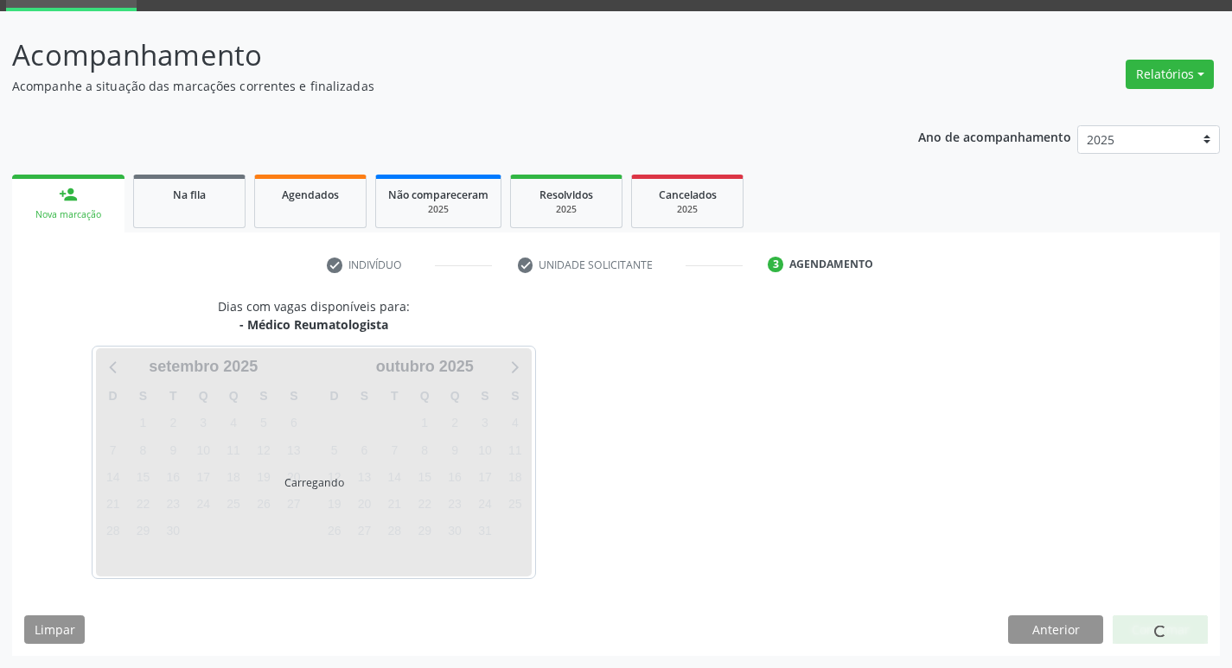
scroll to position [84, 0]
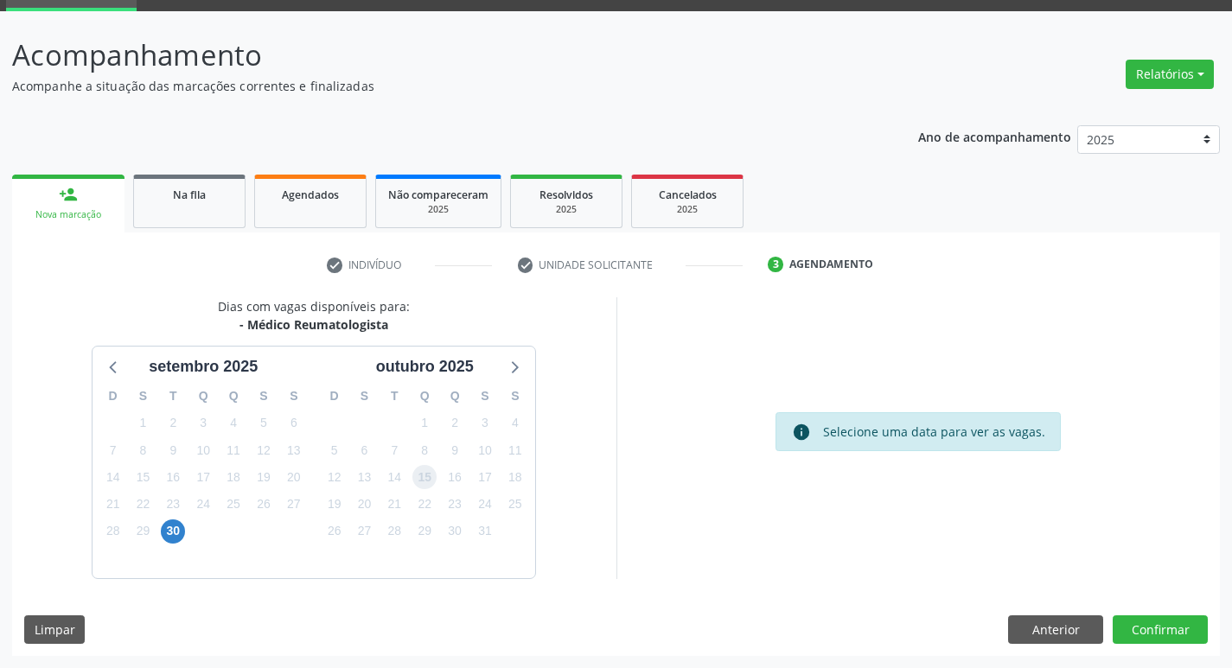
click at [428, 468] on span "15" at bounding box center [424, 477] width 24 height 24
click at [1151, 628] on button "Confirmar" at bounding box center [1160, 630] width 95 height 29
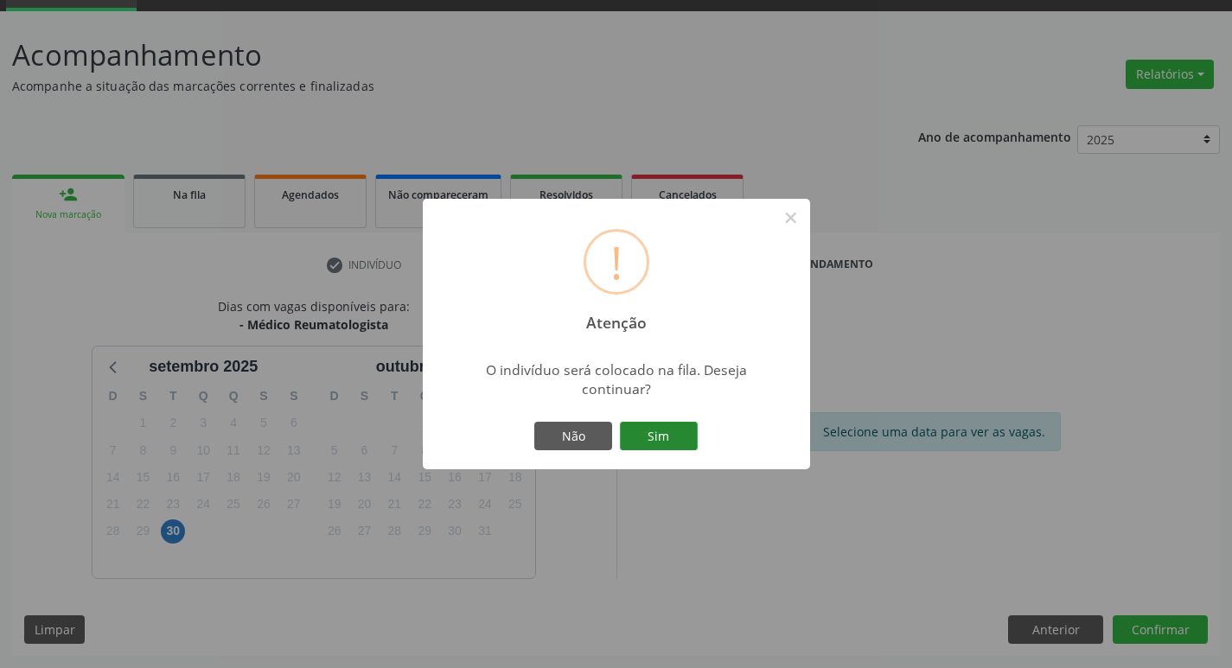
click at [666, 444] on button "Sim" at bounding box center [659, 436] width 78 height 29
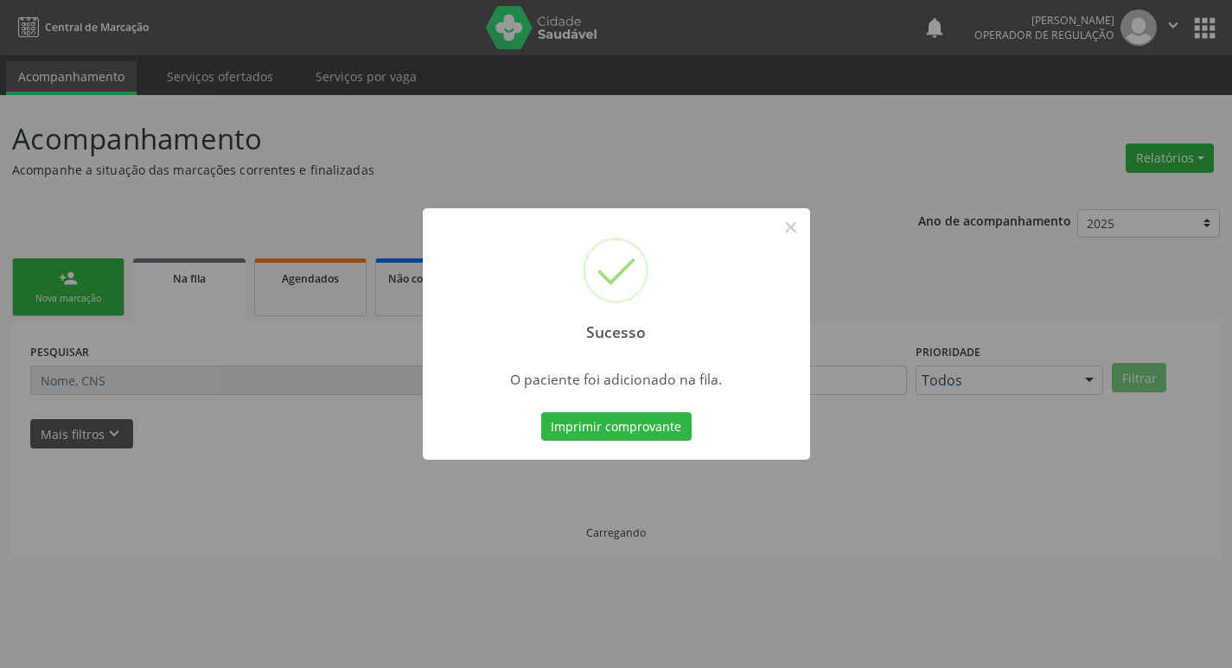
scroll to position [0, 0]
click at [803, 225] on button "×" at bounding box center [797, 227] width 29 height 29
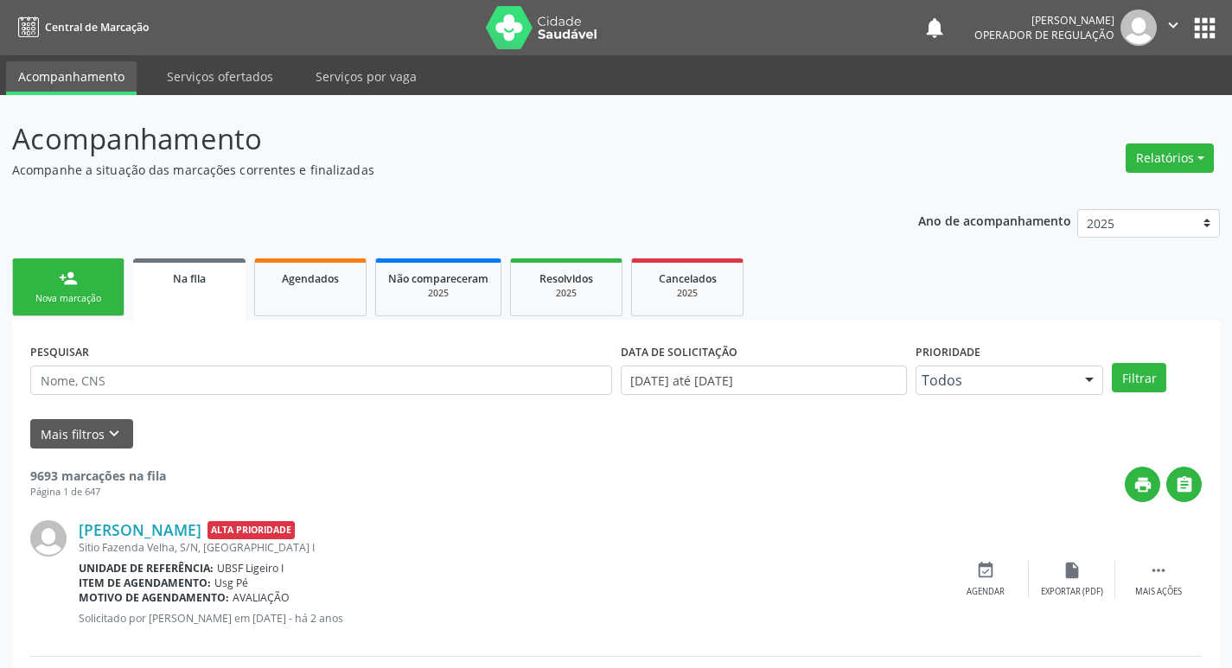
drag, startPoint x: 96, startPoint y: 289, endPoint x: 94, endPoint y: 280, distance: 8.8
click at [94, 289] on link "person_add Nova marcação" at bounding box center [68, 288] width 112 height 58
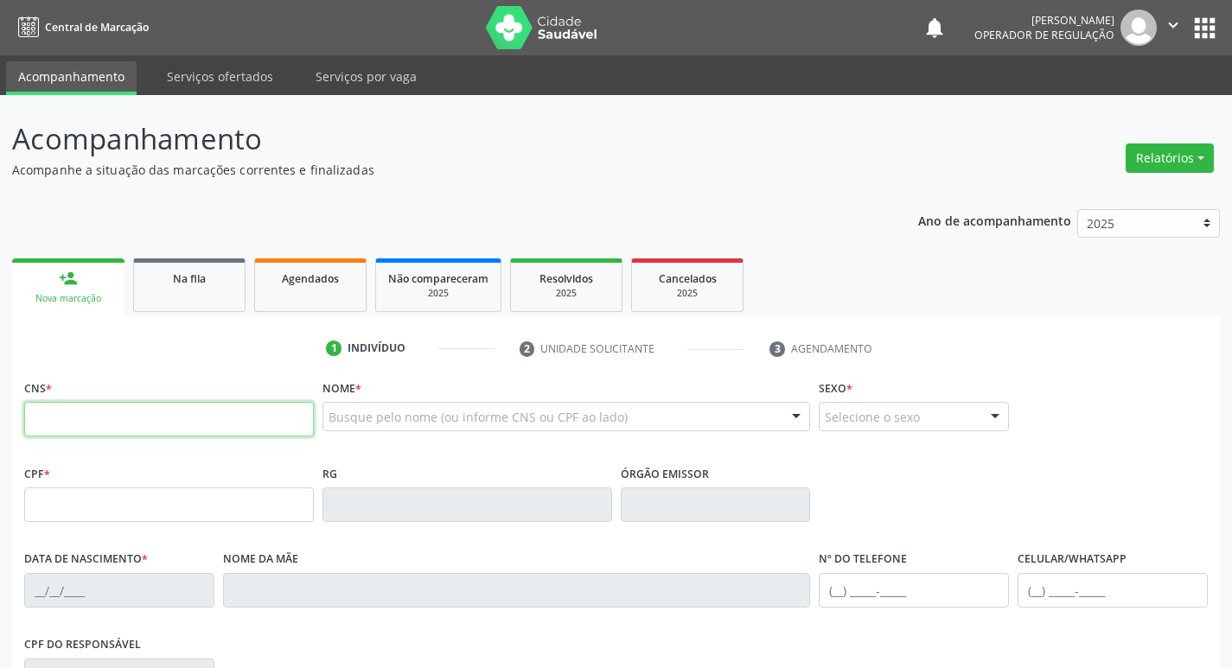
click at [93, 411] on input "text" at bounding box center [169, 419] width 290 height 35
type input "705 0072 9331 2852"
type input "826.173.414-53"
type input "13/04/1962"
type input "Maria José Félix de Sousa"
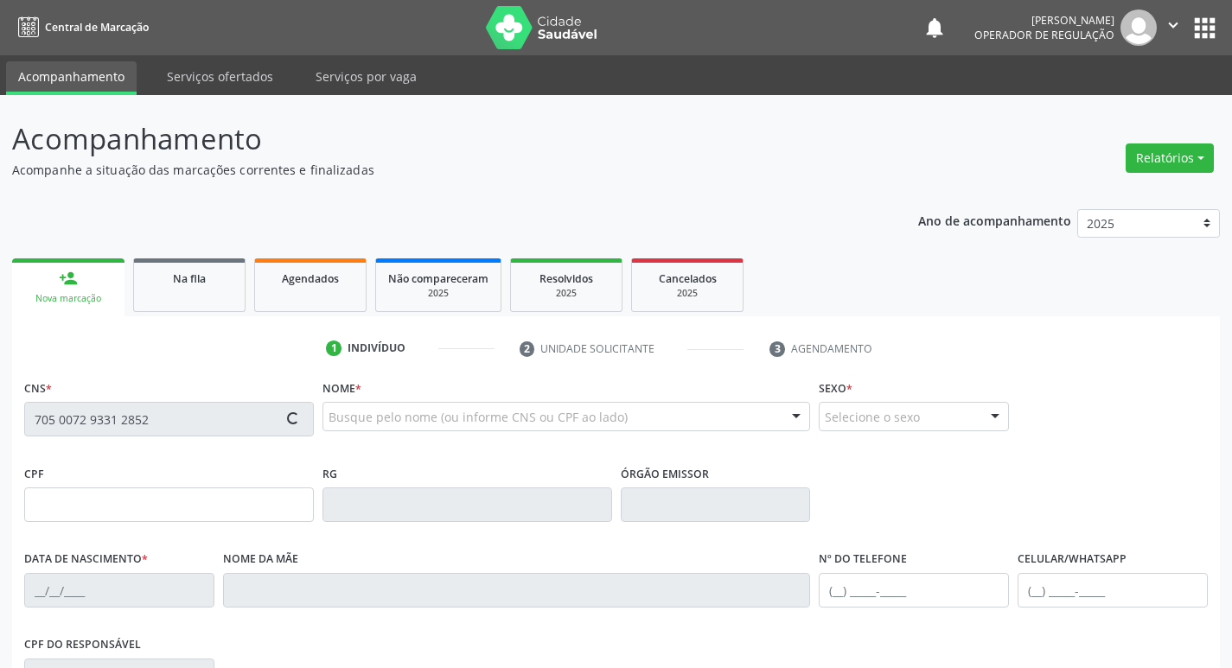
type input "(83) 9325-6179"
type input "77"
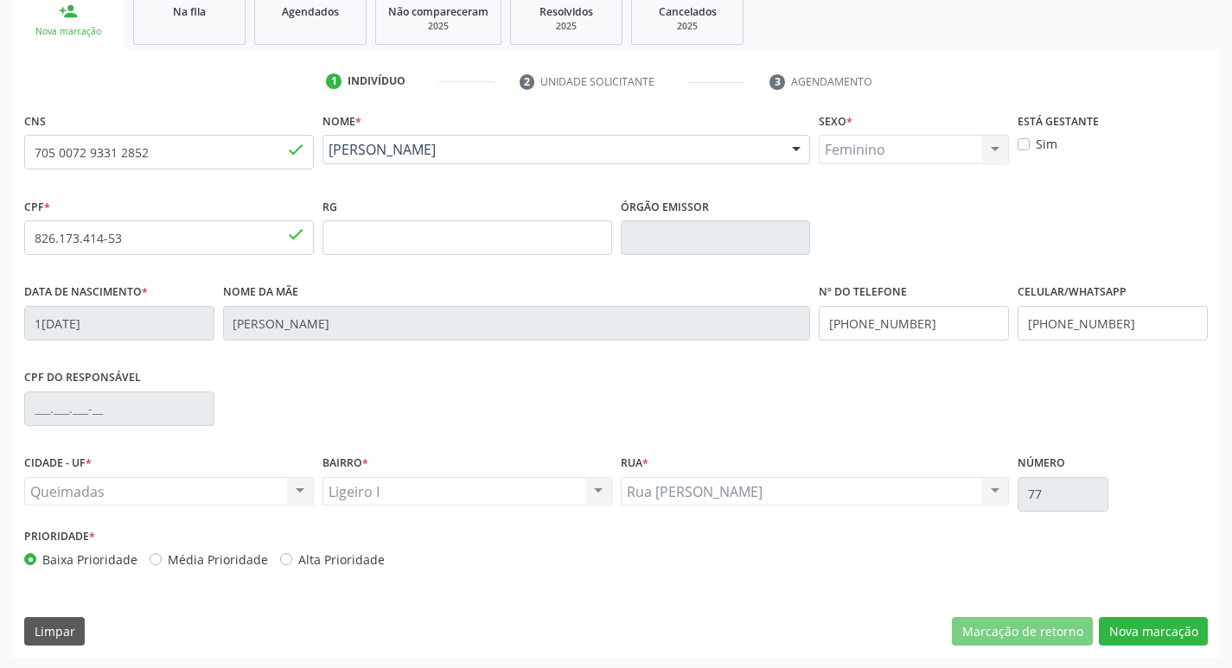
scroll to position [269, 0]
click at [1134, 620] on button "Nova marcação" at bounding box center [1153, 630] width 109 height 29
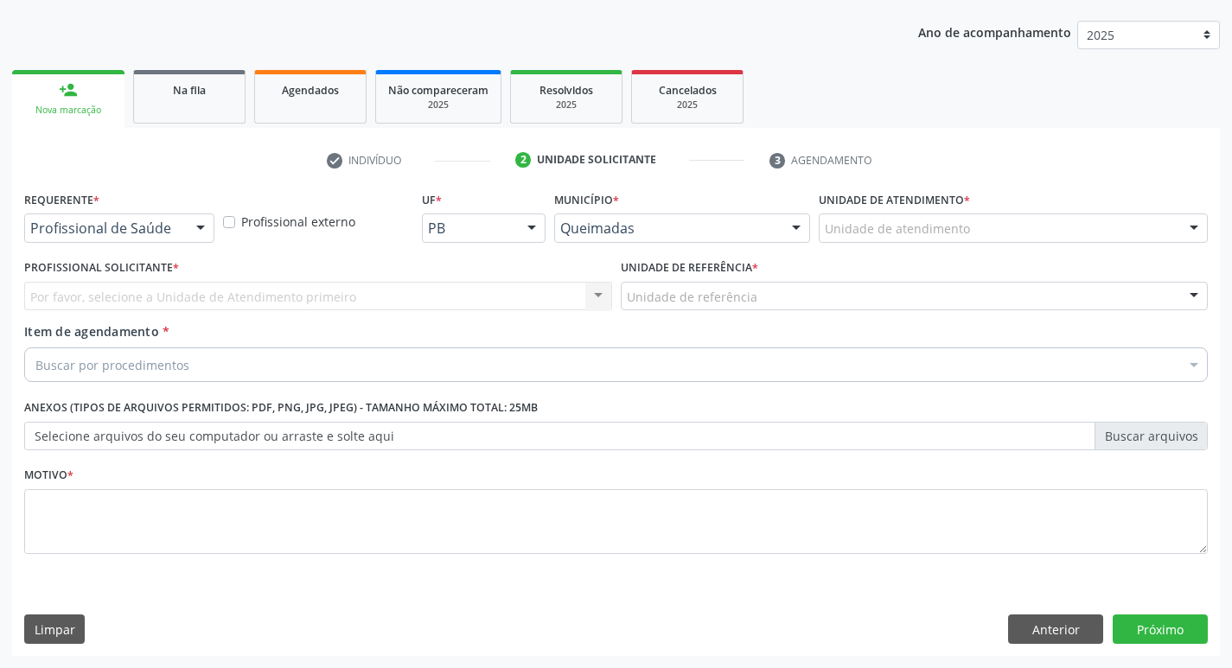
scroll to position [189, 0]
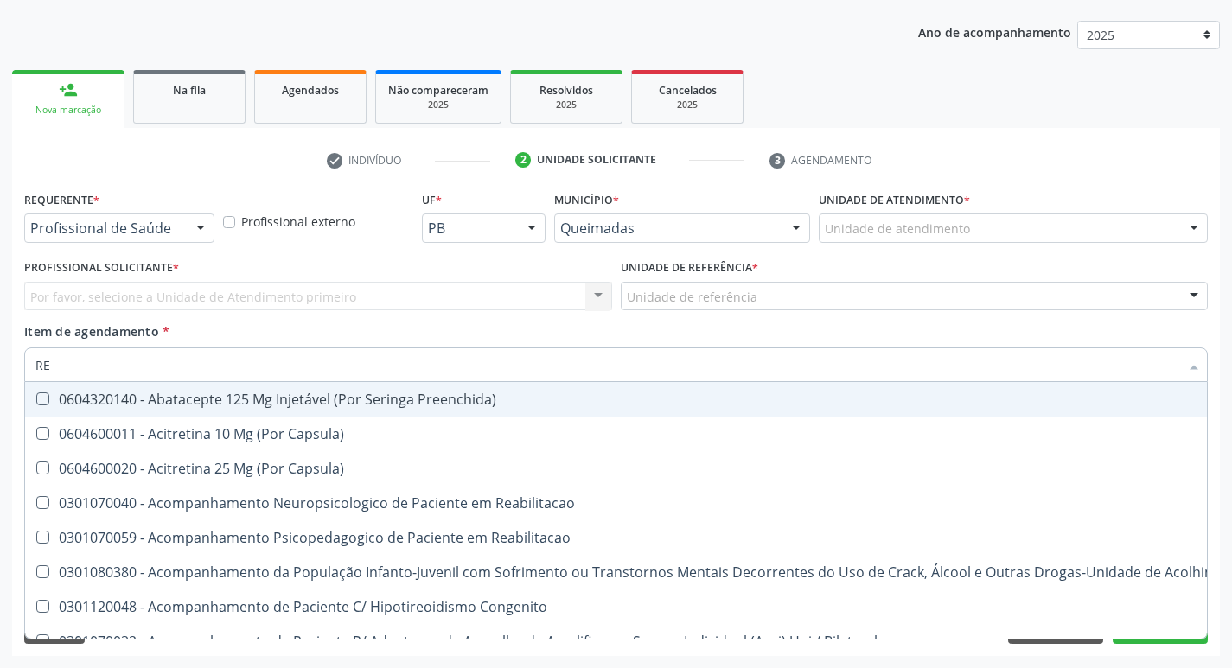
type input "REU"
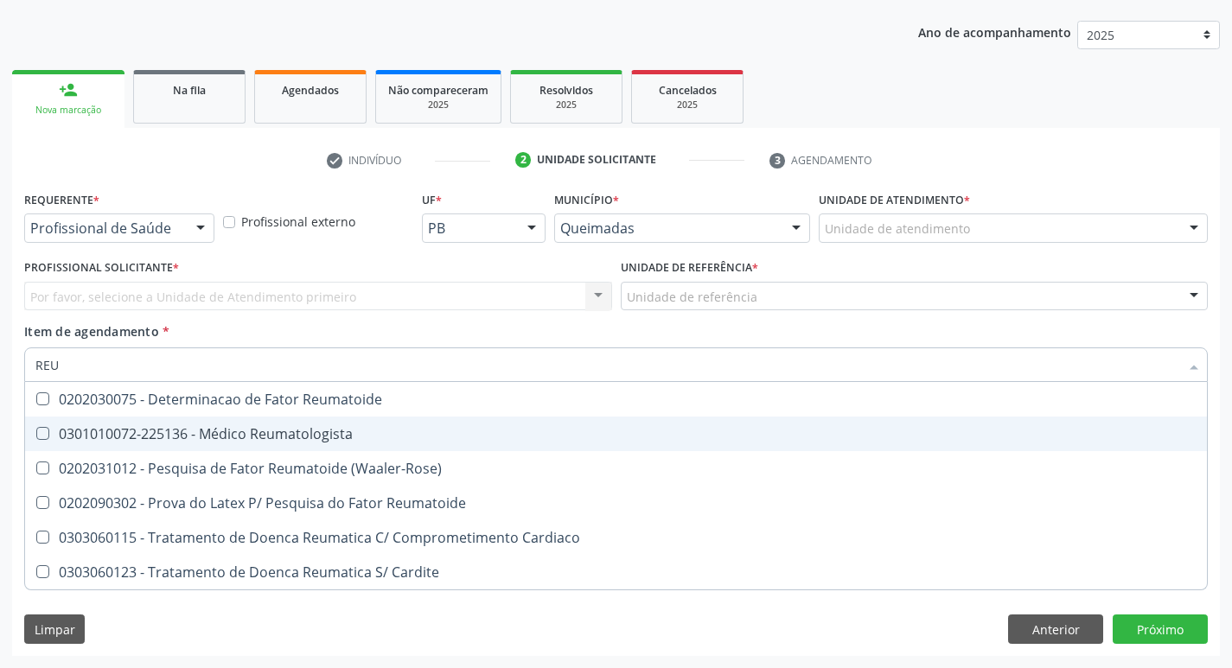
click at [42, 438] on Reumatologista at bounding box center [42, 433] width 13 height 13
click at [36, 438] on Reumatologista "checkbox" at bounding box center [30, 433] width 11 height 11
checkbox Reumatologista "true"
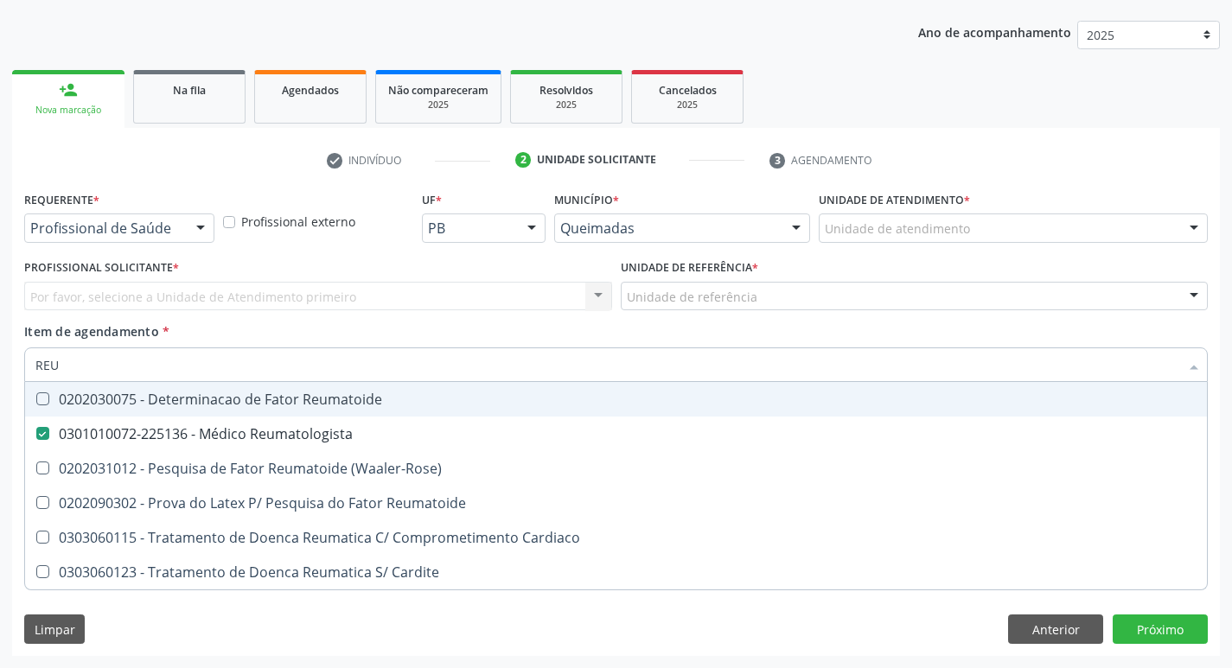
click at [1019, 336] on div "Item de agendamento * REU Desfazer seleção 0202030075 - Determinacao de Fator R…" at bounding box center [616, 350] width 1184 height 54
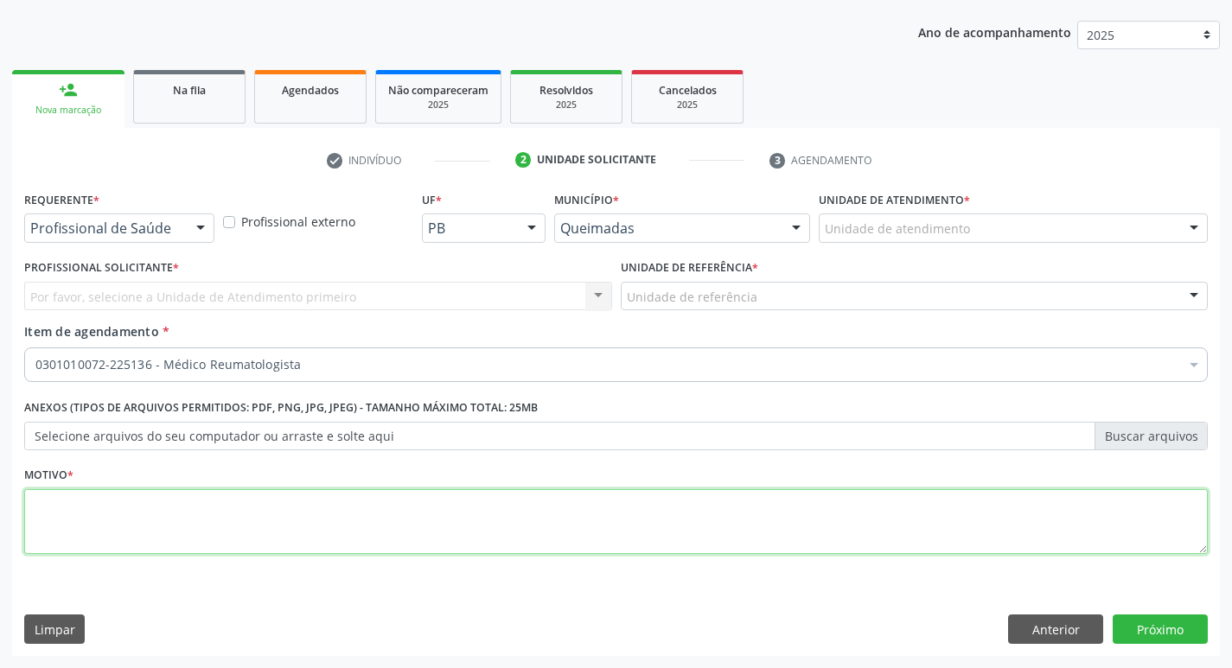
click at [134, 508] on textarea at bounding box center [616, 522] width 1184 height 66
type textarea "CONSULTA COM REUMATO"
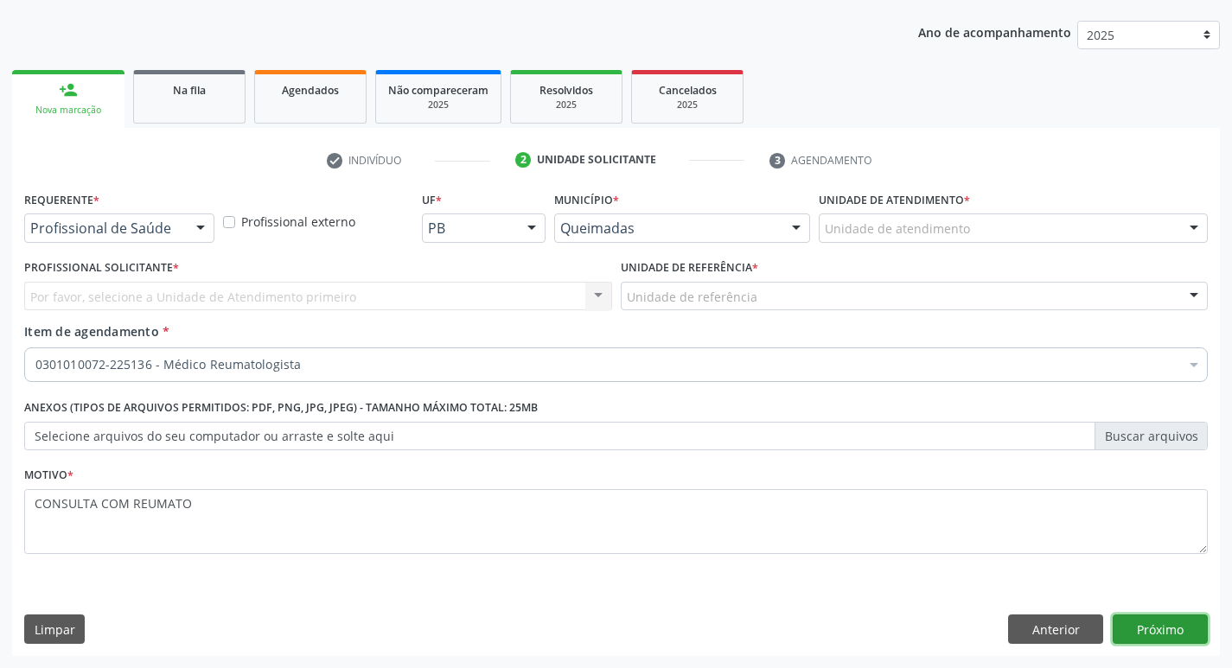
click at [1161, 637] on button "Próximo" at bounding box center [1160, 629] width 95 height 29
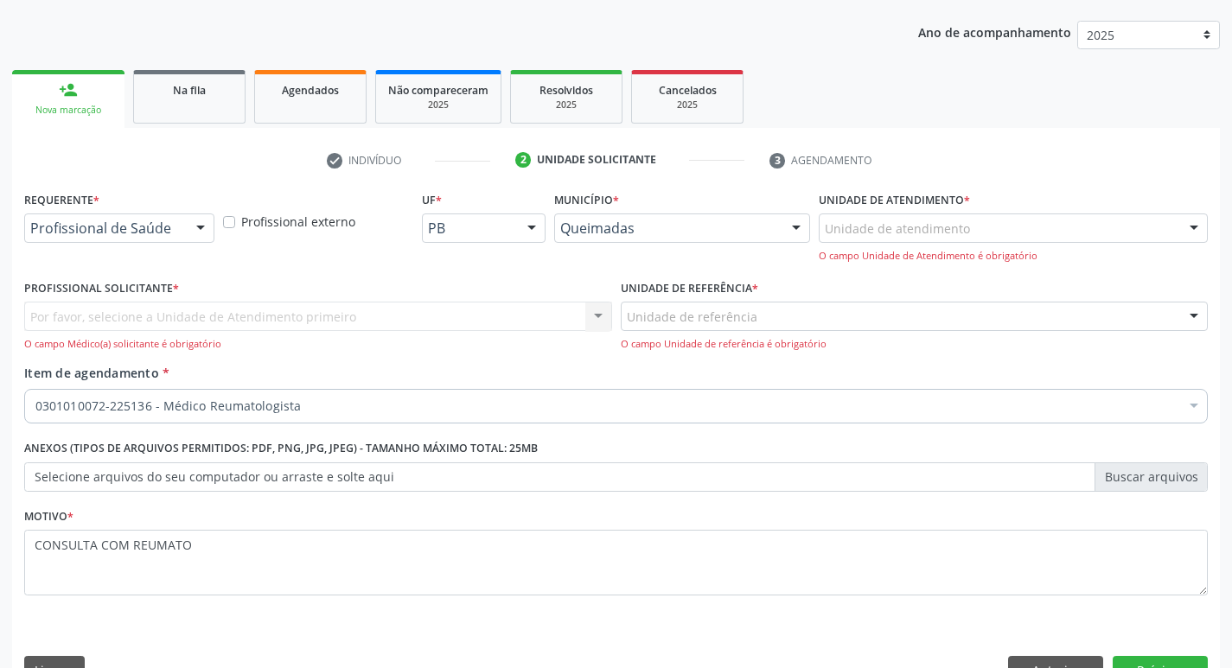
click at [166, 323] on div "Por favor, selecione a Unidade de Atendimento primeiro Nenhum resultado encontr…" at bounding box center [318, 326] width 588 height 49
click at [202, 231] on div at bounding box center [201, 228] width 26 height 29
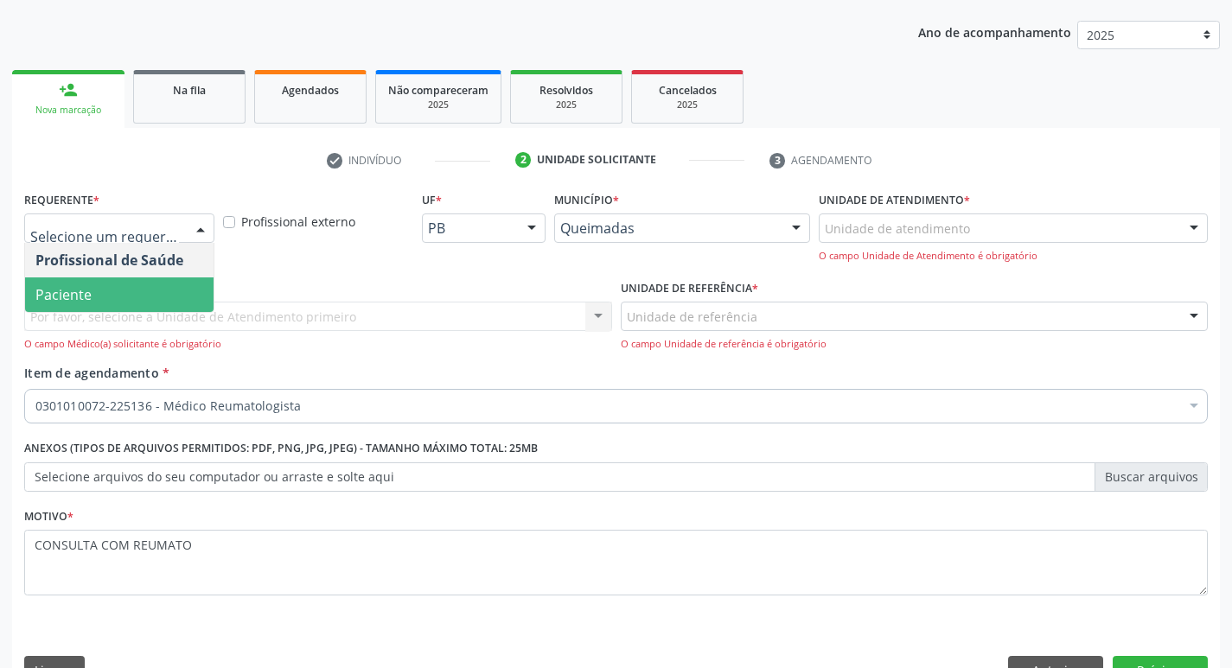
click at [169, 289] on span "Paciente" at bounding box center [119, 295] width 189 height 35
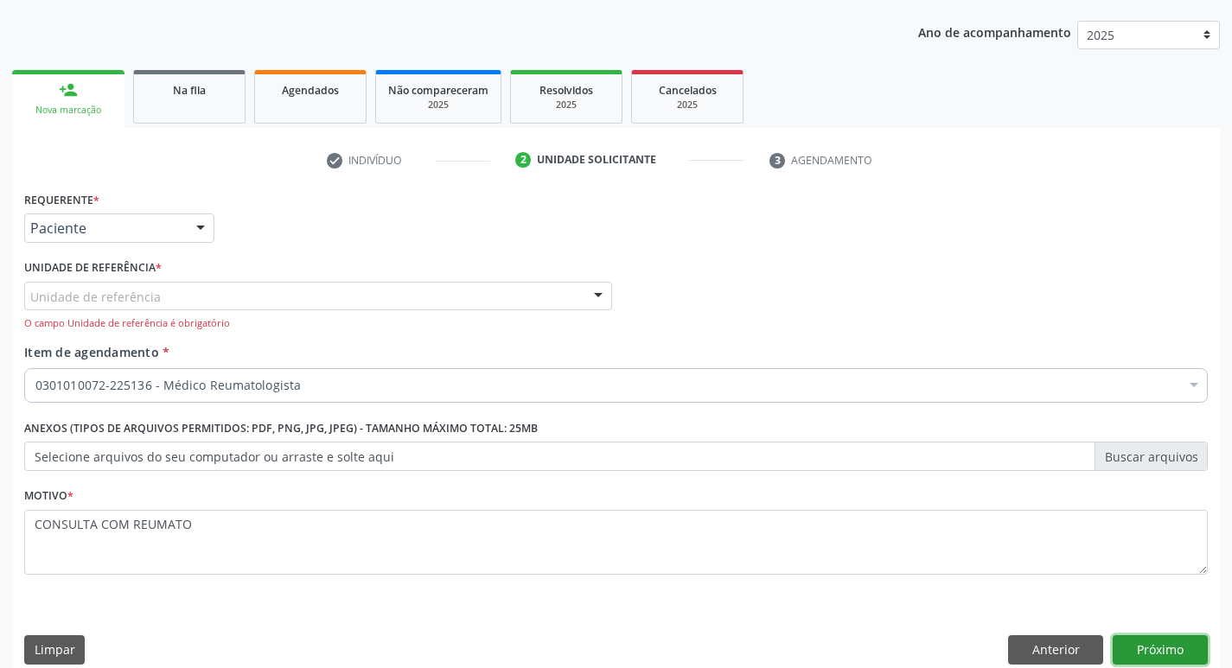
click at [1147, 638] on button "Próximo" at bounding box center [1160, 650] width 95 height 29
click at [1157, 651] on button "Próximo" at bounding box center [1160, 650] width 95 height 29
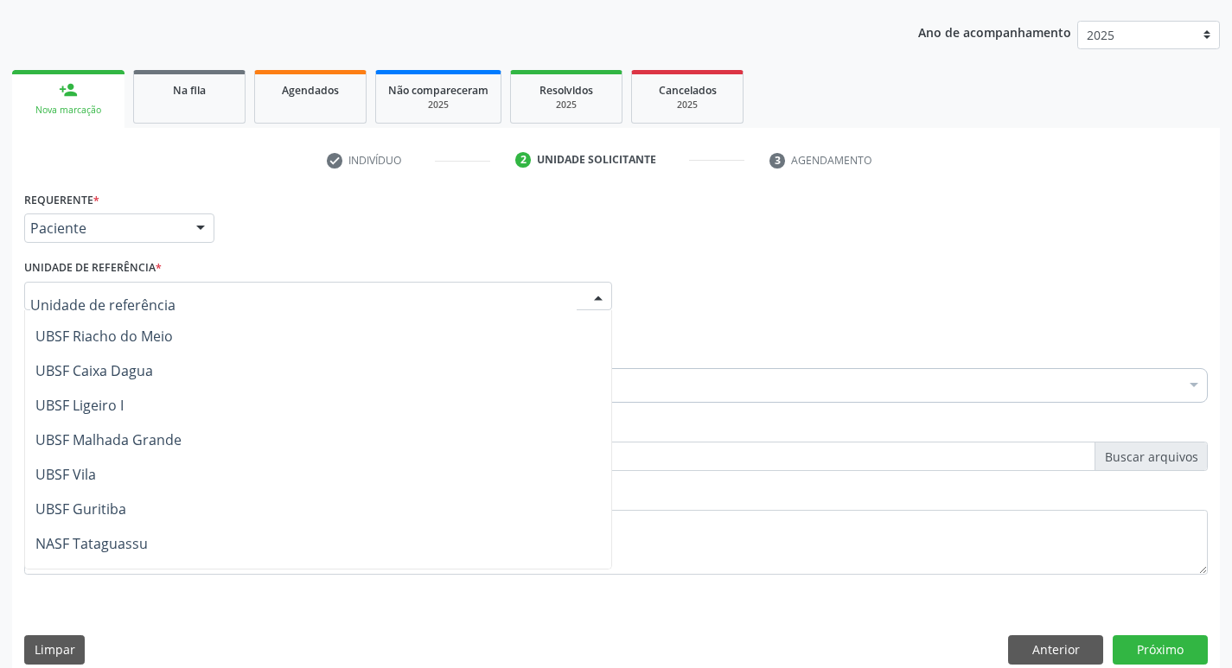
scroll to position [432, 0]
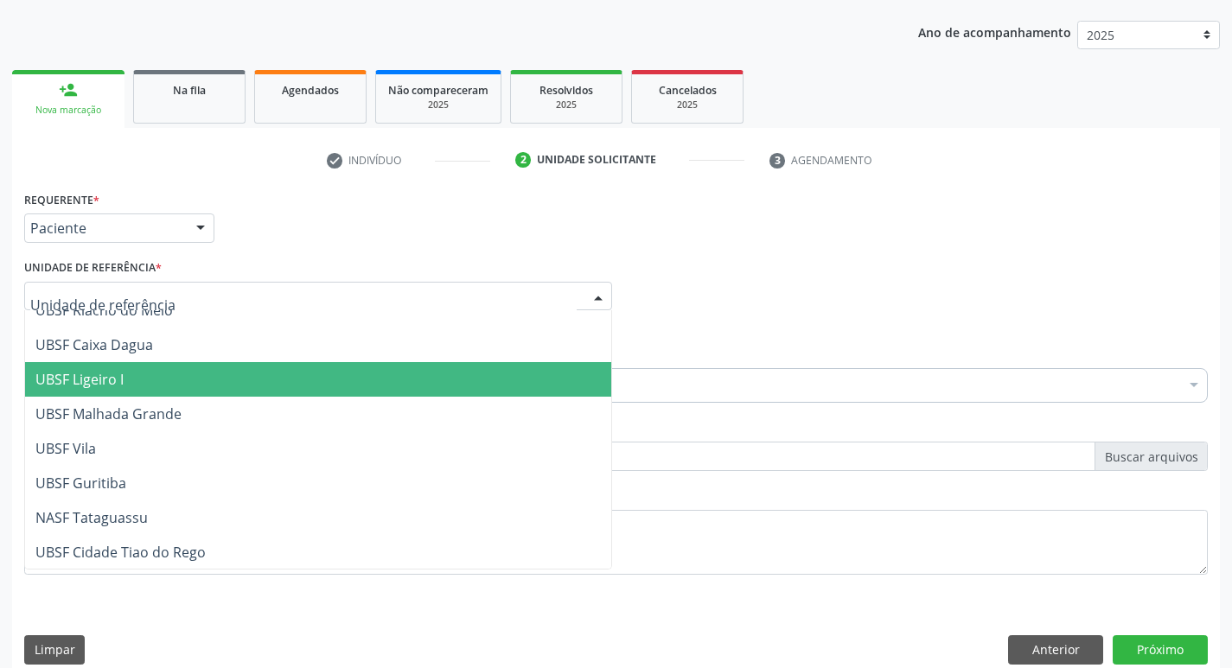
click at [147, 387] on span "UBSF Ligeiro I" at bounding box center [318, 379] width 586 height 35
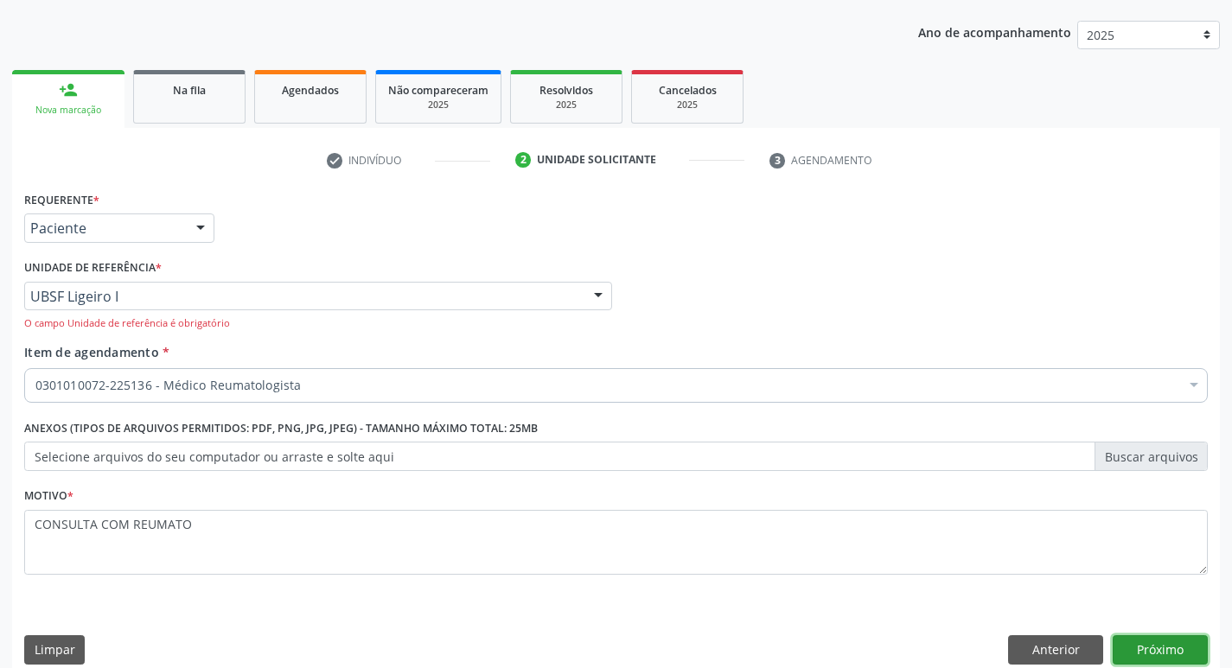
click at [1170, 649] on button "Próximo" at bounding box center [1160, 650] width 95 height 29
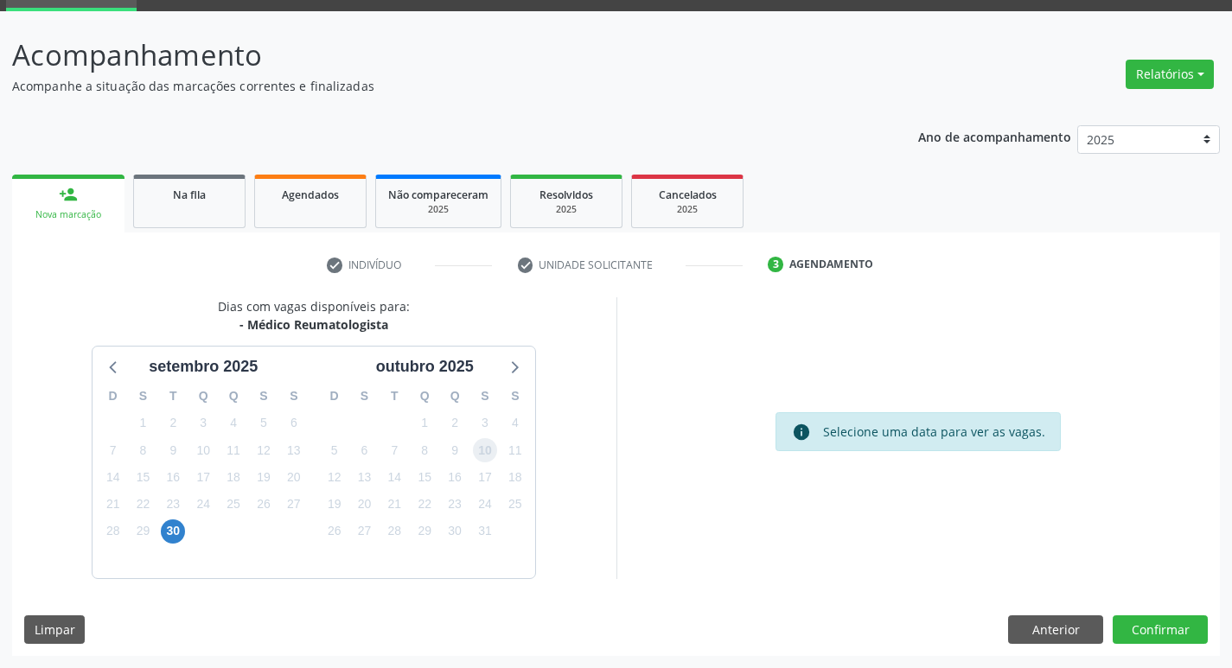
click at [487, 447] on span "10" at bounding box center [485, 450] width 24 height 24
click at [1157, 630] on button "Confirmar" at bounding box center [1160, 630] width 95 height 29
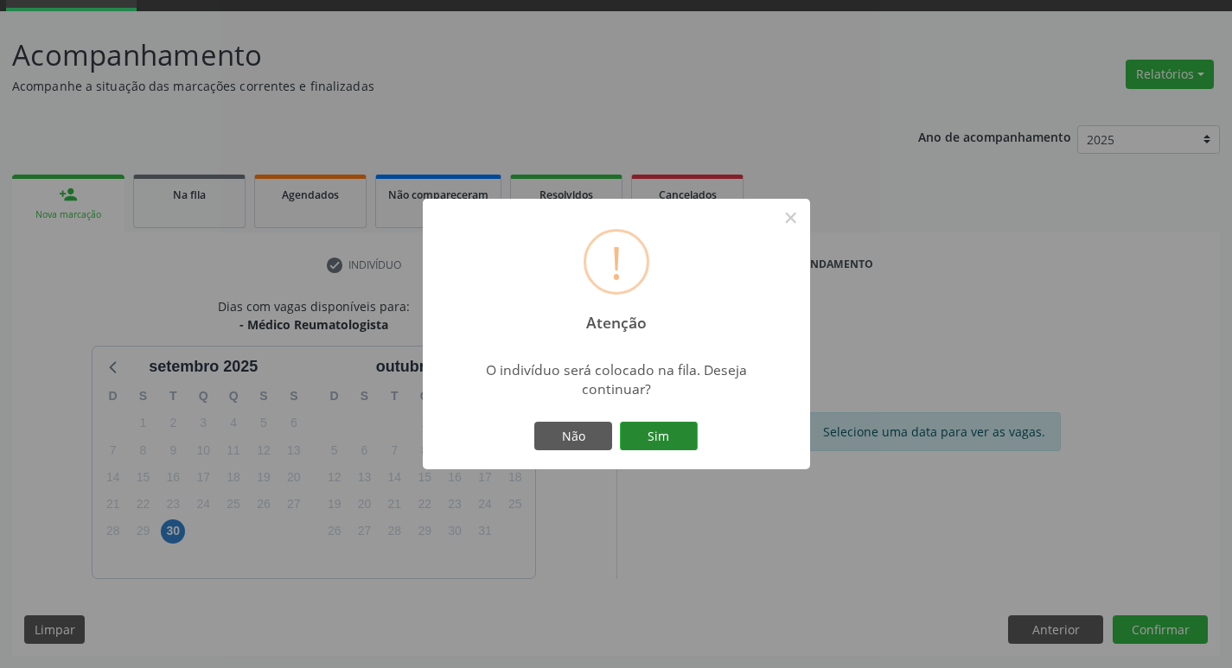
click at [646, 447] on button "Sim" at bounding box center [659, 436] width 78 height 29
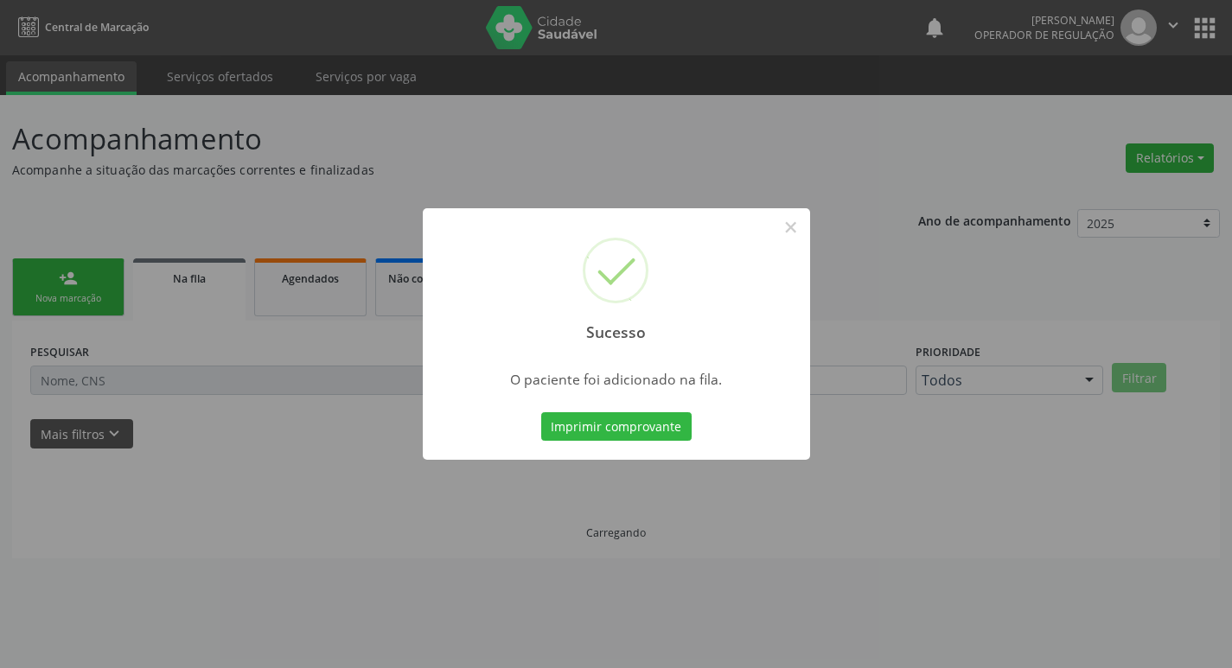
scroll to position [0, 0]
click at [801, 232] on button "×" at bounding box center [797, 227] width 29 height 29
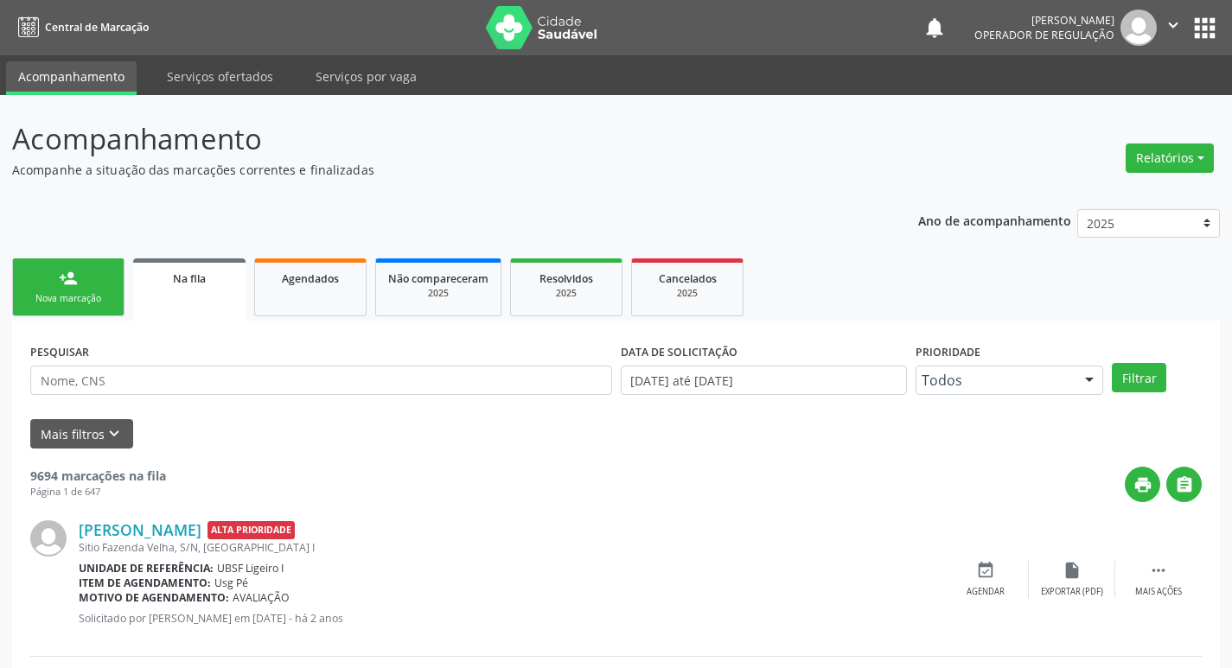
click at [58, 288] on link "person_add Nova marcação" at bounding box center [68, 288] width 112 height 58
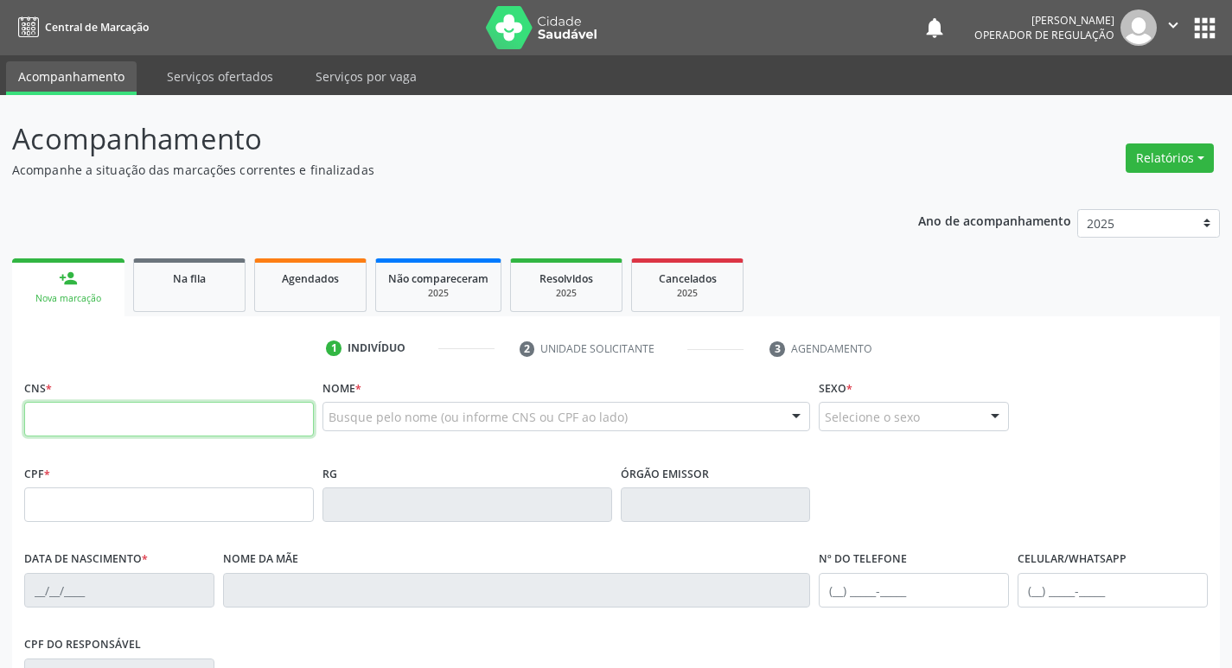
click at [108, 424] on input "text" at bounding box center [169, 419] width 290 height 35
click at [109, 422] on input "text" at bounding box center [169, 419] width 290 height 35
type input "700 5021 9878 5757"
type input "053.505.134-43"
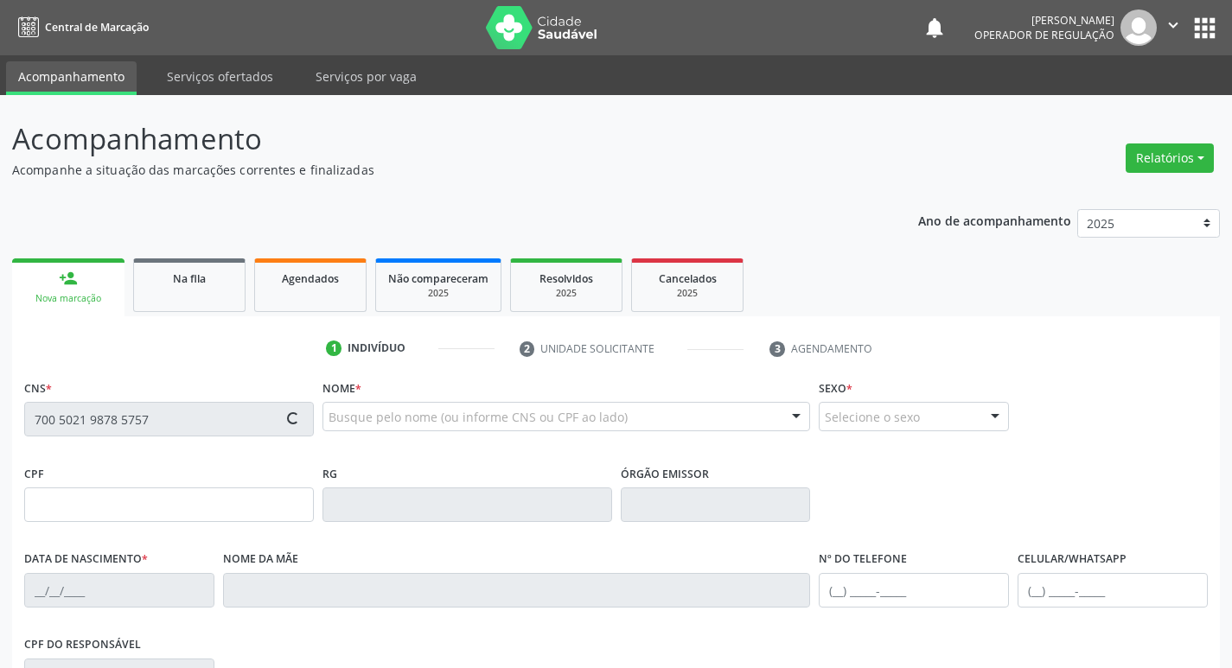
type input "0[DATE]"
type input "[PERSON_NAME]"
type input "[PHONE_NUMBER]"
type input "35"
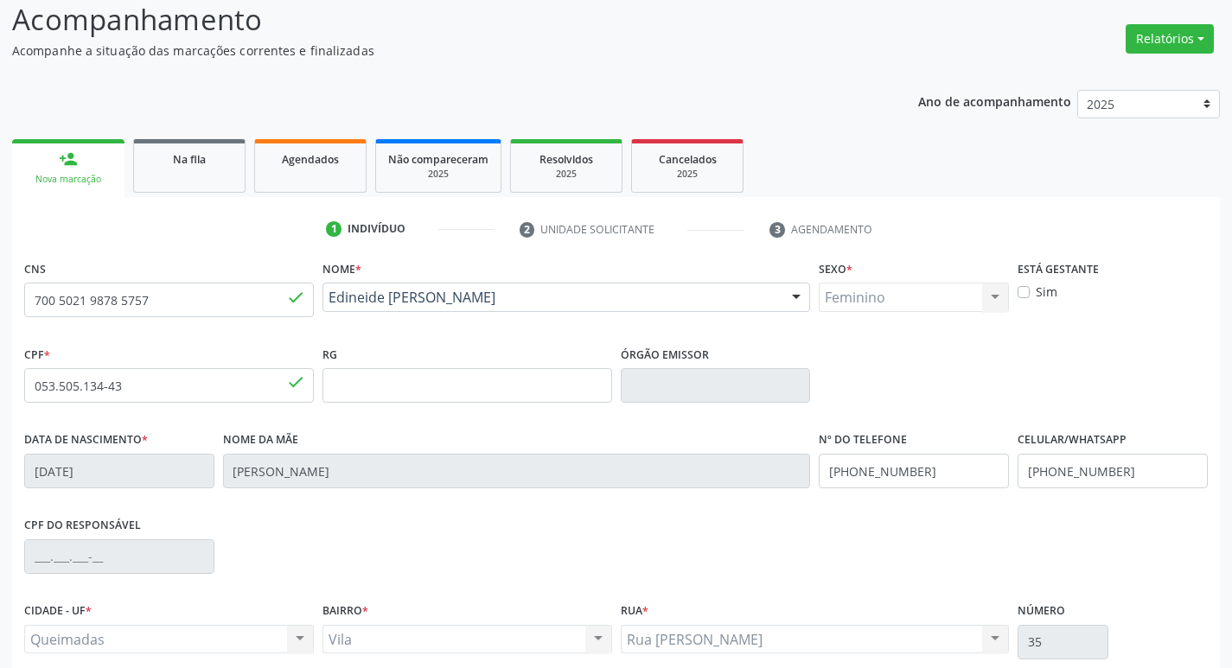
scroll to position [269, 0]
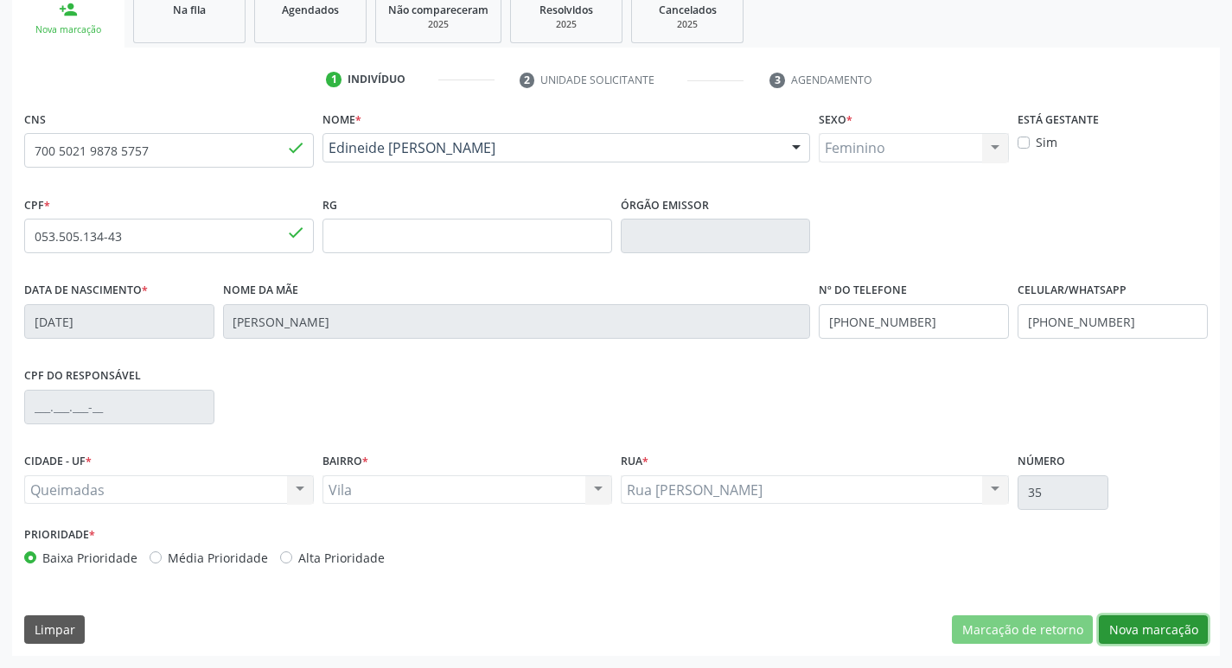
click at [1141, 631] on button "Nova marcação" at bounding box center [1153, 630] width 109 height 29
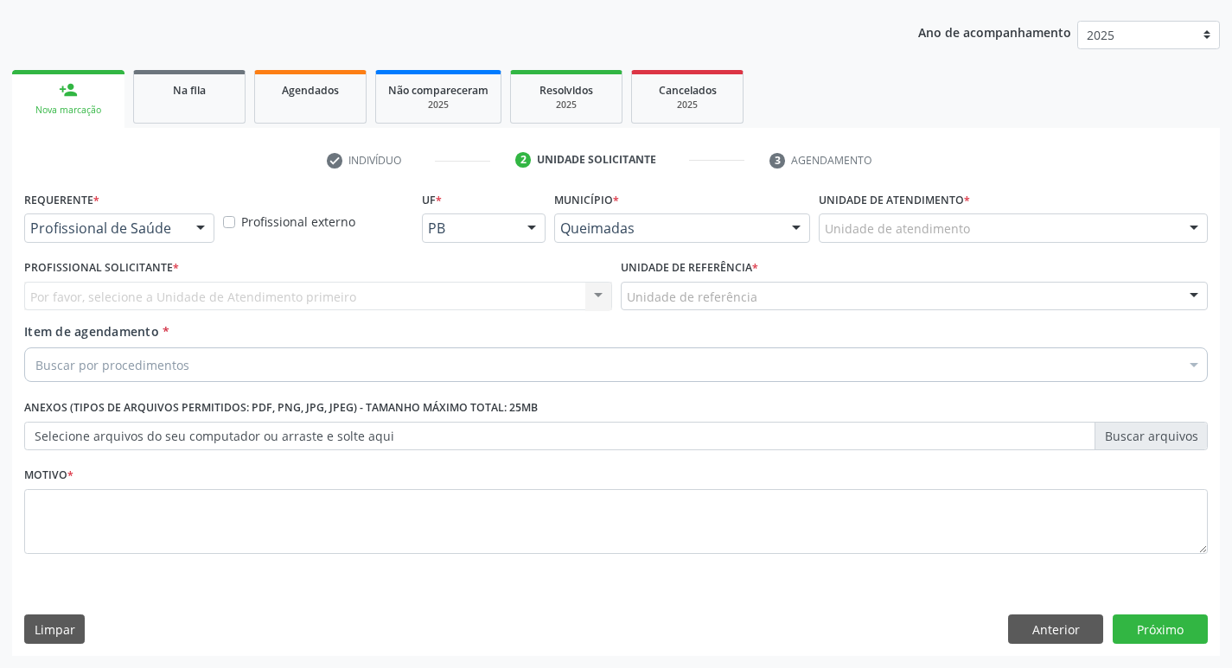
scroll to position [189, 0]
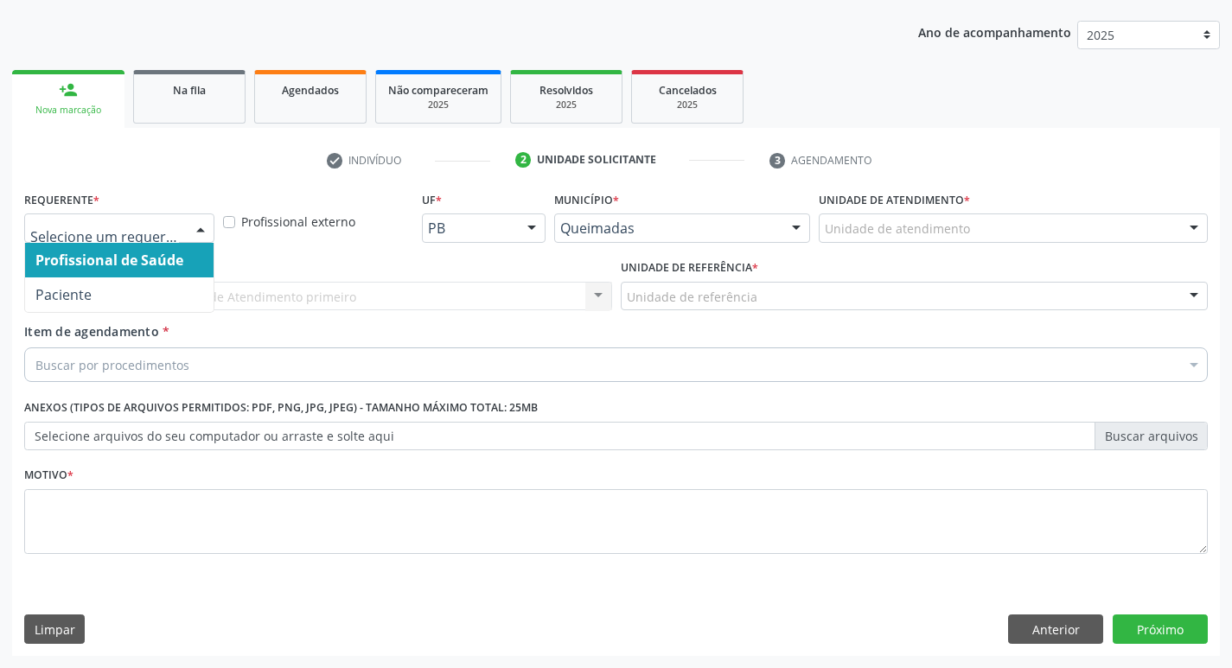
click at [196, 229] on div at bounding box center [201, 228] width 26 height 29
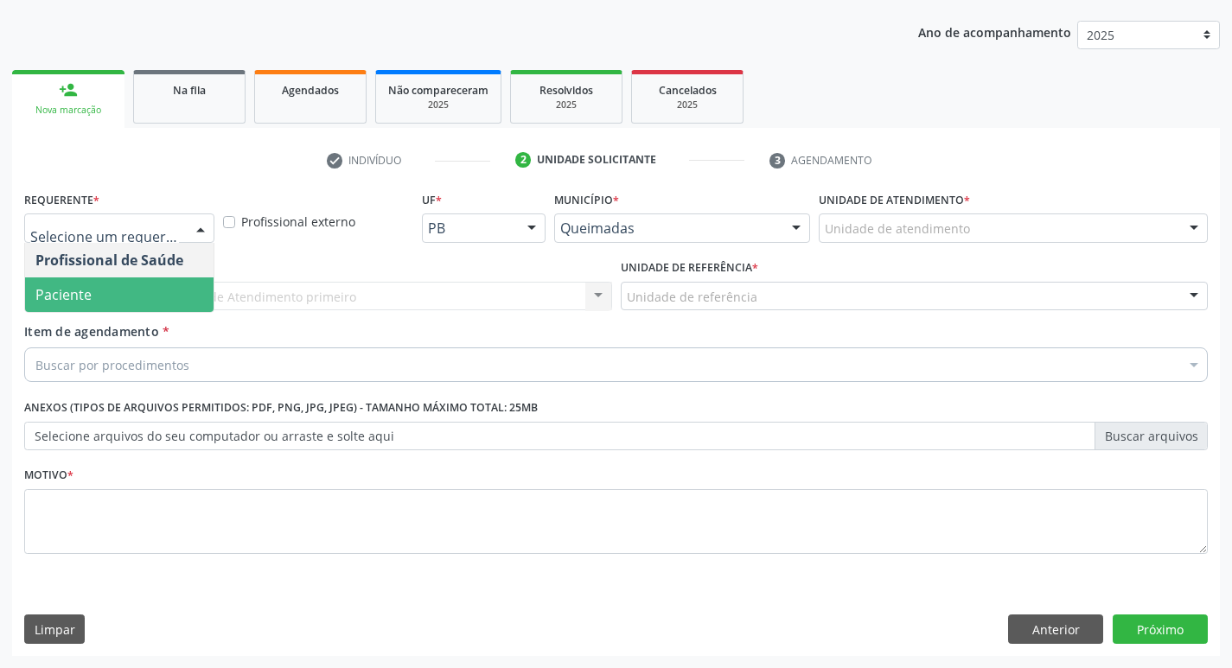
click at [176, 304] on span "Paciente" at bounding box center [119, 295] width 189 height 35
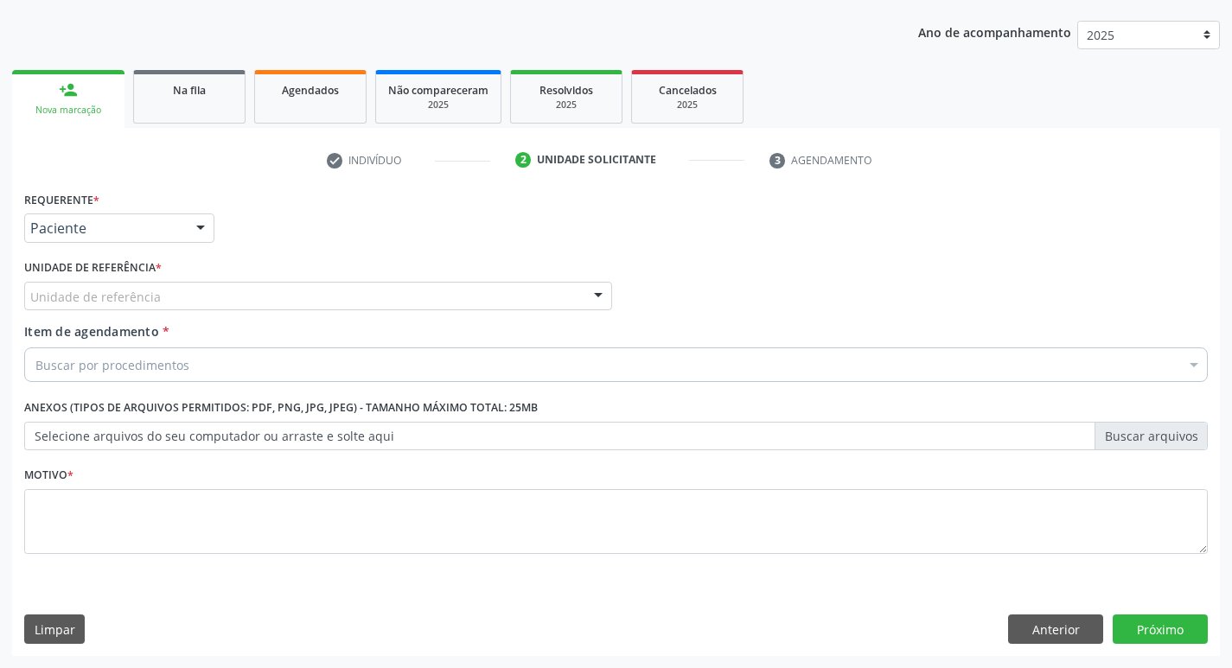
click at [174, 300] on div "Unidade de referência" at bounding box center [318, 296] width 588 height 29
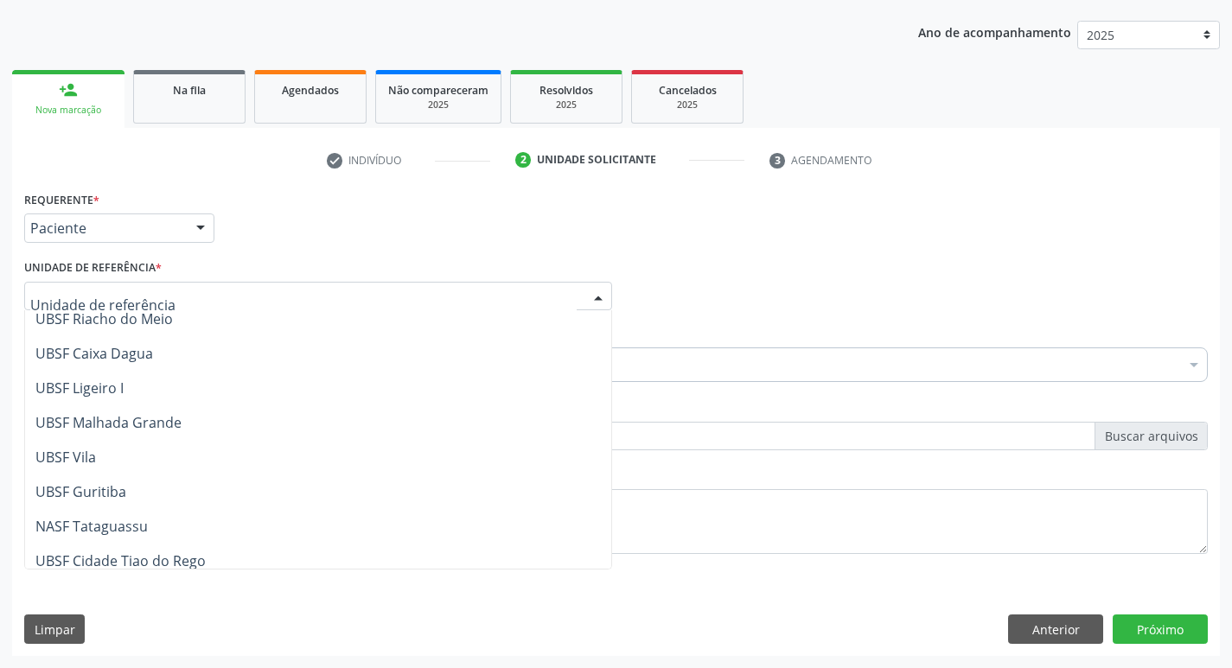
scroll to position [432, 0]
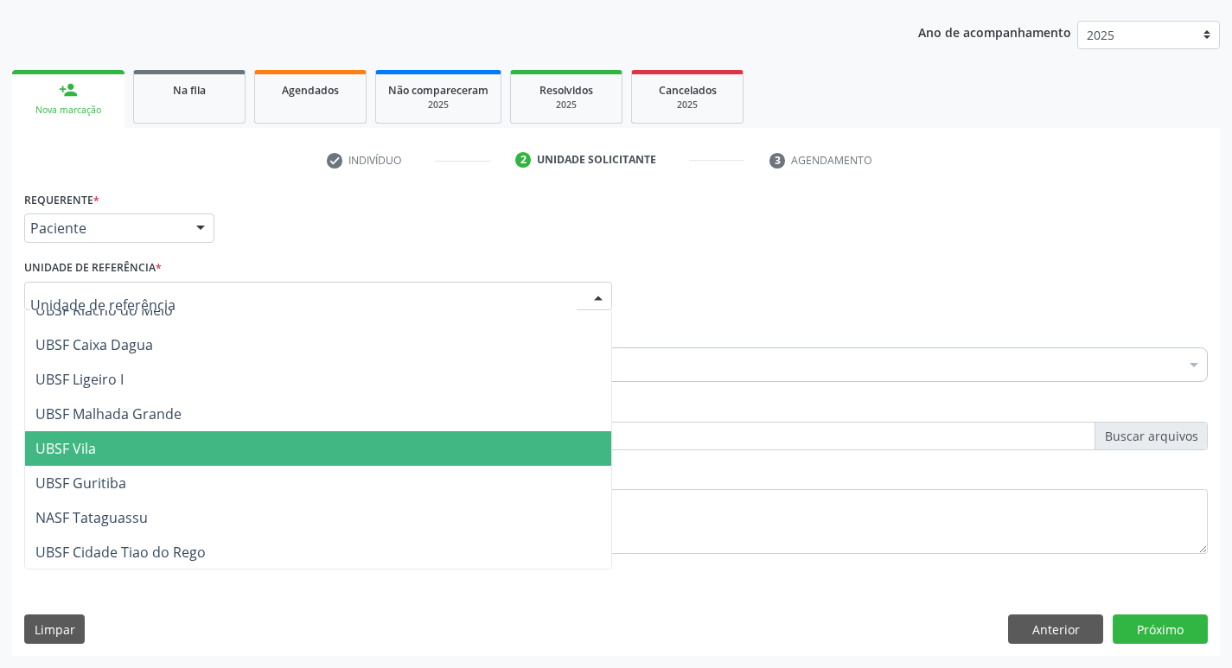
click at [150, 438] on span "UBSF Vila" at bounding box center [318, 449] width 586 height 35
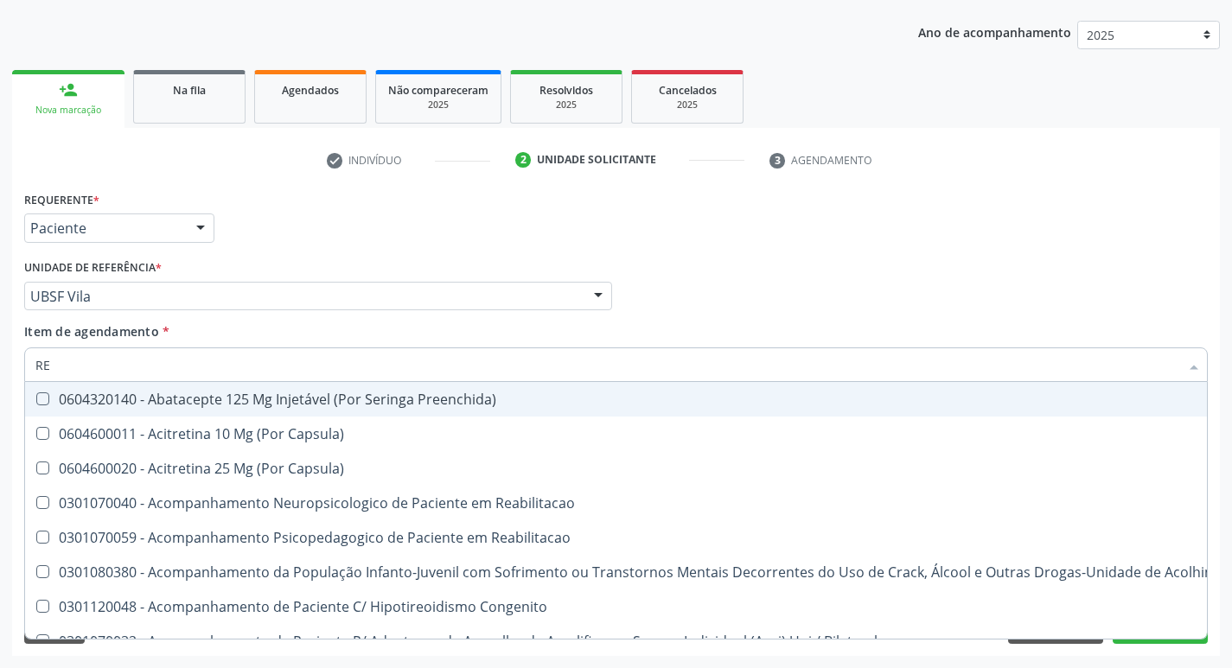
type input "REU"
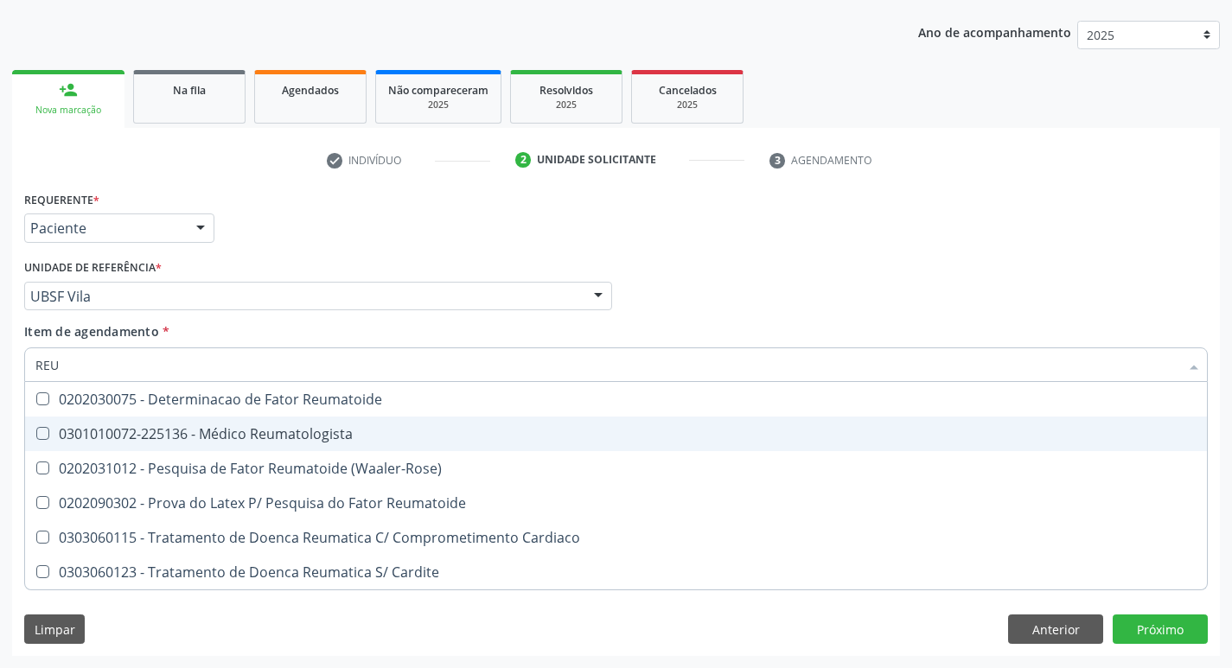
click at [49, 432] on div "0301010072-225136 - Médico Reumatologista" at bounding box center [615, 434] width 1161 height 14
checkbox Reumatologista "true"
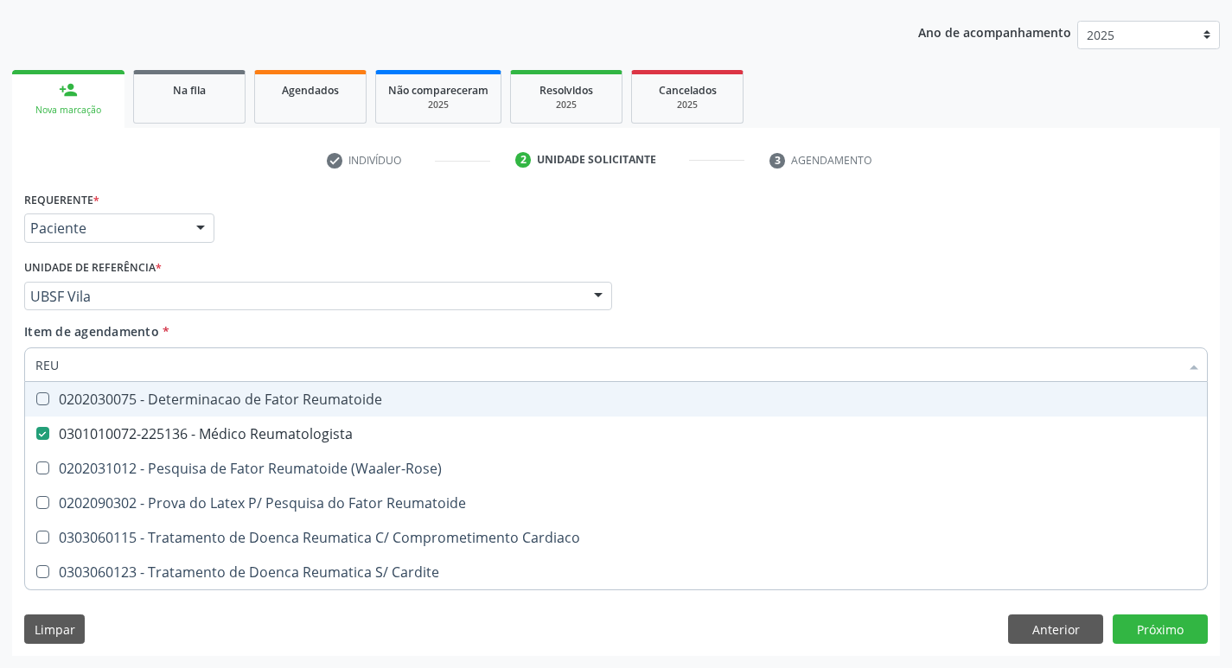
click at [872, 302] on div "Profissional Solicitante Por favor, selecione a Unidade de Atendimento primeiro…" at bounding box center [616, 288] width 1193 height 67
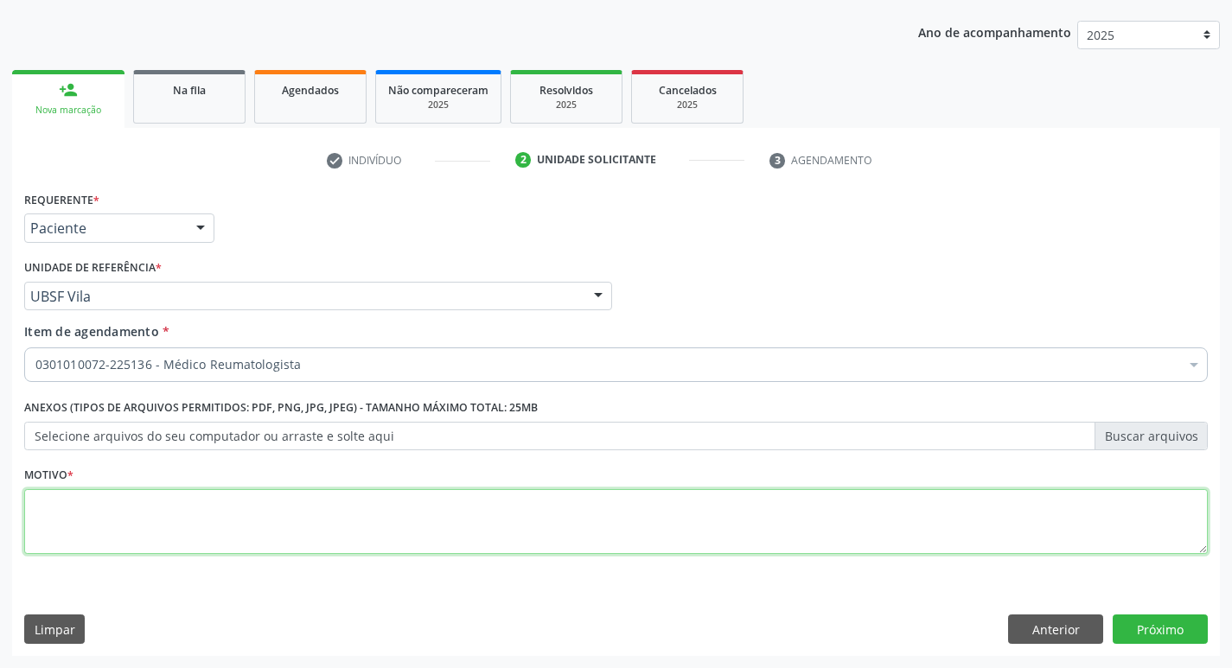
click at [63, 514] on textarea at bounding box center [616, 522] width 1184 height 66
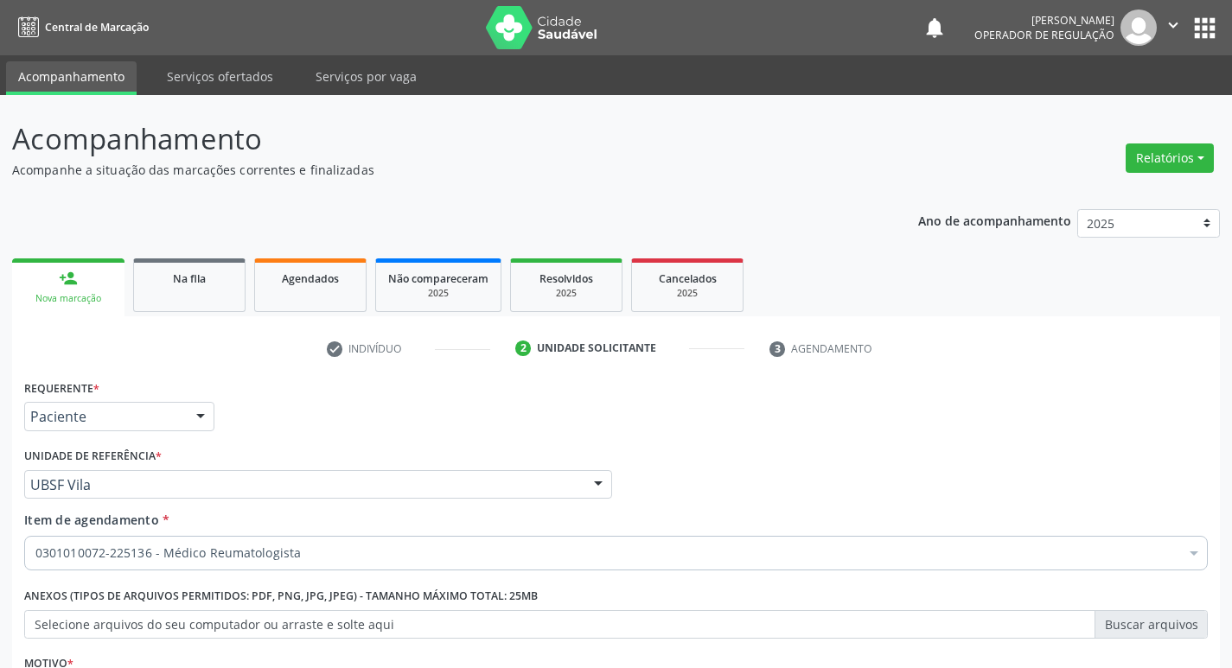
scroll to position [189, 0]
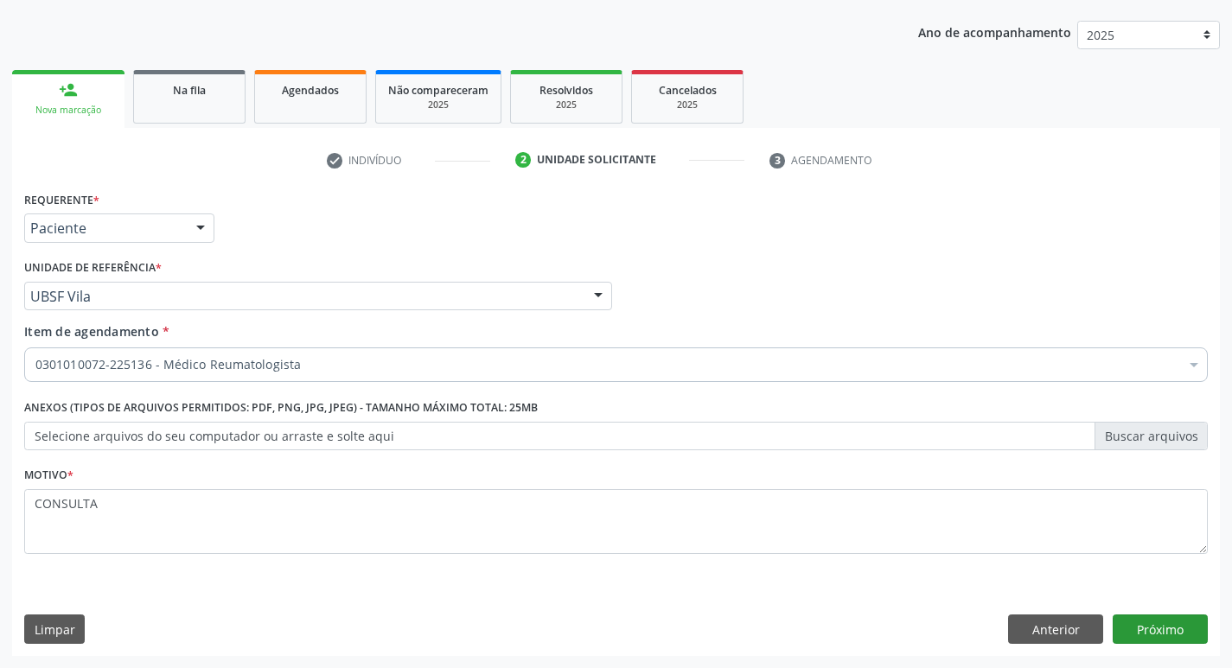
type textarea "CONSULTA"
click at [1158, 631] on button "Próximo" at bounding box center [1160, 629] width 95 height 29
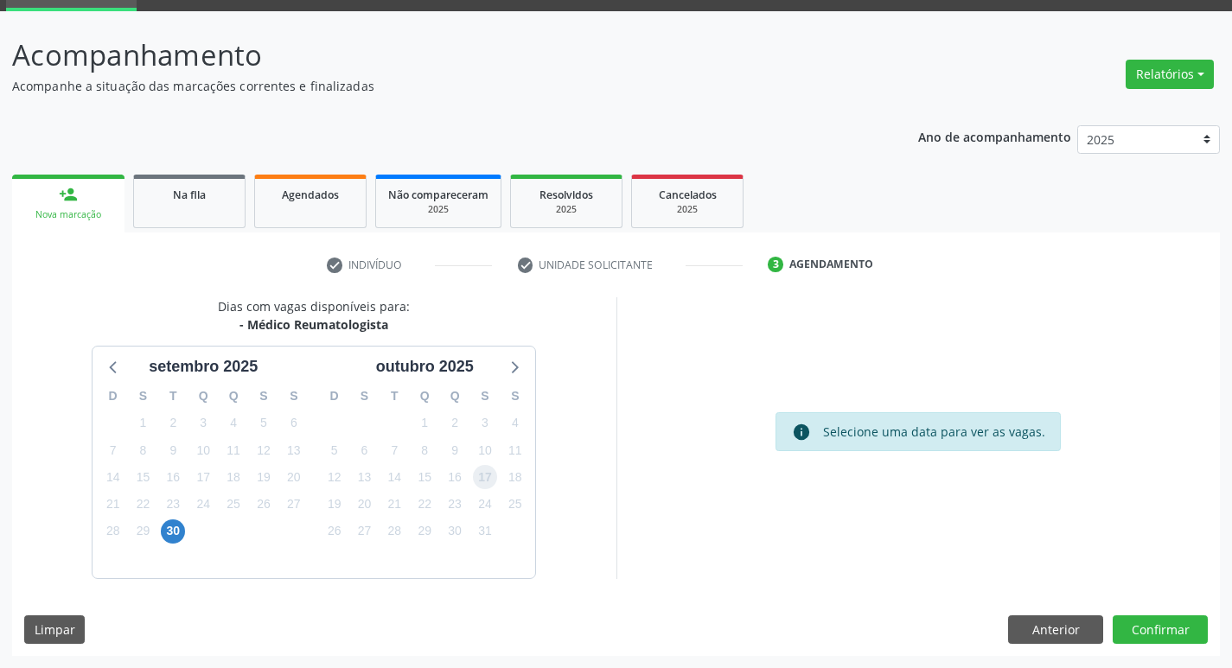
click at [491, 477] on span "17" at bounding box center [485, 477] width 24 height 24
click at [1179, 627] on button "Confirmar" at bounding box center [1160, 630] width 95 height 29
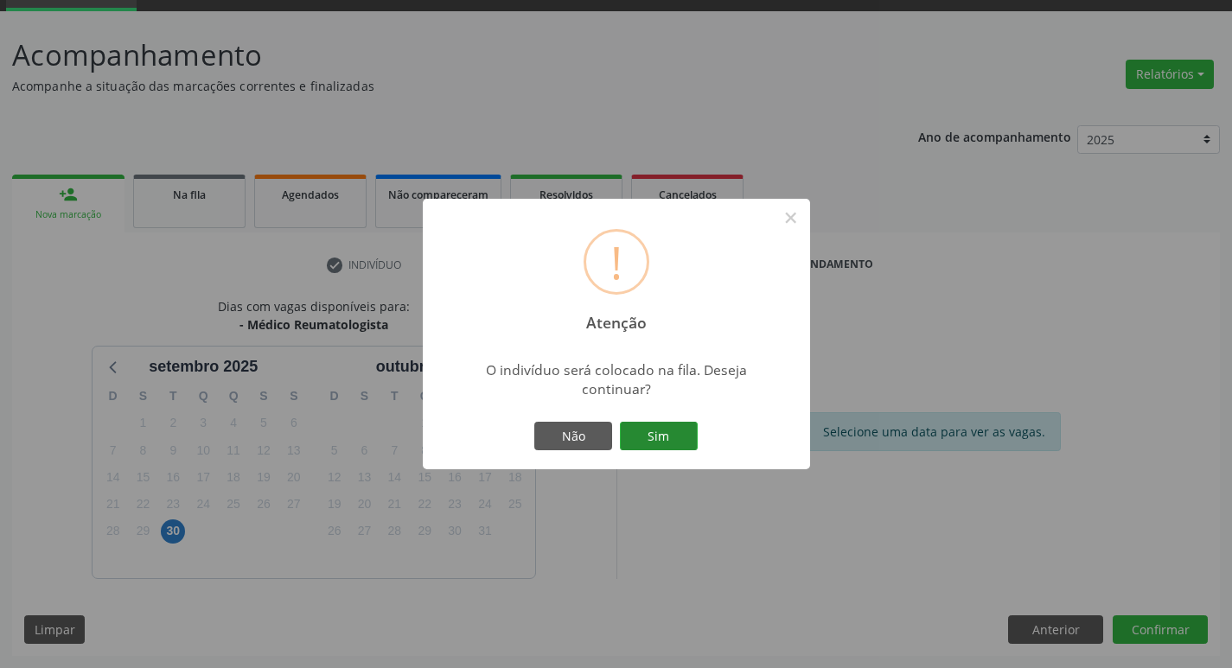
click at [668, 432] on button "Sim" at bounding box center [659, 436] width 78 height 29
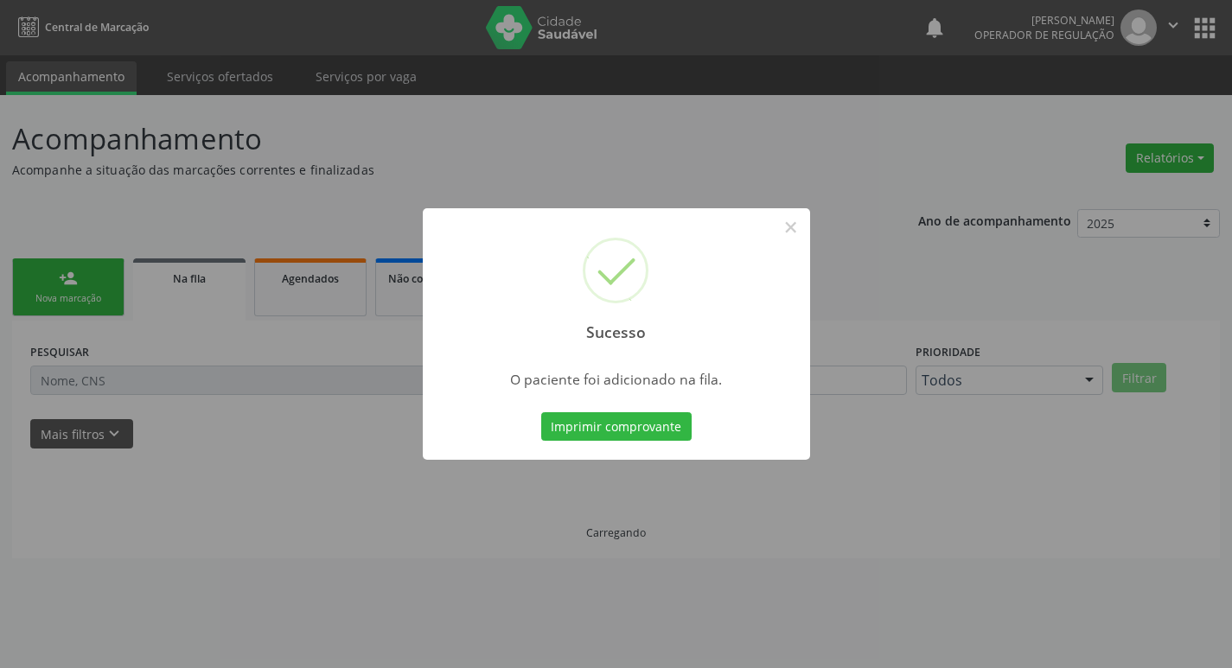
scroll to position [0, 0]
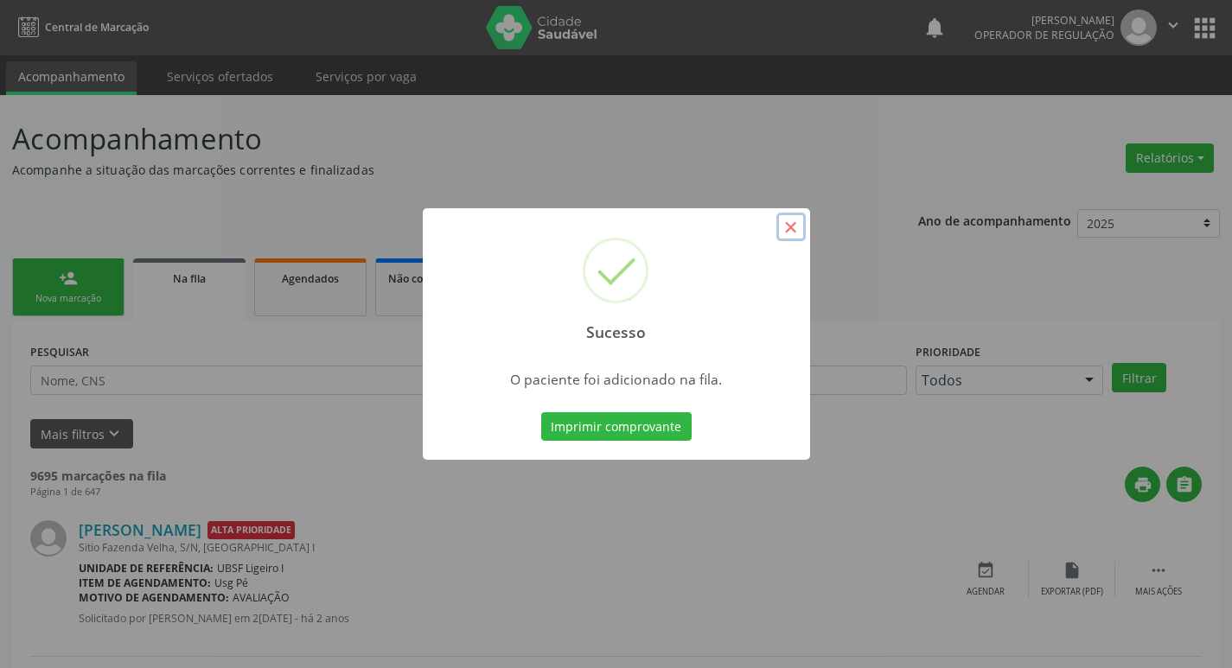
click at [787, 224] on button "×" at bounding box center [791, 227] width 29 height 29
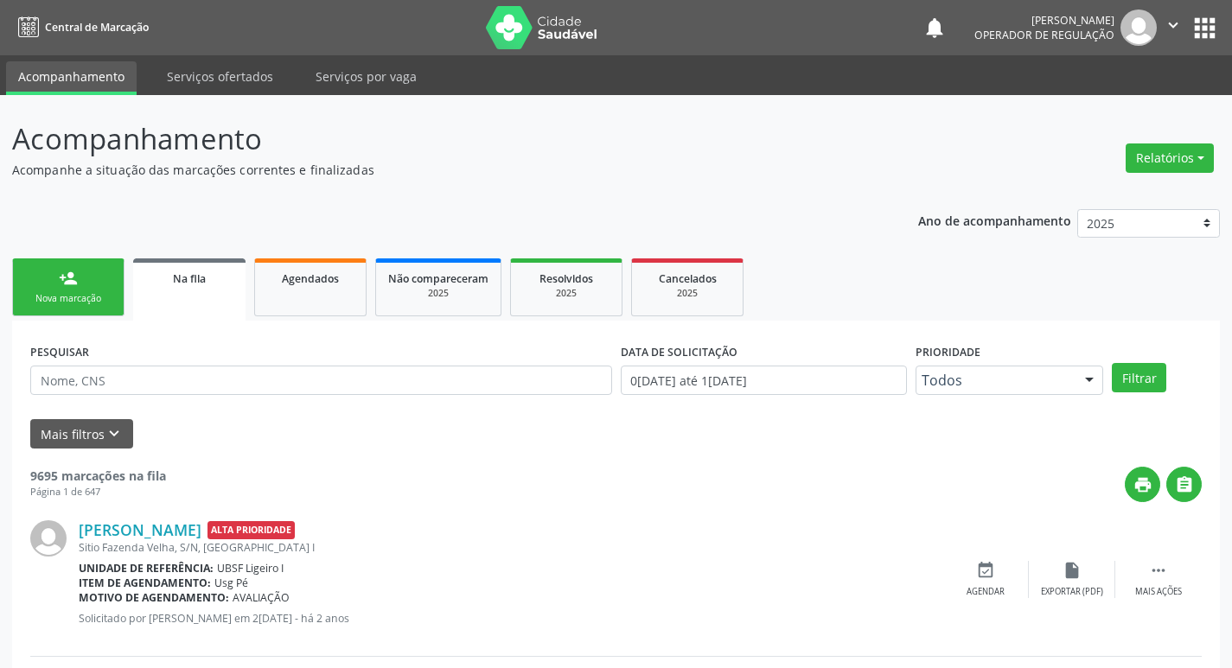
click at [99, 303] on div "Nova marcação" at bounding box center [68, 298] width 86 height 13
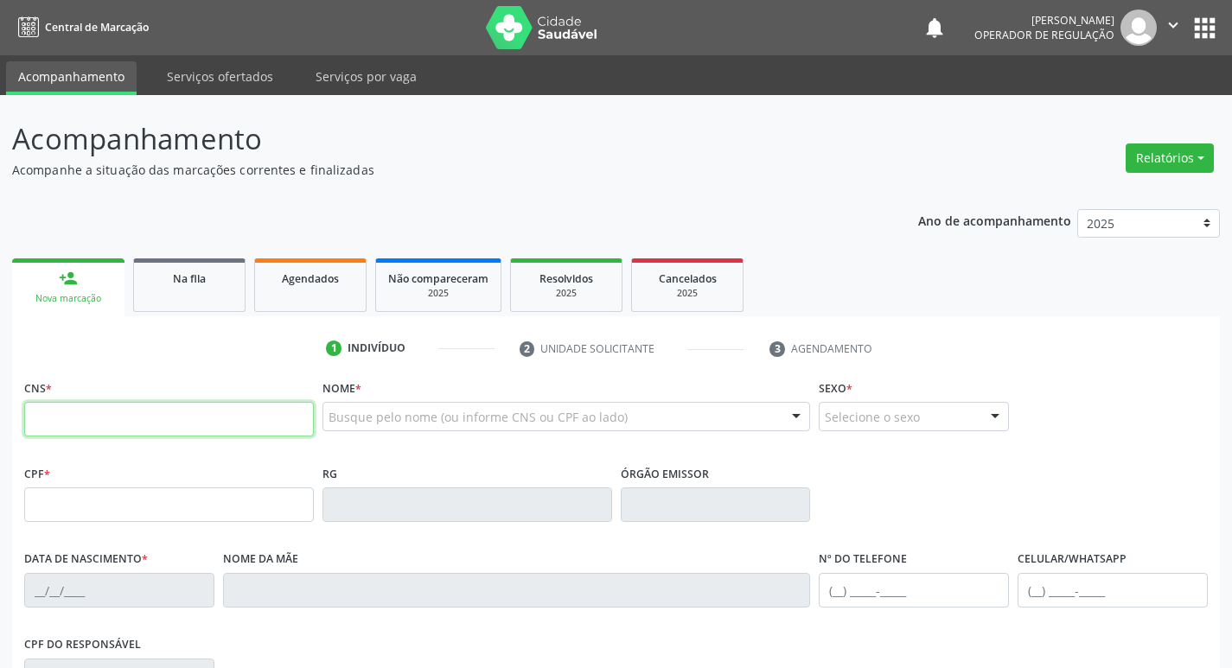
click at [226, 422] on input "text" at bounding box center [169, 419] width 290 height 35
click at [44, 408] on input "text" at bounding box center [169, 419] width 290 height 35
type input "702 8006 5535 9668"
type input "027.298.174-50"
type input "1[DATE]"
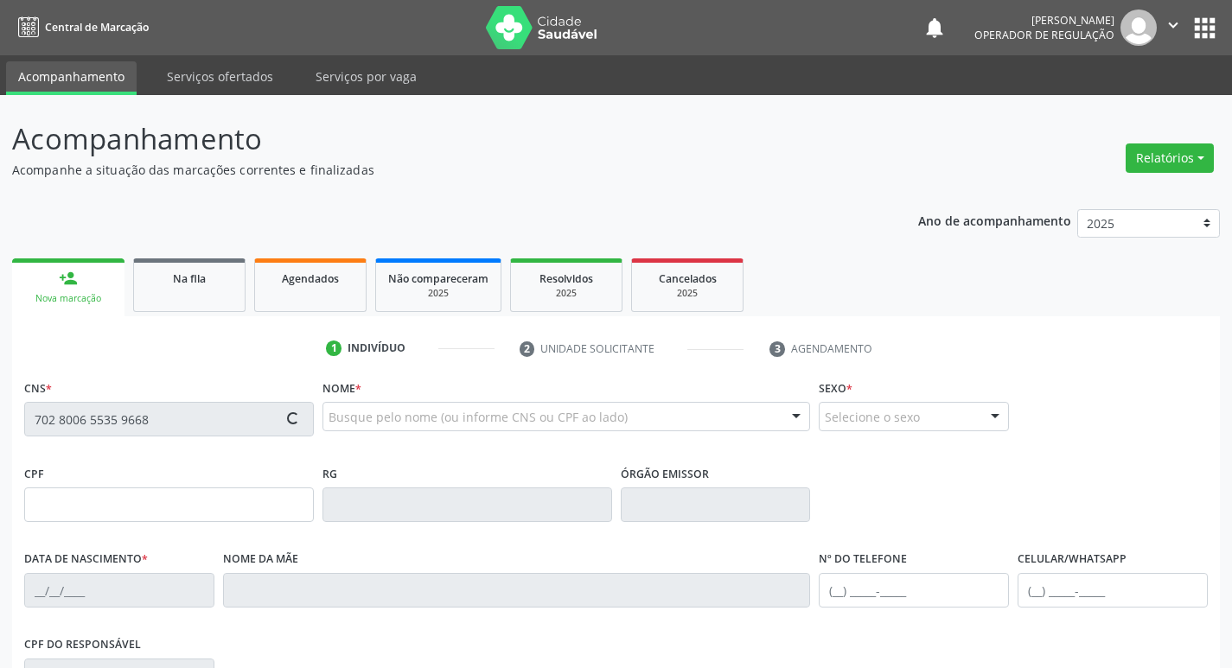
type input "[PERSON_NAME]"
type input "[PHONE_NUMBER]"
type input "996.702.834-34"
type input "995"
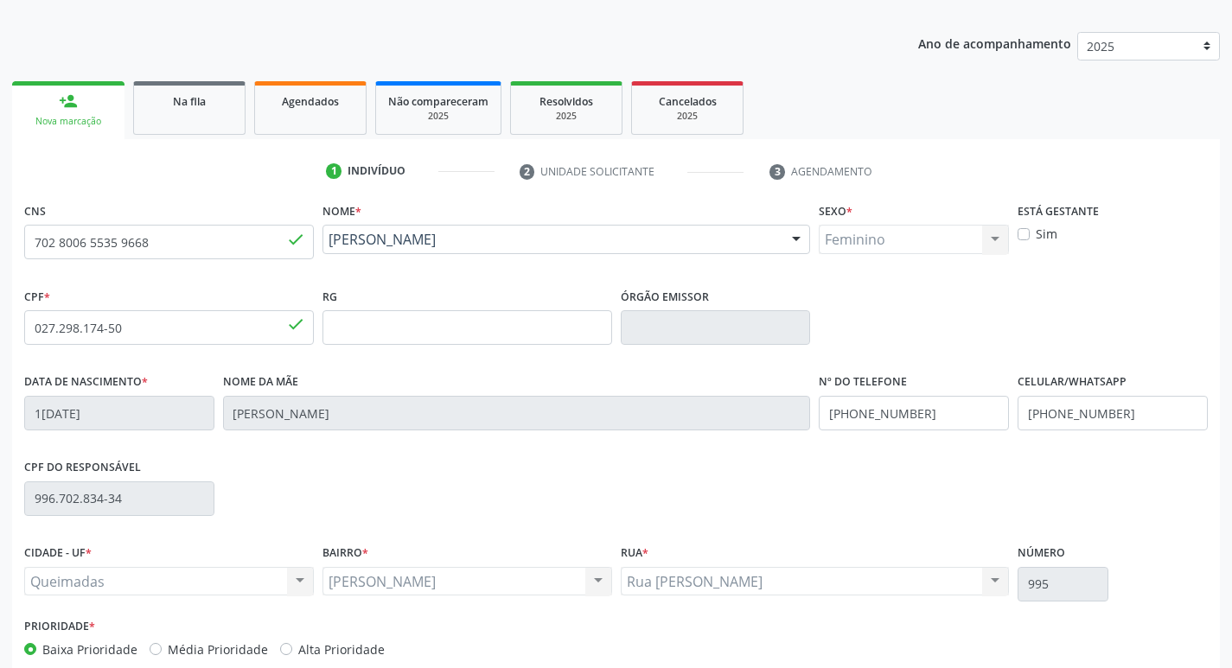
scroll to position [269, 0]
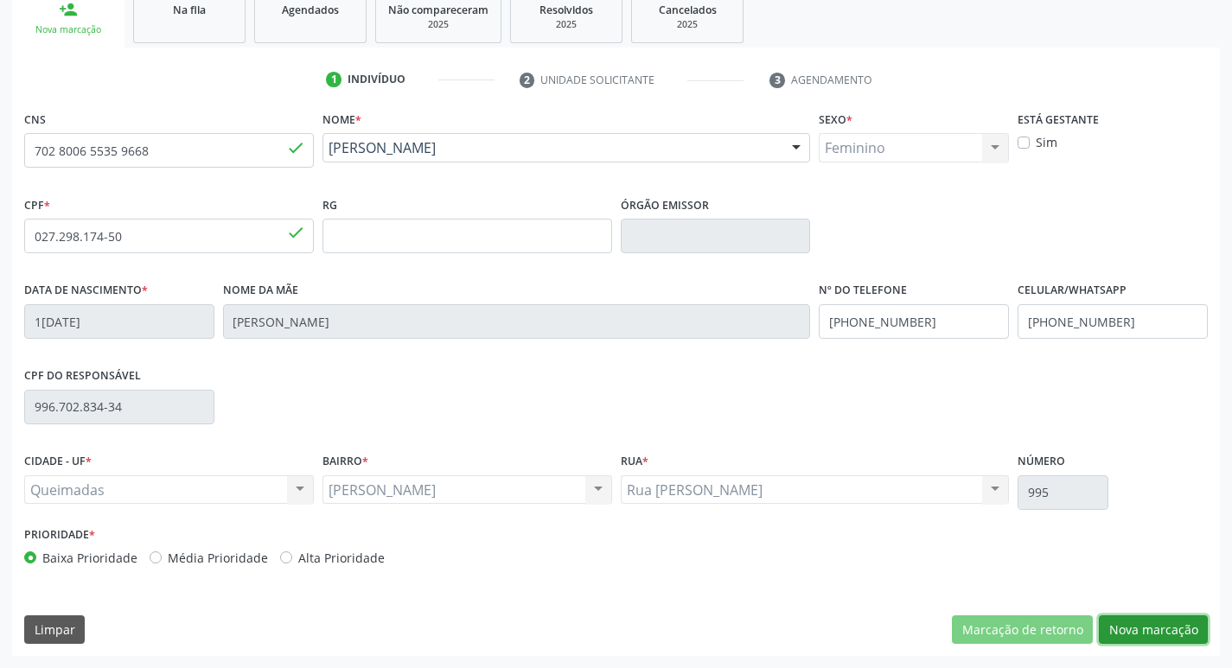
click at [1130, 632] on button "Nova marcação" at bounding box center [1153, 630] width 109 height 29
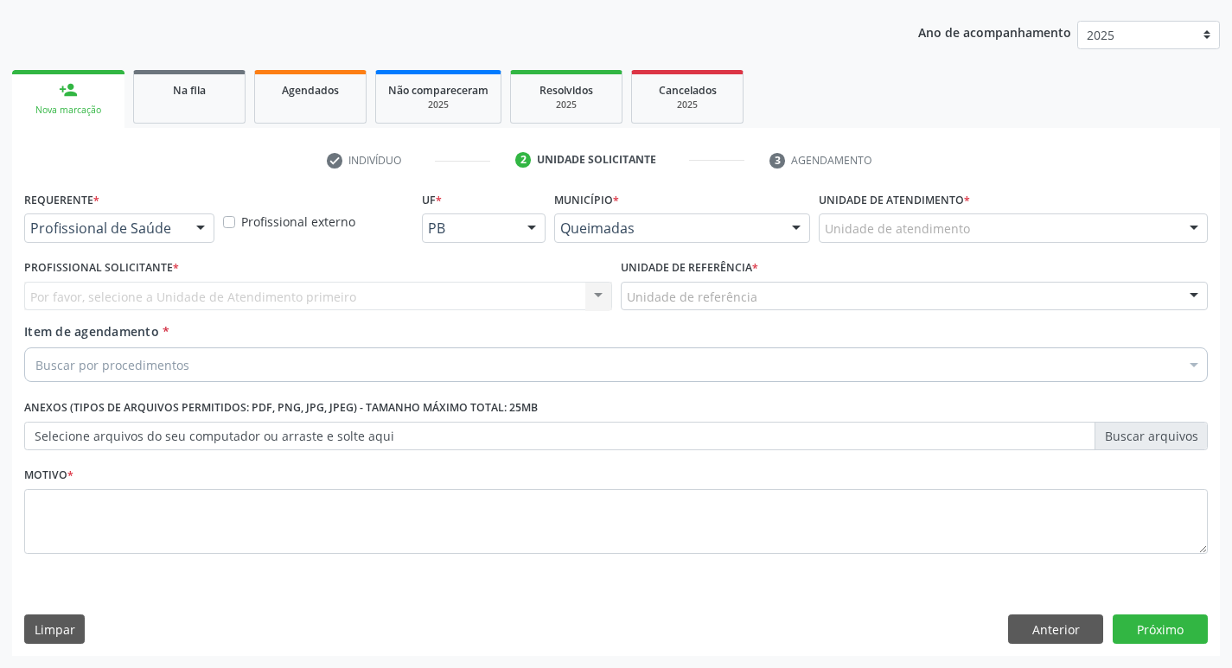
scroll to position [189, 0]
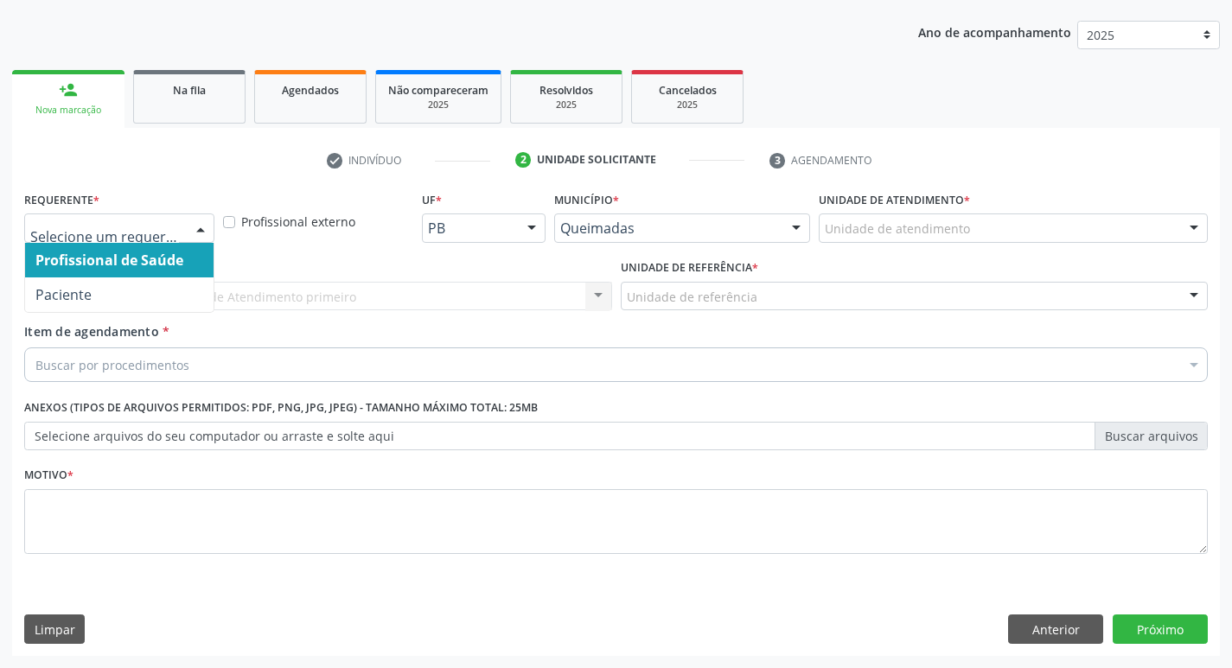
click at [198, 232] on div at bounding box center [201, 228] width 26 height 29
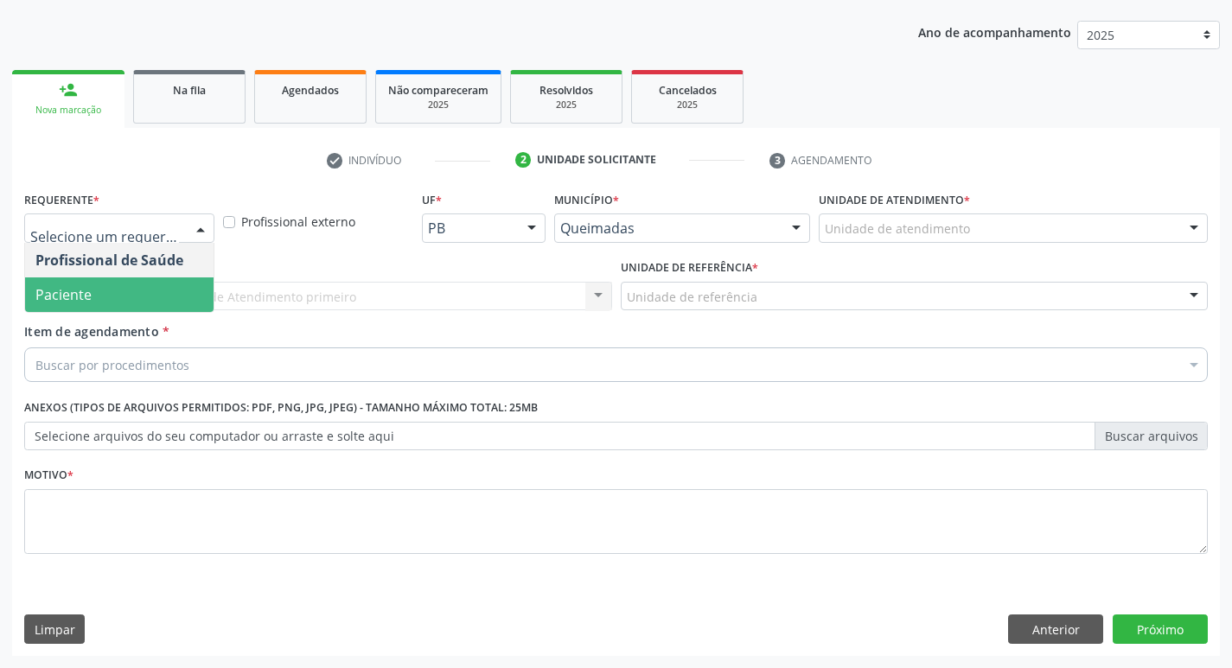
drag, startPoint x: 191, startPoint y: 288, endPoint x: 204, endPoint y: 284, distance: 13.7
click at [204, 284] on span "Paciente" at bounding box center [119, 295] width 189 height 35
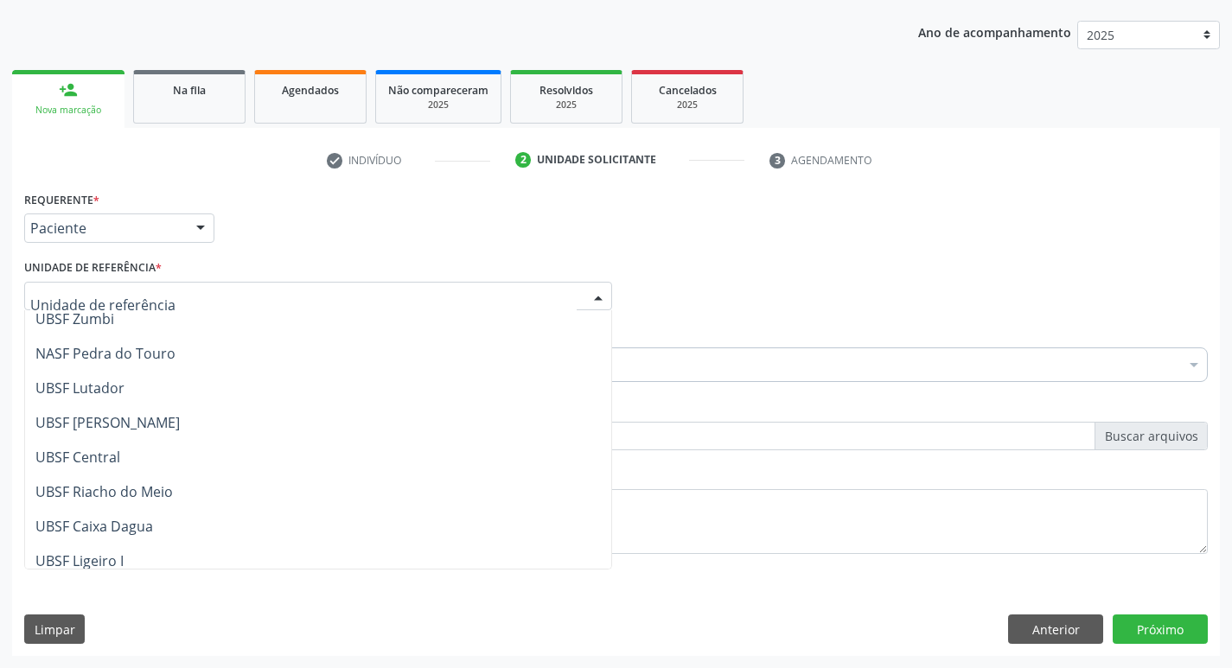
scroll to position [259, 0]
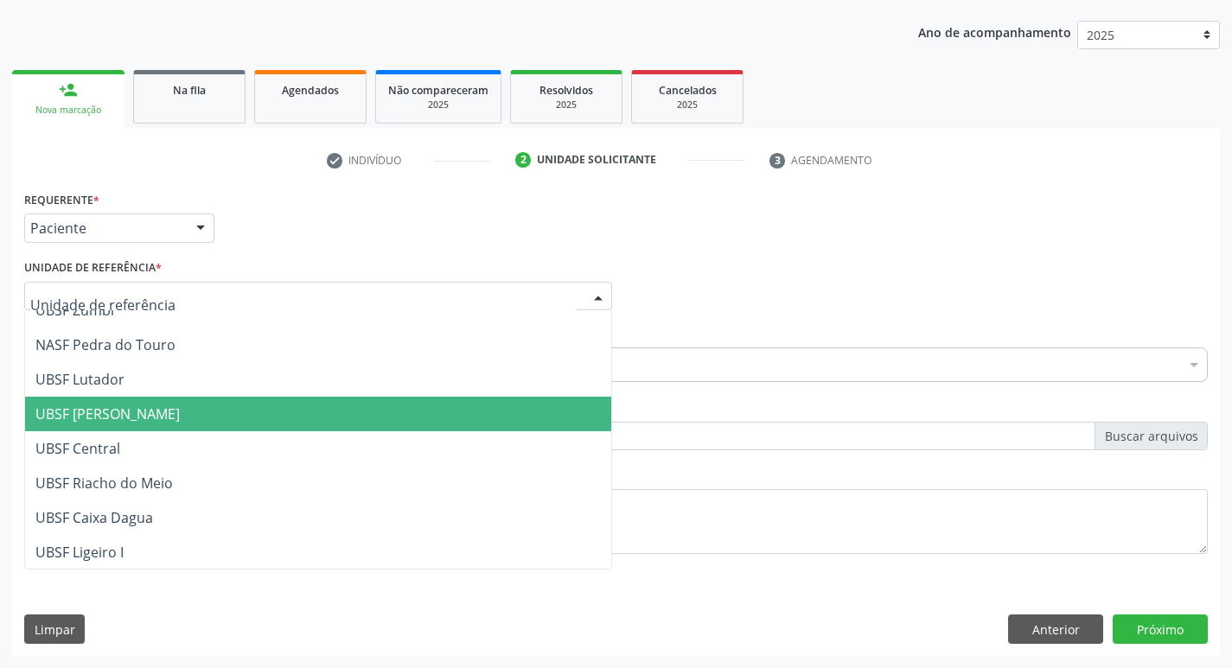
click at [96, 416] on span "UBSF [PERSON_NAME]" at bounding box center [107, 414] width 144 height 19
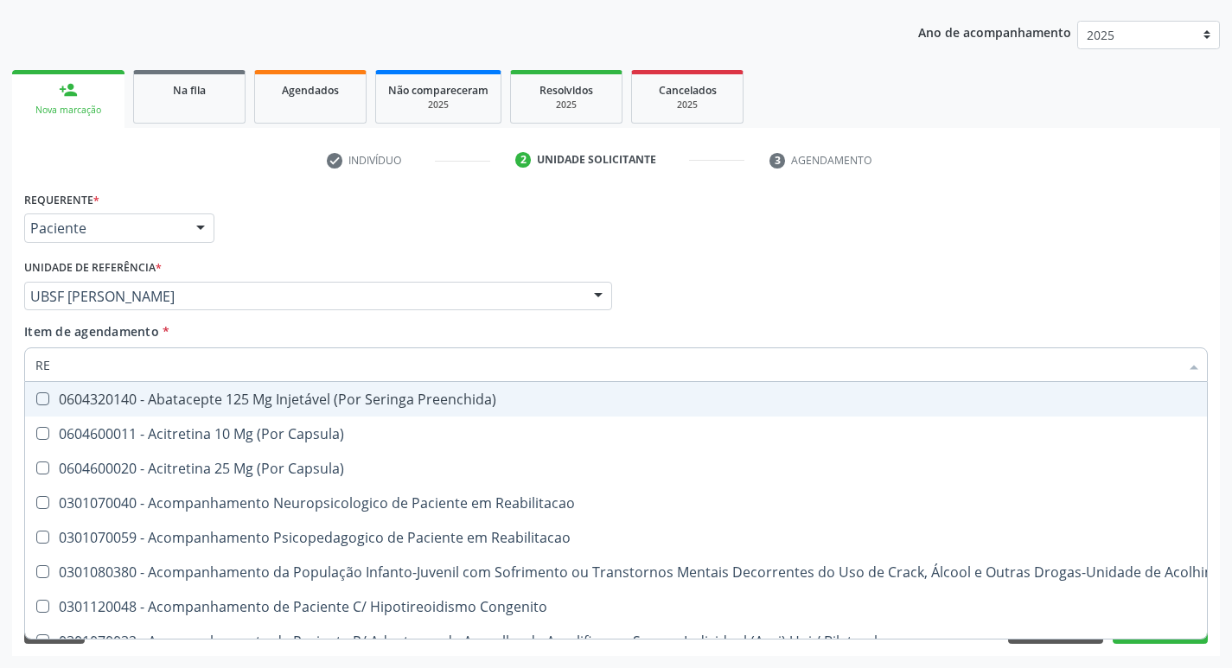
type input "REU"
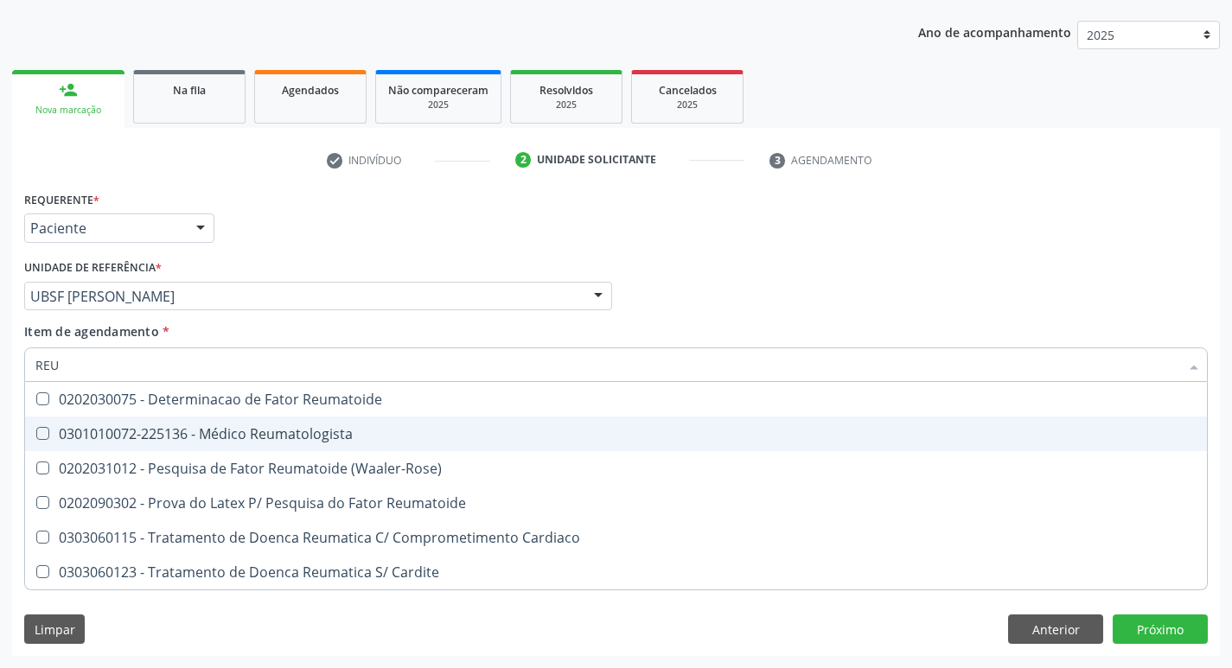
click at [42, 435] on Reumatologista at bounding box center [42, 433] width 13 height 13
click at [36, 435] on Reumatologista "checkbox" at bounding box center [30, 433] width 11 height 11
checkbox Reumatologista "true"
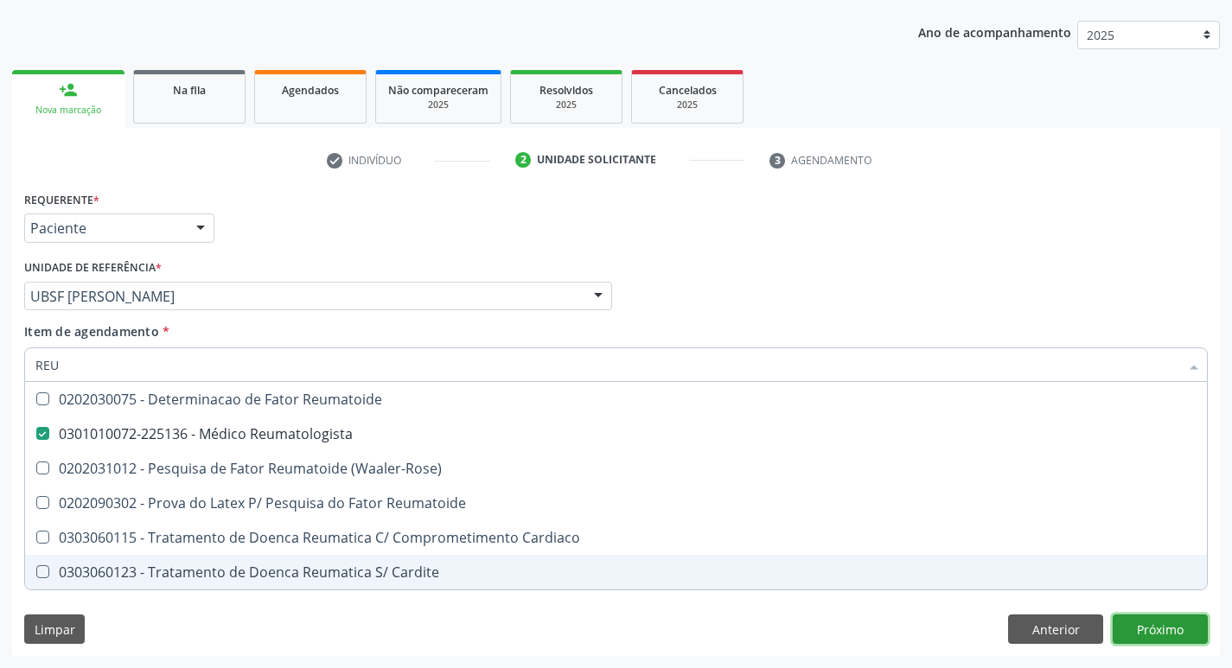
click at [1136, 639] on div "Requerente * Paciente Profissional de Saúde Paciente Nenhum resultado encontrad…" at bounding box center [616, 422] width 1208 height 470
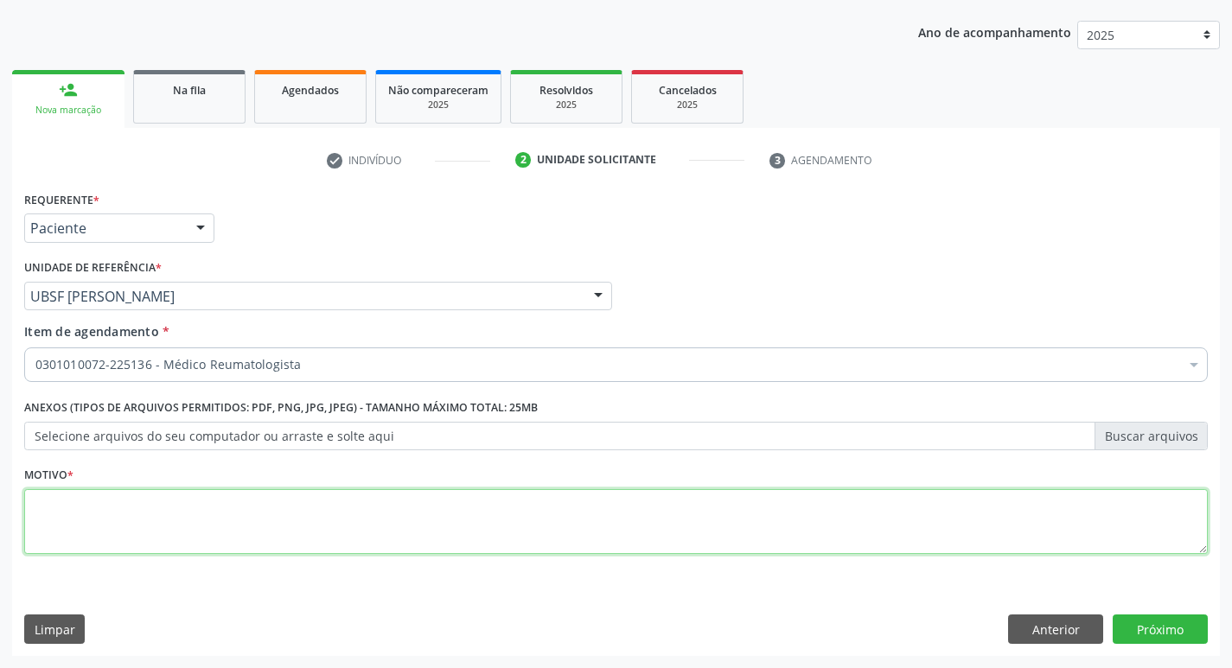
click at [129, 523] on textarea at bounding box center [616, 522] width 1184 height 66
type textarea "AVALIACAO"
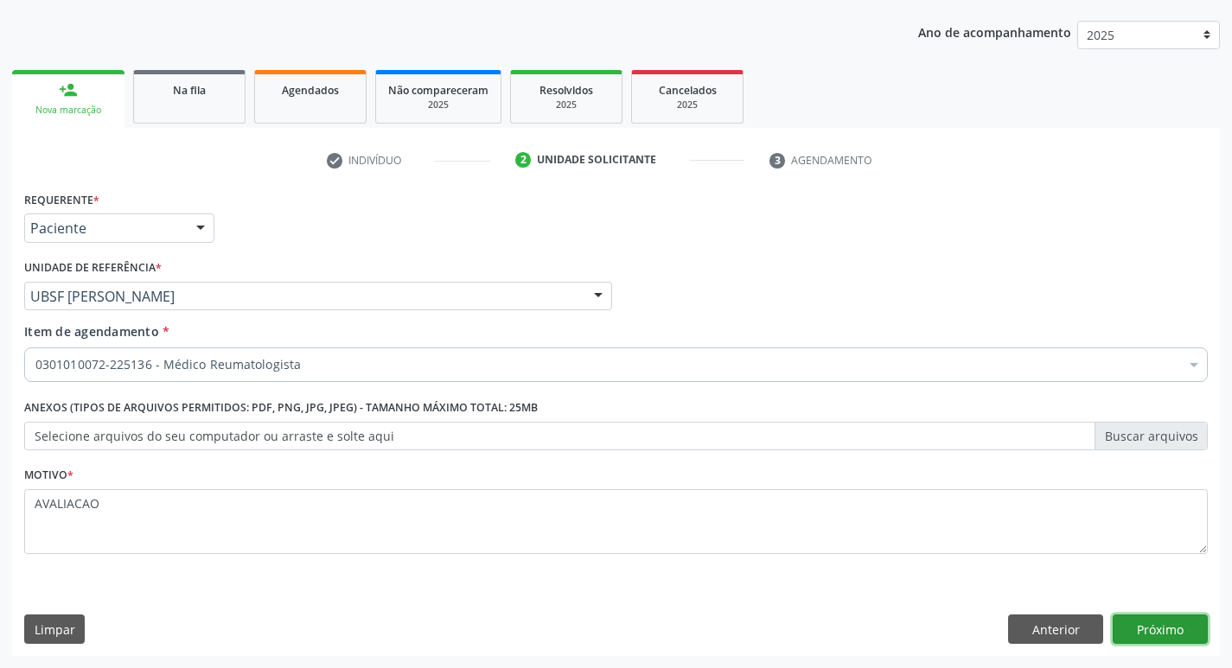
click at [1154, 636] on button "Próximo" at bounding box center [1160, 629] width 95 height 29
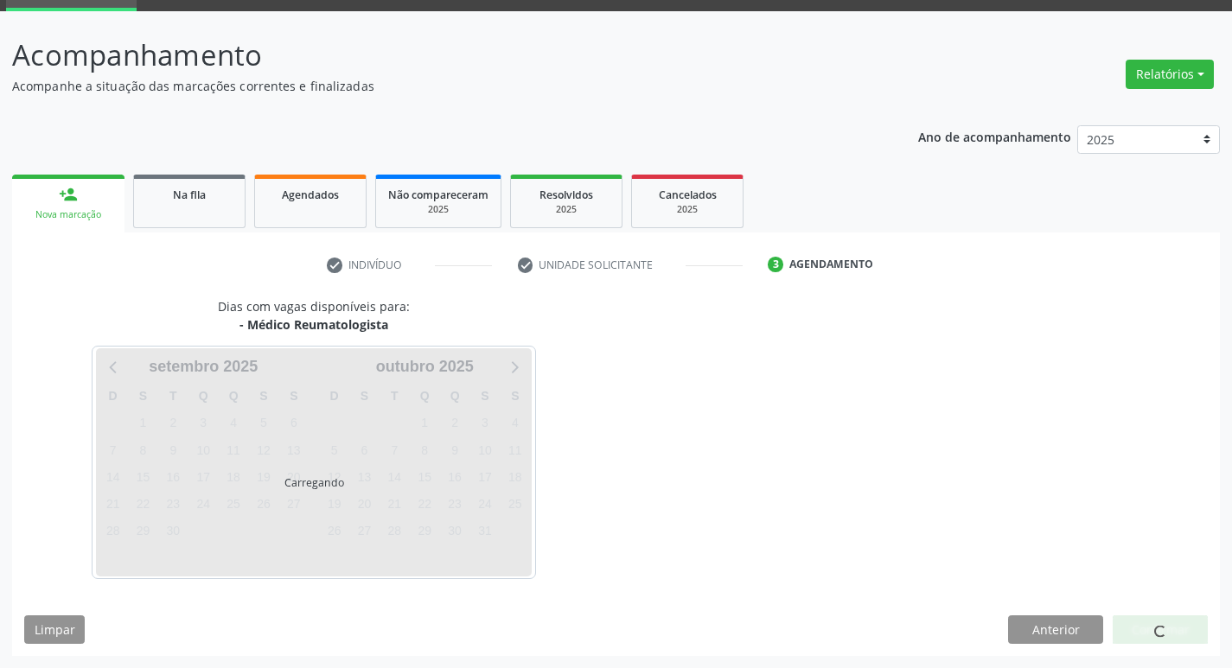
scroll to position [84, 0]
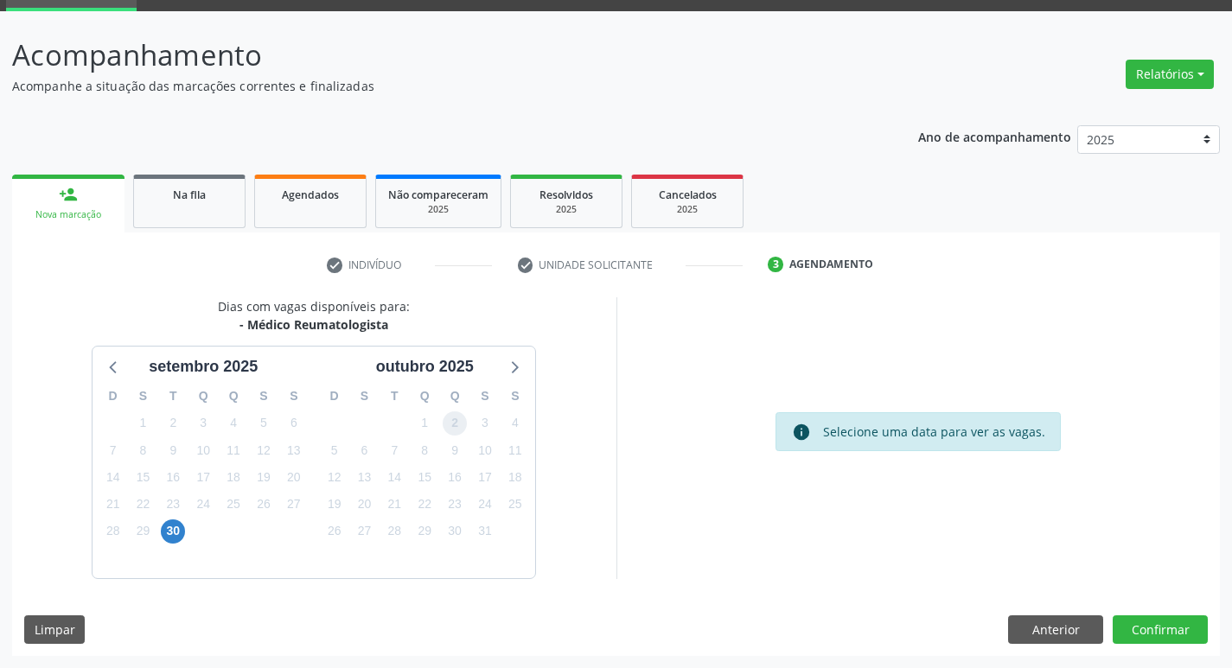
click at [454, 427] on span "2" at bounding box center [455, 424] width 24 height 24
click at [1168, 640] on button "Confirmar" at bounding box center [1160, 630] width 95 height 29
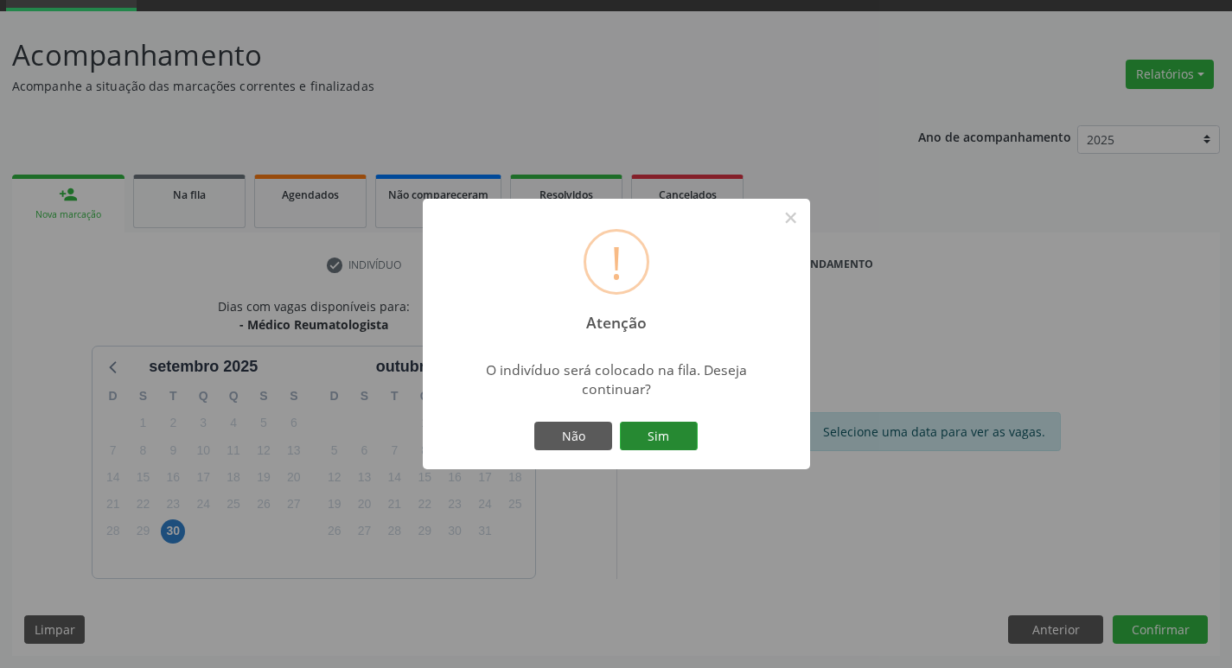
click at [636, 422] on button "Sim" at bounding box center [659, 436] width 78 height 29
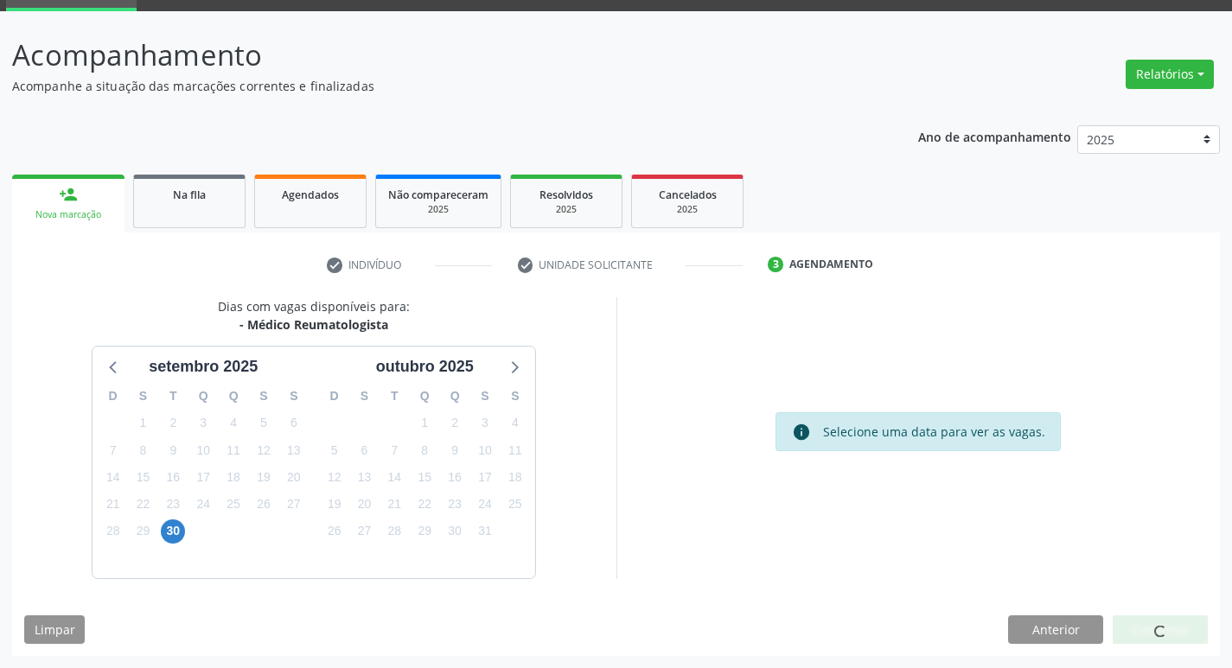
scroll to position [0, 0]
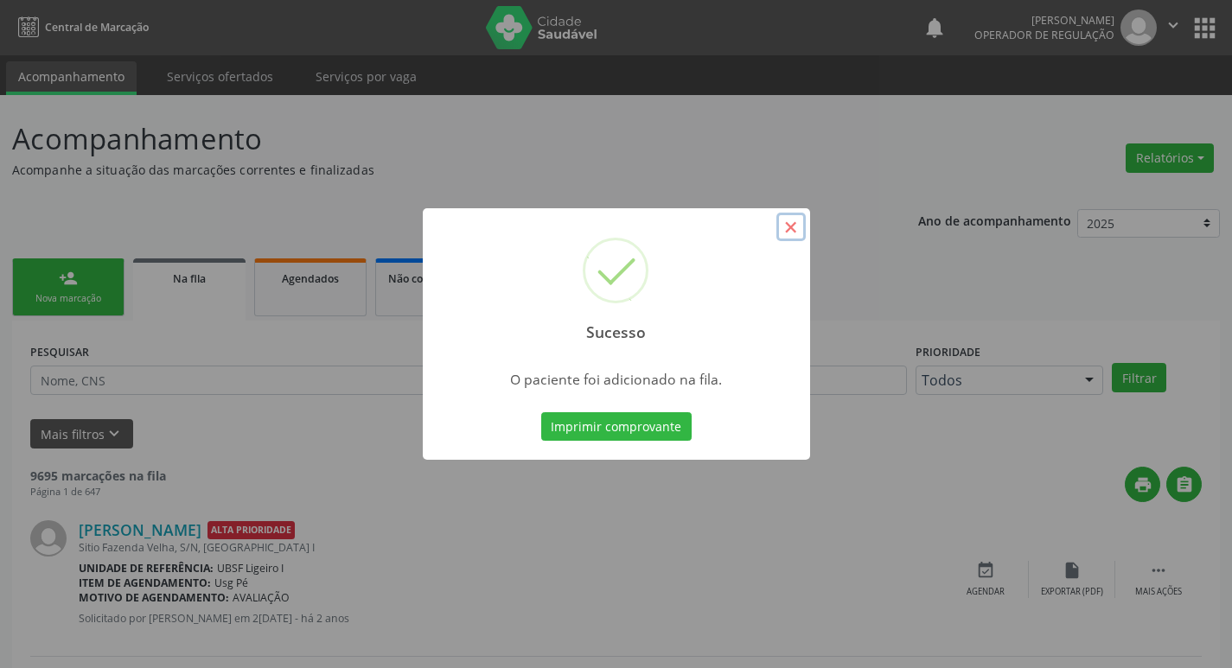
click at [792, 230] on button "×" at bounding box center [791, 227] width 29 height 29
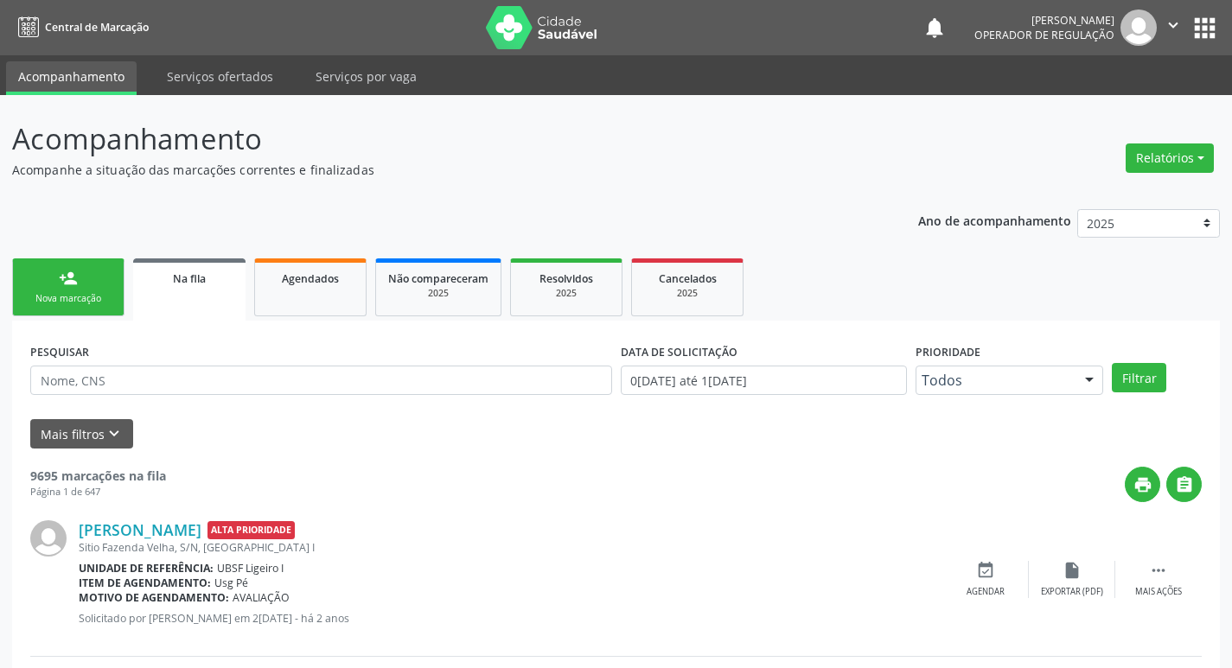
click at [63, 294] on div "Nova marcação" at bounding box center [68, 298] width 86 height 13
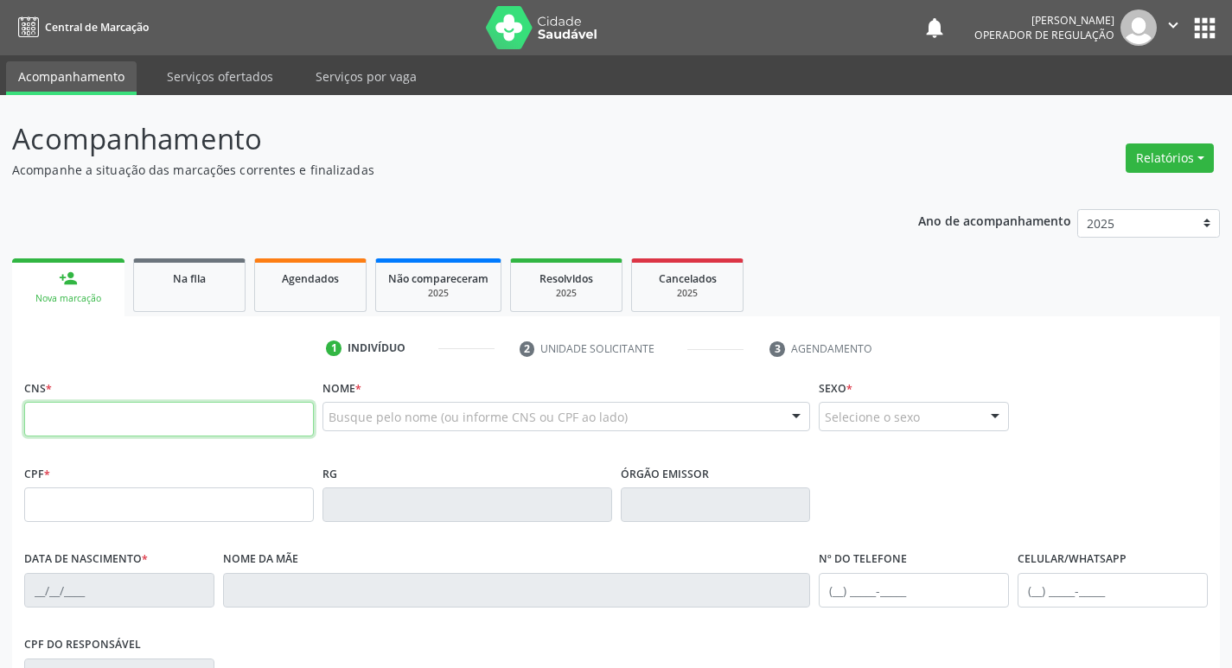
drag, startPoint x: 100, startPoint y: 415, endPoint x: 99, endPoint y: 406, distance: 8.8
click at [99, 412] on input "text" at bounding box center [169, 419] width 290 height 35
click at [80, 414] on input "text" at bounding box center [169, 419] width 290 height 35
type input "706 0008 6132 3843"
type input "075.301.854-38"
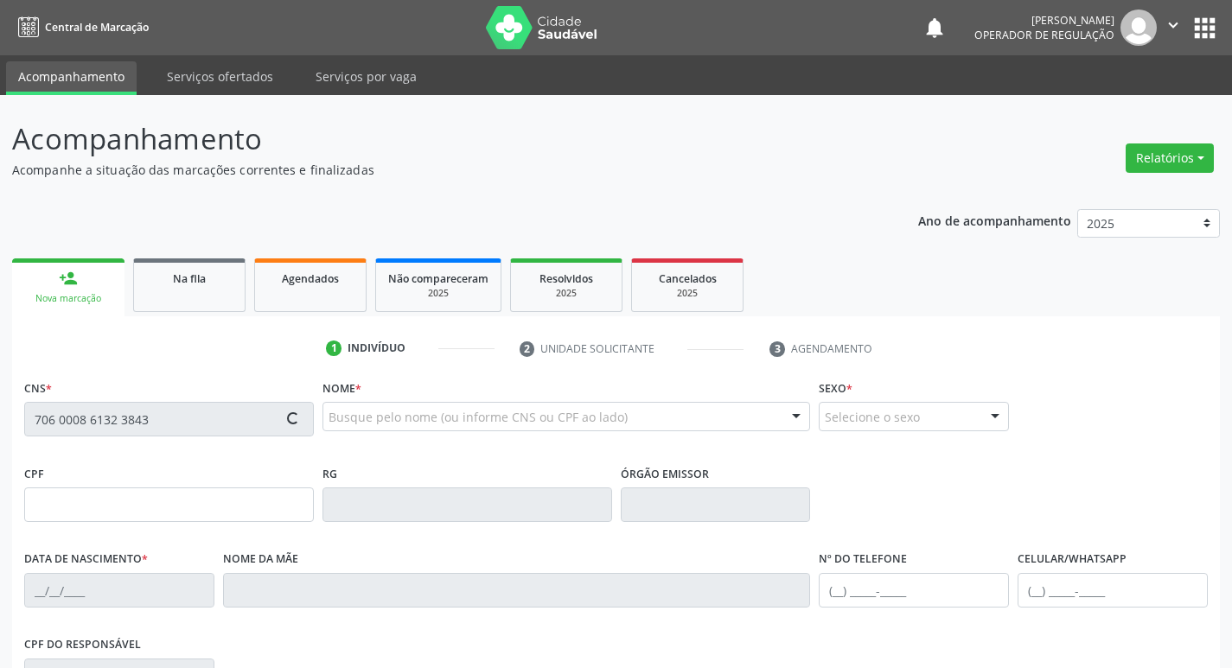
type input "1[DATE]"
type input "[PERSON_NAME]"
type input "[PHONE_NUMBER]"
type input "272"
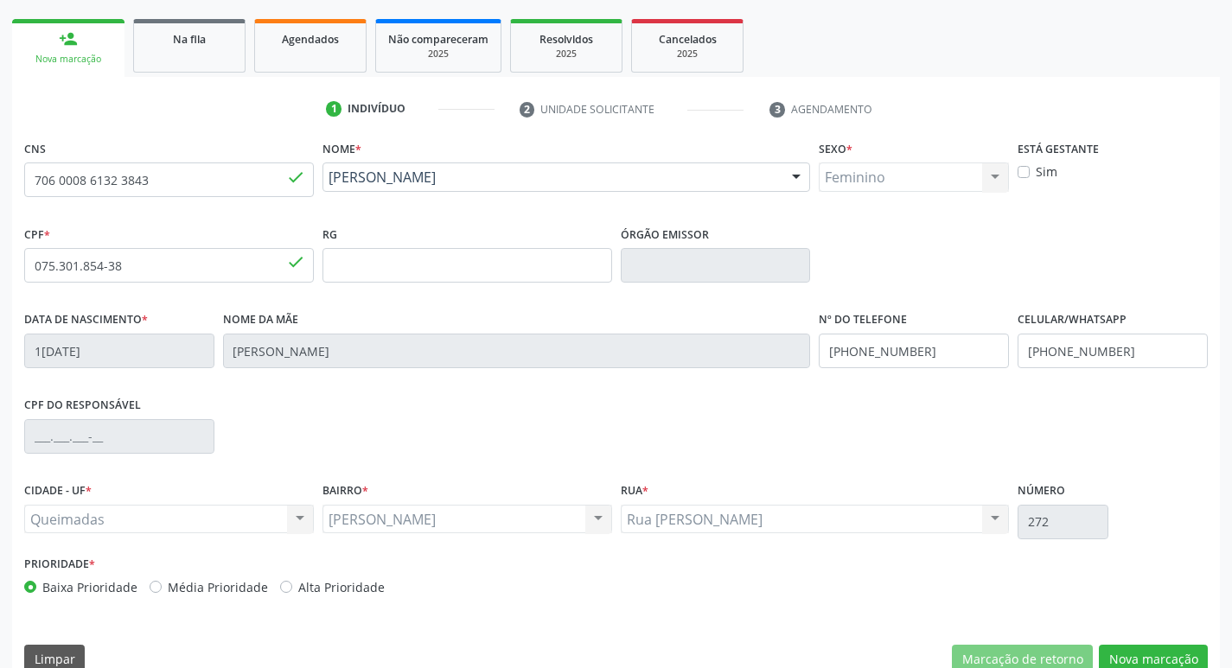
scroll to position [269, 0]
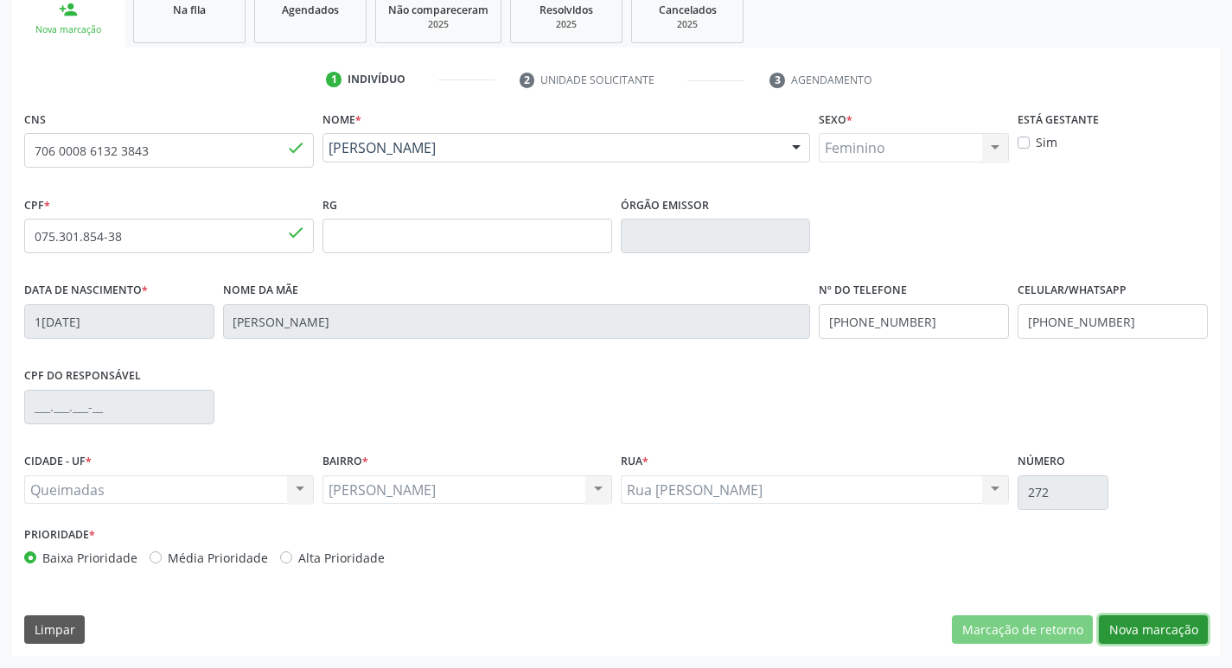
click at [1152, 634] on button "Nova marcação" at bounding box center [1153, 630] width 109 height 29
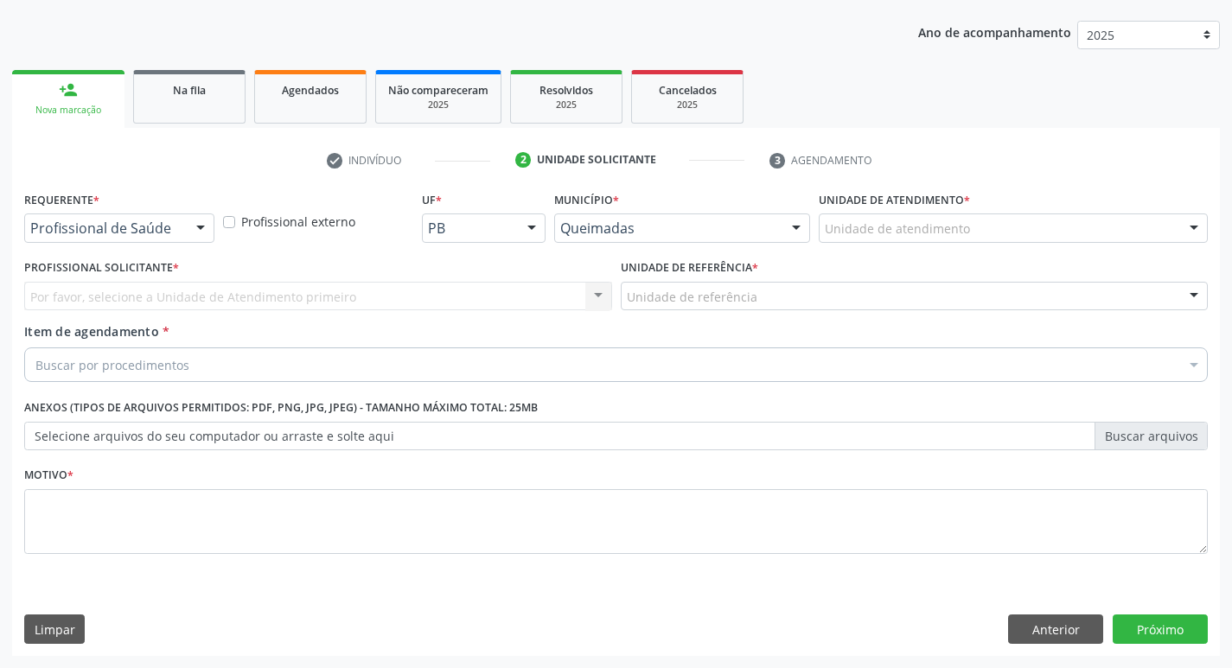
scroll to position [189, 0]
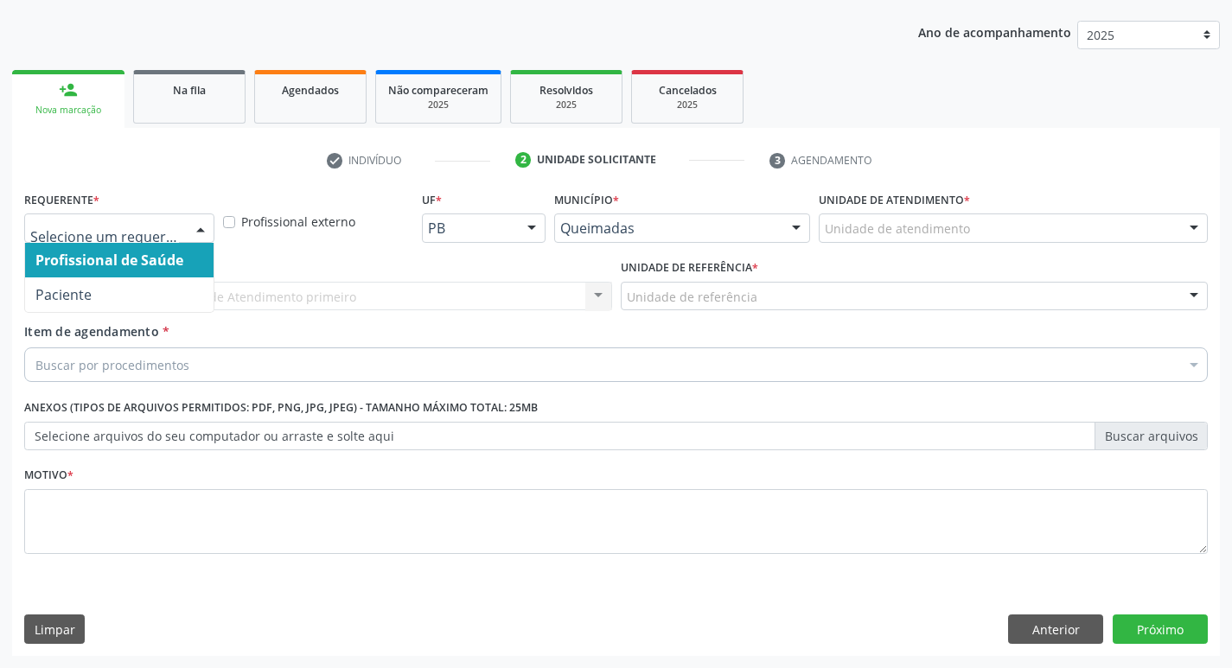
click at [201, 240] on div at bounding box center [201, 228] width 26 height 29
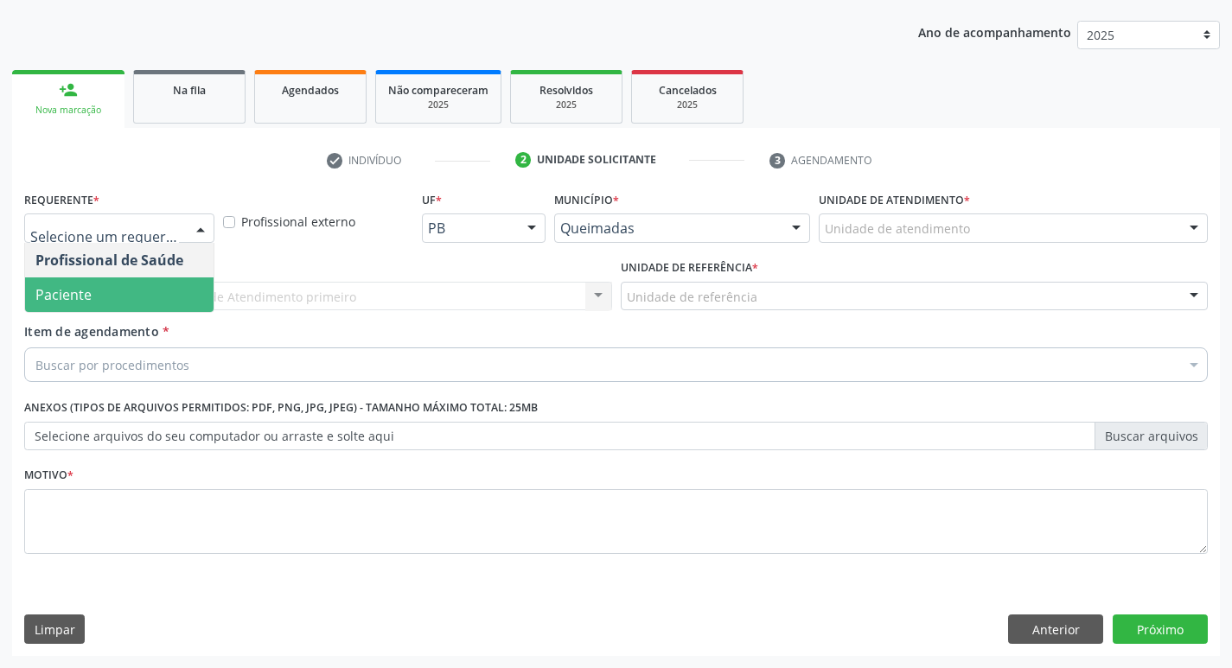
click at [169, 280] on span "Paciente" at bounding box center [119, 295] width 189 height 35
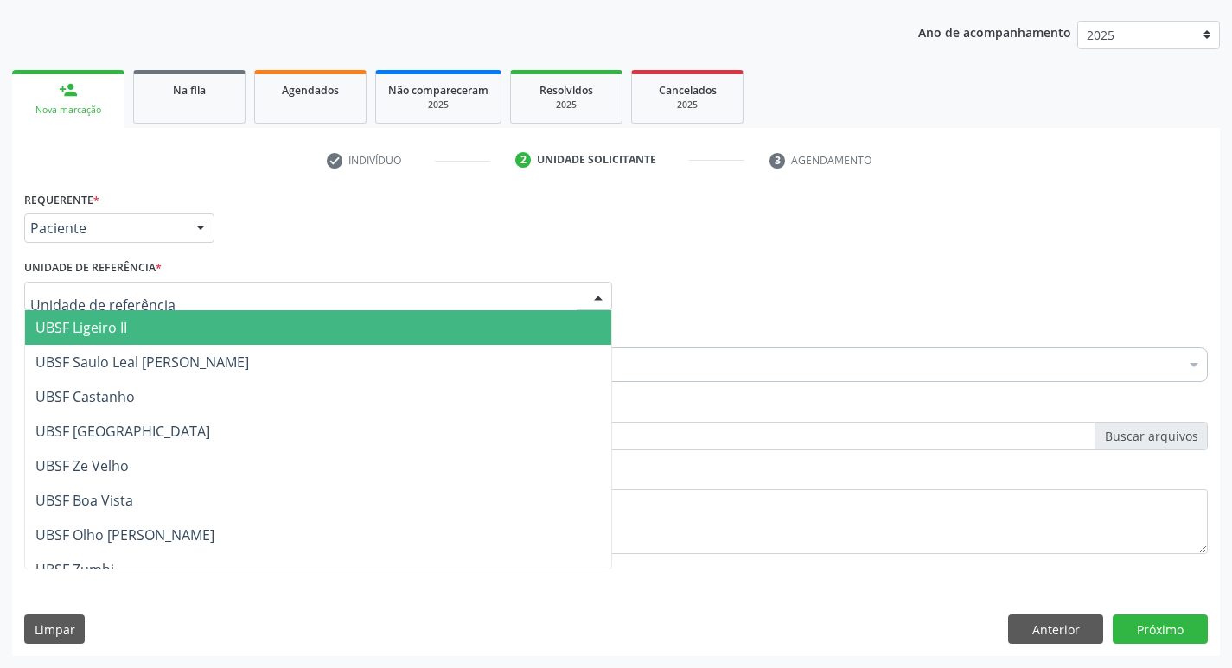
click at [161, 300] on div at bounding box center [318, 296] width 588 height 29
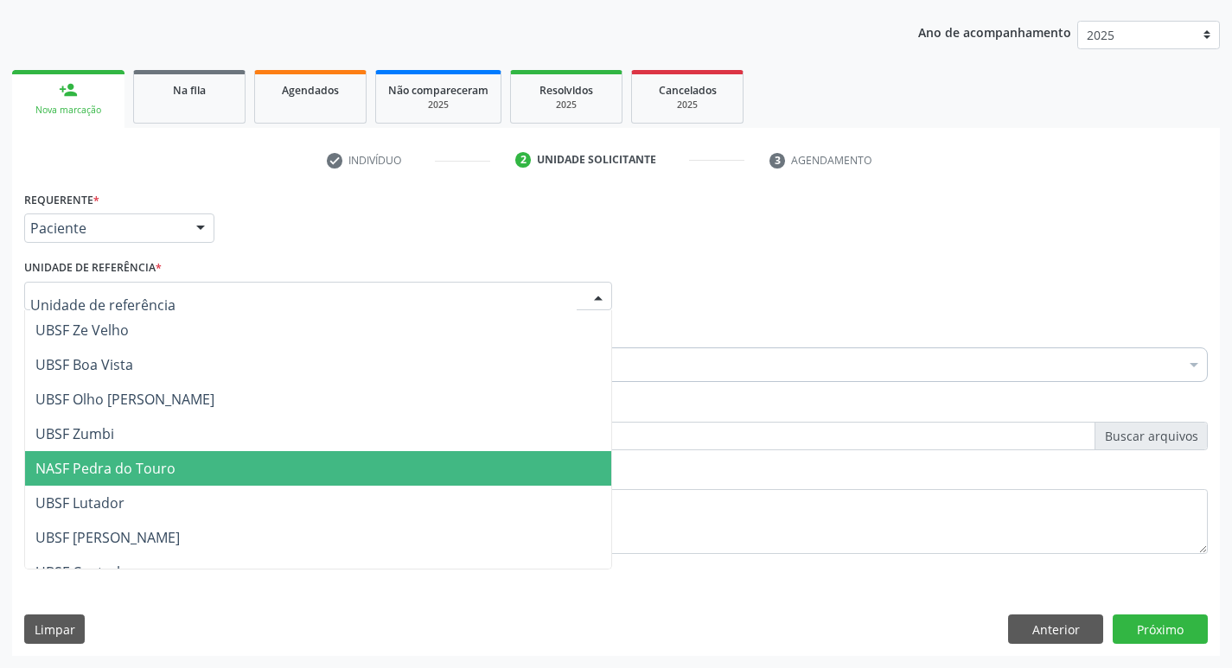
scroll to position [173, 0]
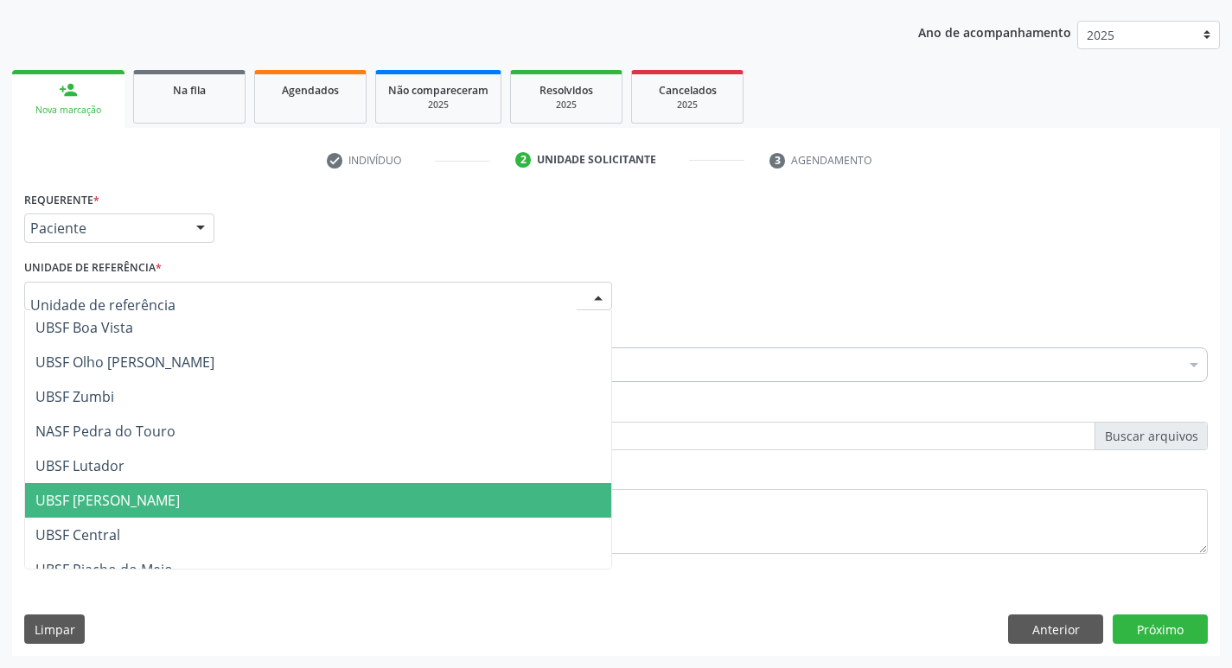
click at [163, 502] on span "UBSF [PERSON_NAME]" at bounding box center [107, 500] width 144 height 19
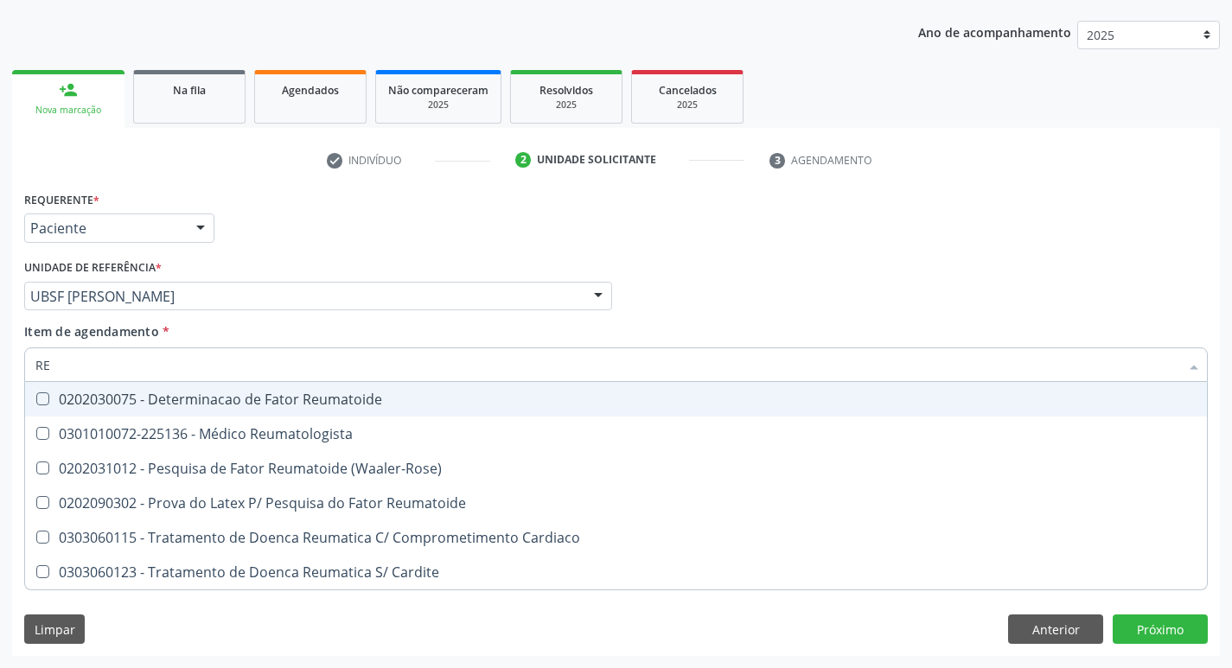
type input "REU"
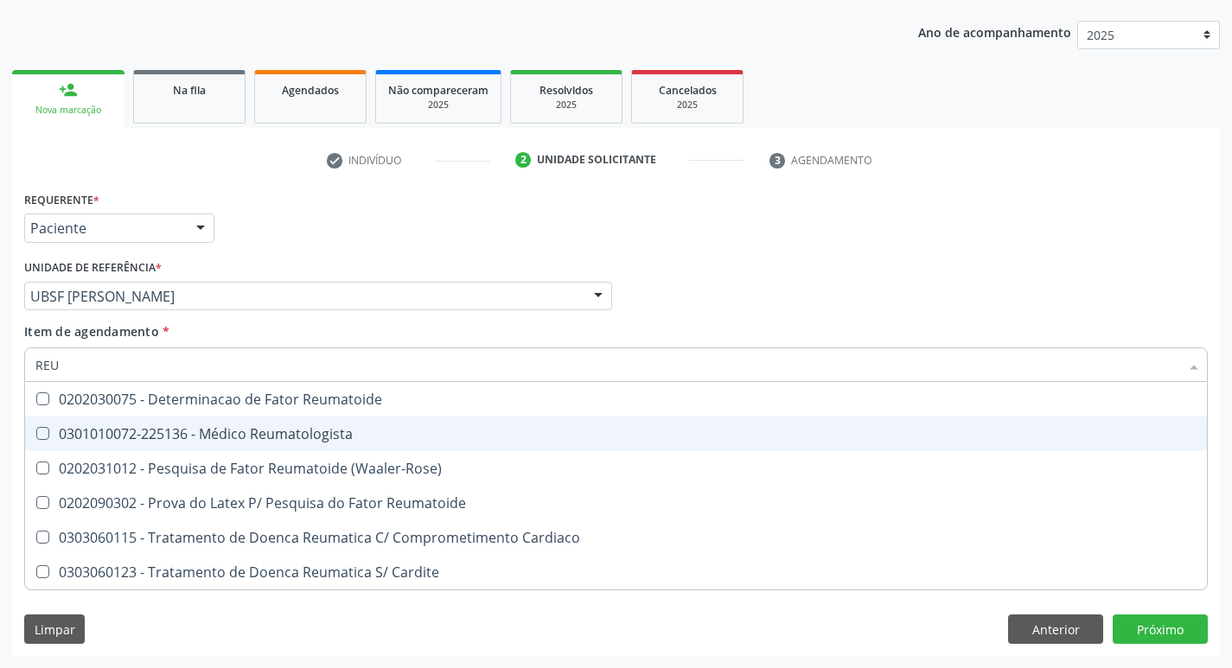
click at [43, 437] on Reumatologista at bounding box center [42, 433] width 13 height 13
click at [36, 437] on Reumatologista "checkbox" at bounding box center [30, 433] width 11 height 11
checkbox Reumatologista "true"
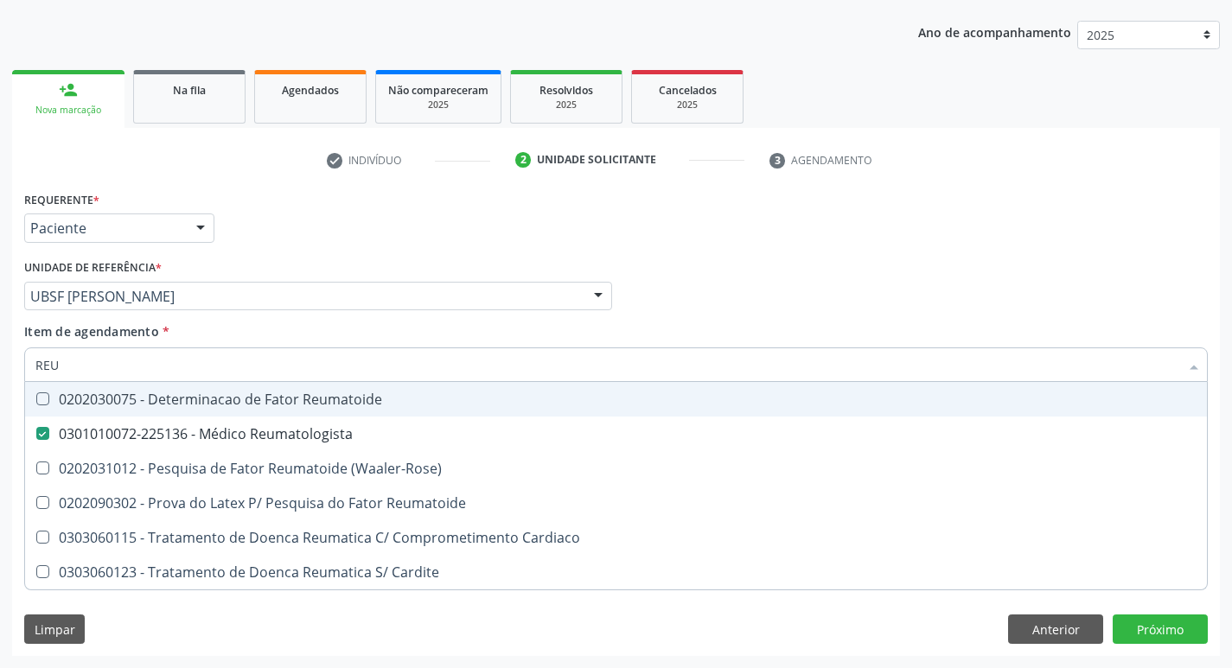
click at [792, 326] on div "Item de agendamento * REU Desfazer seleção 0202030075 - Determinacao de Fator R…" at bounding box center [616, 350] width 1184 height 54
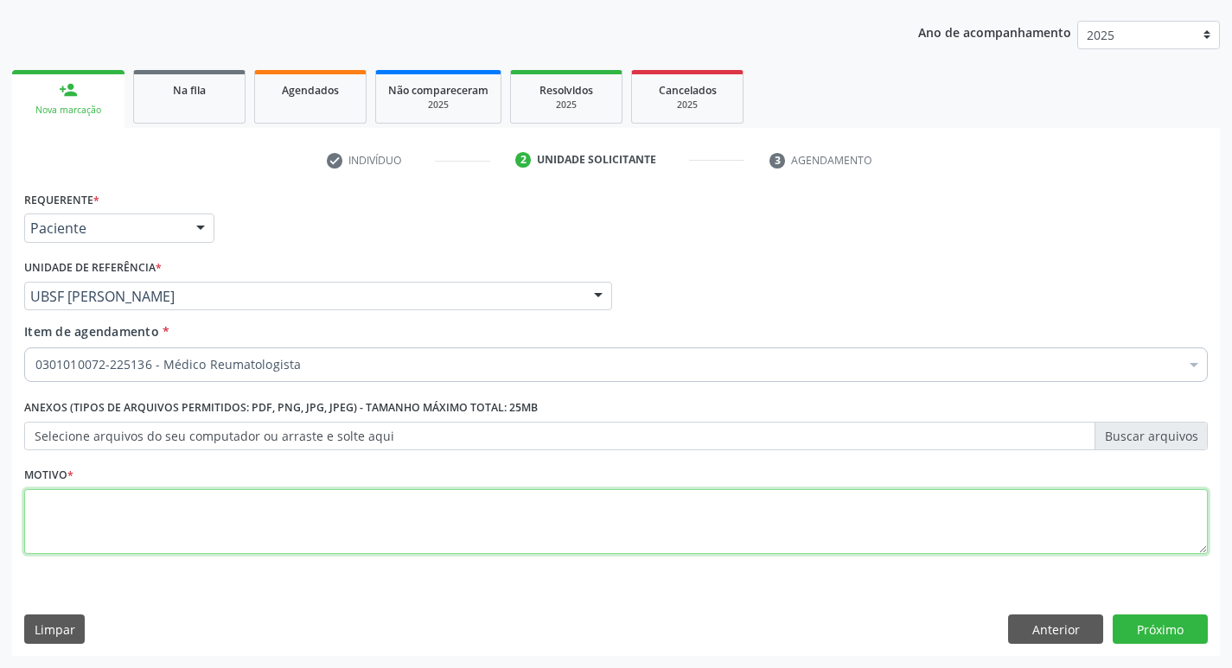
click at [113, 500] on textarea at bounding box center [616, 522] width 1184 height 66
type textarea "AVALIACAO"
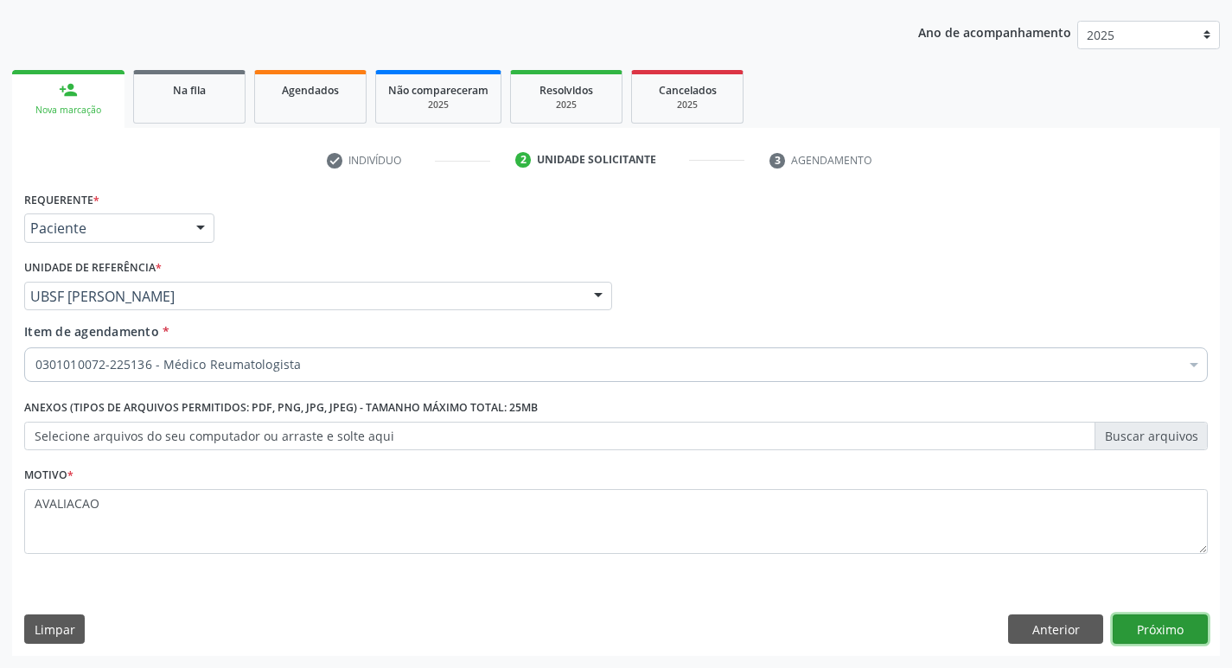
click at [1183, 627] on button "Próximo" at bounding box center [1160, 629] width 95 height 29
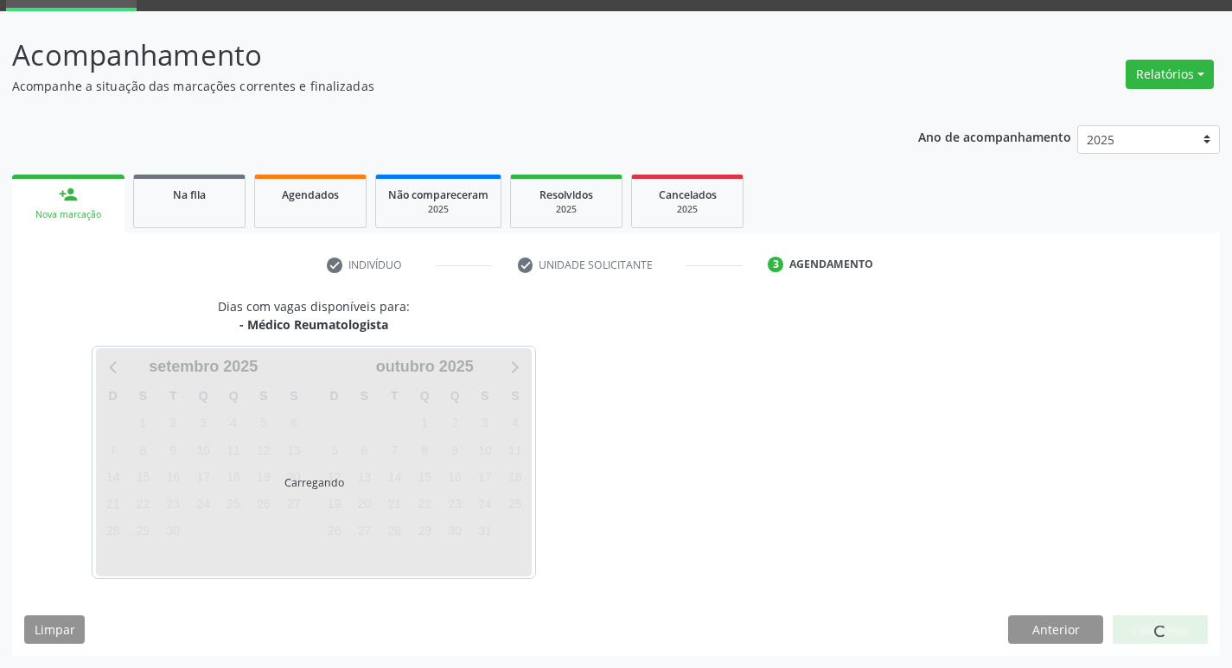
scroll to position [84, 0]
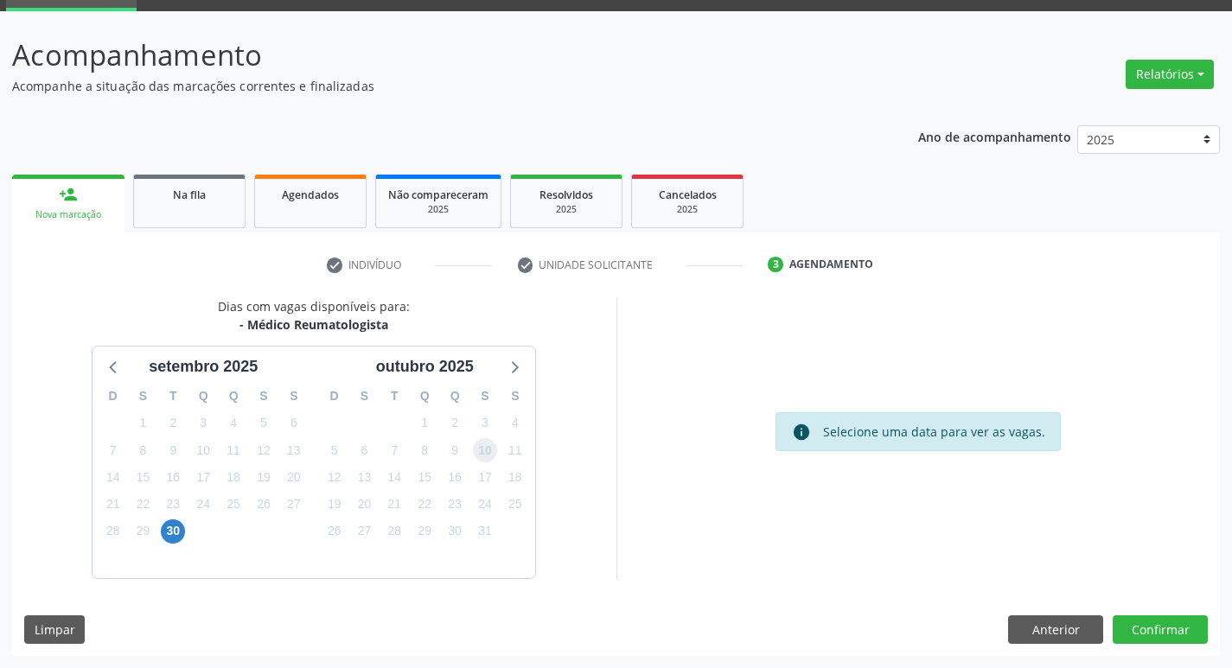
click at [477, 451] on span "10" at bounding box center [485, 450] width 24 height 24
click at [1160, 637] on button "Confirmar" at bounding box center [1160, 630] width 95 height 29
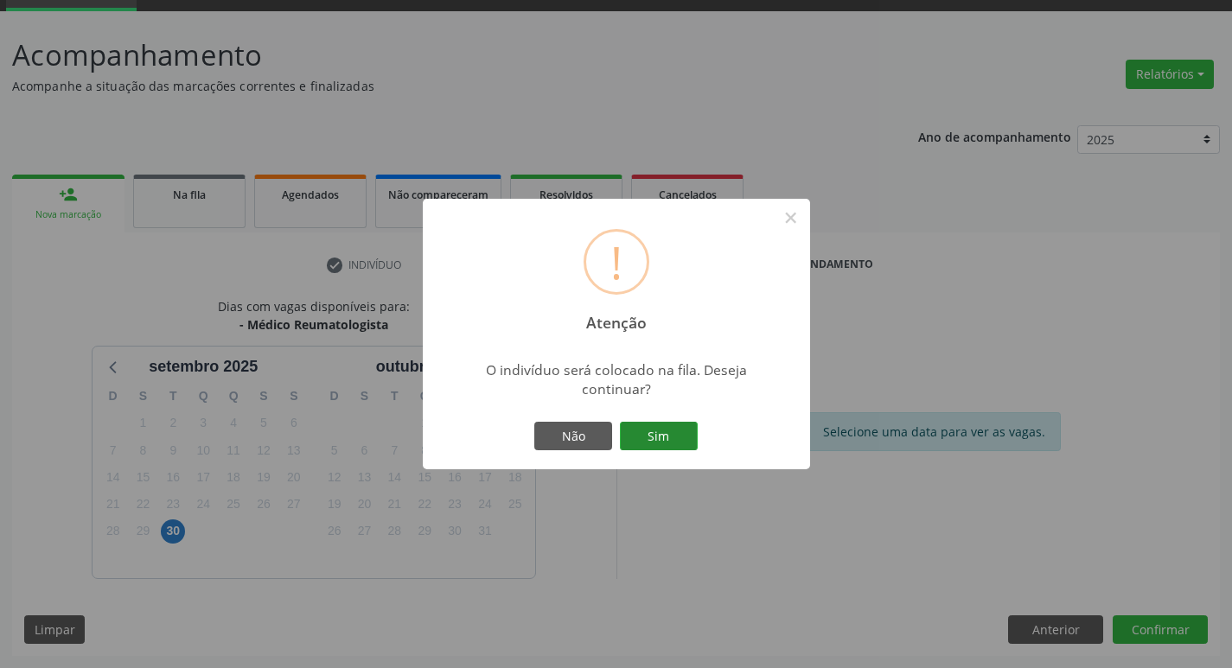
click at [669, 443] on button "Sim" at bounding box center [659, 436] width 78 height 29
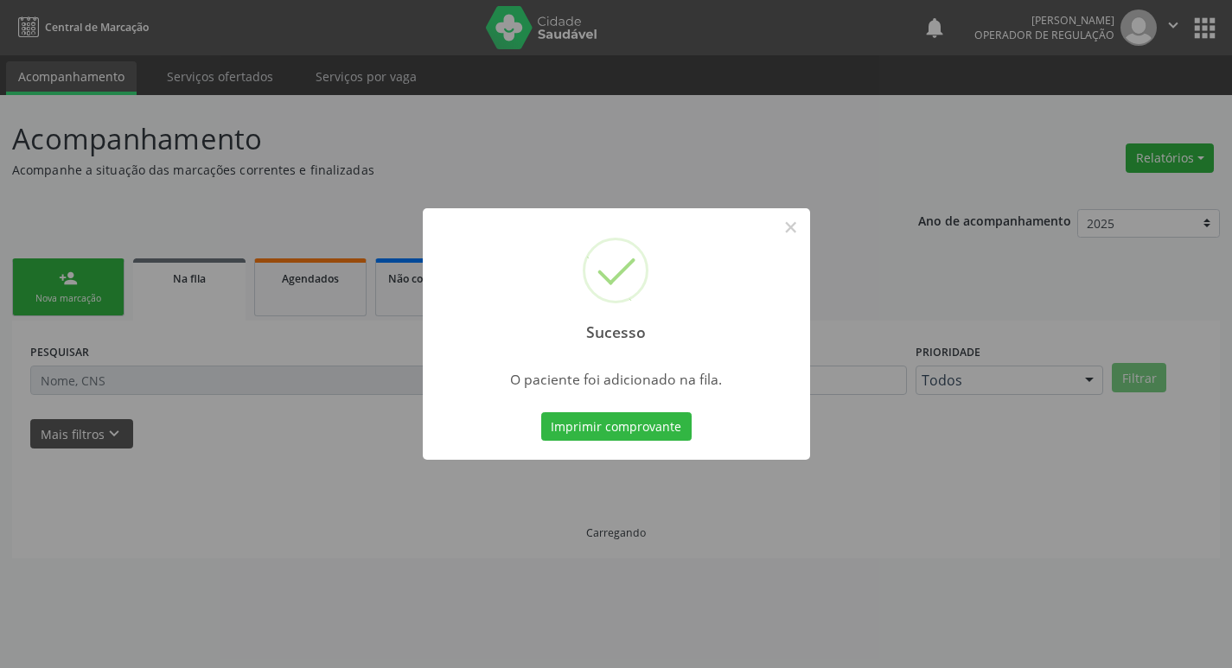
scroll to position [0, 0]
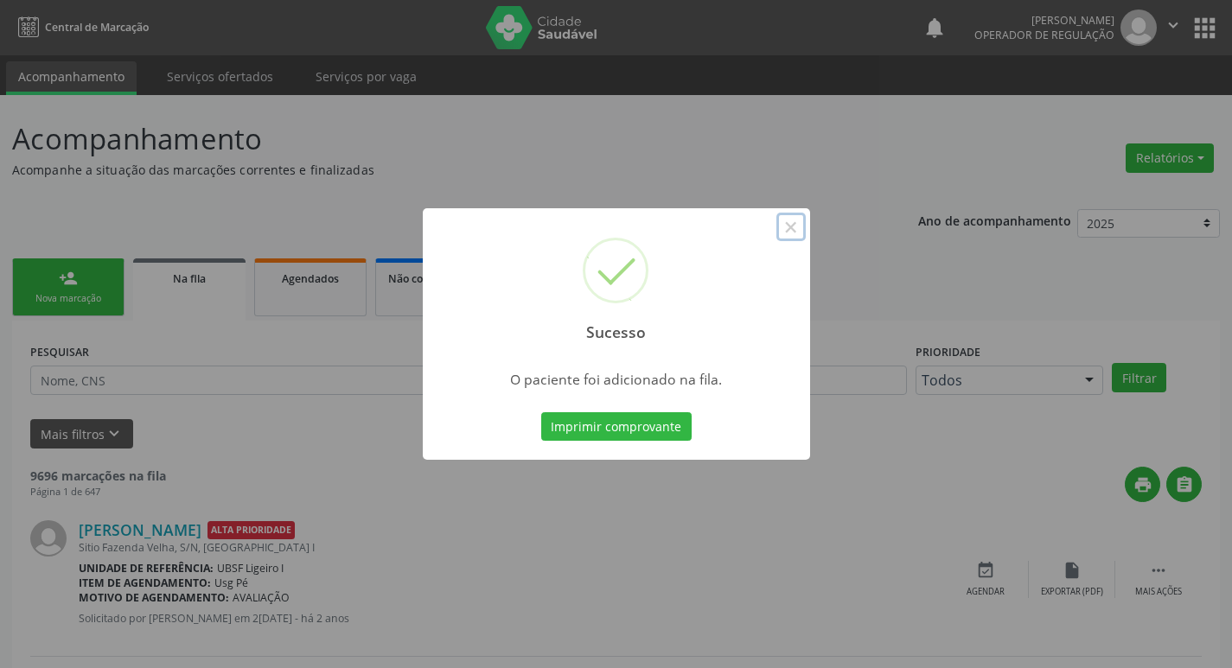
drag, startPoint x: 796, startPoint y: 225, endPoint x: 889, endPoint y: 343, distance: 150.9
click at [802, 226] on button "×" at bounding box center [791, 227] width 29 height 29
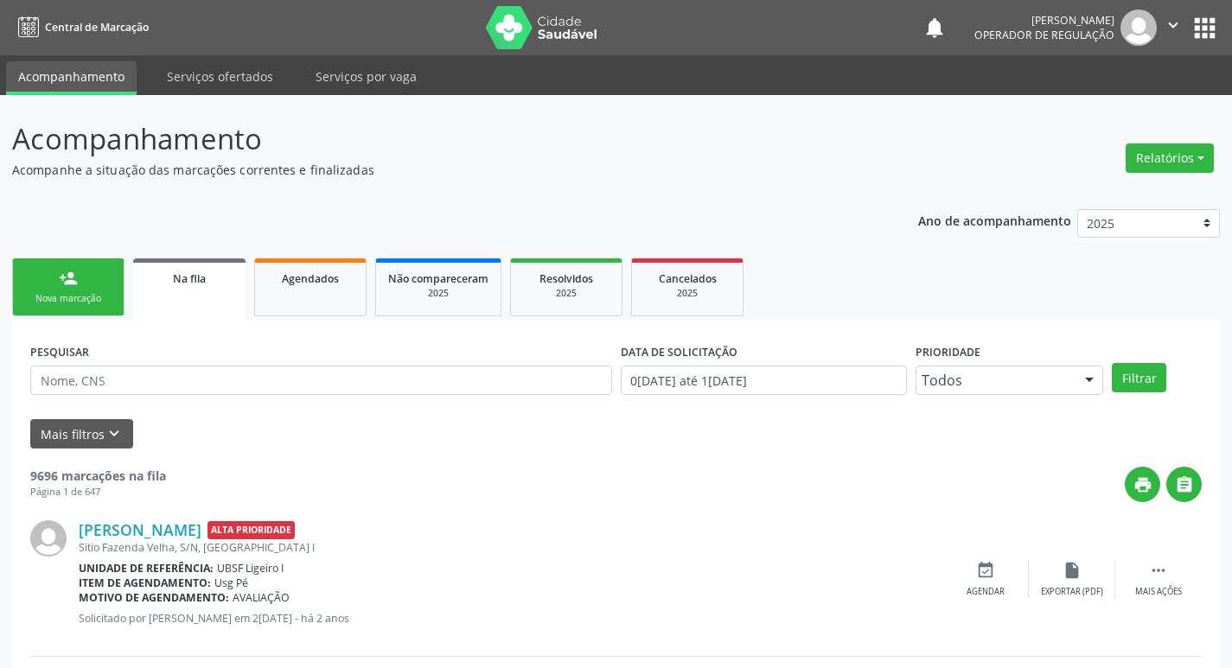
click at [72, 289] on link "person_add Nova marcação" at bounding box center [68, 288] width 112 height 58
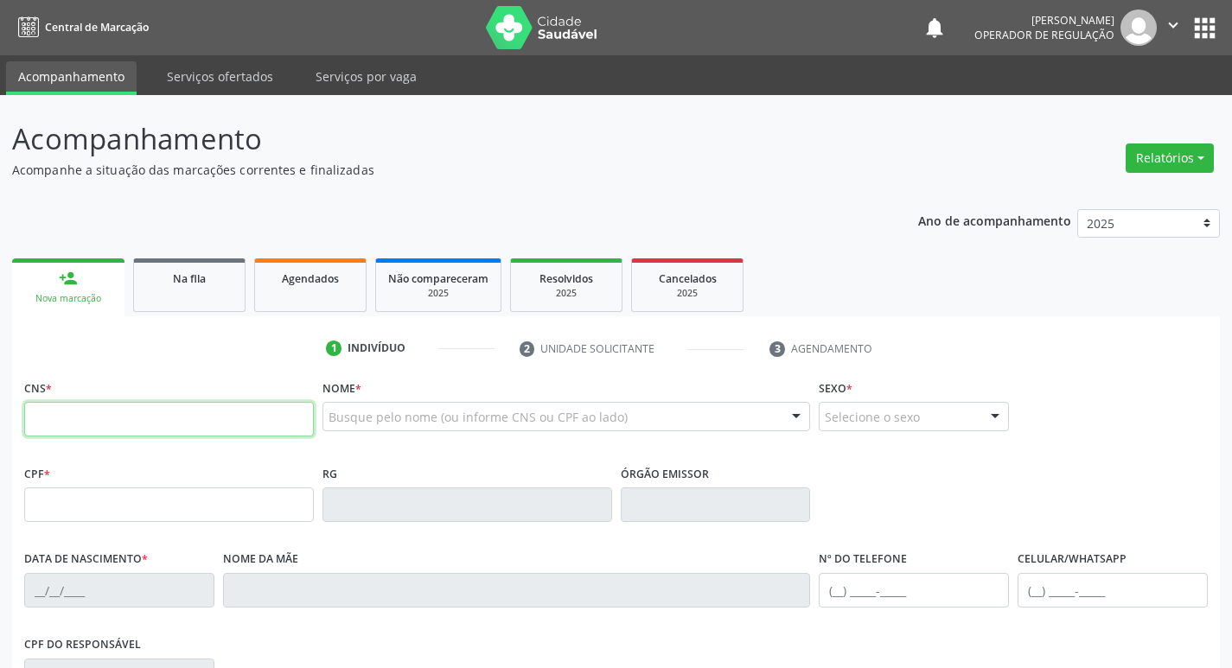
click at [141, 428] on input "text" at bounding box center [169, 419] width 290 height 35
click at [126, 421] on input "text" at bounding box center [169, 419] width 290 height 35
click at [135, 419] on input "text" at bounding box center [169, 419] width 290 height 35
type input "708 0068 0024 4228"
type input "065.538.634-31"
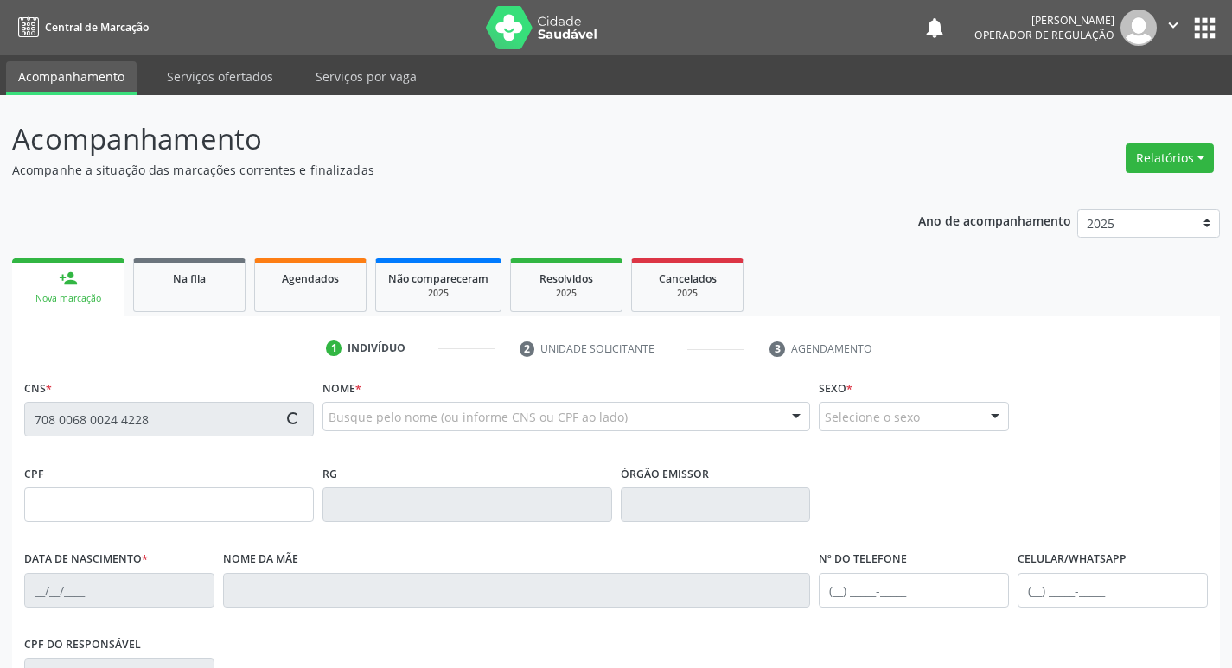
type input "[DATE]"
type input "Tereza Antônia da Conceição"
type input "[PHONE_NUMBER]"
type input "110"
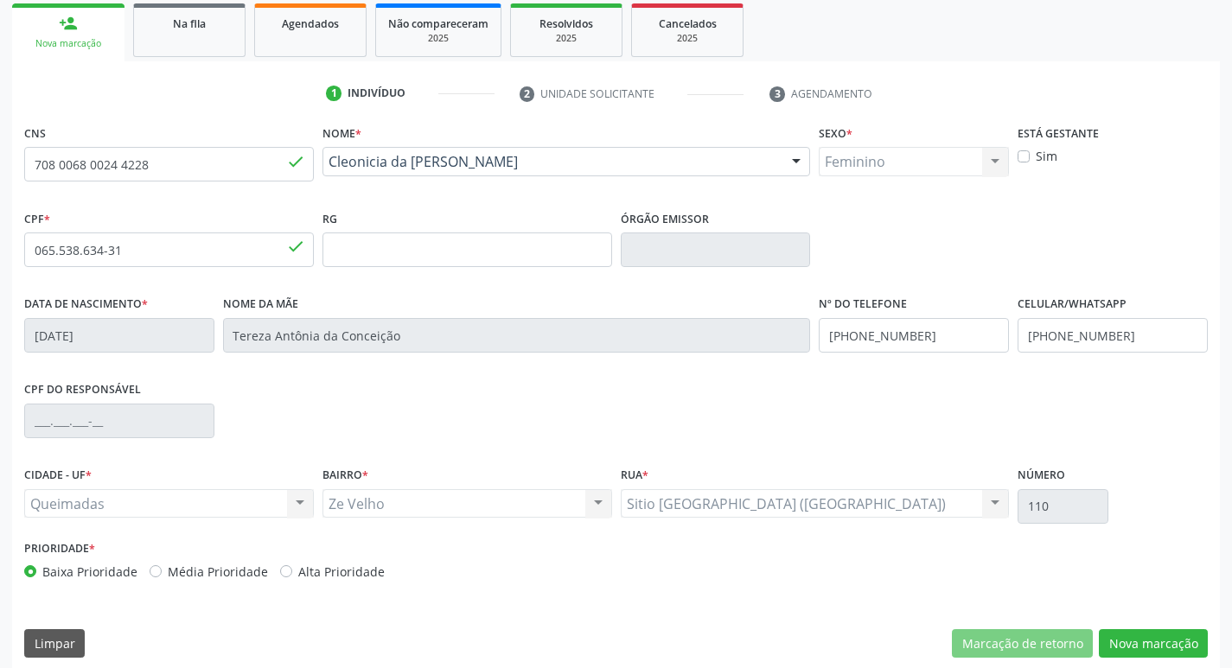
scroll to position [269, 0]
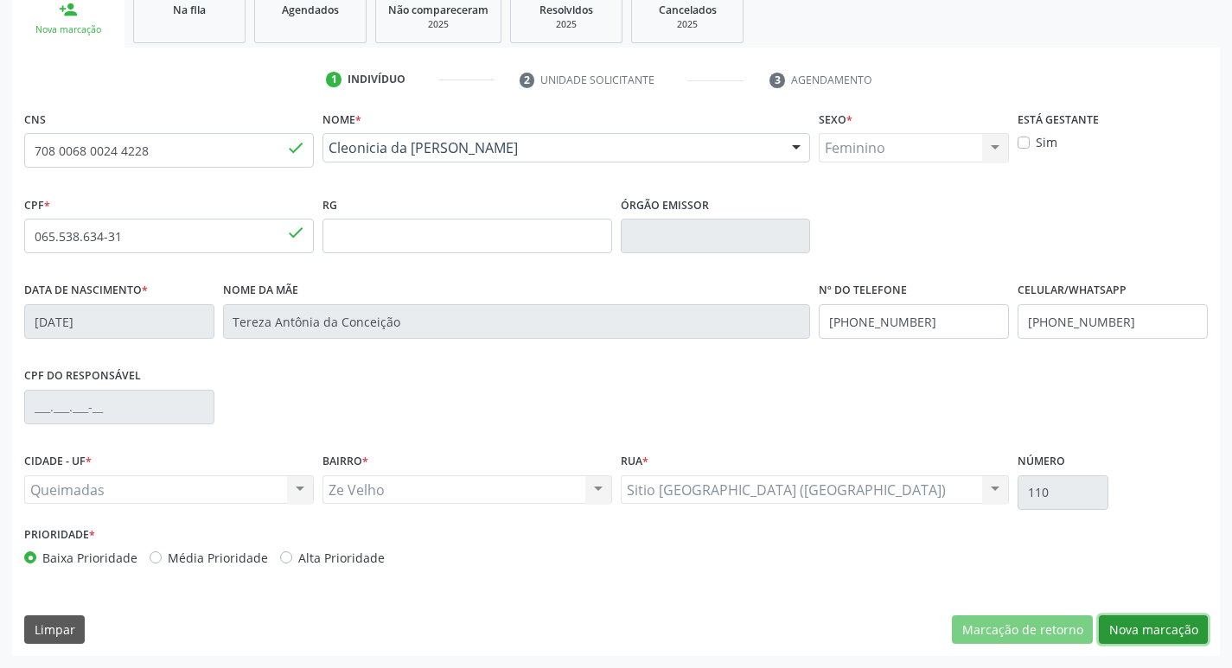
click at [1119, 627] on button "Nova marcação" at bounding box center [1153, 630] width 109 height 29
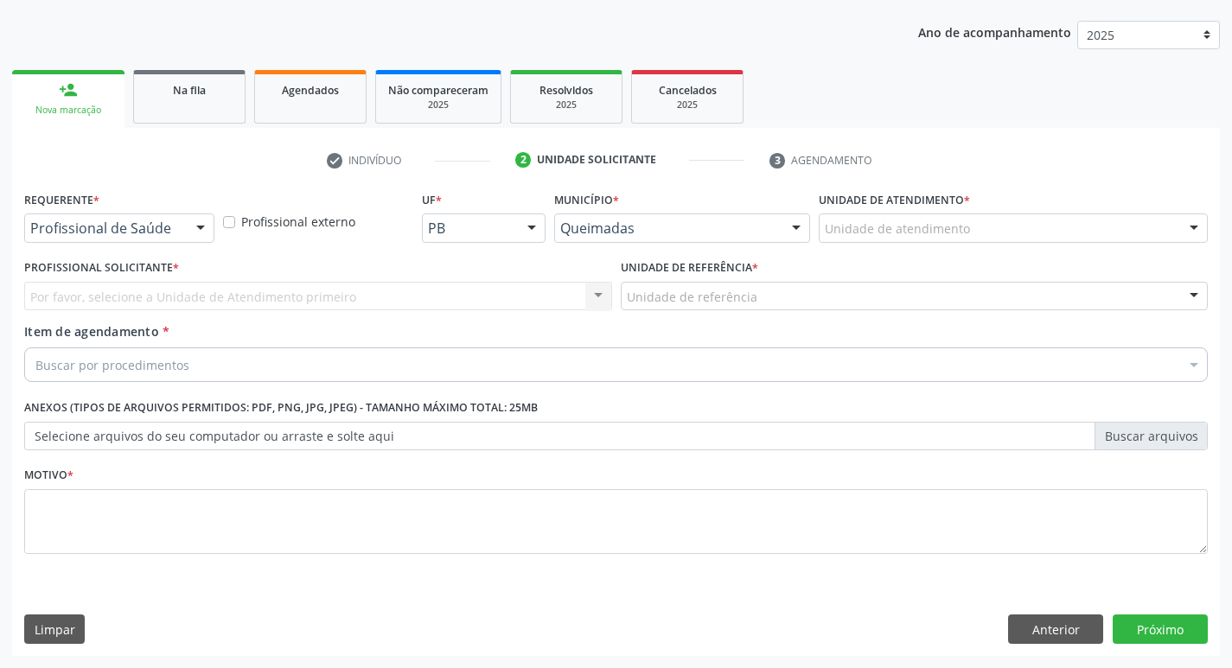
scroll to position [189, 0]
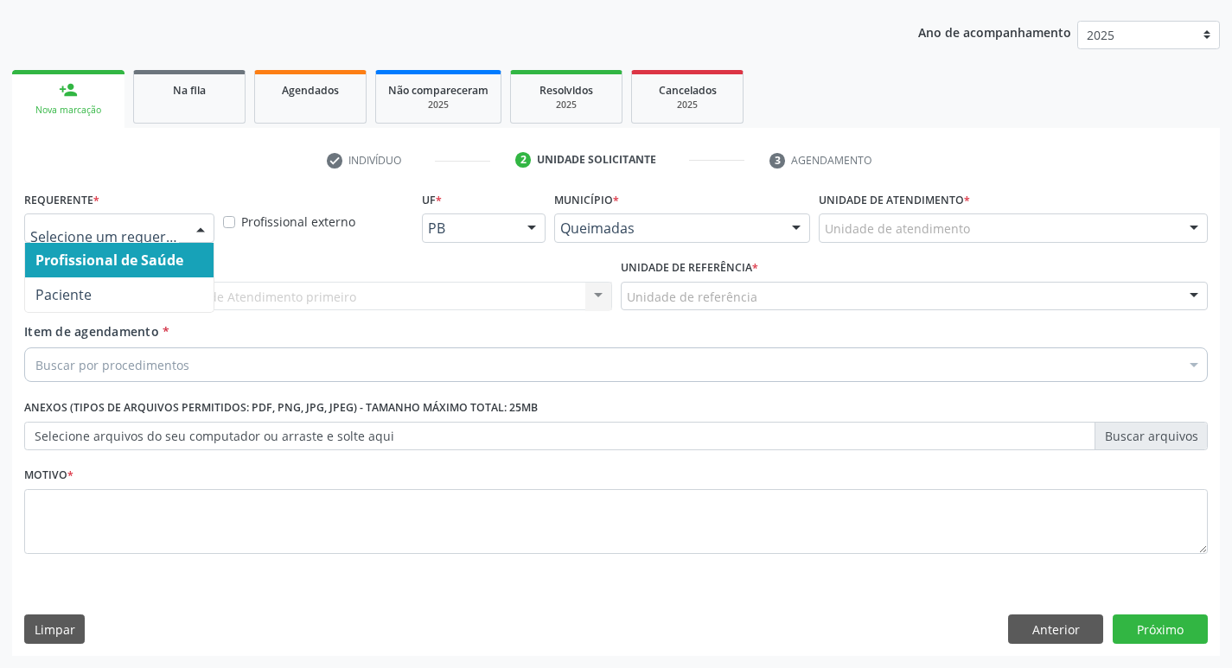
click at [210, 227] on div at bounding box center [201, 228] width 26 height 29
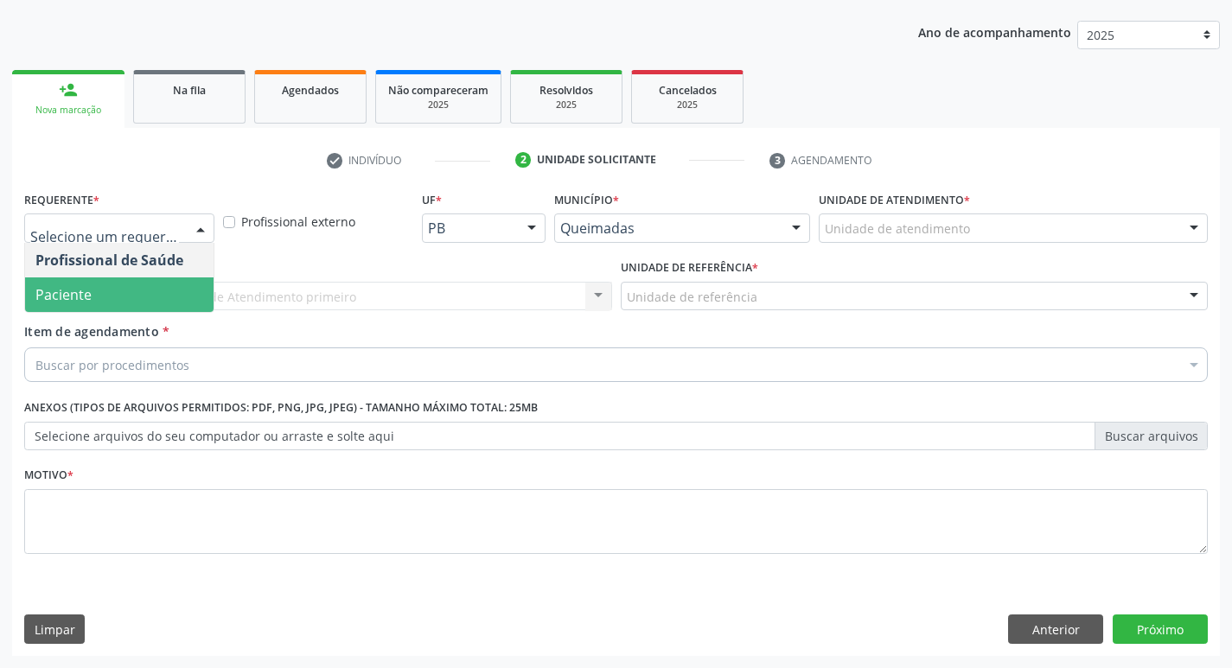
click at [153, 288] on span "Paciente" at bounding box center [119, 295] width 189 height 35
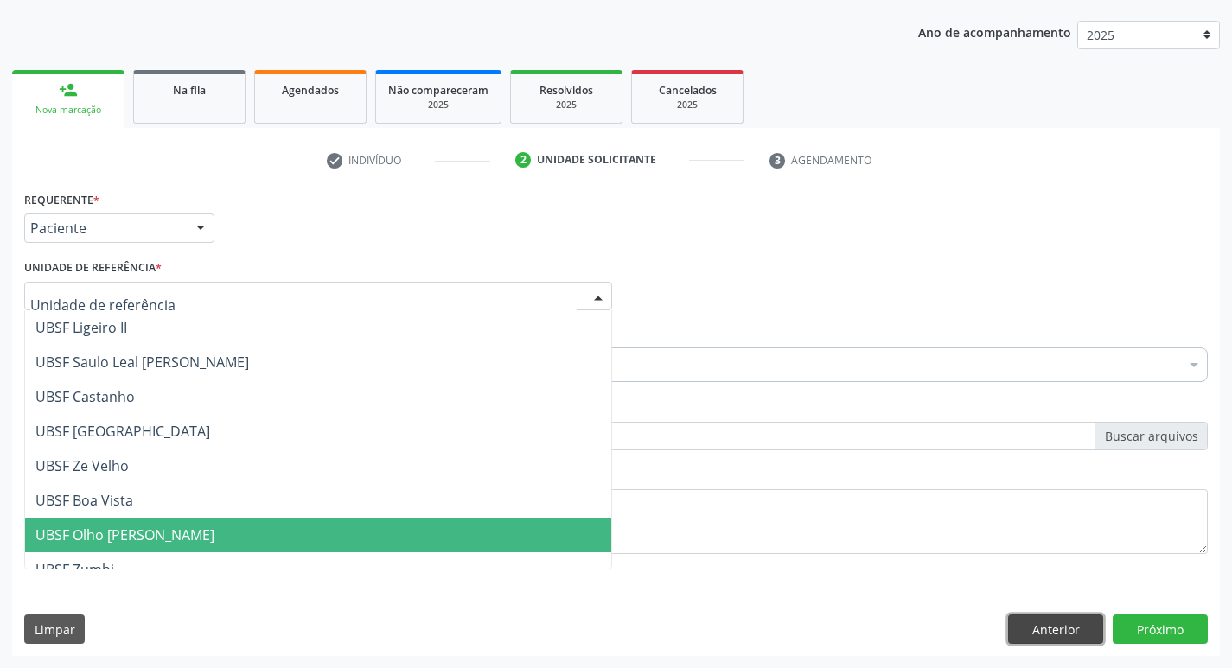
click at [1052, 619] on button "Anterior" at bounding box center [1055, 629] width 95 height 29
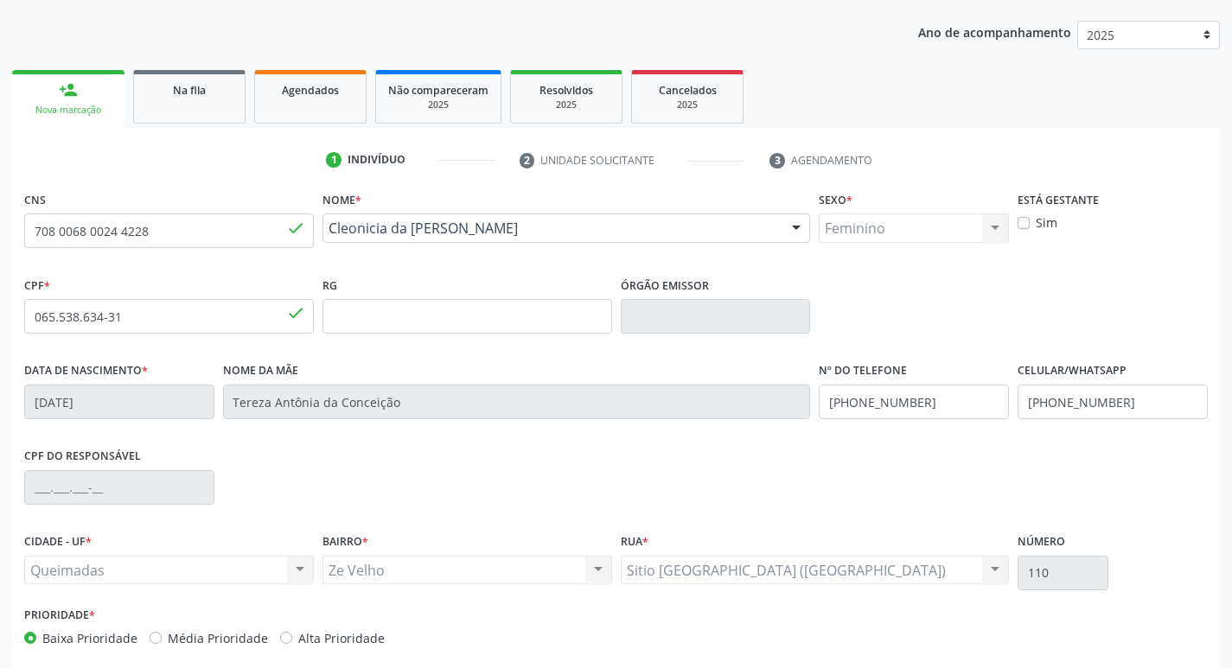
drag, startPoint x: 1013, startPoint y: 604, endPoint x: 1013, endPoint y: 634, distance: 30.3
click at [1013, 634] on div "CNS 708 0068 0024 4228 done Nome * Cleonicia da [PERSON_NAME] Cleonicia da Conc…" at bounding box center [616, 423] width 1184 height 472
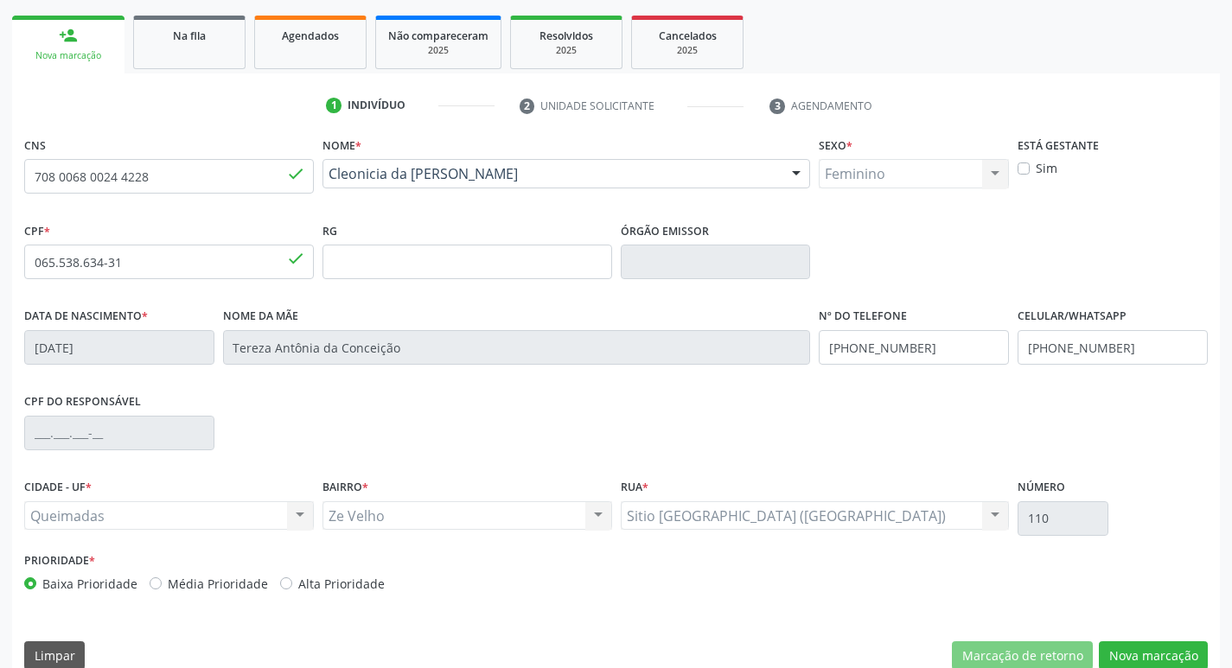
scroll to position [269, 0]
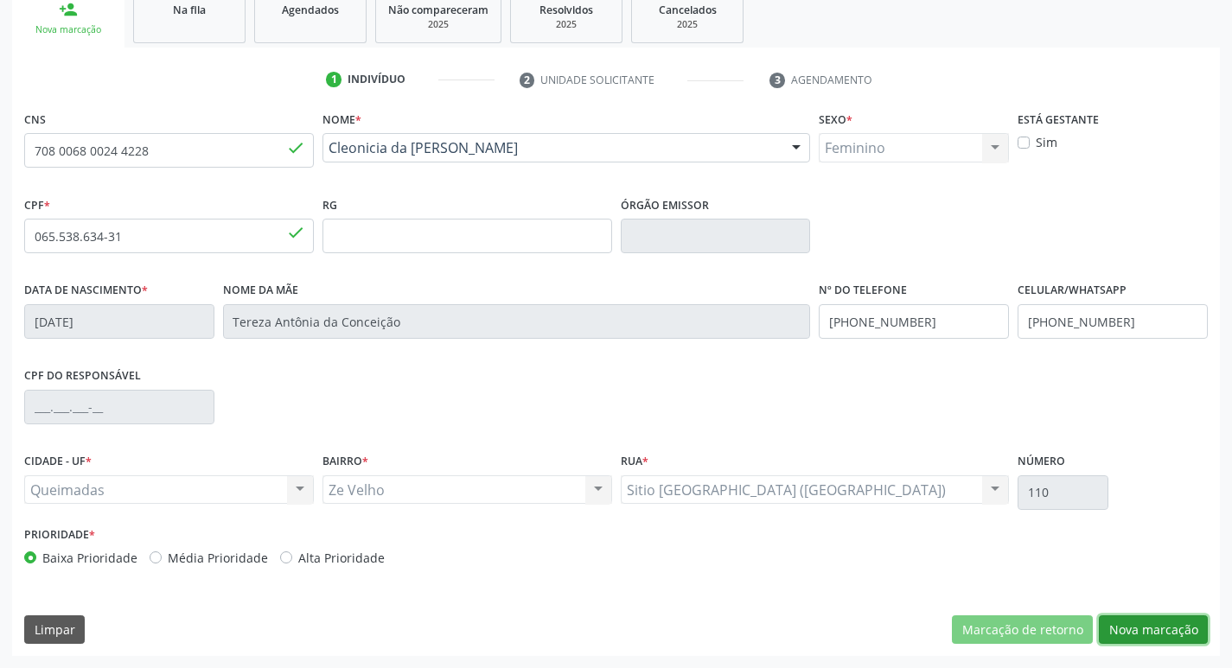
click at [1141, 629] on button "Nova marcação" at bounding box center [1153, 630] width 109 height 29
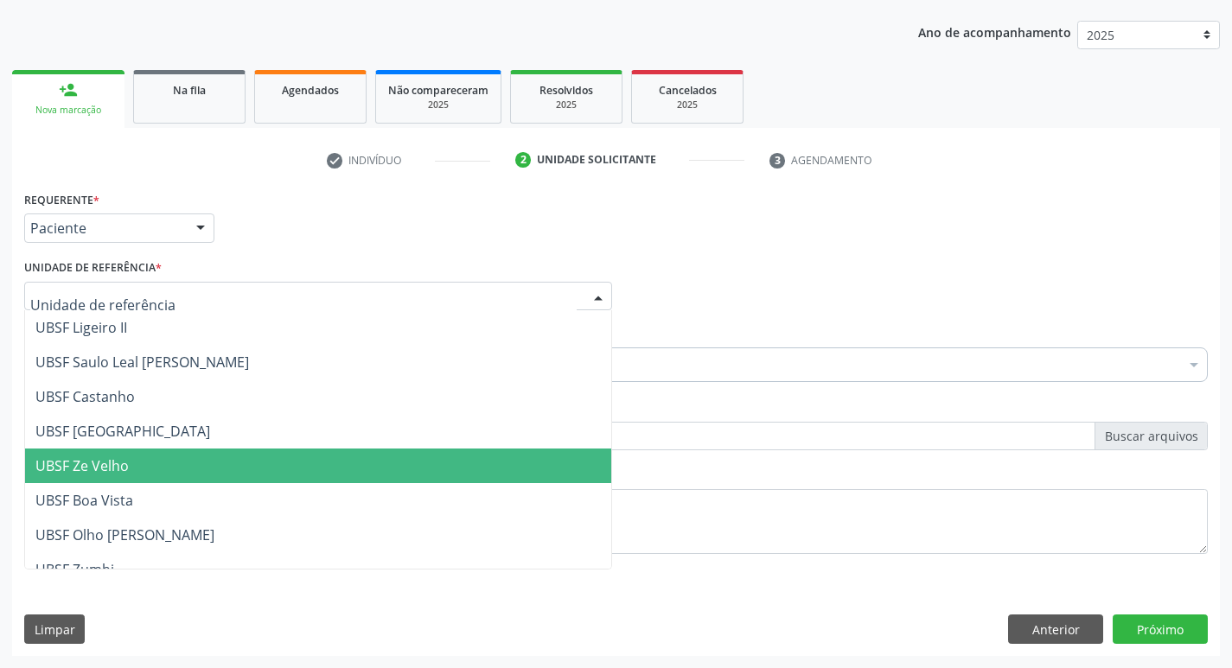
click at [127, 462] on span "UBSF Ze Velho" at bounding box center [81, 466] width 93 height 19
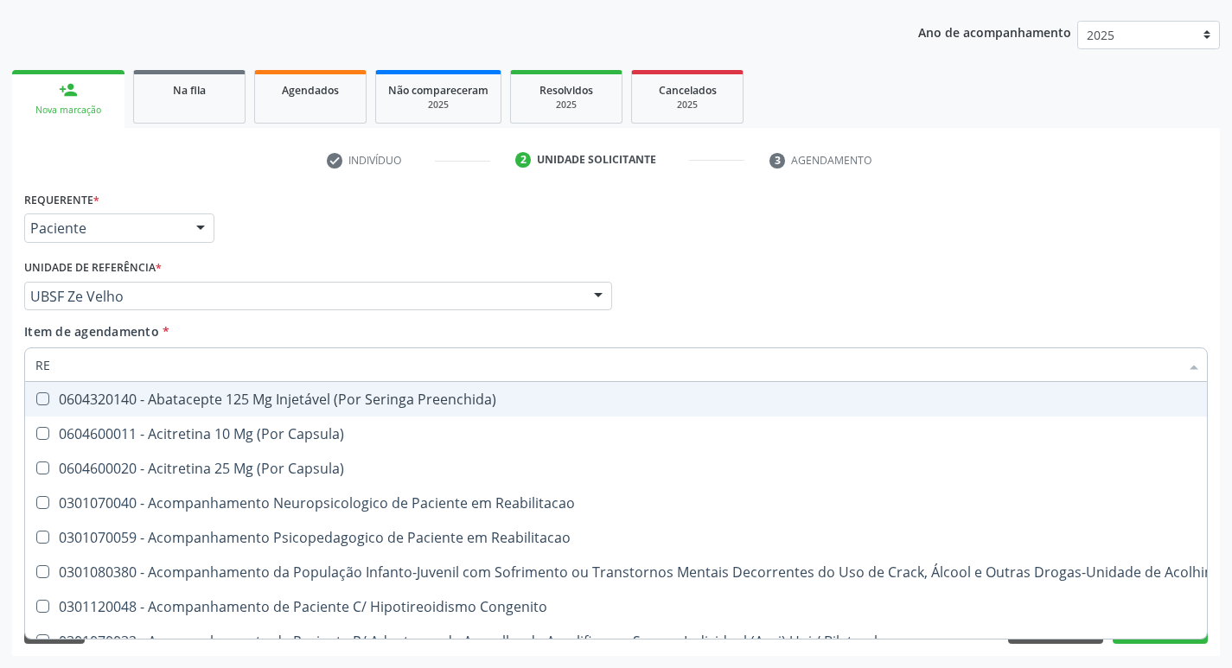
type input "REU"
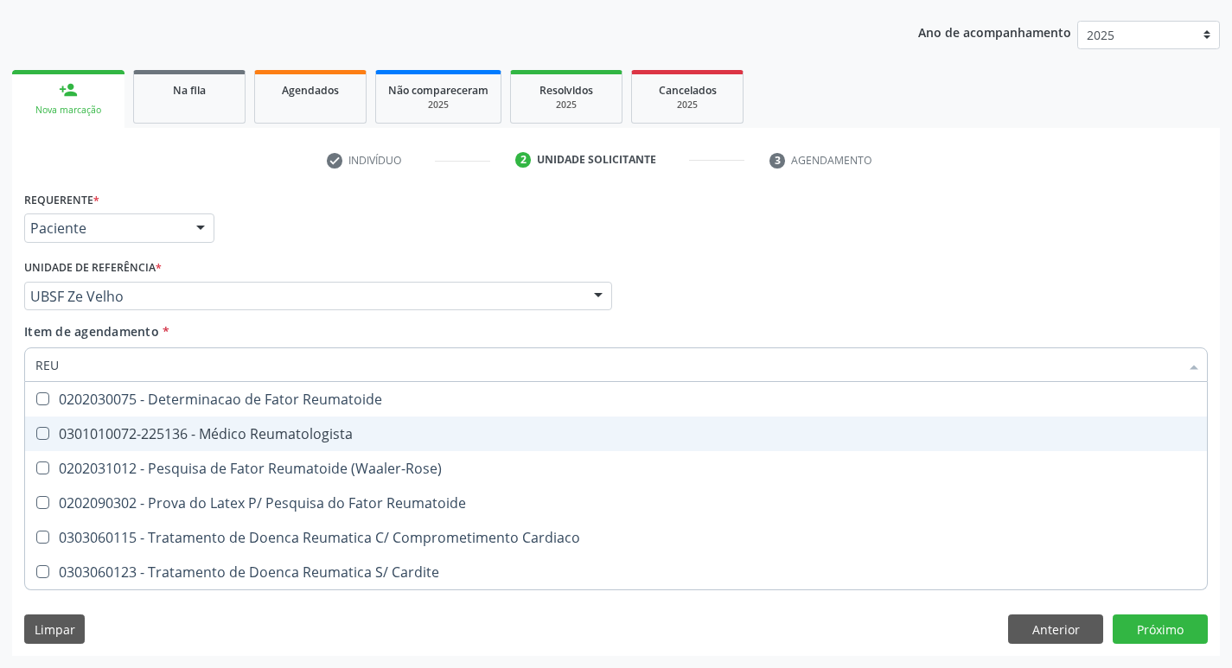
drag, startPoint x: 34, startPoint y: 442, endPoint x: 9, endPoint y: 432, distance: 26.8
click at [9, 432] on div "Acompanhamento Acompanhe a situação das marcações correntes e finalizadas Relat…" at bounding box center [616, 288] width 1232 height 762
click at [41, 432] on Reumatologista at bounding box center [42, 433] width 13 height 13
click at [36, 432] on Reumatologista "checkbox" at bounding box center [30, 433] width 11 height 11
checkbox Reumatologista "true"
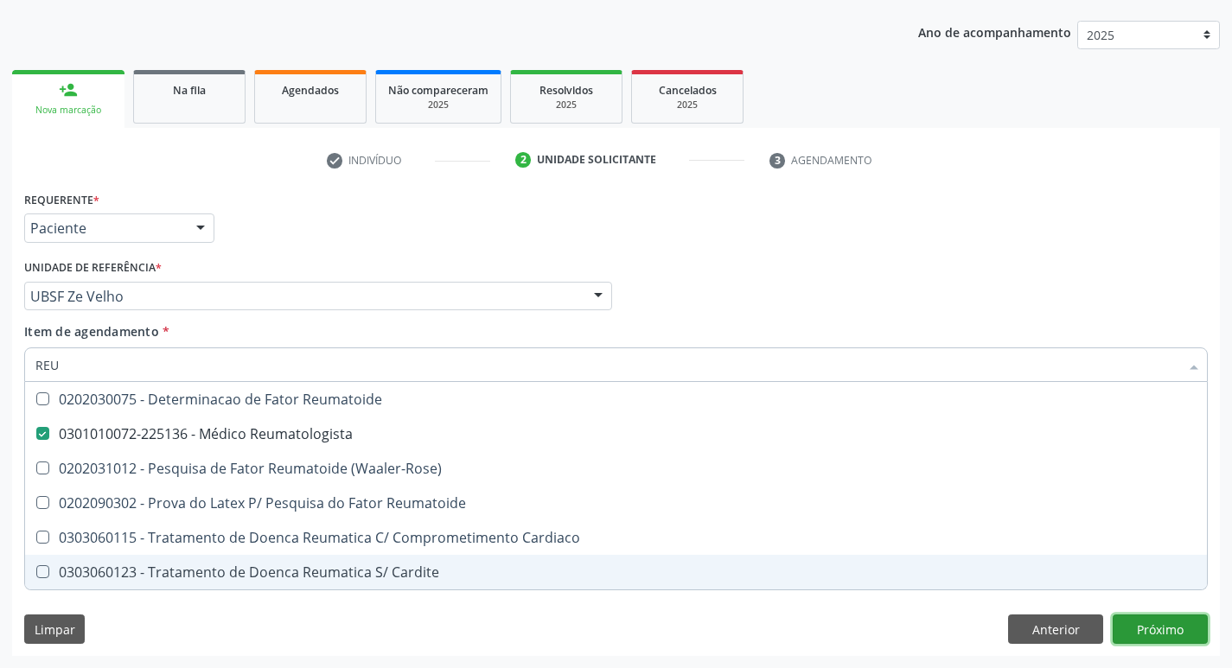
click at [1135, 617] on div "Requerente * Paciente Profissional de Saúde Paciente Nenhum resultado encontrad…" at bounding box center [616, 422] width 1208 height 470
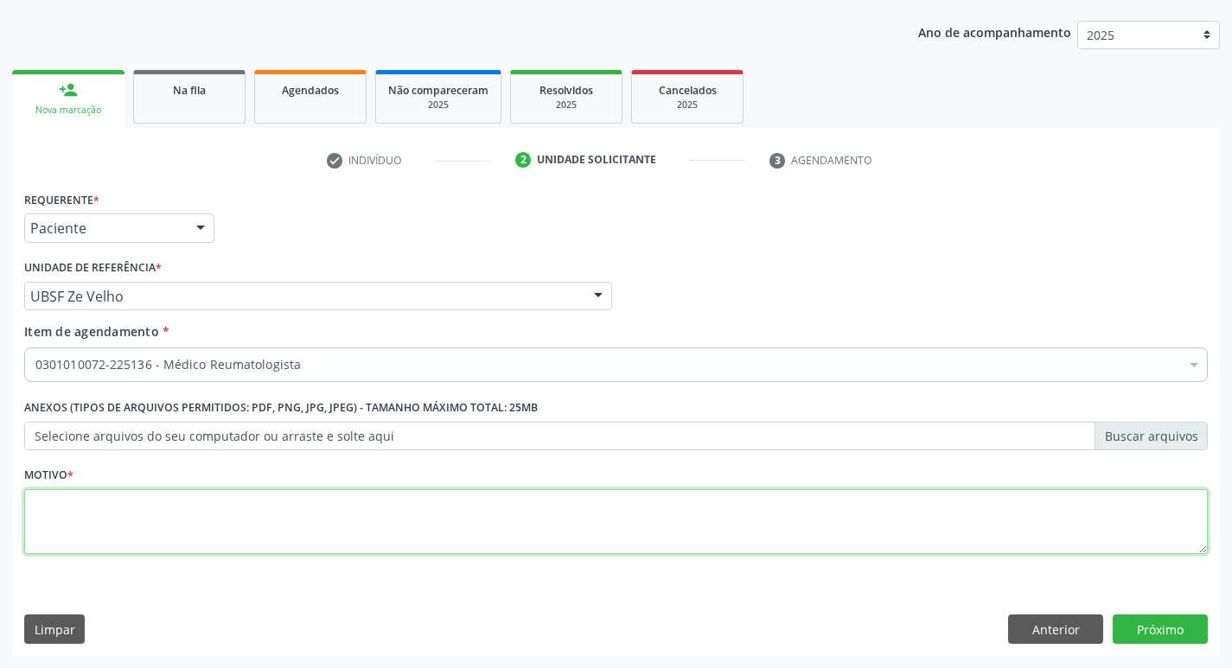
click at [150, 512] on textarea at bounding box center [616, 522] width 1184 height 66
type textarea "CONSULTA"
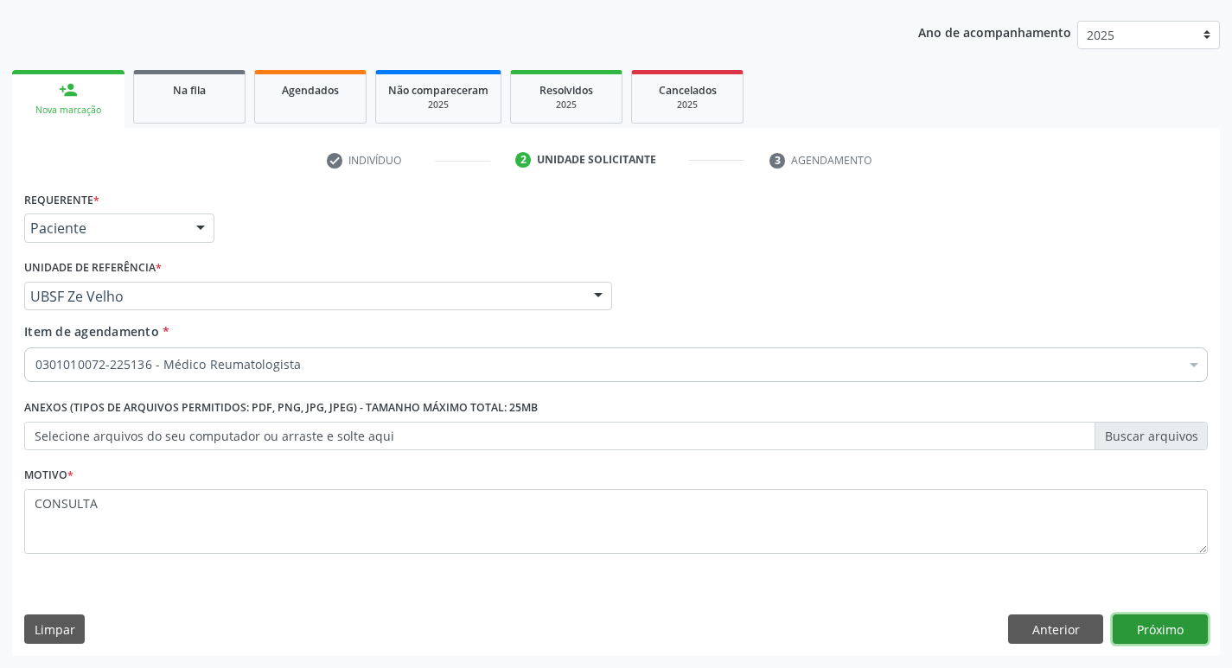
click at [1134, 630] on button "Próximo" at bounding box center [1160, 629] width 95 height 29
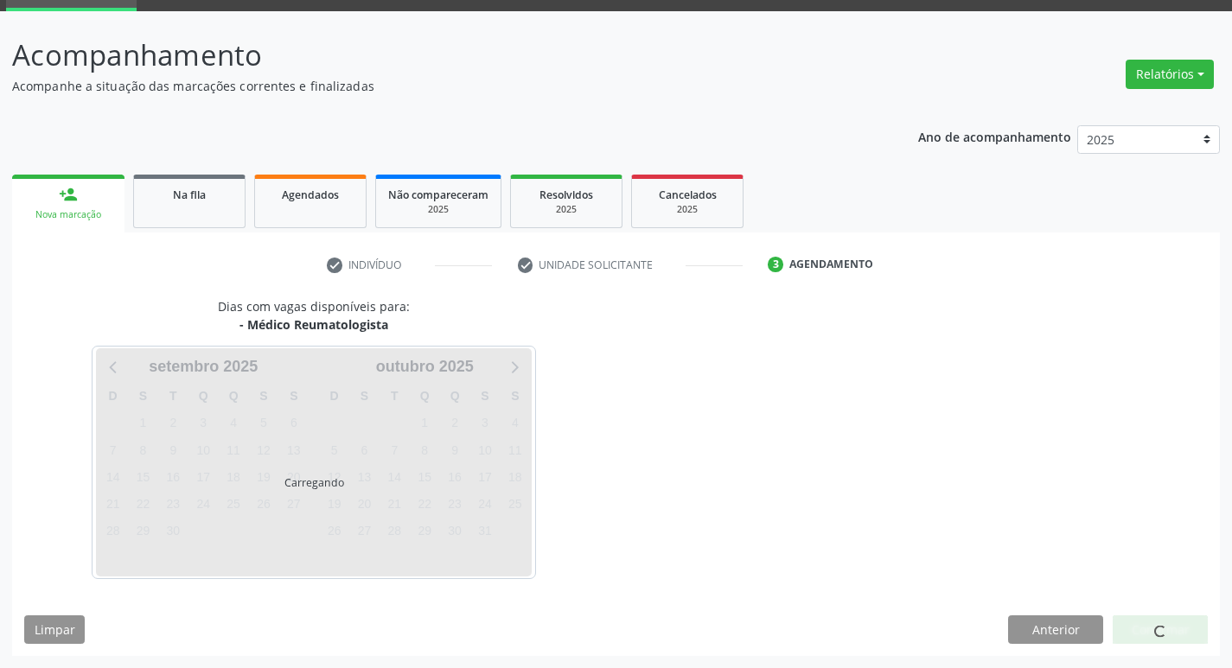
scroll to position [84, 0]
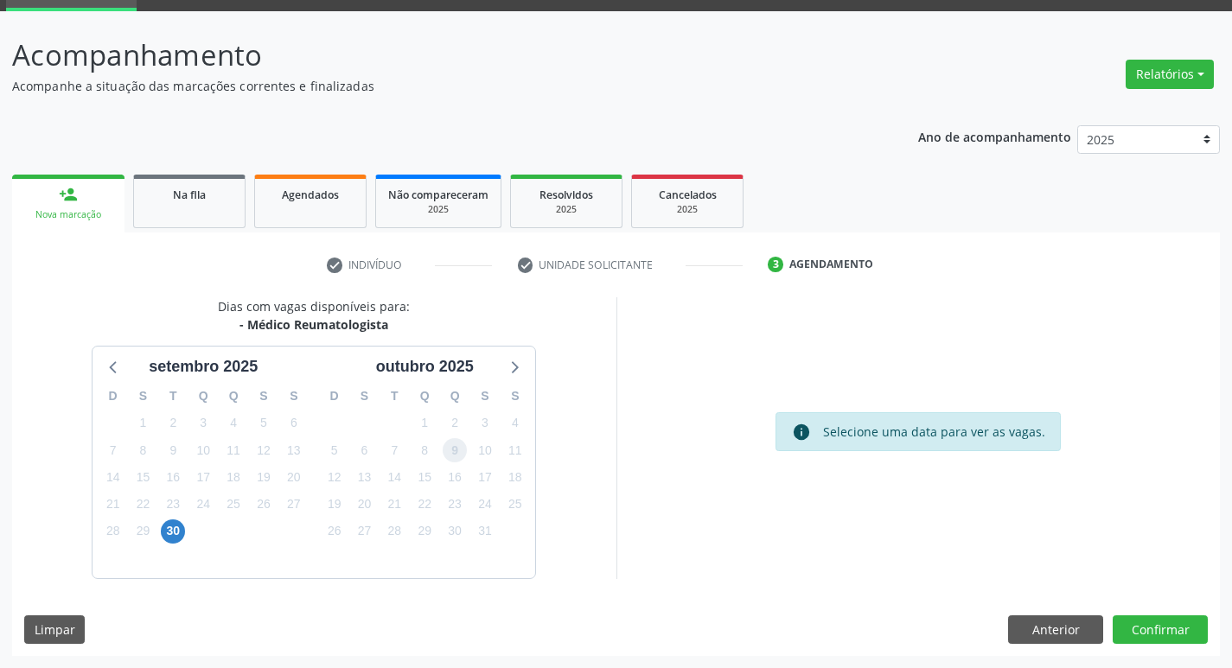
click at [457, 456] on span "9" at bounding box center [455, 450] width 24 height 24
click at [1135, 622] on button "Confirmar" at bounding box center [1160, 630] width 95 height 29
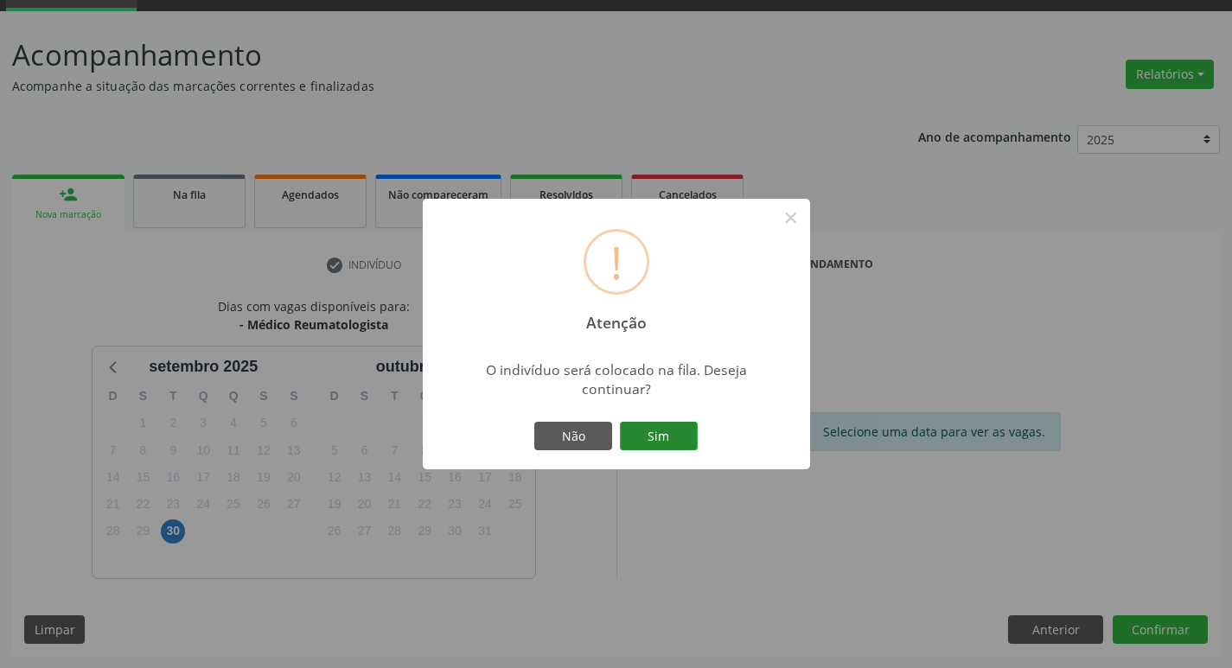
click at [641, 436] on button "Sim" at bounding box center [659, 436] width 78 height 29
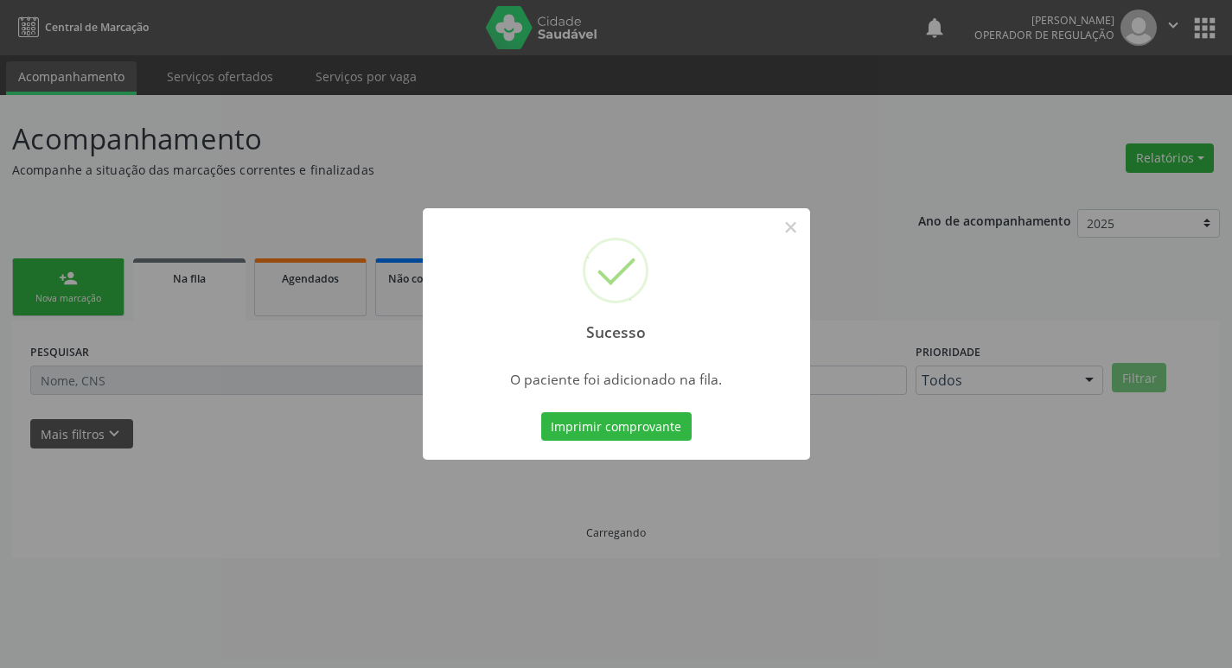
scroll to position [0, 0]
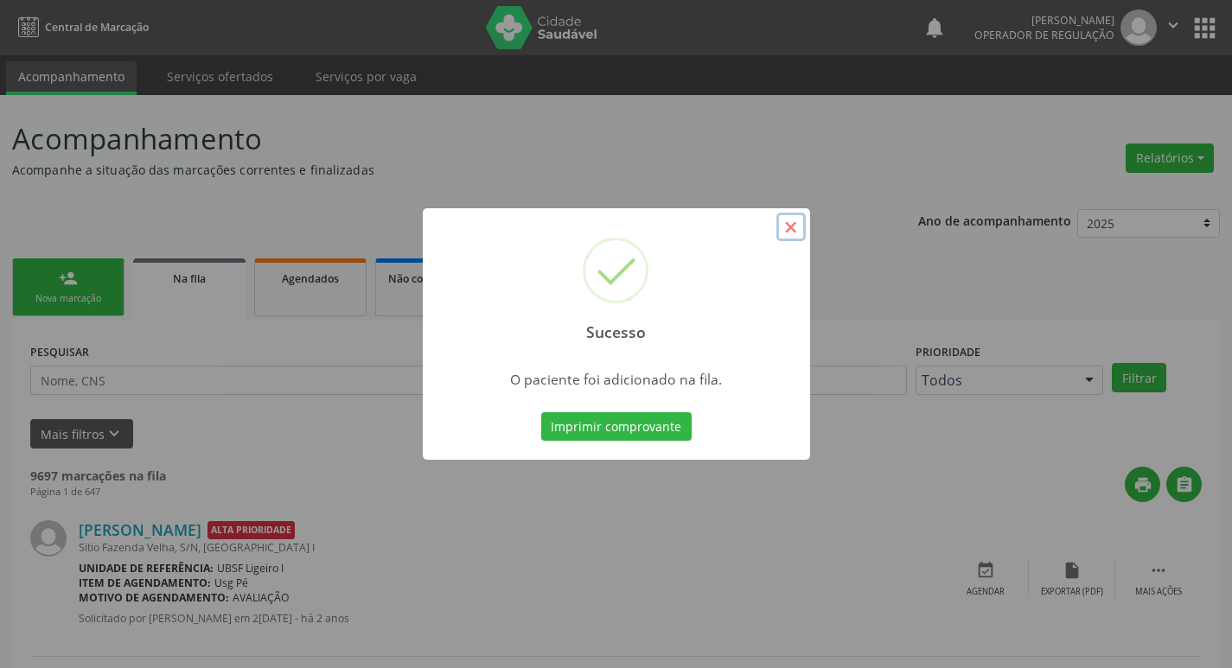
click at [797, 231] on button "×" at bounding box center [791, 227] width 29 height 29
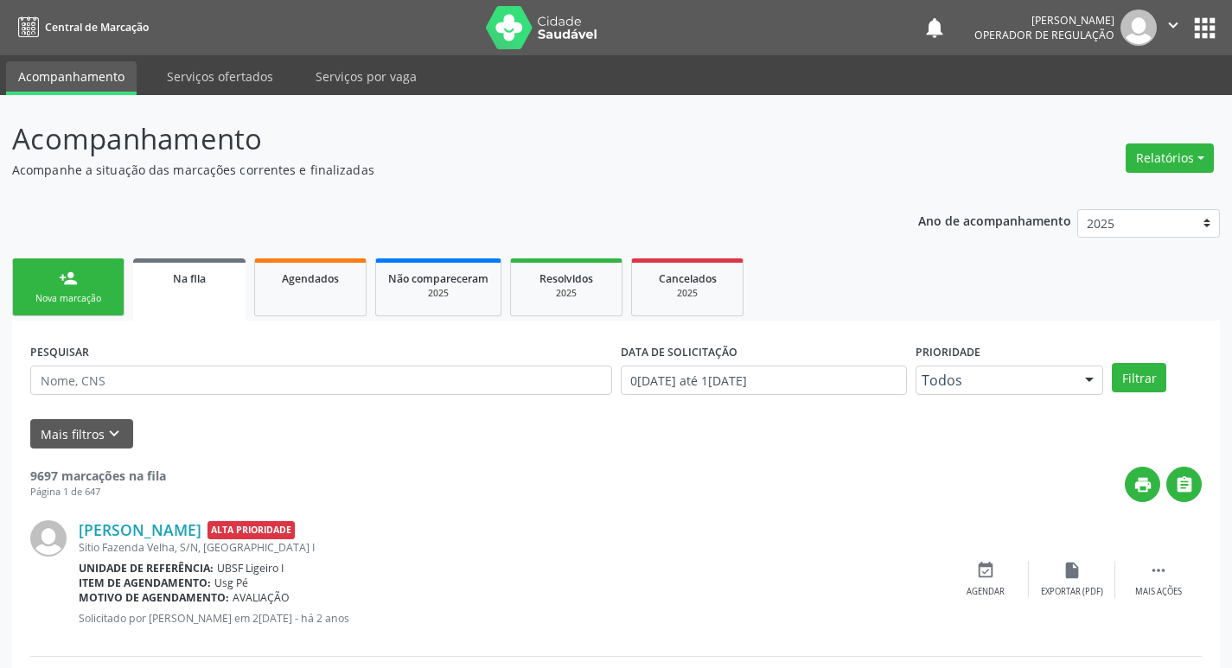
click at [61, 287] on link "person_add Nova marcação" at bounding box center [68, 288] width 112 height 58
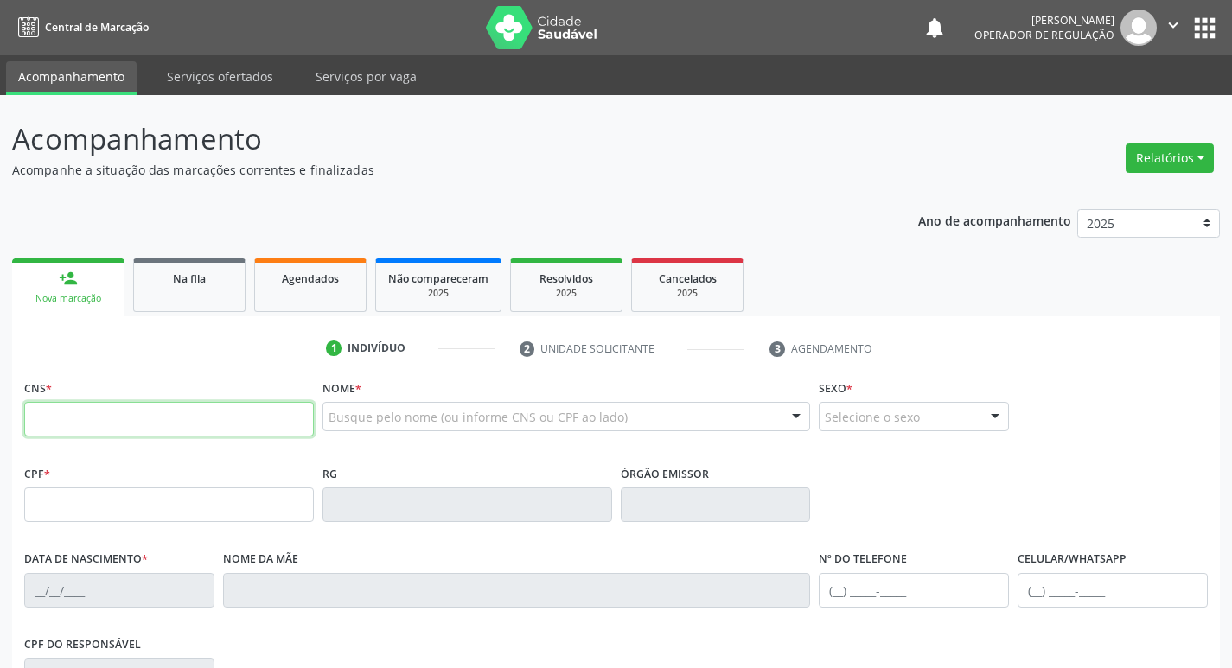
click at [125, 424] on input "text" at bounding box center [169, 419] width 290 height 35
click at [59, 417] on input "text" at bounding box center [169, 419] width 290 height 35
type input "700 7099 8828 3472"
type input "309.118.184-72"
type input "0[DATE]"
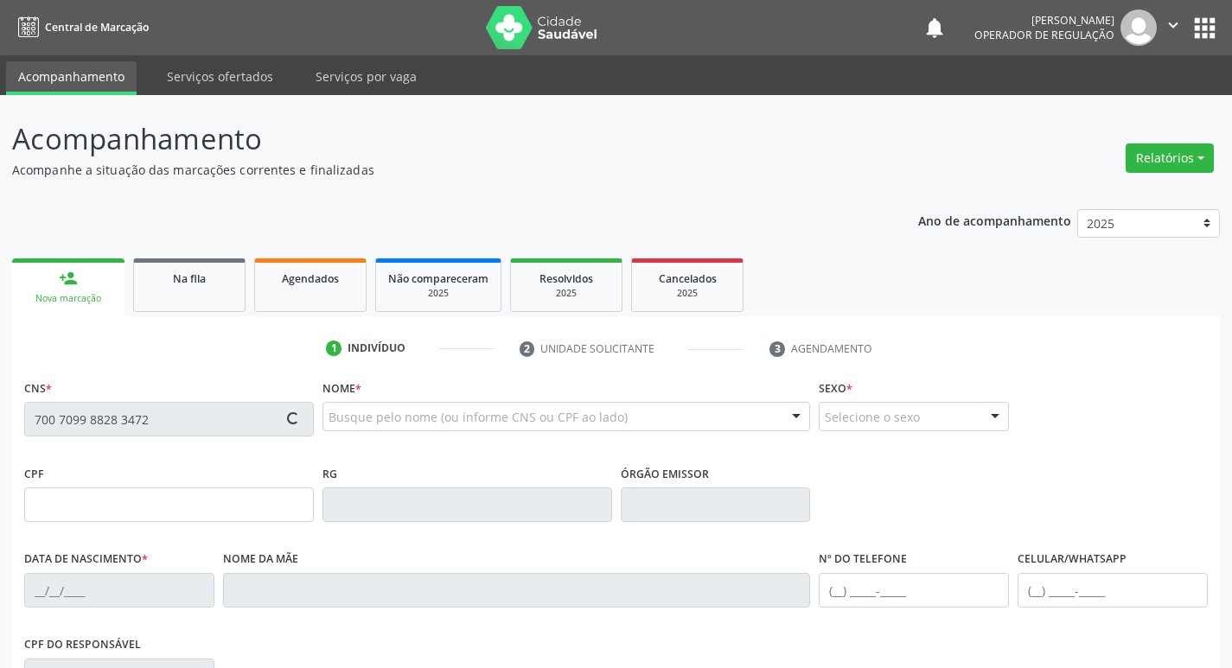
type input "Luzia de [PERSON_NAME]"
type input "[PHONE_NUMBER]"
type input "24"
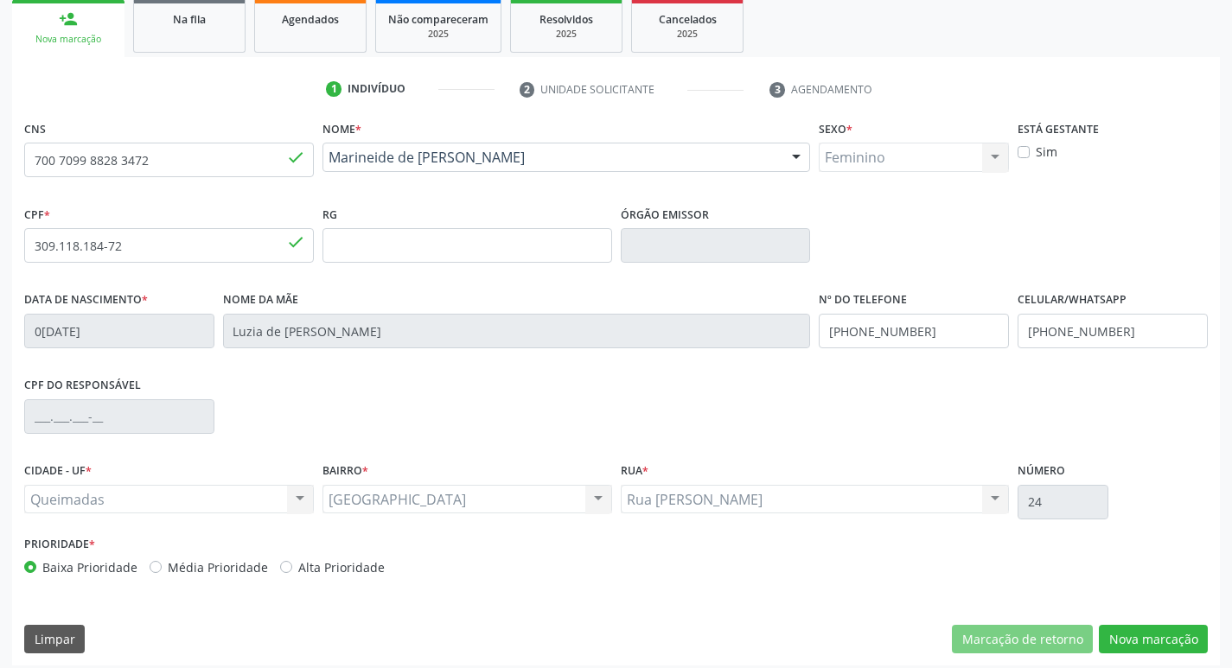
scroll to position [269, 0]
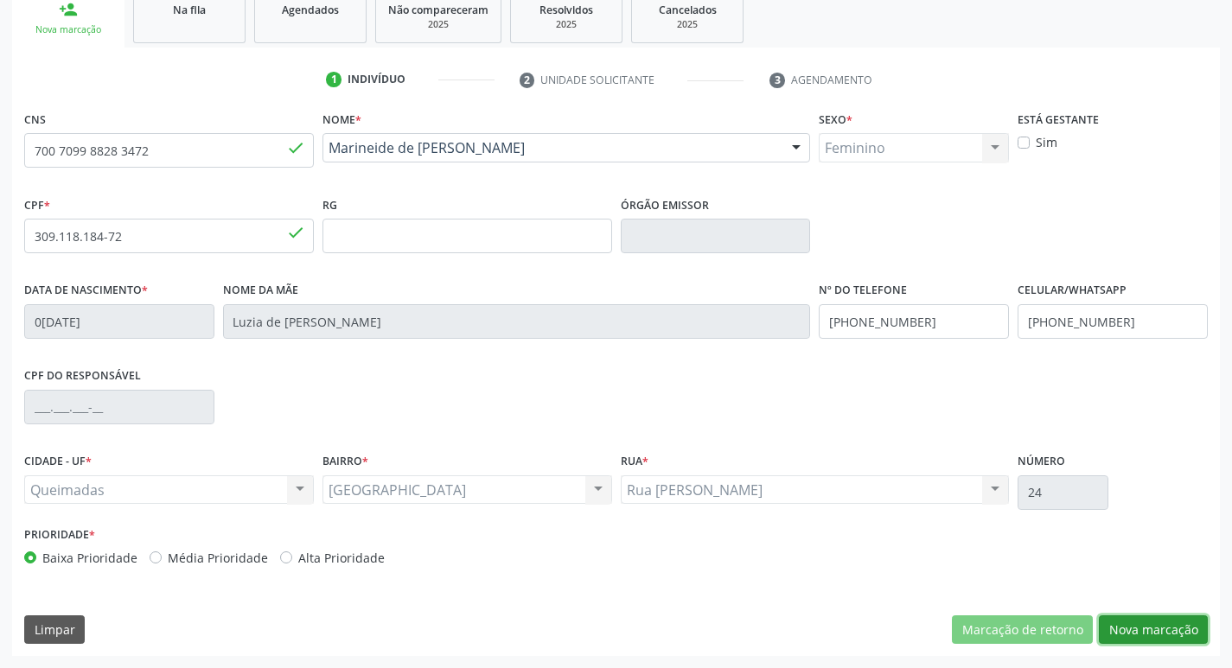
click at [1106, 632] on button "Nova marcação" at bounding box center [1153, 630] width 109 height 29
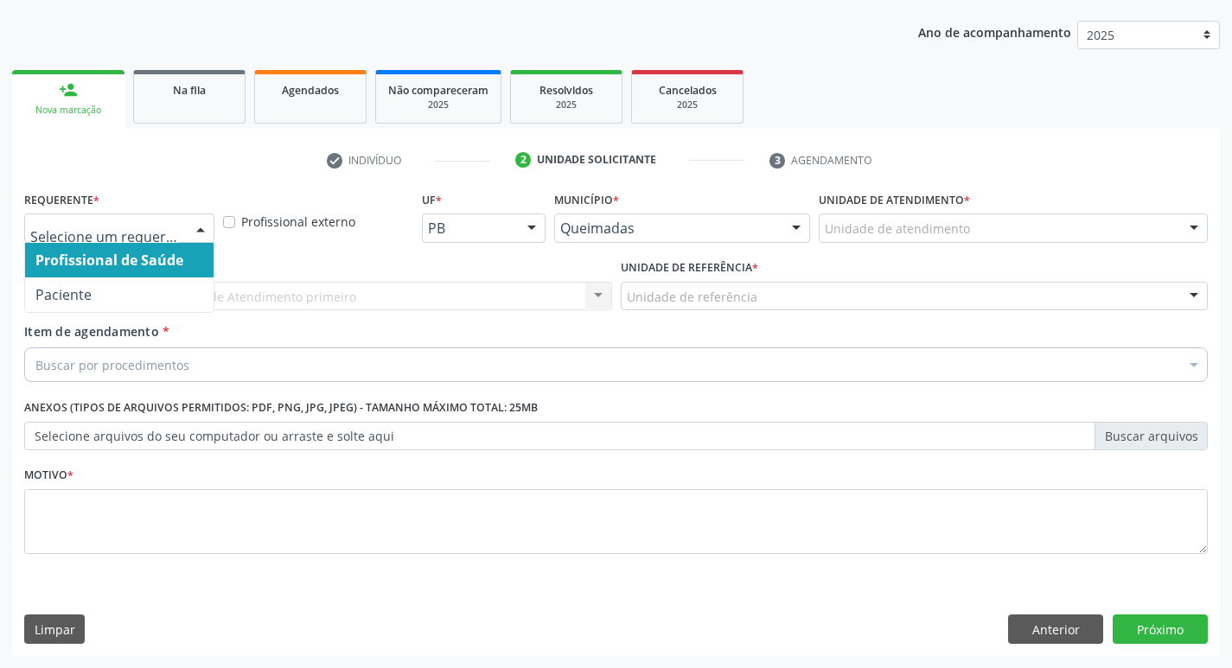
click at [204, 222] on div at bounding box center [201, 228] width 26 height 29
click at [180, 262] on span "Profissional de Saúde" at bounding box center [109, 260] width 148 height 19
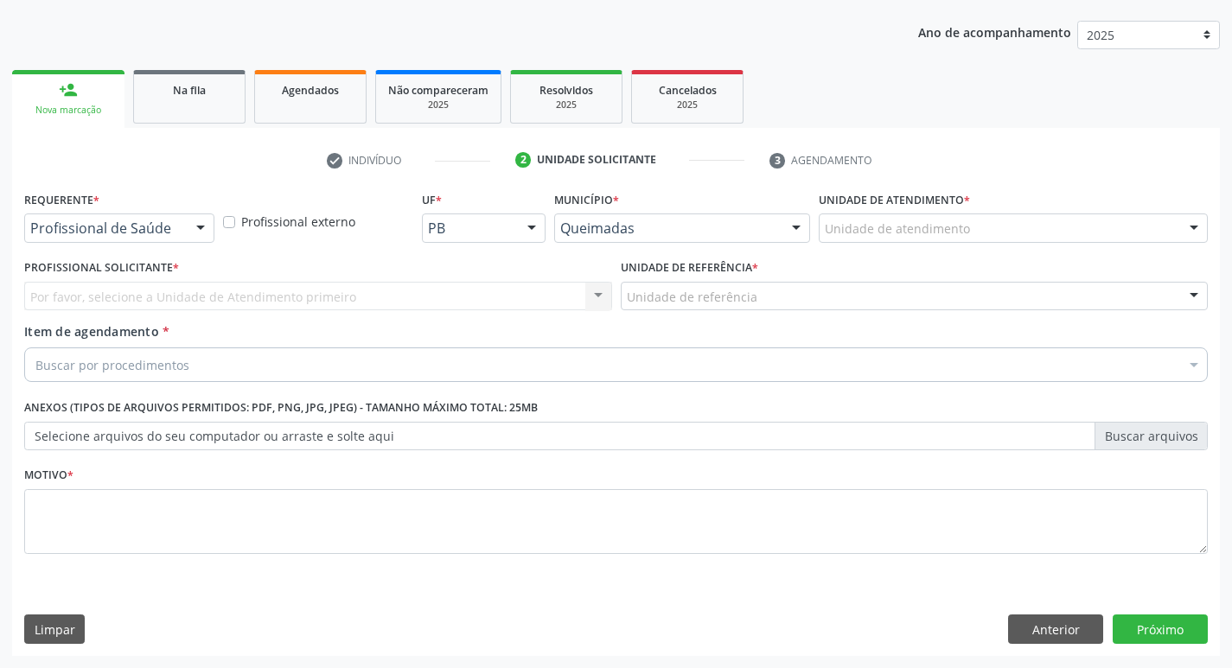
click at [168, 298] on div "Por favor, selecione a Unidade de Atendimento primeiro Nenhum resultado encontr…" at bounding box center [318, 296] width 588 height 29
click at [196, 218] on div at bounding box center [201, 228] width 26 height 29
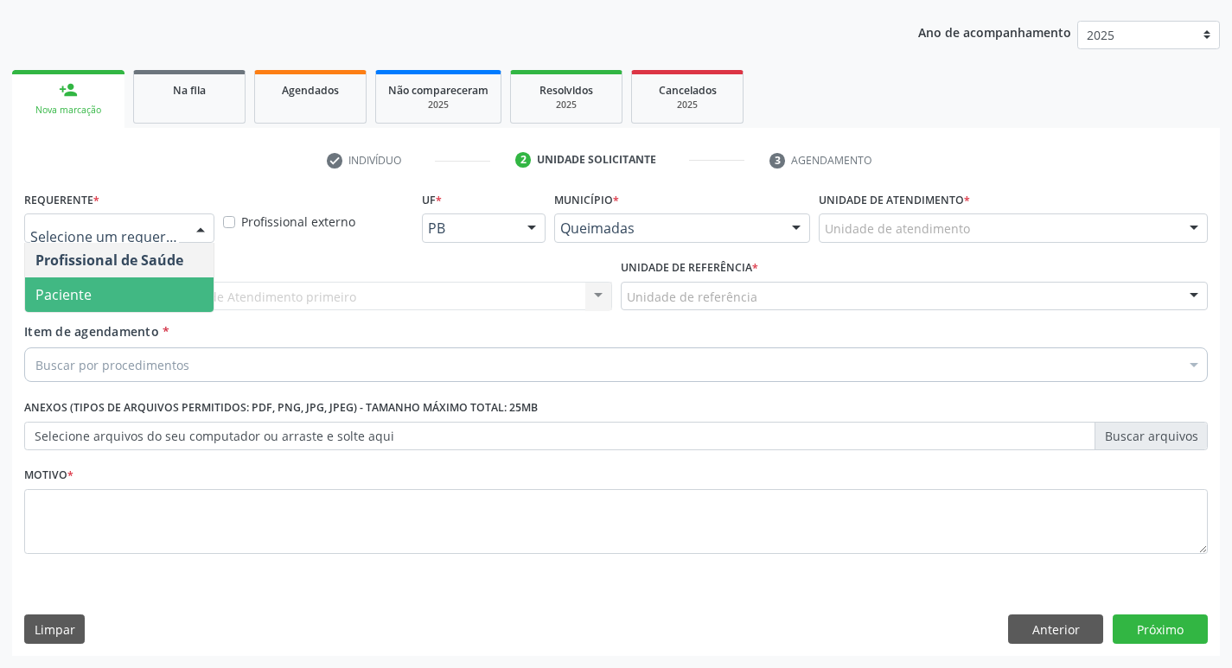
click at [133, 296] on span "Paciente" at bounding box center [119, 295] width 189 height 35
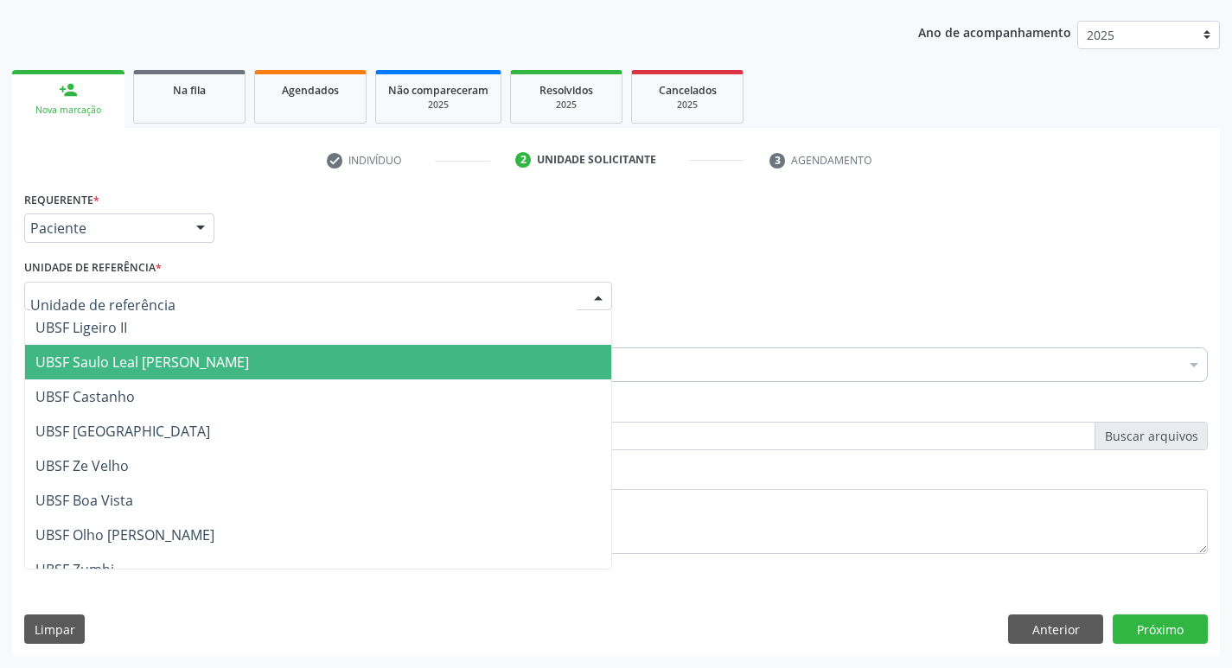
click at [118, 359] on span "UBSF Saulo Leal [PERSON_NAME]" at bounding box center [142, 362] width 214 height 19
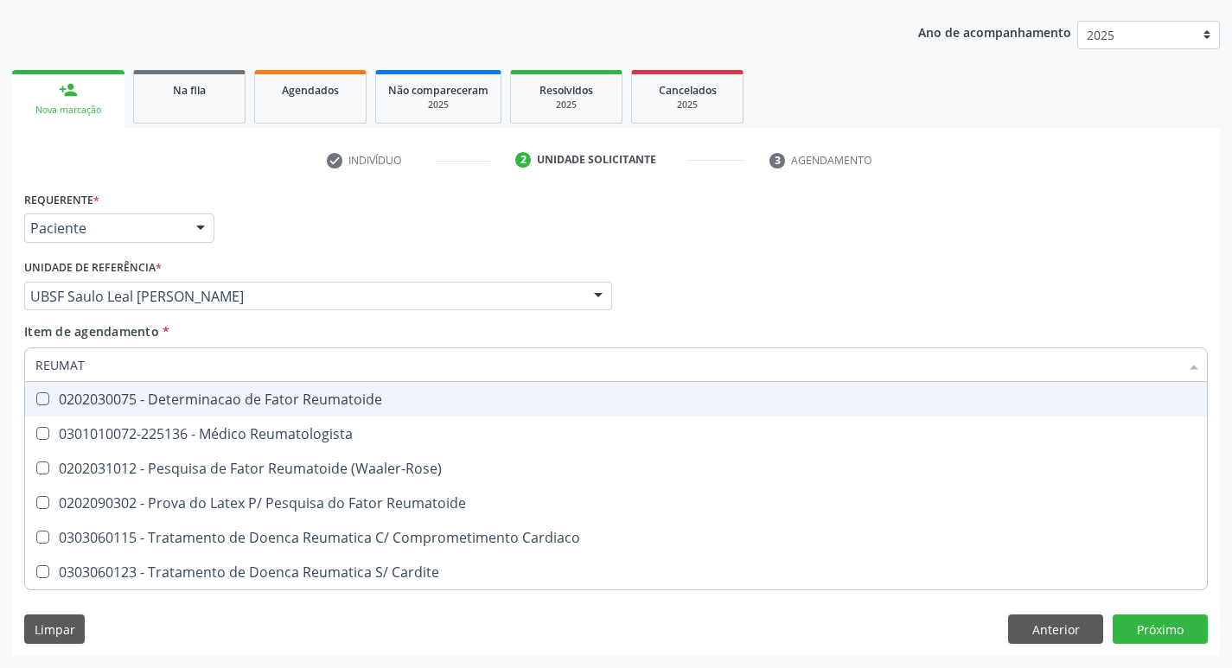
type input "REUMATO"
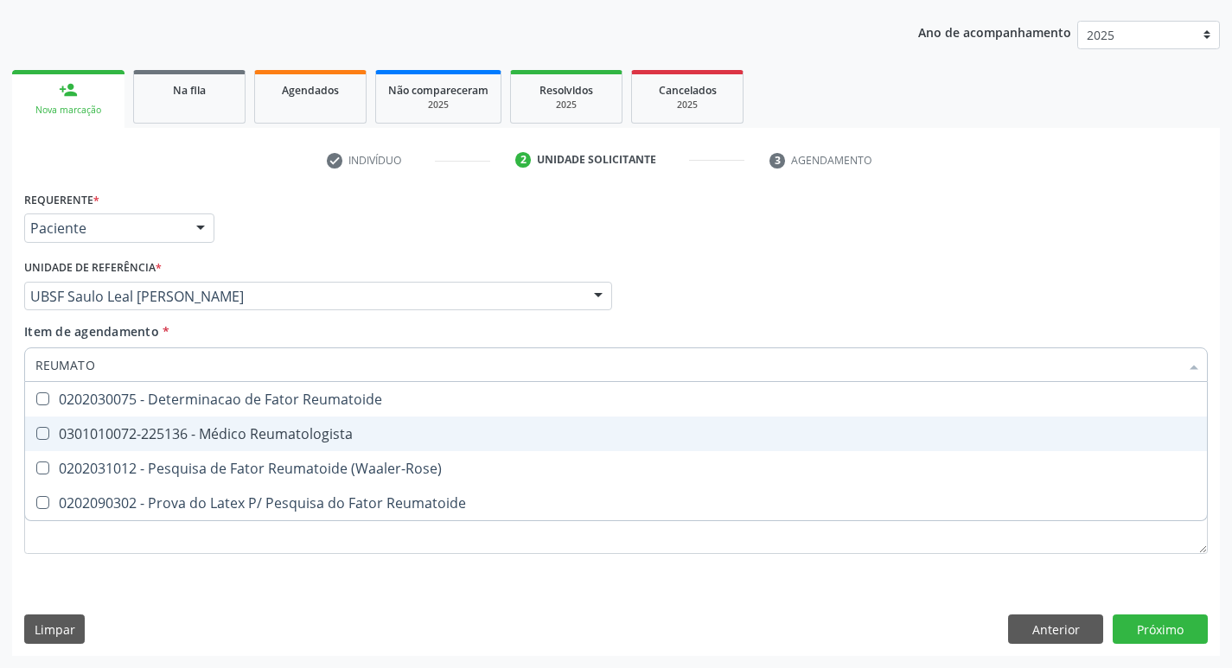
drag, startPoint x: 33, startPoint y: 419, endPoint x: 40, endPoint y: 426, distance: 9.8
click at [40, 426] on span "0301010072-225136 - Médico Reumatologista" at bounding box center [616, 434] width 1182 height 35
click at [42, 431] on Reumatologista at bounding box center [42, 433] width 13 height 13
click at [36, 431] on Reumatologista "checkbox" at bounding box center [30, 433] width 11 height 11
click at [50, 432] on div "0301010072-225136 - Médico Reumatologista" at bounding box center [615, 434] width 1161 height 14
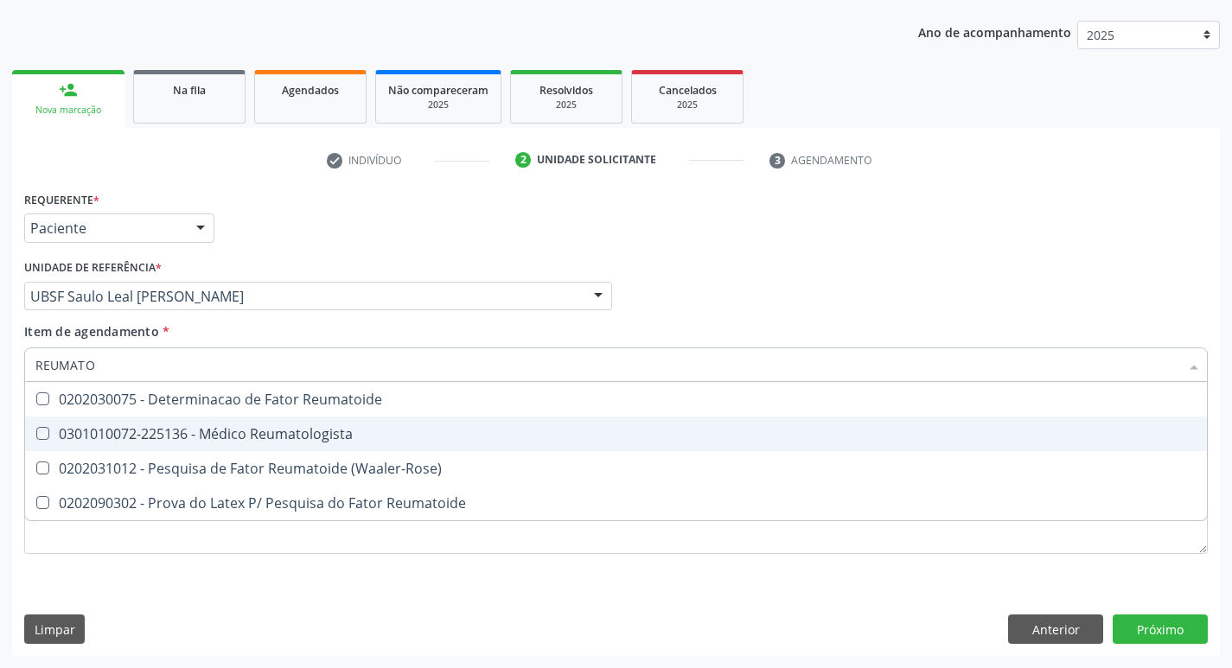
checkbox Reumatologista "true"
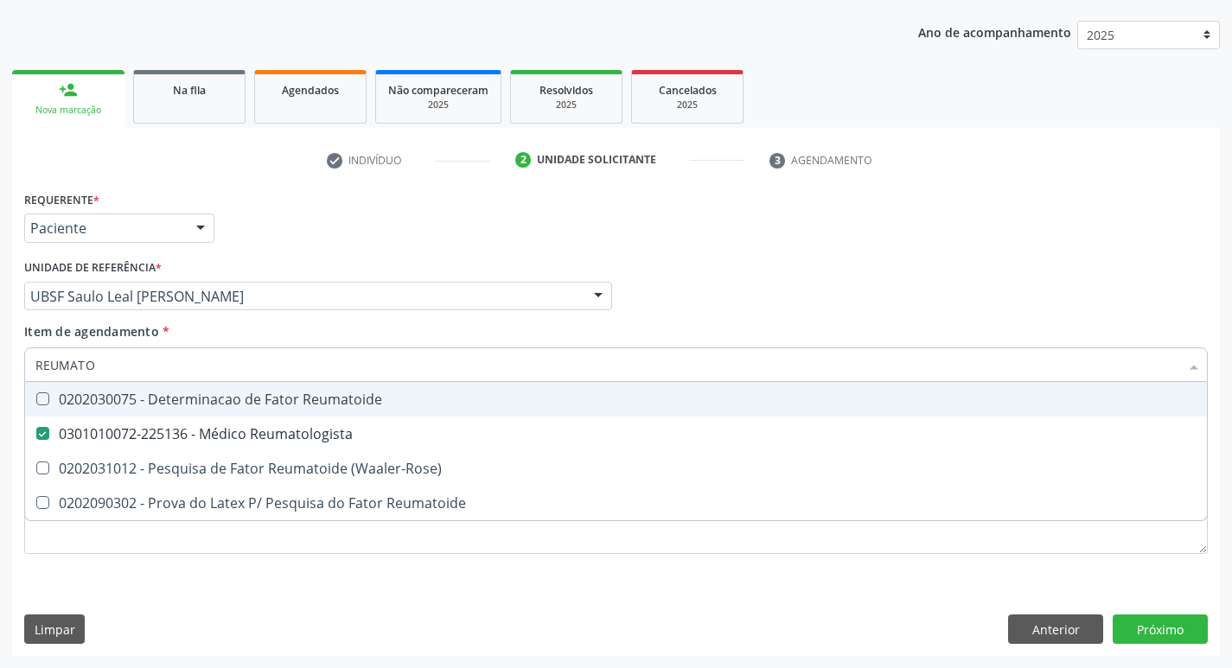
click at [920, 296] on div "Profissional Solicitante Por favor, selecione a Unidade de Atendimento primeiro…" at bounding box center [616, 288] width 1193 height 67
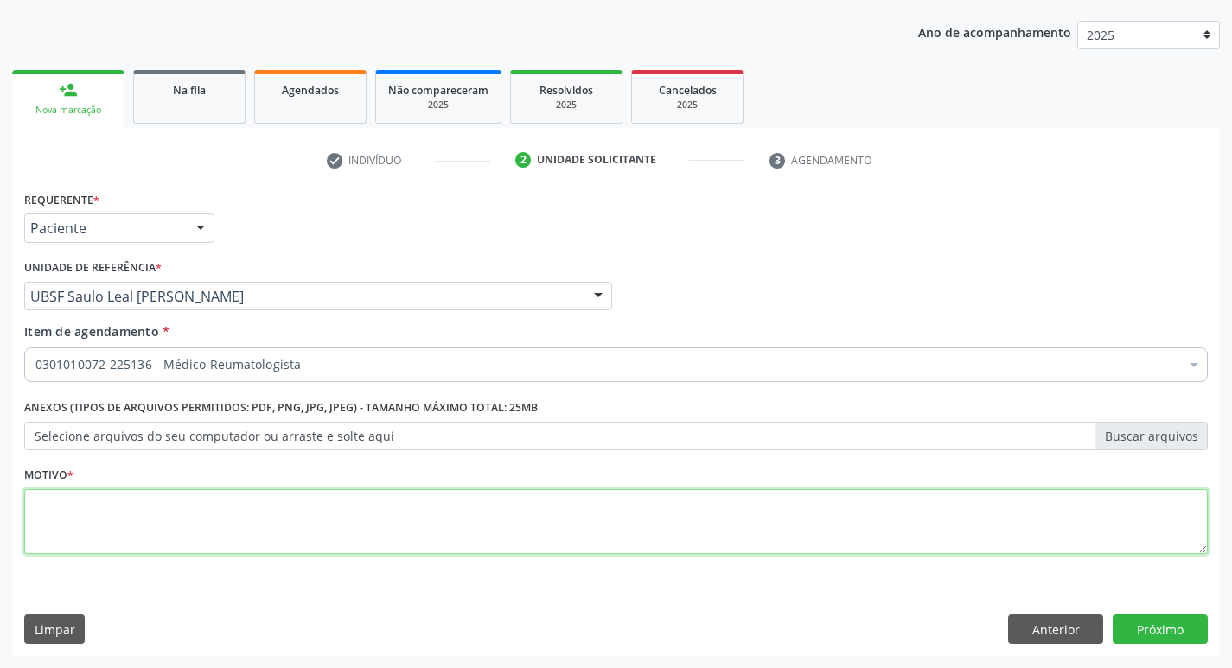
click at [125, 536] on textarea at bounding box center [616, 522] width 1184 height 66
type textarea "CONSULTA"
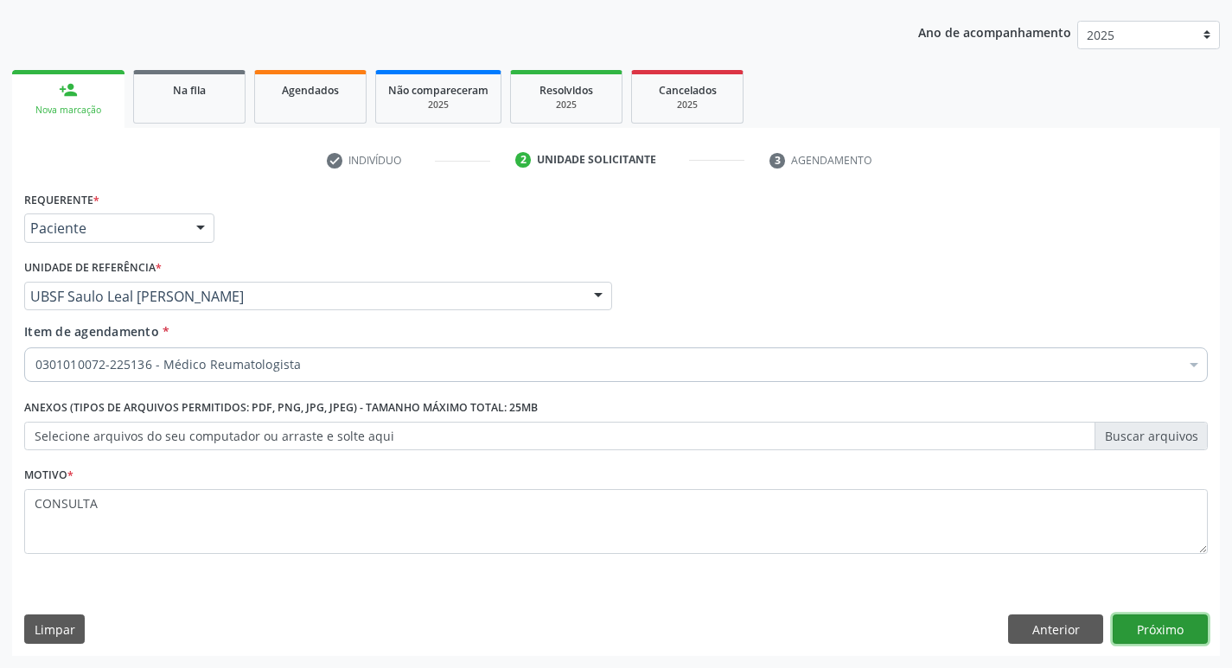
click at [1166, 626] on button "Próximo" at bounding box center [1160, 629] width 95 height 29
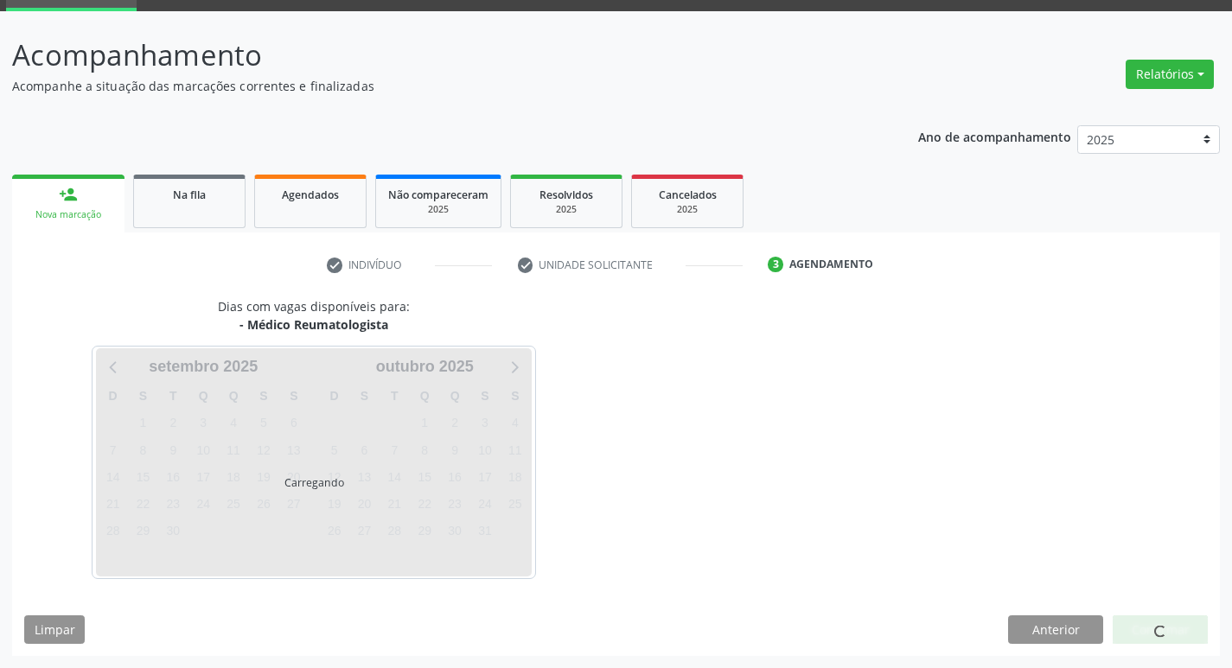
scroll to position [84, 0]
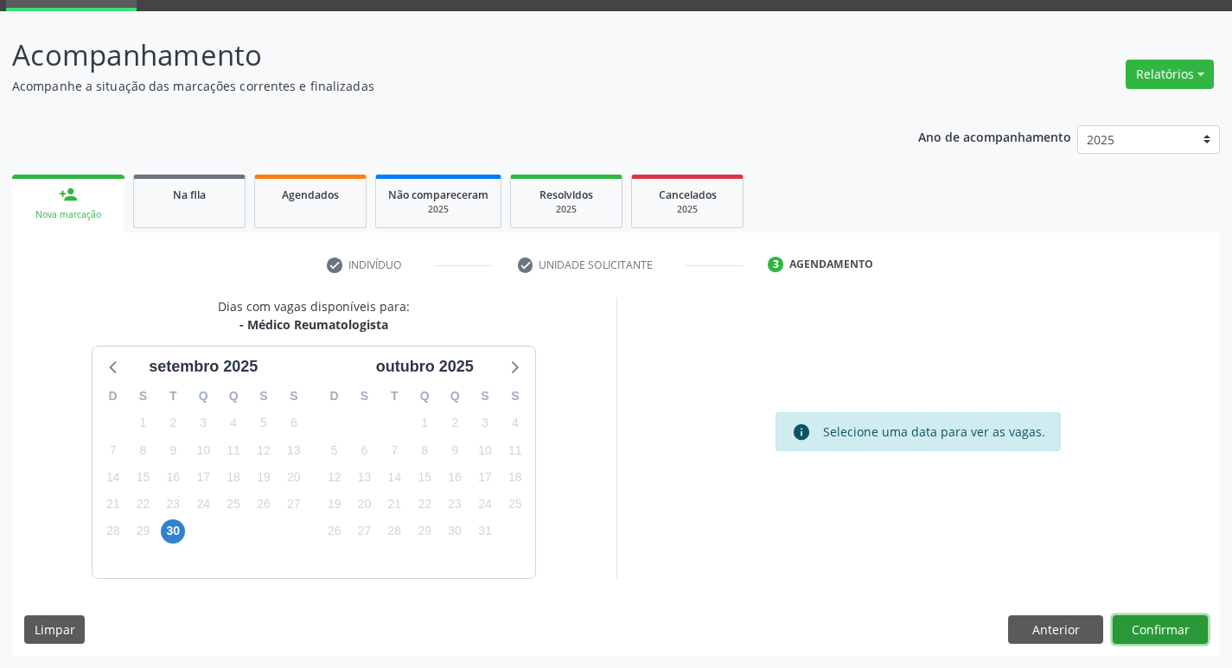
click at [1160, 634] on button "Confirmar" at bounding box center [1160, 630] width 95 height 29
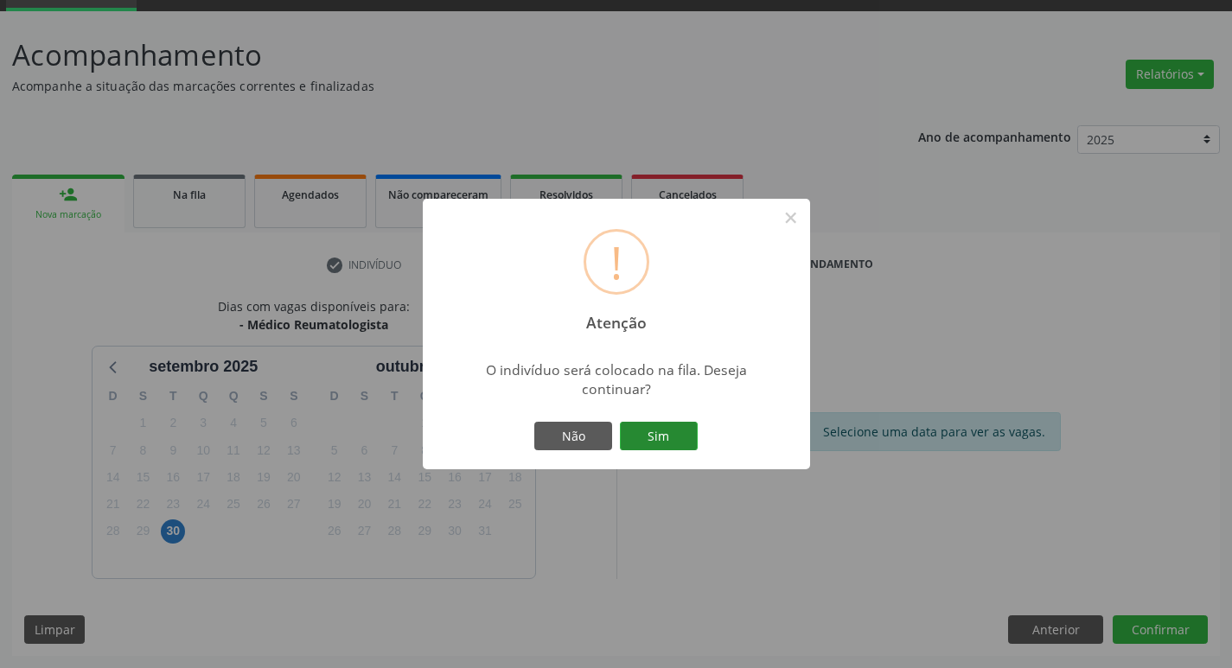
click at [658, 437] on button "Sim" at bounding box center [659, 436] width 78 height 29
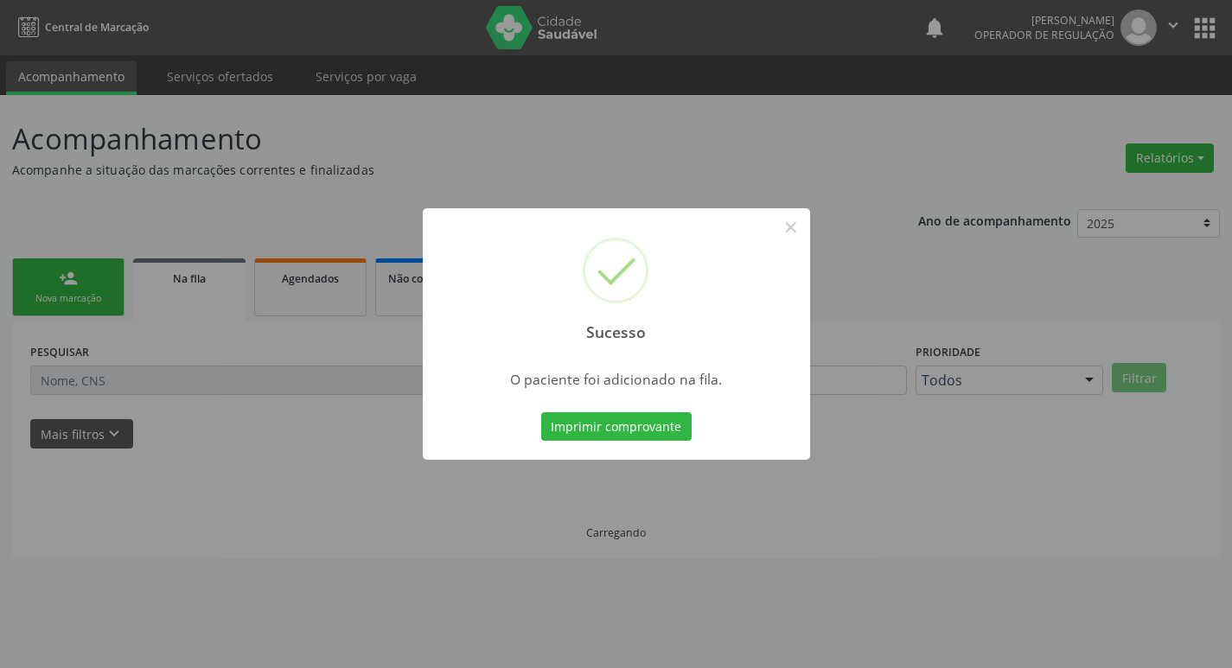
scroll to position [0, 0]
click at [800, 223] on button "×" at bounding box center [797, 227] width 29 height 29
